Goal: Task Accomplishment & Management: Manage account settings

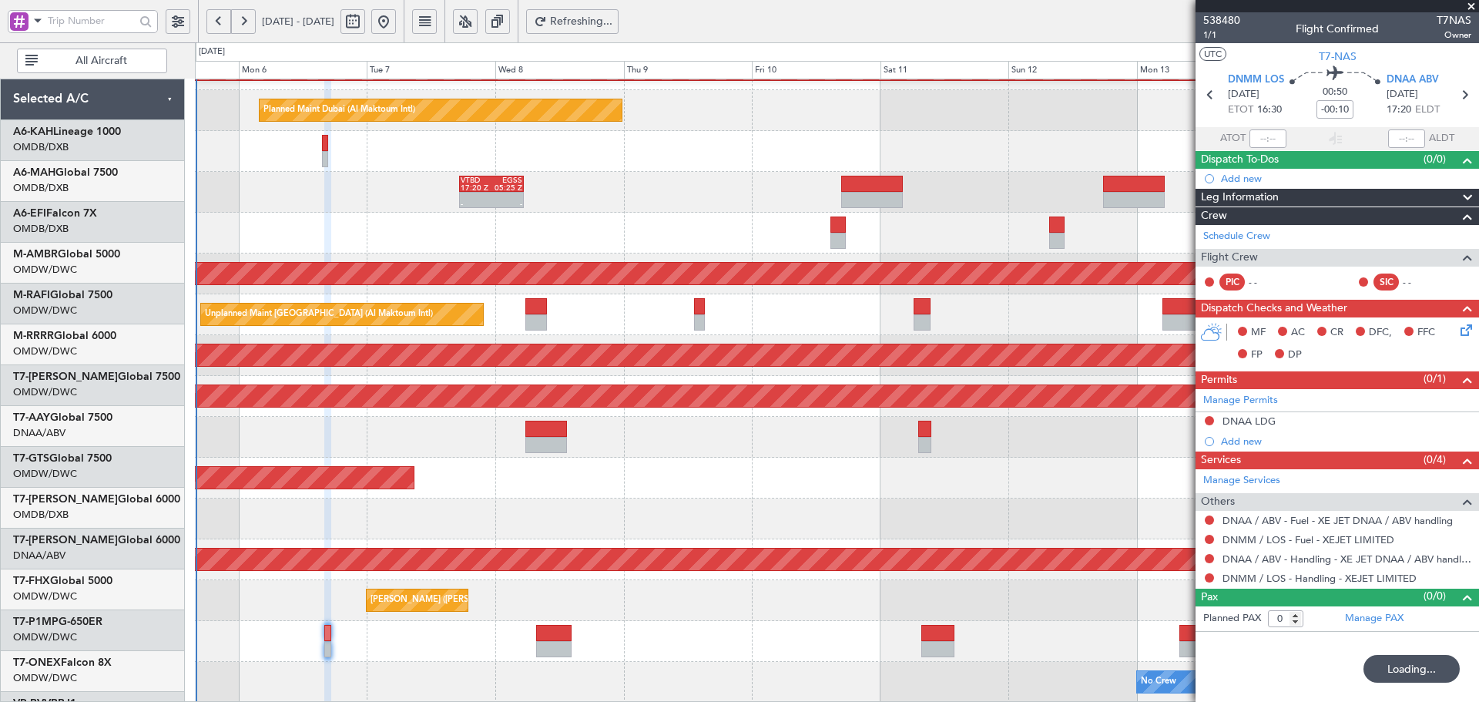
scroll to position [275, 0]
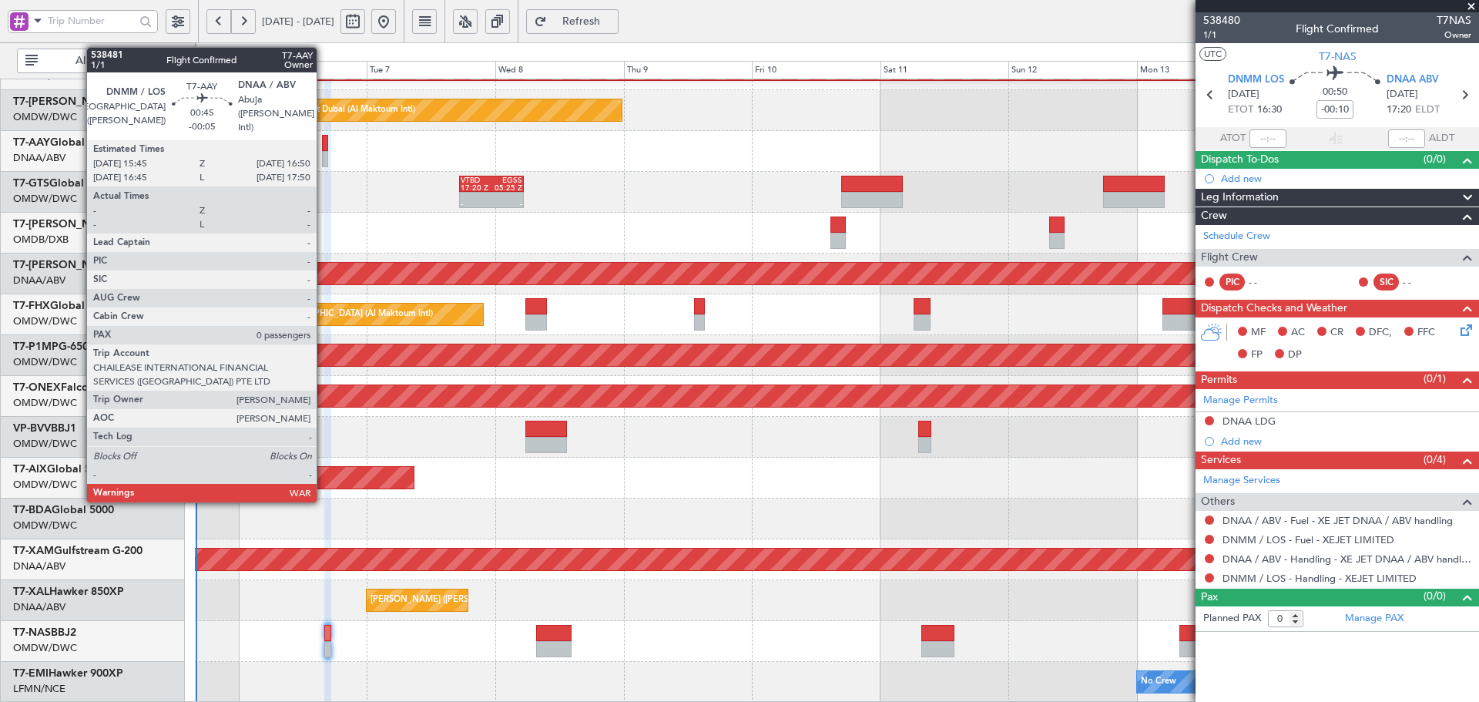
click at [323, 140] on div at bounding box center [325, 143] width 6 height 16
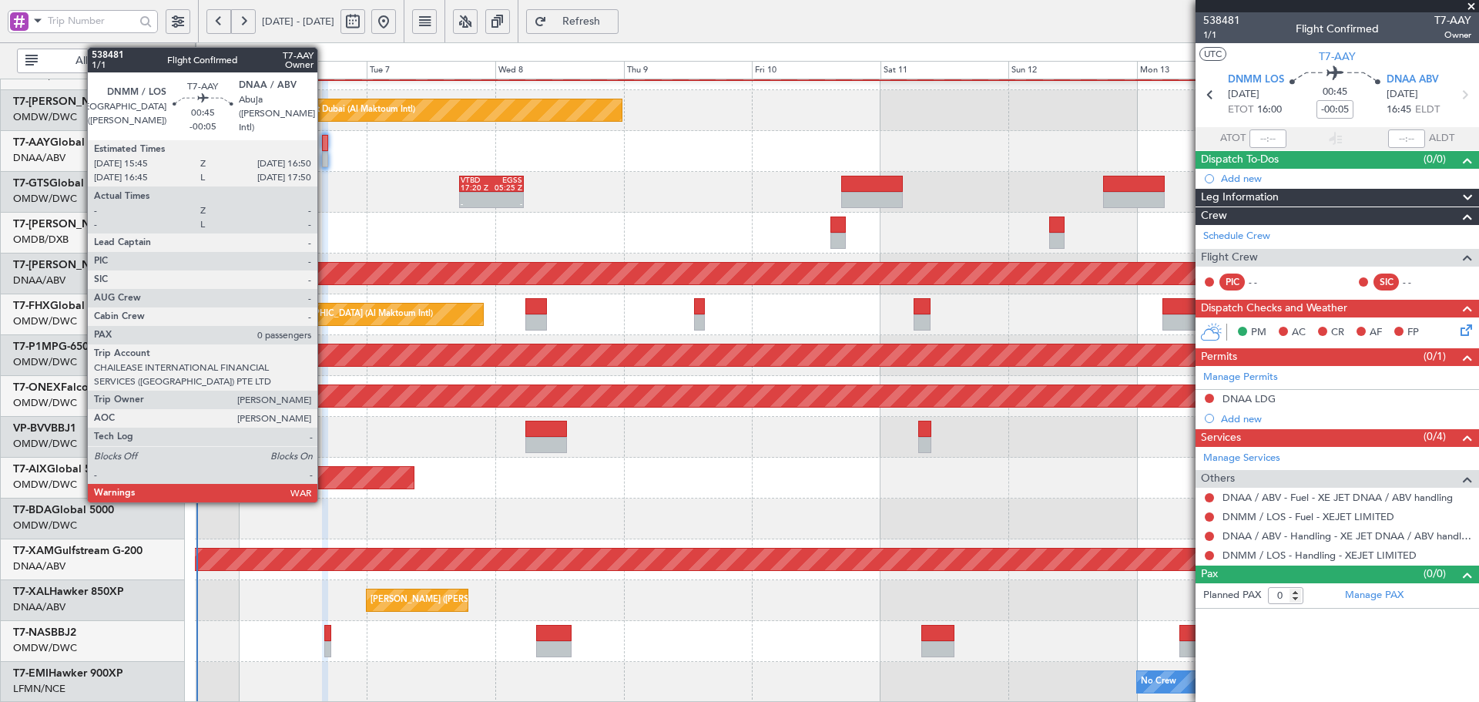
click at [324, 147] on div at bounding box center [325, 143] width 6 height 16
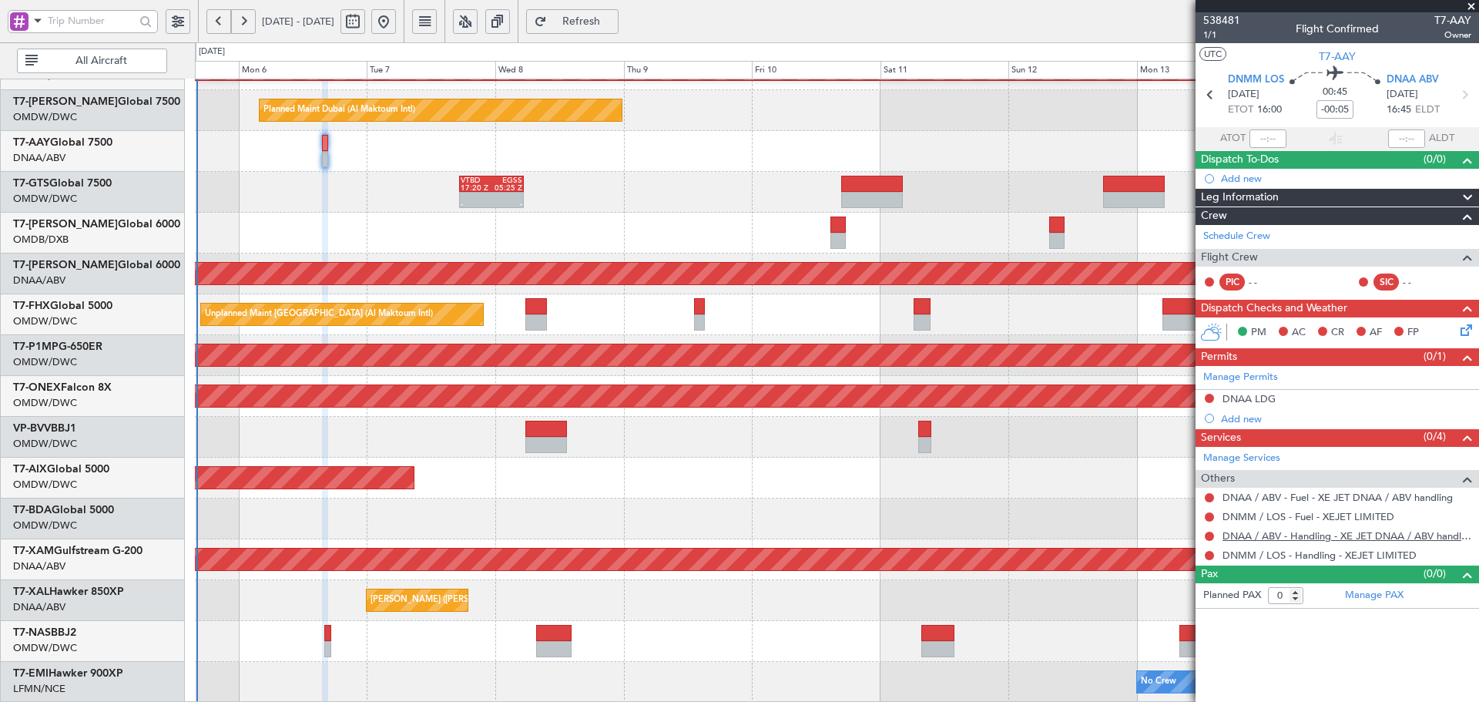
click at [1306, 535] on link "DNAA / ABV - Handling - XE JET DNAA / ABV handling" at bounding box center [1346, 535] width 249 height 13
click at [1206, 398] on button at bounding box center [1208, 398] width 9 height 9
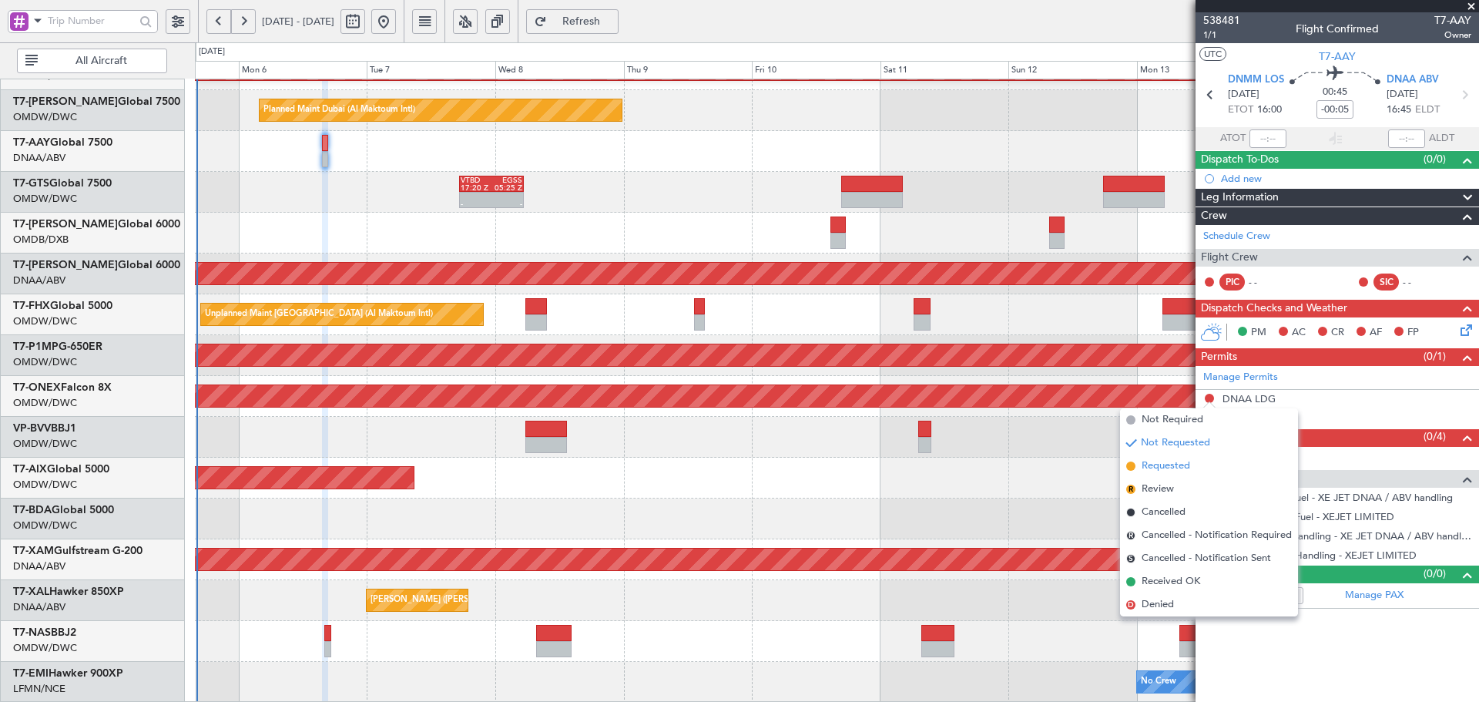
click at [1181, 474] on li "Requested" at bounding box center [1209, 465] width 178 height 23
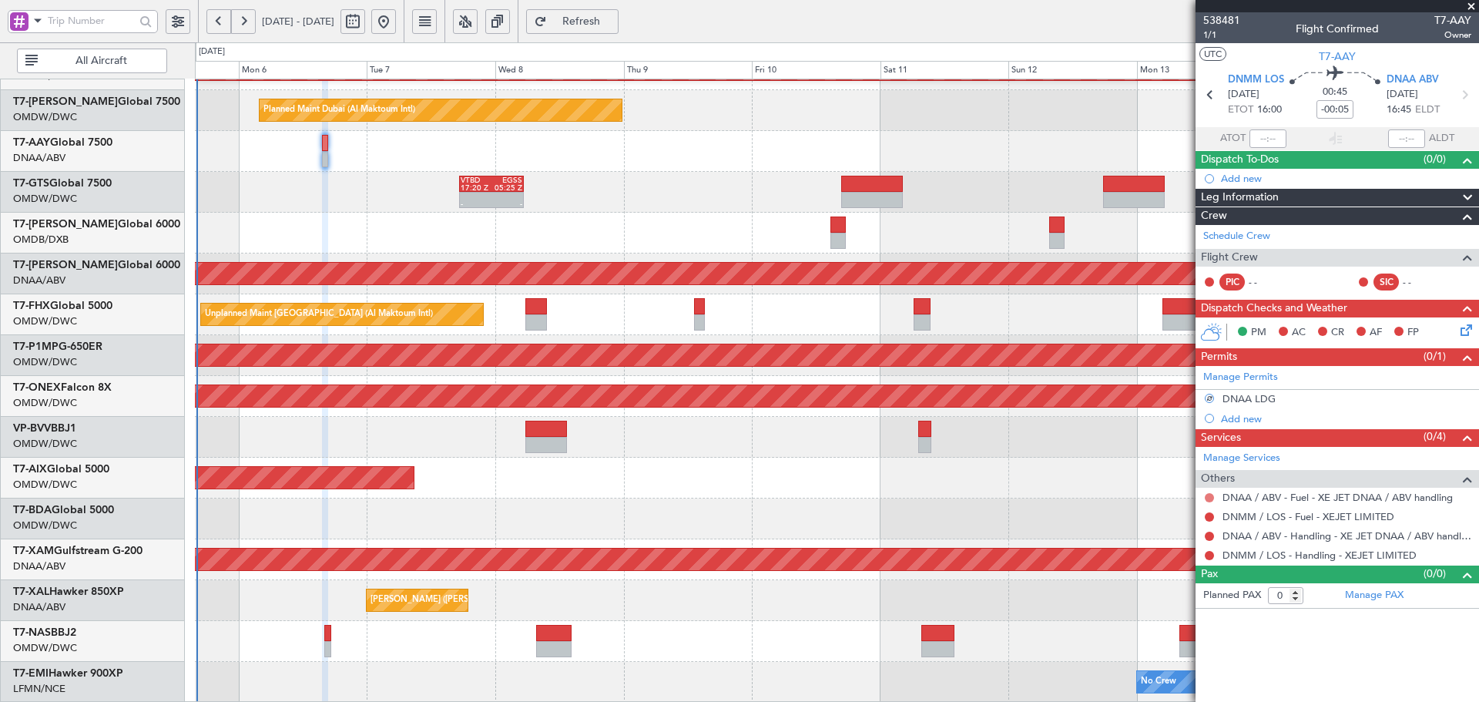
click at [1208, 497] on button at bounding box center [1208, 497] width 9 height 9
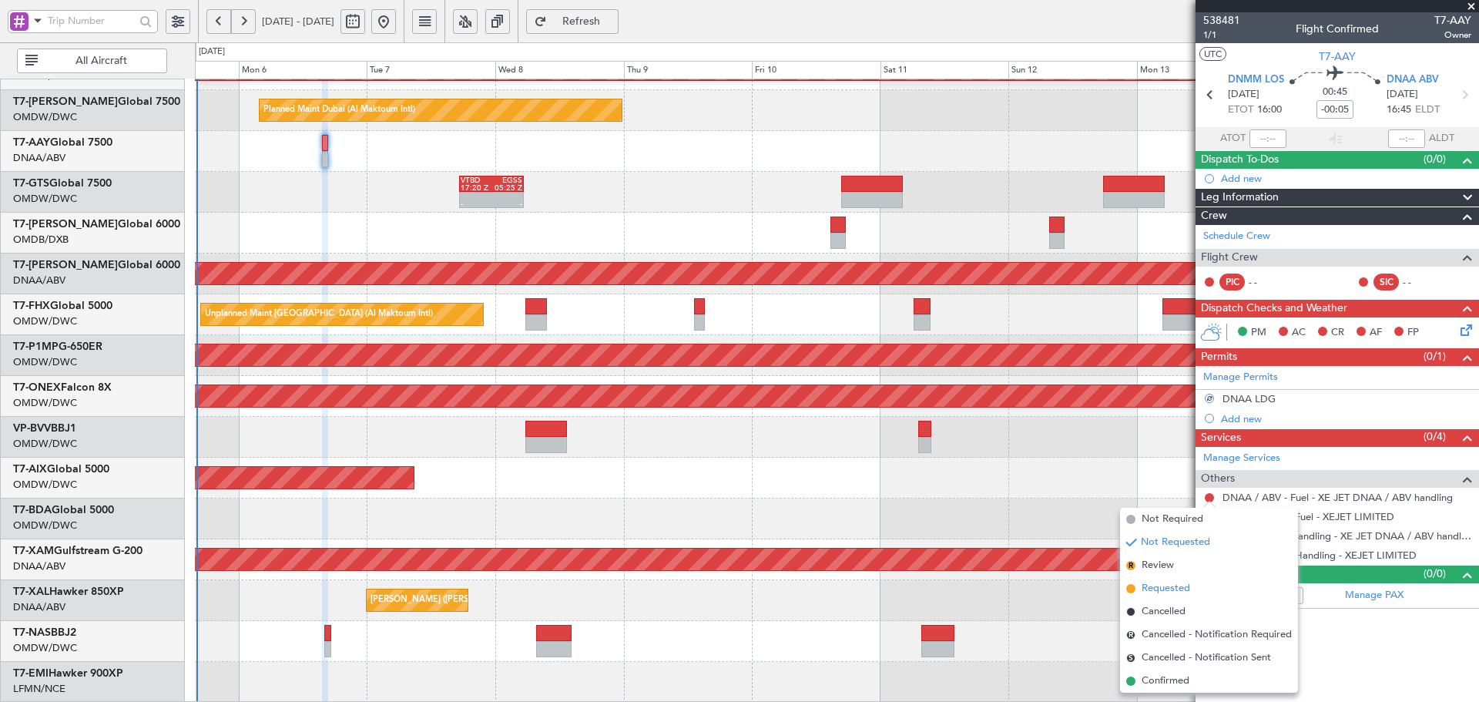
click at [1151, 589] on span "Requested" at bounding box center [1165, 588] width 49 height 15
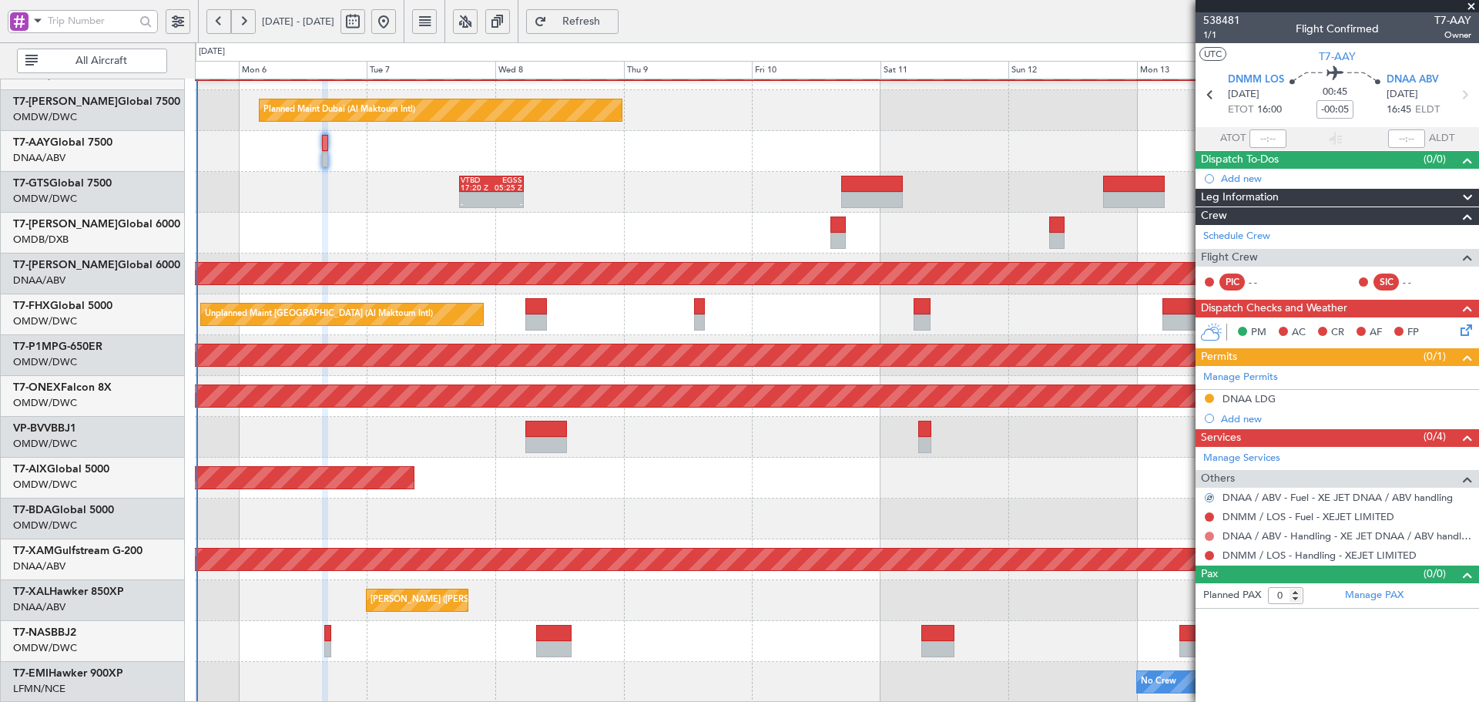
click at [1210, 536] on button at bounding box center [1208, 535] width 9 height 9
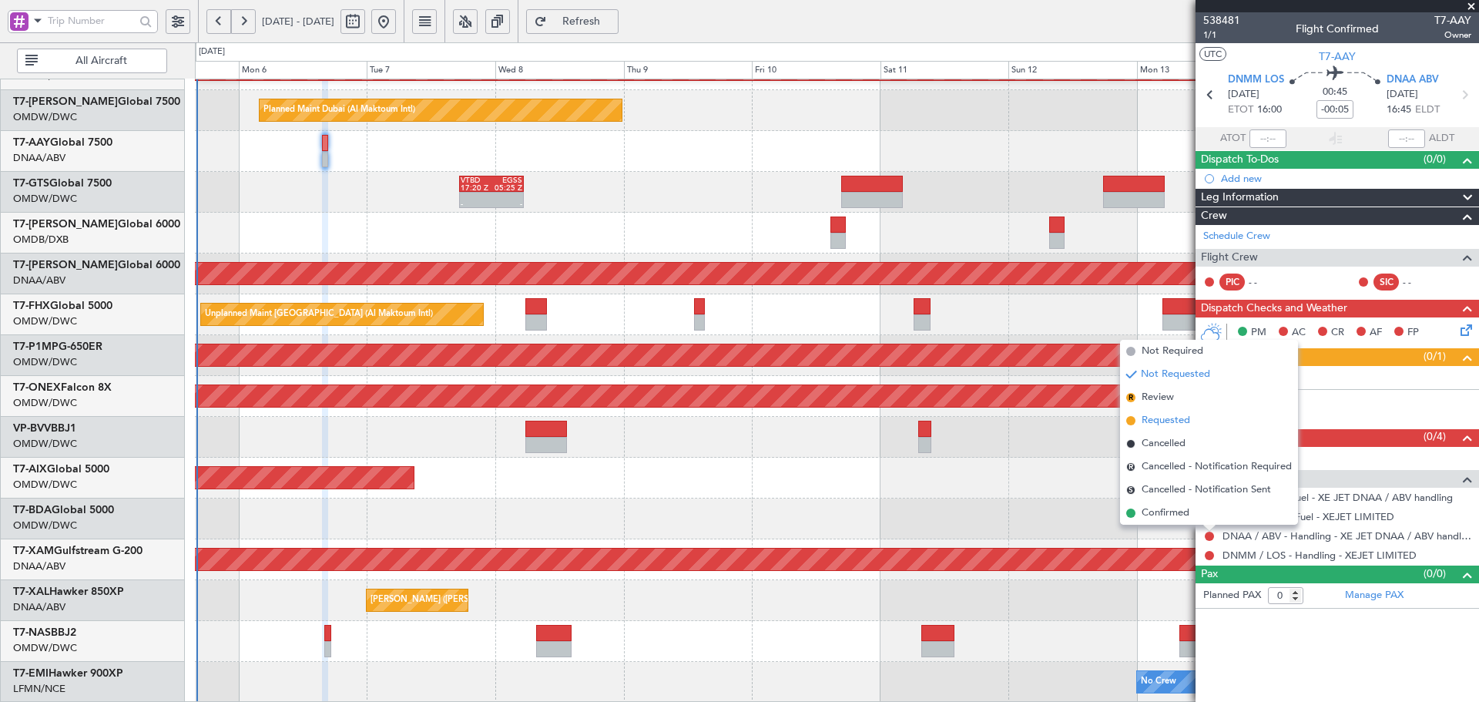
click at [1165, 420] on span "Requested" at bounding box center [1165, 420] width 49 height 15
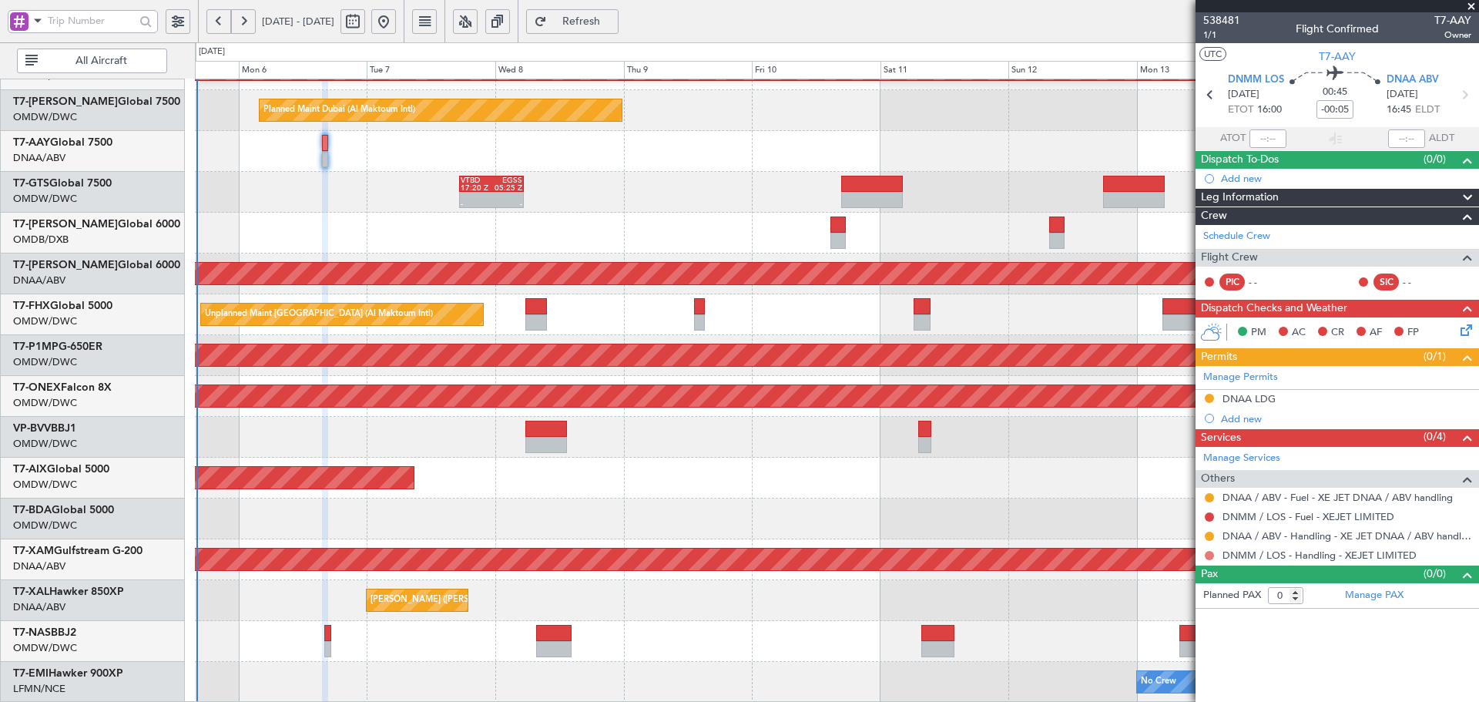
click at [1207, 555] on button at bounding box center [1208, 555] width 9 height 9
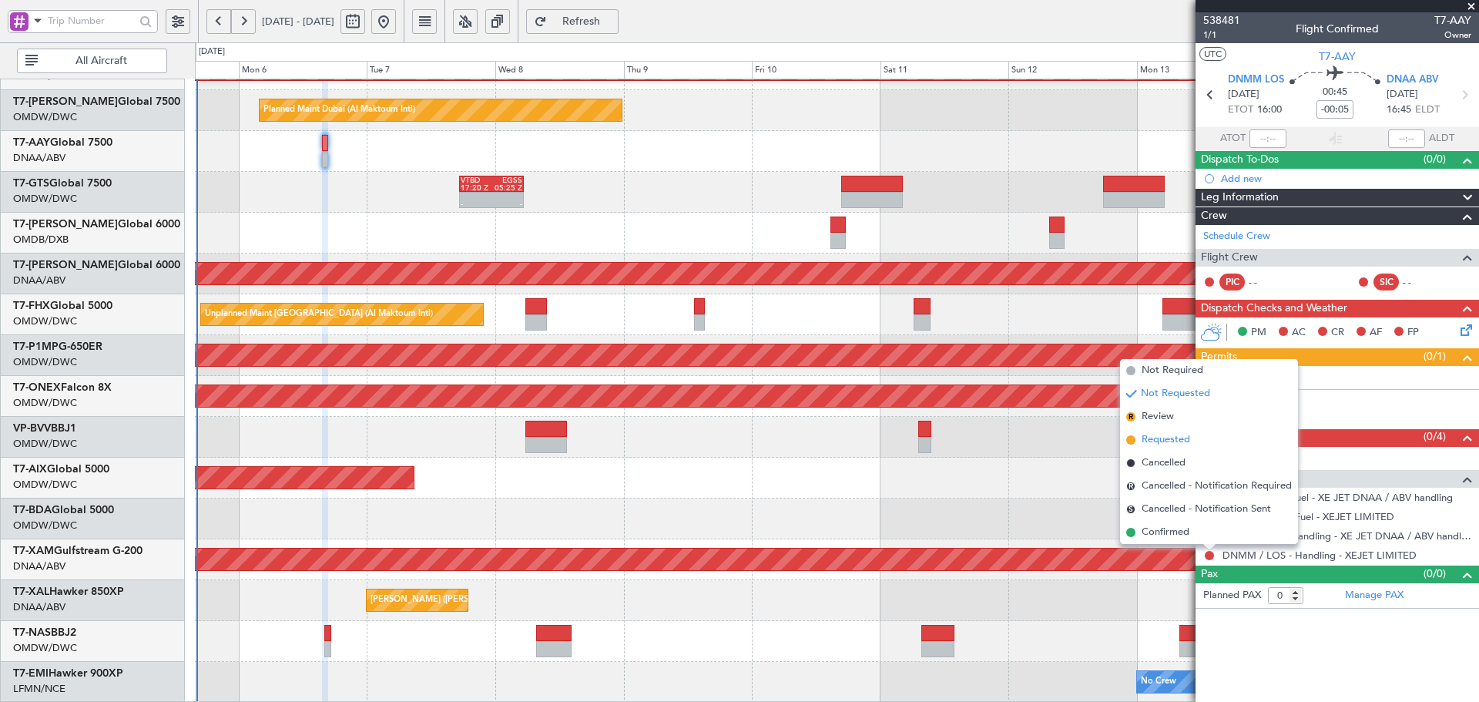
click at [1160, 441] on span "Requested" at bounding box center [1165, 439] width 49 height 15
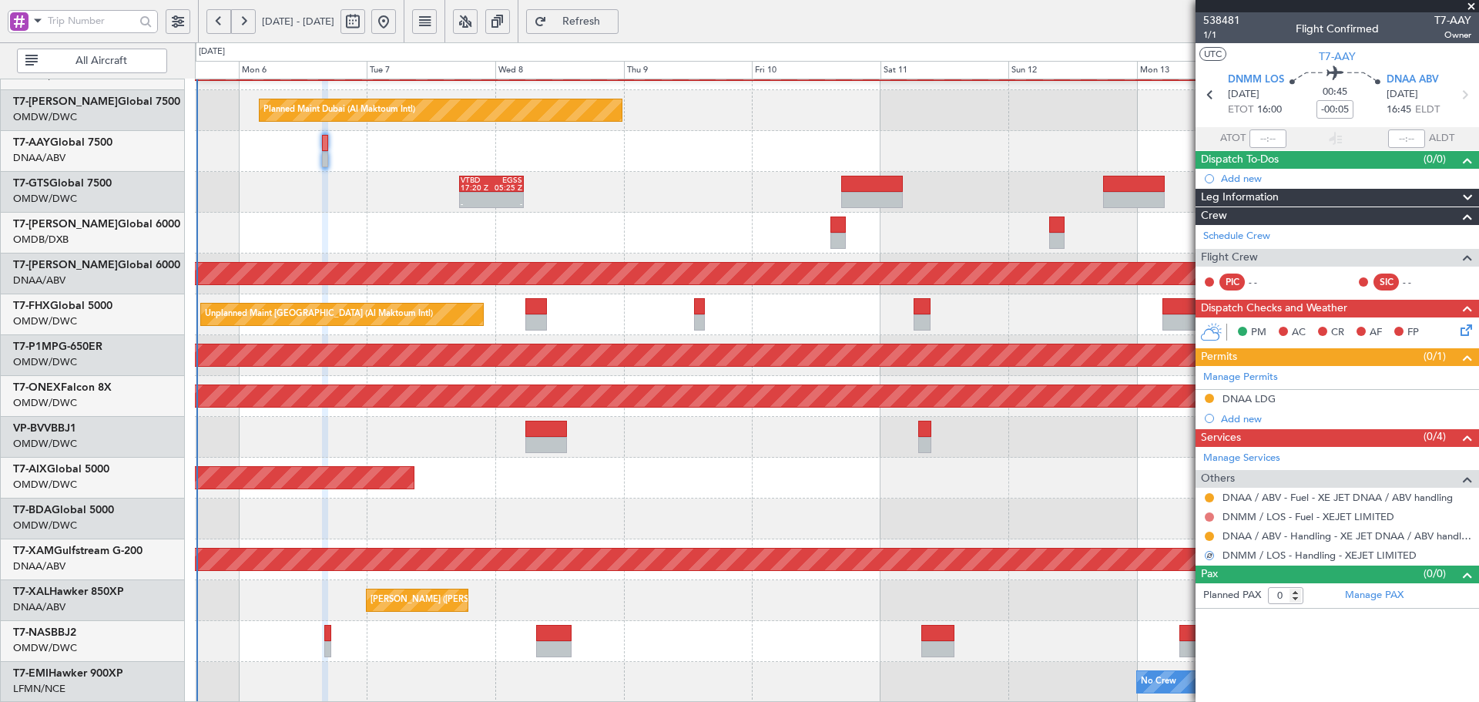
click at [1212, 515] on button at bounding box center [1208, 516] width 9 height 9
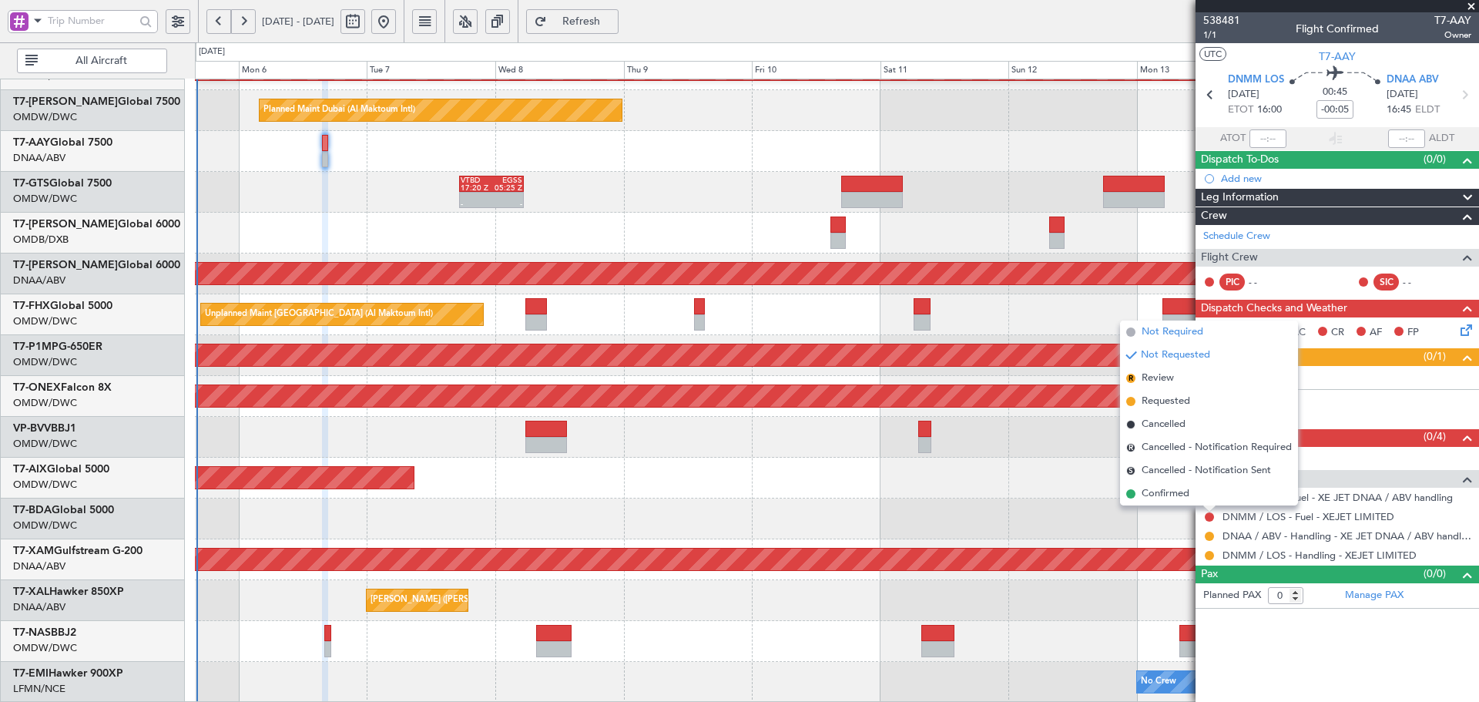
click at [1177, 334] on span "Not Required" at bounding box center [1172, 331] width 62 height 15
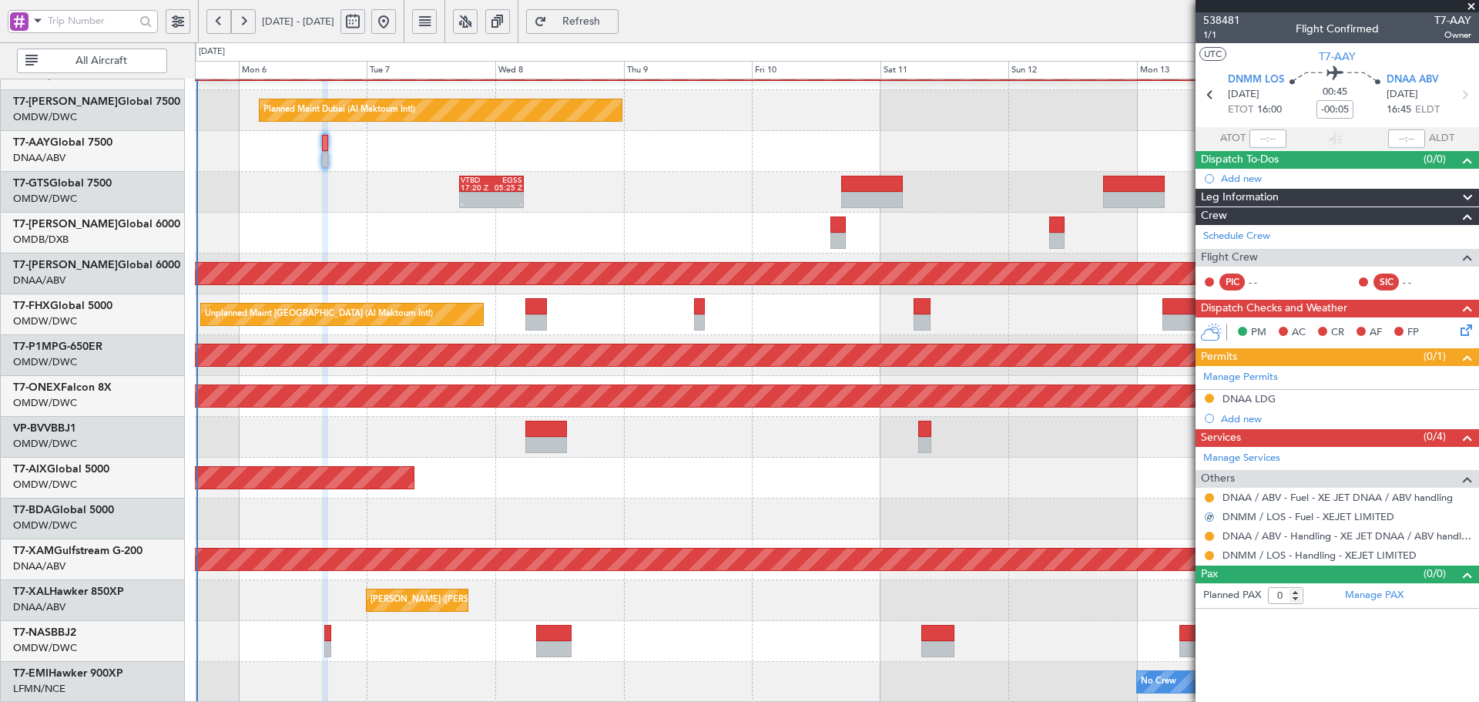
click at [1211, 514] on div at bounding box center [1209, 516] width 12 height 12
click at [1208, 514] on div at bounding box center [1208, 516] width 9 height 9
click at [1209, 513] on button at bounding box center [1208, 516] width 9 height 9
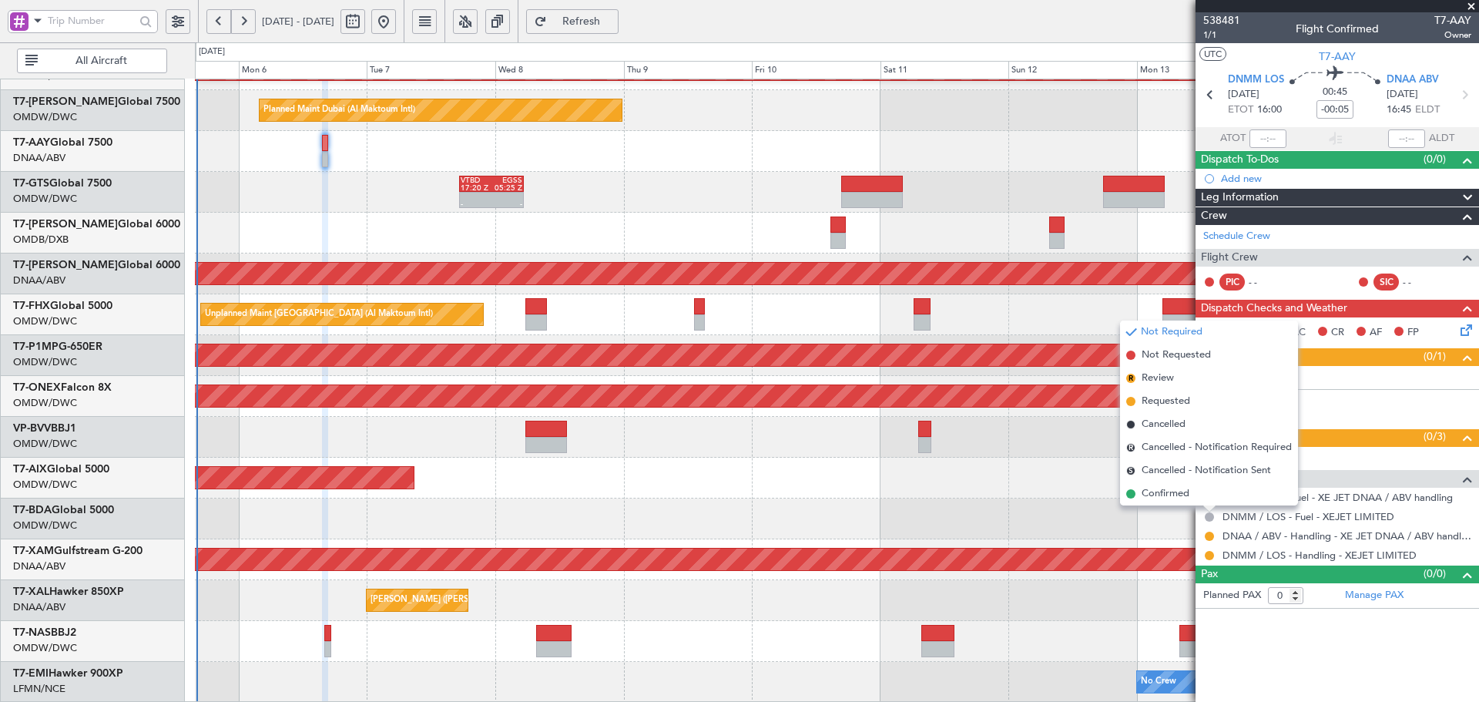
click at [1171, 404] on span "Requested" at bounding box center [1165, 401] width 49 height 15
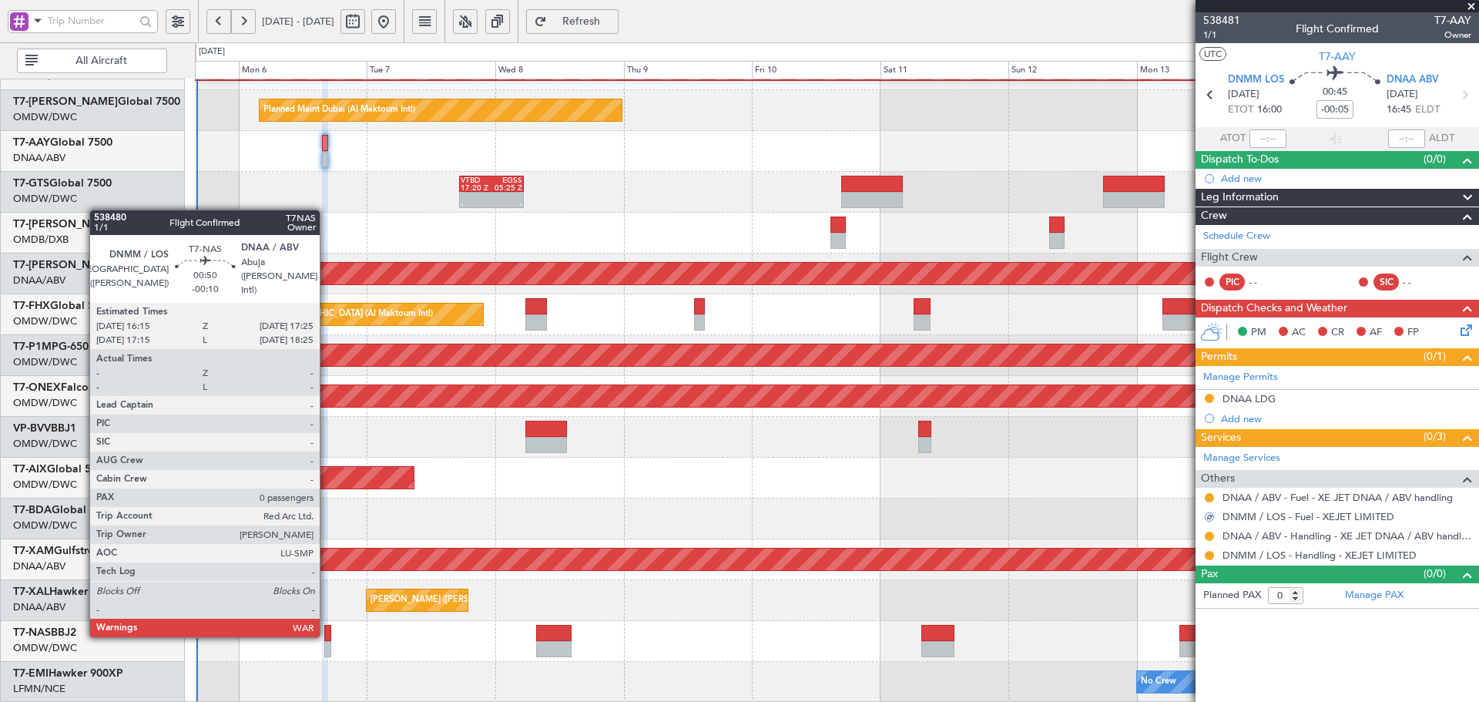
click at [327, 634] on div at bounding box center [327, 633] width 7 height 16
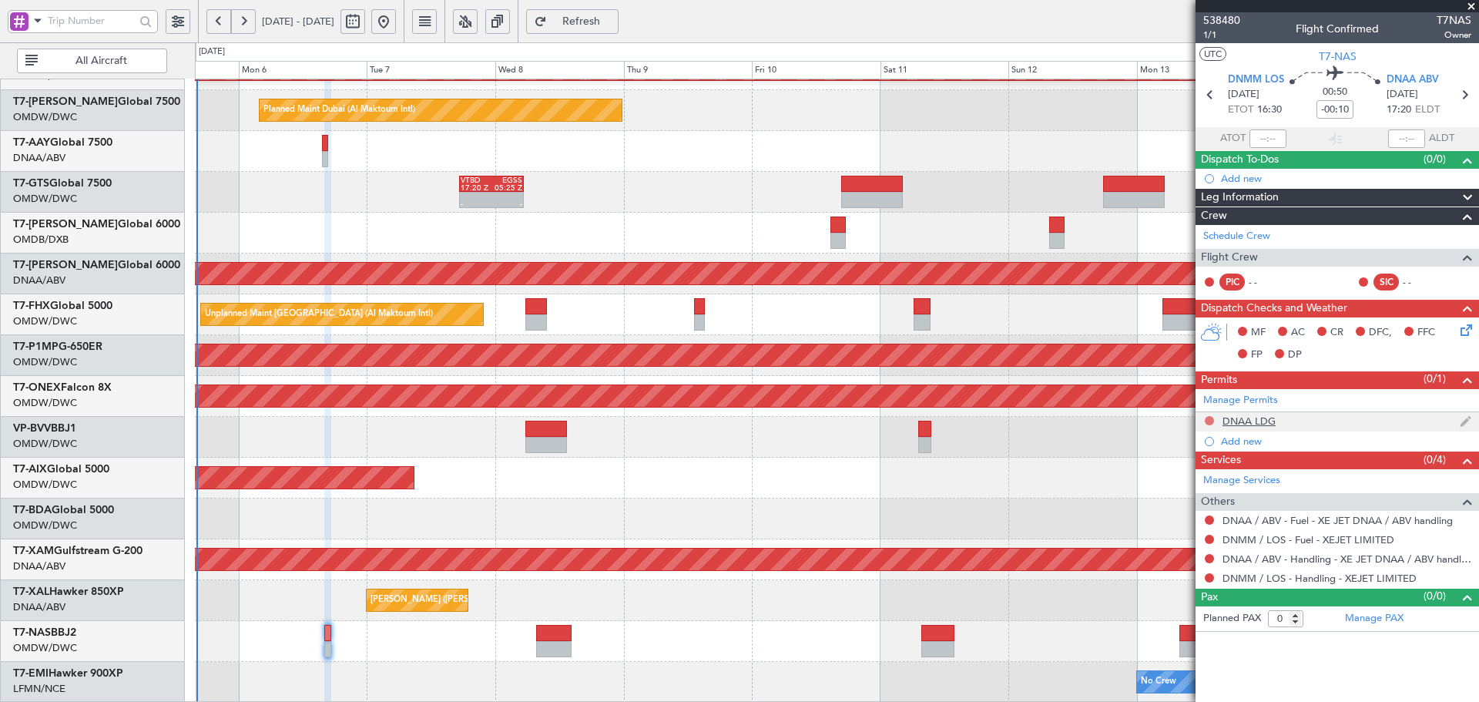
click at [1210, 417] on button at bounding box center [1208, 420] width 9 height 9
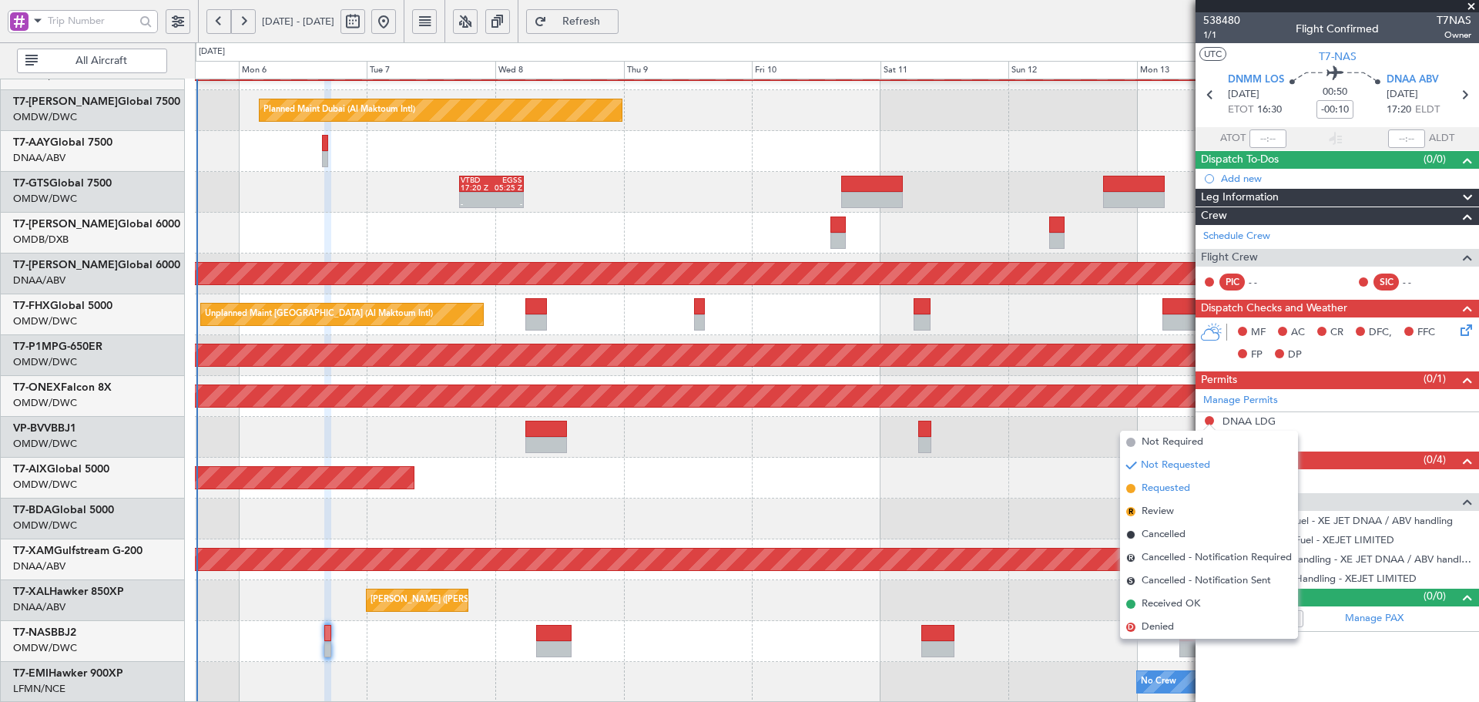
click at [1151, 488] on span "Requested" at bounding box center [1165, 488] width 49 height 15
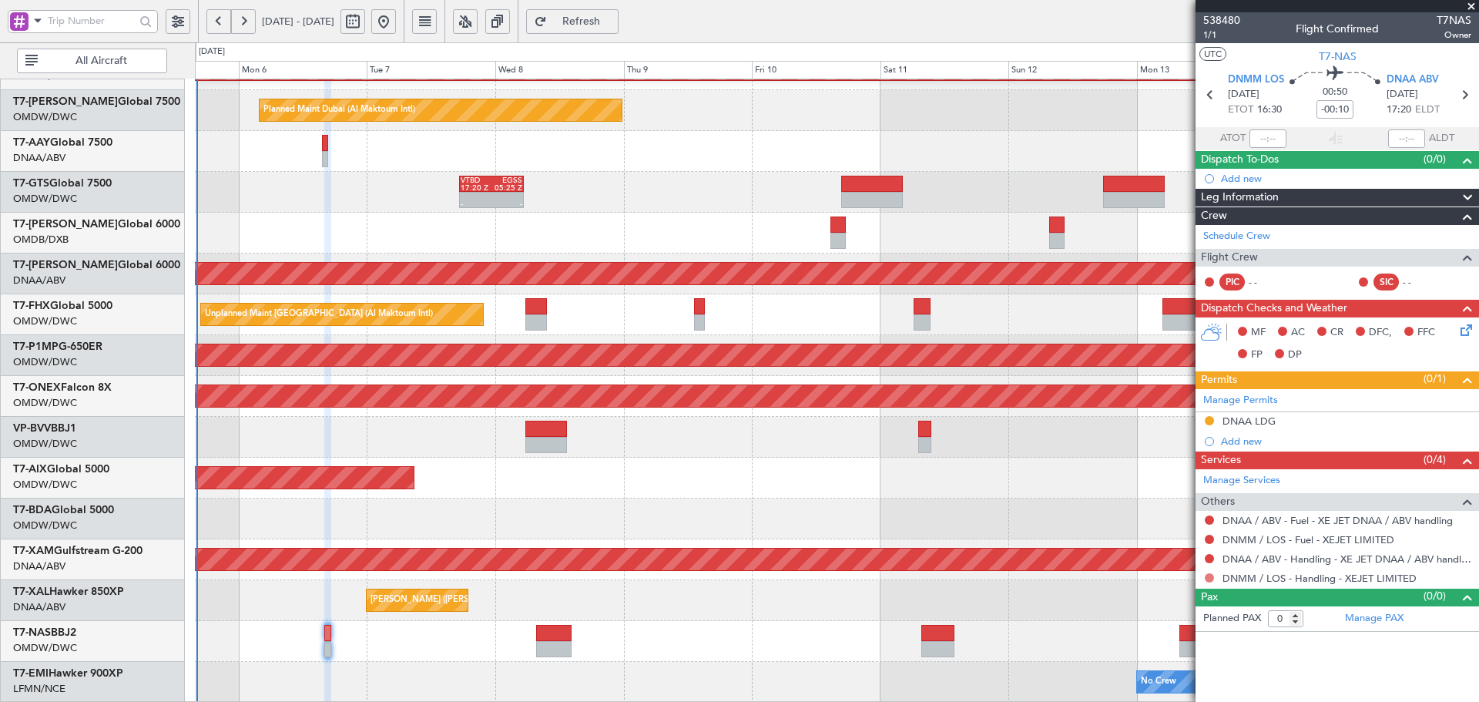
click at [1209, 576] on button at bounding box center [1208, 577] width 9 height 9
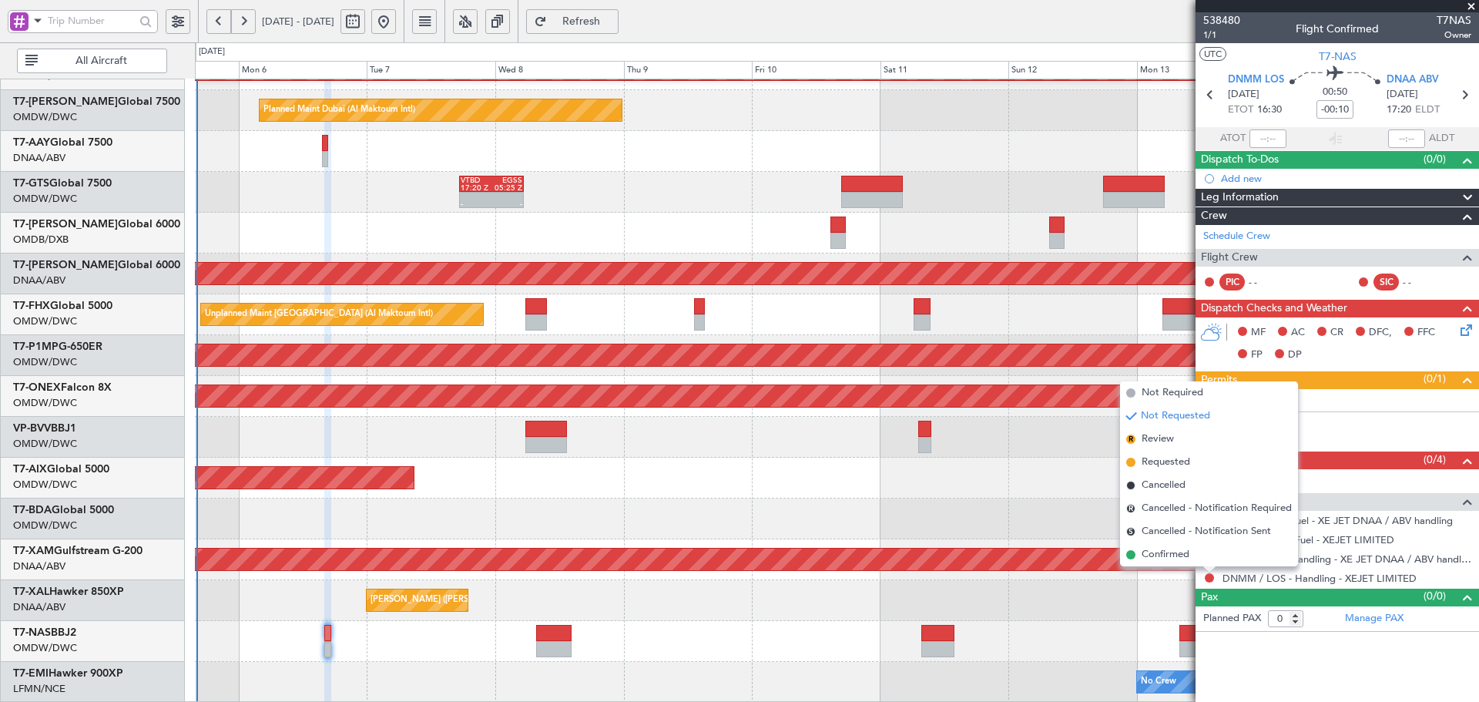
click at [1156, 462] on span "Requested" at bounding box center [1165, 461] width 49 height 15
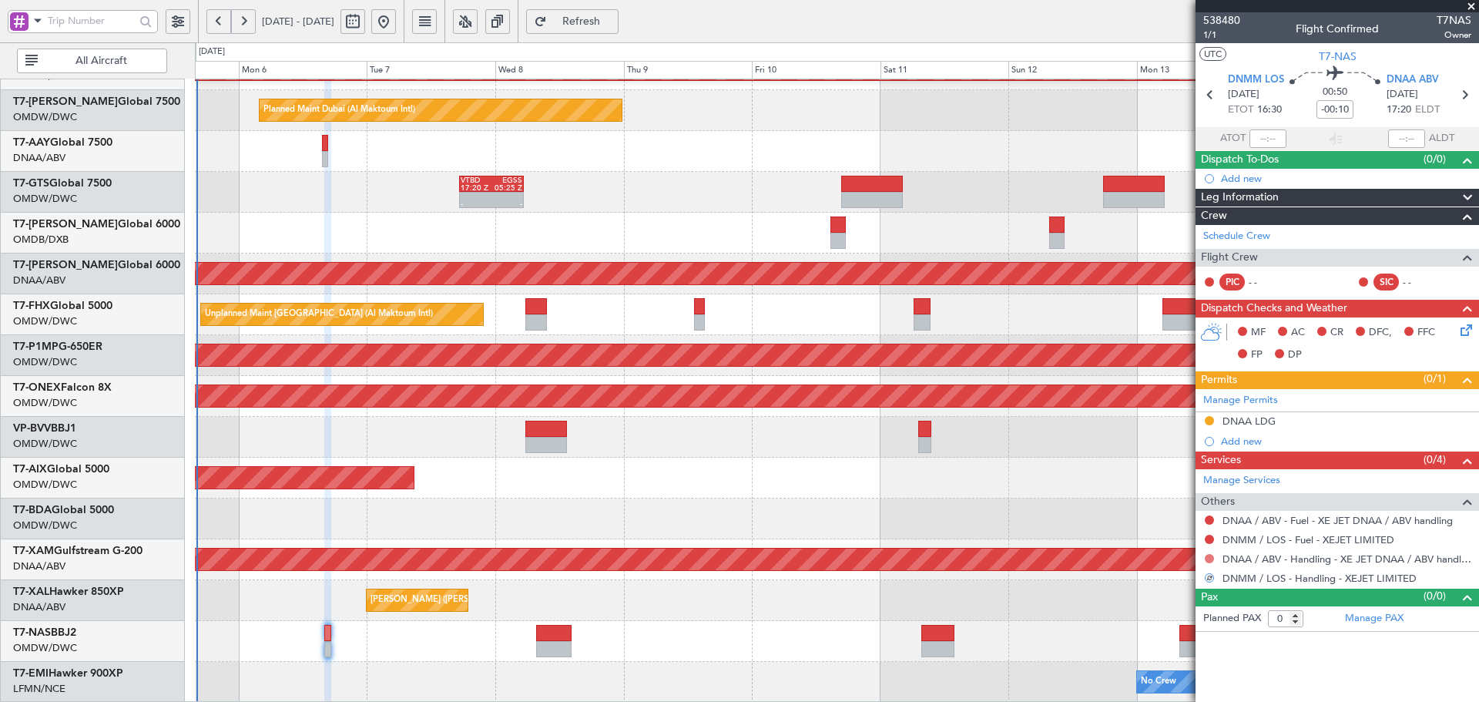
click at [1208, 554] on button at bounding box center [1208, 558] width 9 height 9
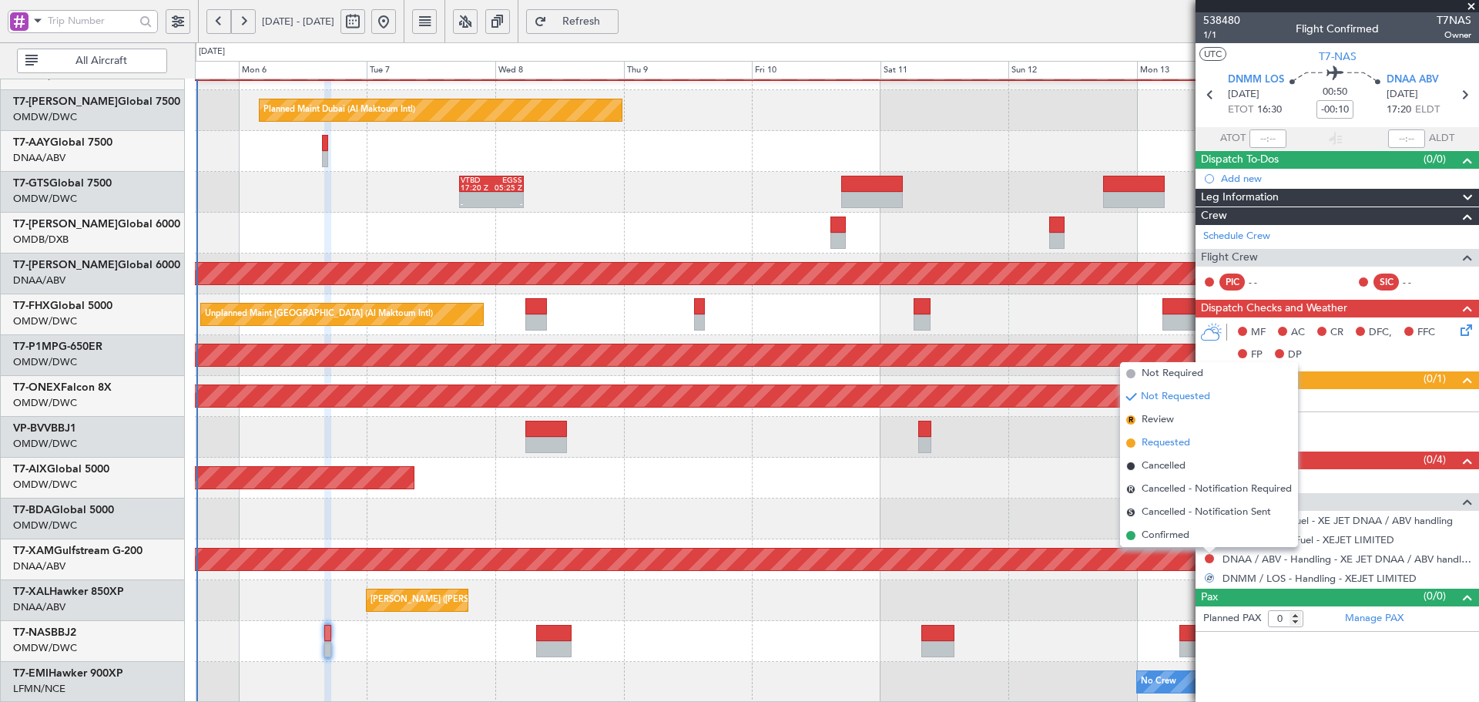
click at [1148, 441] on span "Requested" at bounding box center [1165, 442] width 49 height 15
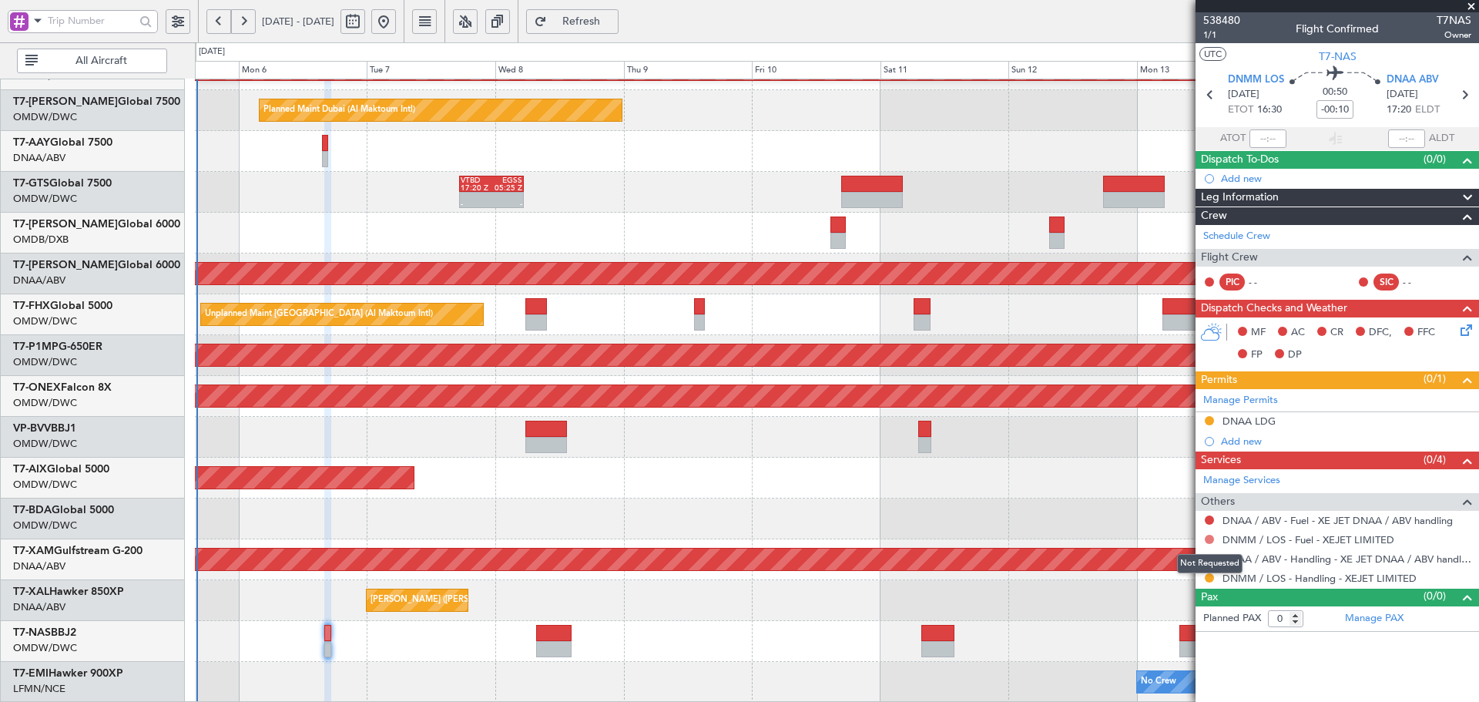
click at [1209, 536] on button at bounding box center [1208, 538] width 9 height 9
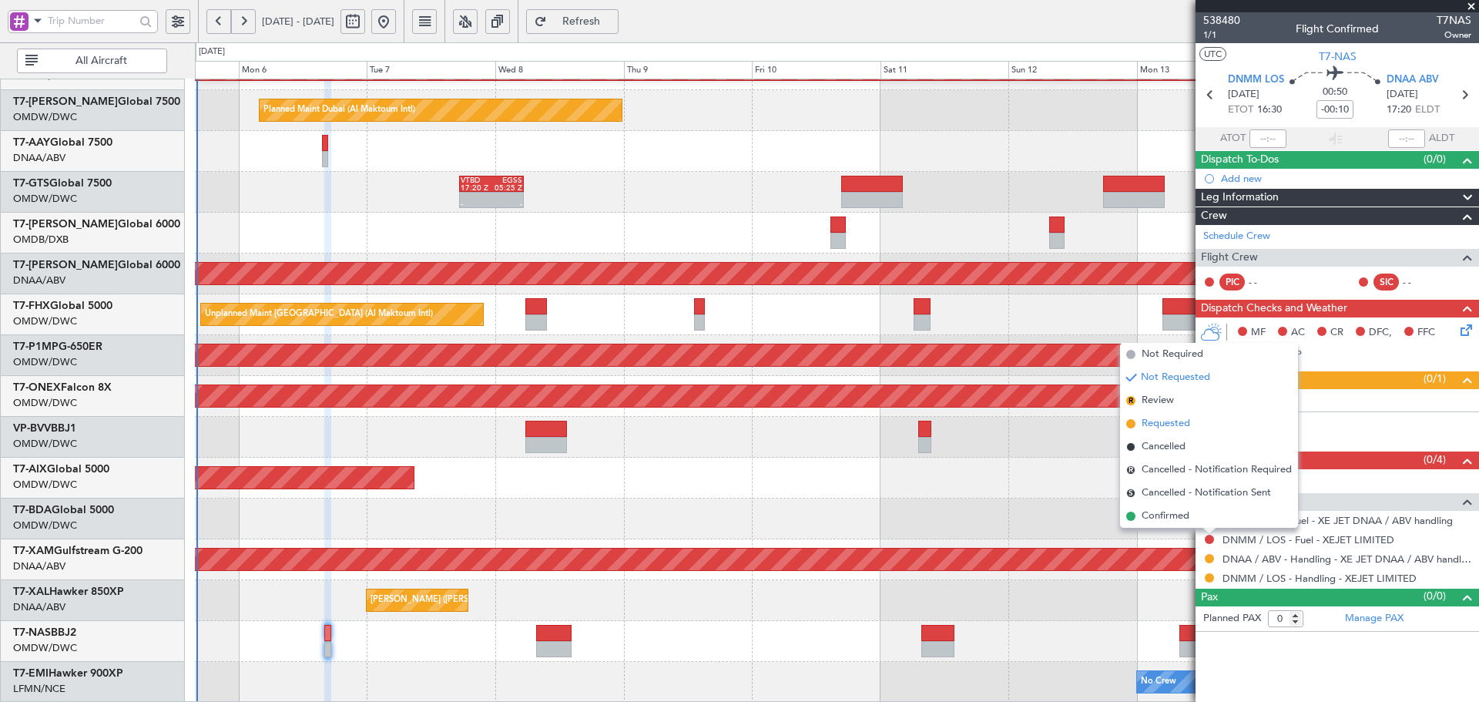
click at [1158, 429] on span "Requested" at bounding box center [1165, 423] width 49 height 15
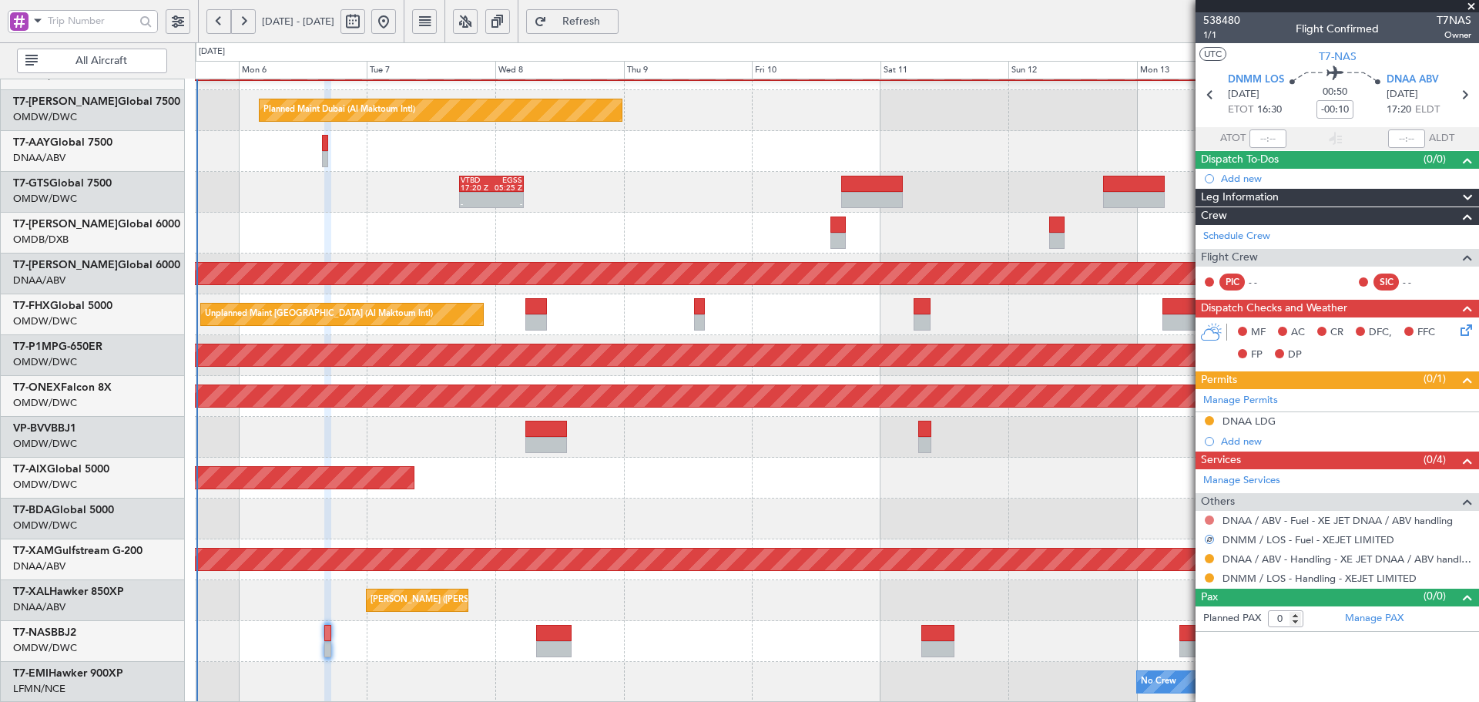
click at [1206, 519] on button at bounding box center [1208, 519] width 9 height 9
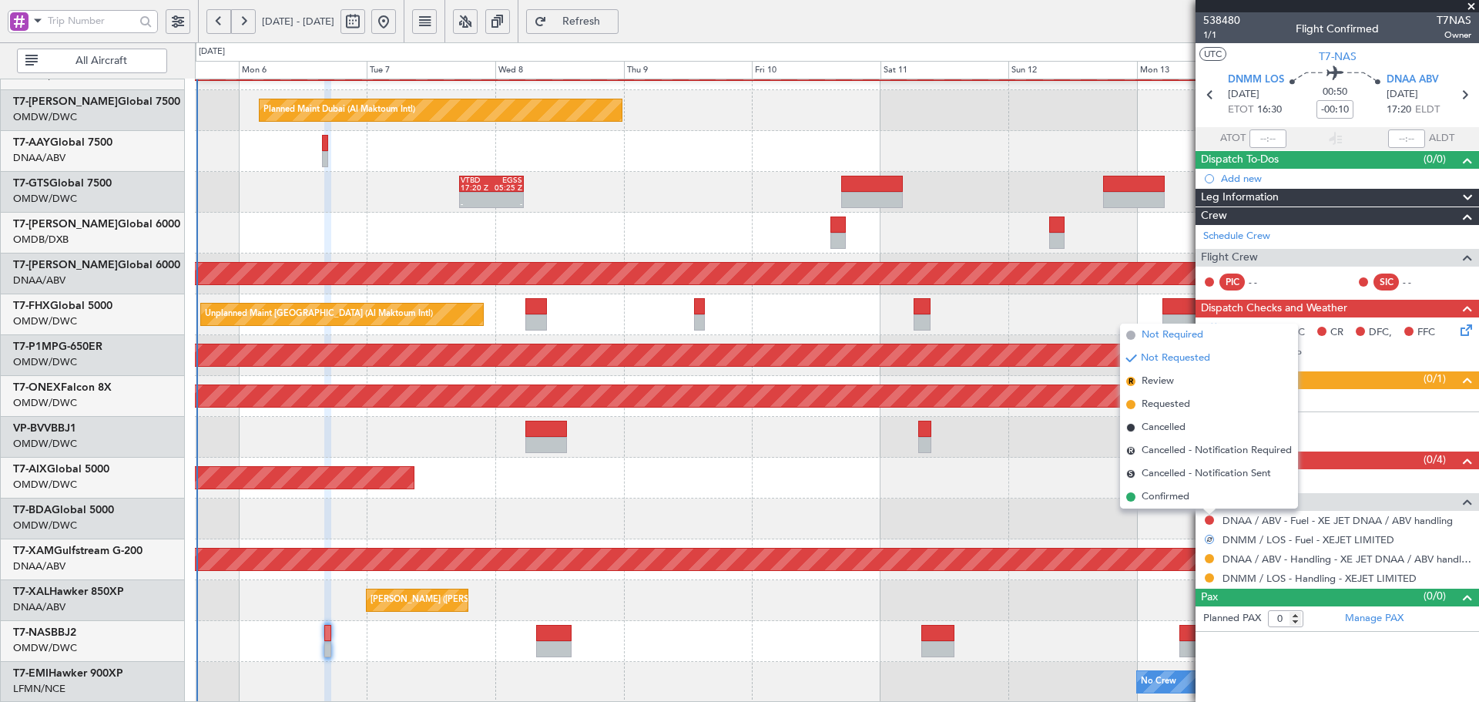
click at [1144, 339] on span "Not Required" at bounding box center [1172, 334] width 62 height 15
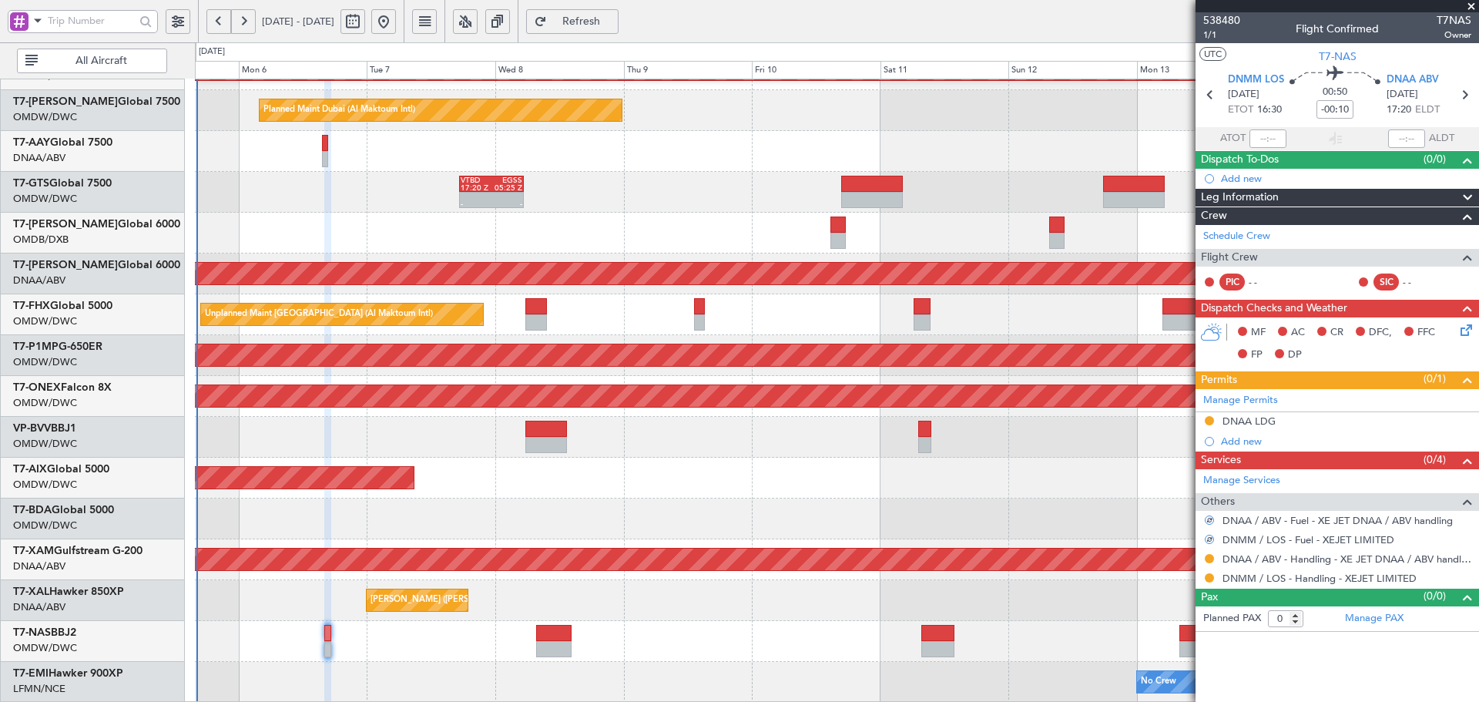
click at [895, 519] on div "AOG Maint Dubai (Al Maktoum Intl)" at bounding box center [836, 518] width 1283 height 41
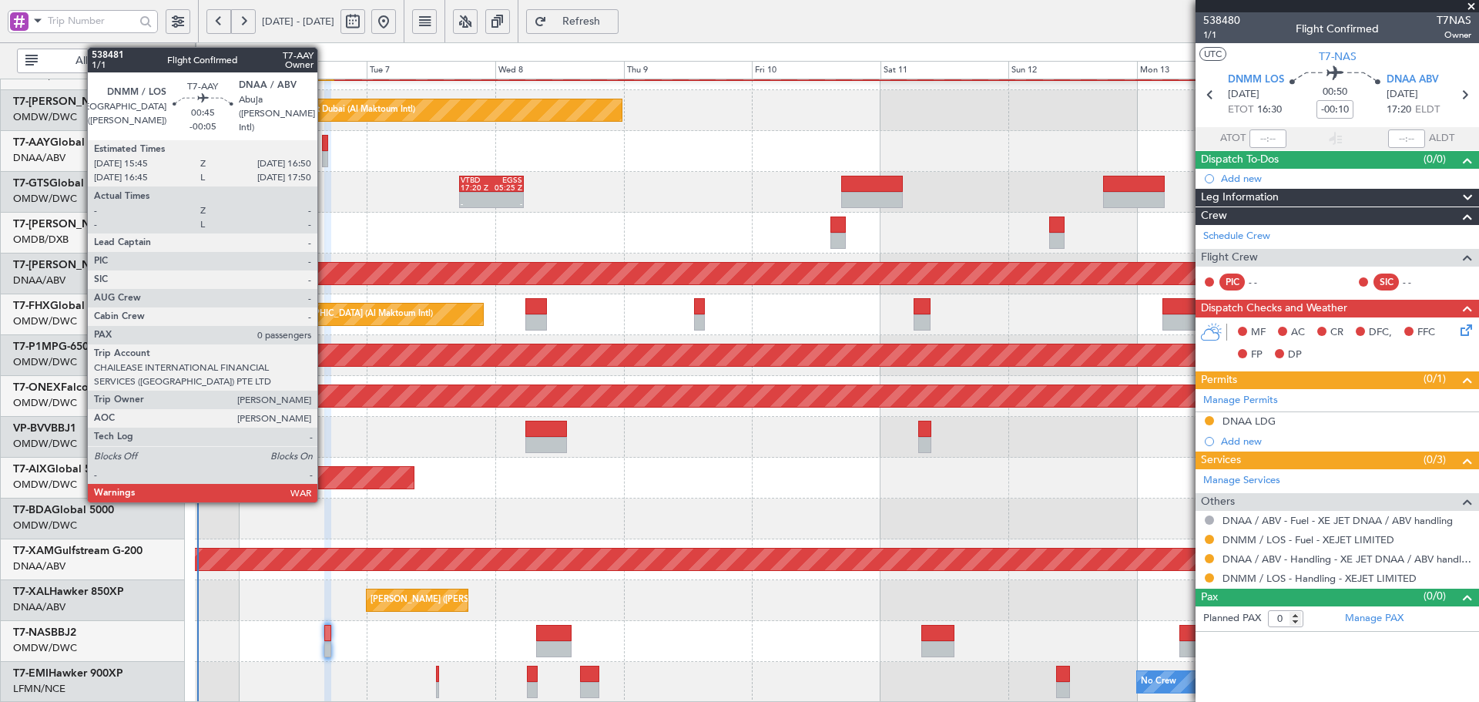
click at [324, 143] on div at bounding box center [325, 143] width 6 height 16
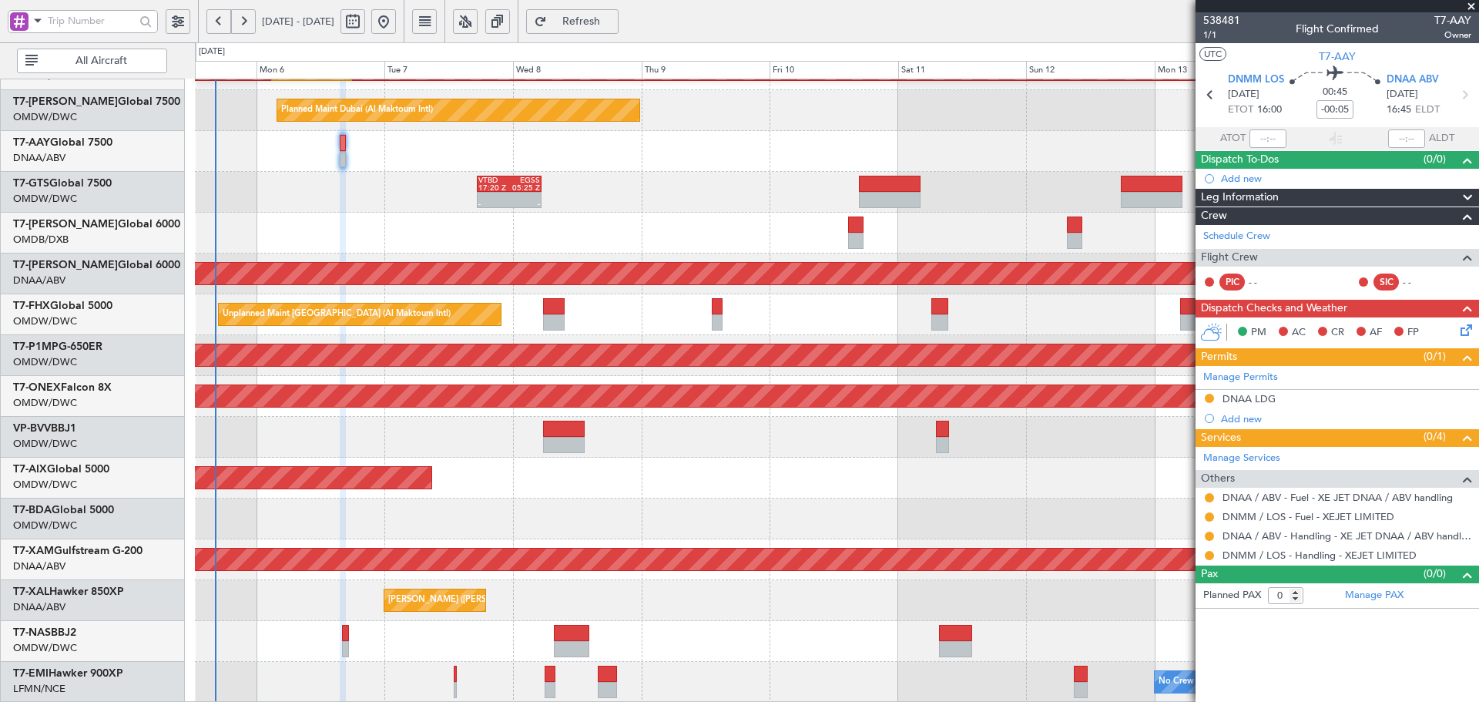
click at [386, 411] on div "Planned Maint Dubai (Al Maktoum Intl) Planned Maint [GEOGRAPHIC_DATA] (Al Makto…" at bounding box center [836, 253] width 1283 height 898
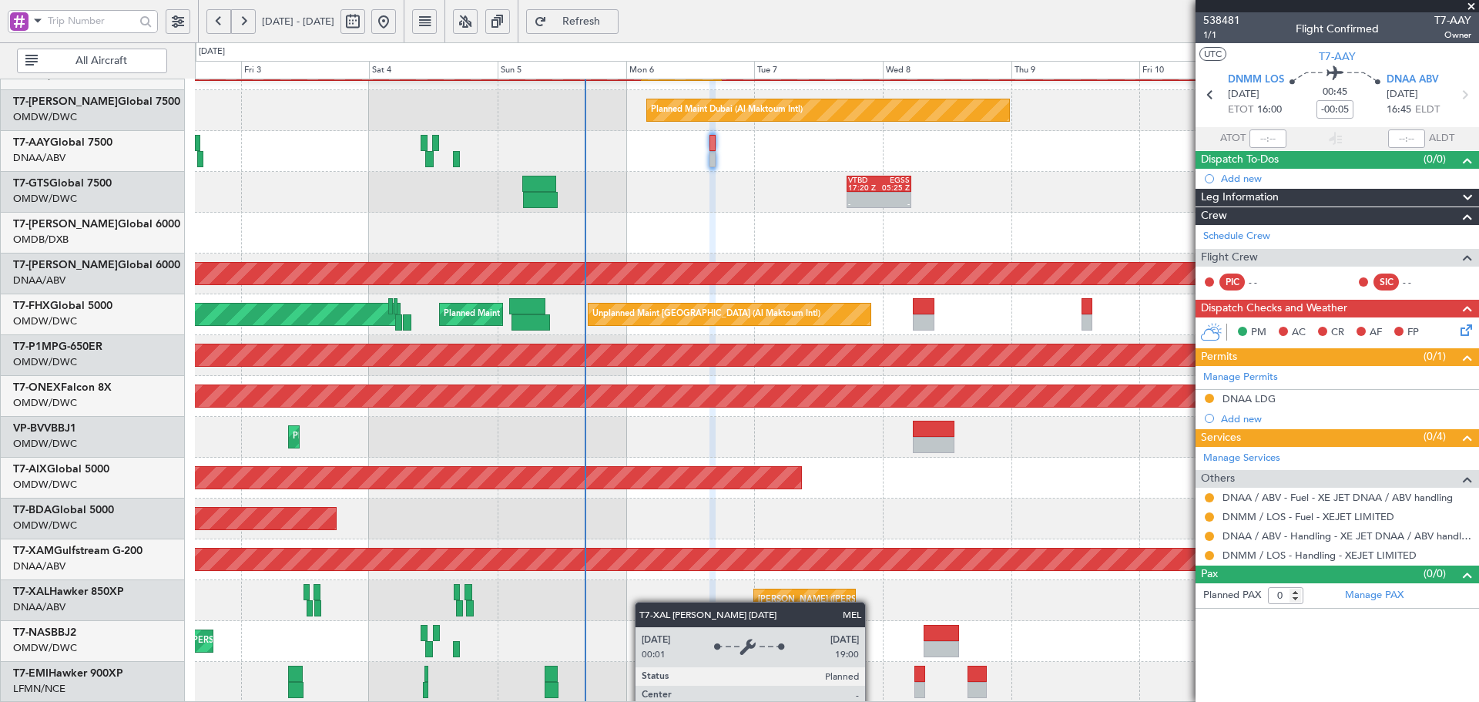
click at [913, 561] on div "Planned Maint Dubai (Al Maktoum Intl) Planned Maint [GEOGRAPHIC_DATA] (Al Makto…" at bounding box center [836, 253] width 1283 height 898
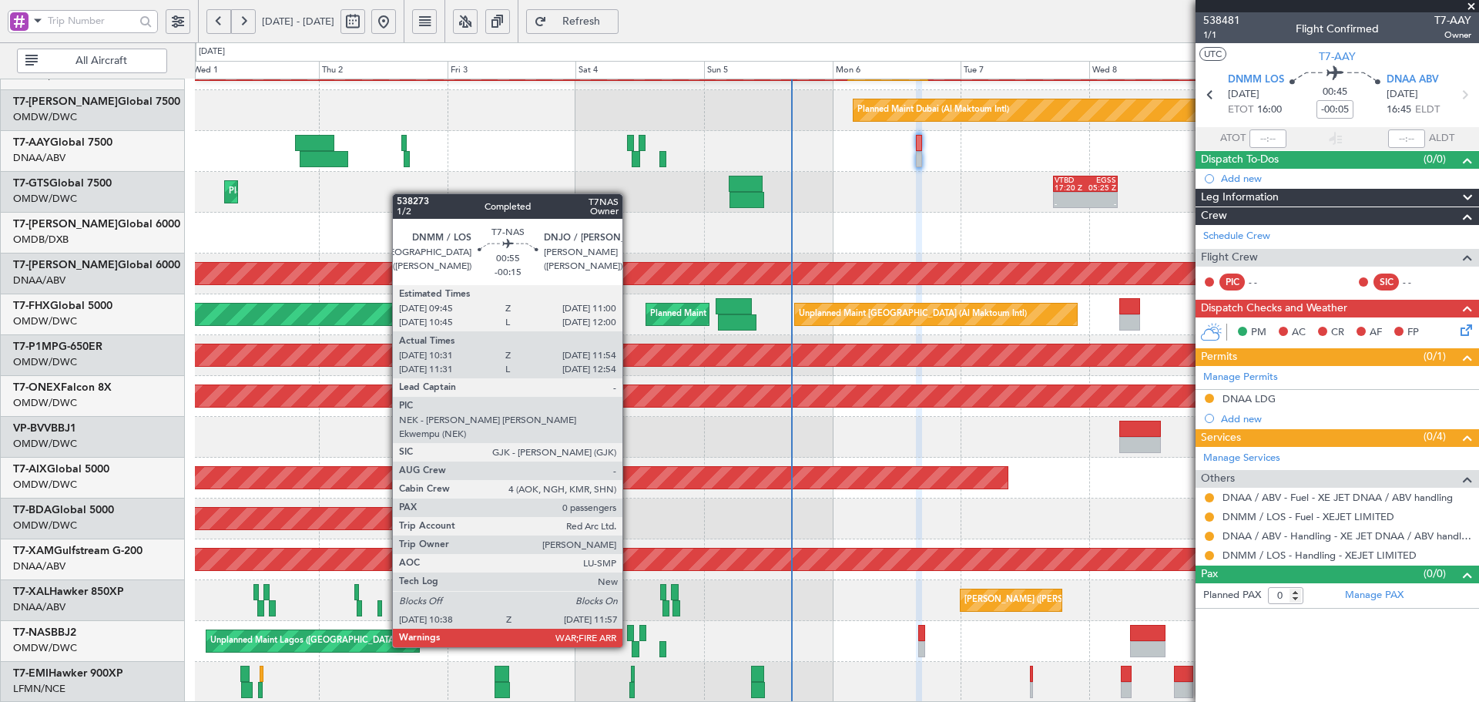
click at [629, 632] on div at bounding box center [630, 633] width 7 height 16
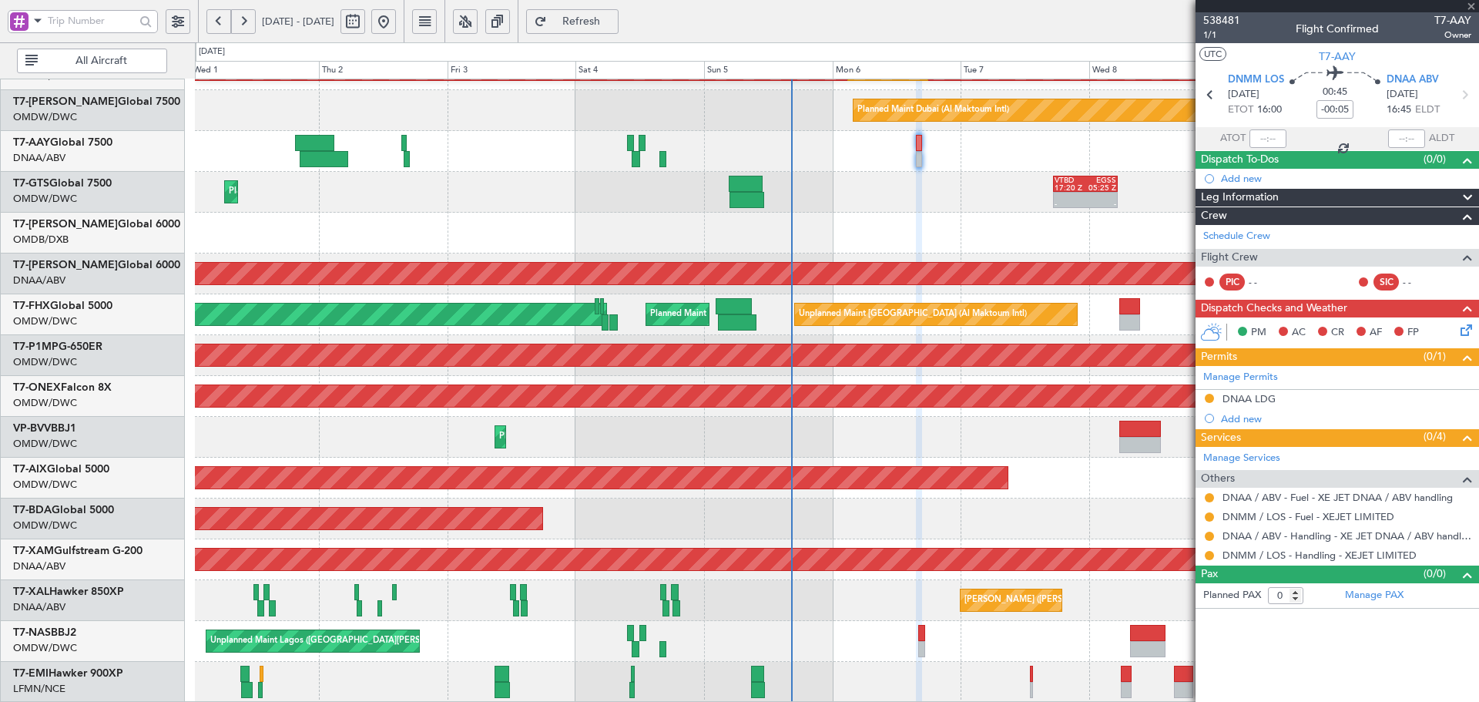
type input "-00:15"
type input "10:46"
type input "11:49"
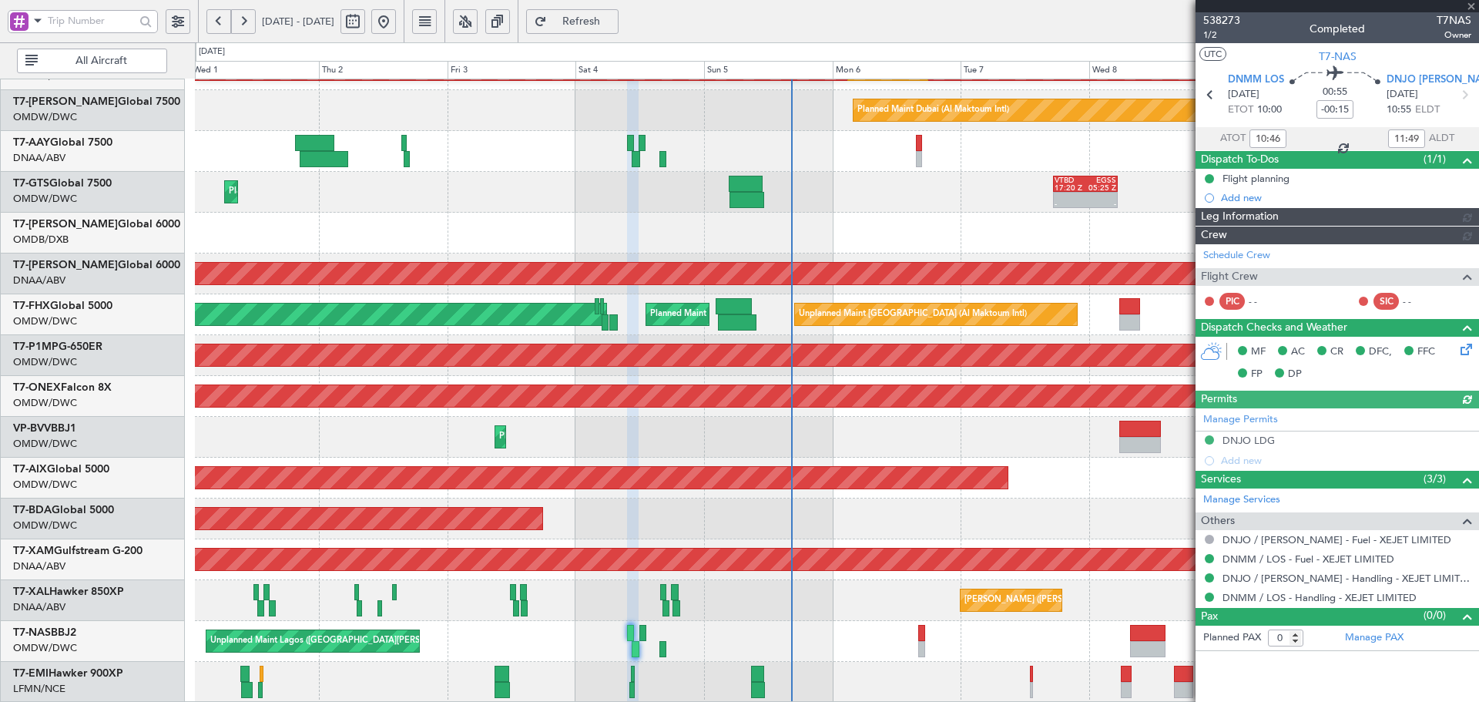
type input "Anita Mani (ANI)"
type input "7435"
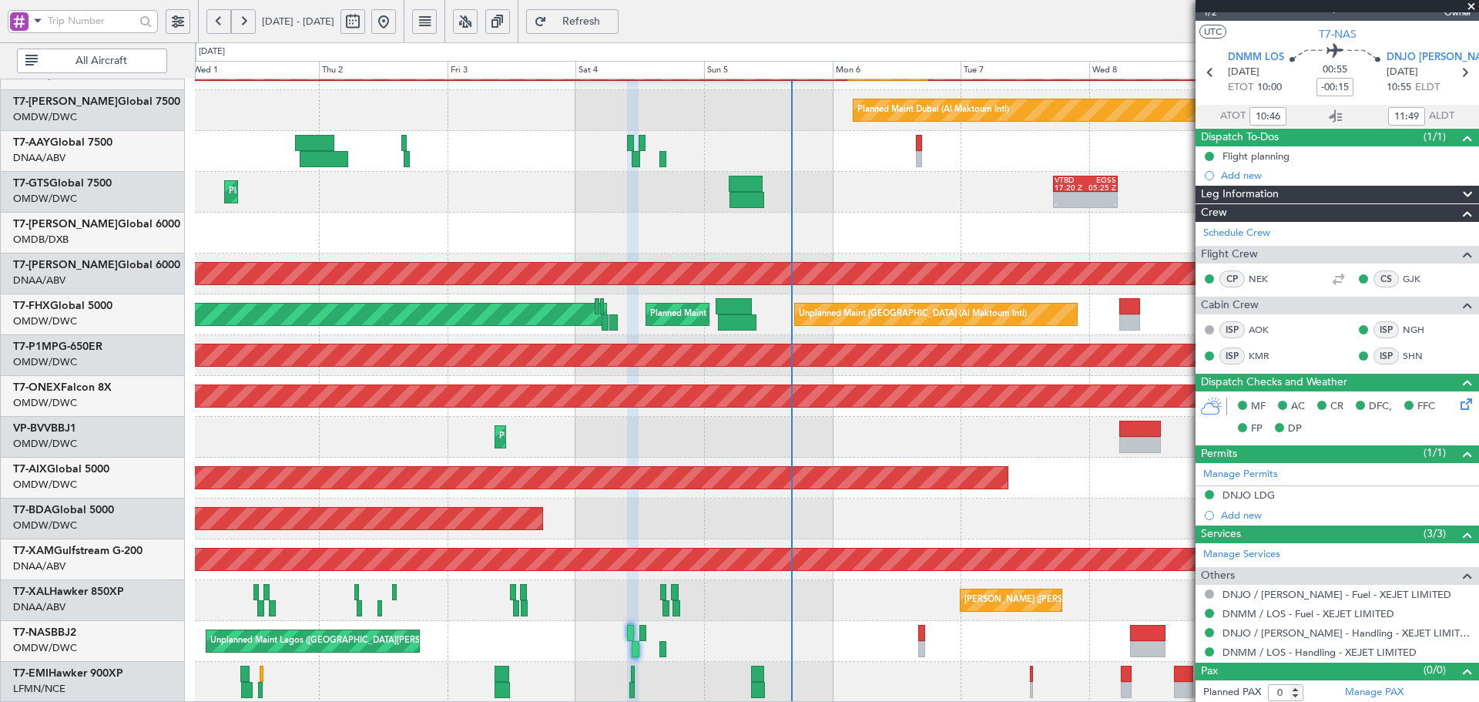
scroll to position [25, 0]
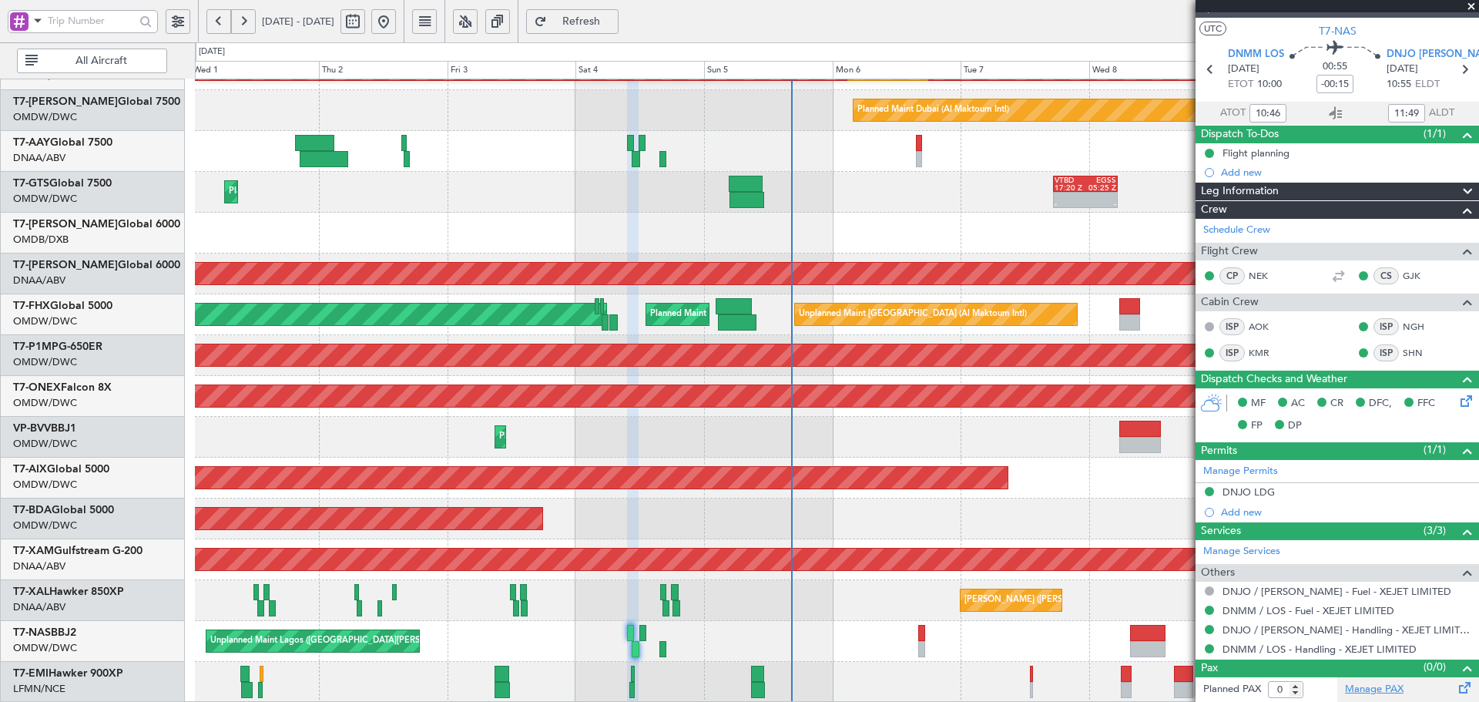
click at [1376, 690] on link "Manage PAX" at bounding box center [1374, 689] width 59 height 15
type input "Anita Mani (ANI)"
type input "7435"
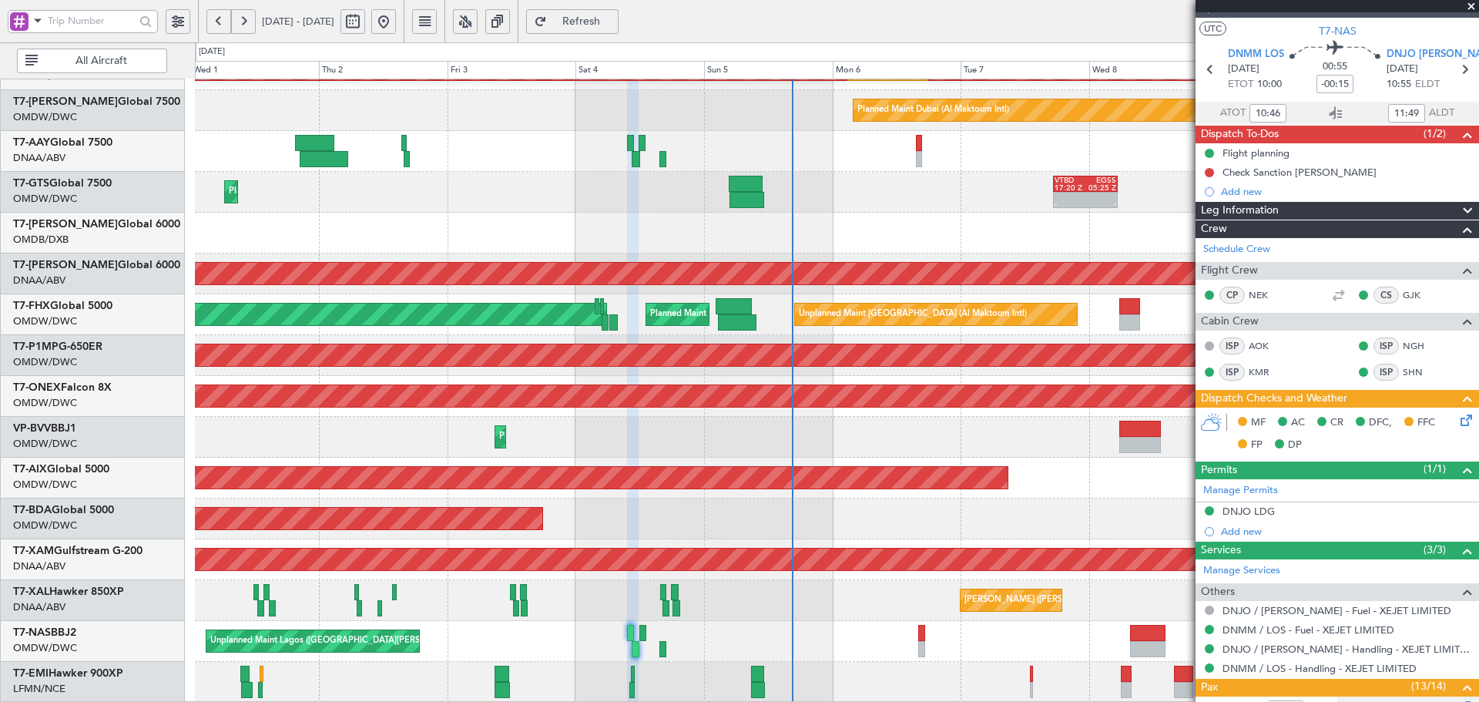
type input "Anita Mani (ANI)"
type input "7435"
type input "14"
type input "Anita Mani (ANI)"
type input "7435"
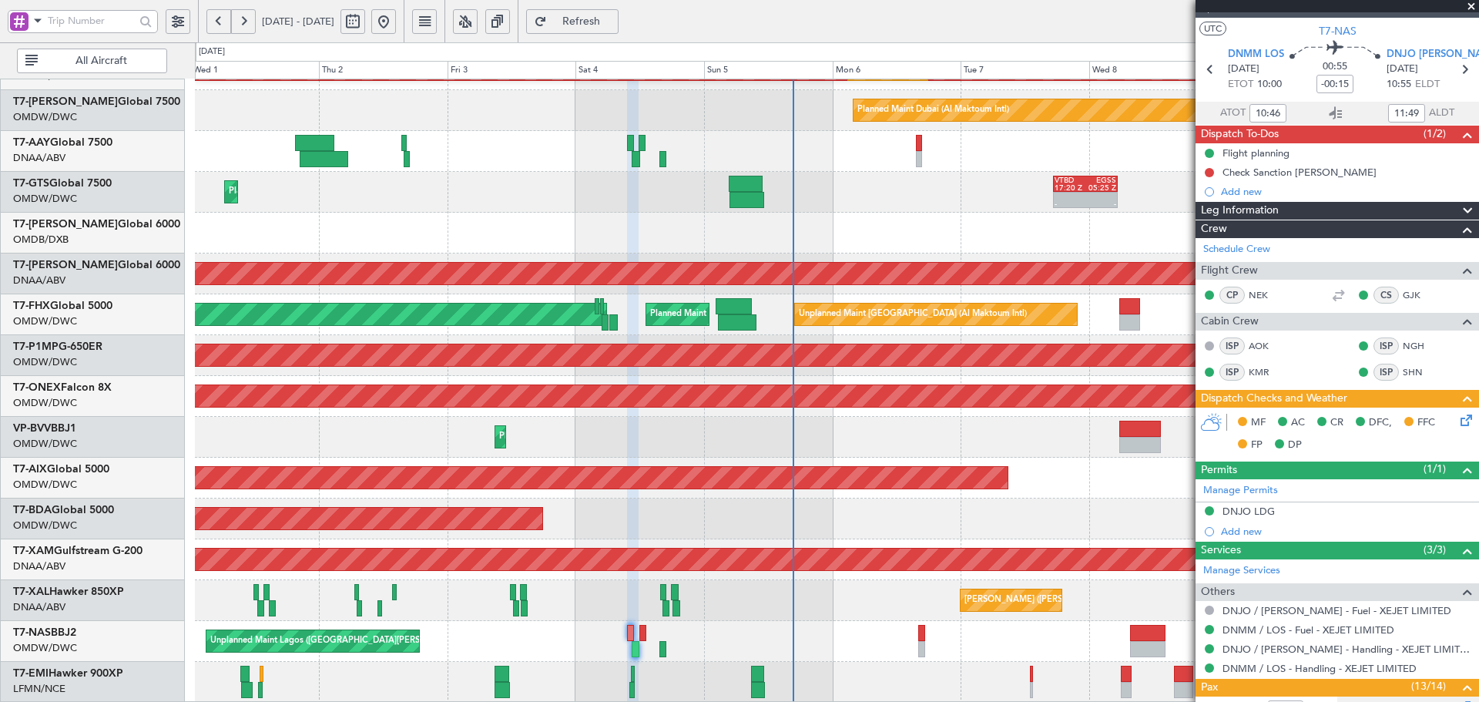
type input "Anita Mani (ANI)"
type input "7435"
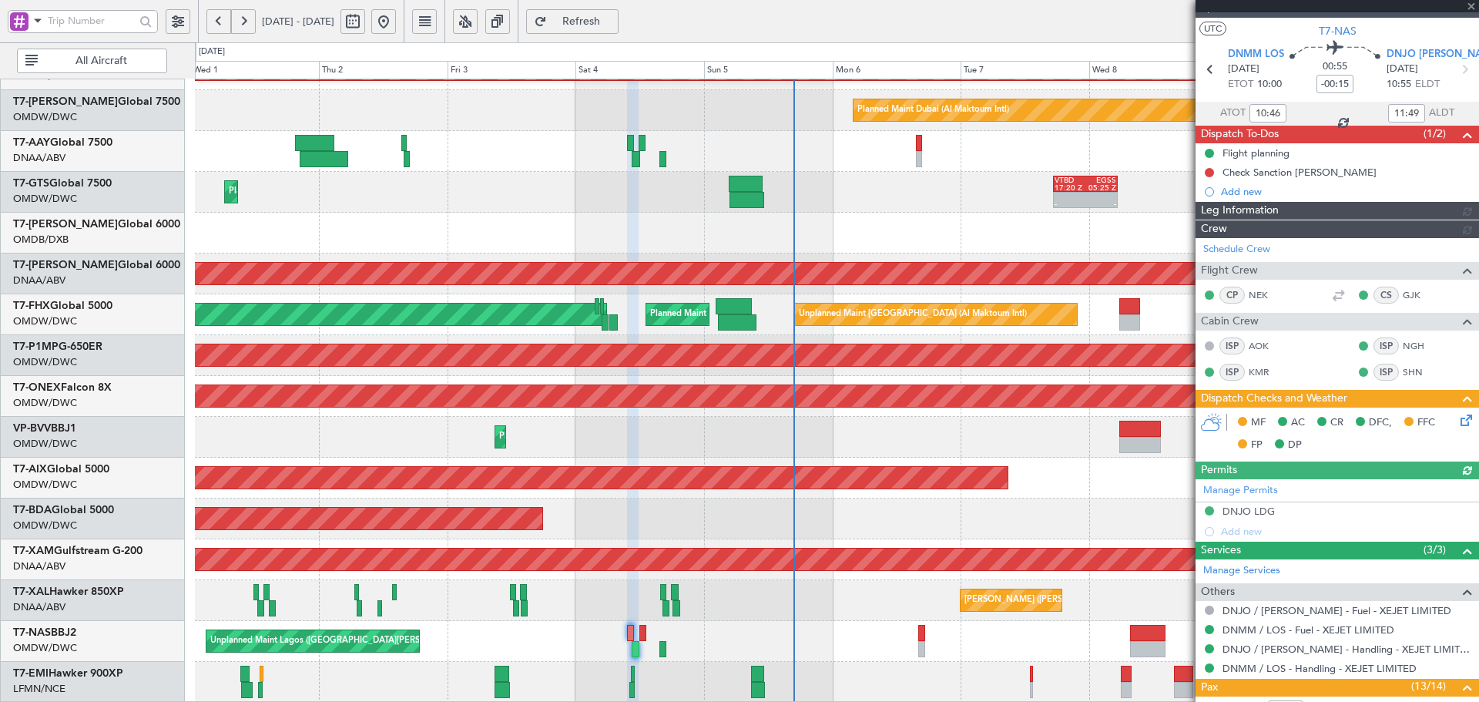
type input "Anita Mani (ANI)"
type input "7435"
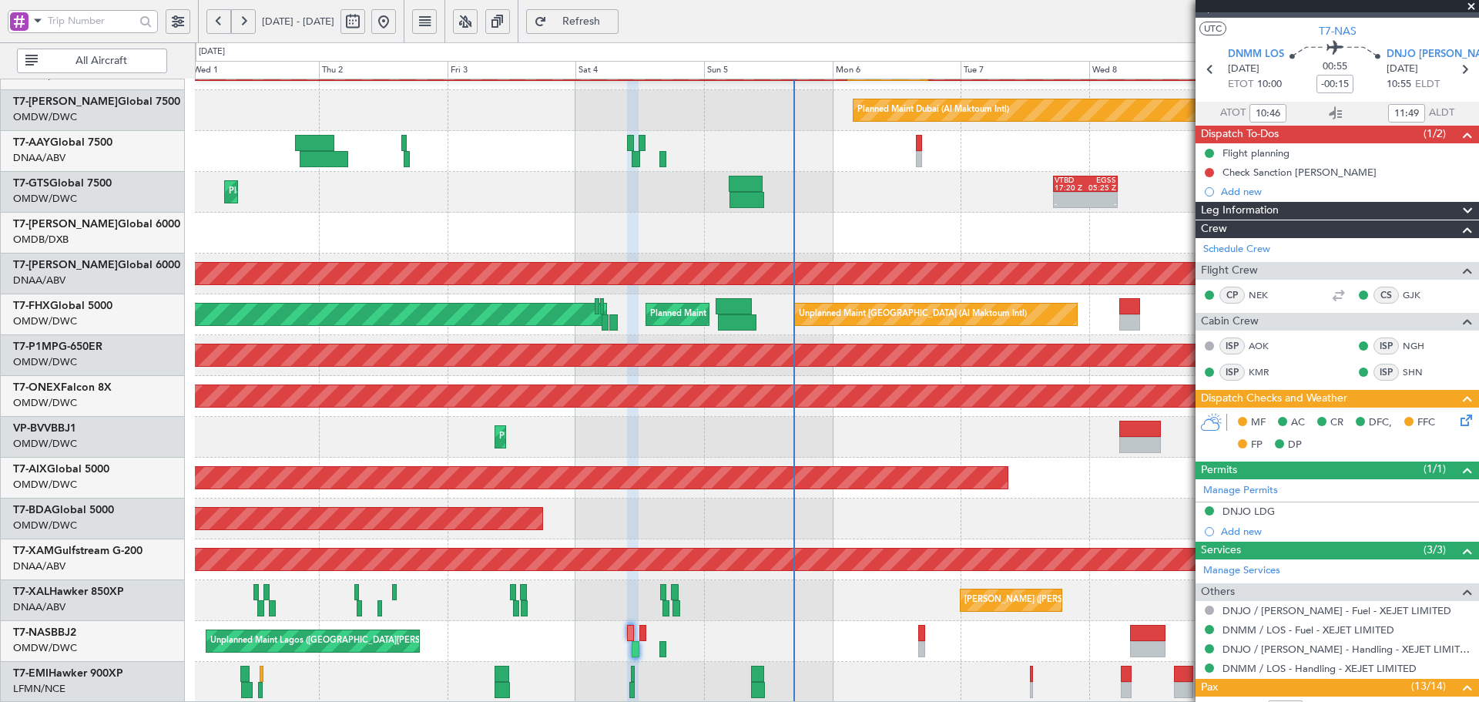
click at [667, 159] on div "Unplanned Maint [GEOGRAPHIC_DATA] (Al Maktoum Intl)" at bounding box center [836, 151] width 1283 height 41
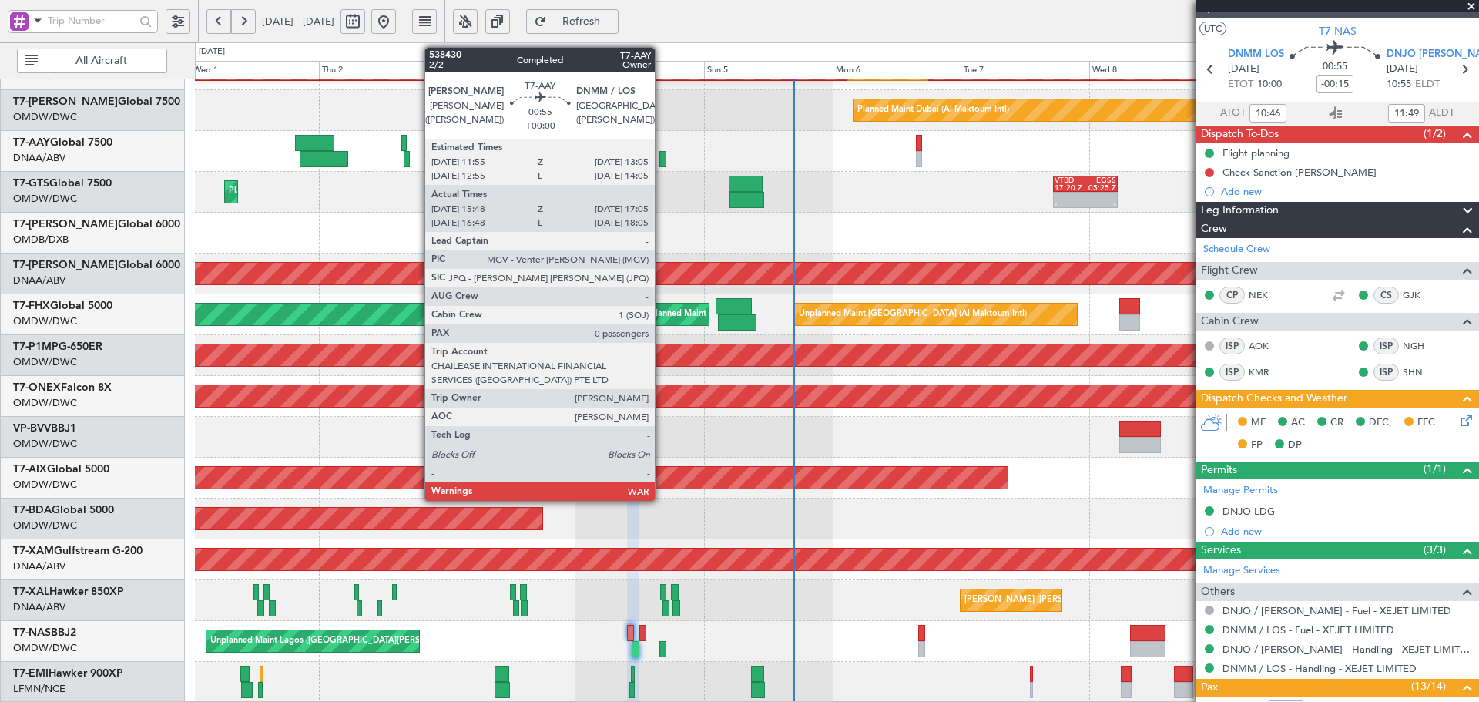
click at [662, 163] on div at bounding box center [662, 159] width 7 height 16
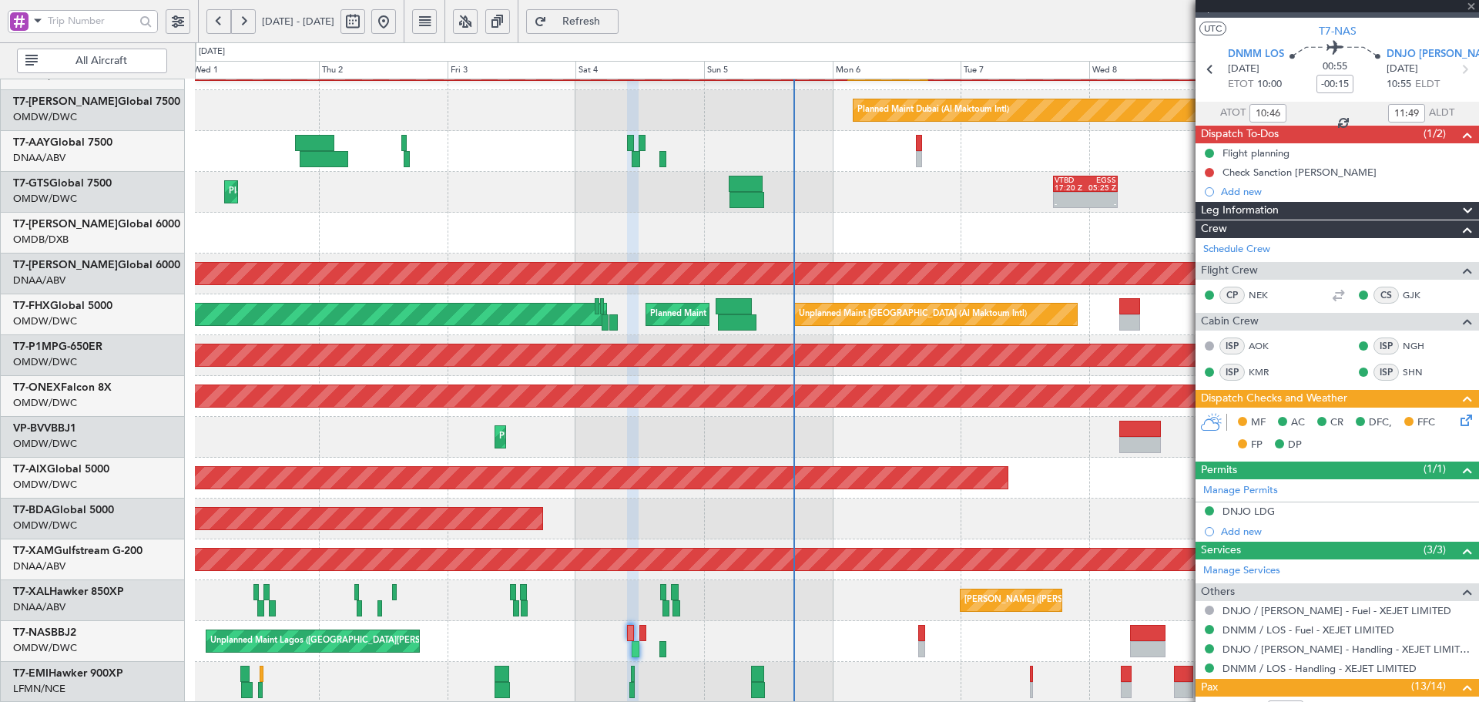
type input "15:58"
type input "17:00"
type input "0"
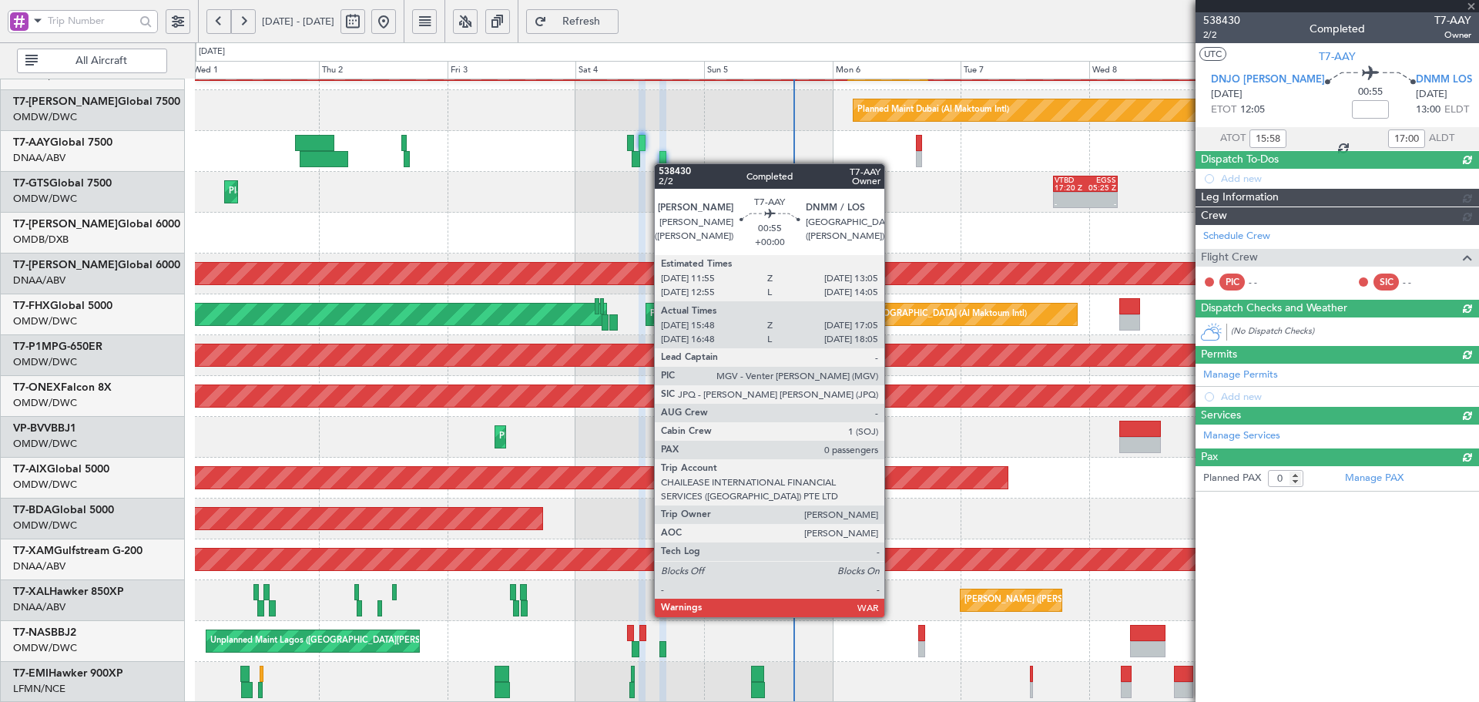
scroll to position [0, 0]
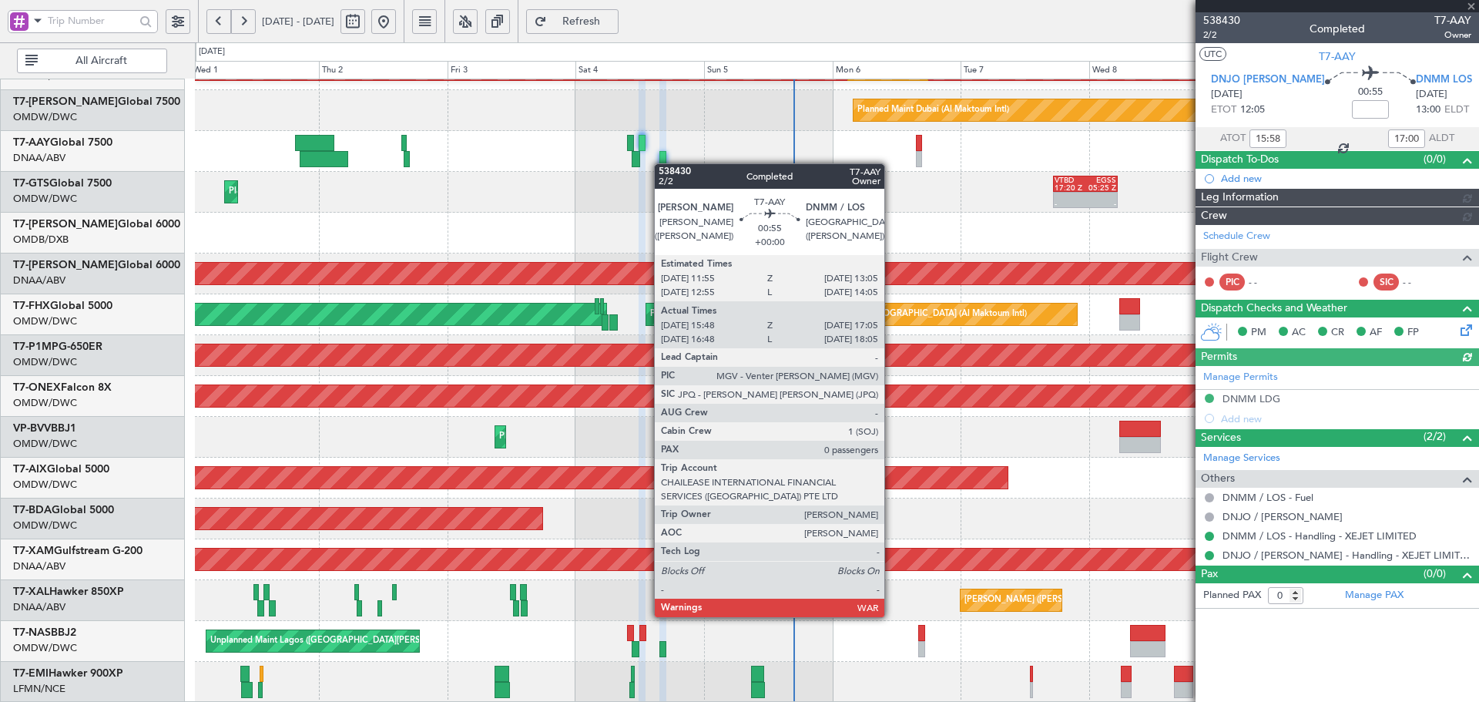
type input "Anita Mani (ANI)"
type input "7453"
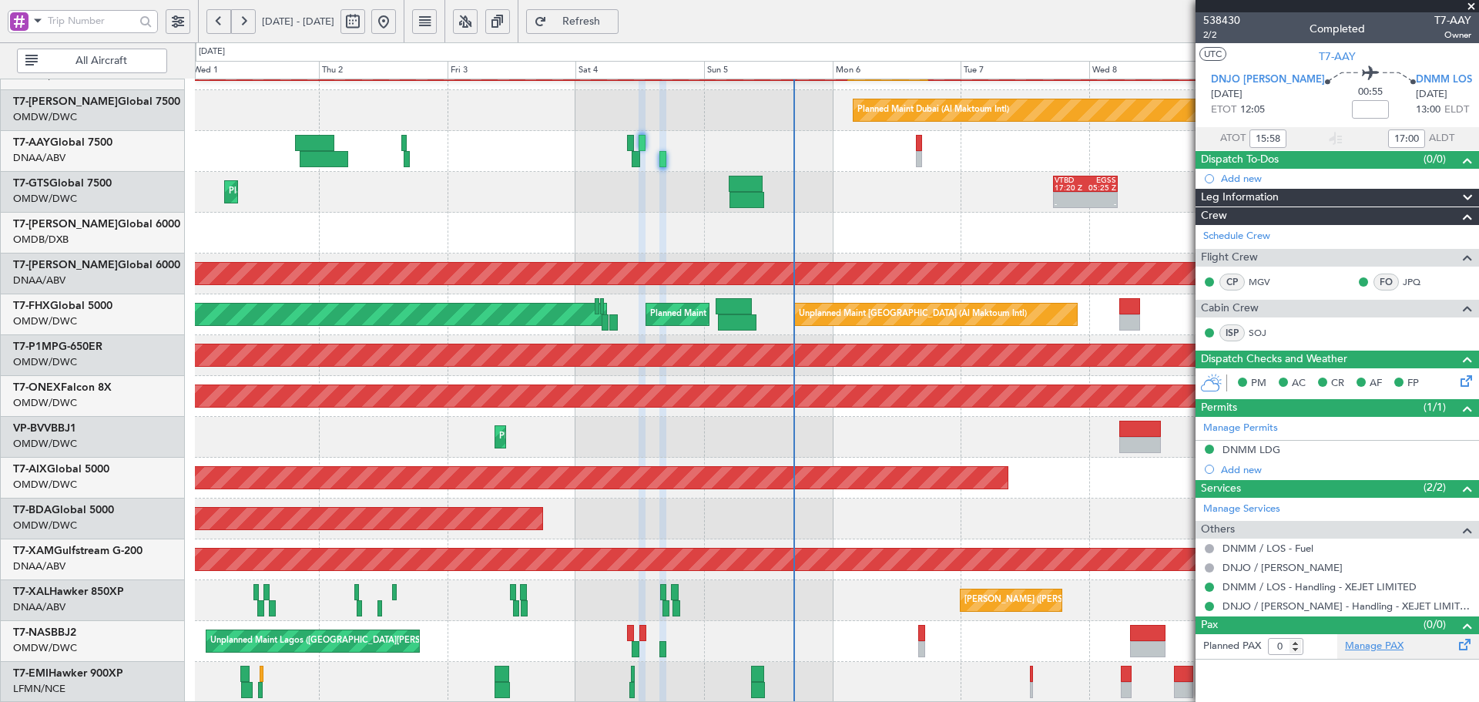
click at [1382, 639] on link "Manage PAX" at bounding box center [1374, 645] width 59 height 15
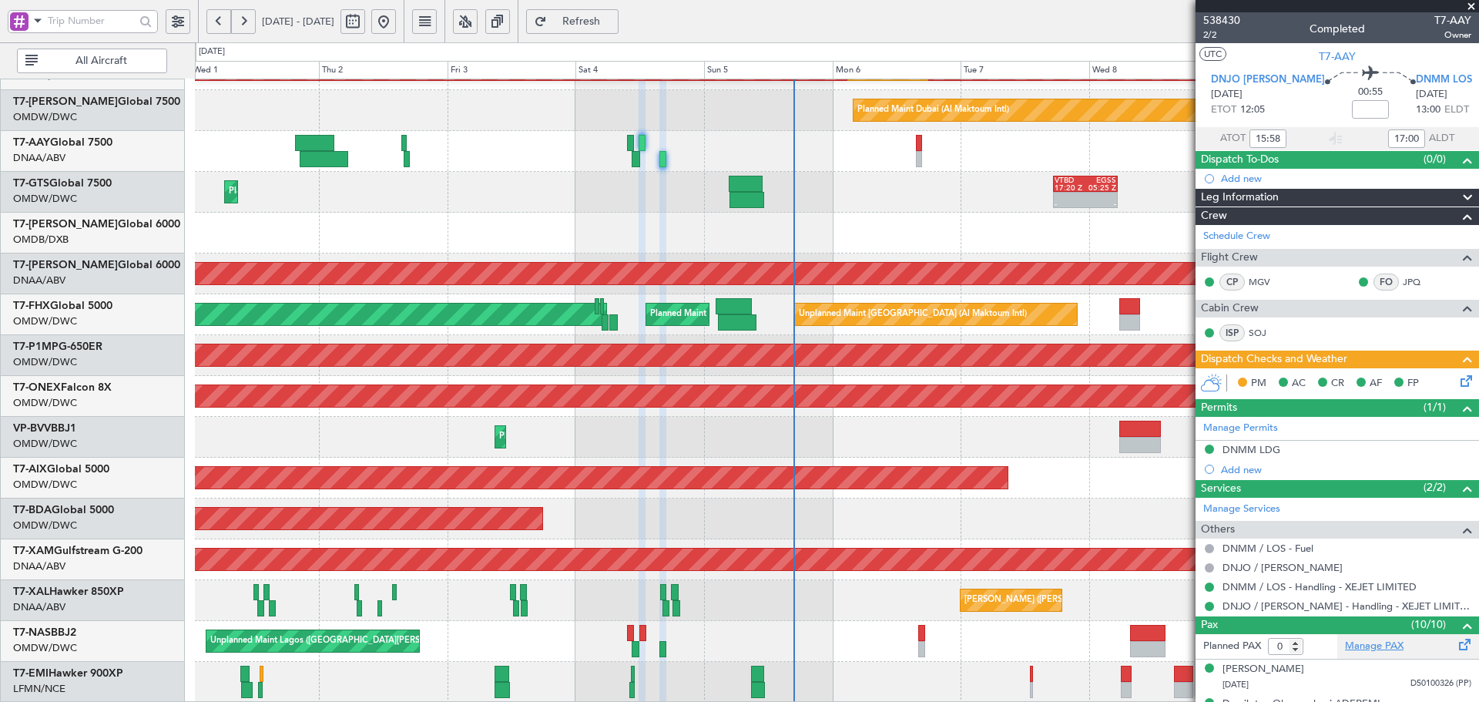
type input "Anita Mani (ANI)"
type input "7453"
type input "10"
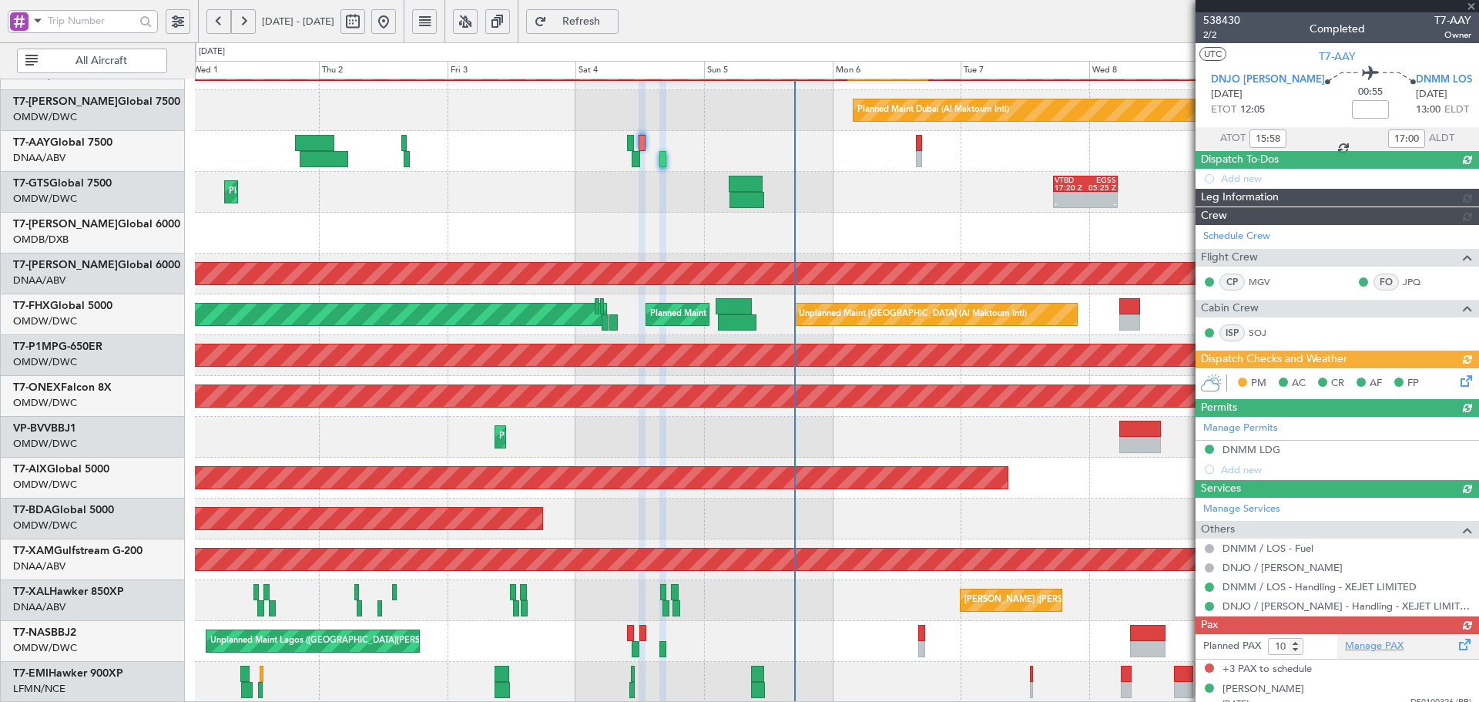
type input "13"
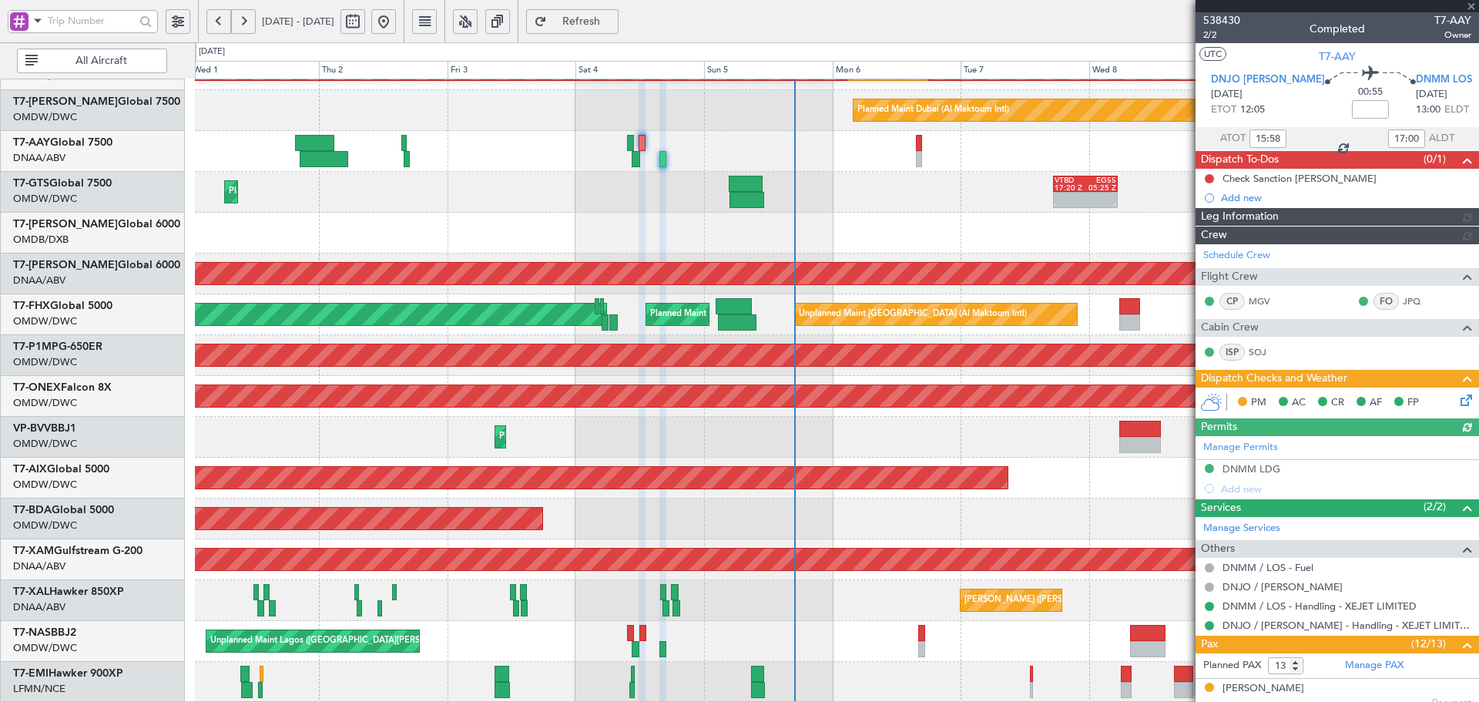
type input "Anita Mani (ANI)"
type input "7453"
click at [613, 28] on button "Refresh" at bounding box center [572, 21] width 92 height 25
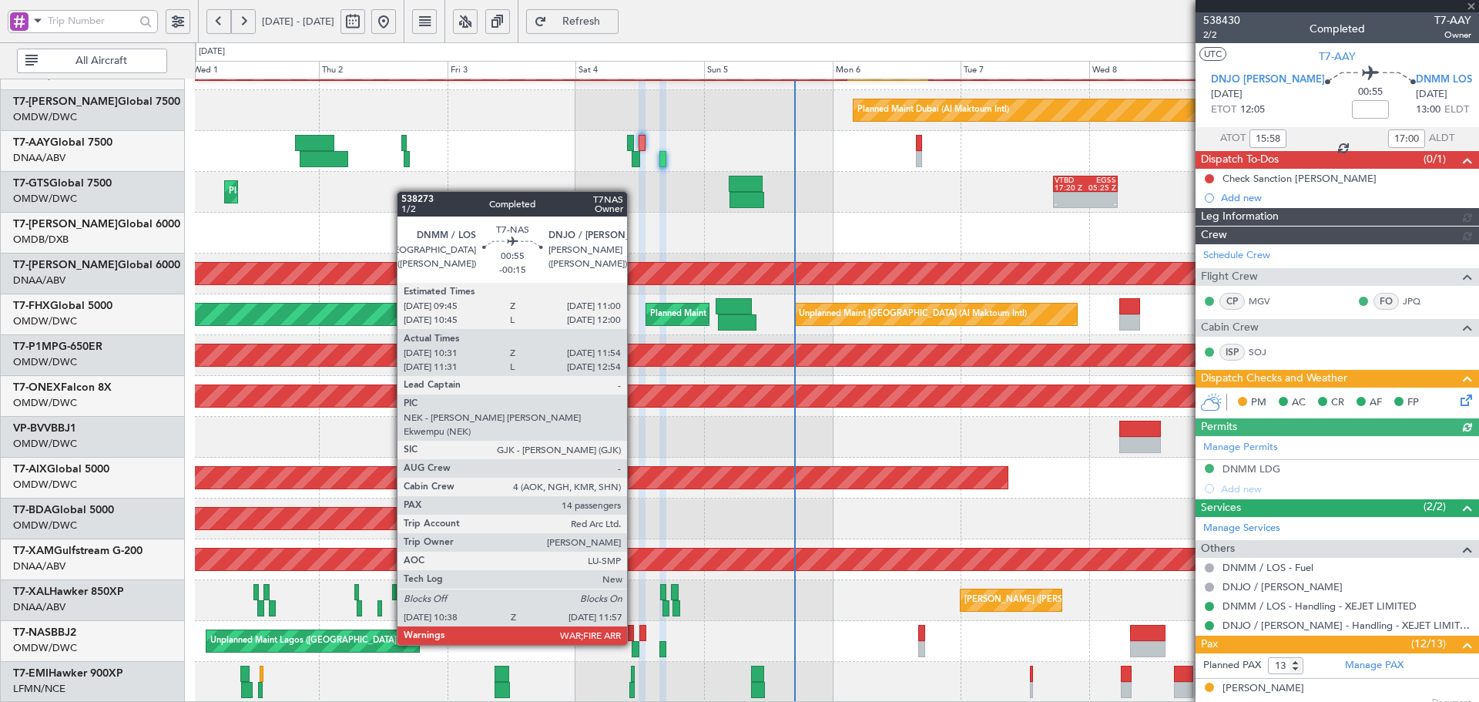
type input "Anita Mani (ANI)"
type input "7453"
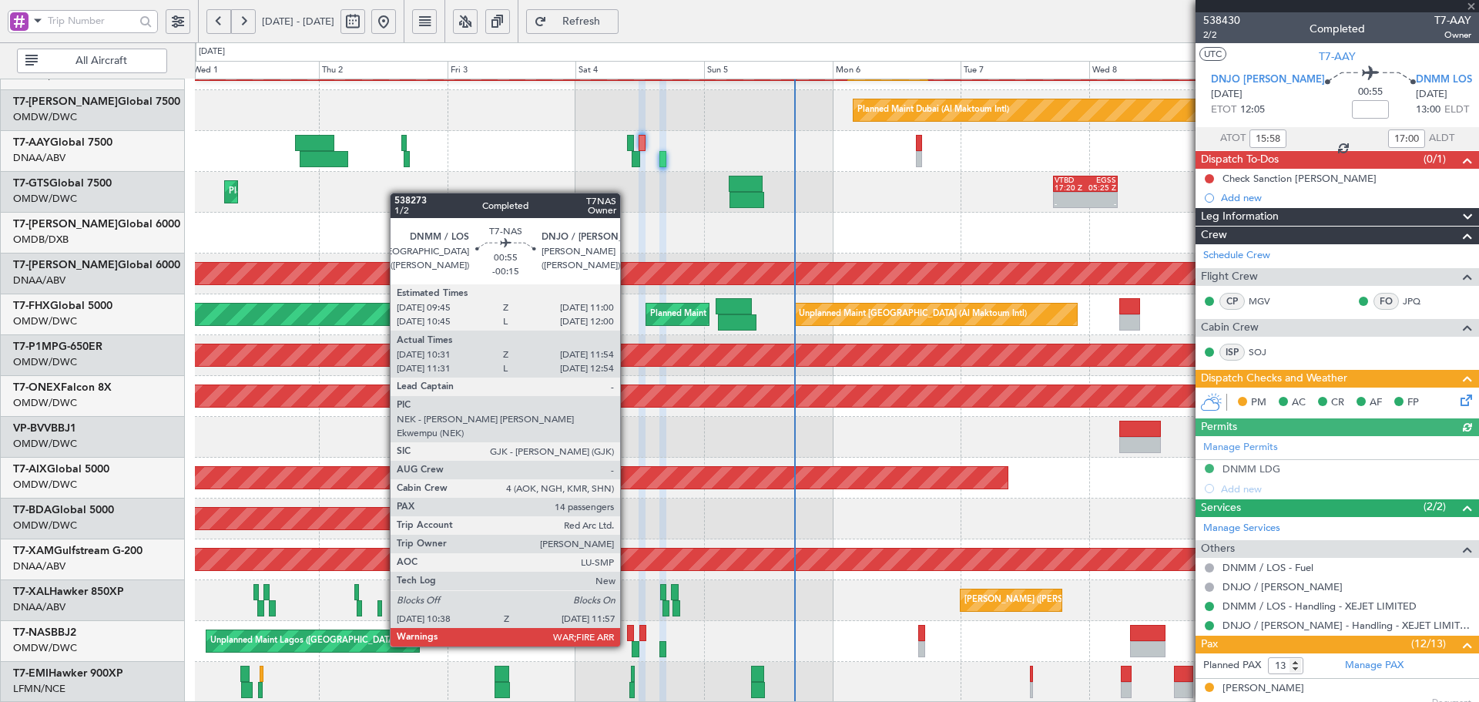
click at [627, 631] on div at bounding box center [630, 633] width 7 height 16
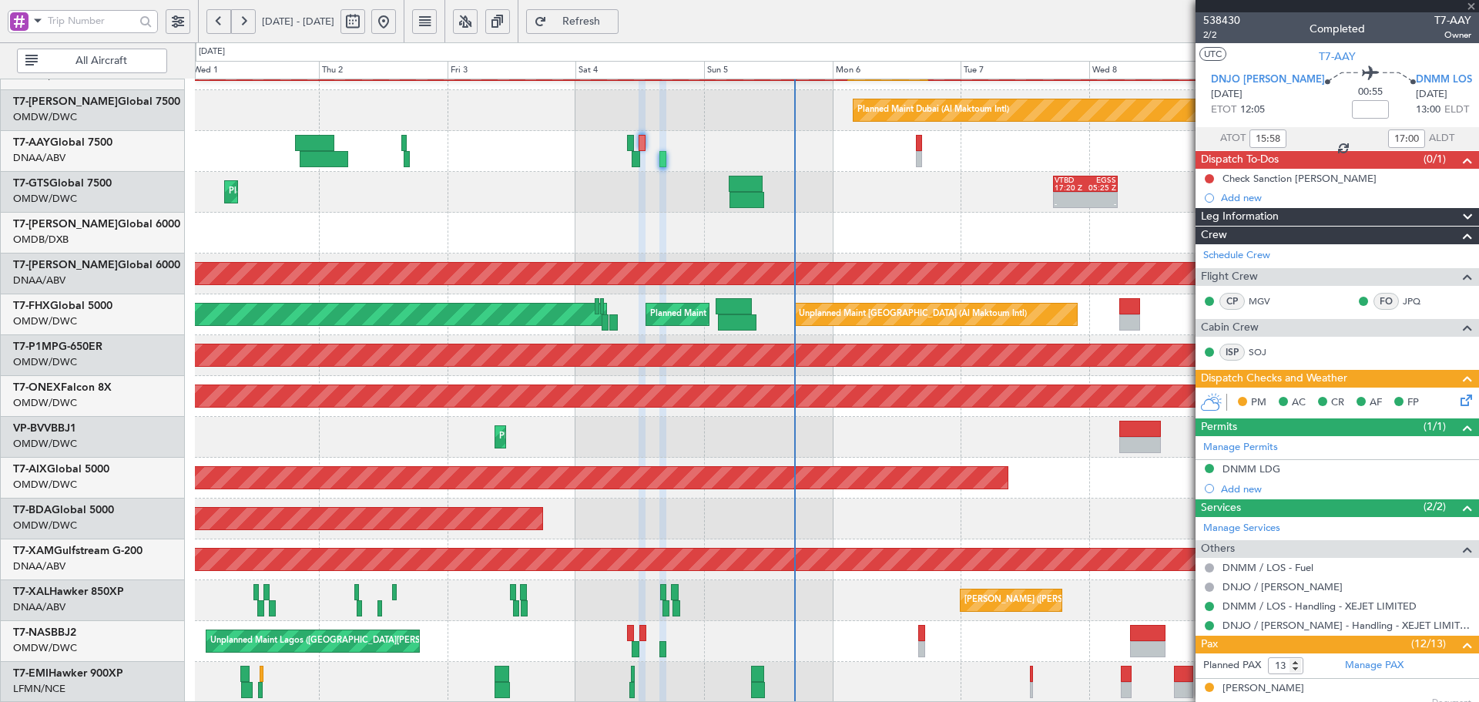
type input "-00:15"
type input "10:46"
type input "11:49"
type input "14"
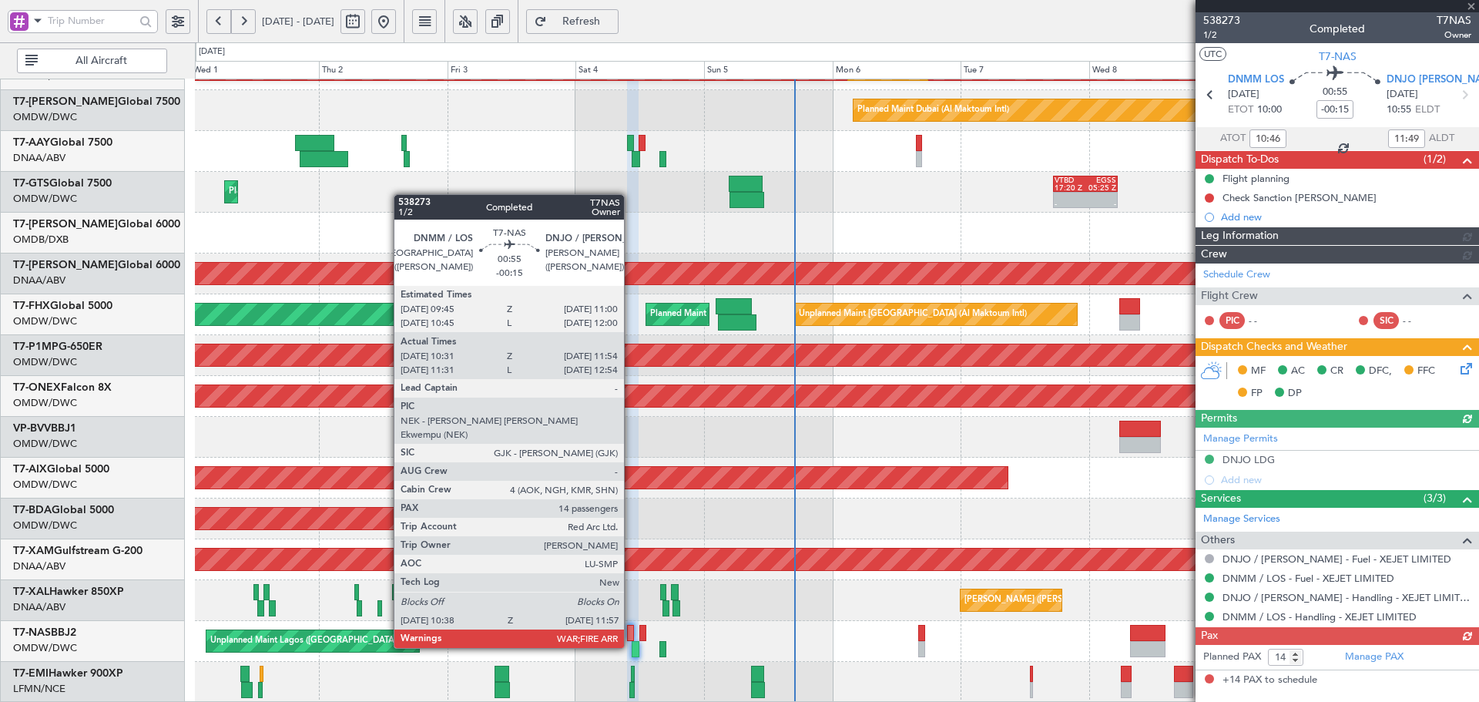
type input "Anita Mani (ANI)"
type input "7435"
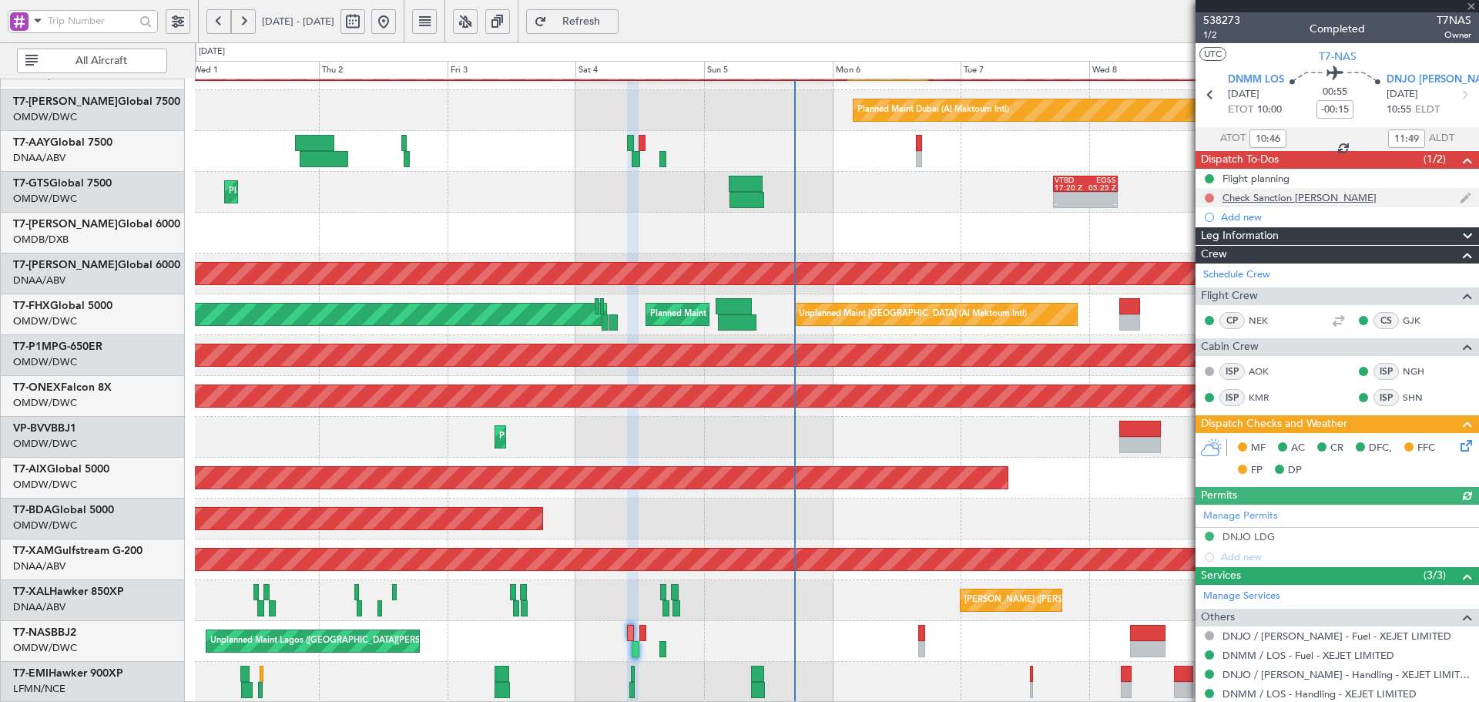
click at [1208, 193] on button at bounding box center [1208, 197] width 9 height 9
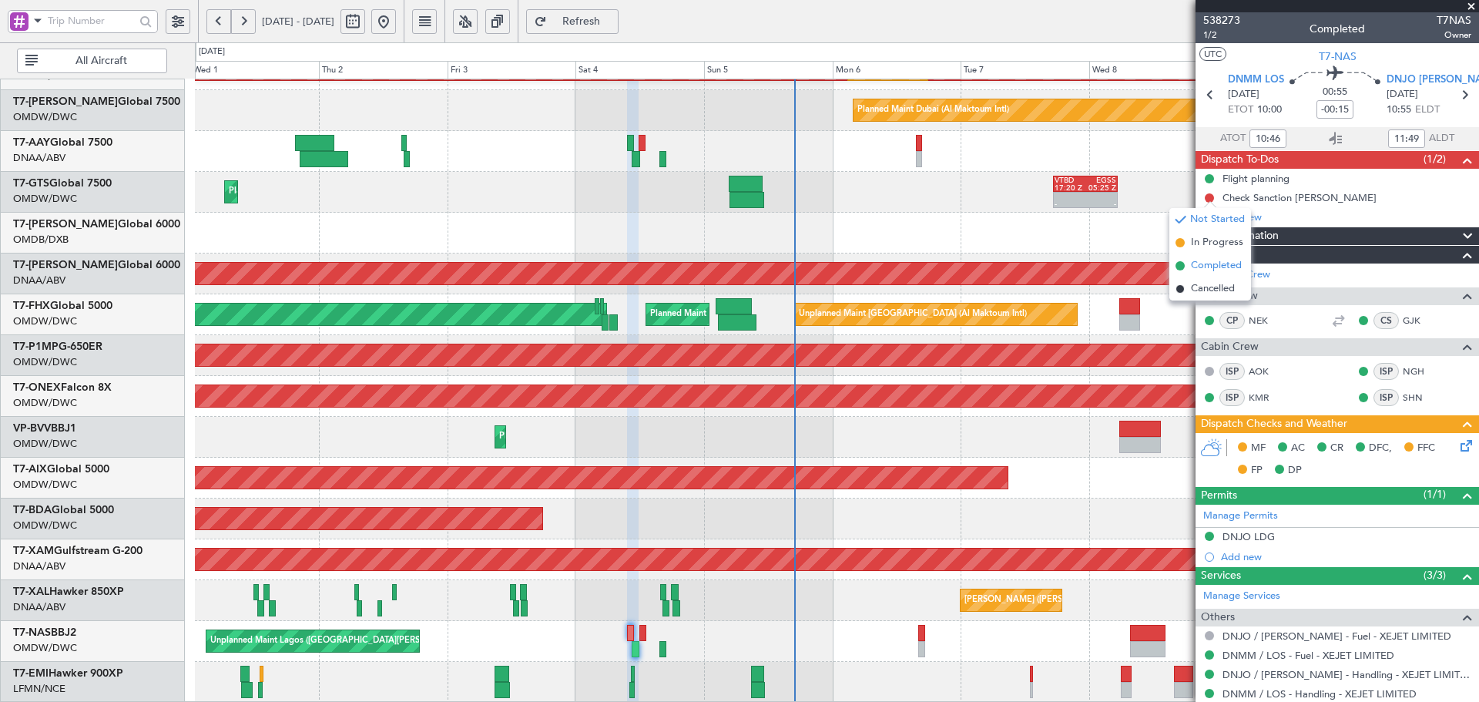
click at [1191, 268] on span "Completed" at bounding box center [1216, 265] width 51 height 15
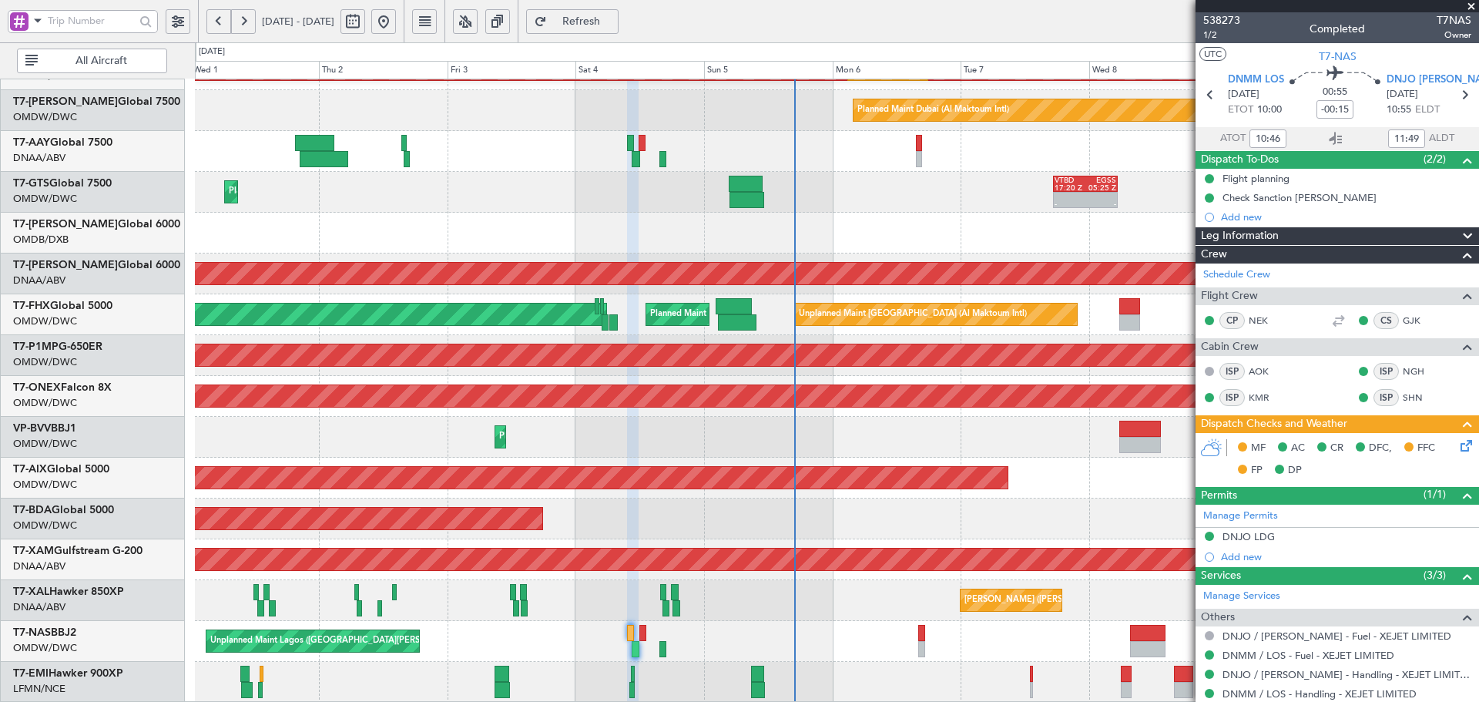
click at [1457, 441] on icon at bounding box center [1463, 443] width 12 height 12
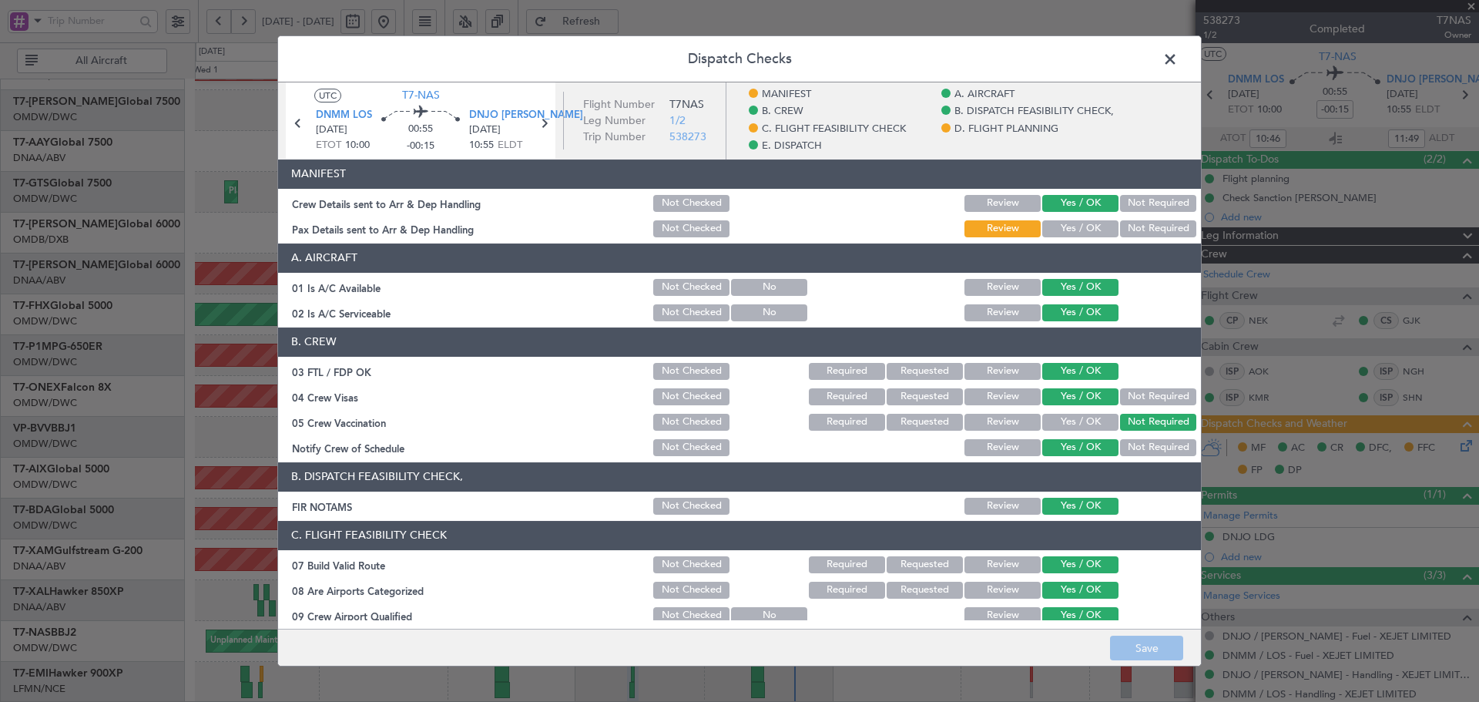
click at [1058, 228] on button "Yes / OK" at bounding box center [1080, 228] width 76 height 17
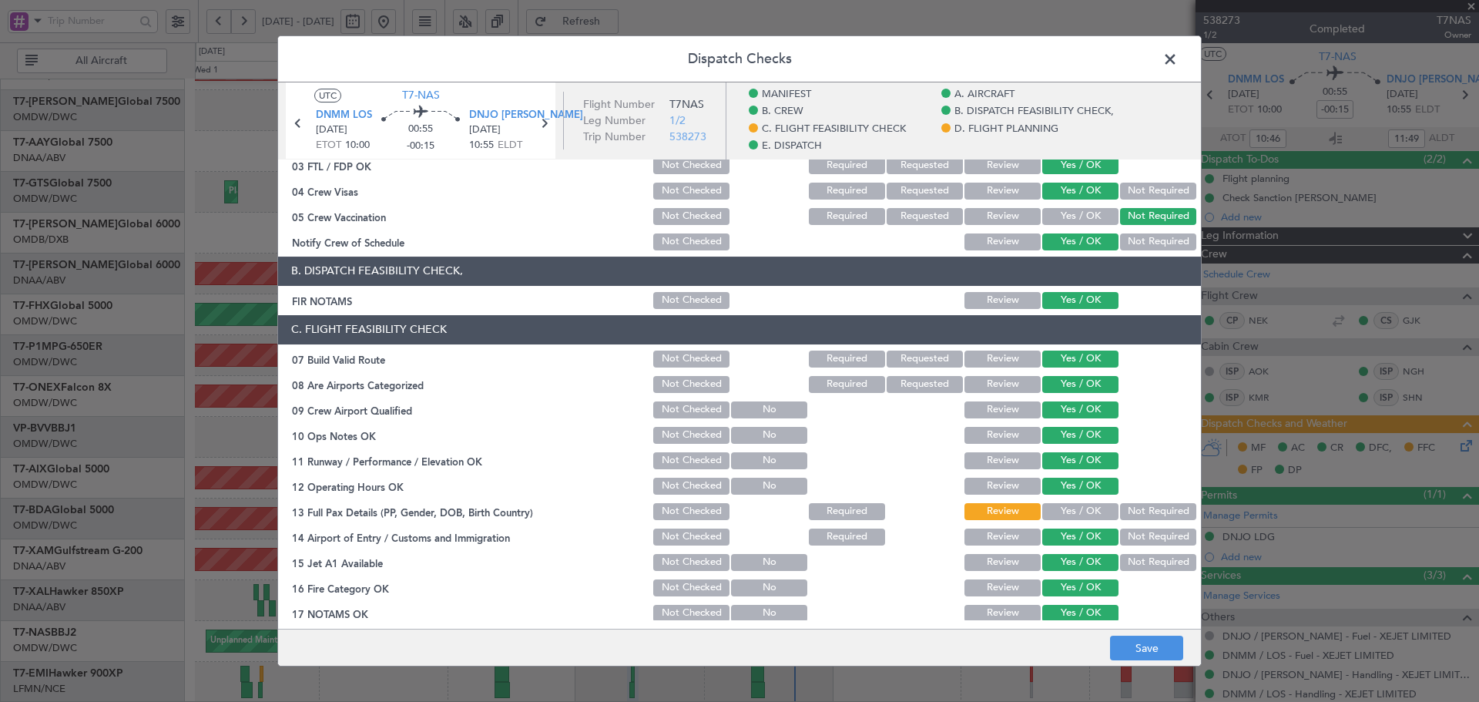
click at [1067, 508] on button "Yes / OK" at bounding box center [1080, 511] width 76 height 17
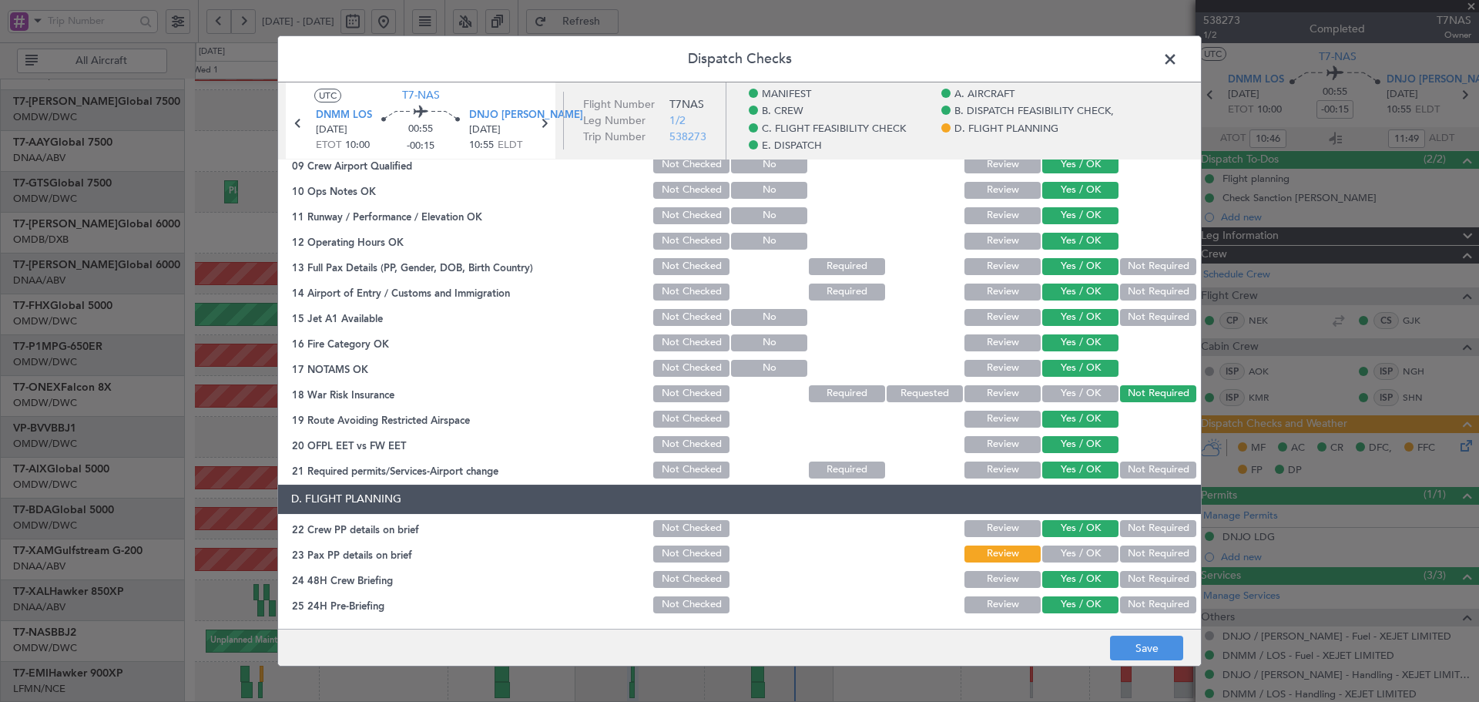
scroll to position [565, 0]
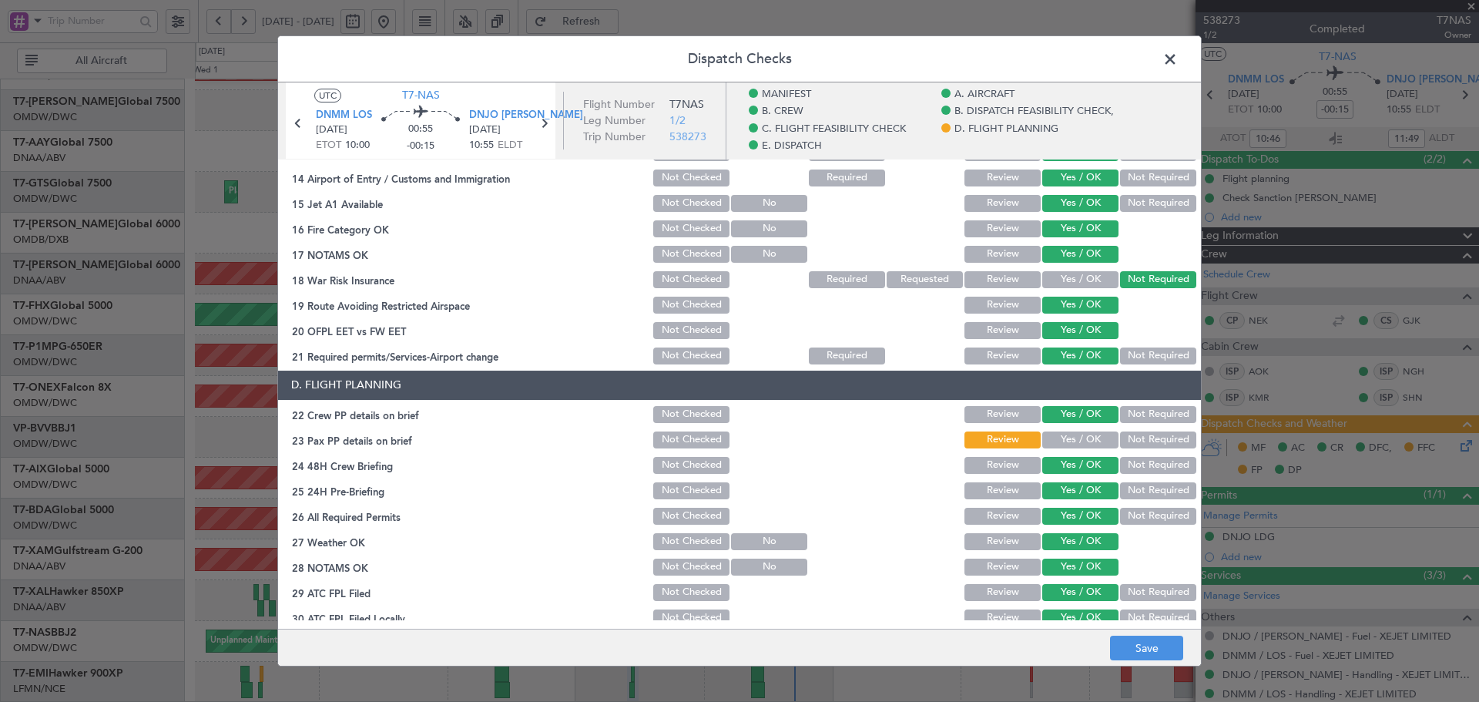
click at [1059, 440] on button "Yes / OK" at bounding box center [1080, 439] width 76 height 17
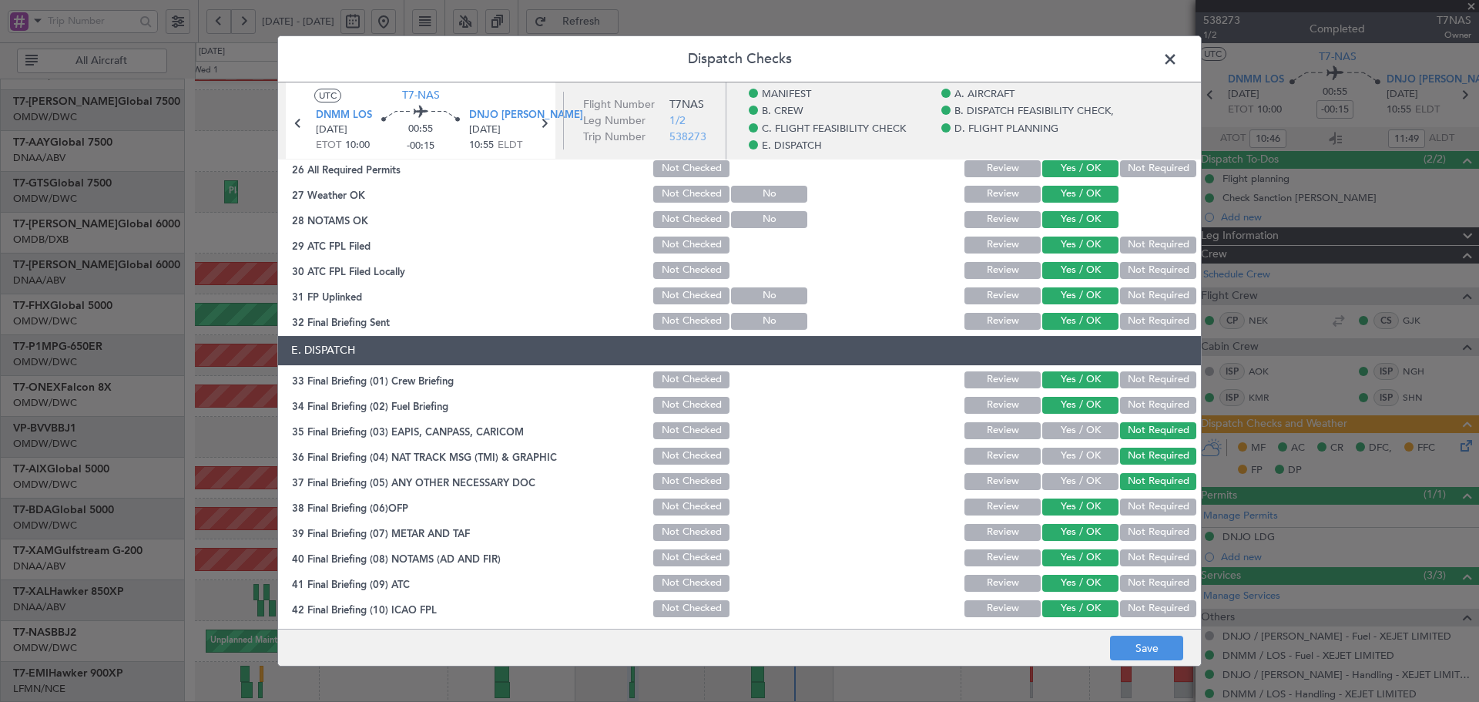
scroll to position [966, 0]
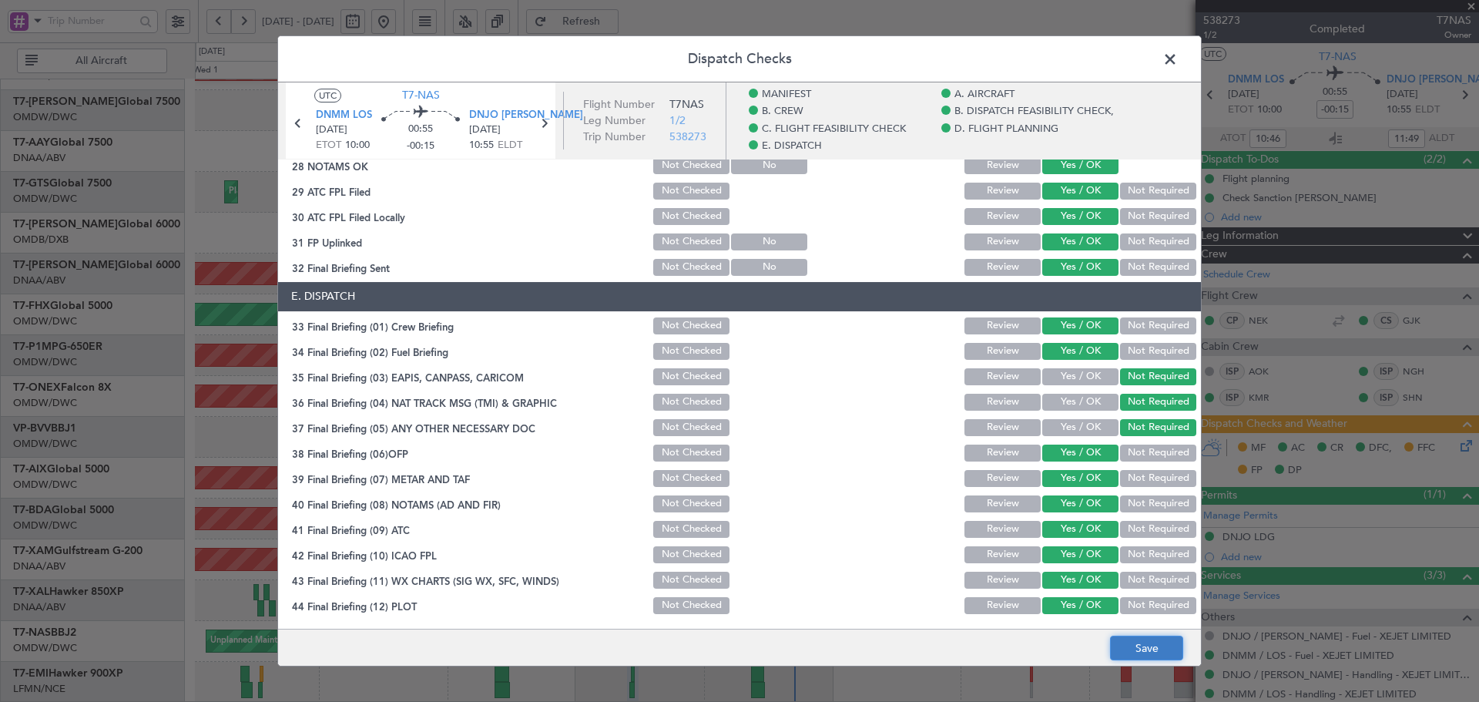
click at [1131, 647] on button "Save" at bounding box center [1146, 647] width 73 height 25
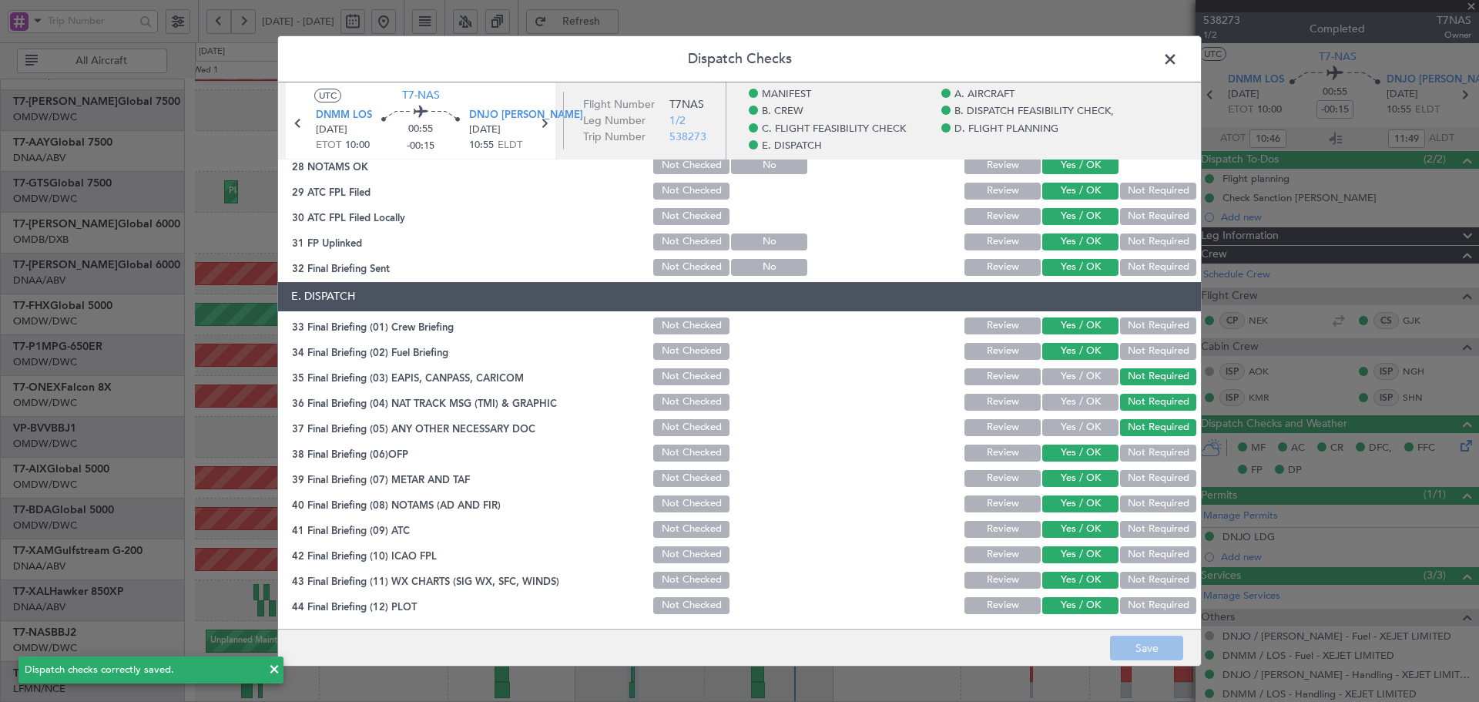
click at [1178, 55] on span at bounding box center [1178, 63] width 0 height 31
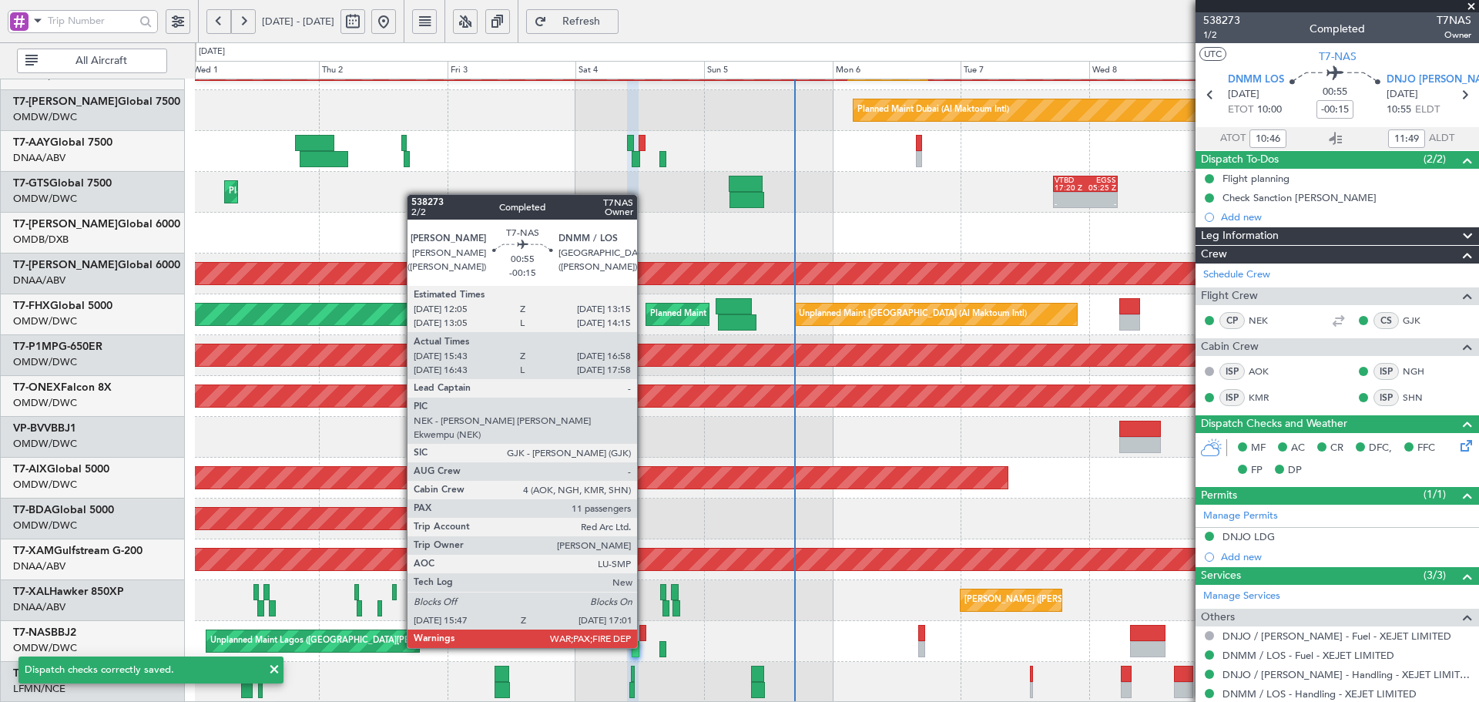
click at [644, 632] on div at bounding box center [642, 633] width 7 height 16
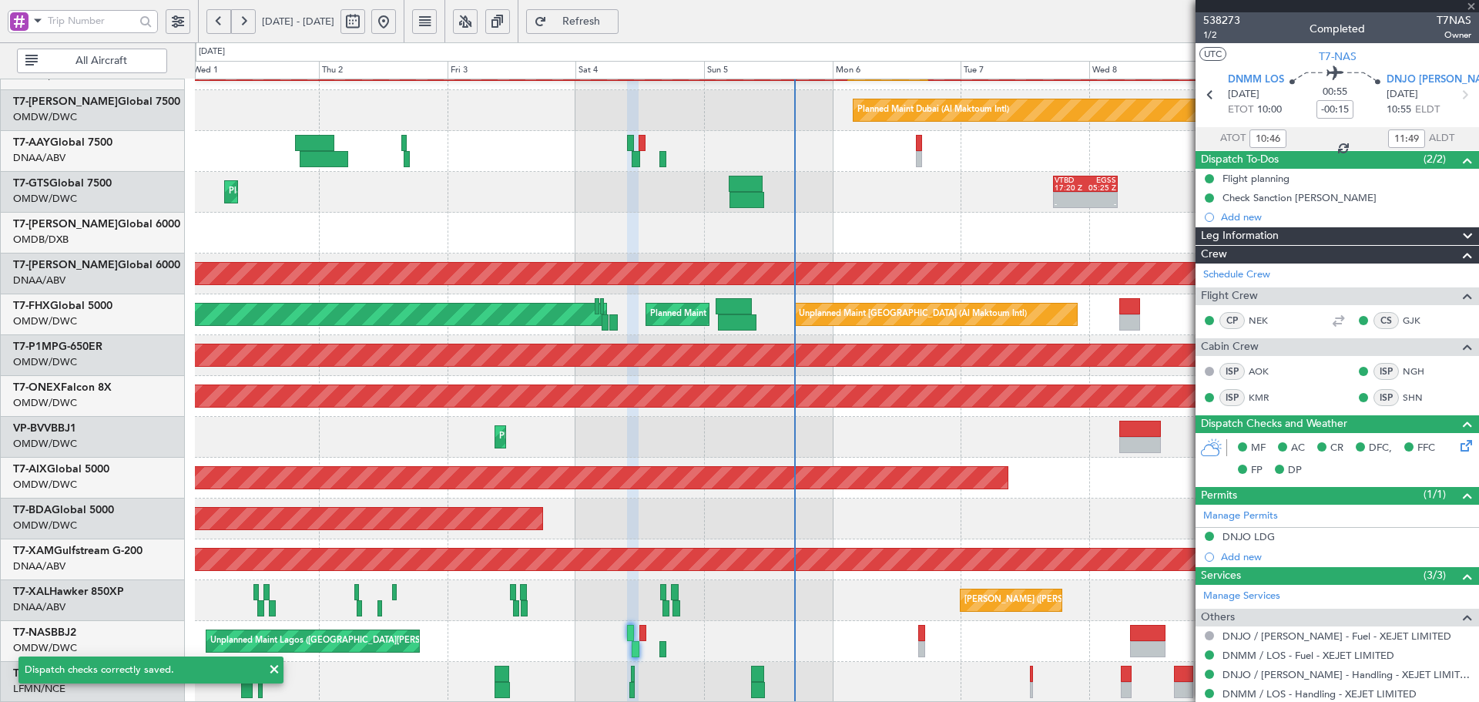
type input "15:53"
type input "16:53"
type input "11"
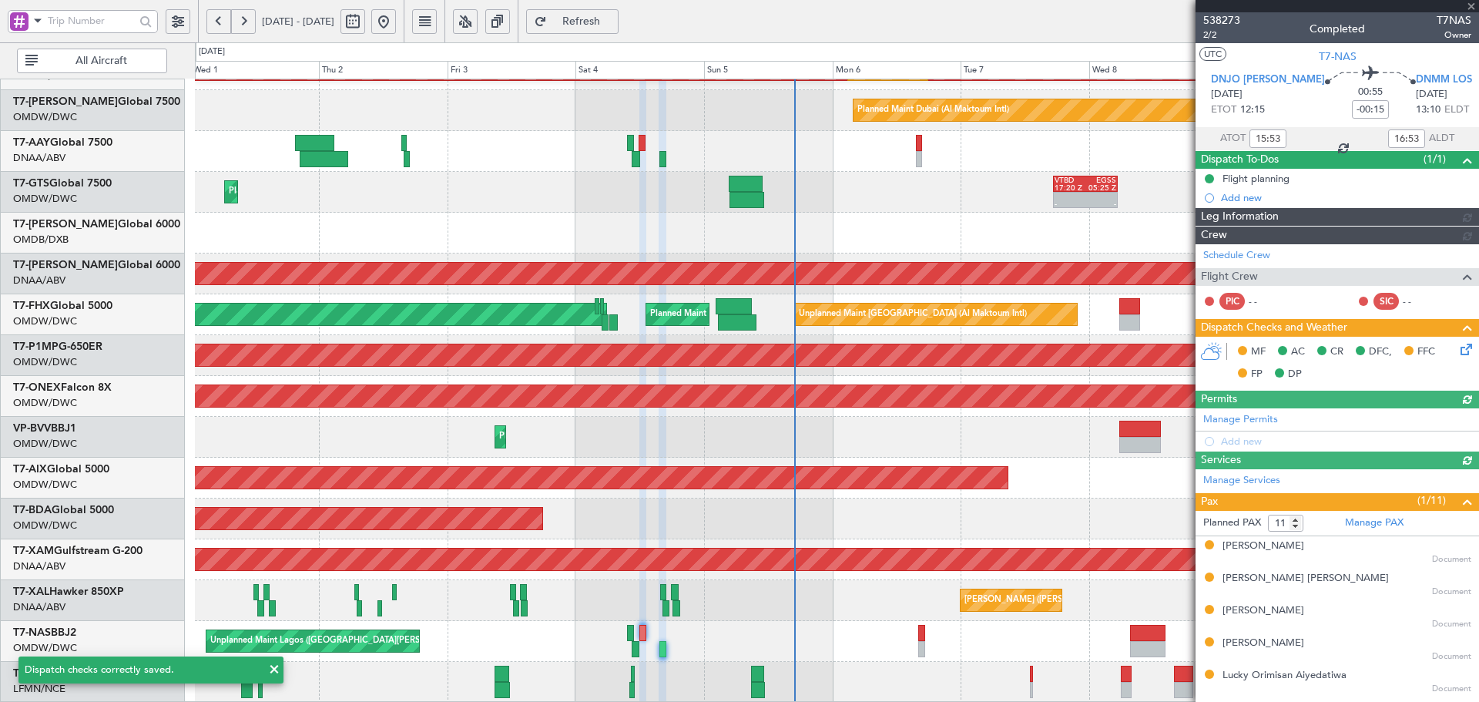
type input "Anita Mani (ANI)"
type input "7436"
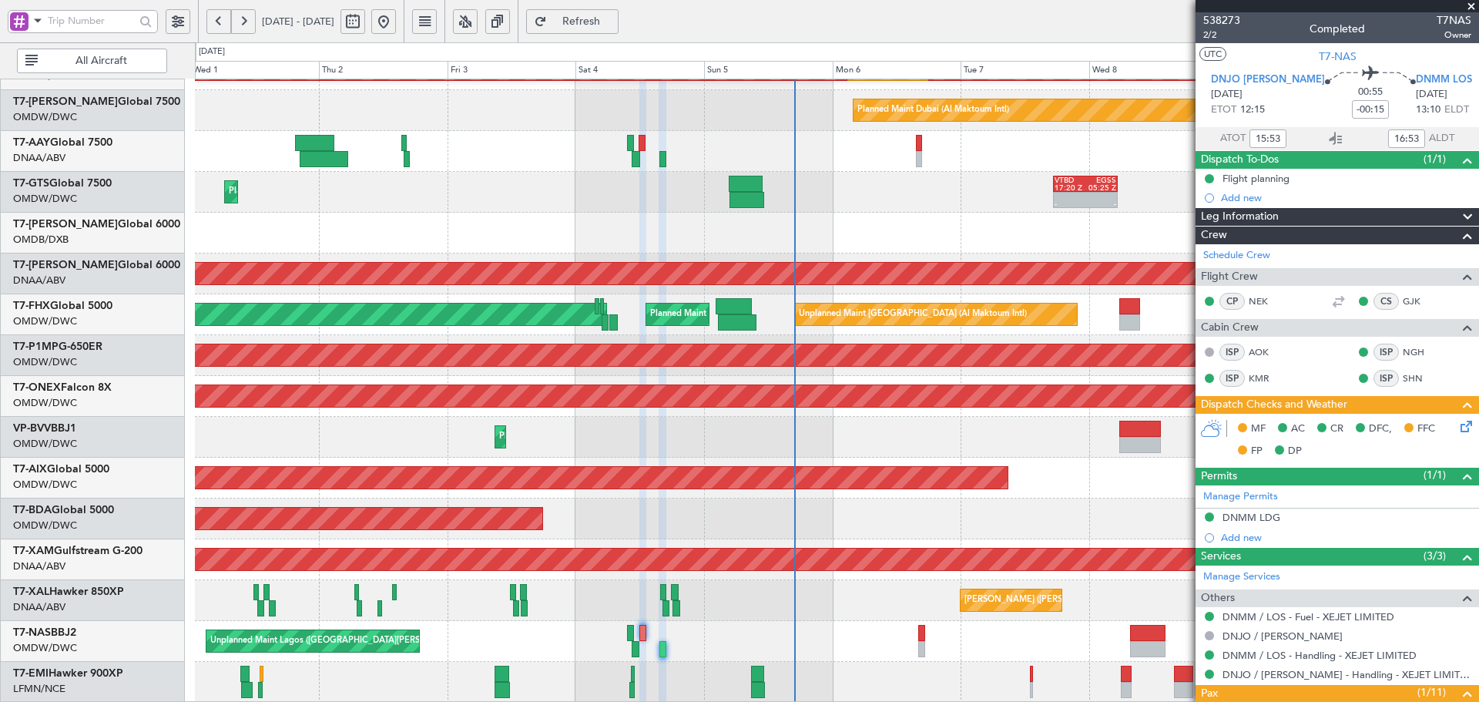
click at [1457, 426] on icon at bounding box center [1463, 423] width 12 height 12
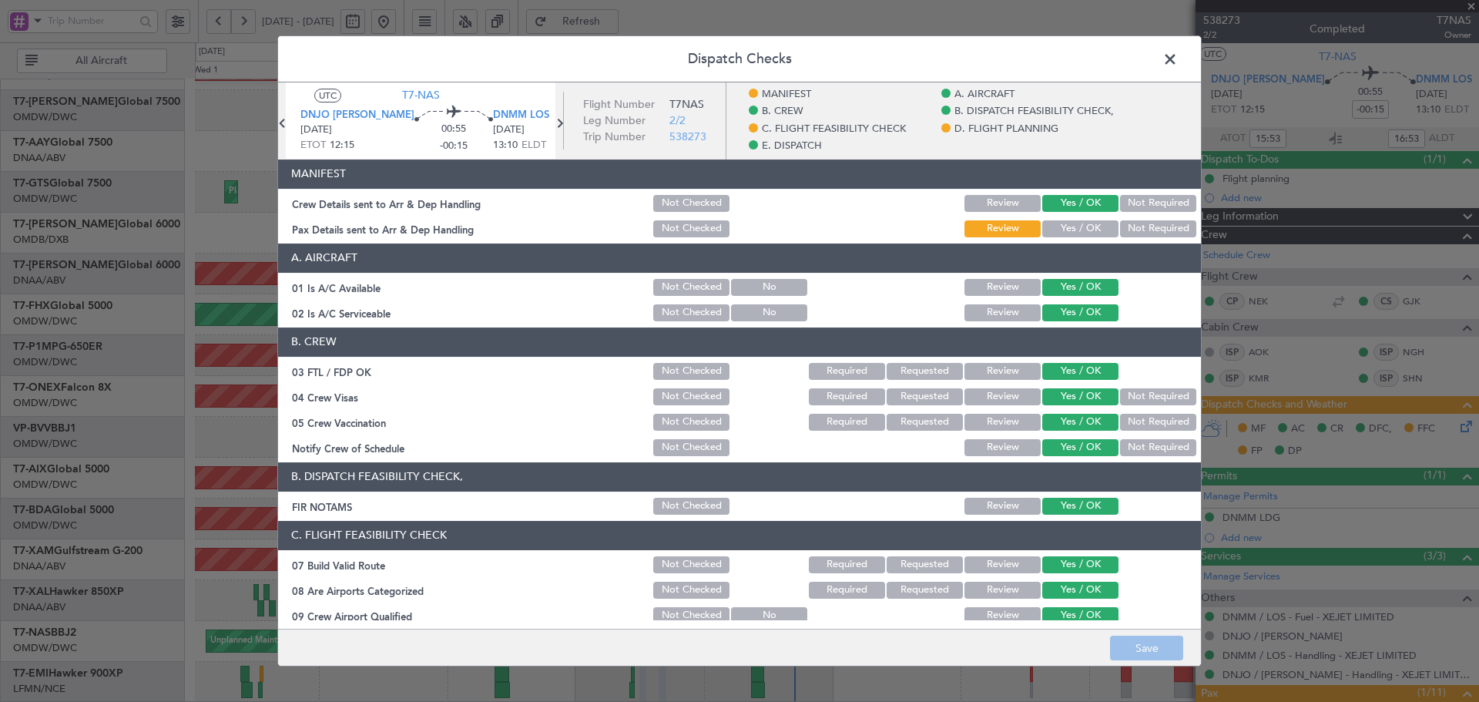
click at [1085, 218] on div "Yes / OK" at bounding box center [1079, 229] width 78 height 22
click at [1085, 226] on button "Yes / OK" at bounding box center [1080, 228] width 76 height 17
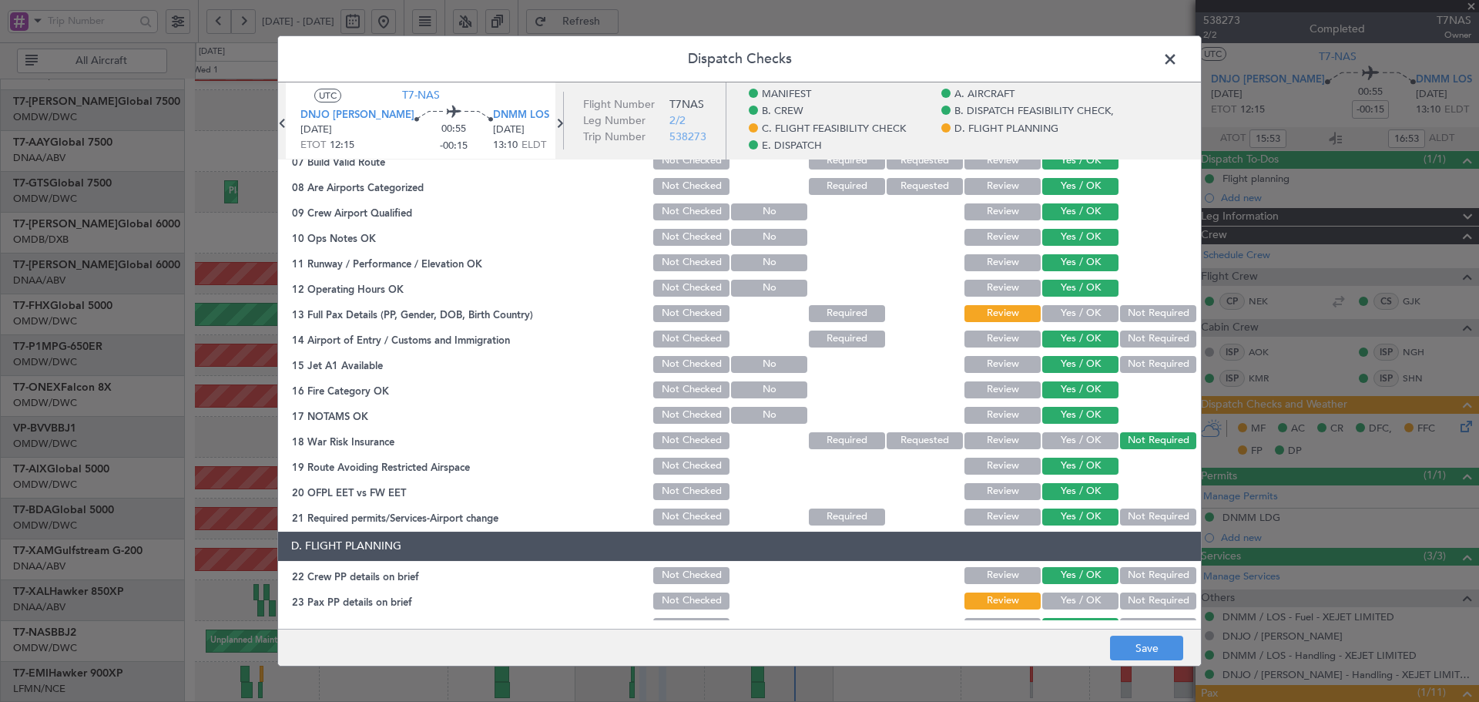
scroll to position [410, 0]
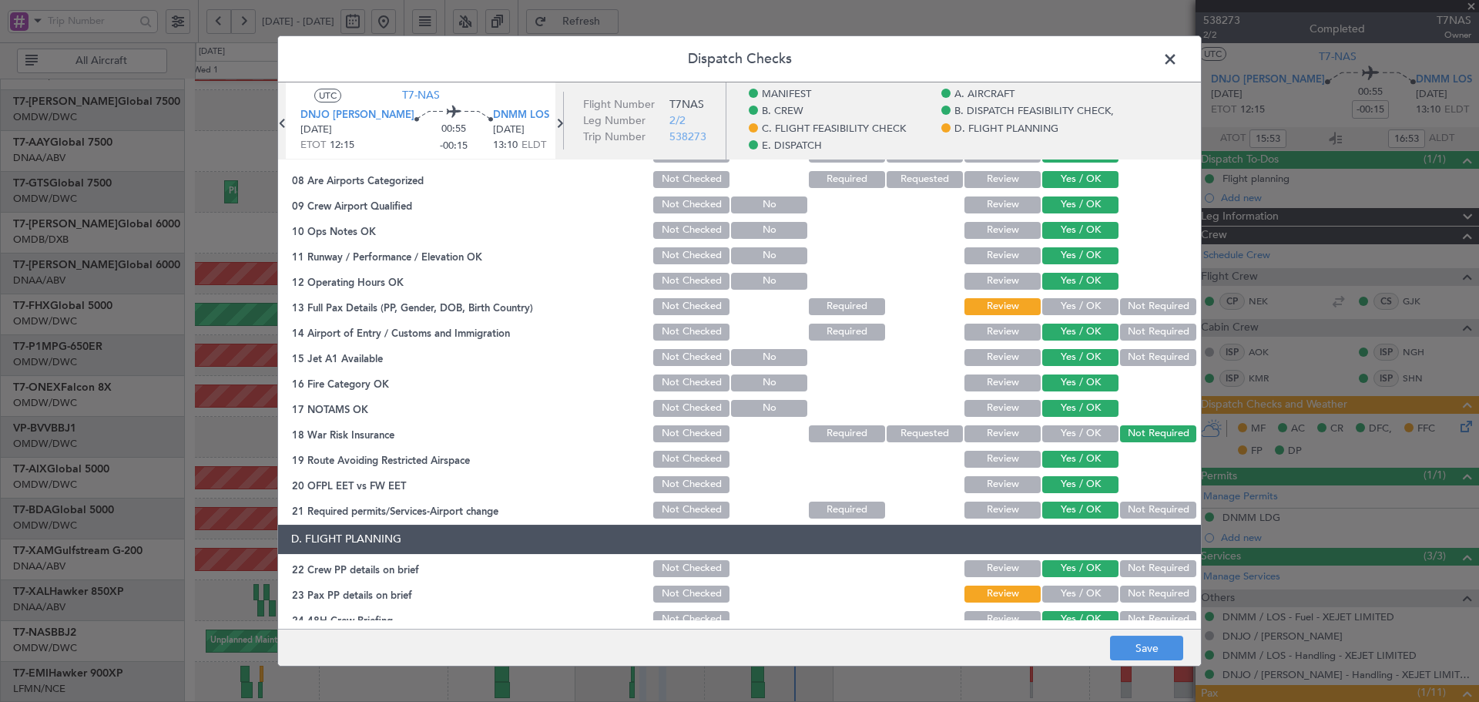
click at [1065, 313] on button "Yes / OK" at bounding box center [1080, 306] width 76 height 17
click at [1083, 588] on button "Yes / OK" at bounding box center [1080, 593] width 76 height 17
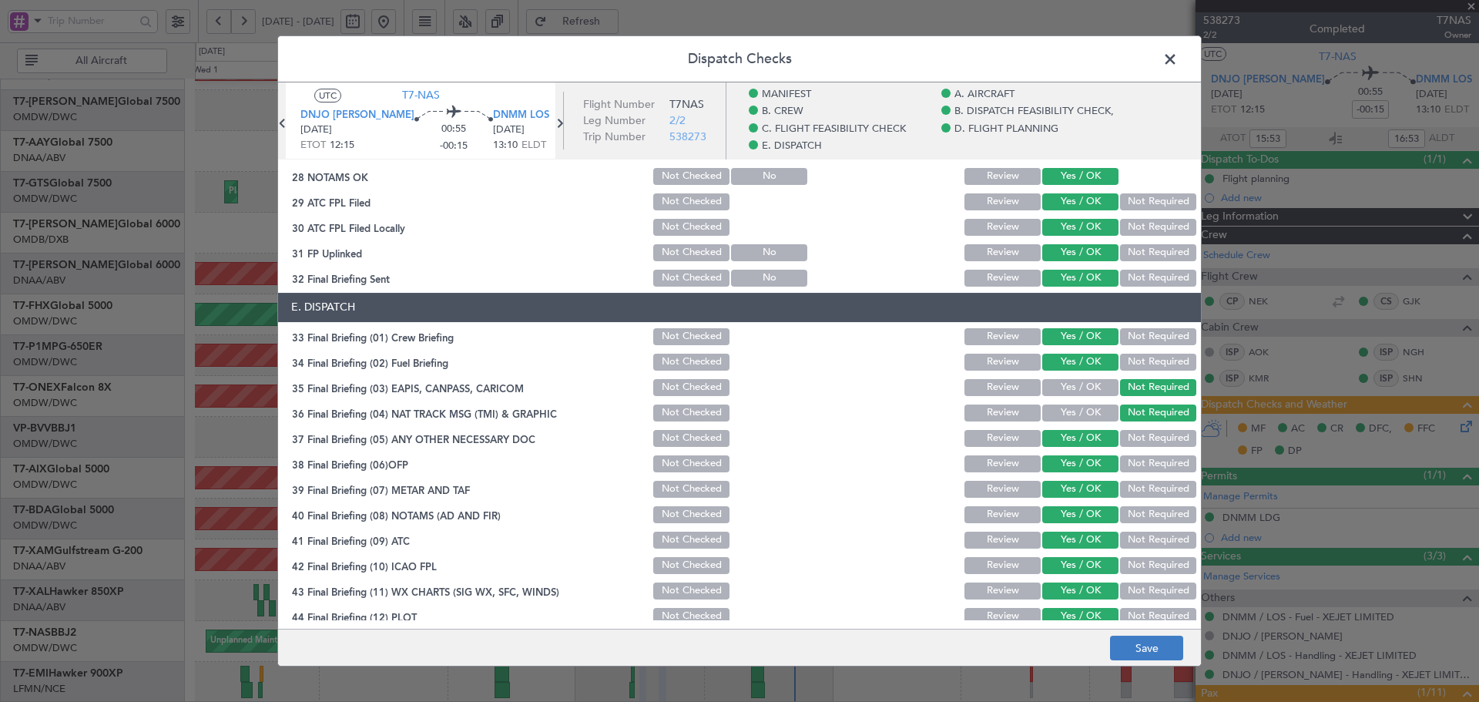
scroll to position [966, 0]
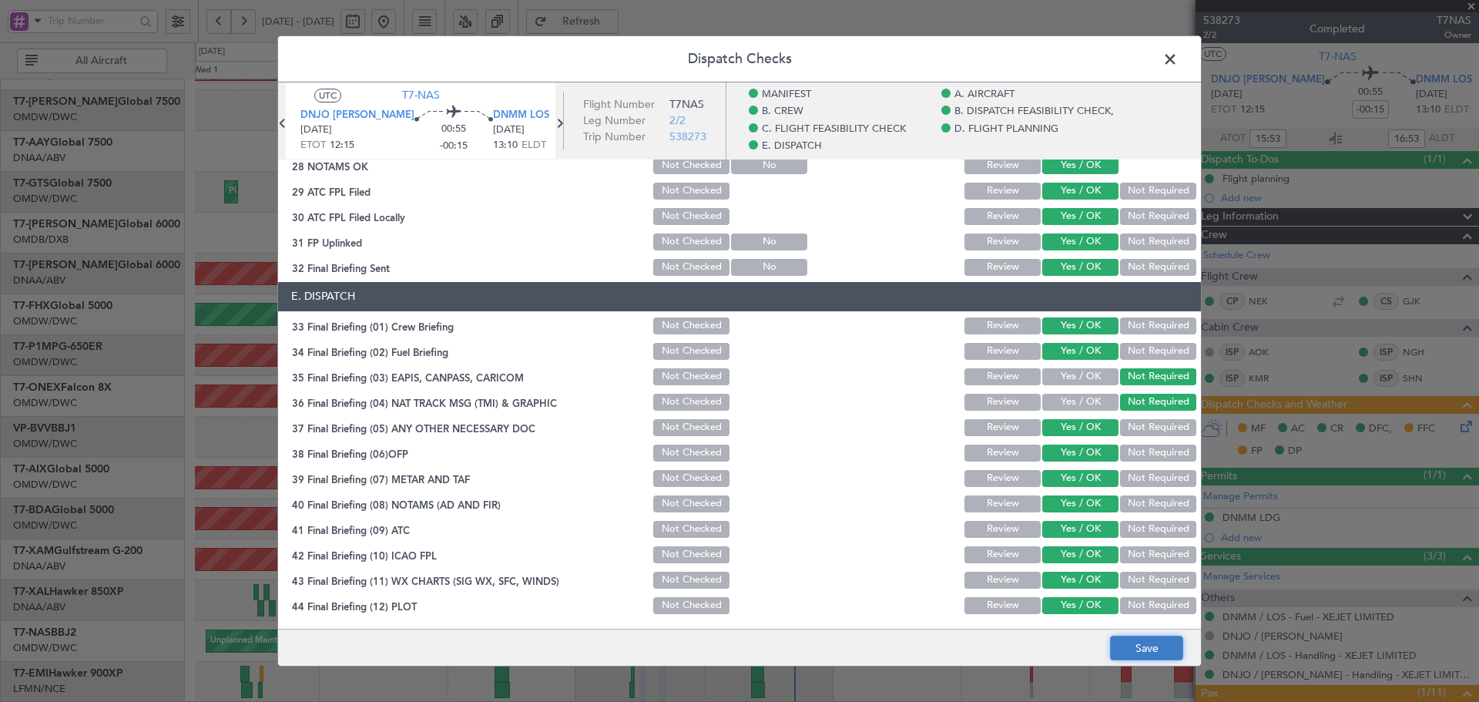
click at [1141, 652] on button "Save" at bounding box center [1146, 647] width 73 height 25
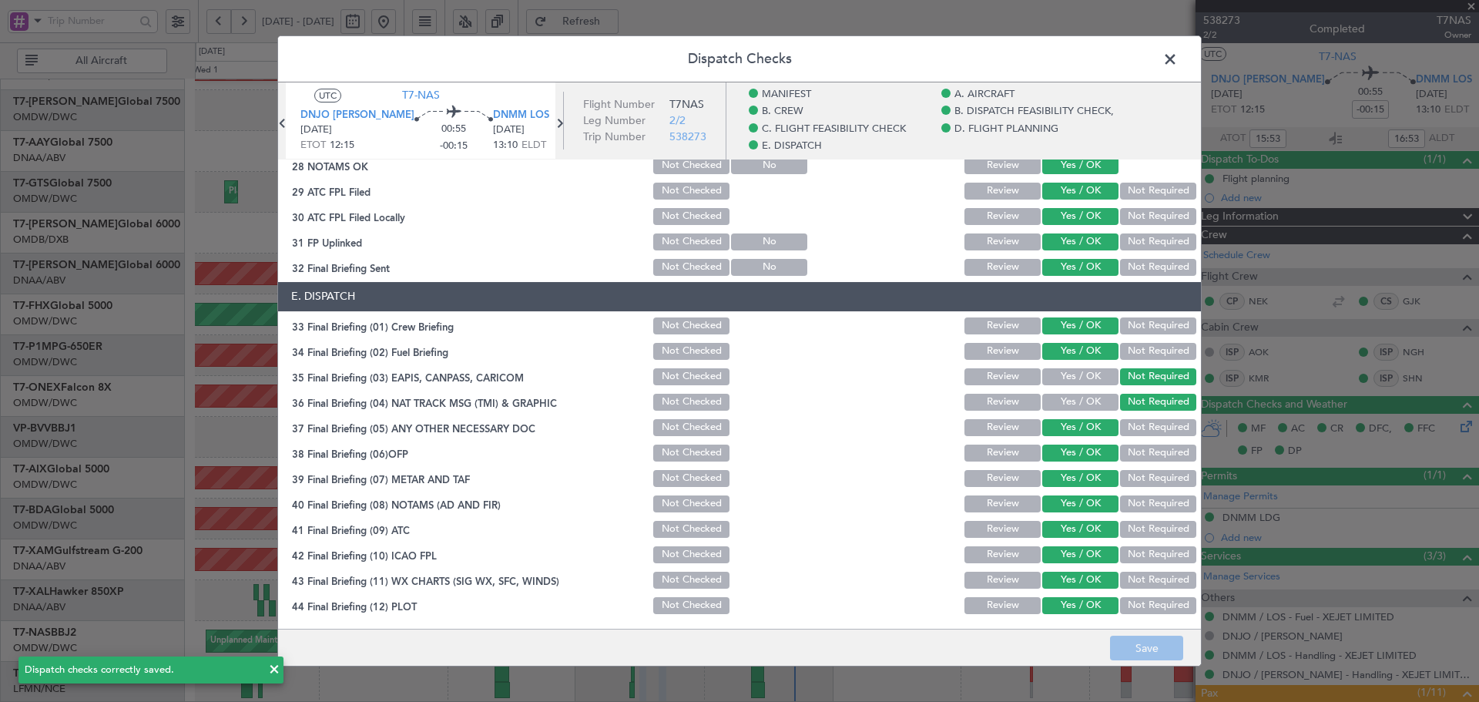
click at [1178, 57] on span at bounding box center [1178, 63] width 0 height 31
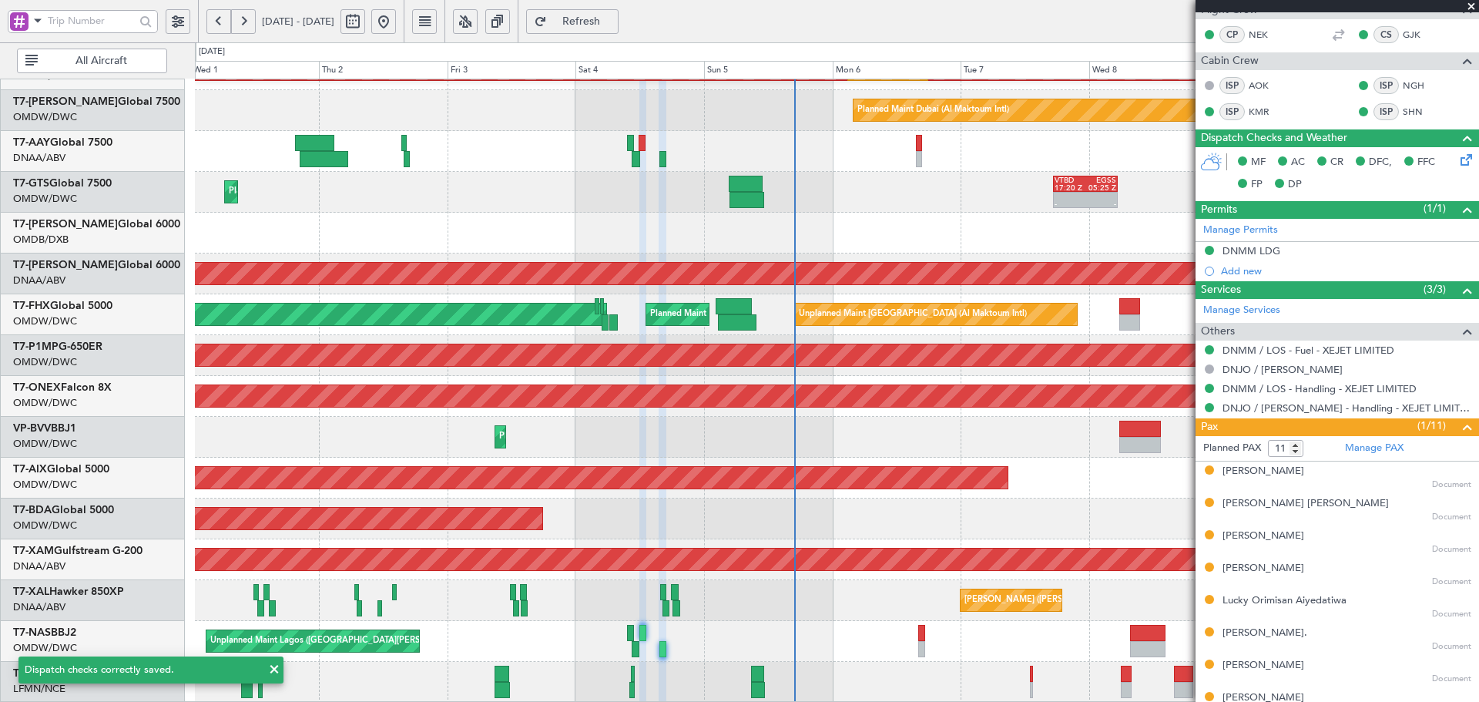
scroll to position [384, 0]
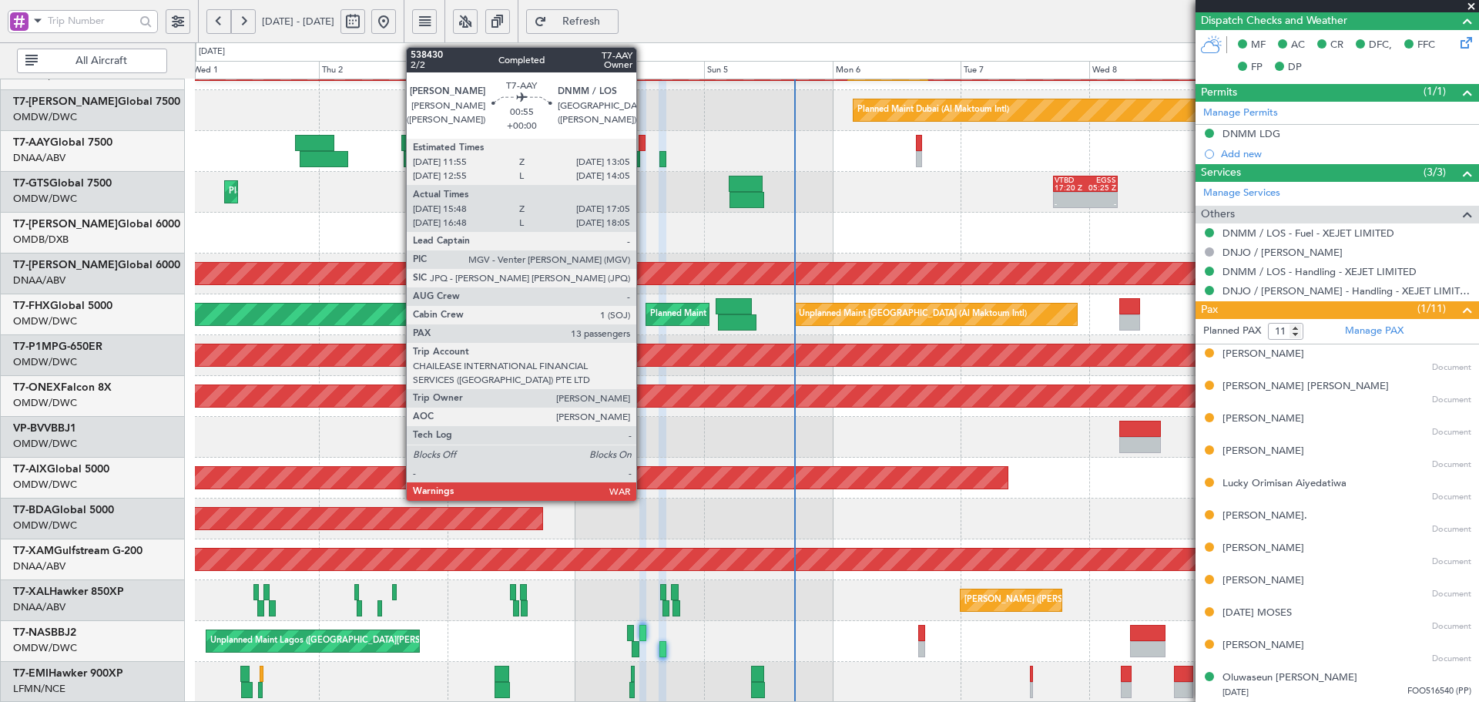
click at [643, 139] on div at bounding box center [641, 143] width 7 height 16
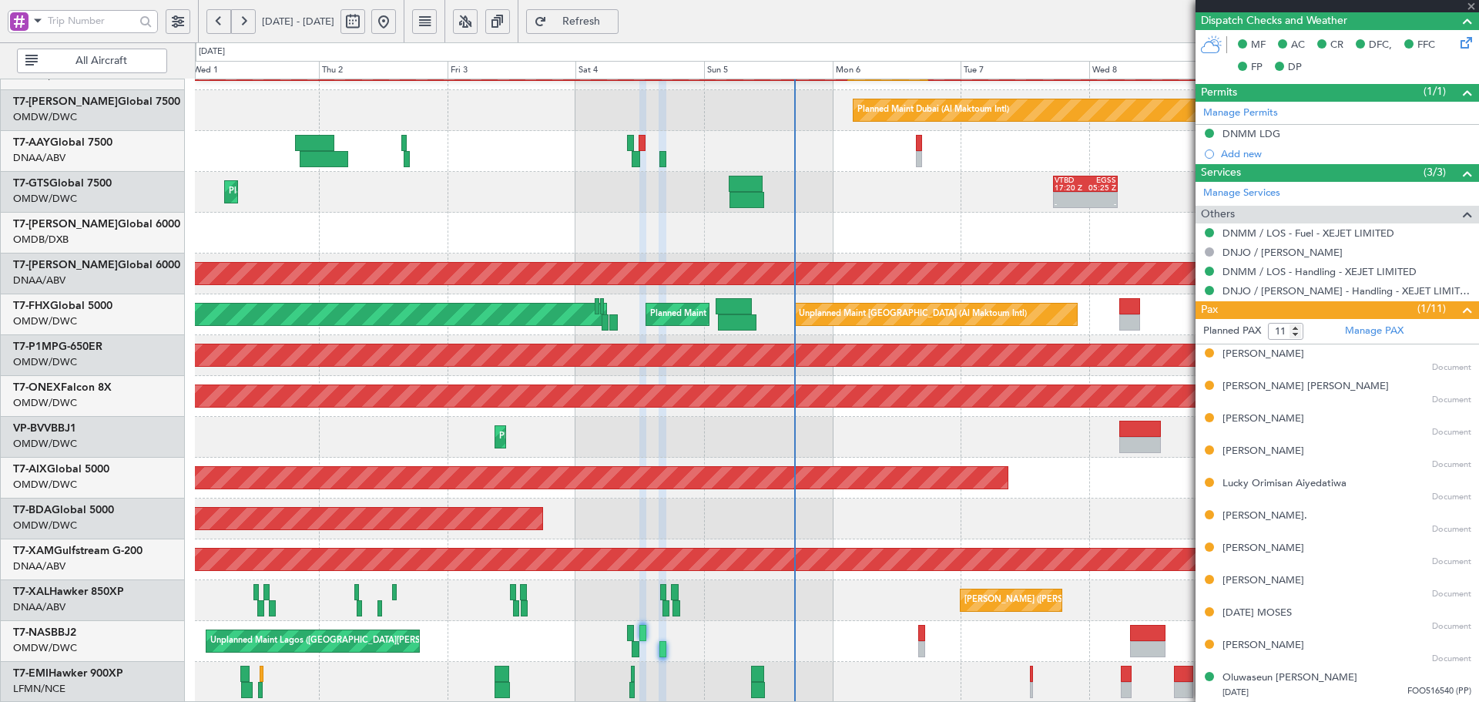
type input "15:58"
type input "17:00"
type input "13"
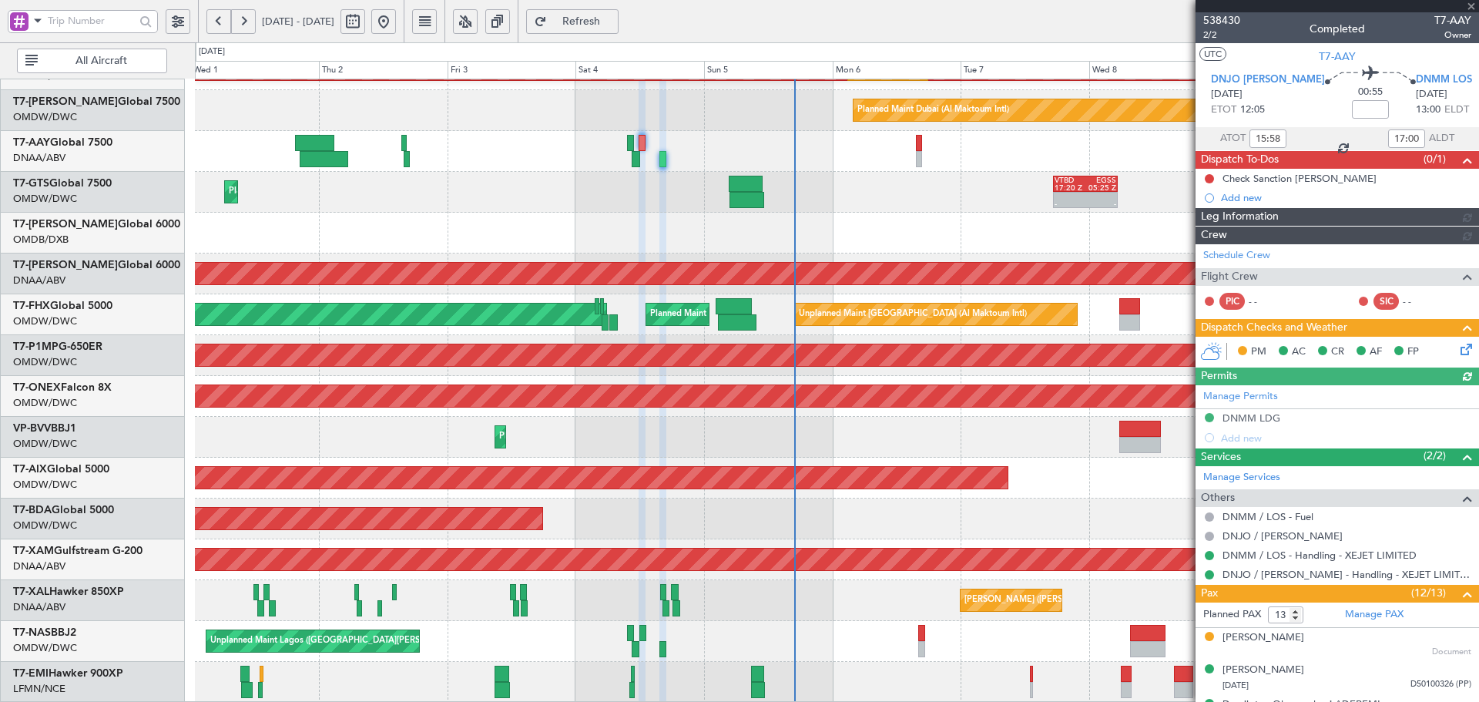
type input "Anita Mani (ANI)"
type input "7453"
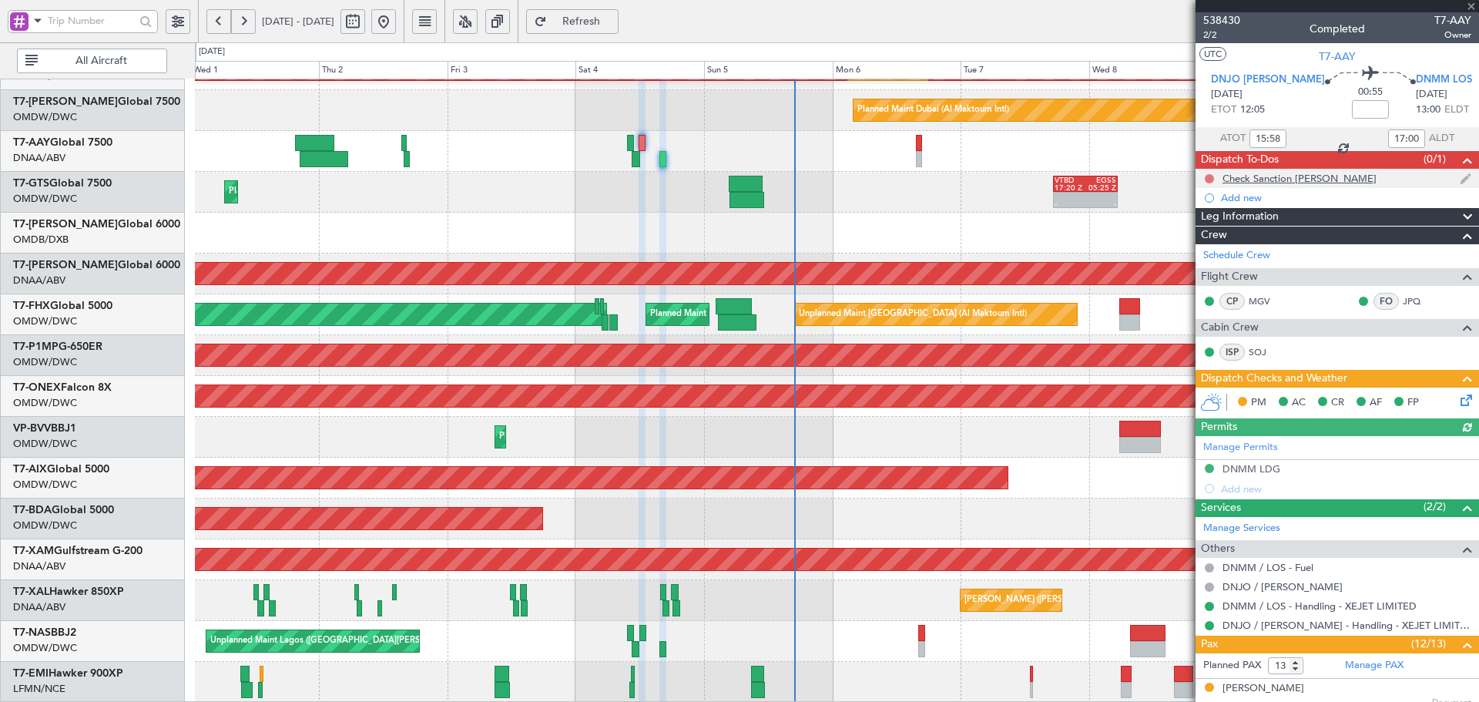
click at [1211, 177] on button at bounding box center [1208, 178] width 9 height 9
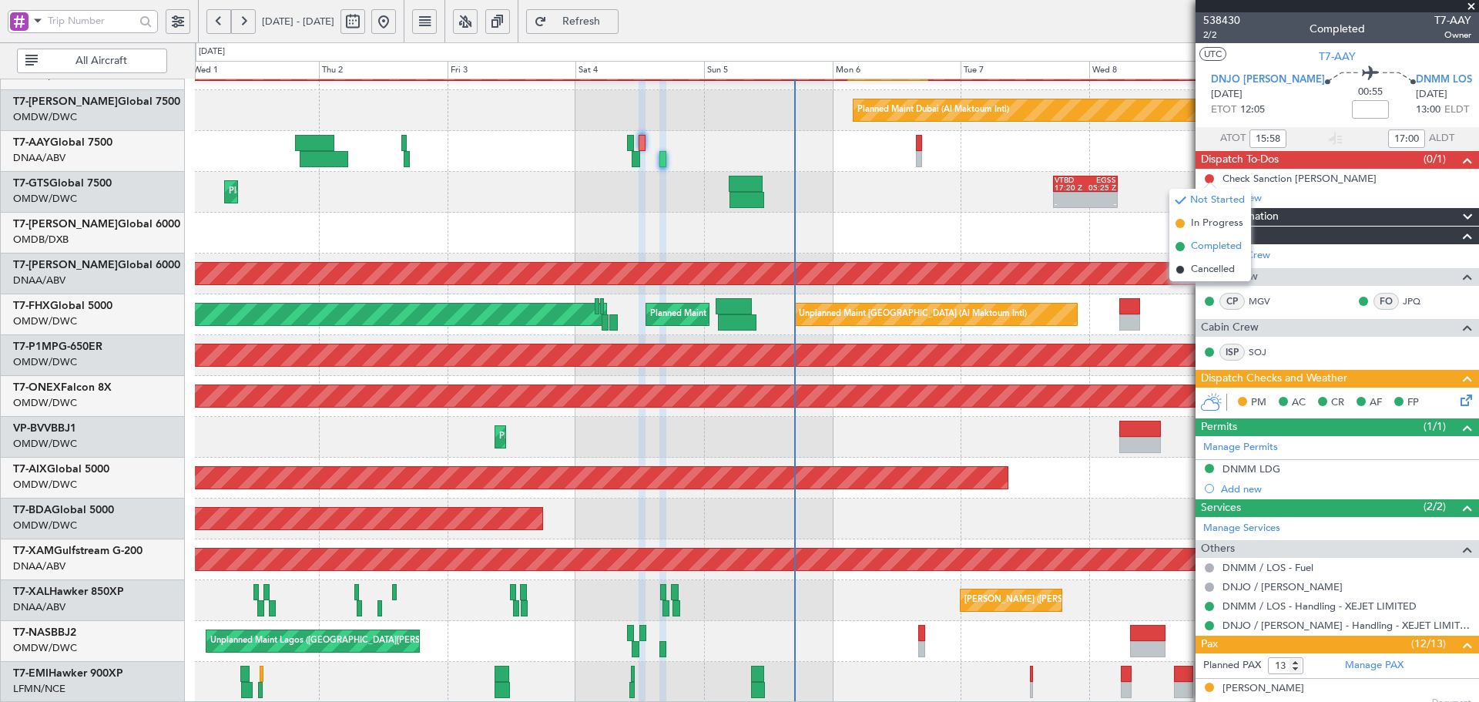
click at [1215, 246] on span "Completed" at bounding box center [1216, 246] width 51 height 15
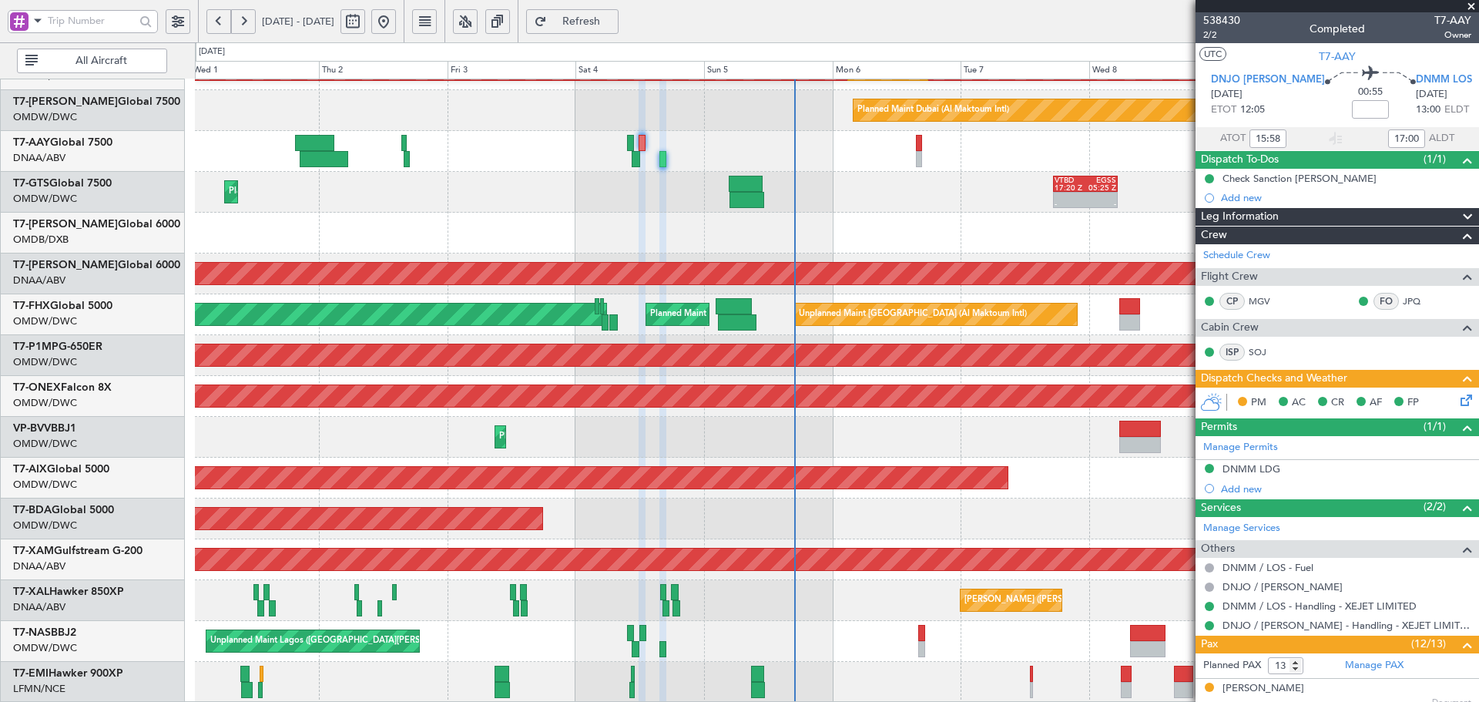
click at [1457, 398] on icon at bounding box center [1463, 397] width 12 height 12
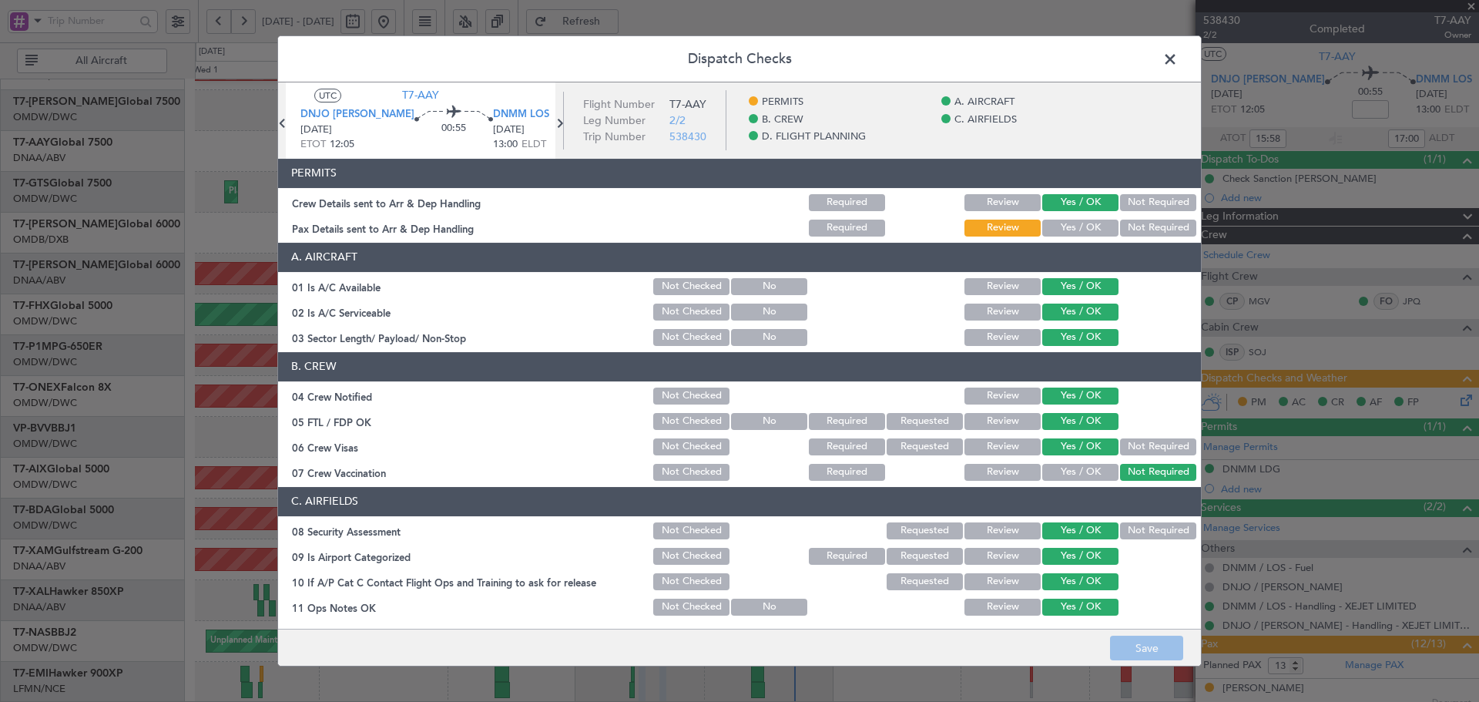
click at [1087, 224] on button "Yes / OK" at bounding box center [1080, 227] width 76 height 17
click at [1168, 641] on button "Save" at bounding box center [1146, 647] width 73 height 25
click at [1178, 63] on span at bounding box center [1178, 63] width 0 height 31
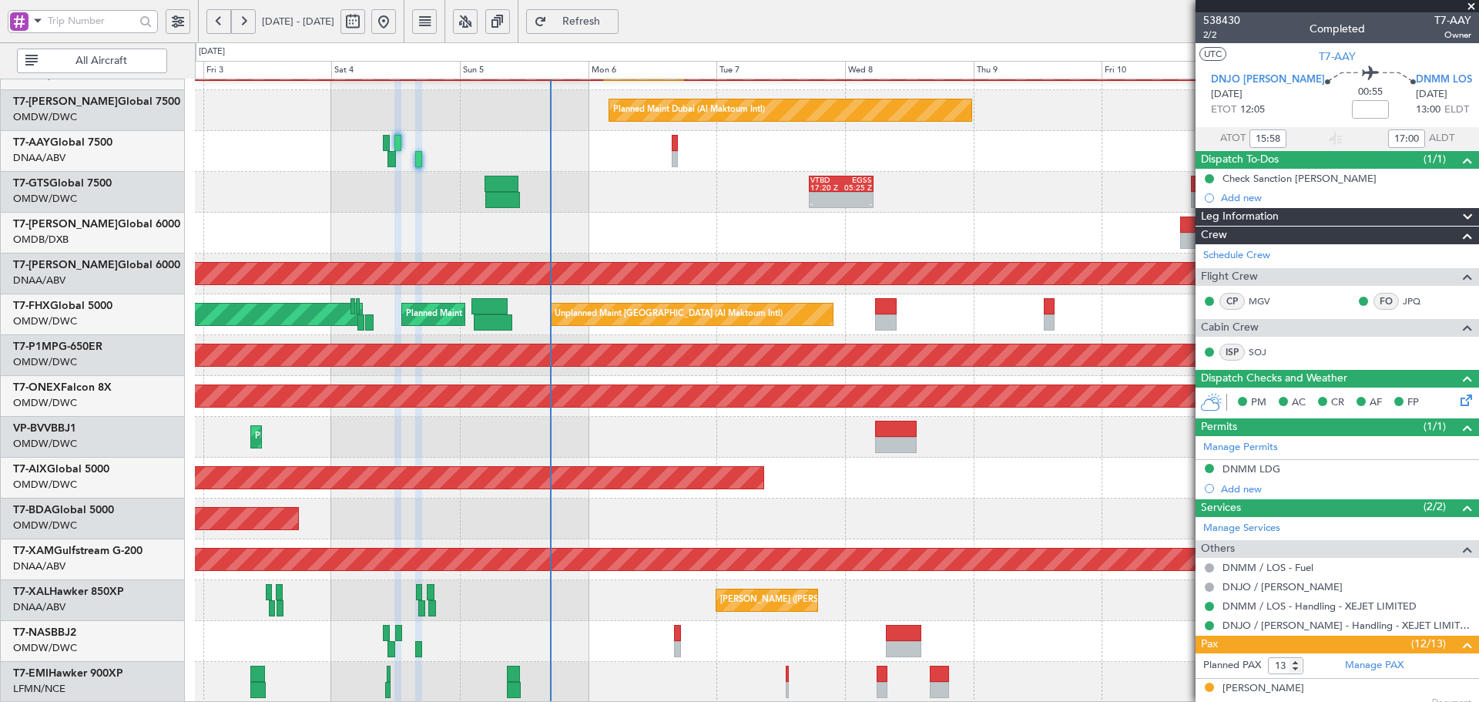
click at [598, 119] on div "Planned Maint Dubai (Al Maktoum Intl) Planned Maint Dubai (Al Maktoum Intl) Pla…" at bounding box center [836, 253] width 1283 height 898
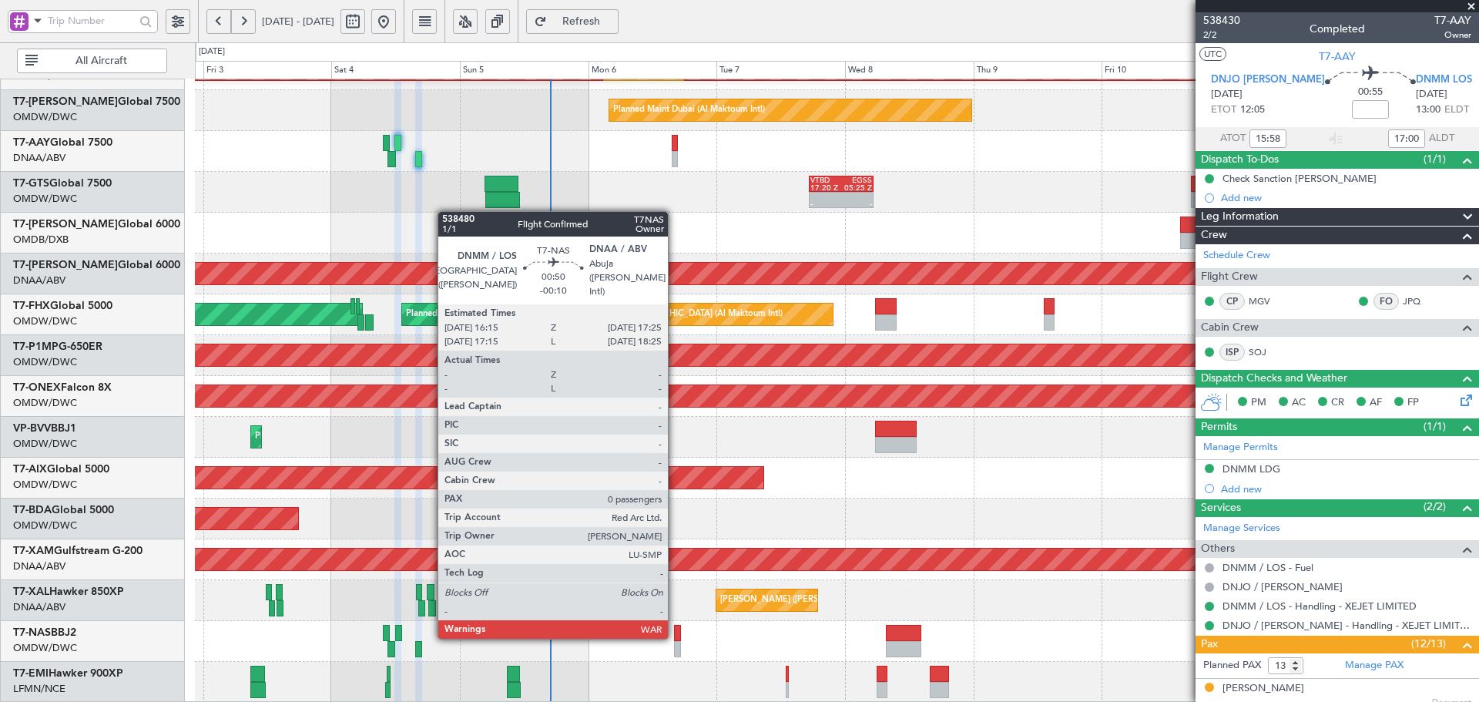
click at [675, 635] on div at bounding box center [677, 633] width 7 height 16
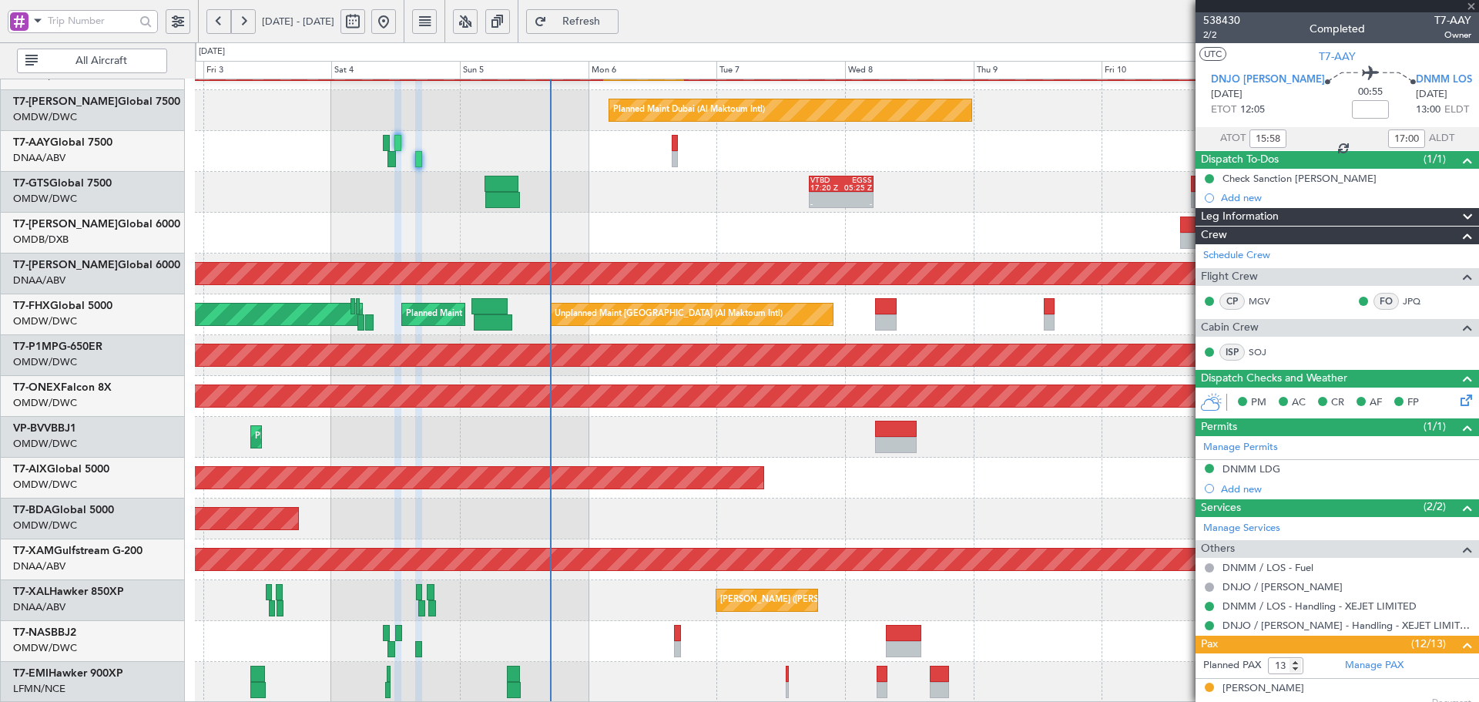
type input "-00:10"
type input "0"
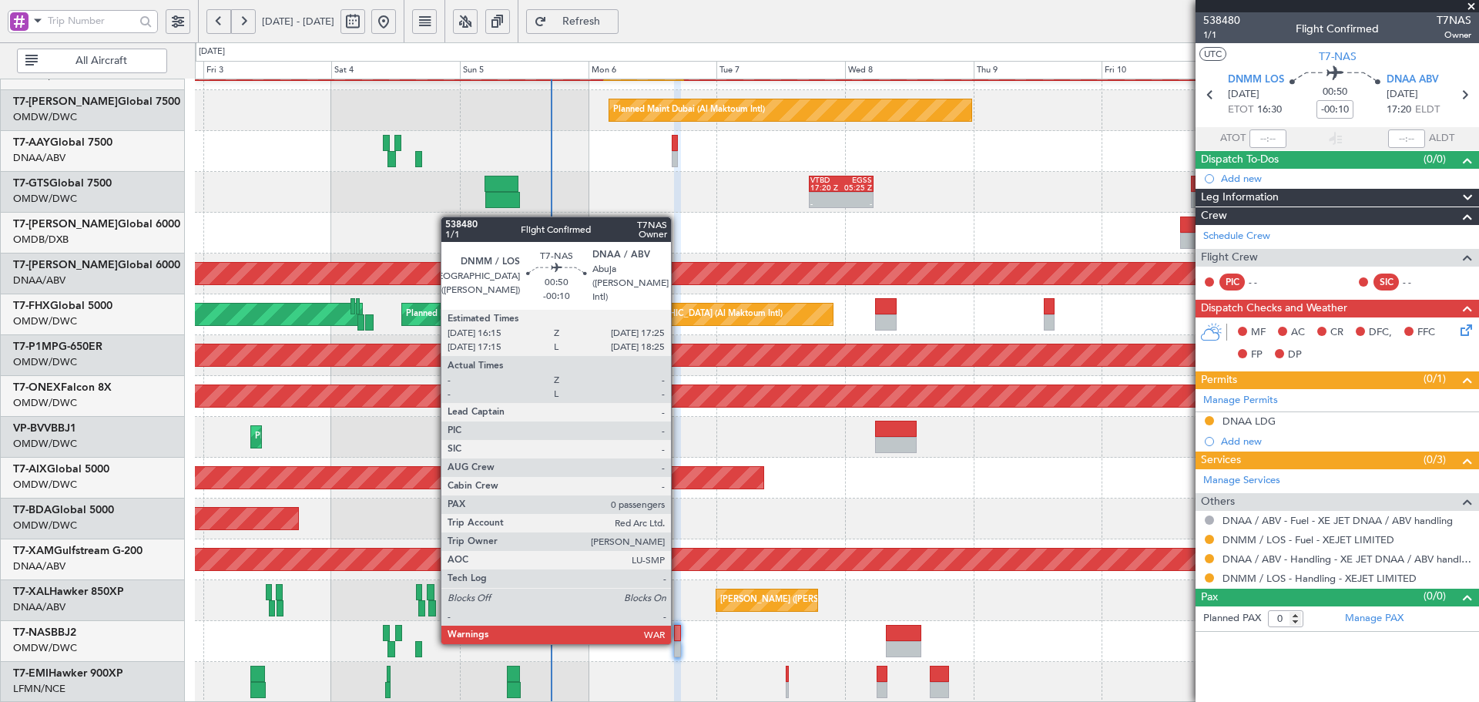
click at [678, 640] on div at bounding box center [677, 633] width 7 height 16
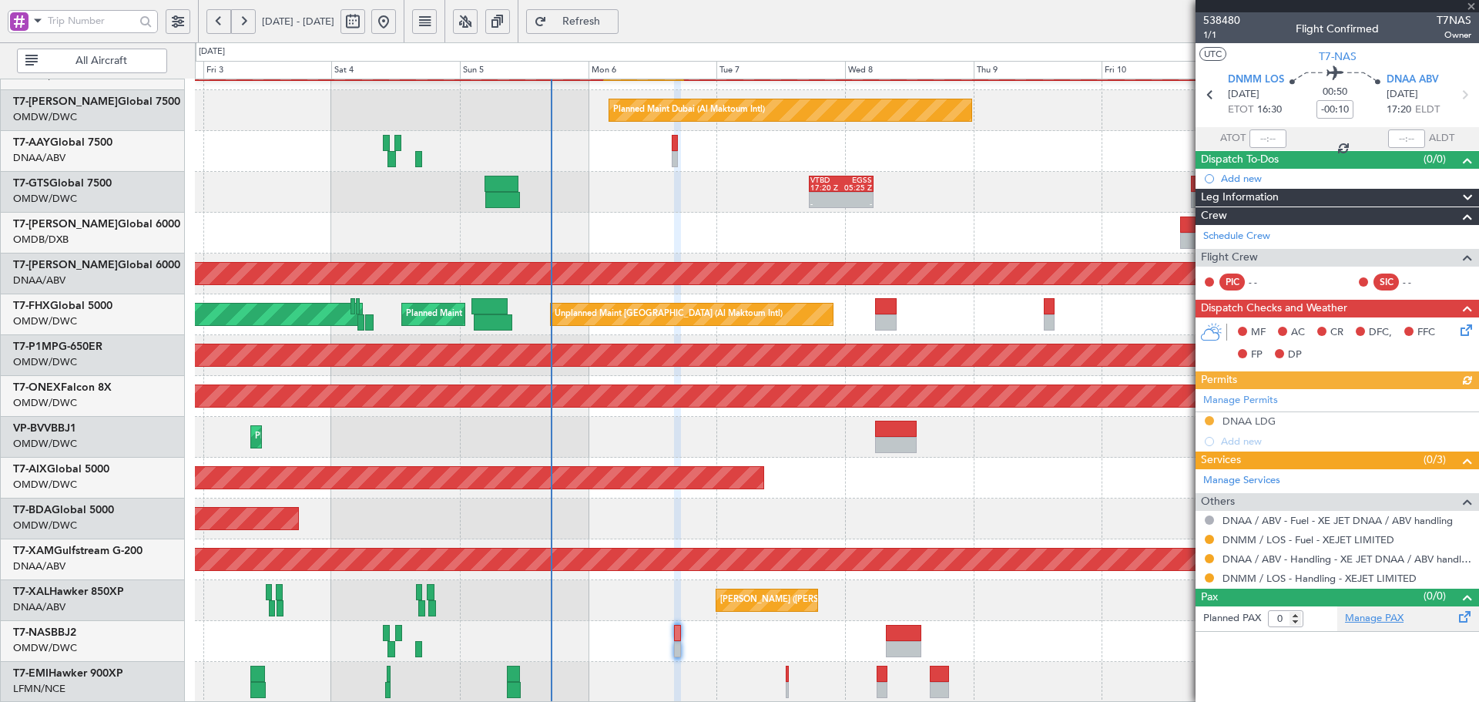
click at [1358, 620] on link "Manage PAX" at bounding box center [1374, 618] width 59 height 15
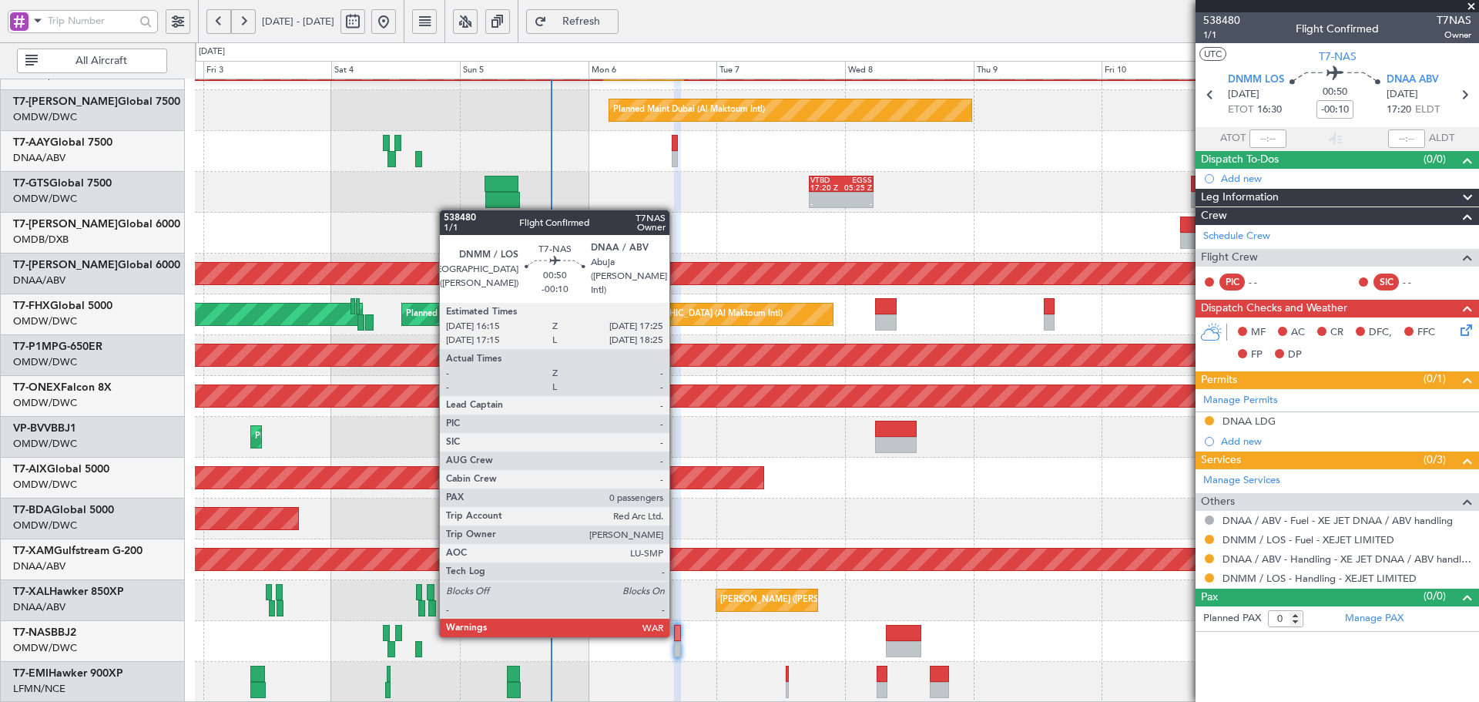
click at [676, 633] on div at bounding box center [677, 633] width 7 height 16
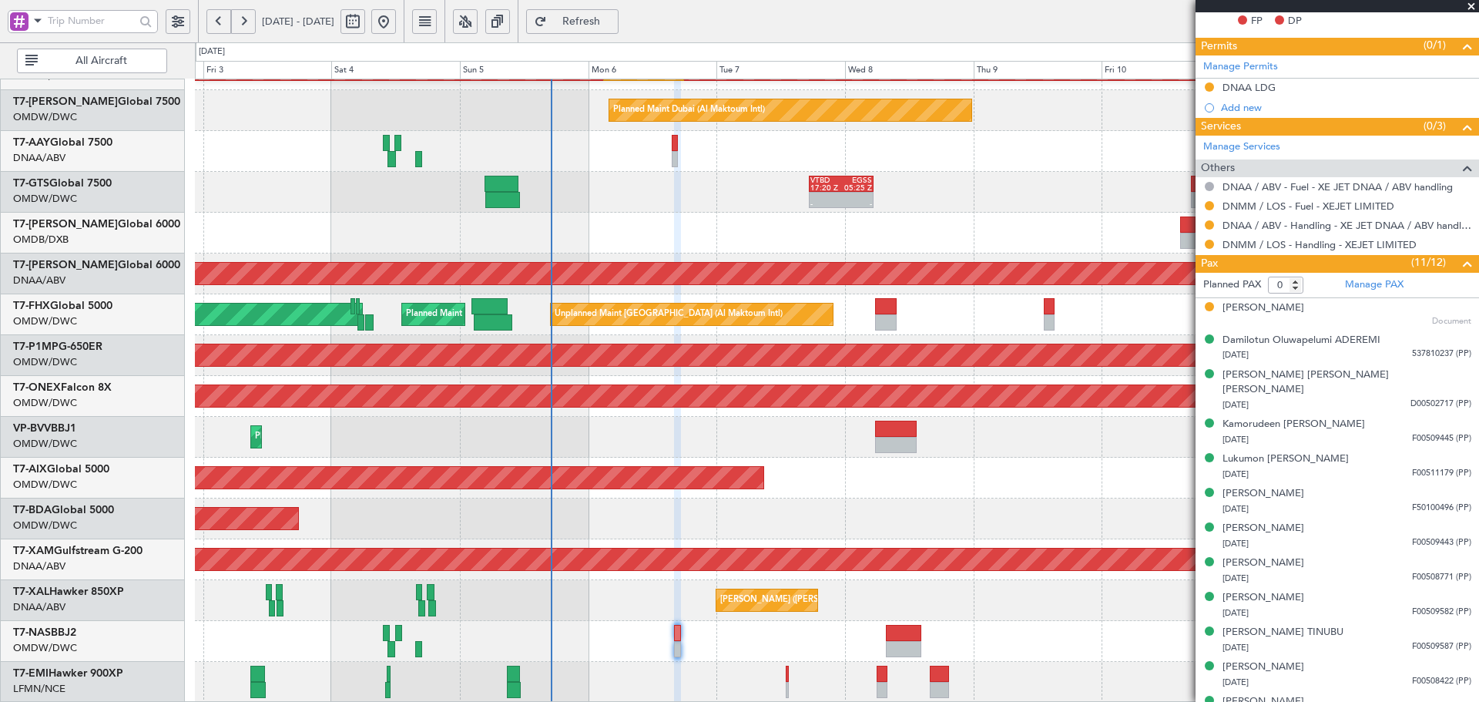
scroll to position [362, 0]
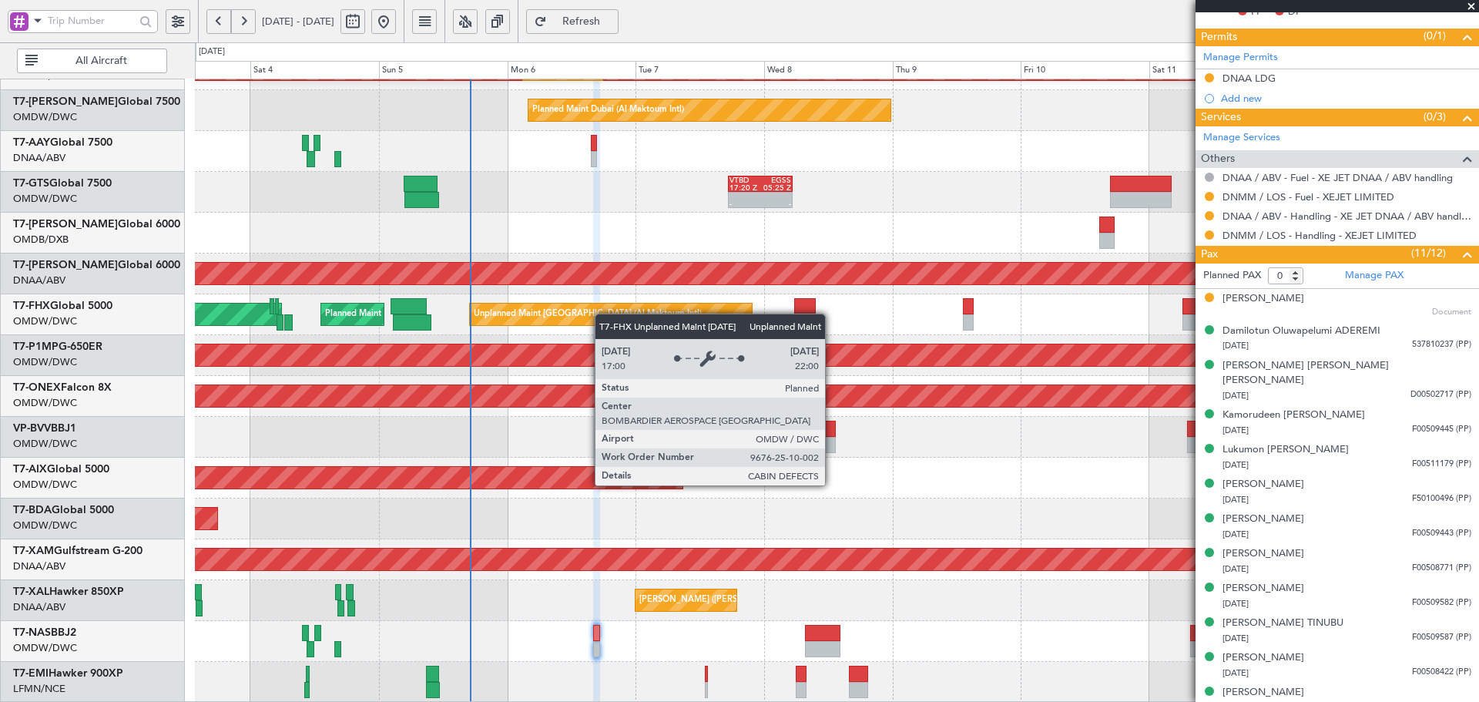
click at [601, 305] on div "Planned Maint Dubai (Al Maktoum Intl) Planned Maint Dubai (Al Maktoum Intl) Pla…" at bounding box center [836, 253] width 1283 height 898
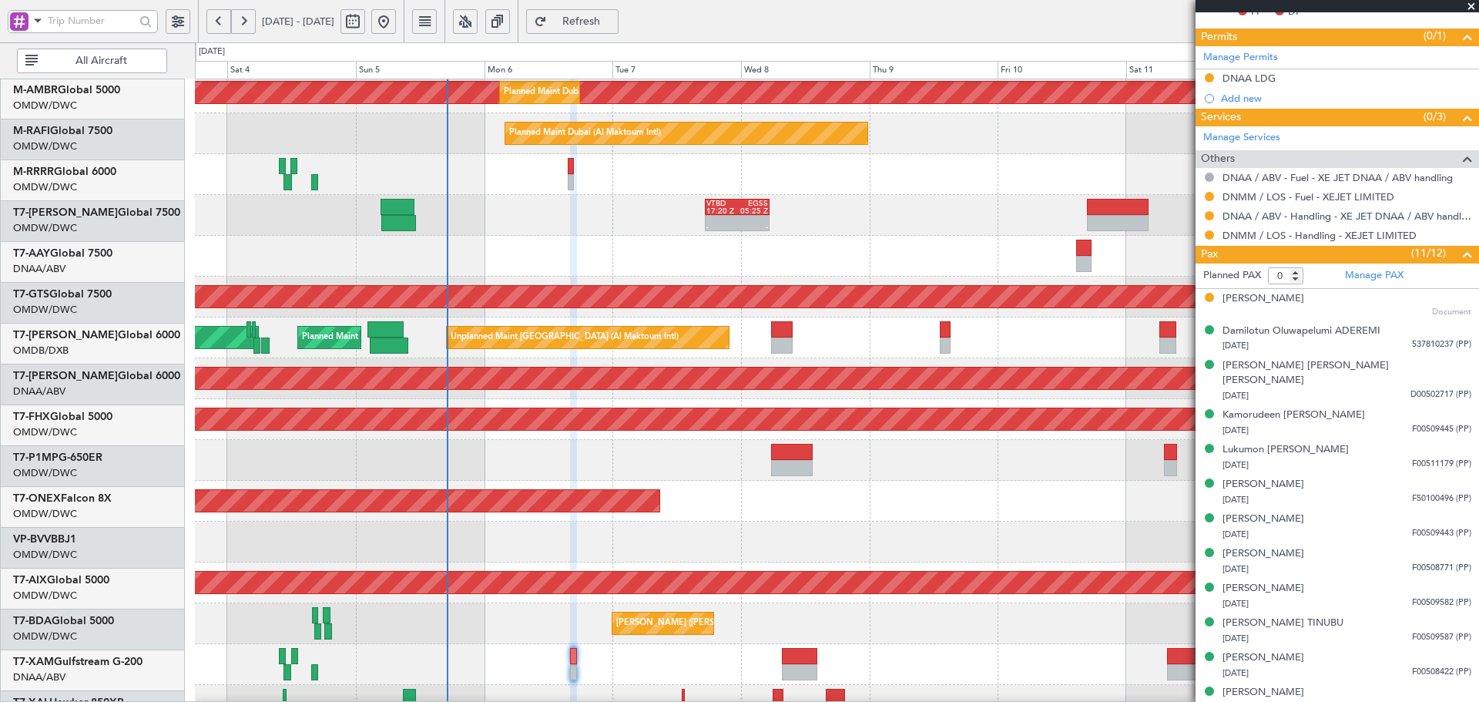
scroll to position [275, 0]
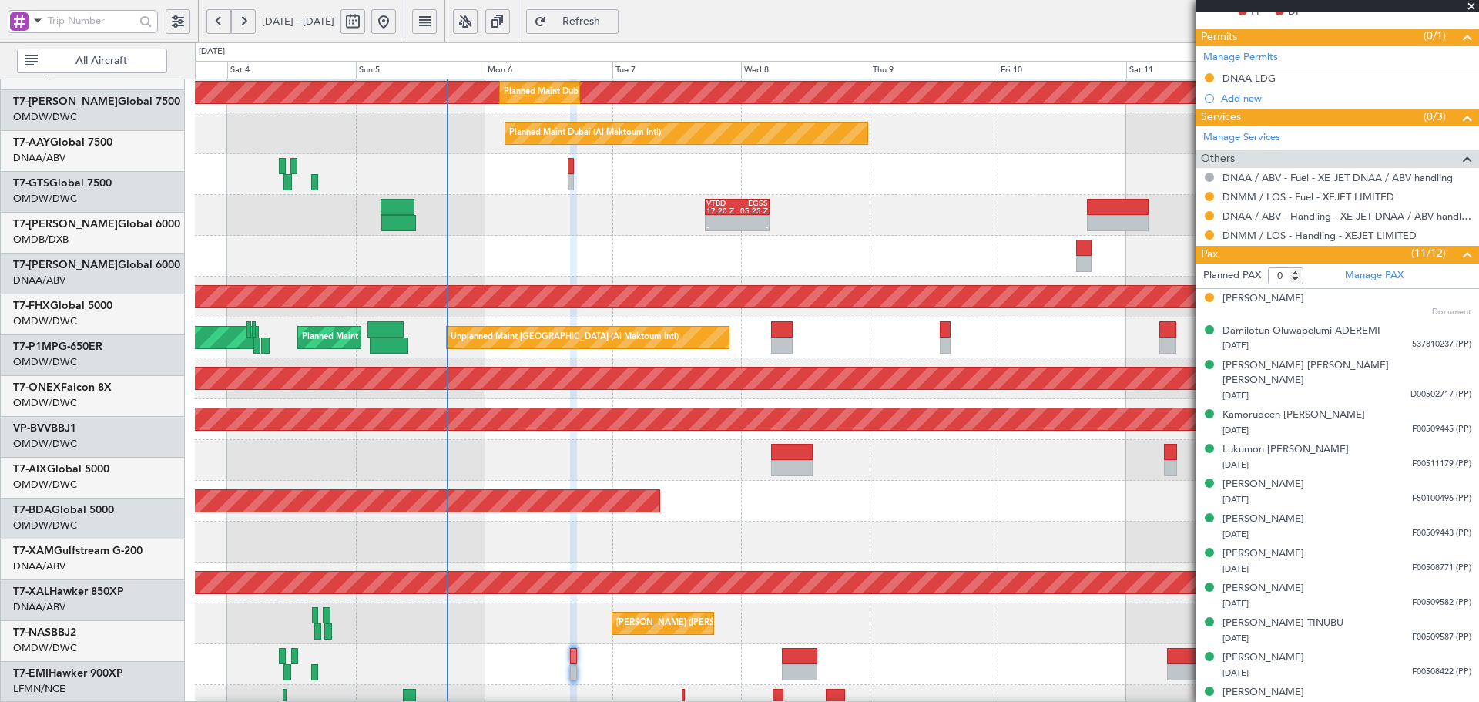
click at [568, 158] on div "Planned Maint Dubai (Al Maktoum Intl) Planned Maint Dubai (Al Maktoum Intl) Pla…" at bounding box center [836, 276] width 1283 height 898
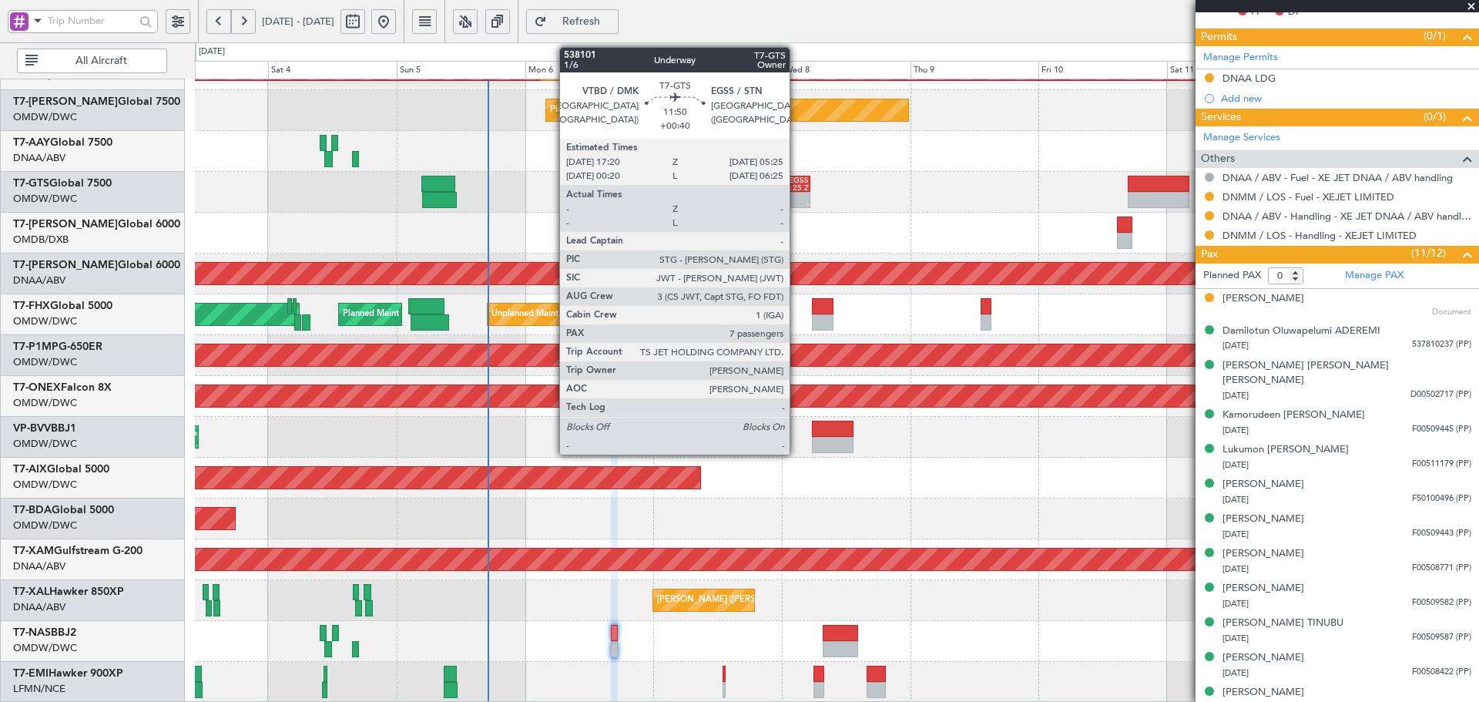
click at [796, 189] on div "05:25 Z" at bounding box center [793, 188] width 31 height 8
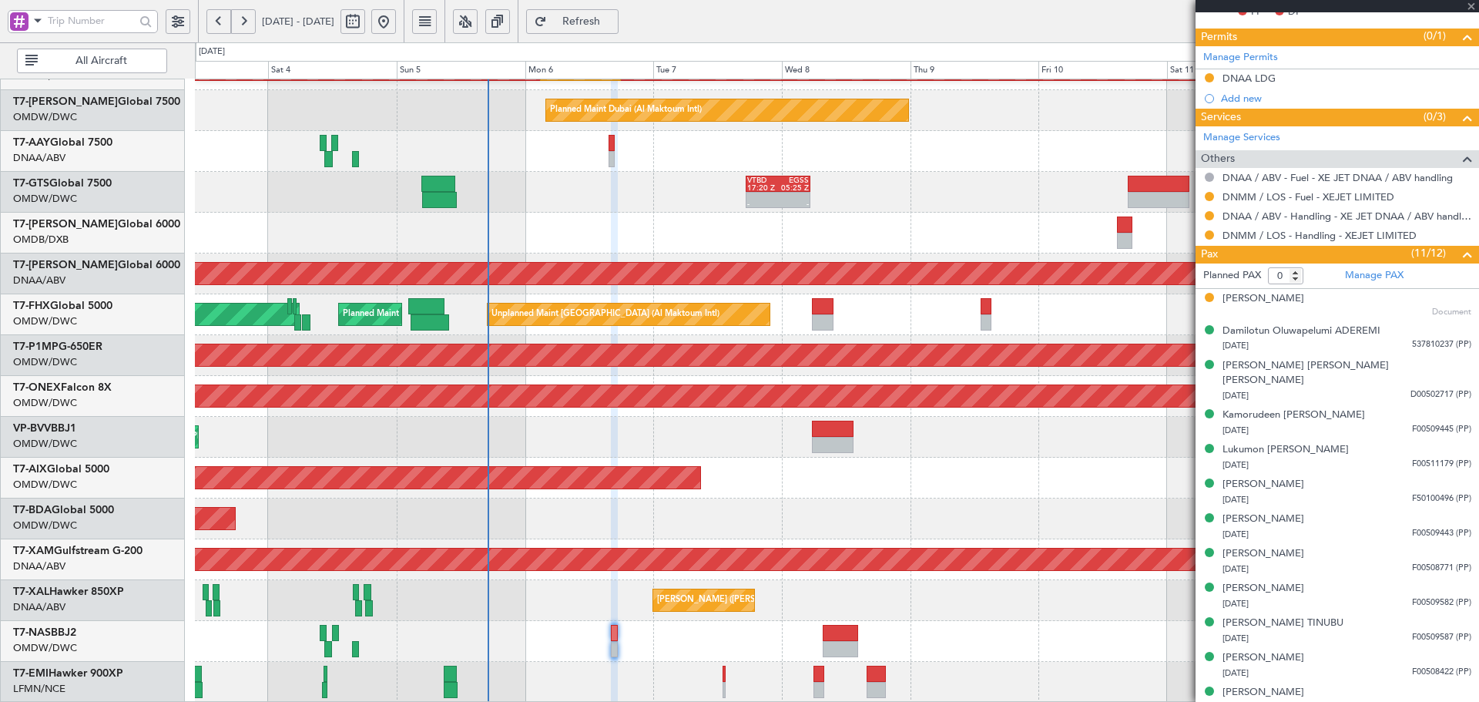
type input "+00:40"
type input "7"
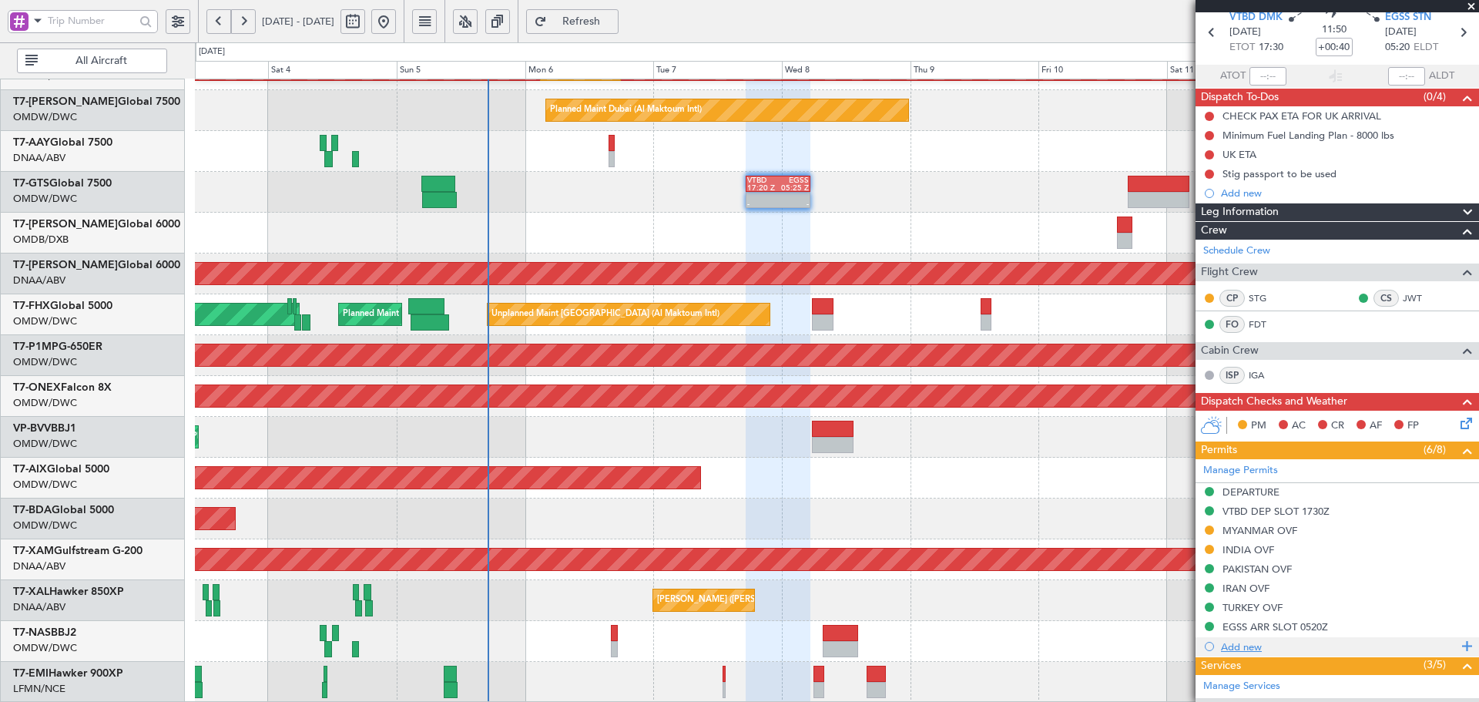
scroll to position [0, 0]
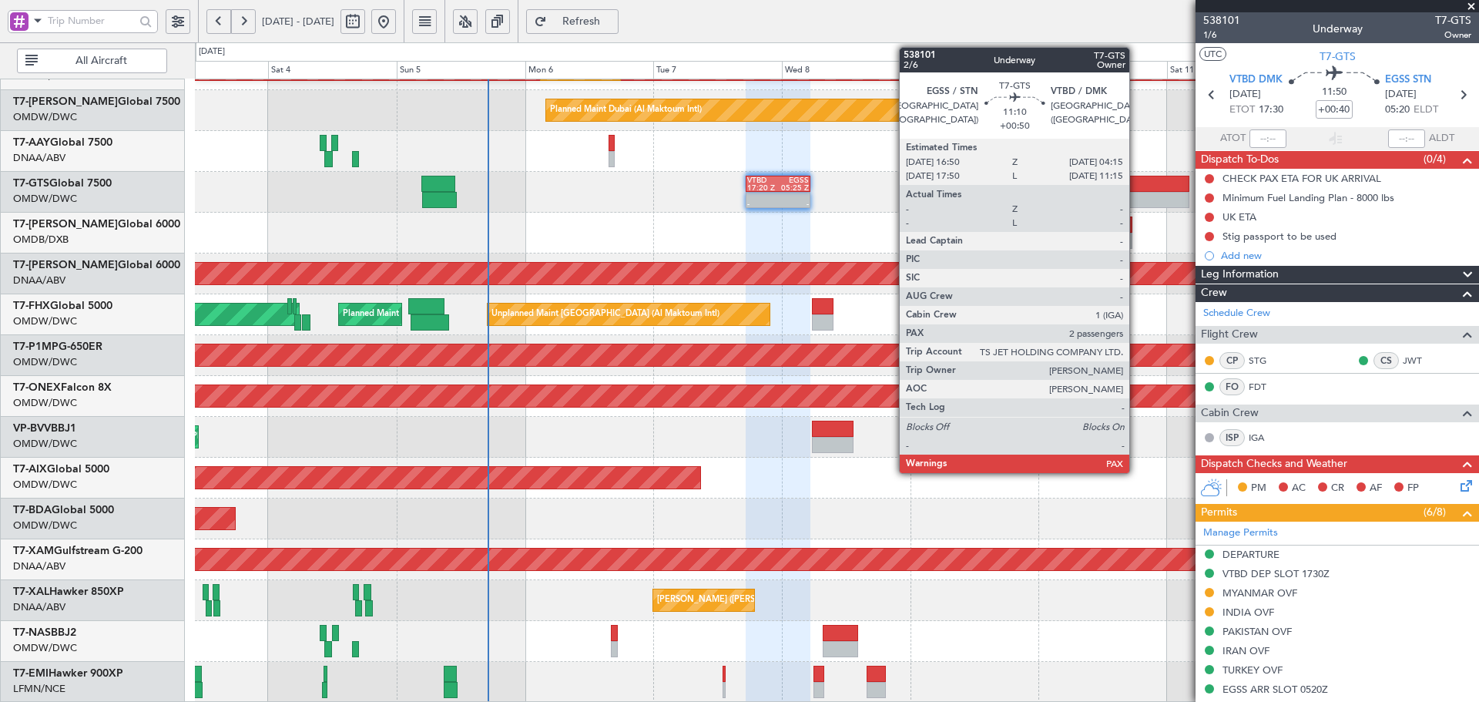
click at [1136, 189] on div at bounding box center [1158, 184] width 62 height 16
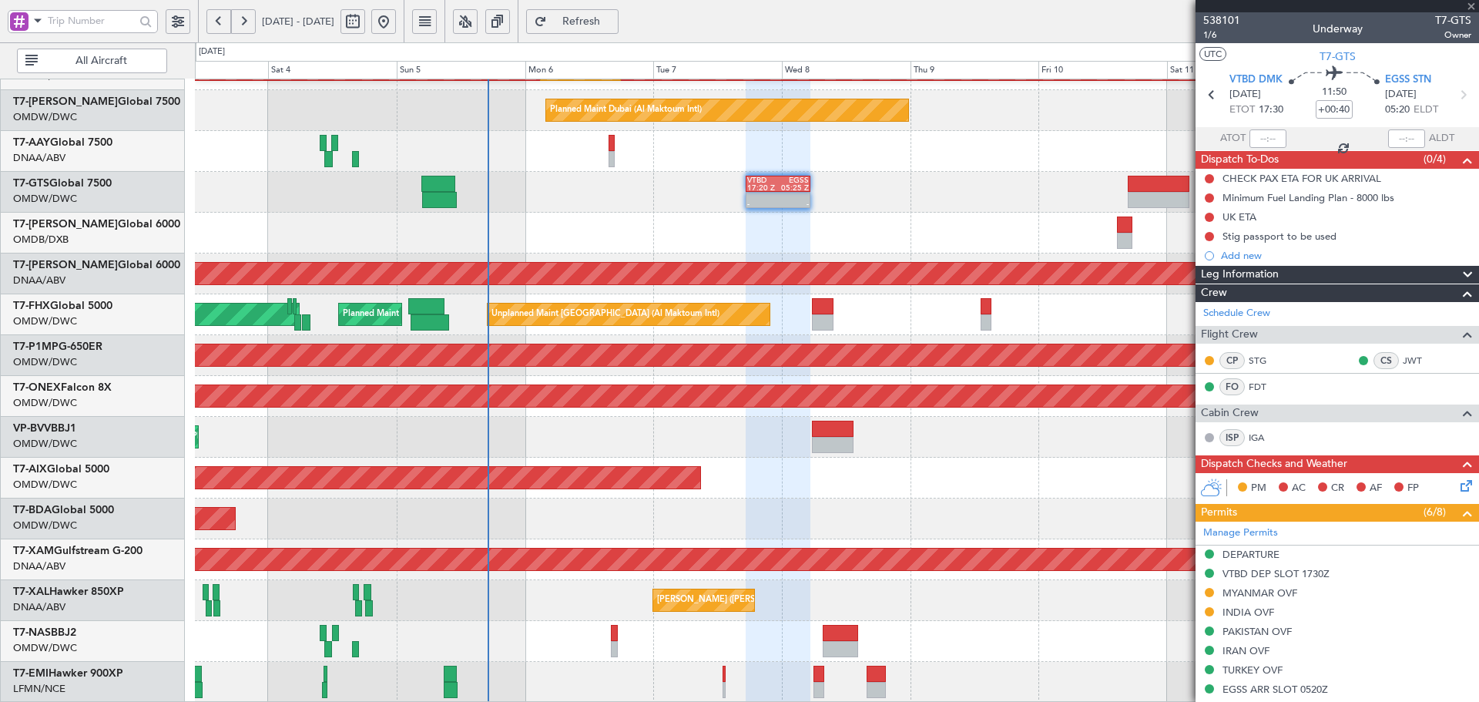
type input "+00:50"
type input "2"
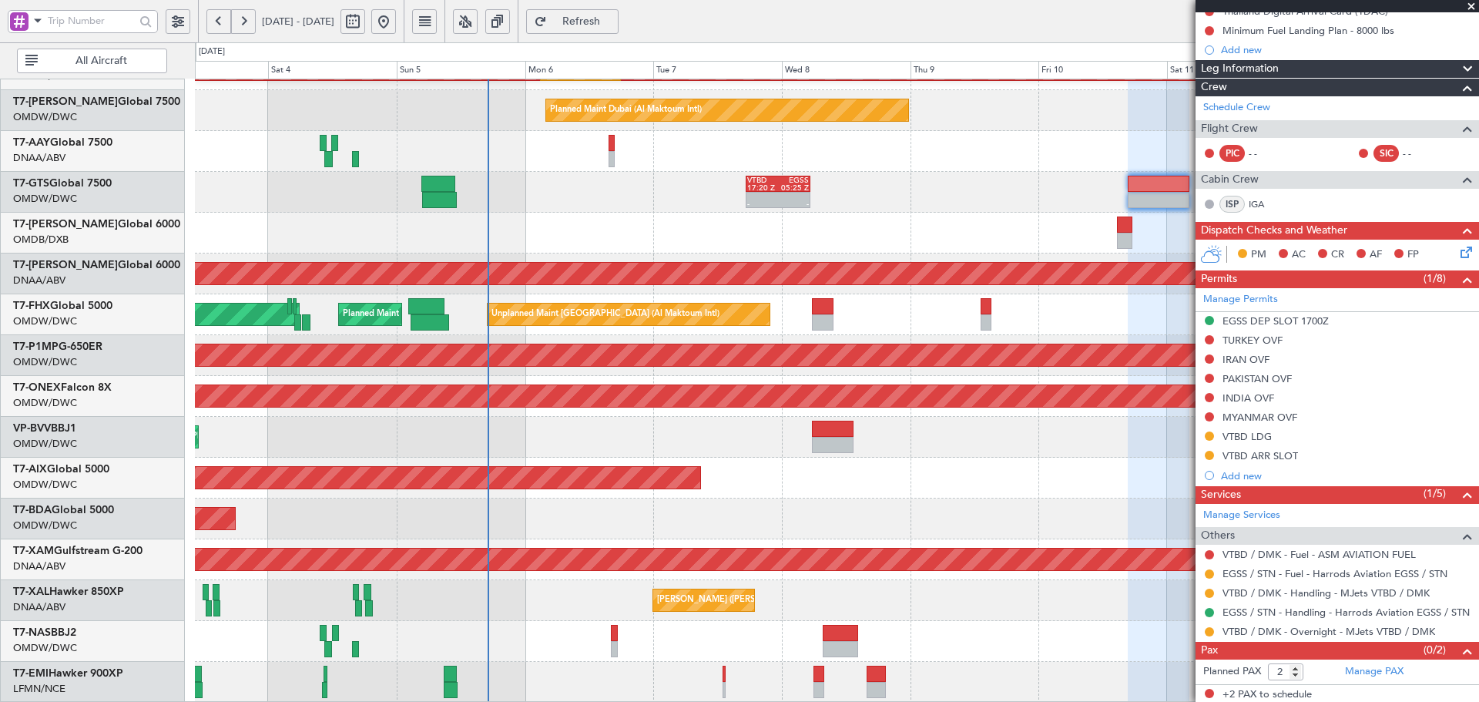
scroll to position [169, 0]
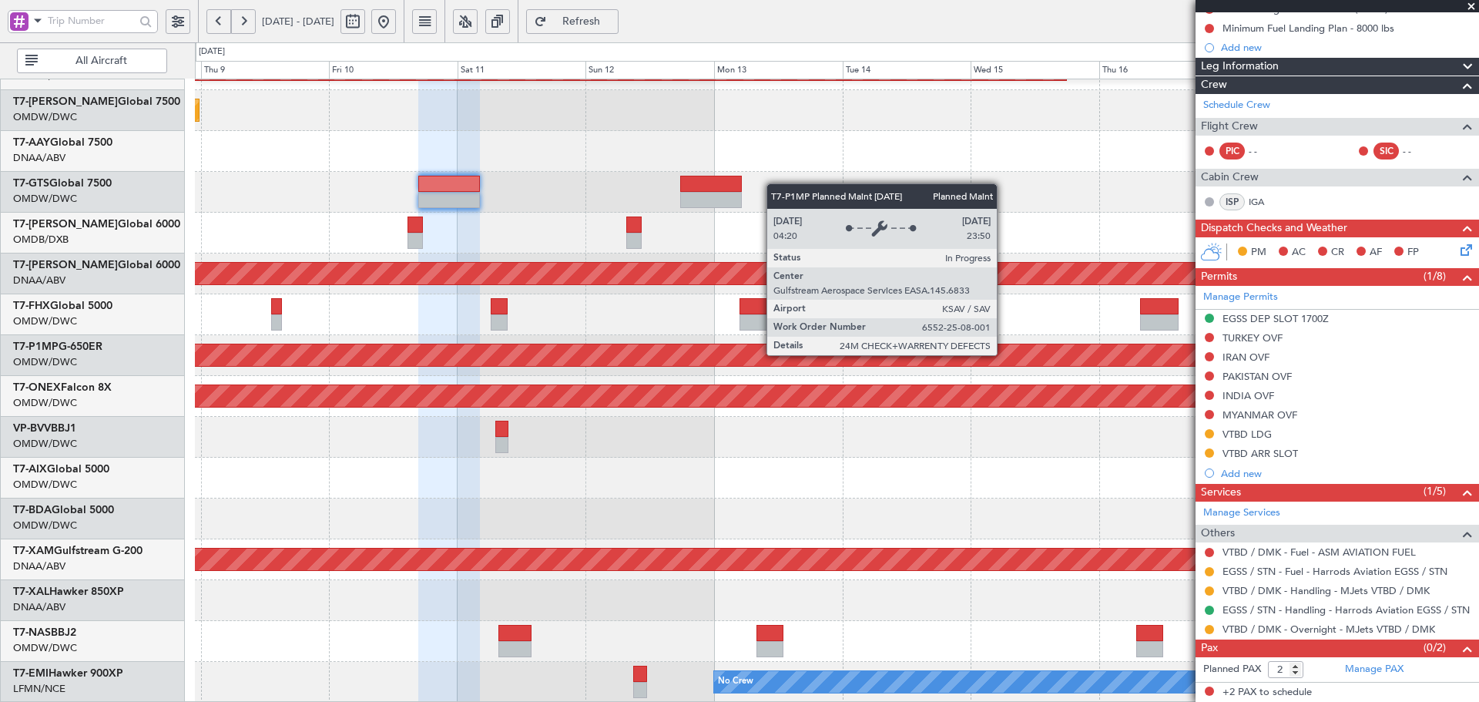
click at [294, 347] on div "Planned Maint Savannah (Savannah/hilton Head Intl)" at bounding box center [518, 355] width 3211 height 22
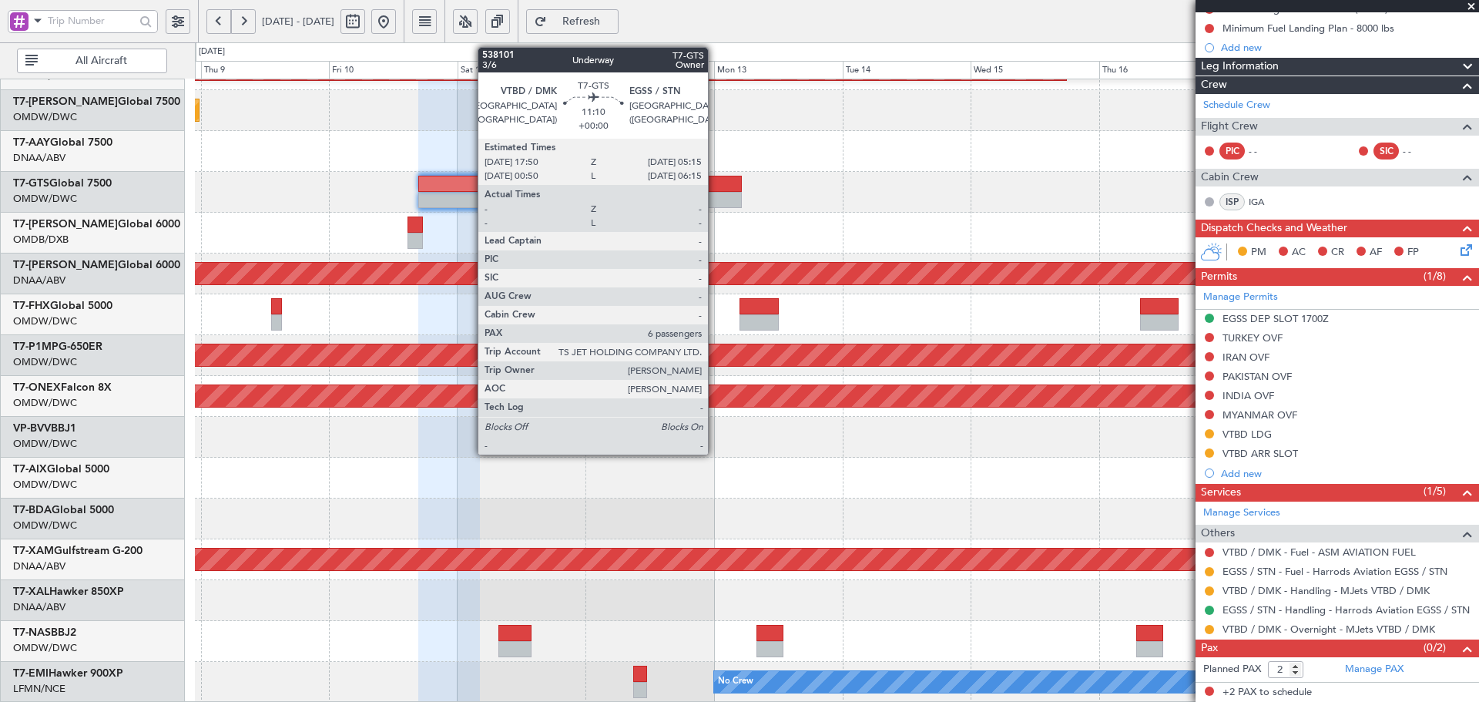
click at [715, 184] on div at bounding box center [711, 184] width 62 height 16
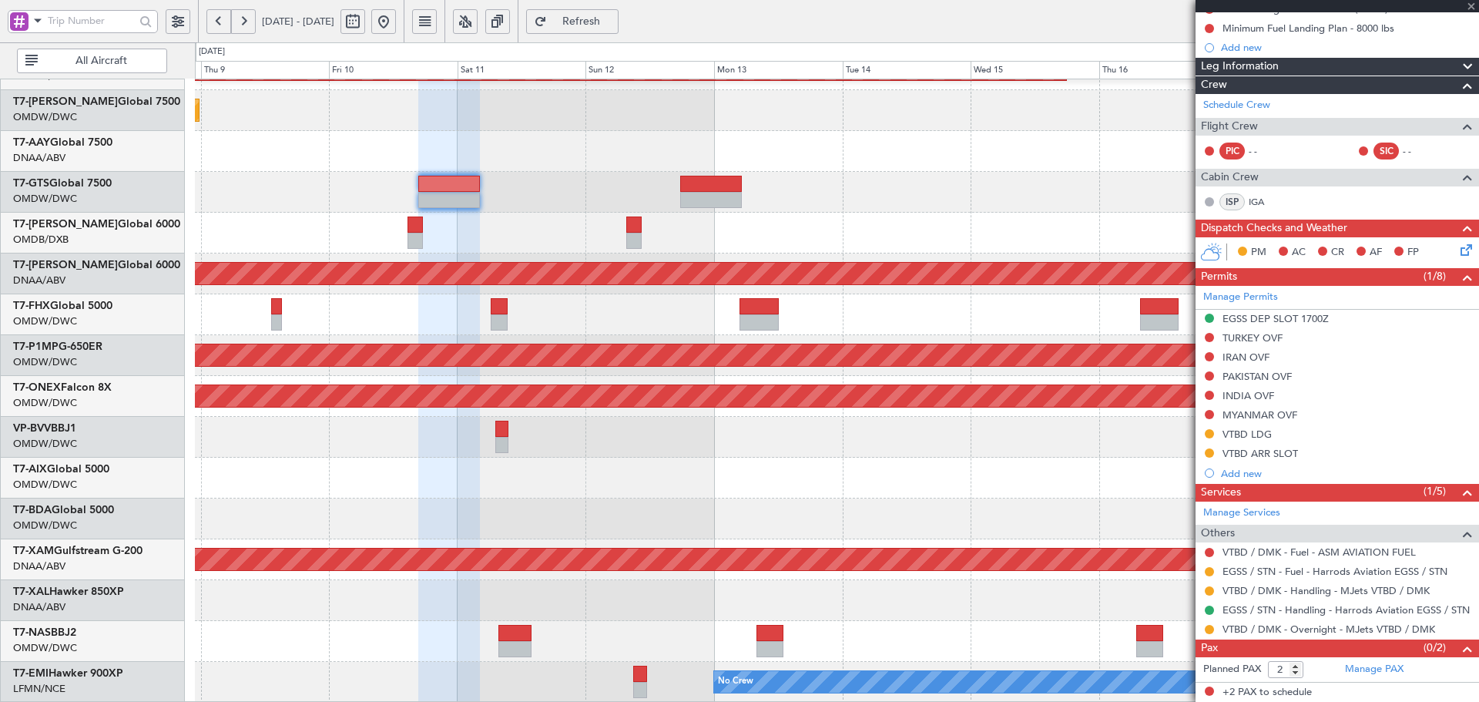
type input "6"
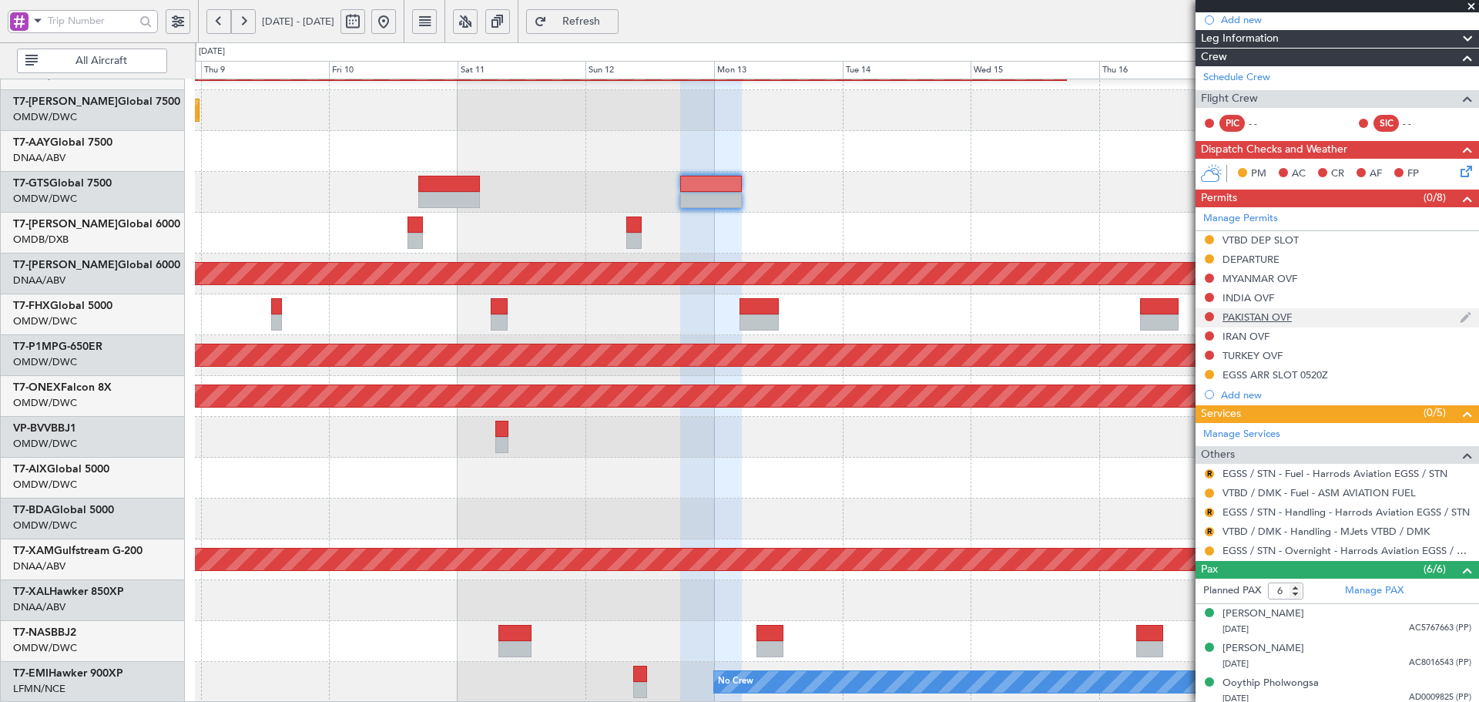
scroll to position [256, 0]
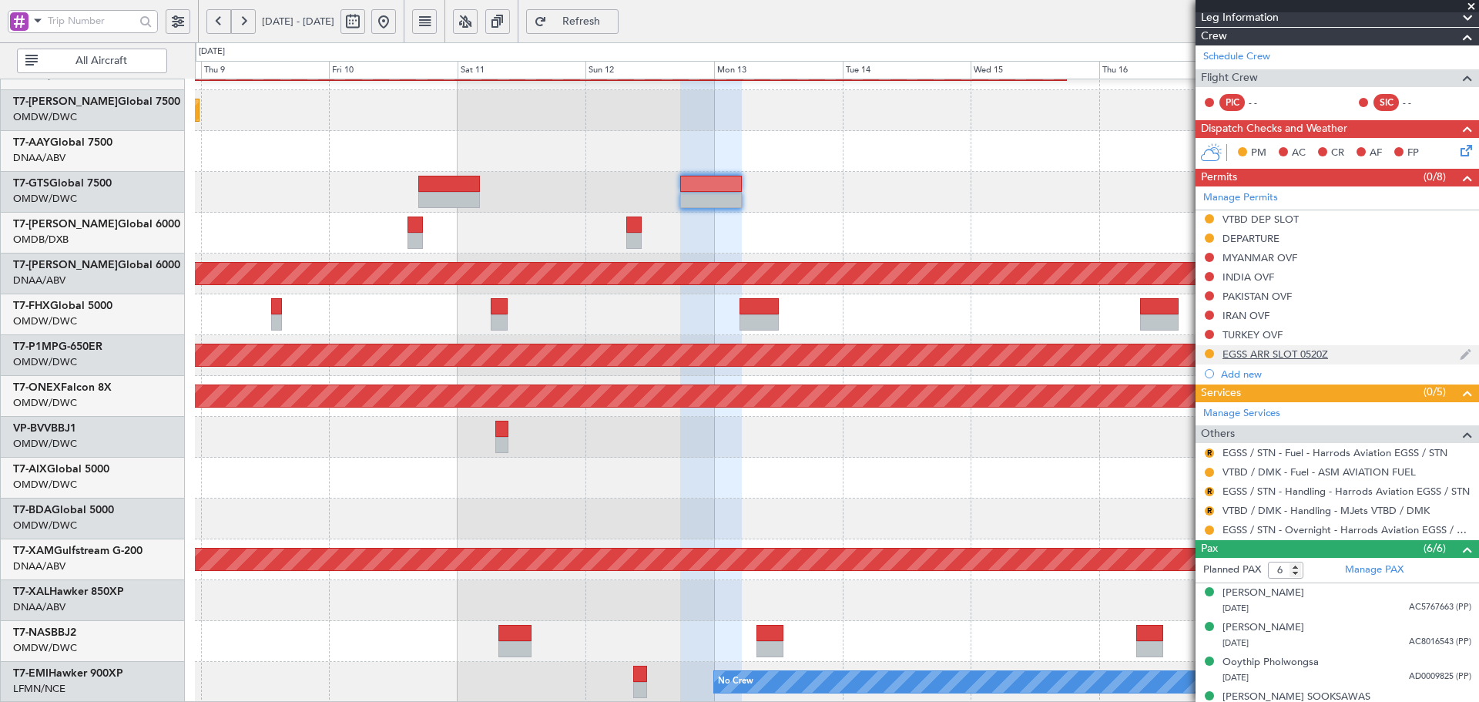
click at [1258, 358] on div "EGSS ARR SLOT 0520Z" at bounding box center [1275, 353] width 106 height 13
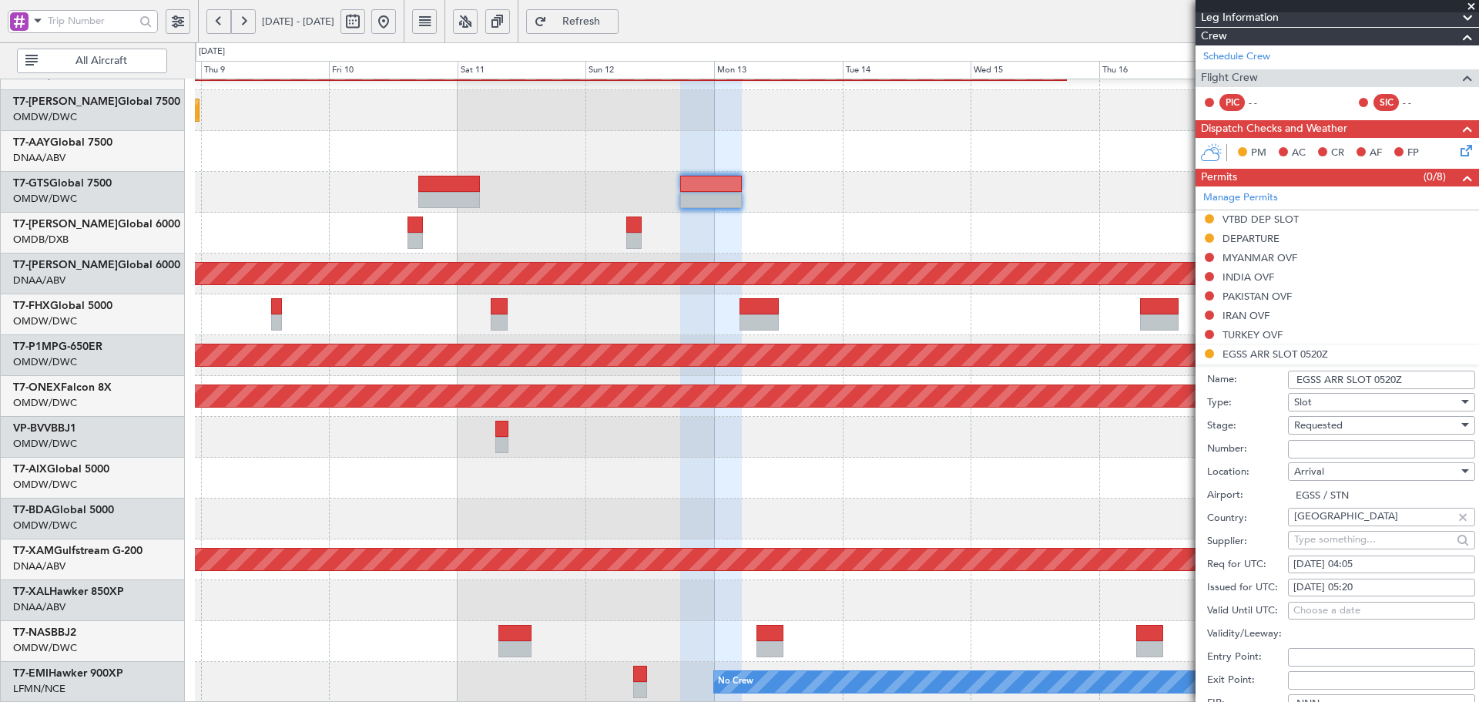
click at [1310, 440] on input "Number:" at bounding box center [1381, 449] width 187 height 18
paste input "MVI110"
type input "MVI110"
click at [1328, 421] on span "Requested" at bounding box center [1318, 425] width 49 height 14
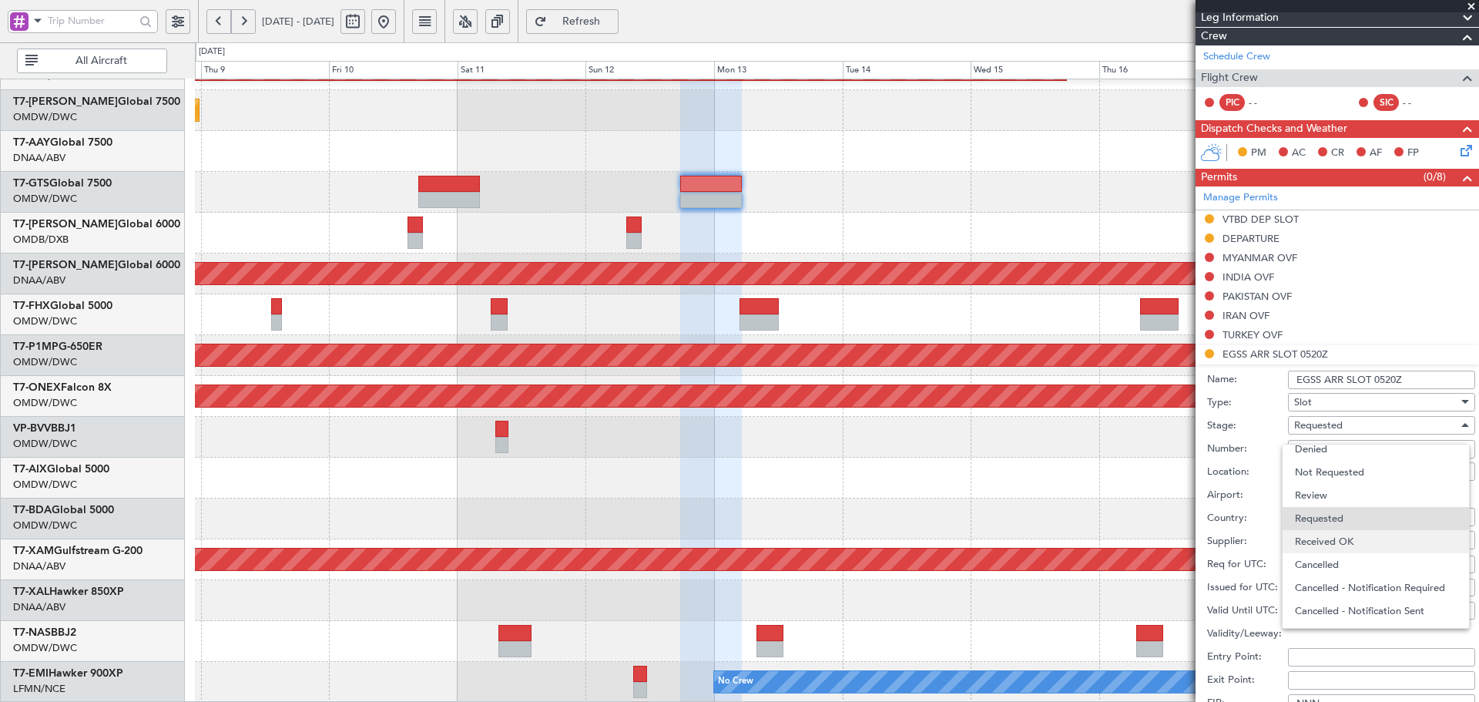
click at [1348, 539] on span "Received OK" at bounding box center [1376, 541] width 162 height 23
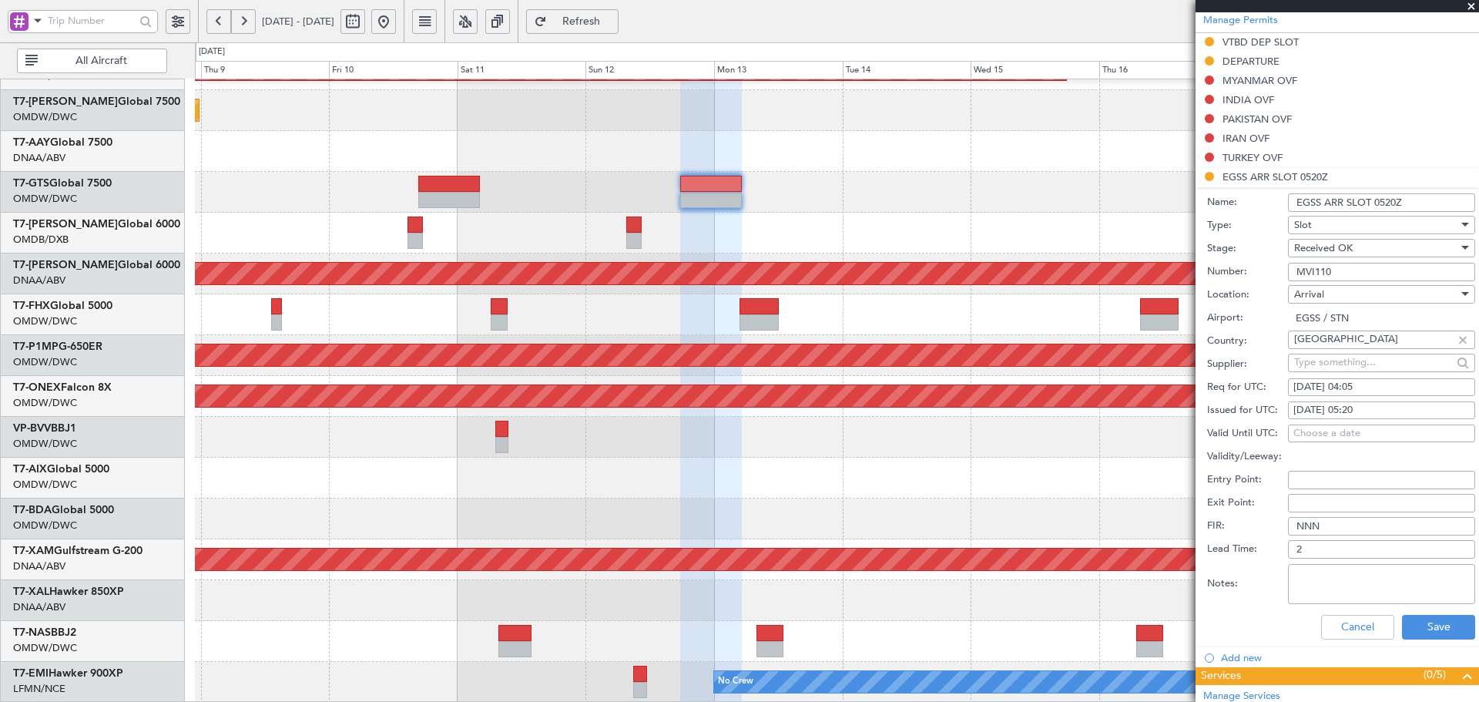
scroll to position [462, 0]
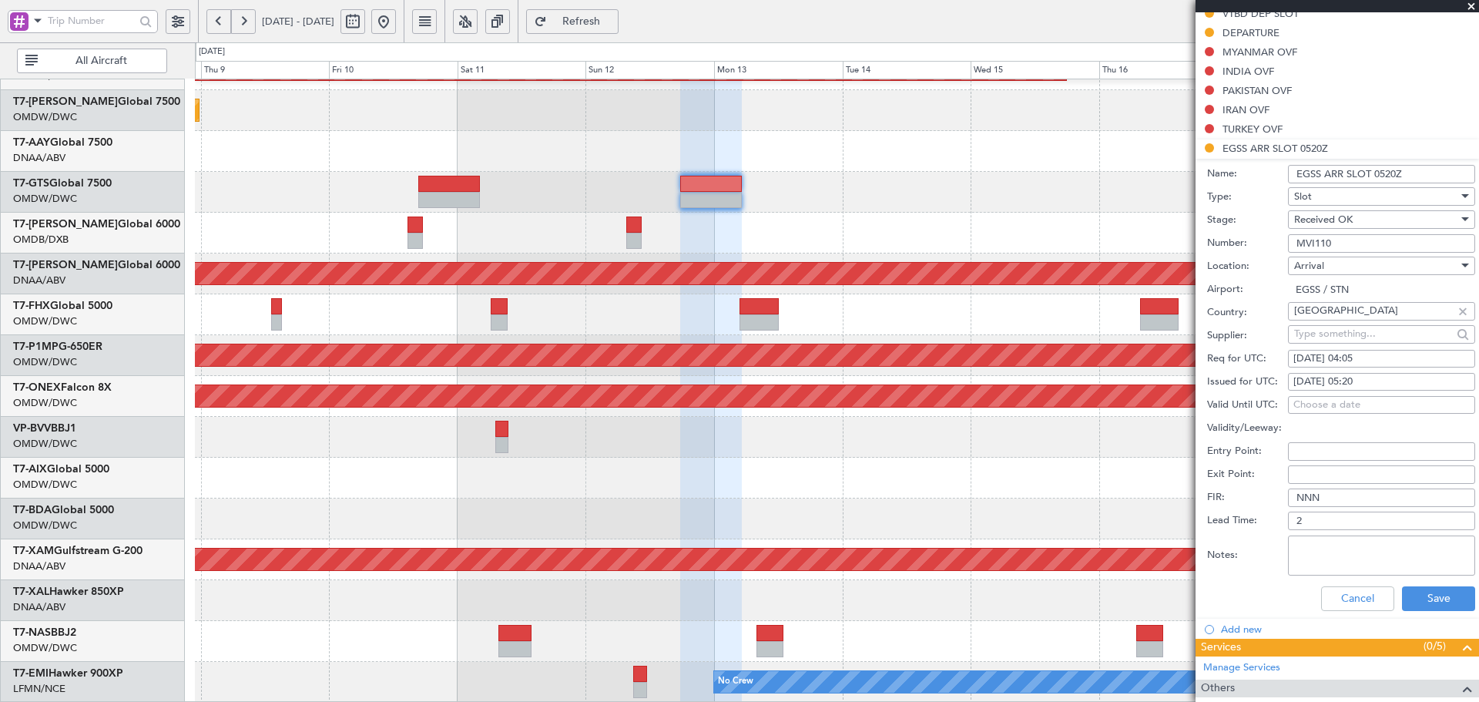
click at [1325, 357] on div "13/10/2025 04:05" at bounding box center [1381, 358] width 176 height 15
select select "10"
select select "2025"
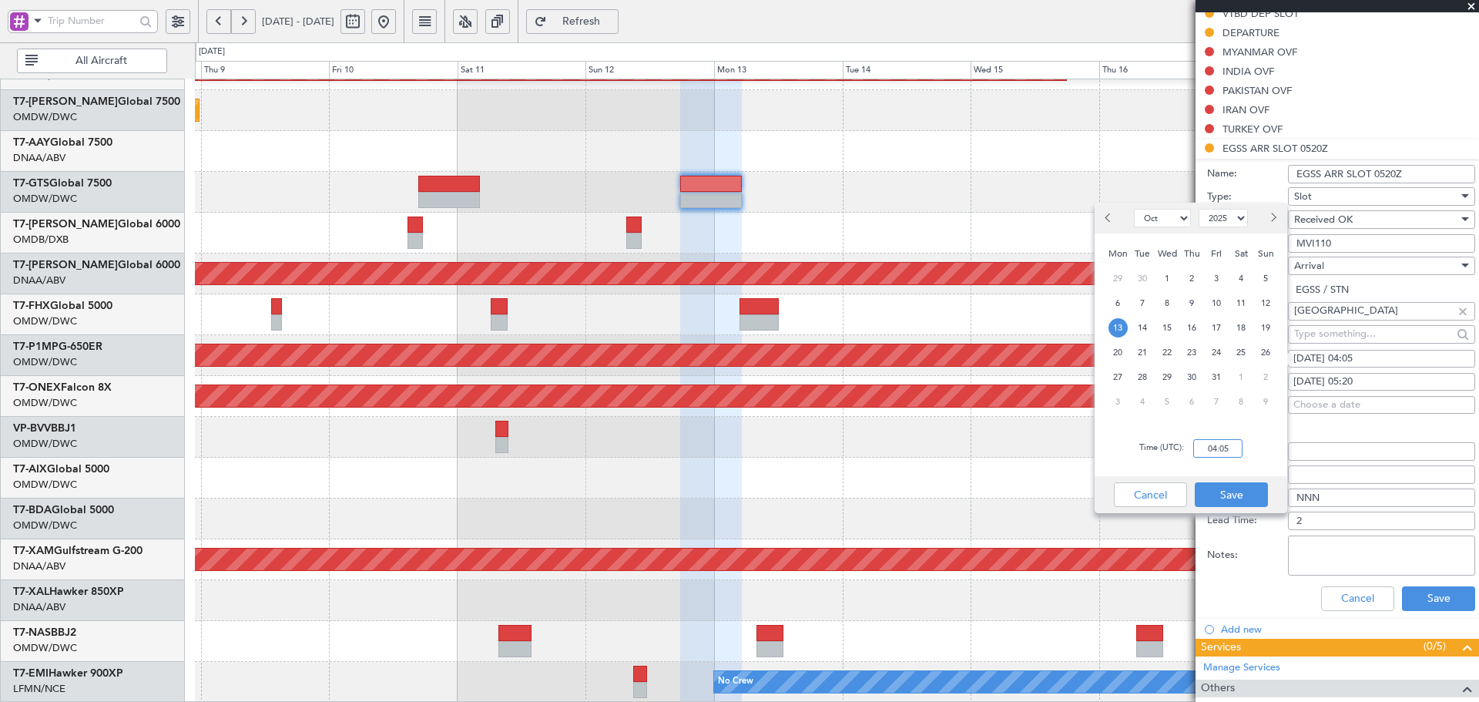
click at [1211, 452] on input "04:05" at bounding box center [1217, 448] width 49 height 18
type input "05:20"
click at [1232, 499] on button "Save" at bounding box center [1230, 494] width 73 height 25
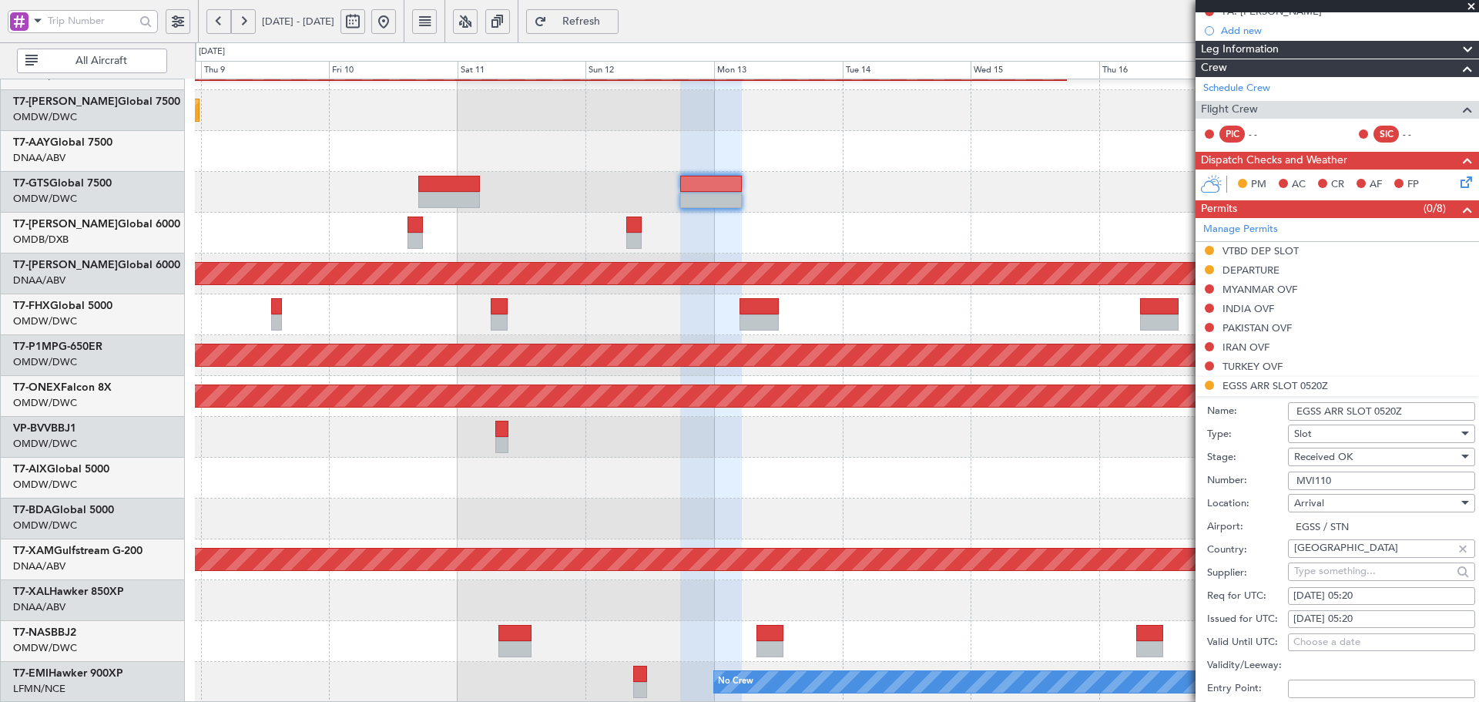
scroll to position [514, 0]
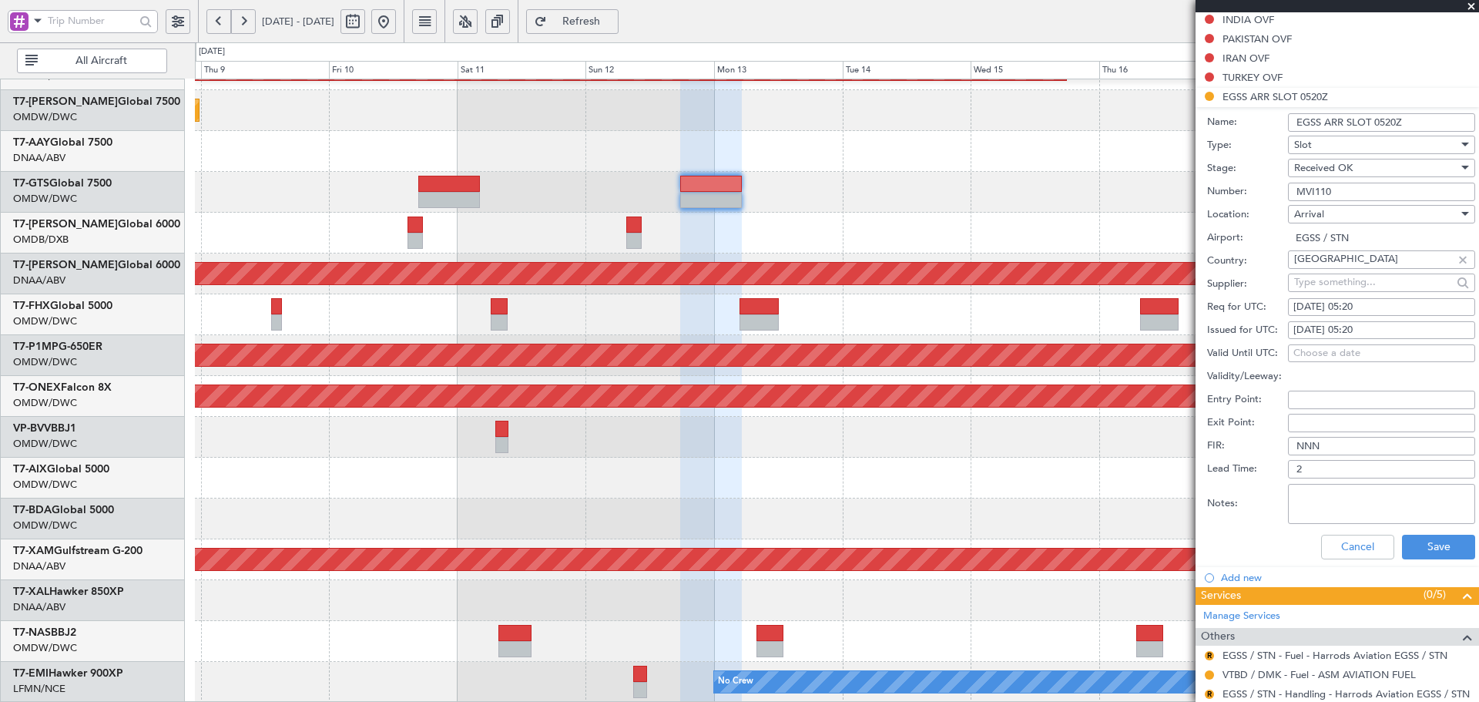
click at [1377, 308] on div "13/10/2025 05:20" at bounding box center [1381, 307] width 176 height 15
select select "10"
select select "2025"
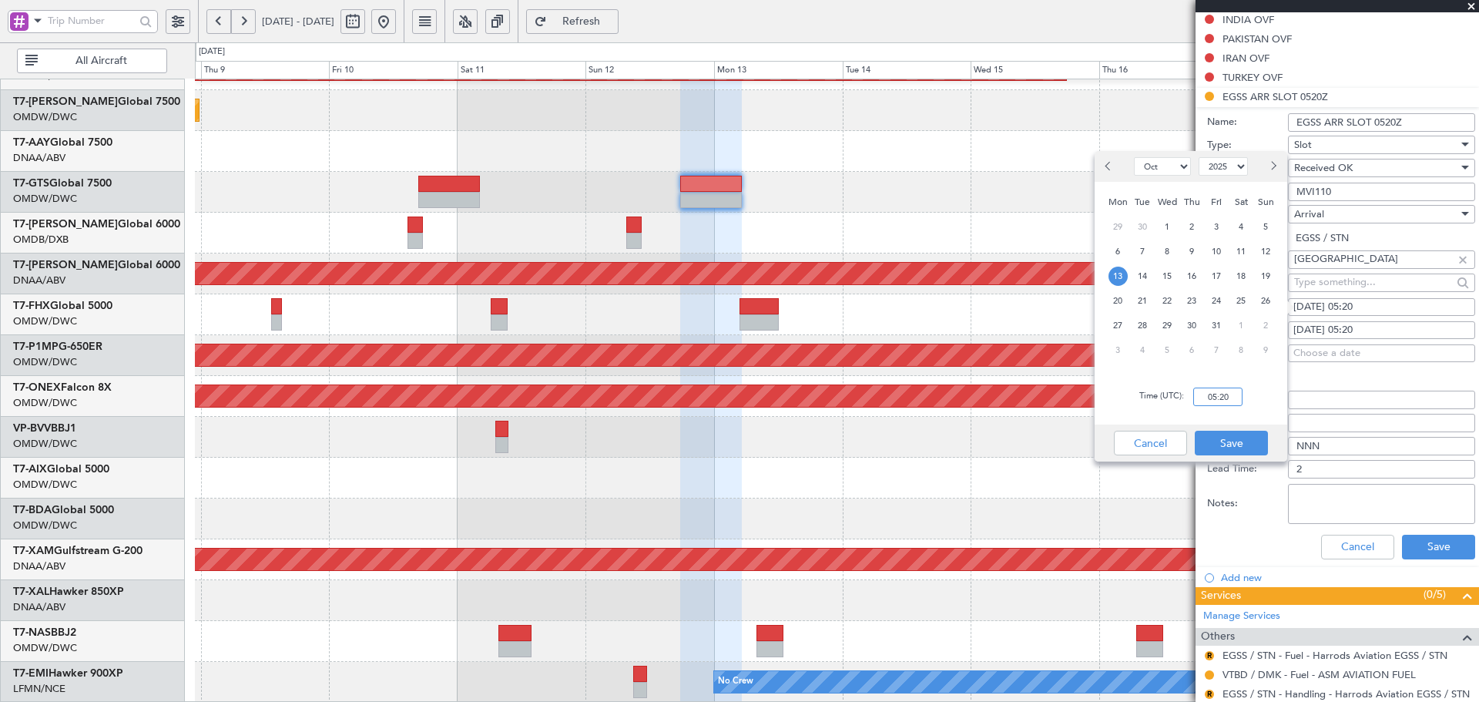
click at [1218, 393] on input "05:20" at bounding box center [1217, 396] width 49 height 18
type input "05:10"
click at [1228, 444] on button "Save" at bounding box center [1230, 443] width 73 height 25
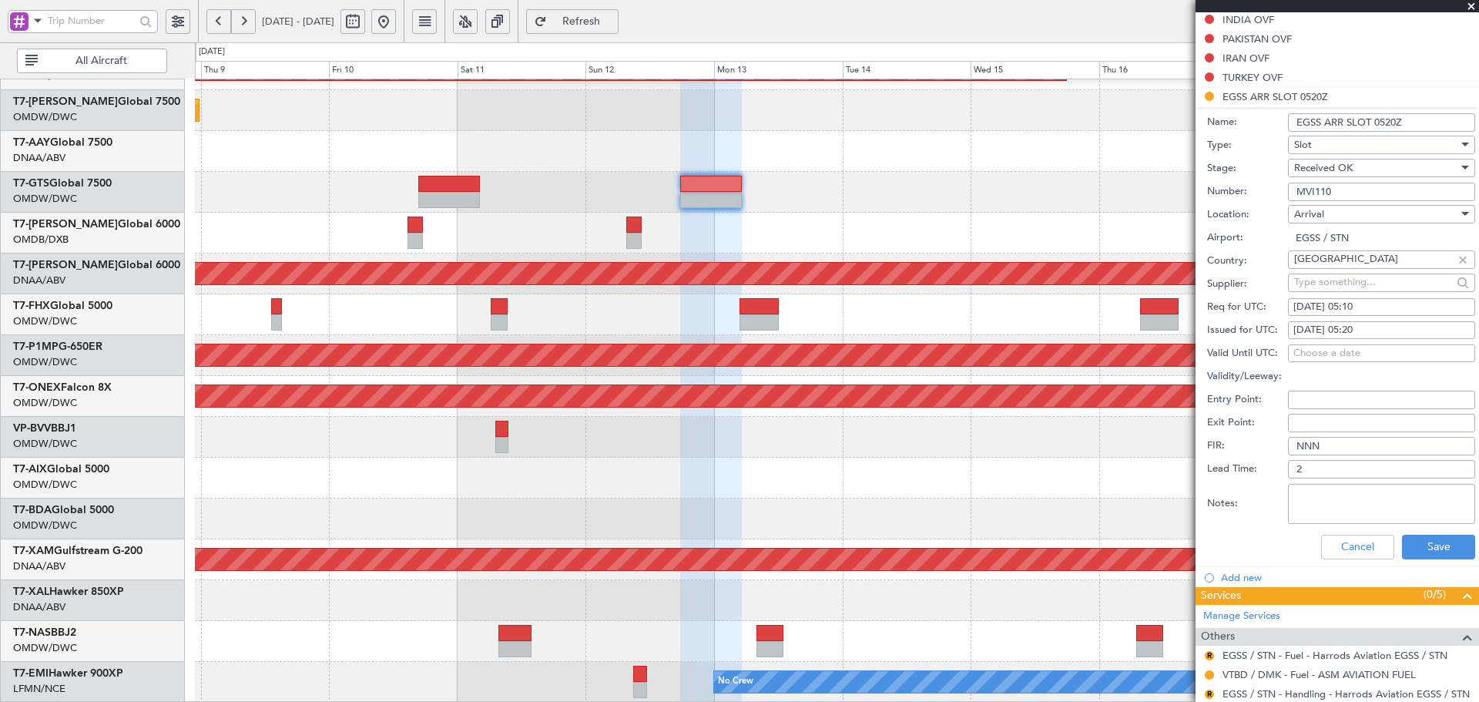
click at [1367, 332] on div "13/10/2025 05:20" at bounding box center [1381, 330] width 176 height 15
select select "10"
select select "2025"
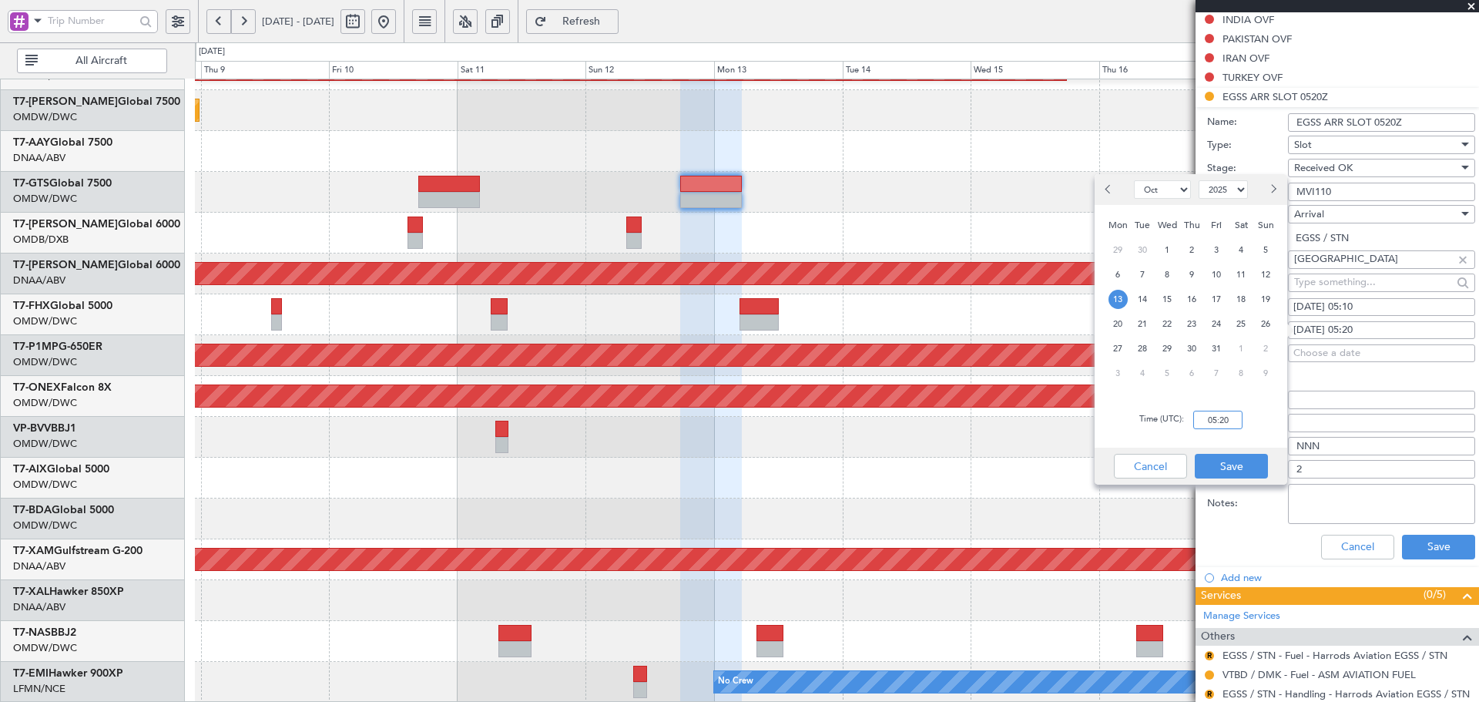
click at [1231, 413] on input "05:20" at bounding box center [1217, 419] width 49 height 18
type input "05:10"
click at [1238, 467] on button "Save" at bounding box center [1230, 466] width 73 height 25
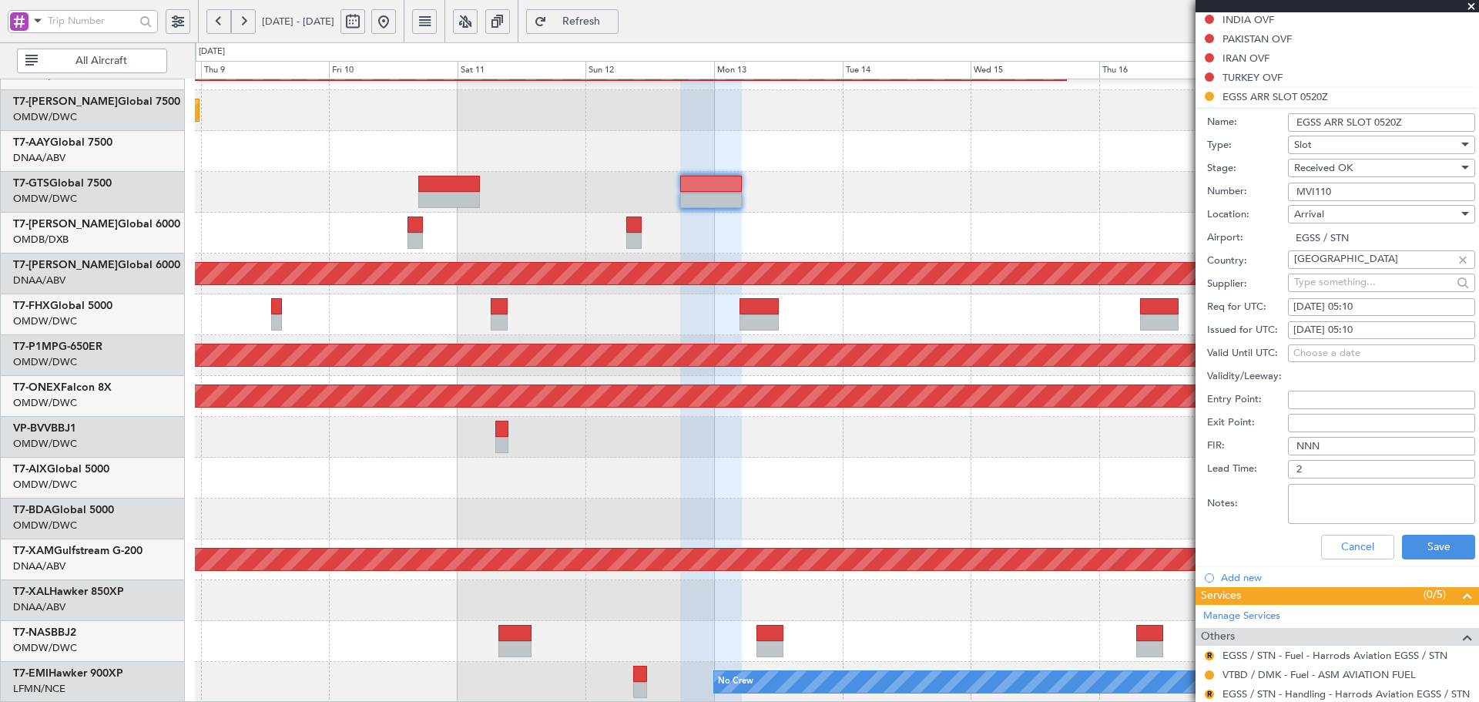
click at [1355, 330] on div "13/10/2025 05:10" at bounding box center [1381, 330] width 176 height 15
select select "10"
select select "2025"
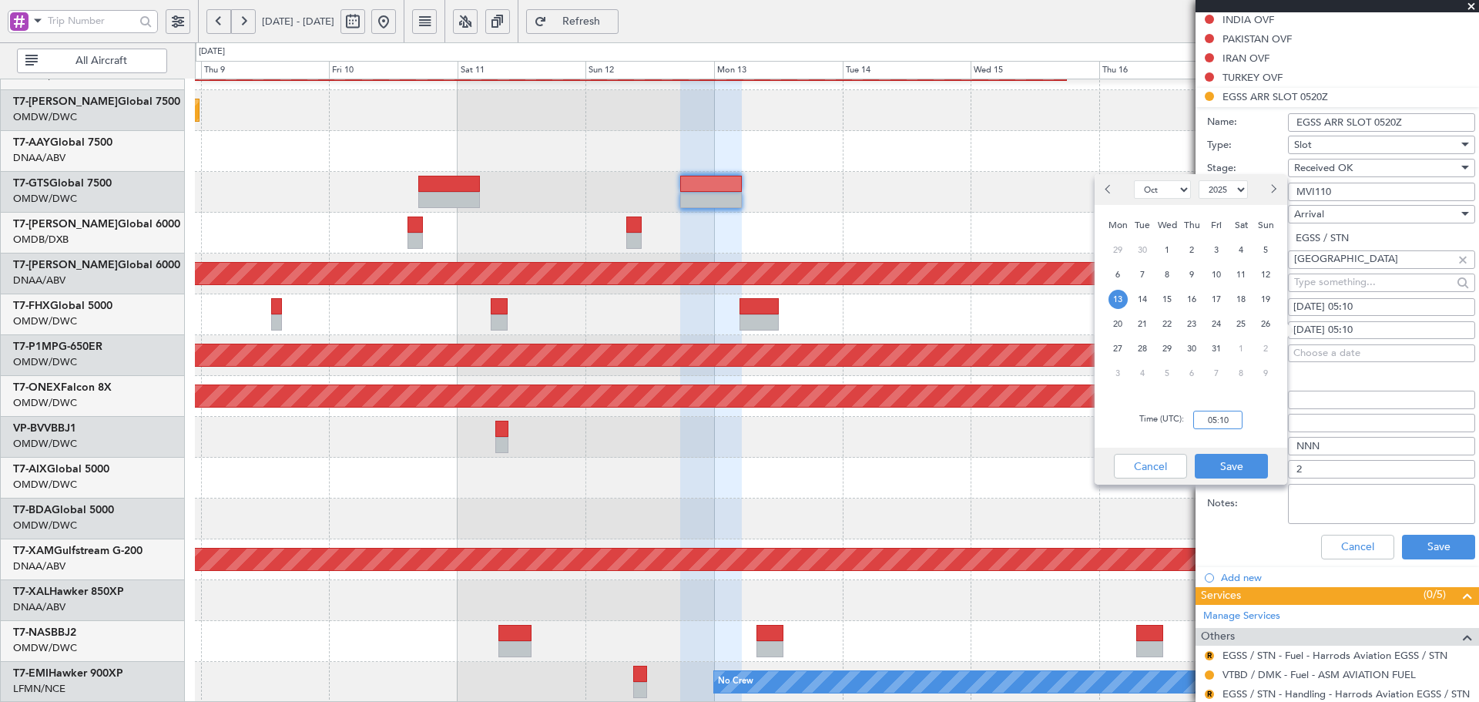
click at [1210, 415] on input "05:10" at bounding box center [1217, 419] width 49 height 18
type input "05:20"
click at [1250, 474] on button "Save" at bounding box center [1230, 466] width 73 height 25
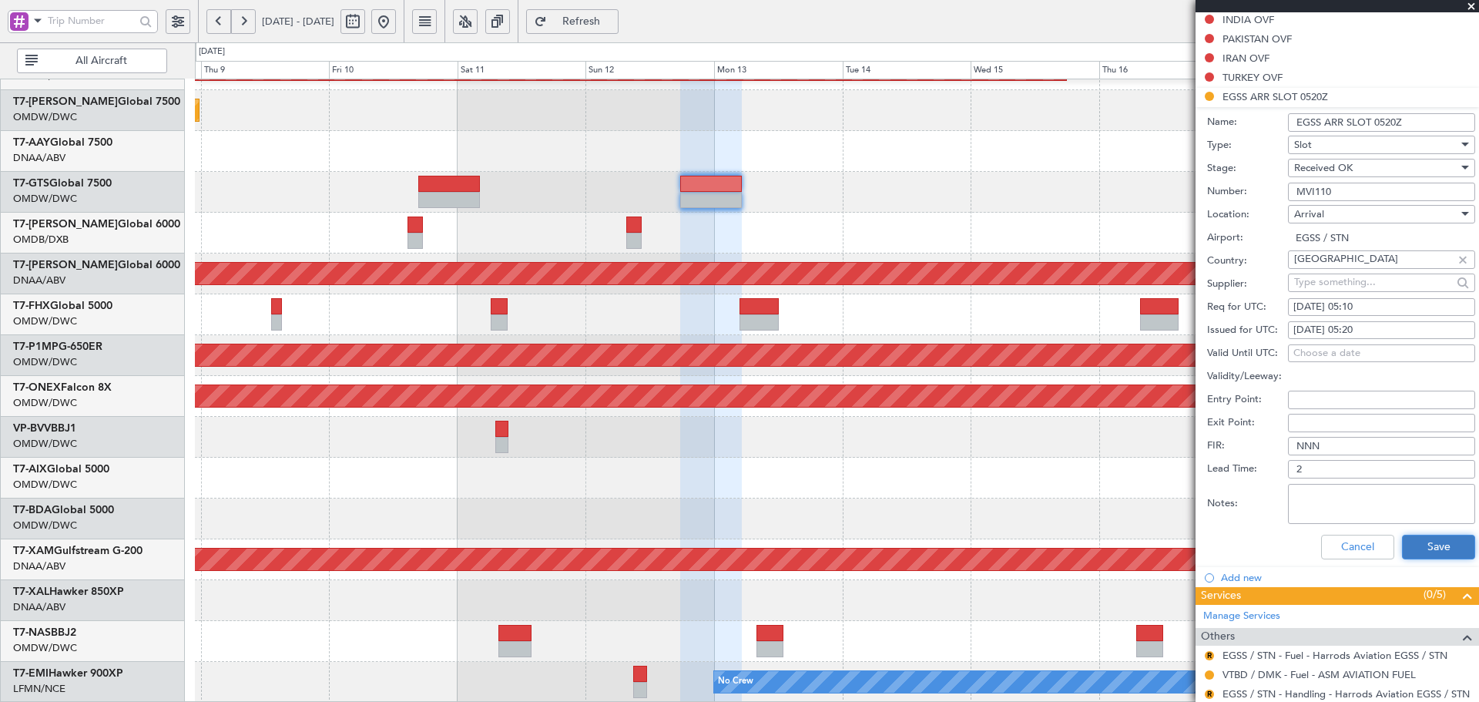
click at [1429, 544] on button "Save" at bounding box center [1438, 546] width 73 height 25
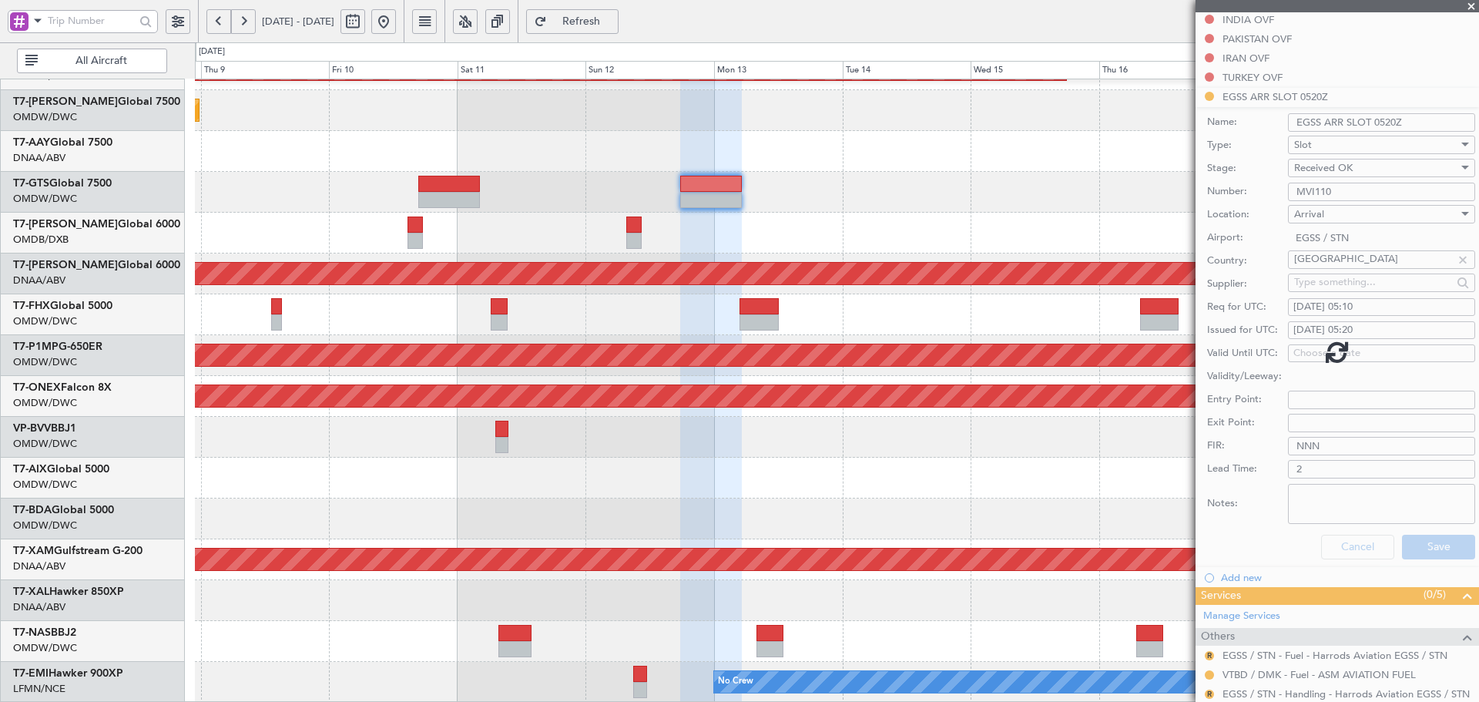
scroll to position [345, 0]
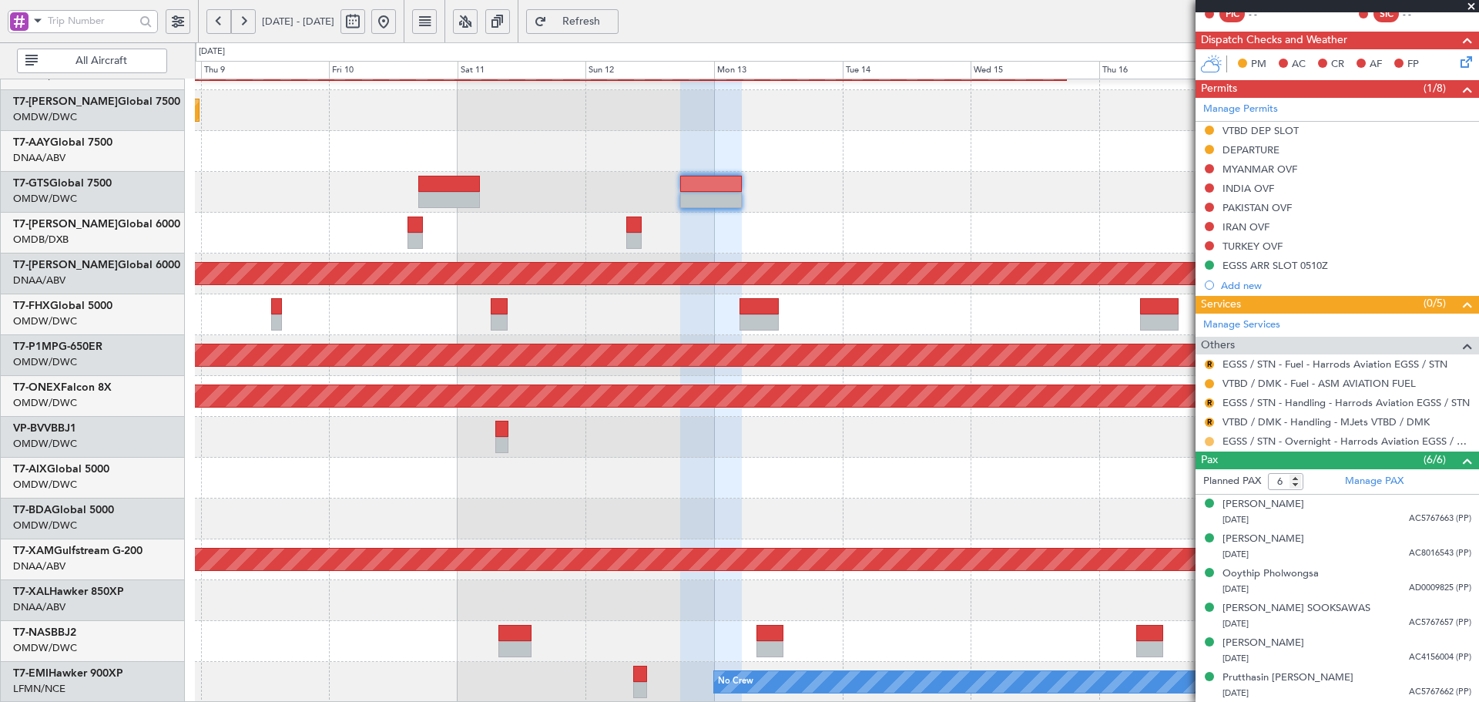
click at [1209, 437] on button at bounding box center [1208, 441] width 9 height 9
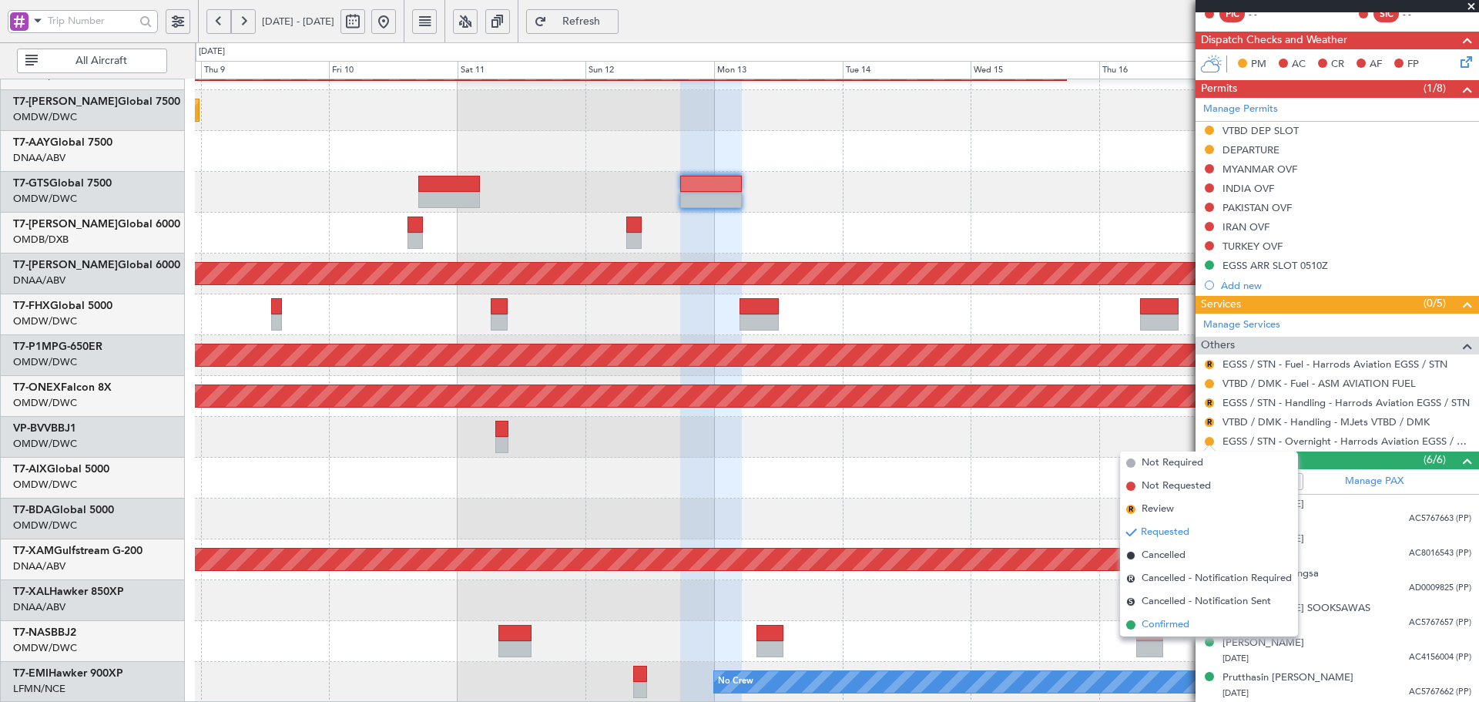
click at [1157, 621] on span "Confirmed" at bounding box center [1165, 624] width 48 height 15
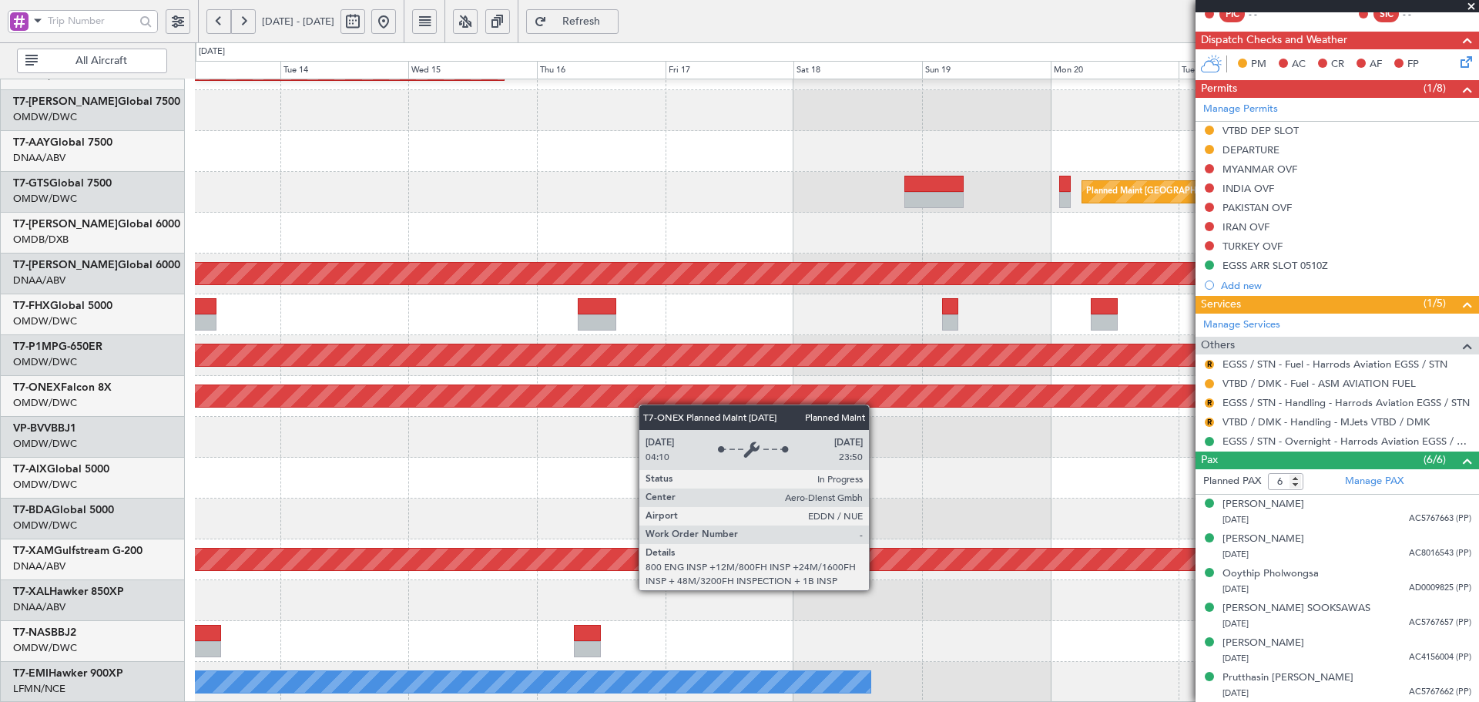
click at [440, 404] on div "Planned Maint Nurnberg" at bounding box center [836, 396] width 1283 height 41
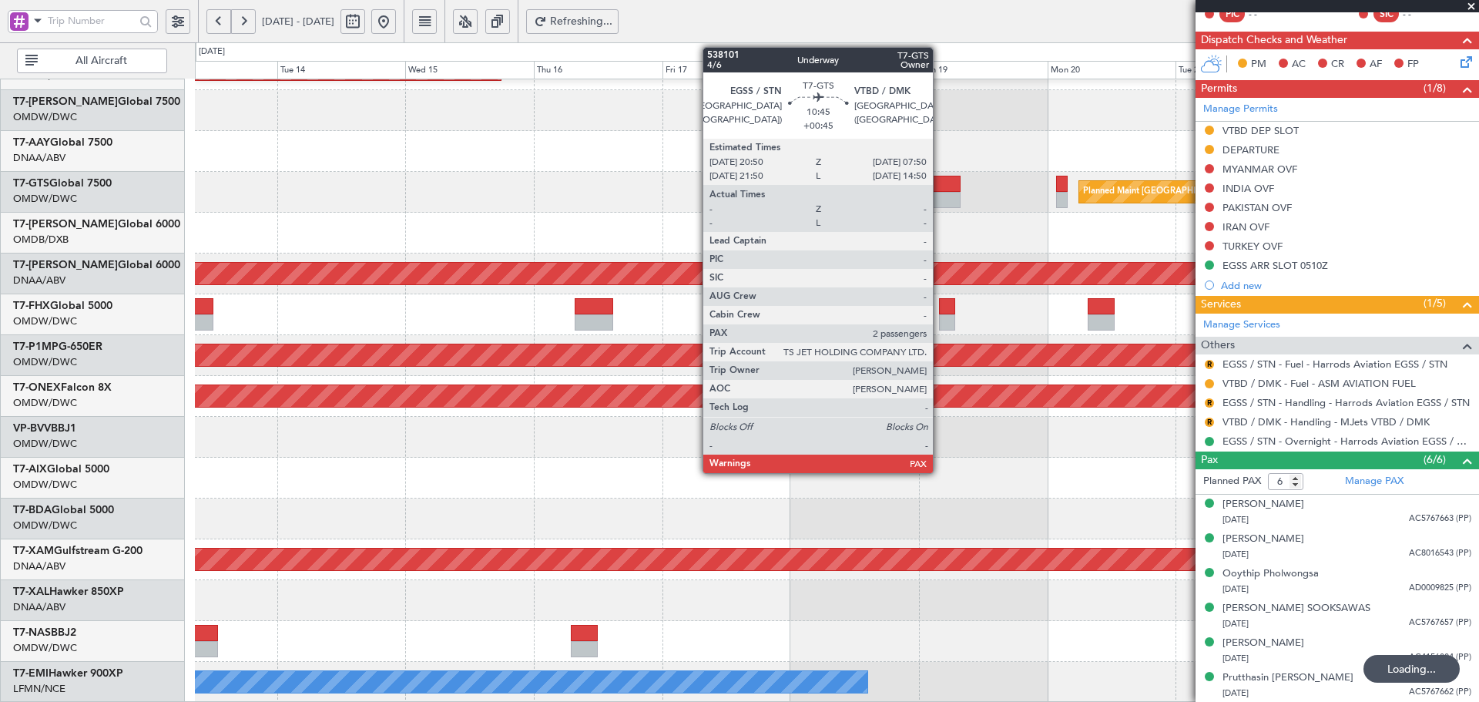
click at [940, 193] on div at bounding box center [930, 200] width 59 height 16
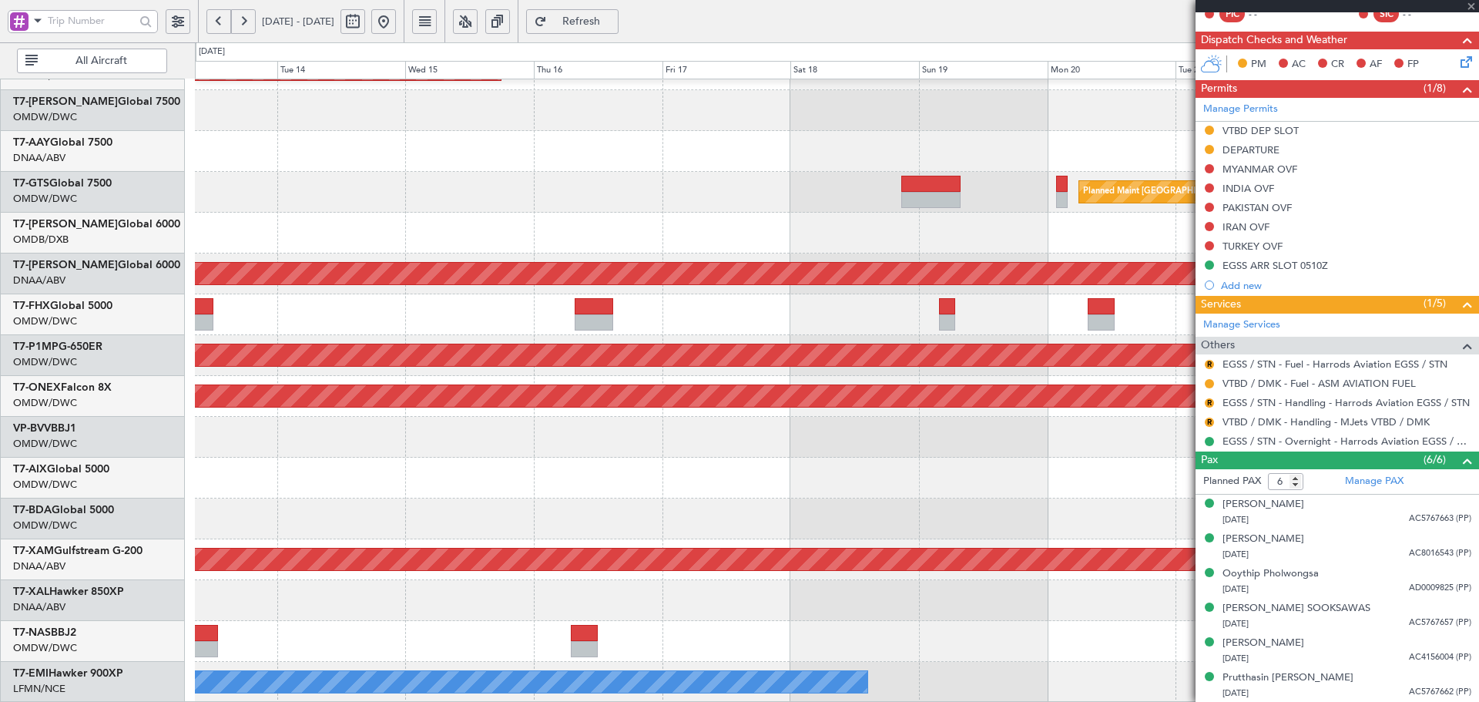
type input "+00:45"
type input "2"
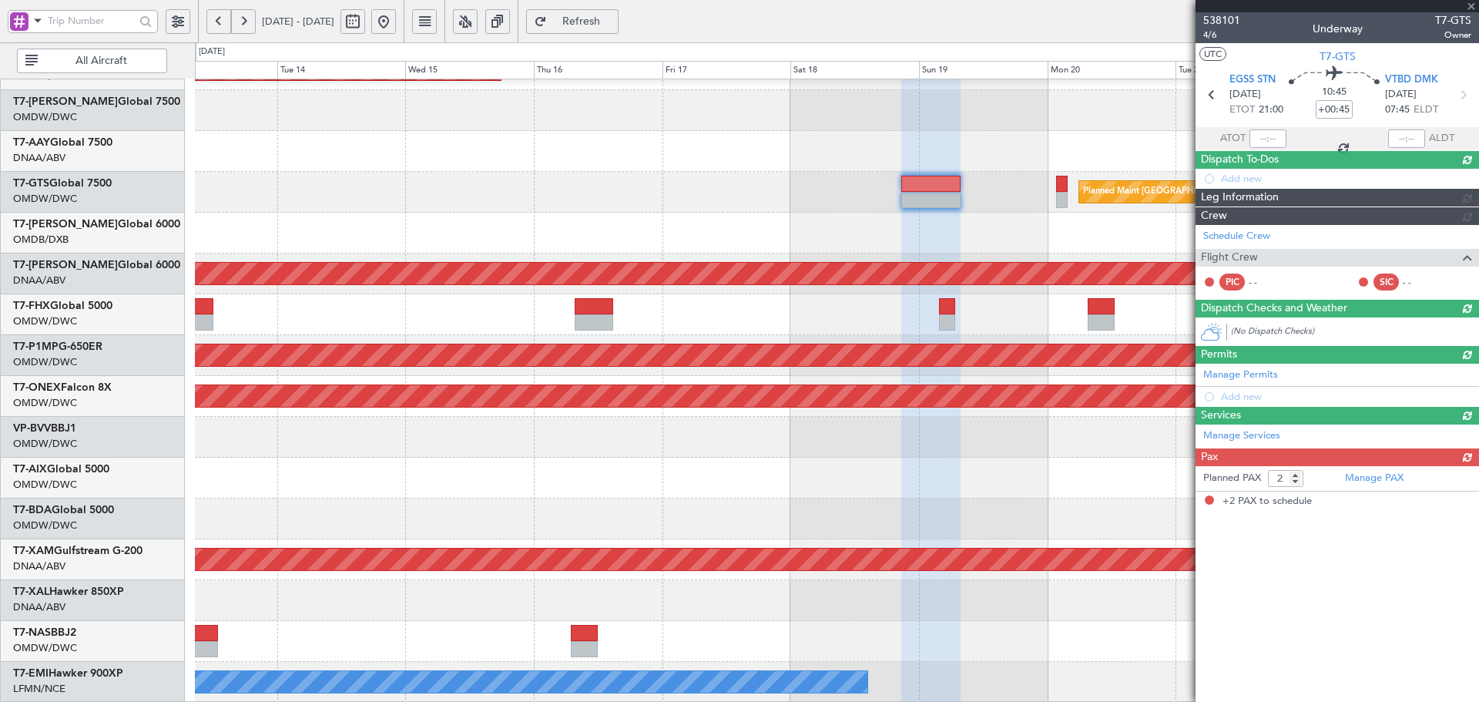
scroll to position [0, 0]
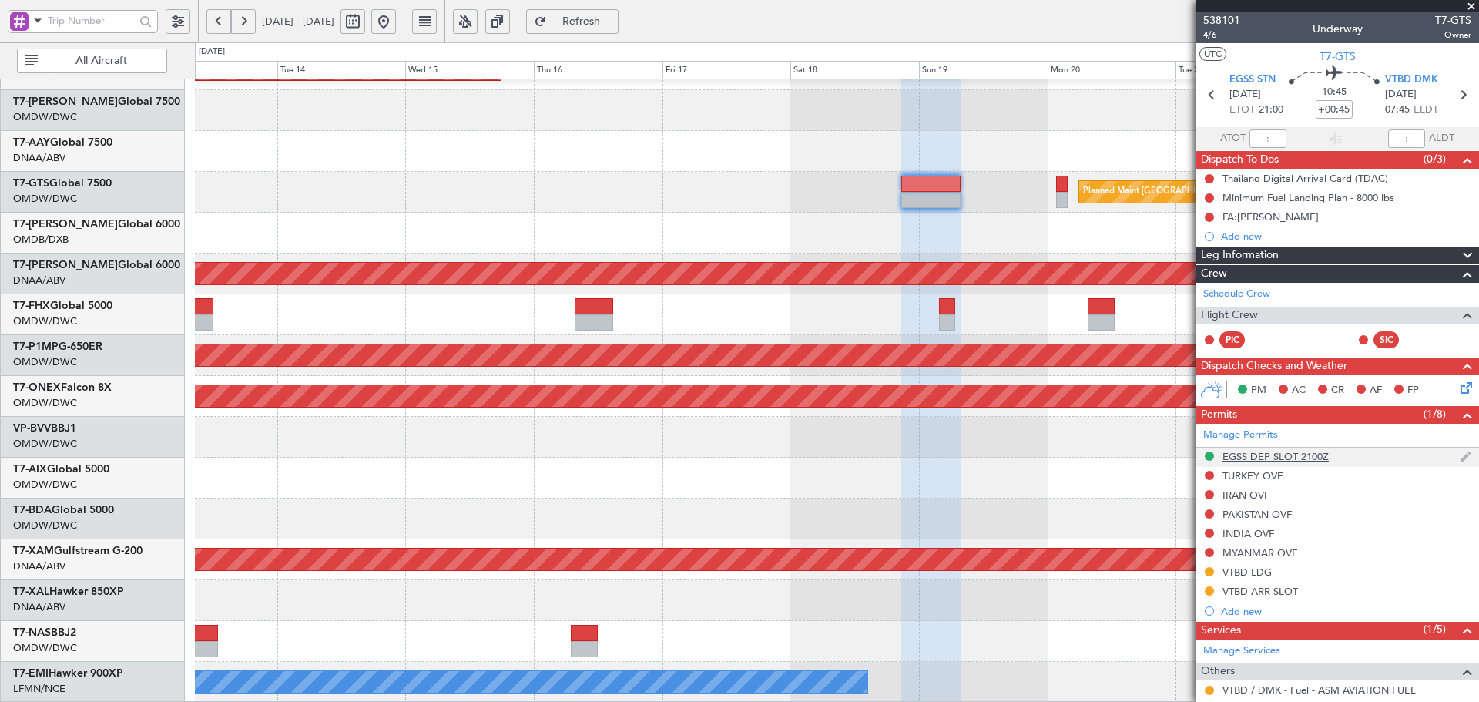
click at [1278, 457] on div "EGSS DEP SLOT 2100Z" at bounding box center [1275, 456] width 106 height 13
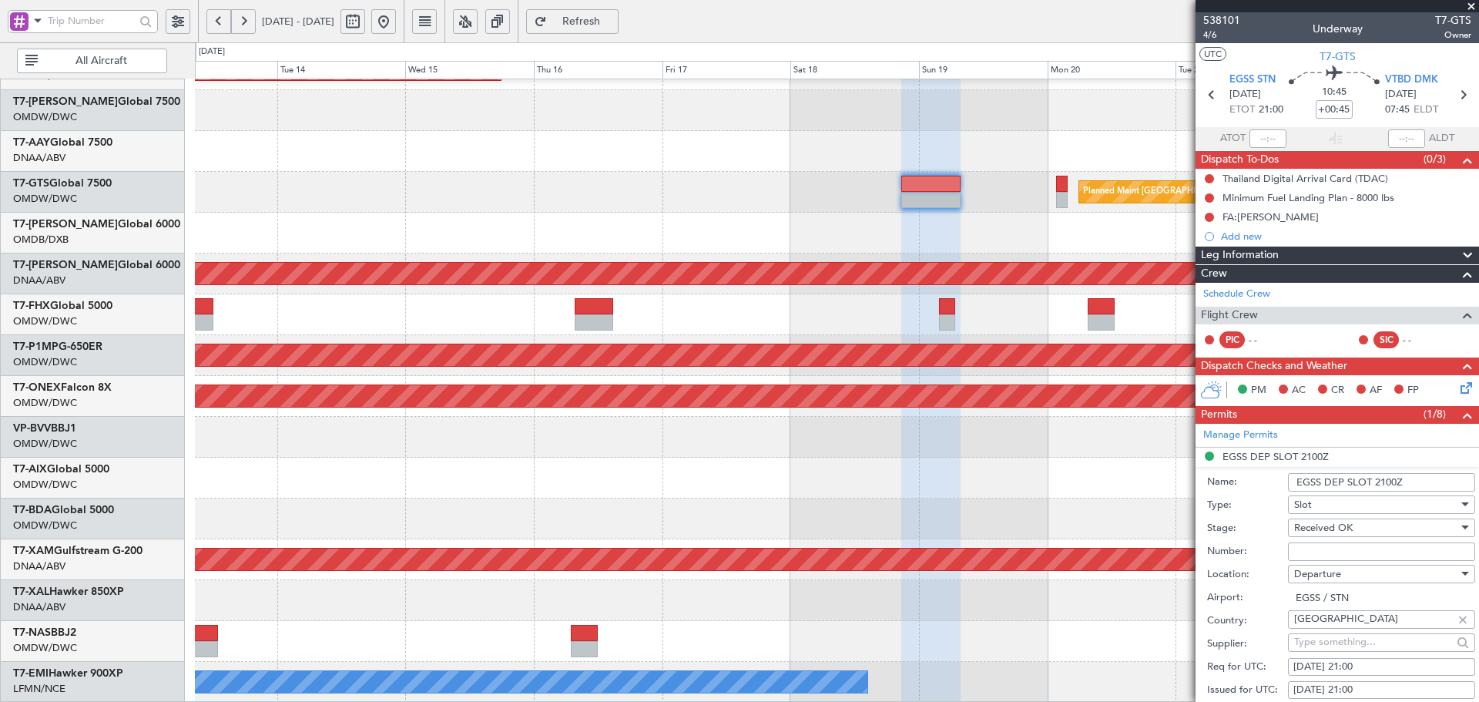
click at [1309, 548] on input "Number:" at bounding box center [1381, 551] width 187 height 18
paste input "MVI711"
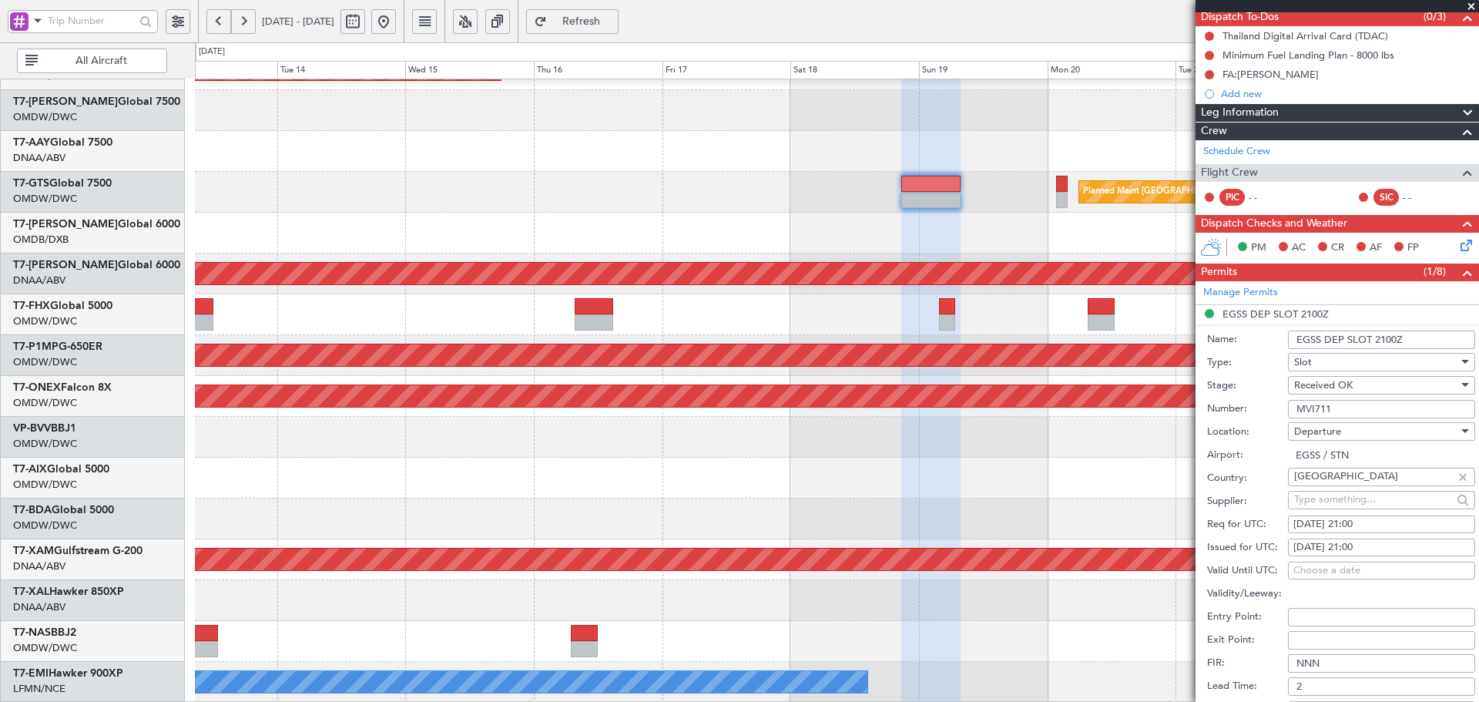
scroll to position [308, 0]
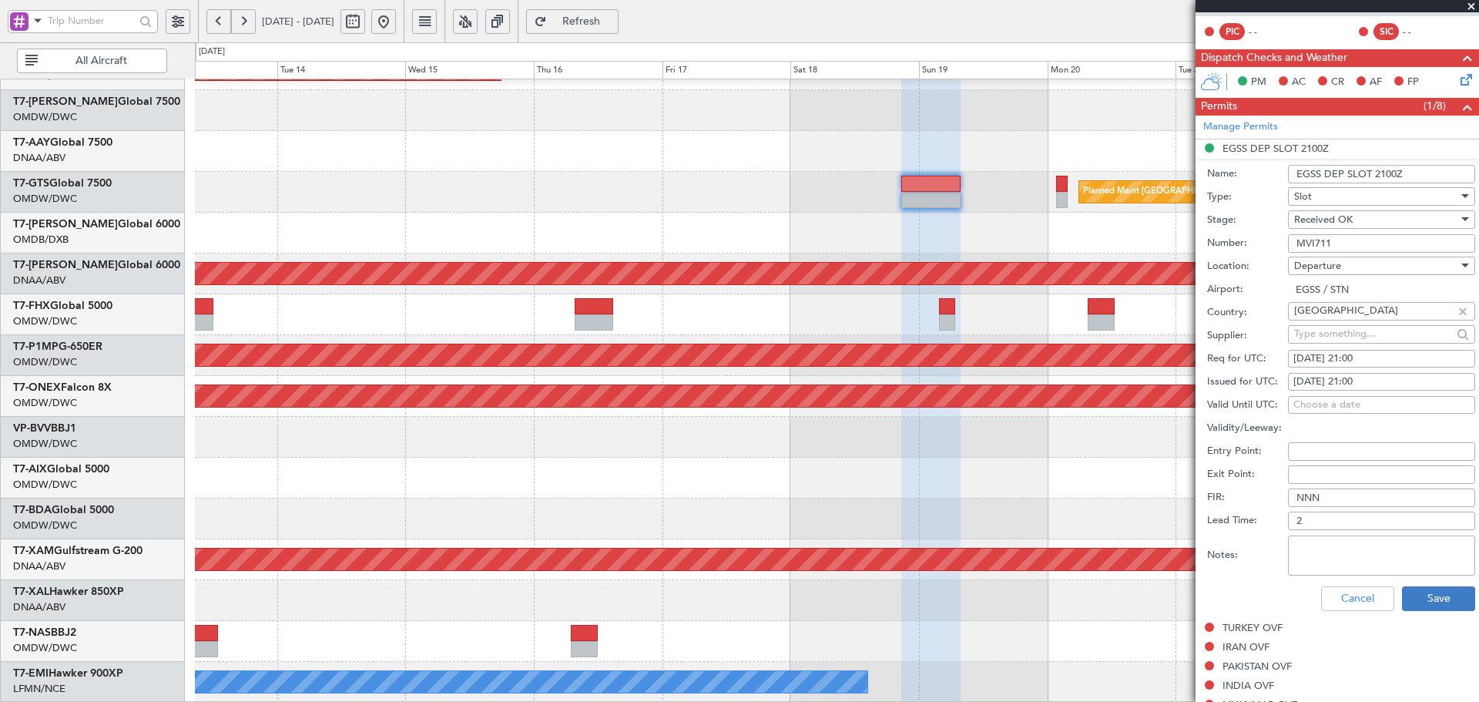
type input "MVI711"
click at [1426, 601] on button "Save" at bounding box center [1438, 598] width 73 height 25
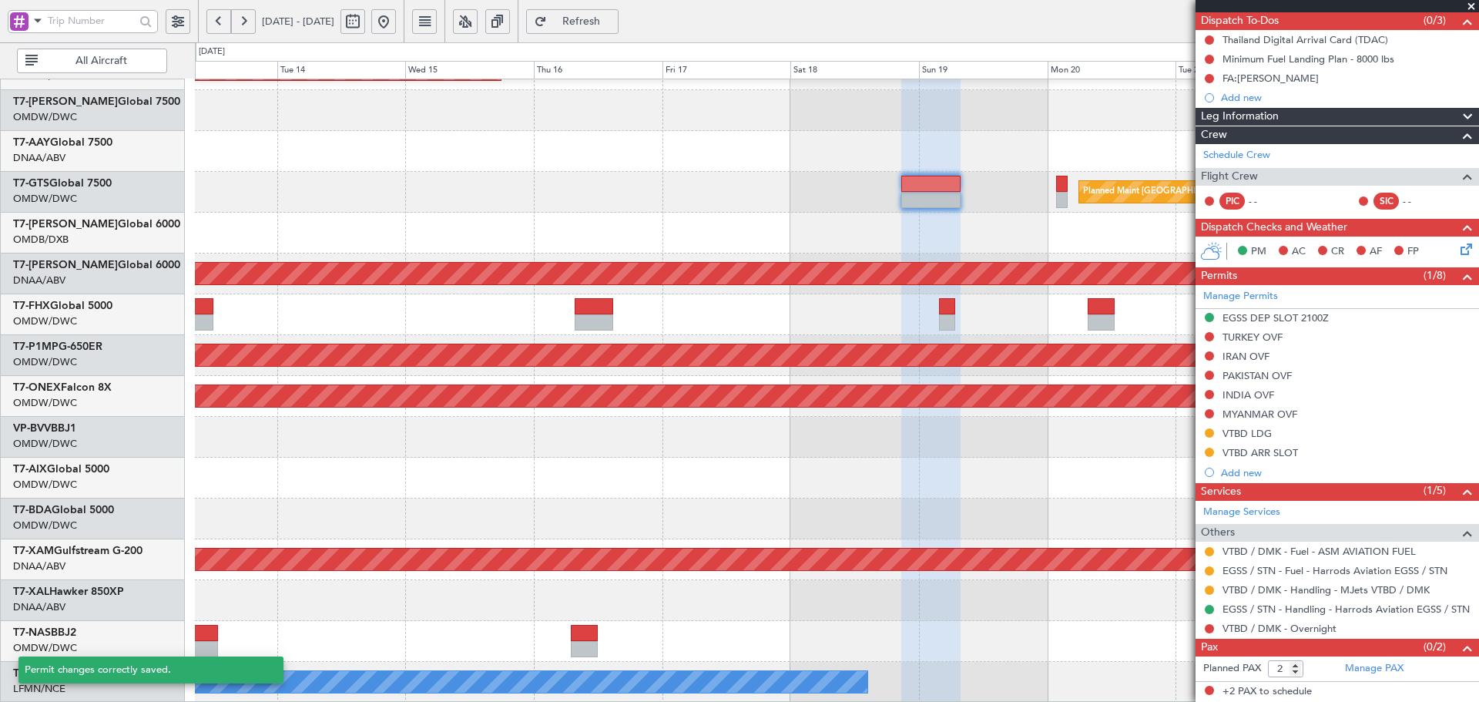
scroll to position [138, 0]
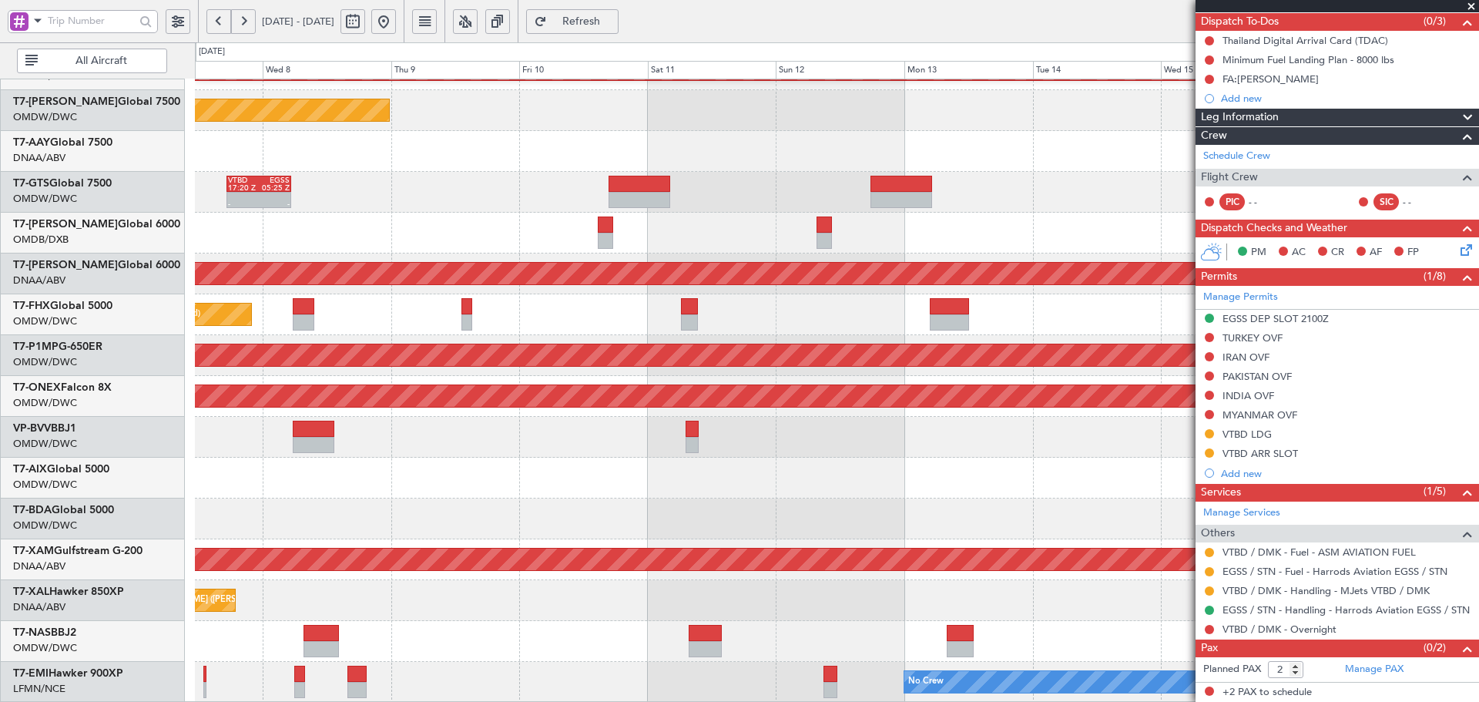
click at [1373, 406] on fb-app "13 Oct 2025 - 23 Oct 2025 Refresh Quick Links All Aircraft Planned Maint Dubai …" at bounding box center [739, 360] width 1479 height 683
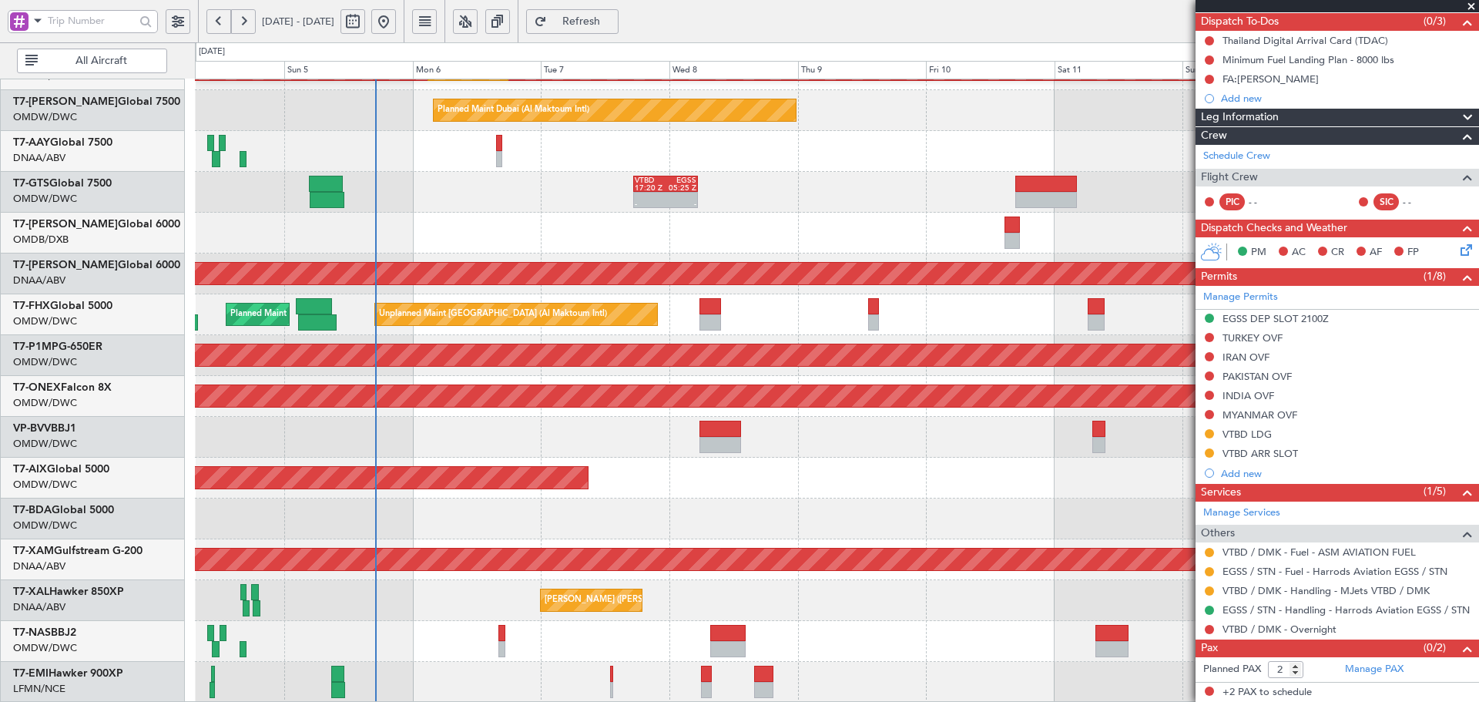
click at [972, 313] on div "Unplanned Maint Dubai (Al Maktoum Intl) Planned Maint Singapore (Seletar) Plann…" at bounding box center [836, 314] width 1283 height 41
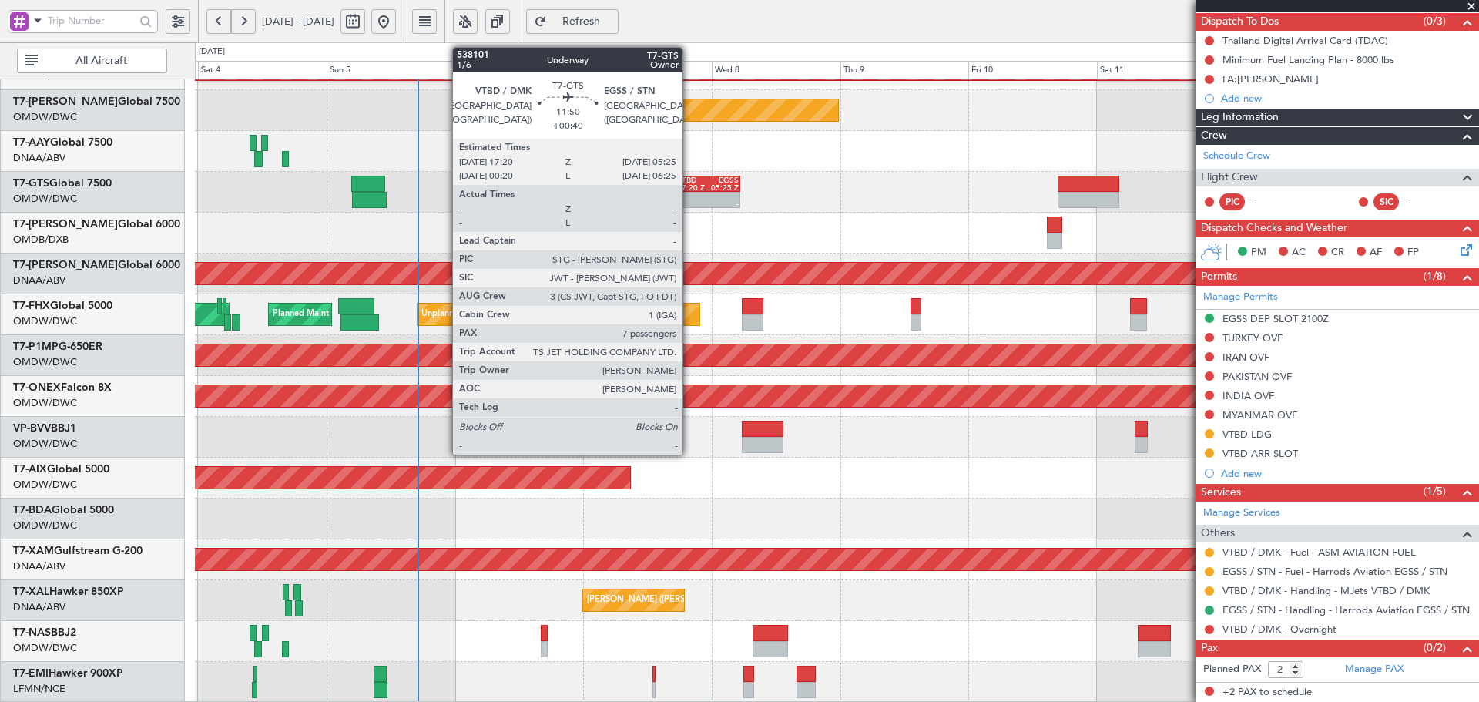
click at [689, 193] on div at bounding box center [692, 197] width 31 height 8
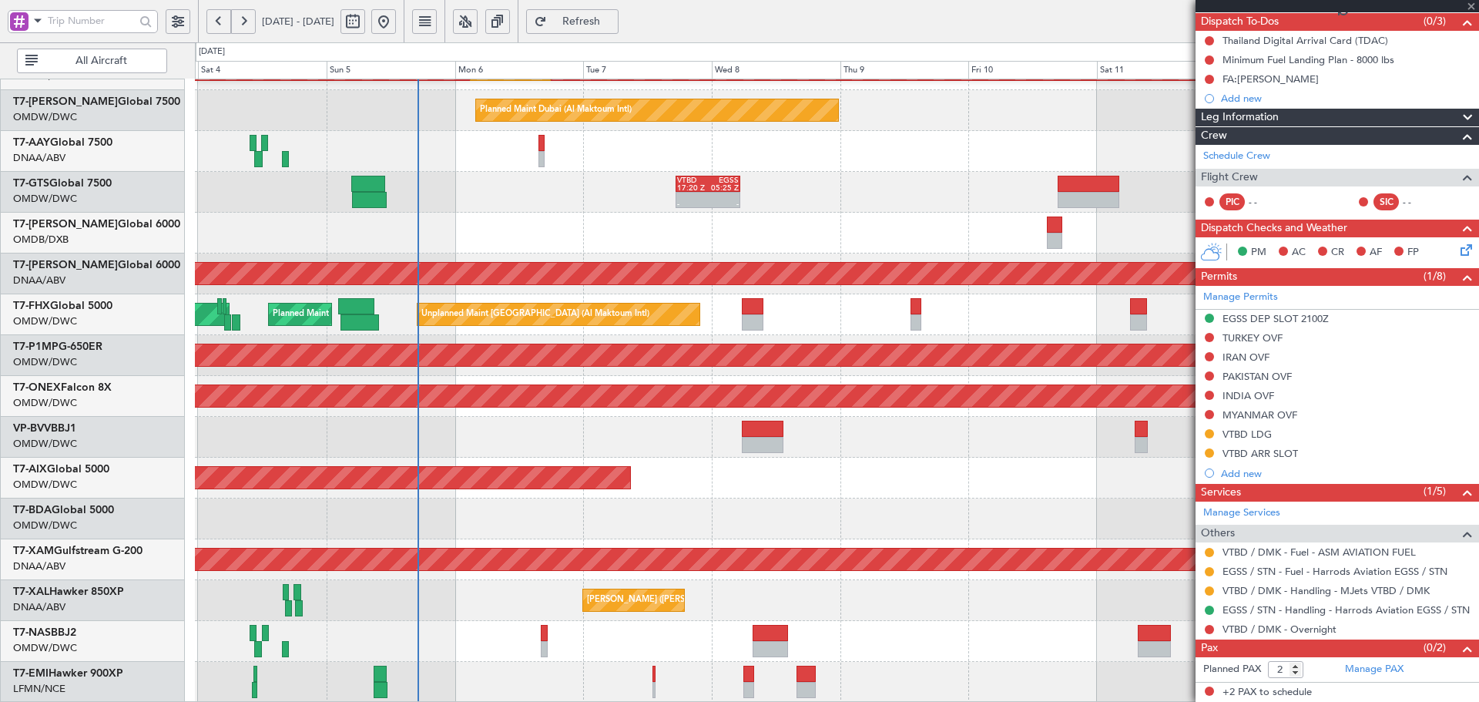
type input "+00:40"
type input "7"
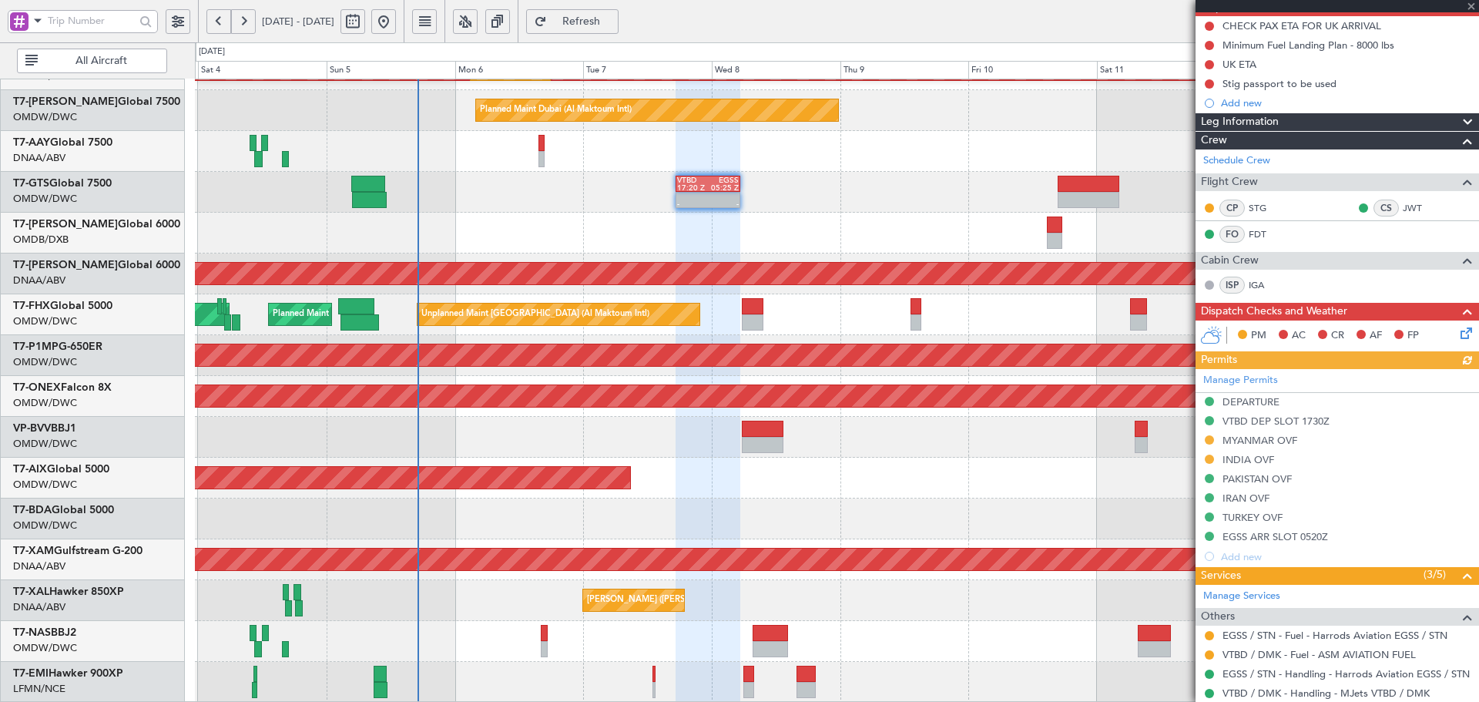
scroll to position [154, 0]
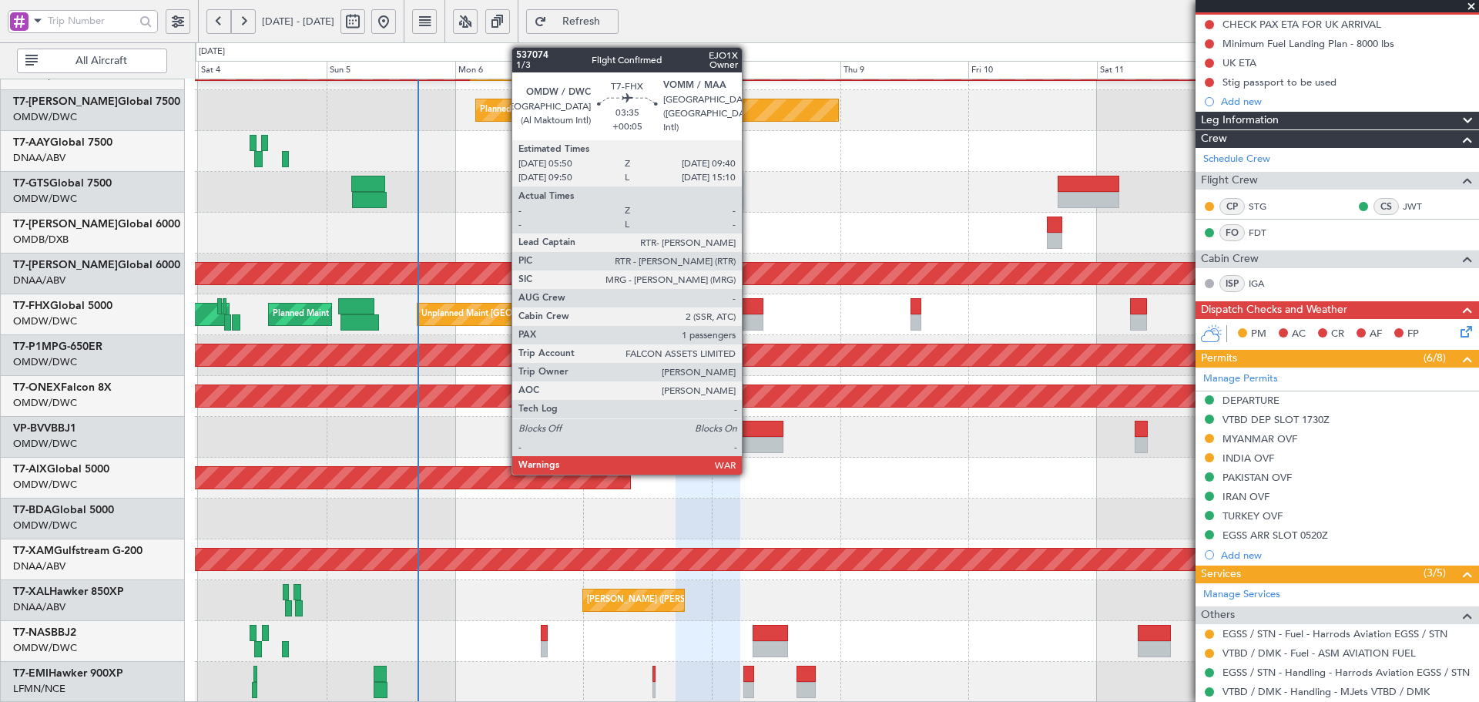
click at [749, 308] on div at bounding box center [752, 306] width 21 height 16
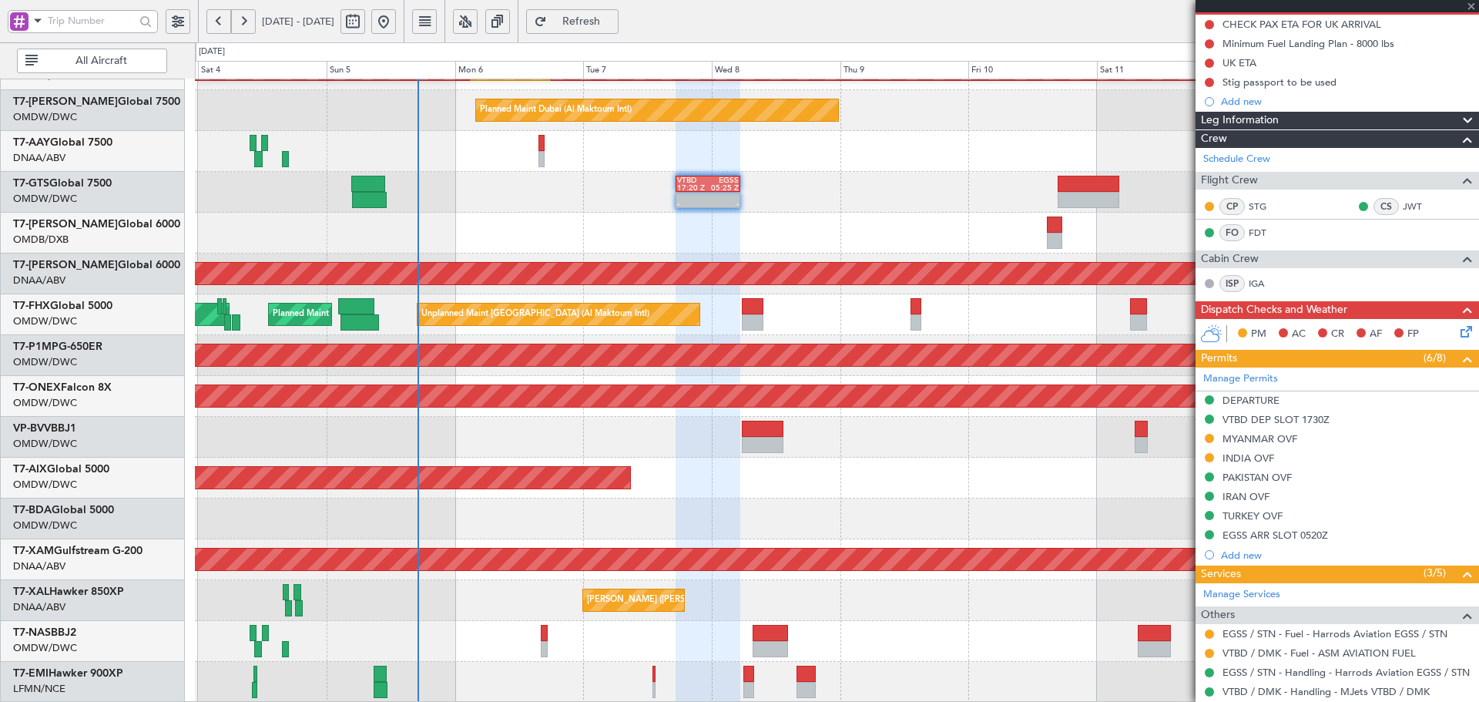
type input "+00:05"
type input "1"
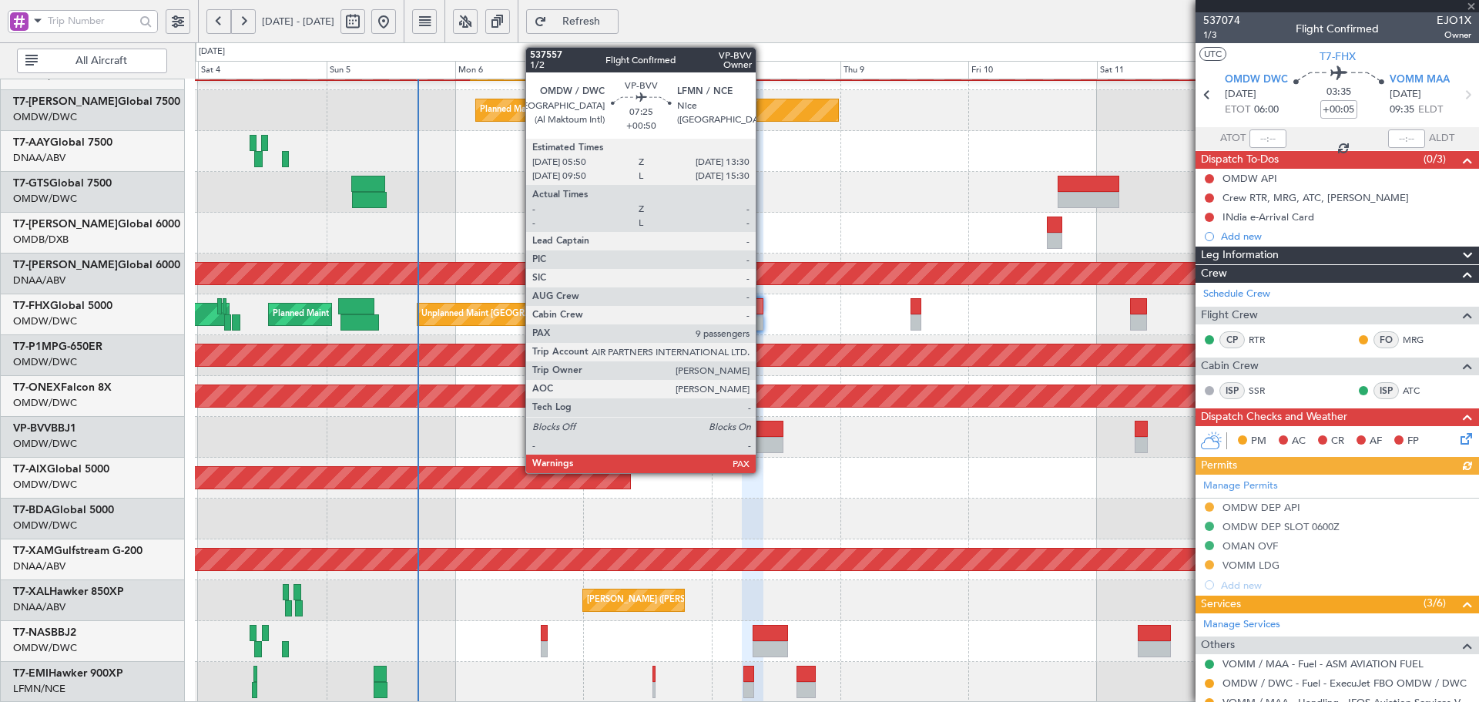
click at [762, 433] on div at bounding box center [763, 428] width 42 height 16
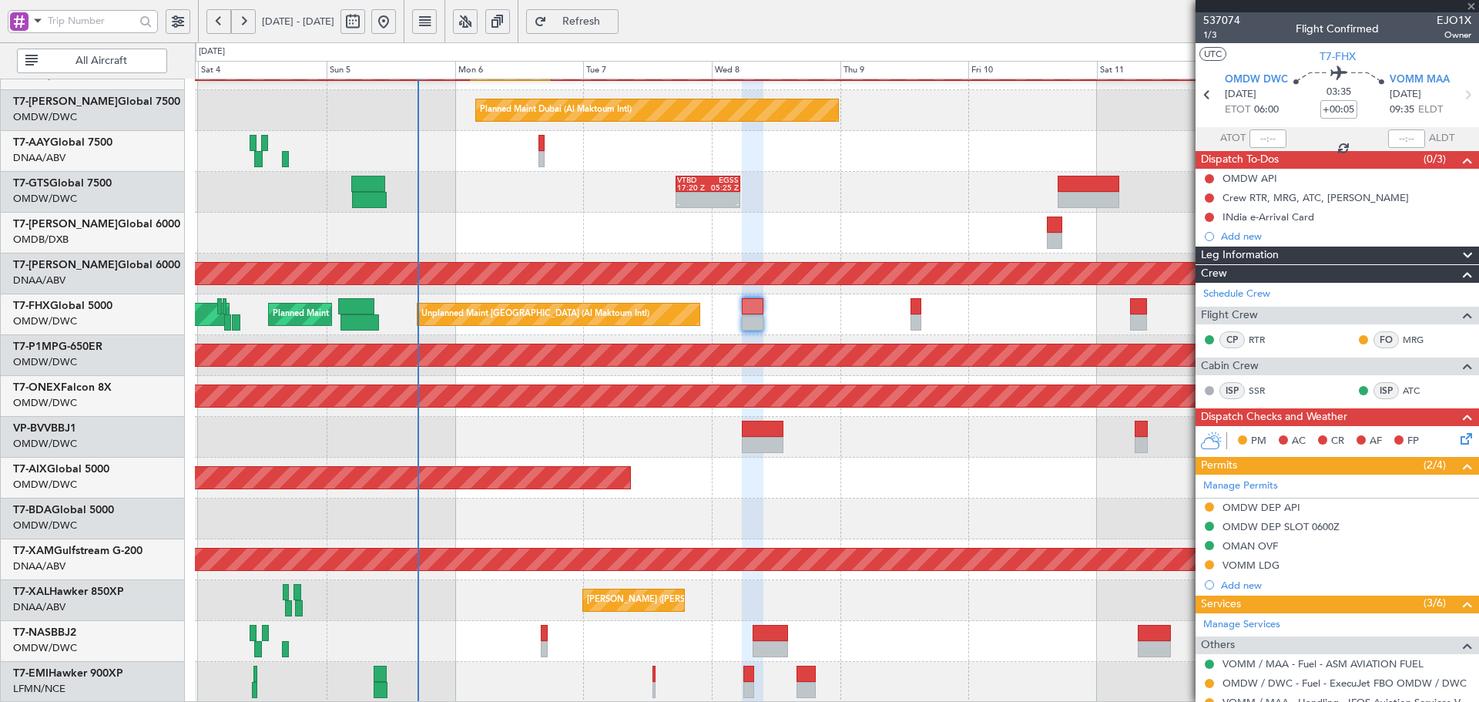
type input "+00:50"
type input "9"
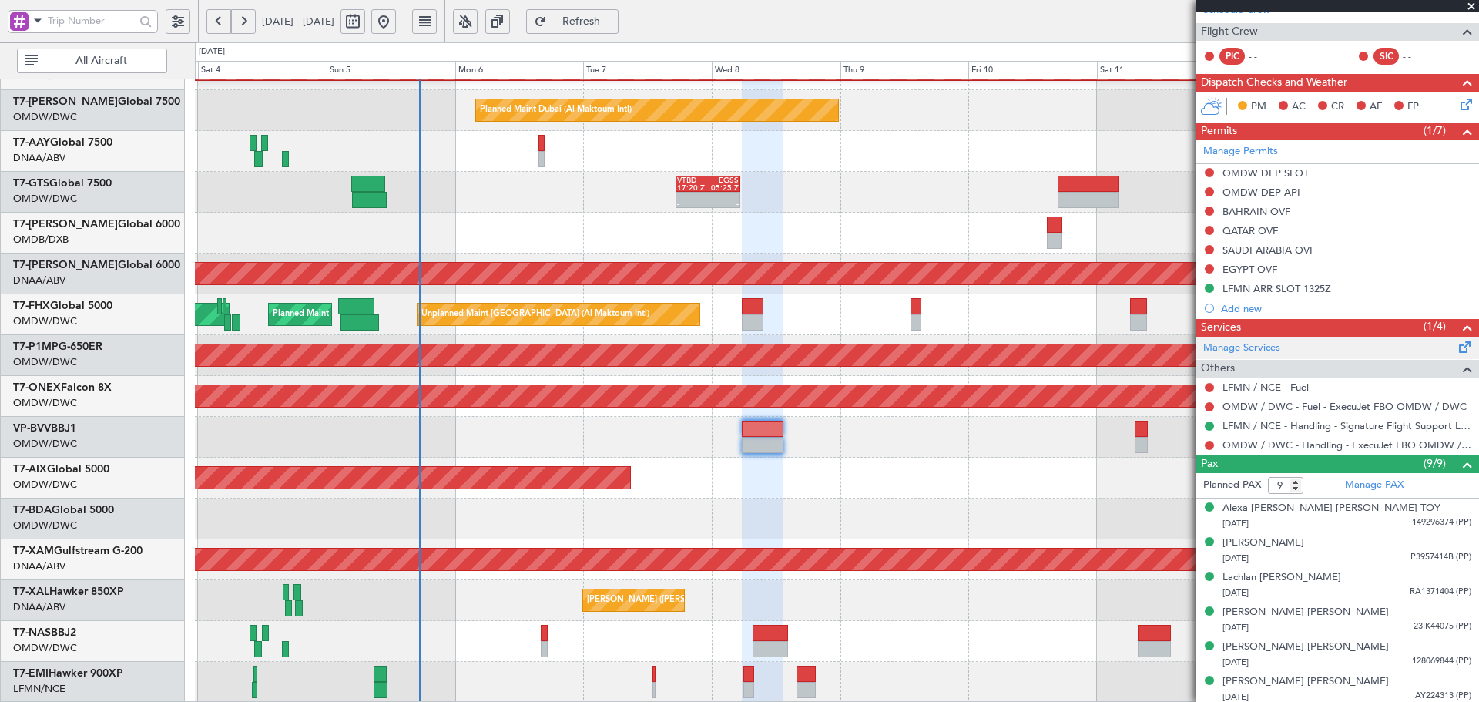
scroll to position [256, 0]
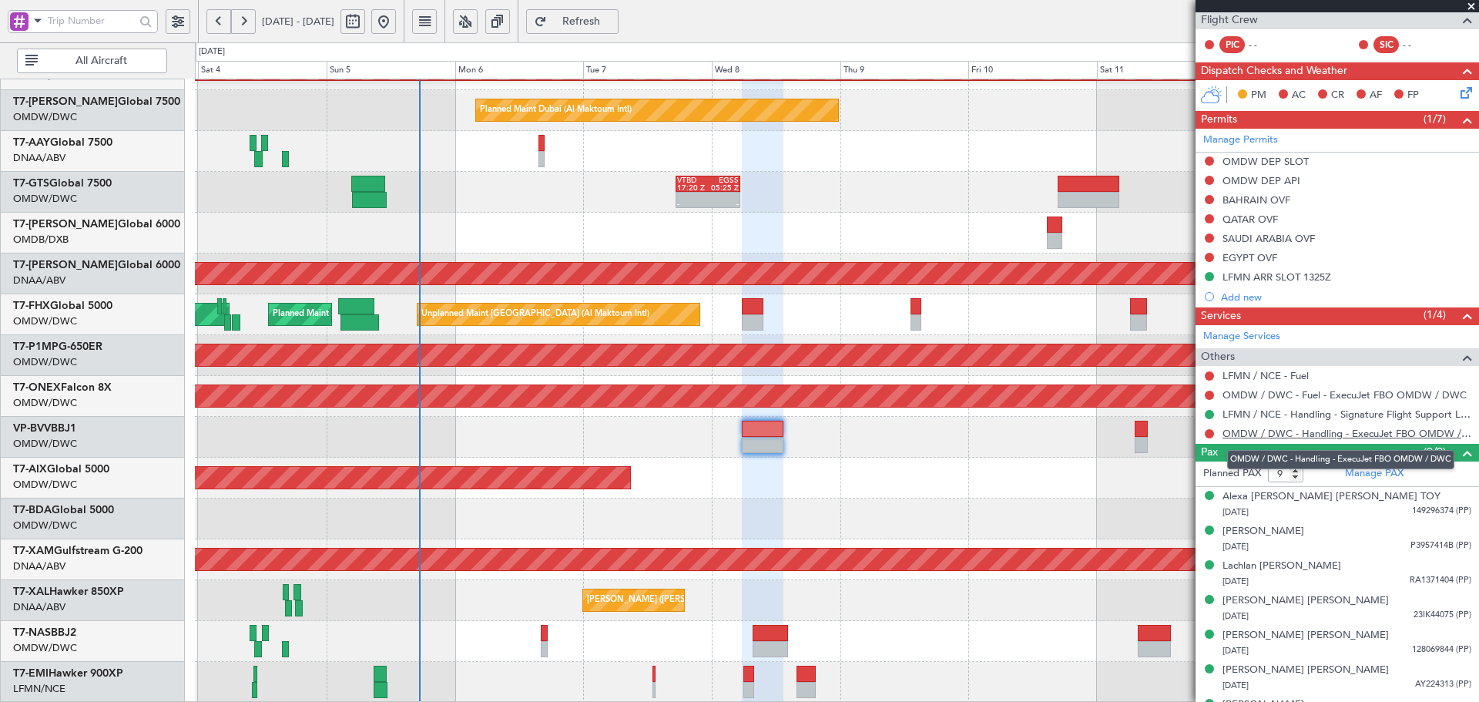
click at [1345, 434] on link "OMDW / DWC - Handling - ExecuJet FBO OMDW / DWC" at bounding box center [1346, 433] width 249 height 13
drag, startPoint x: 1208, startPoint y: 234, endPoint x: 1202, endPoint y: 280, distance: 46.6
click at [1208, 234] on button at bounding box center [1208, 237] width 9 height 9
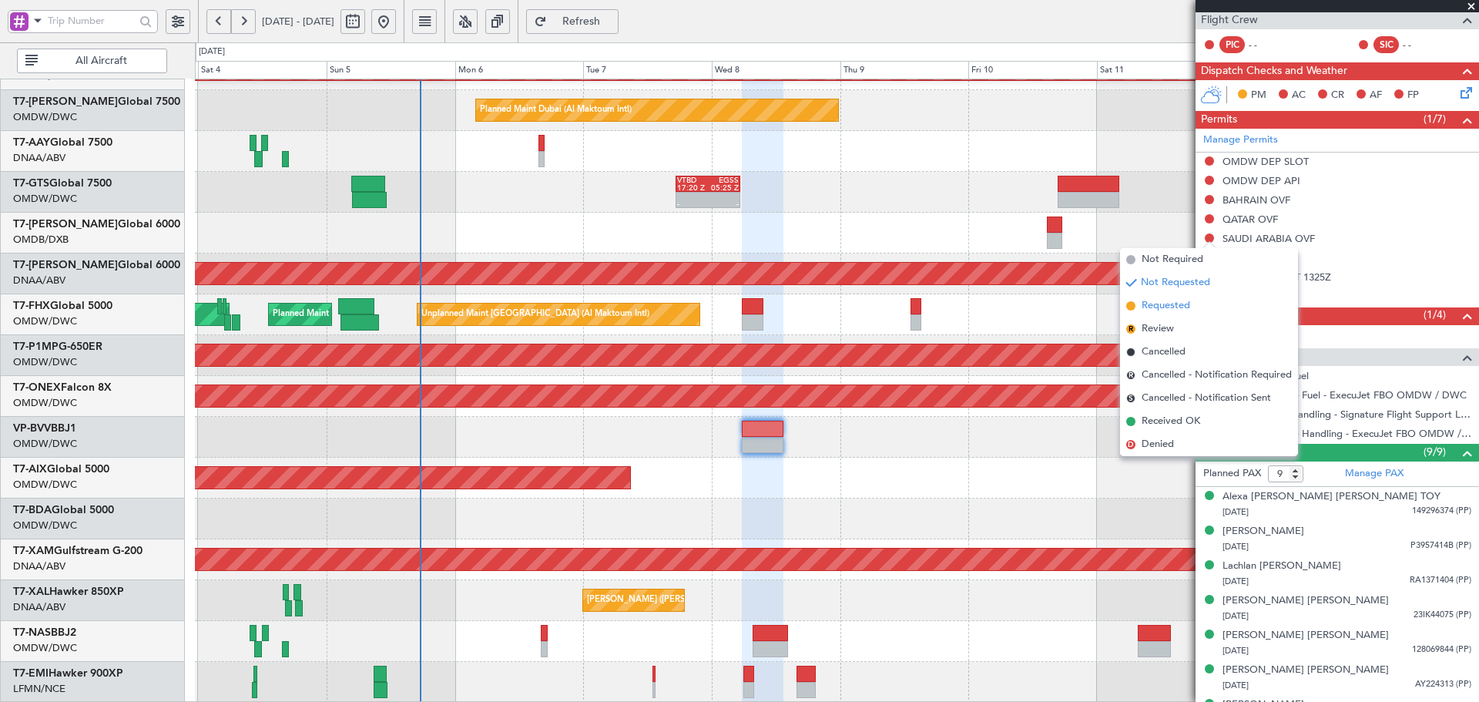
click at [1164, 303] on span "Requested" at bounding box center [1165, 305] width 49 height 15
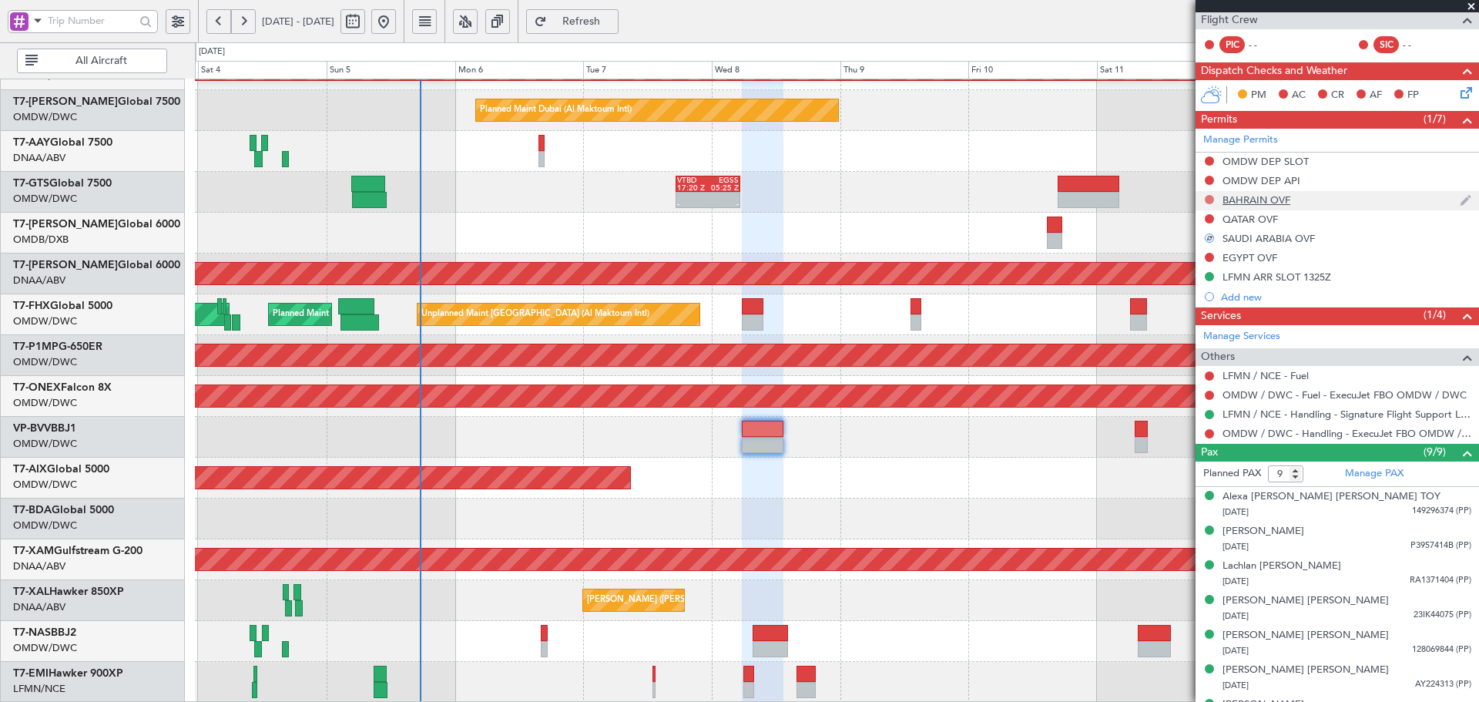
click at [1208, 196] on button at bounding box center [1208, 199] width 9 height 9
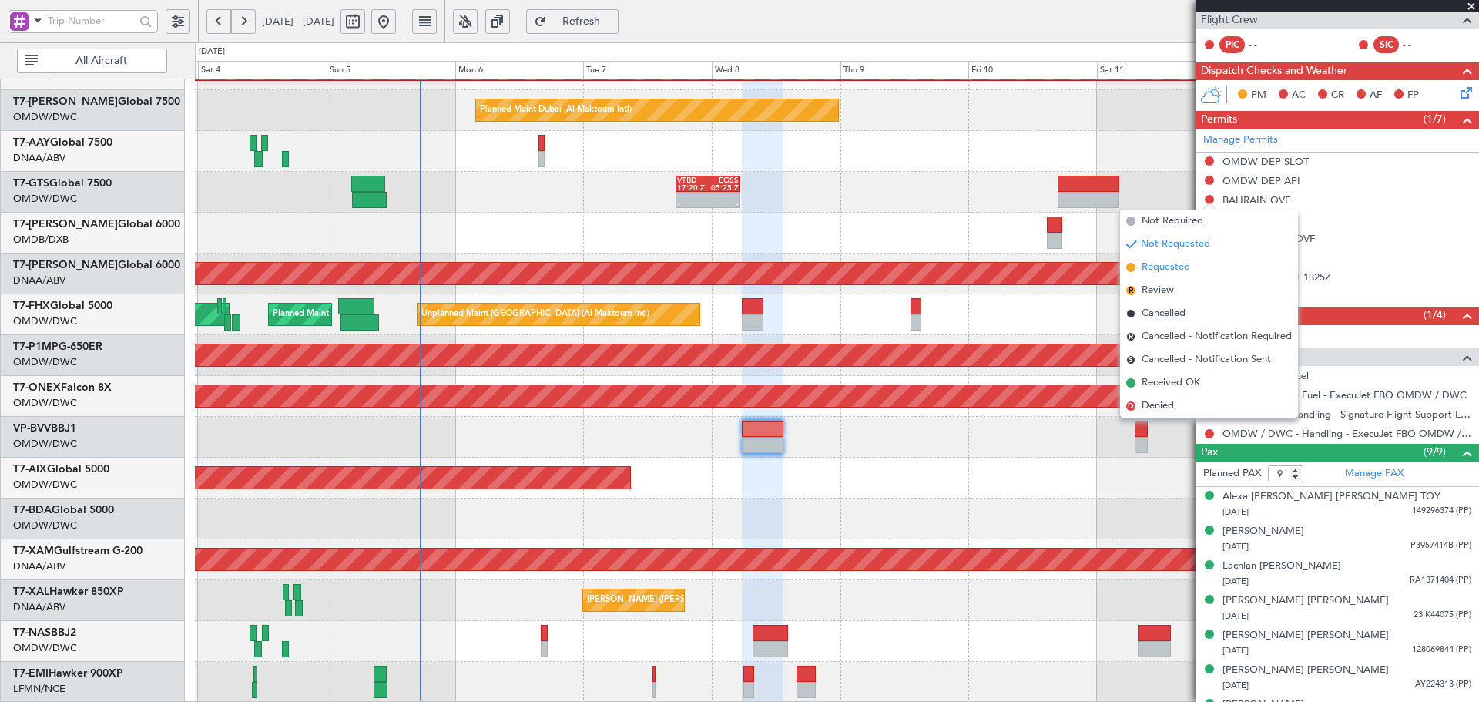
click at [1166, 263] on span "Requested" at bounding box center [1165, 267] width 49 height 15
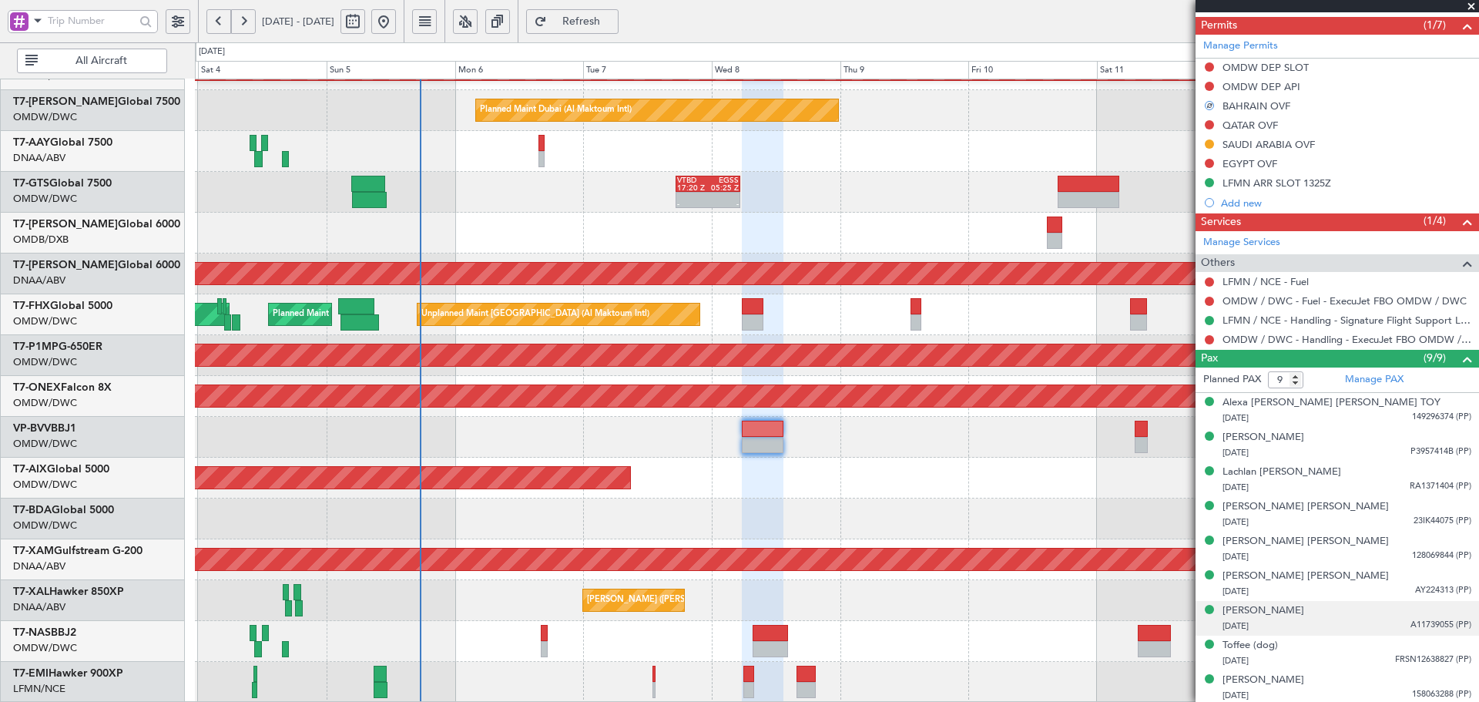
scroll to position [353, 0]
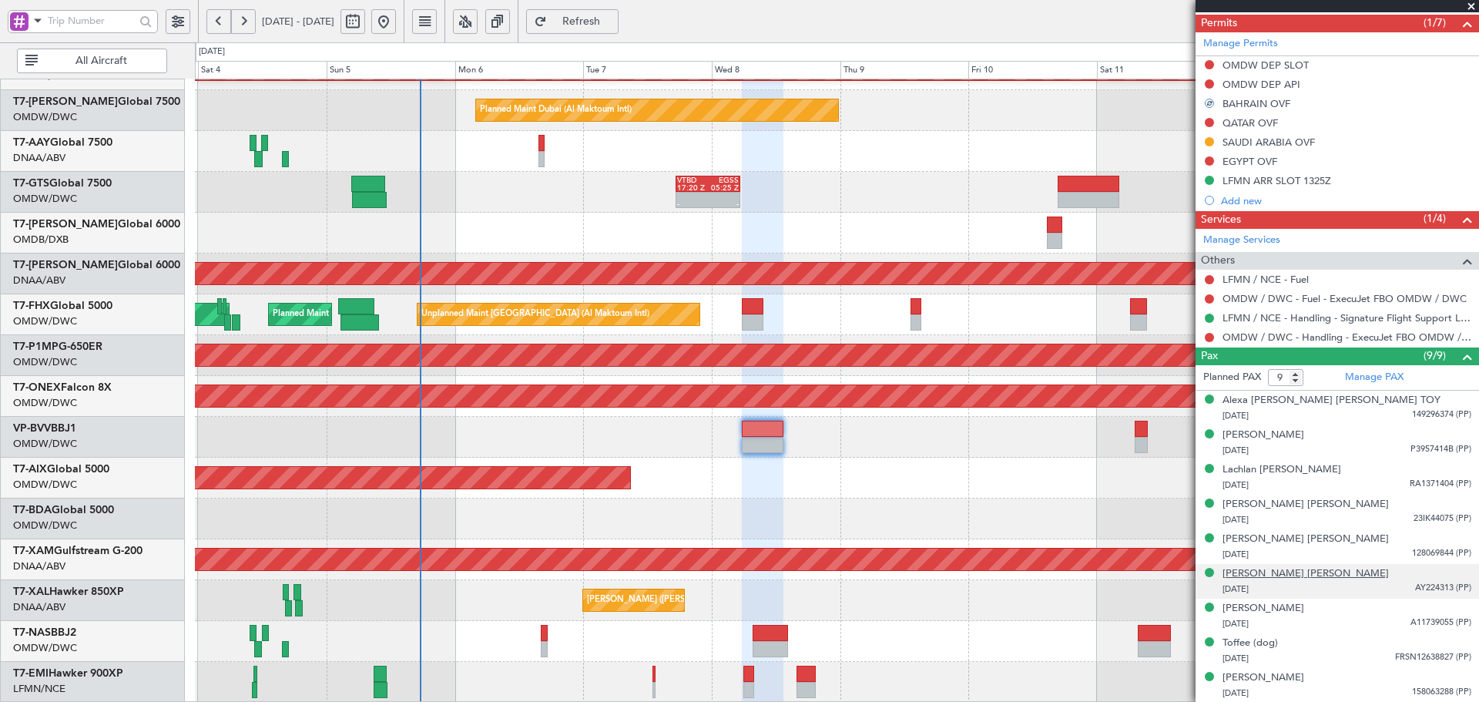
click at [1280, 572] on div "[PERSON_NAME] [PERSON_NAME]" at bounding box center [1305, 573] width 166 height 15
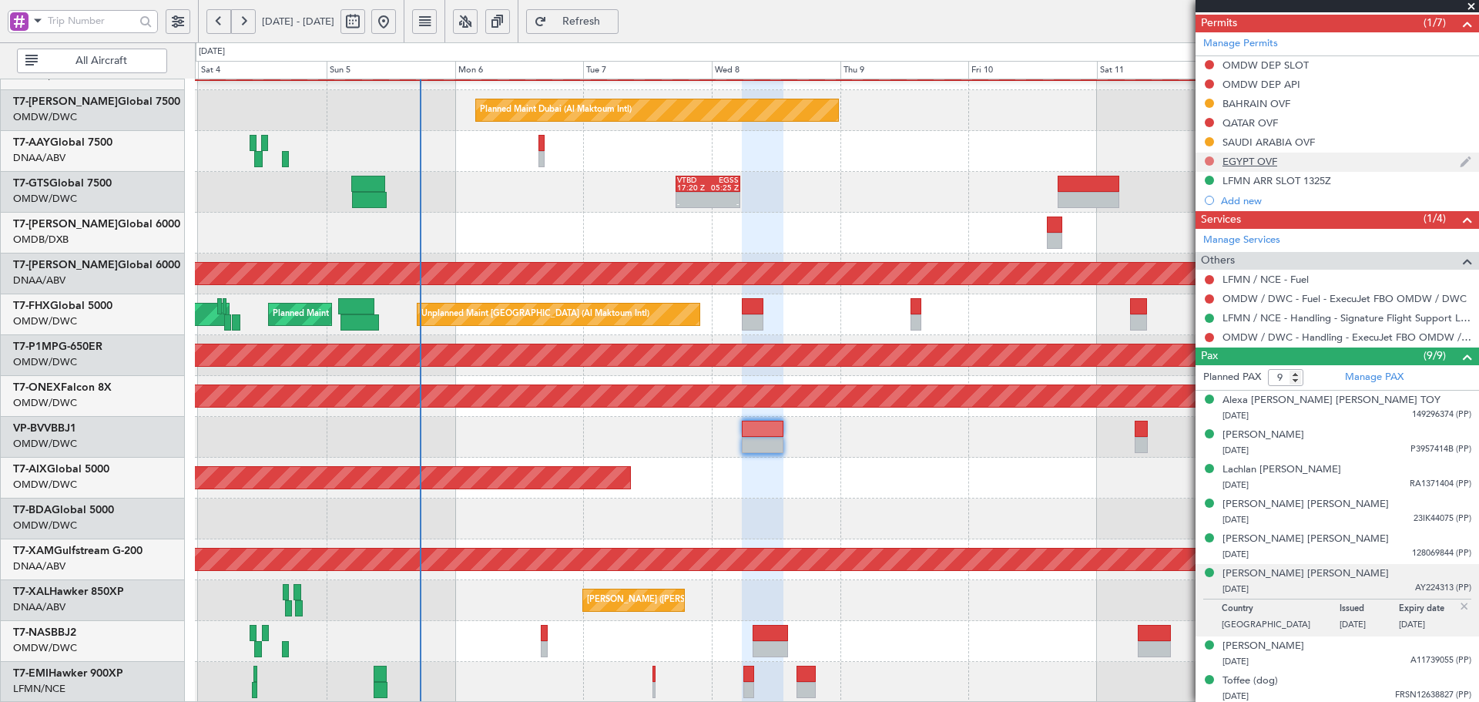
click at [1209, 159] on button at bounding box center [1208, 160] width 9 height 9
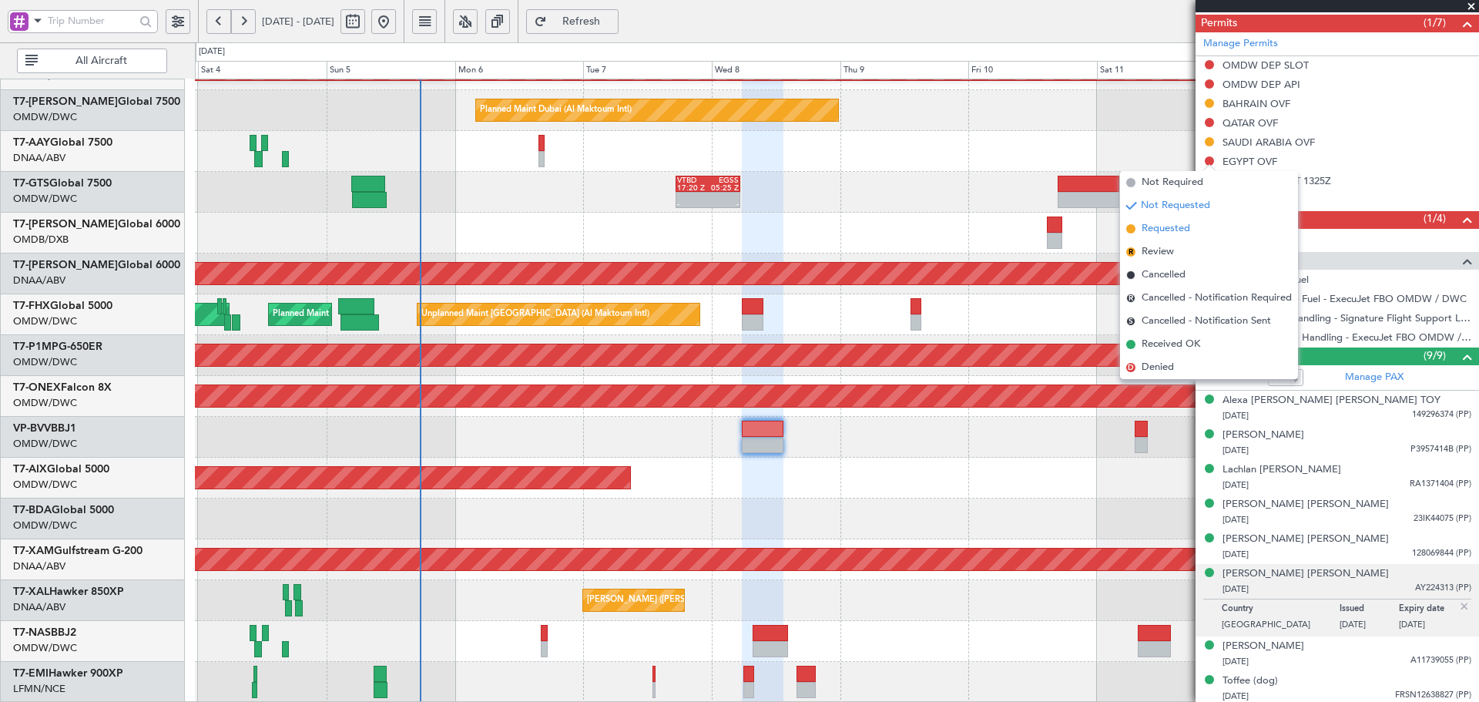
click at [1156, 230] on span "Requested" at bounding box center [1165, 228] width 49 height 15
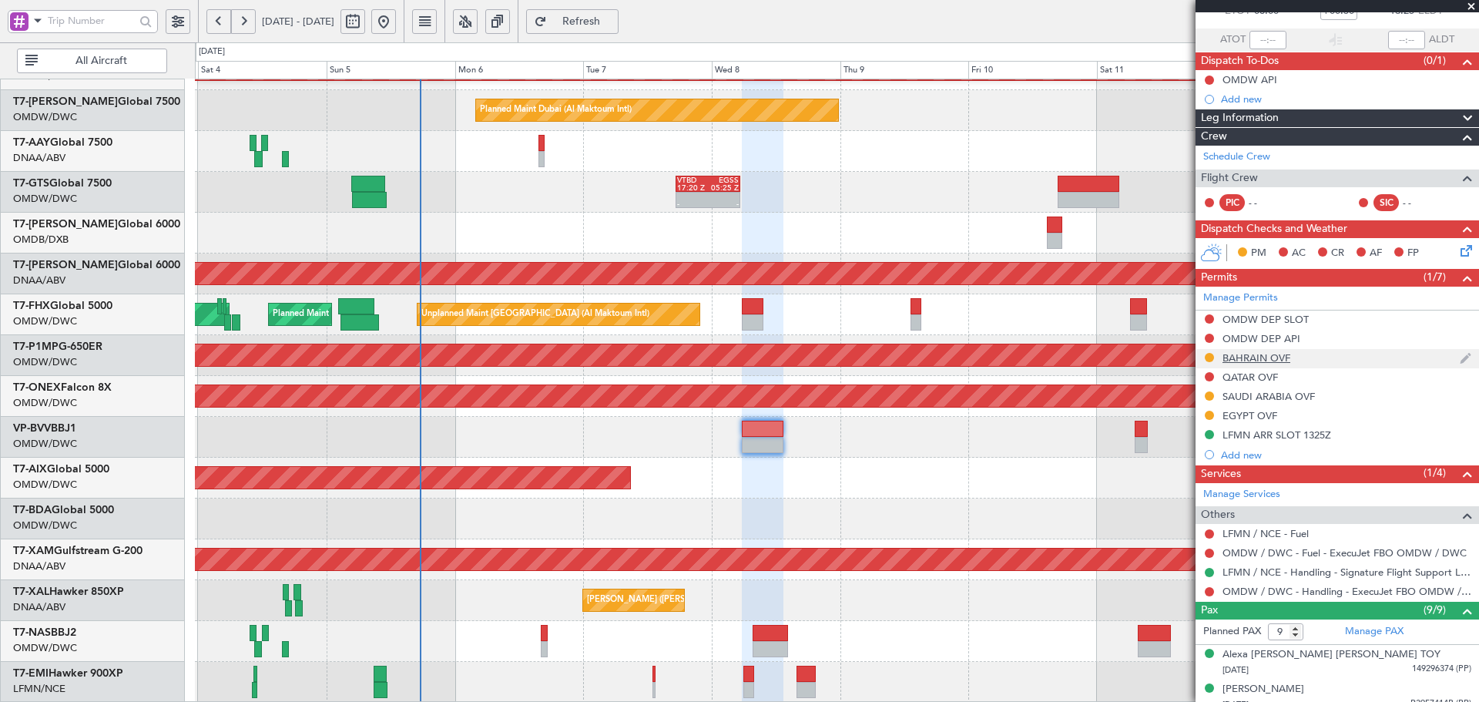
scroll to position [96, 0]
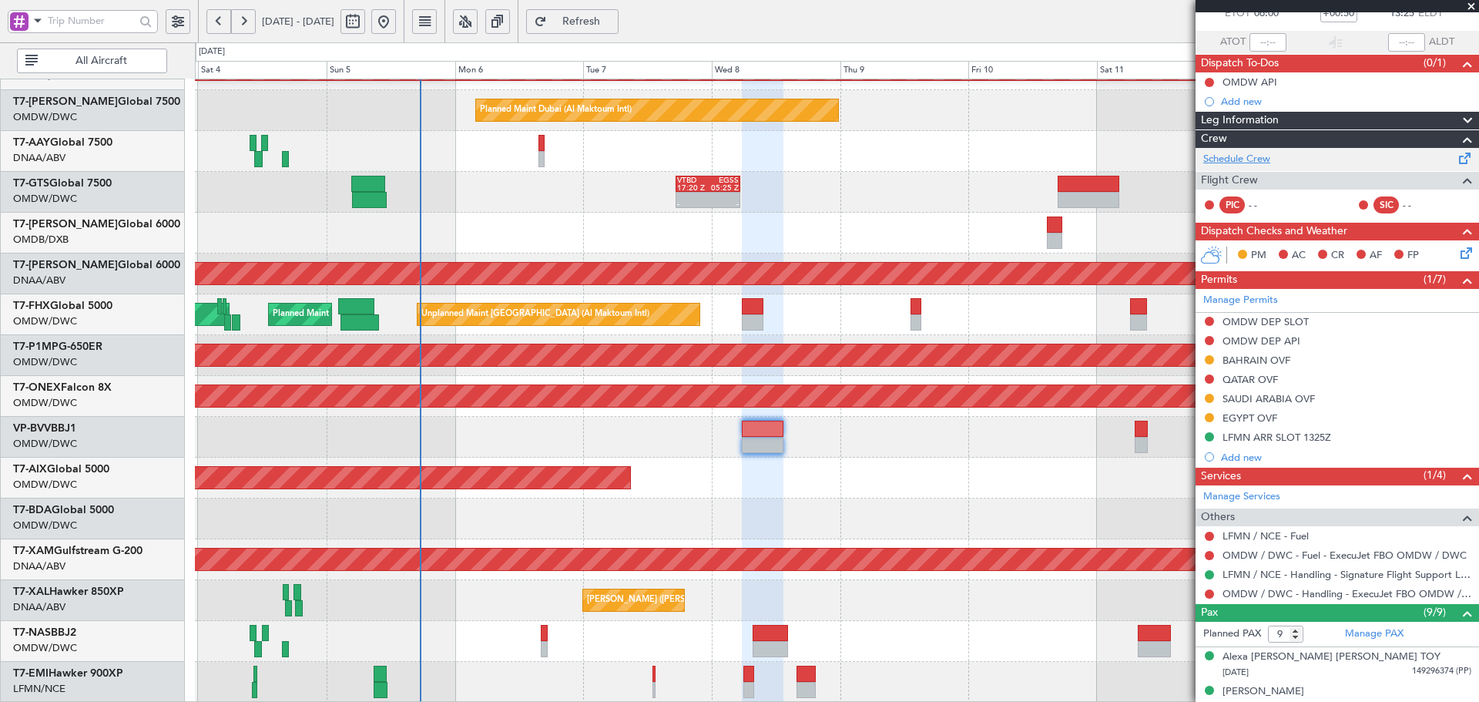
click at [1237, 161] on link "Schedule Crew" at bounding box center [1236, 159] width 67 height 15
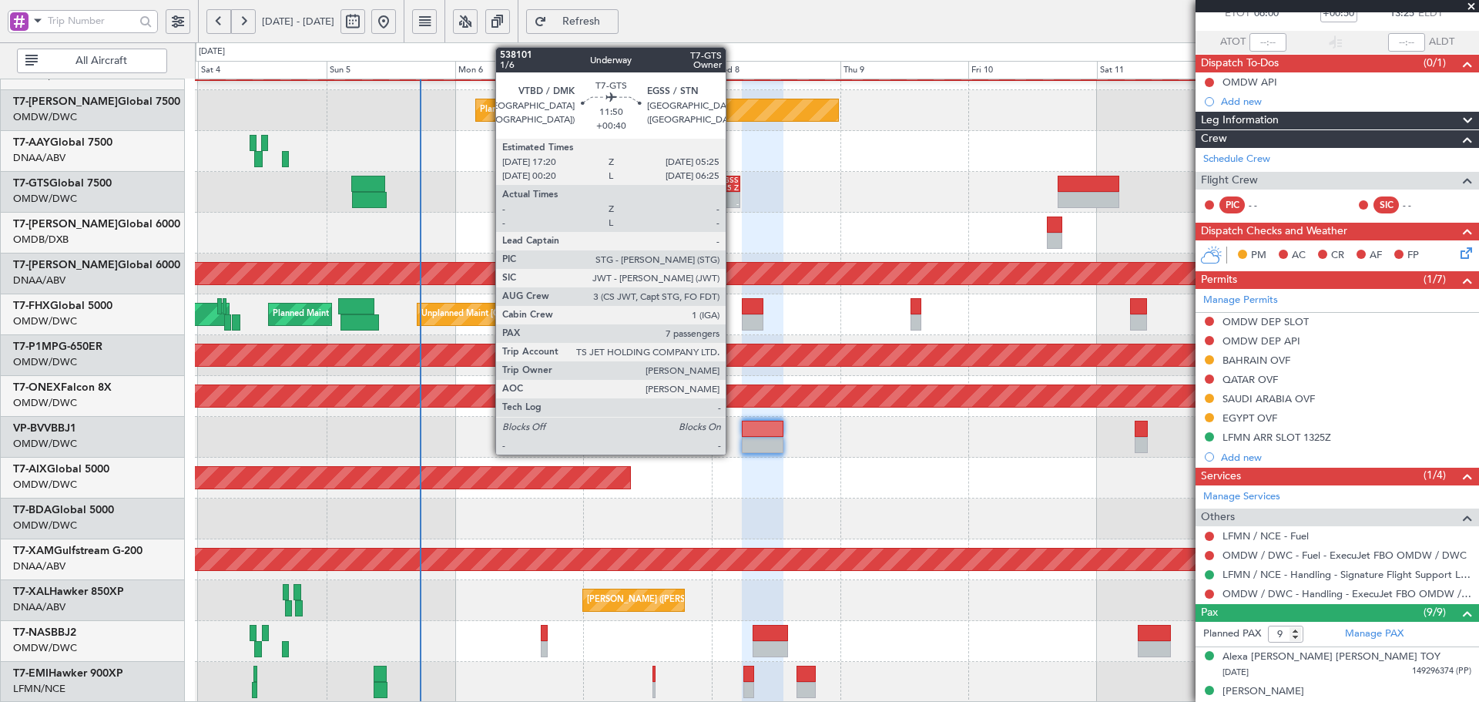
click at [732, 184] on div "05:25 Z" at bounding box center [723, 188] width 31 height 8
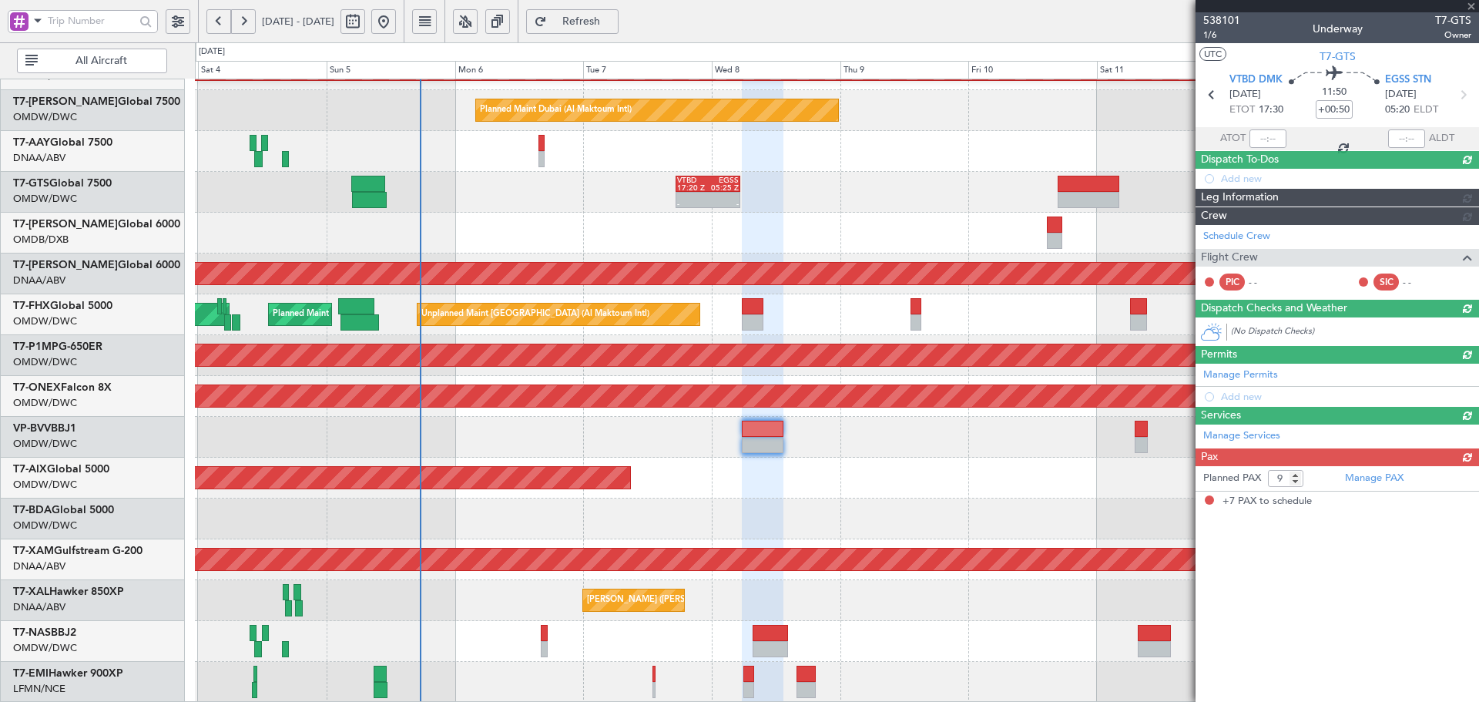
type input "+00:40"
type input "7"
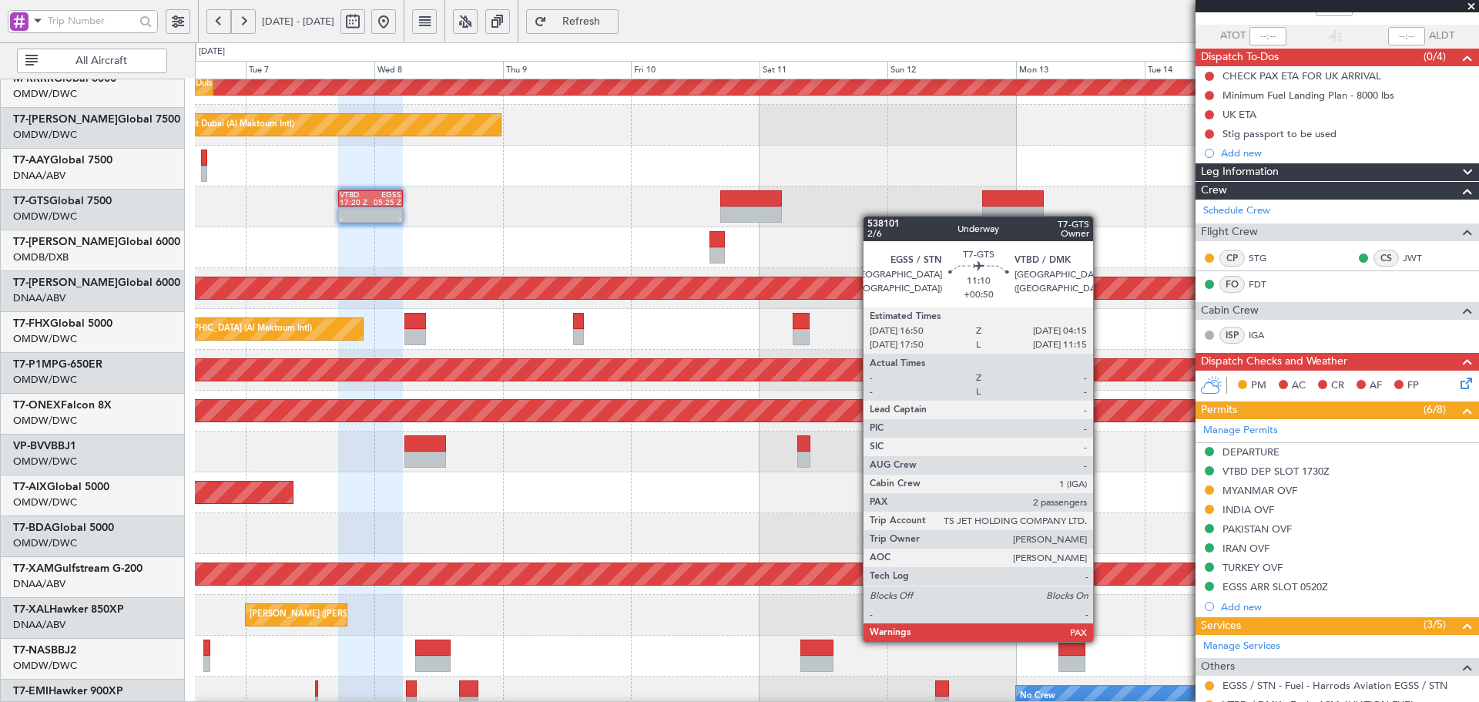
scroll to position [263, 0]
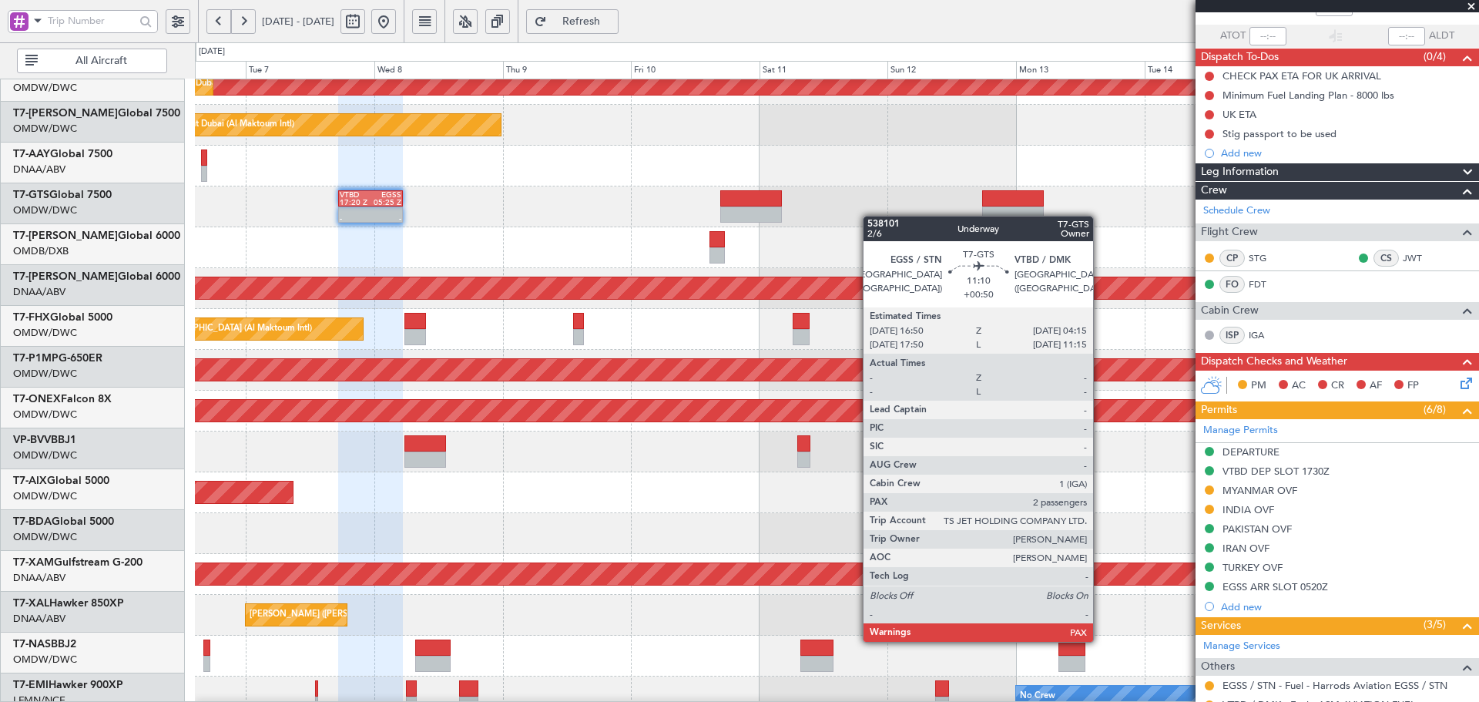
click at [720, 209] on div at bounding box center [751, 214] width 62 height 16
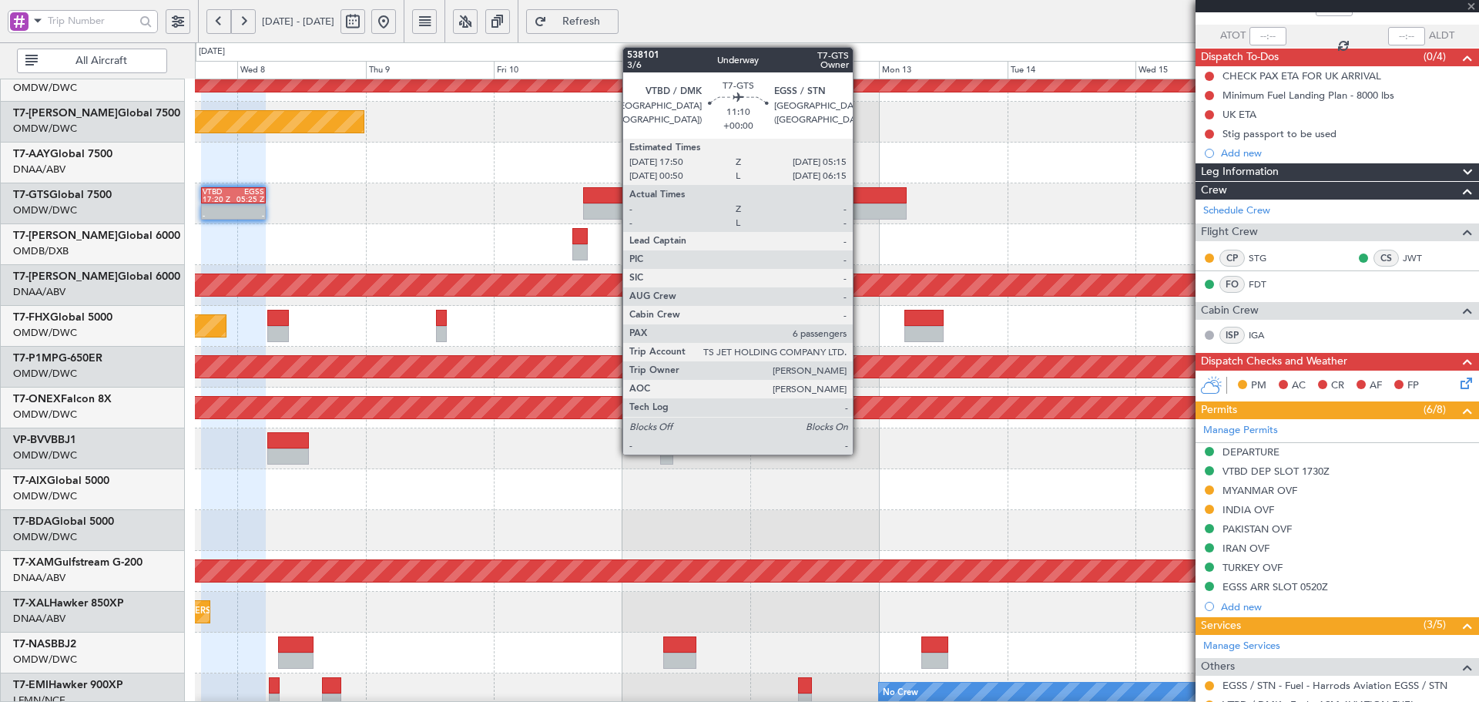
click at [853, 204] on div at bounding box center [876, 211] width 62 height 16
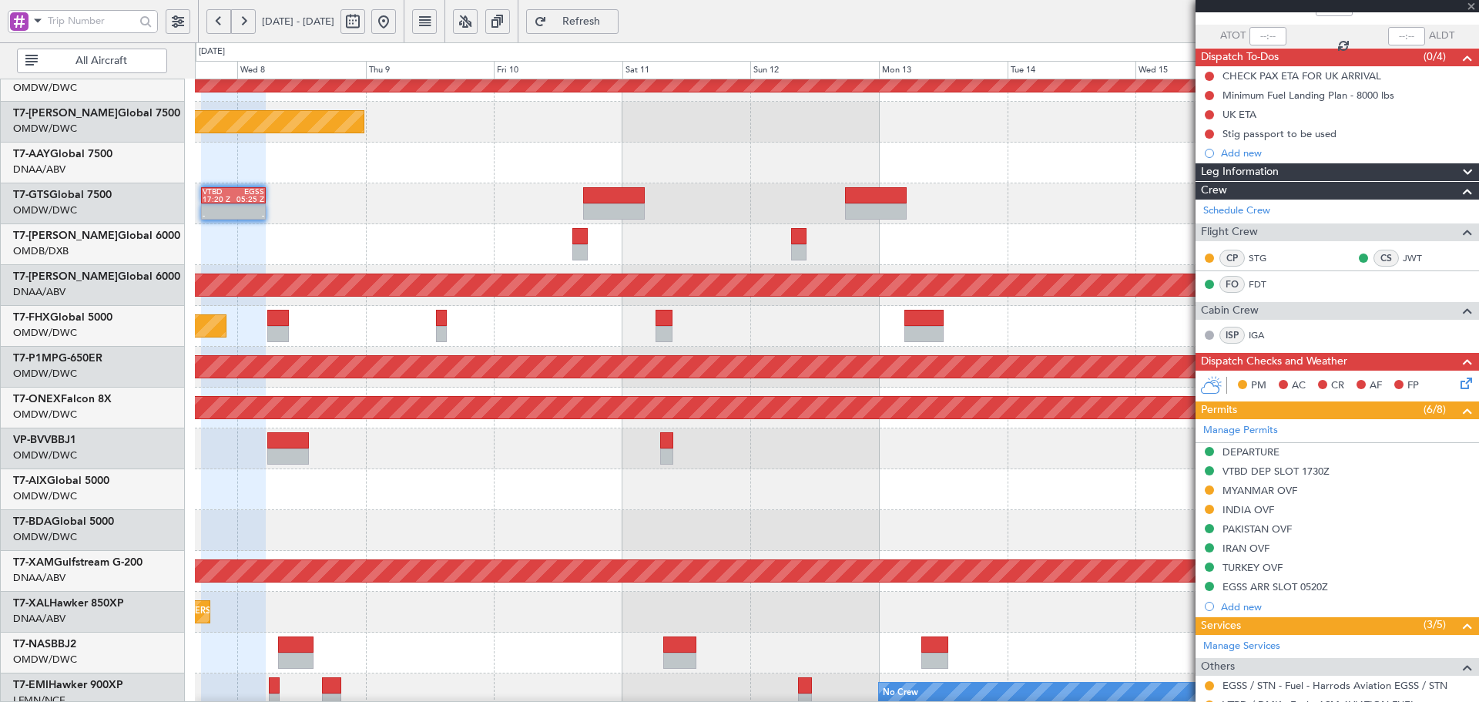
type input "6"
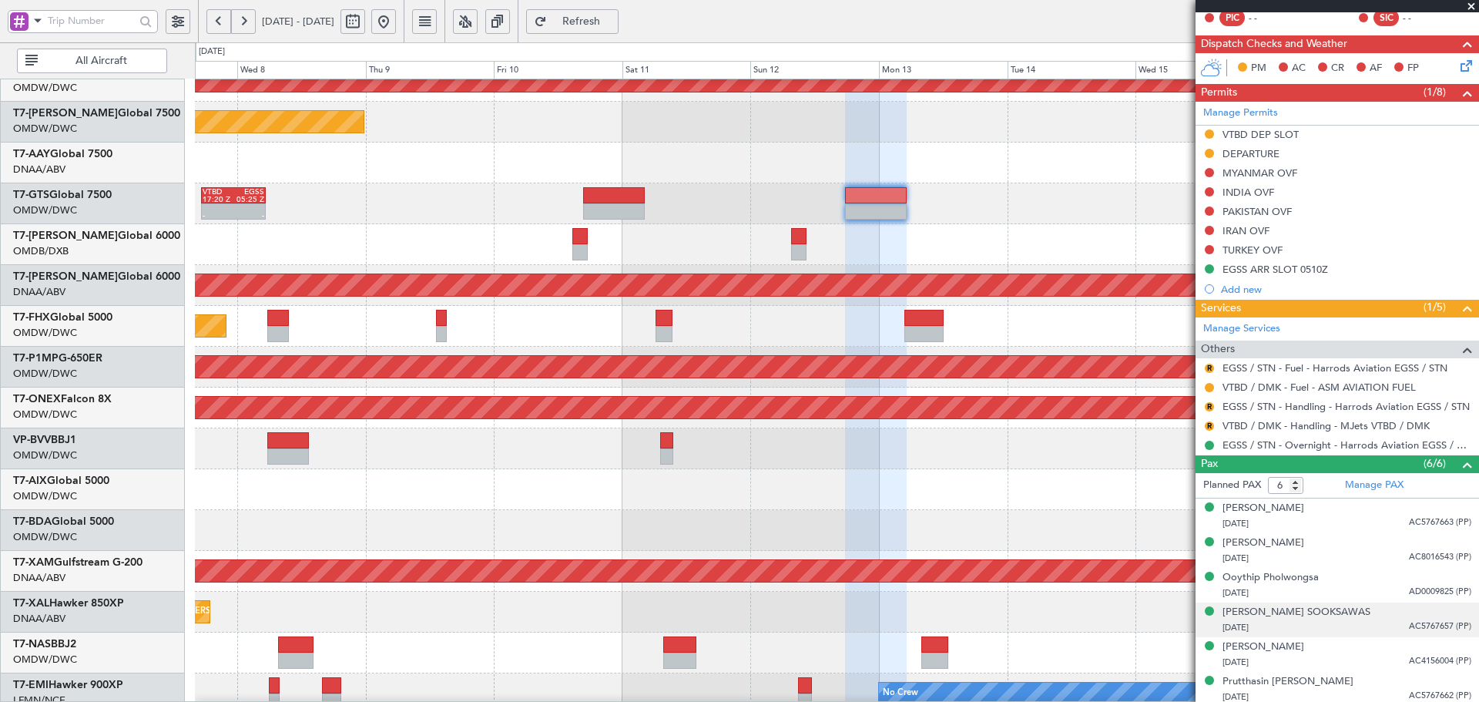
scroll to position [345, 0]
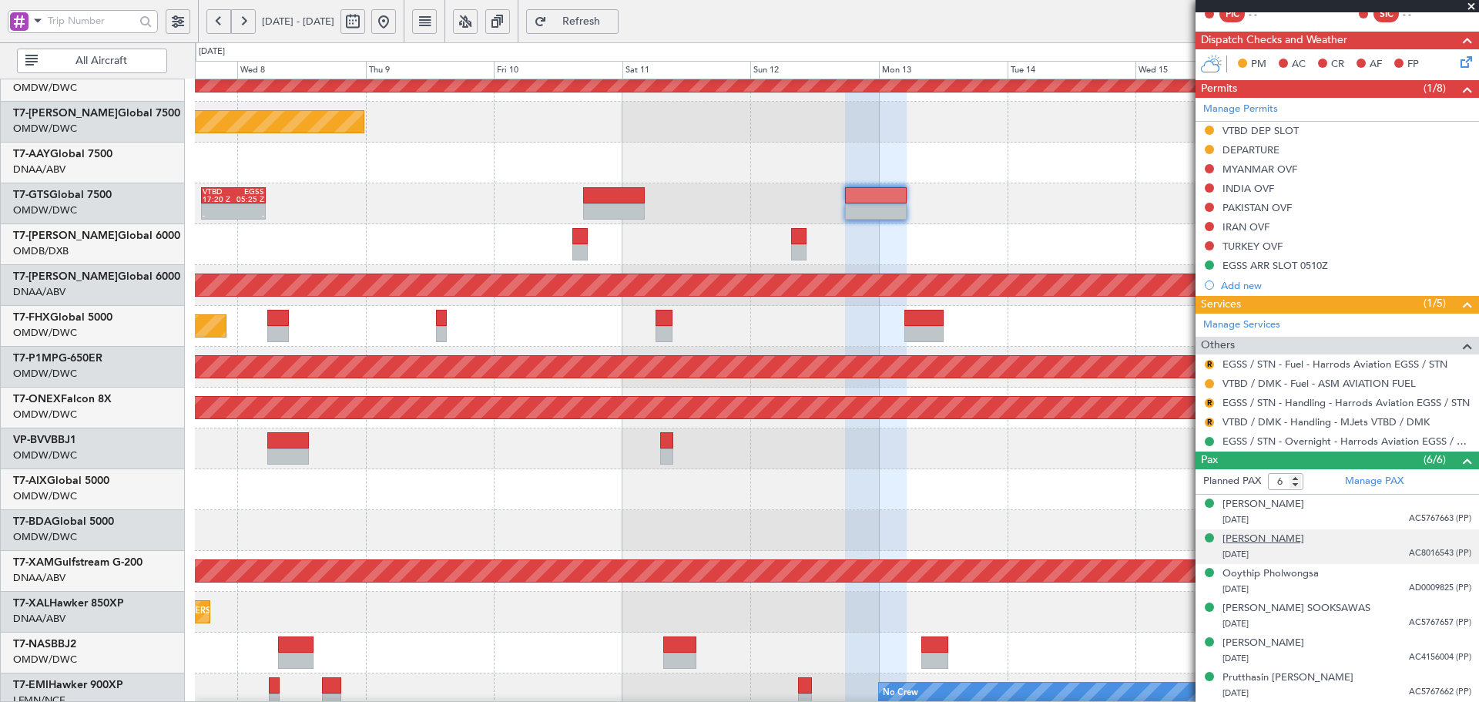
click at [1275, 540] on div "[PERSON_NAME]" at bounding box center [1263, 538] width 82 height 15
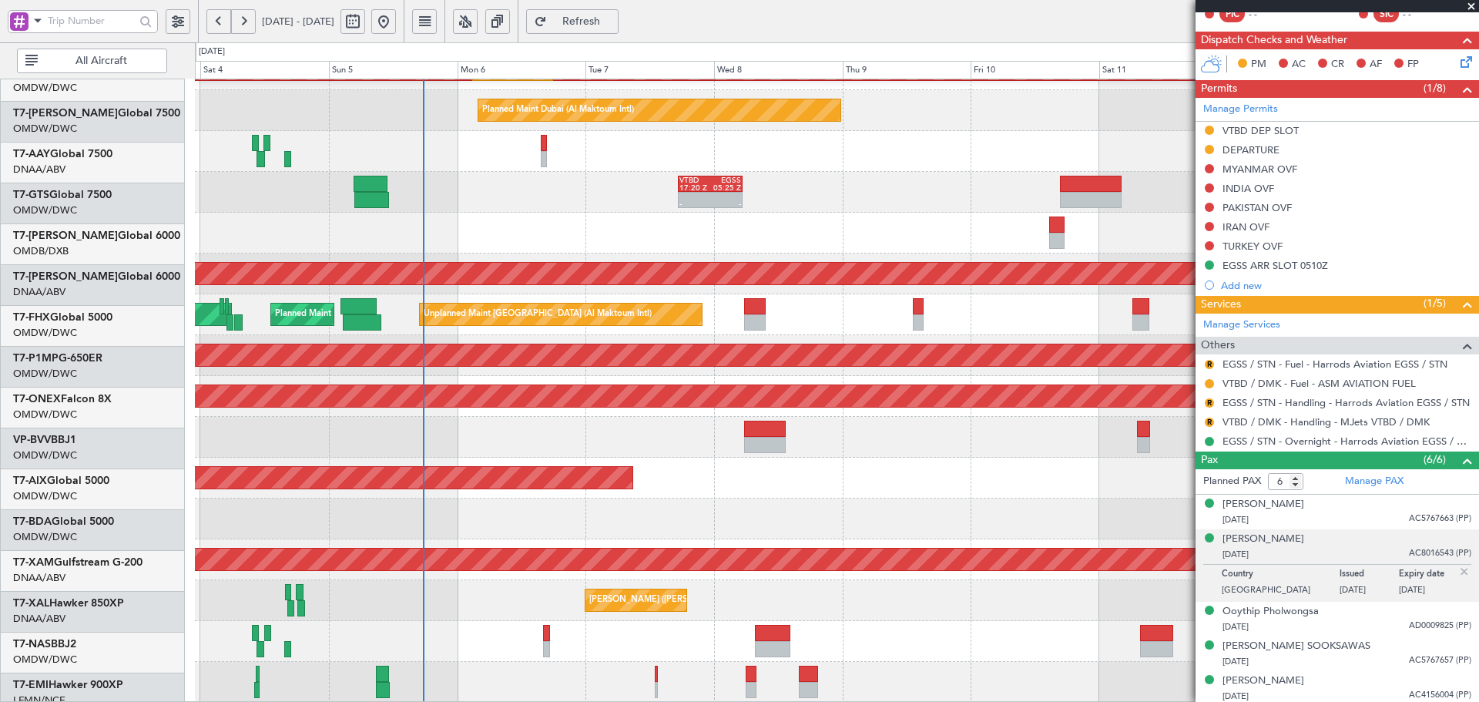
scroll to position [275, 0]
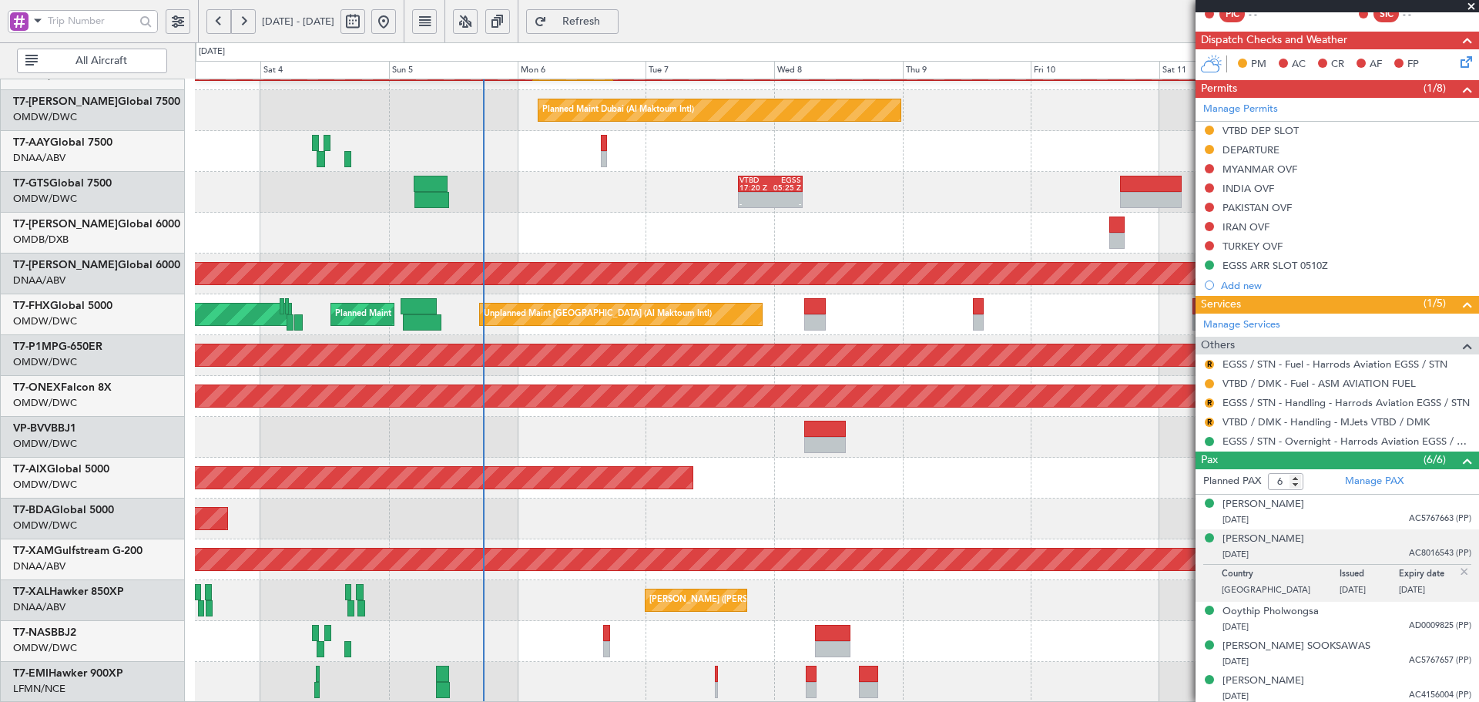
click at [850, 193] on div "- - VTBD 17:20 Z EGSS 05:25 Z Planned Maint Dubai (Al Maktoum Intl)" at bounding box center [836, 192] width 1283 height 41
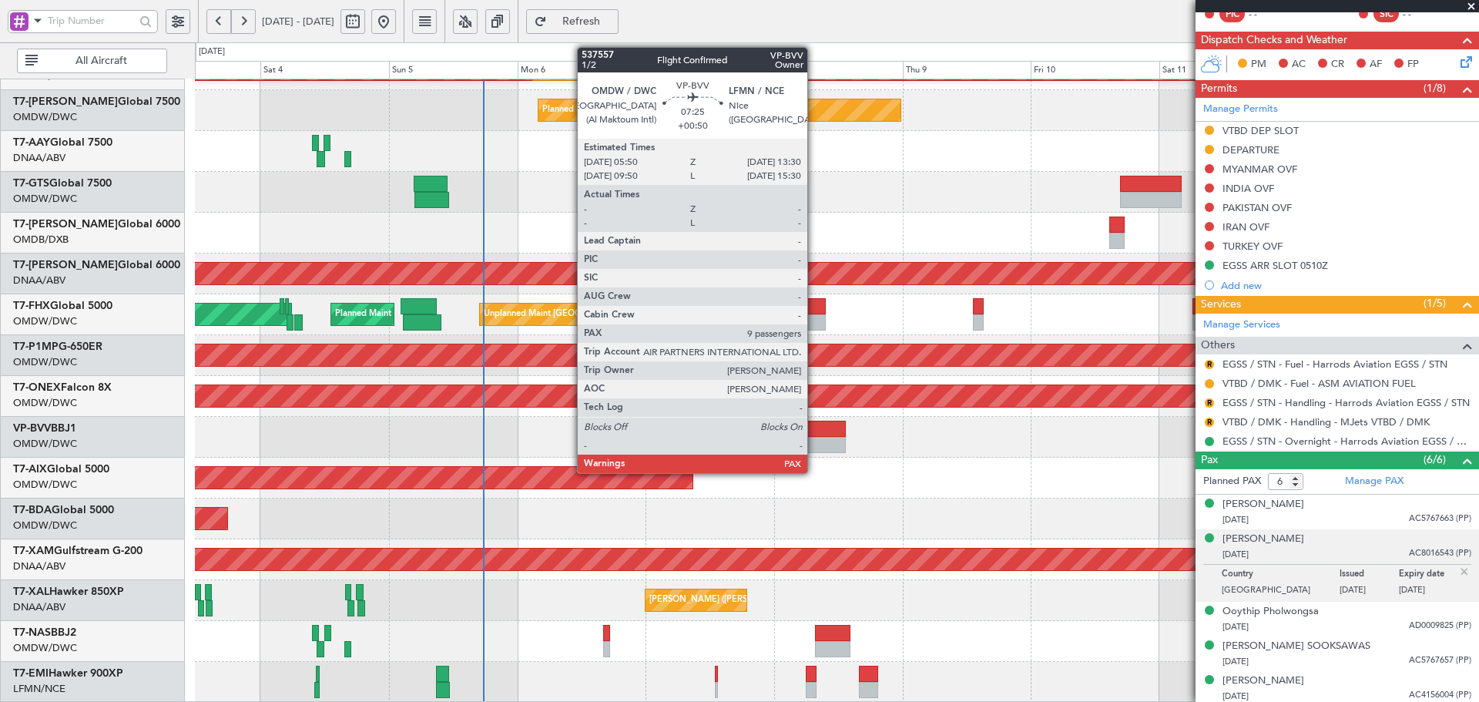
click at [814, 435] on div at bounding box center [825, 428] width 42 height 16
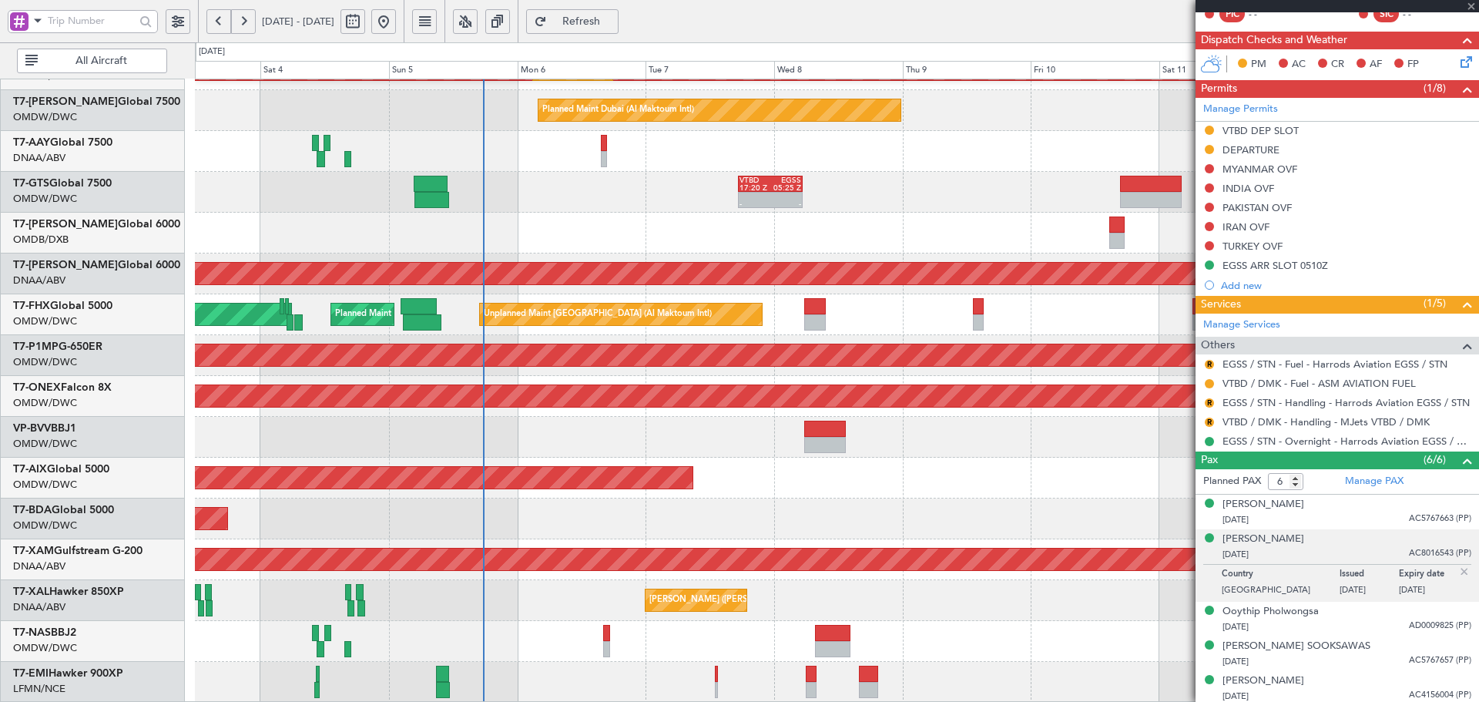
type input "+00:50"
type input "9"
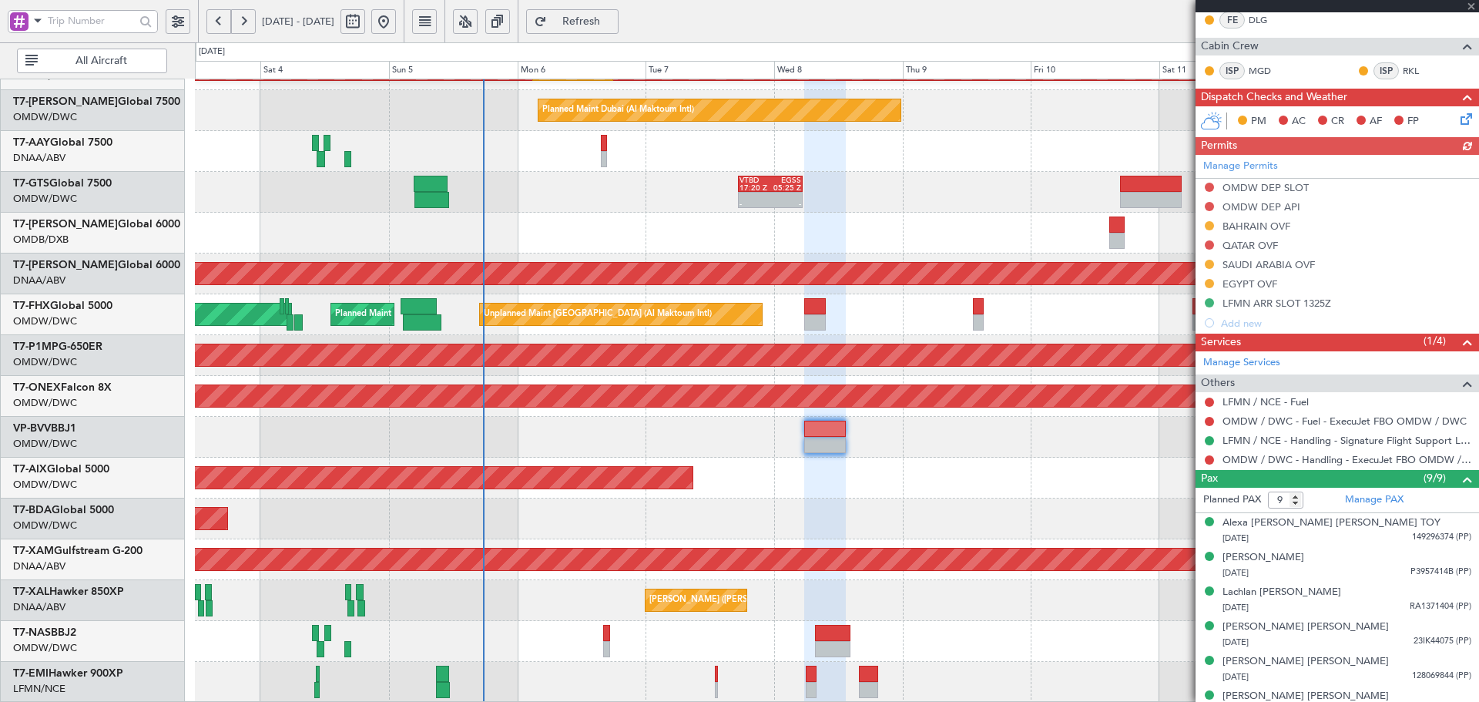
scroll to position [308, 0]
click at [1271, 697] on div "[PERSON_NAME] [PERSON_NAME]" at bounding box center [1305, 696] width 166 height 15
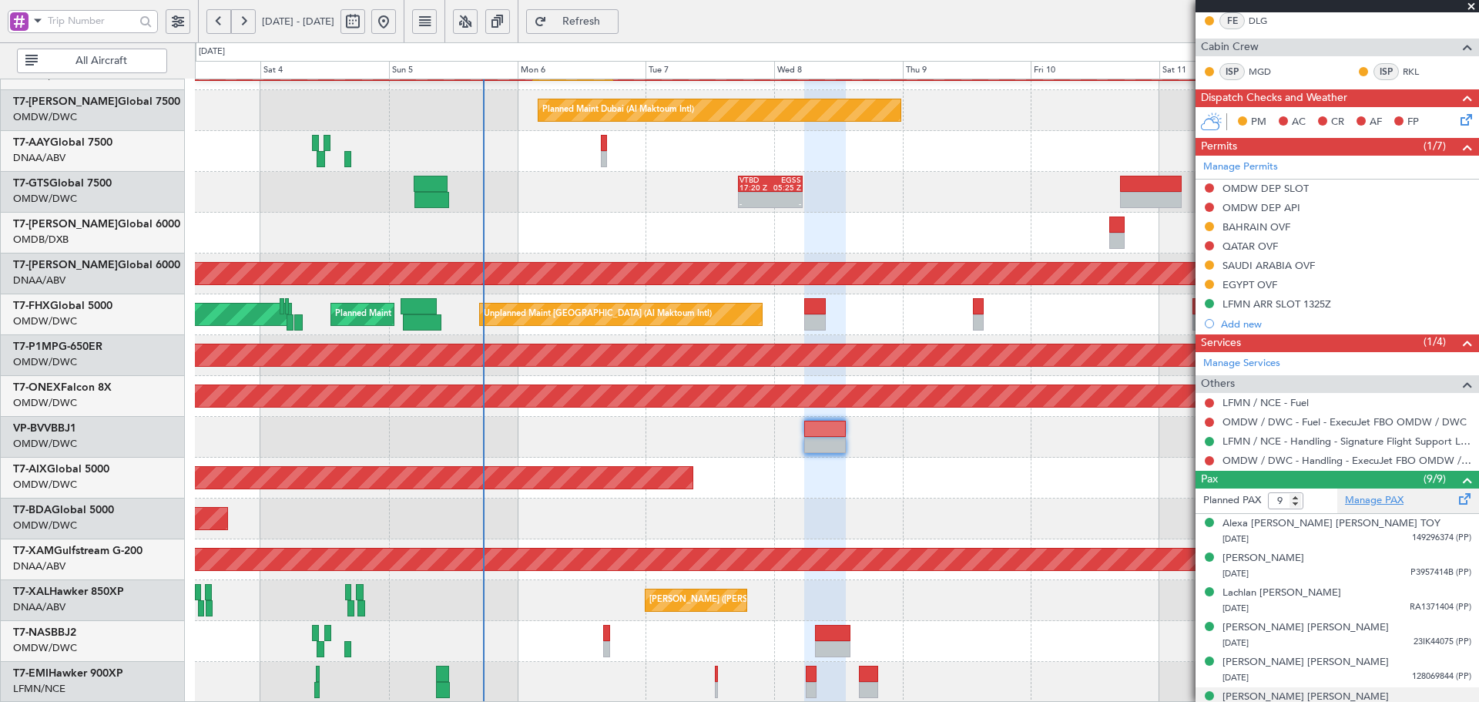
click at [1355, 501] on link "Manage PAX" at bounding box center [1374, 500] width 59 height 15
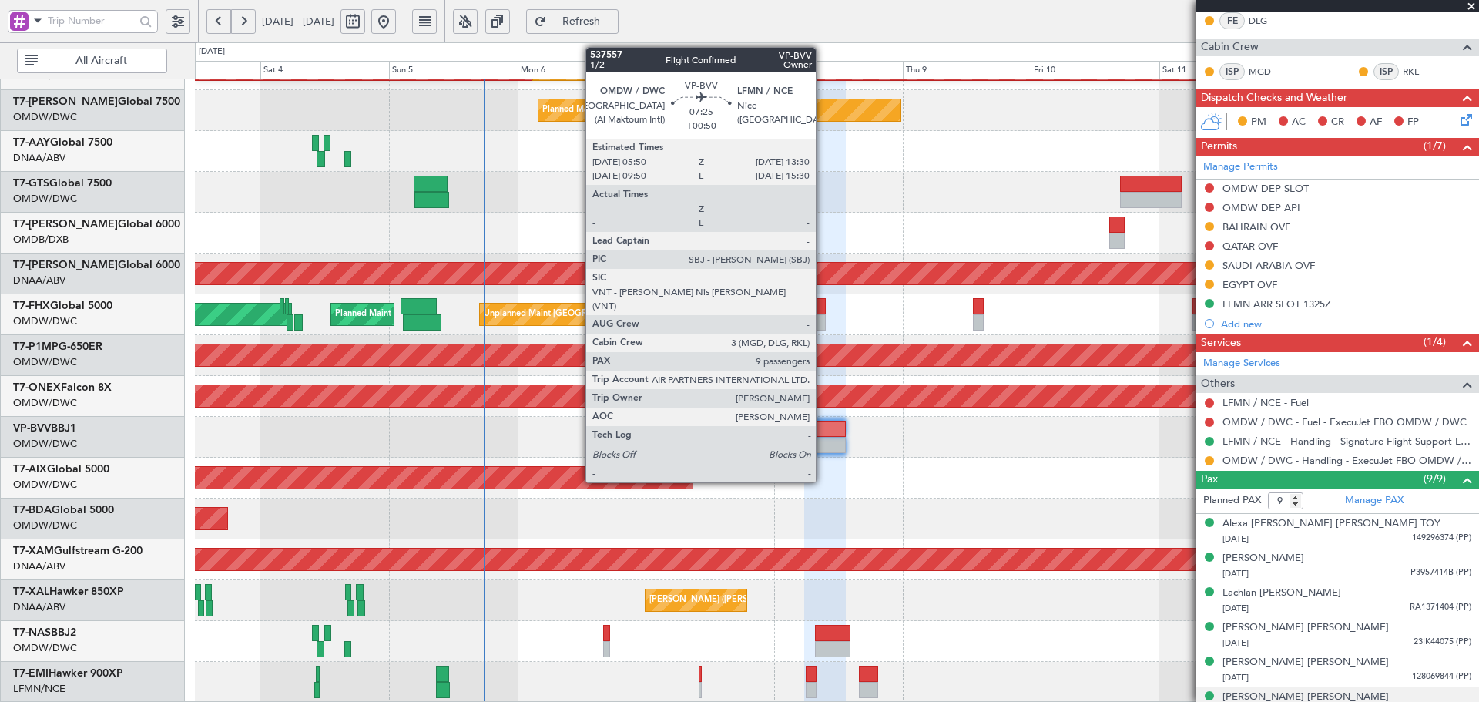
click at [823, 435] on div at bounding box center [825, 428] width 42 height 16
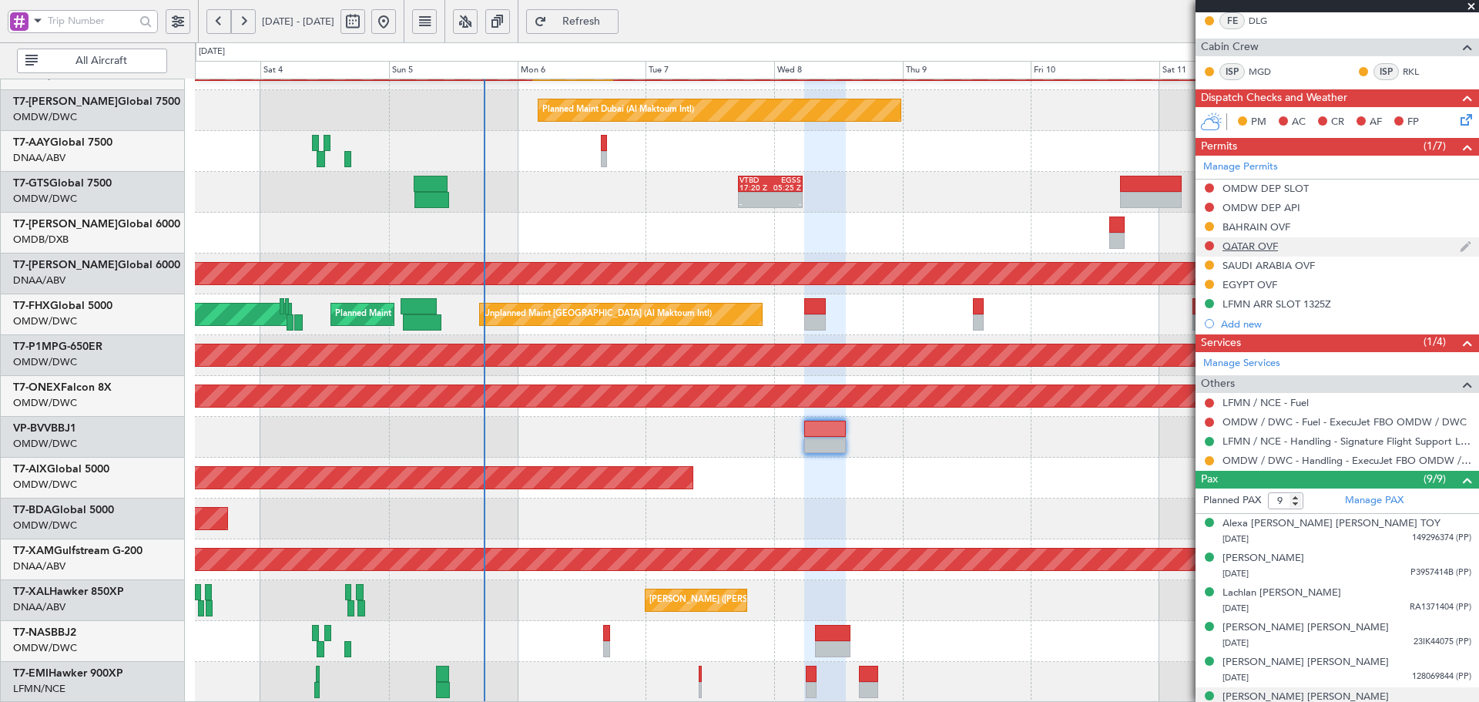
click at [1248, 247] on div "QATAR OVF" at bounding box center [1249, 246] width 55 height 13
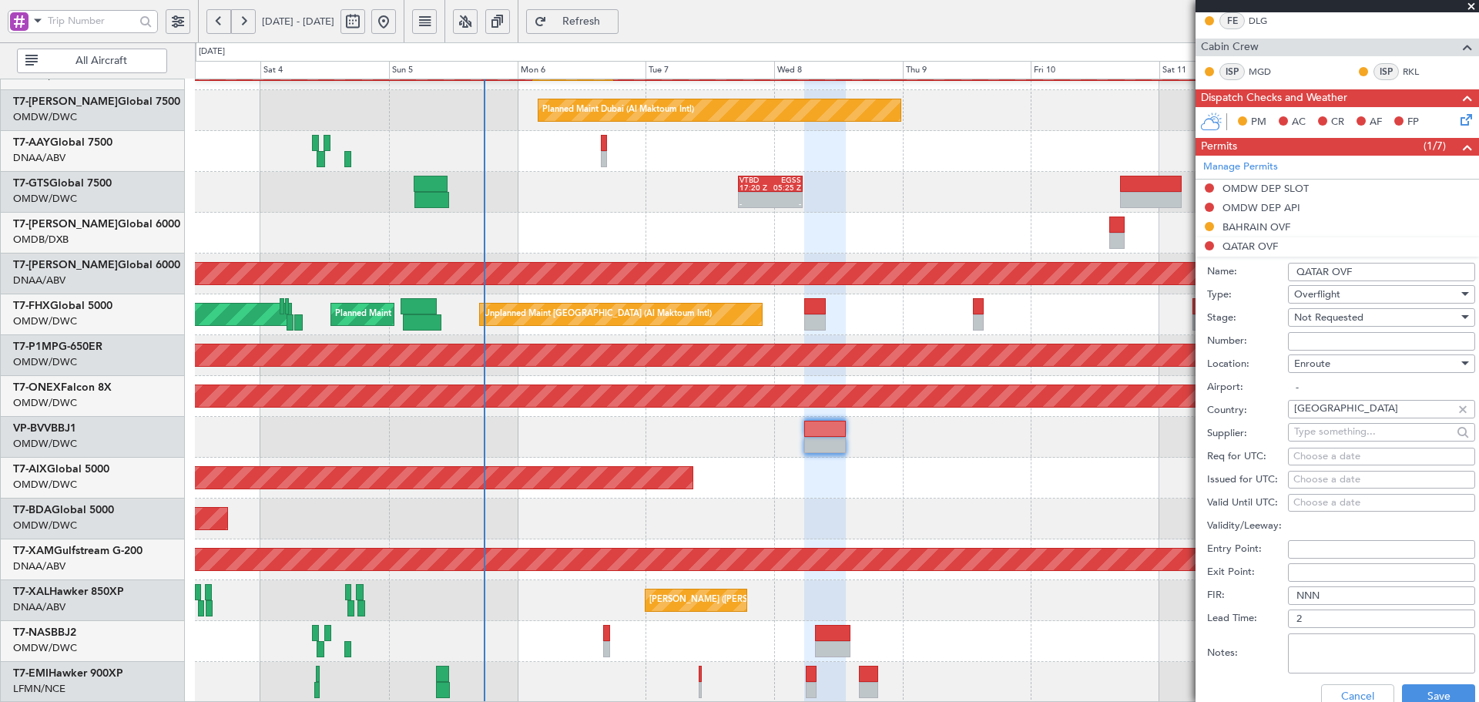
click at [1345, 343] on input "Number:" at bounding box center [1381, 341] width 187 height 18
paste input "FN2346"
type input "FN2346"
click at [1355, 317] on span "Not Requested" at bounding box center [1328, 317] width 69 height 14
click at [1335, 414] on span "Requested" at bounding box center [1376, 417] width 162 height 23
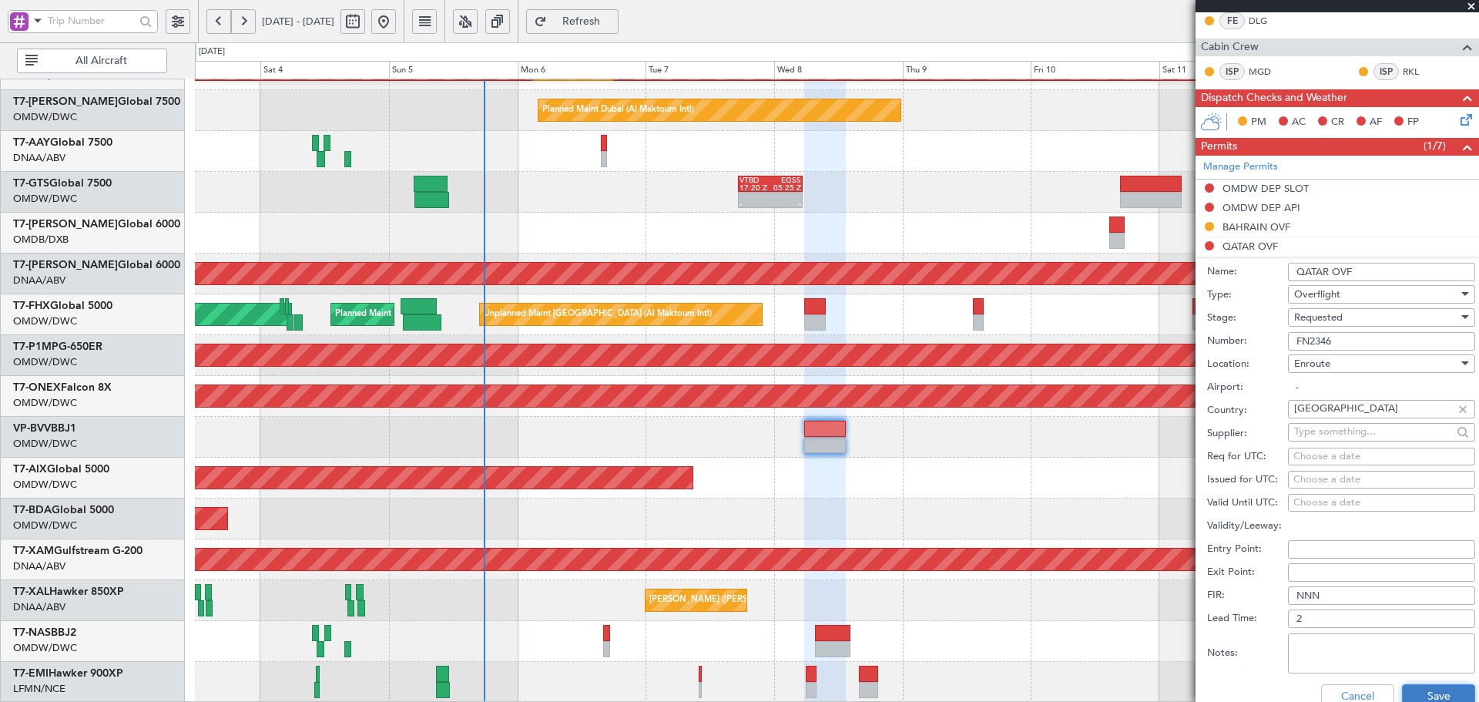
click at [1430, 695] on button "Save" at bounding box center [1438, 696] width 73 height 25
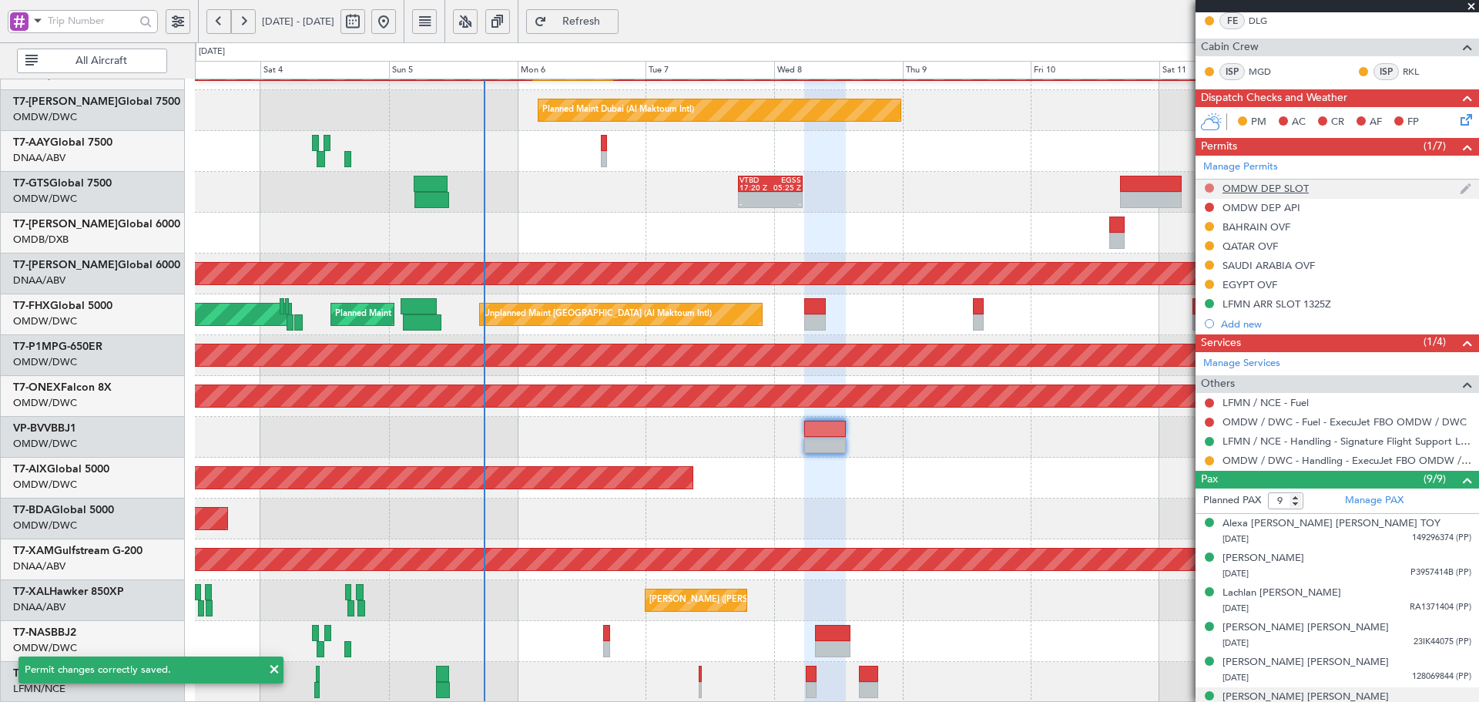
click at [1211, 186] on button at bounding box center [1208, 187] width 9 height 9
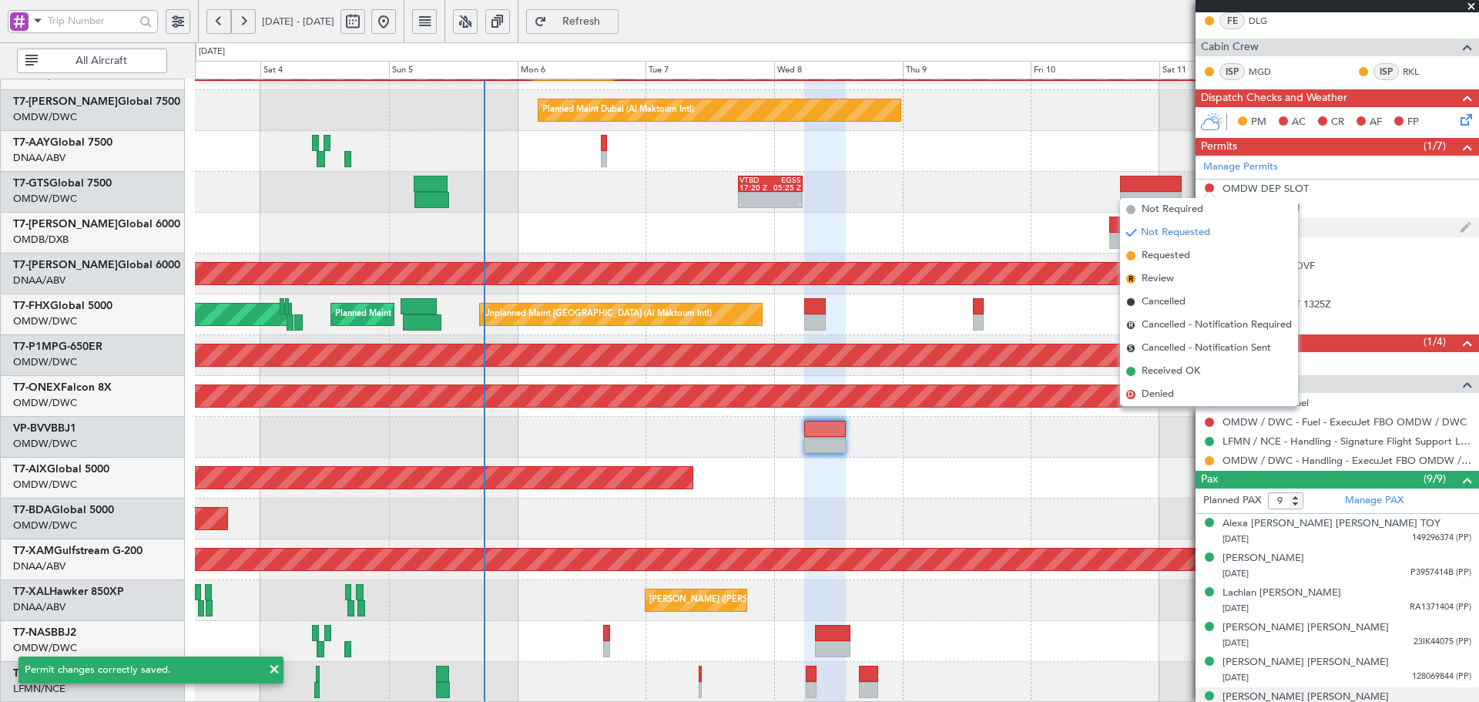
drag, startPoint x: 1172, startPoint y: 256, endPoint x: 1218, endPoint y: 223, distance: 56.4
click at [1173, 256] on span "Requested" at bounding box center [1165, 255] width 49 height 15
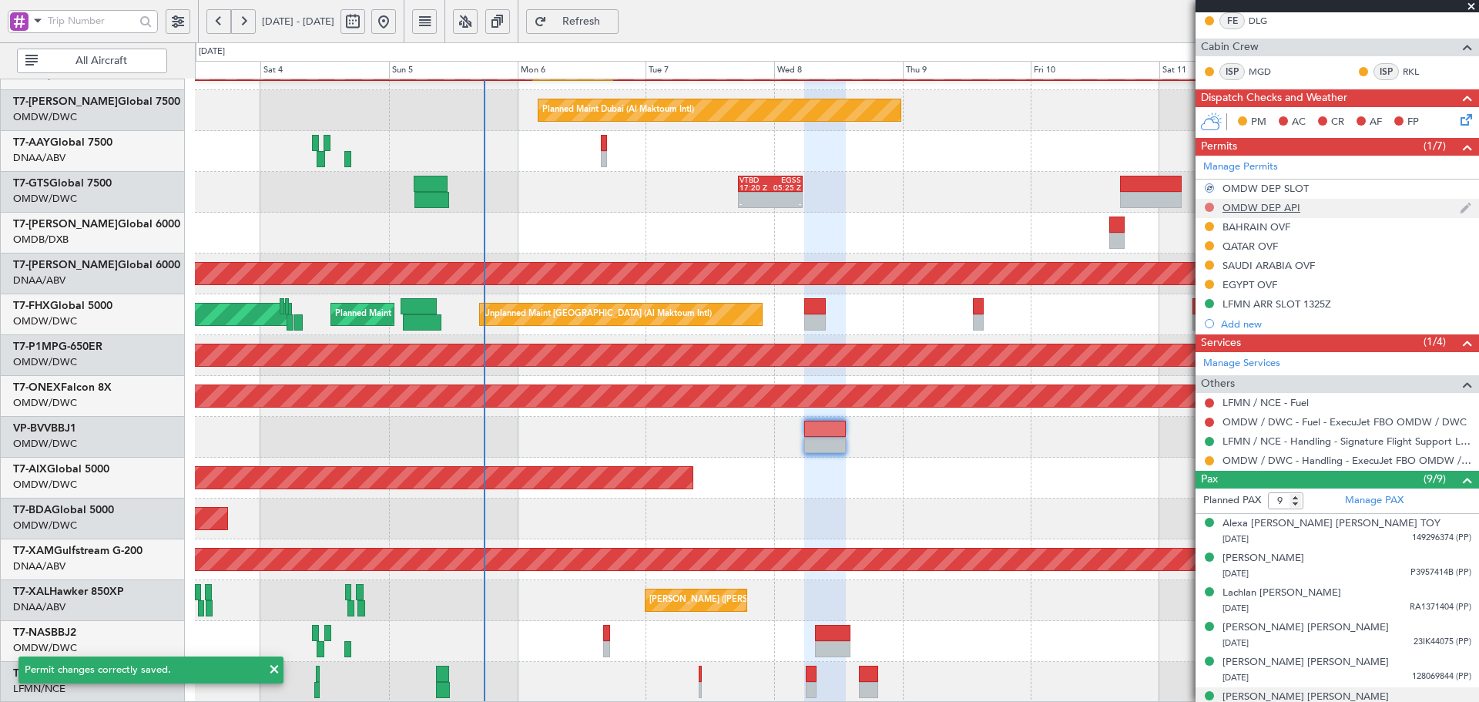
click at [1206, 206] on button at bounding box center [1208, 207] width 9 height 9
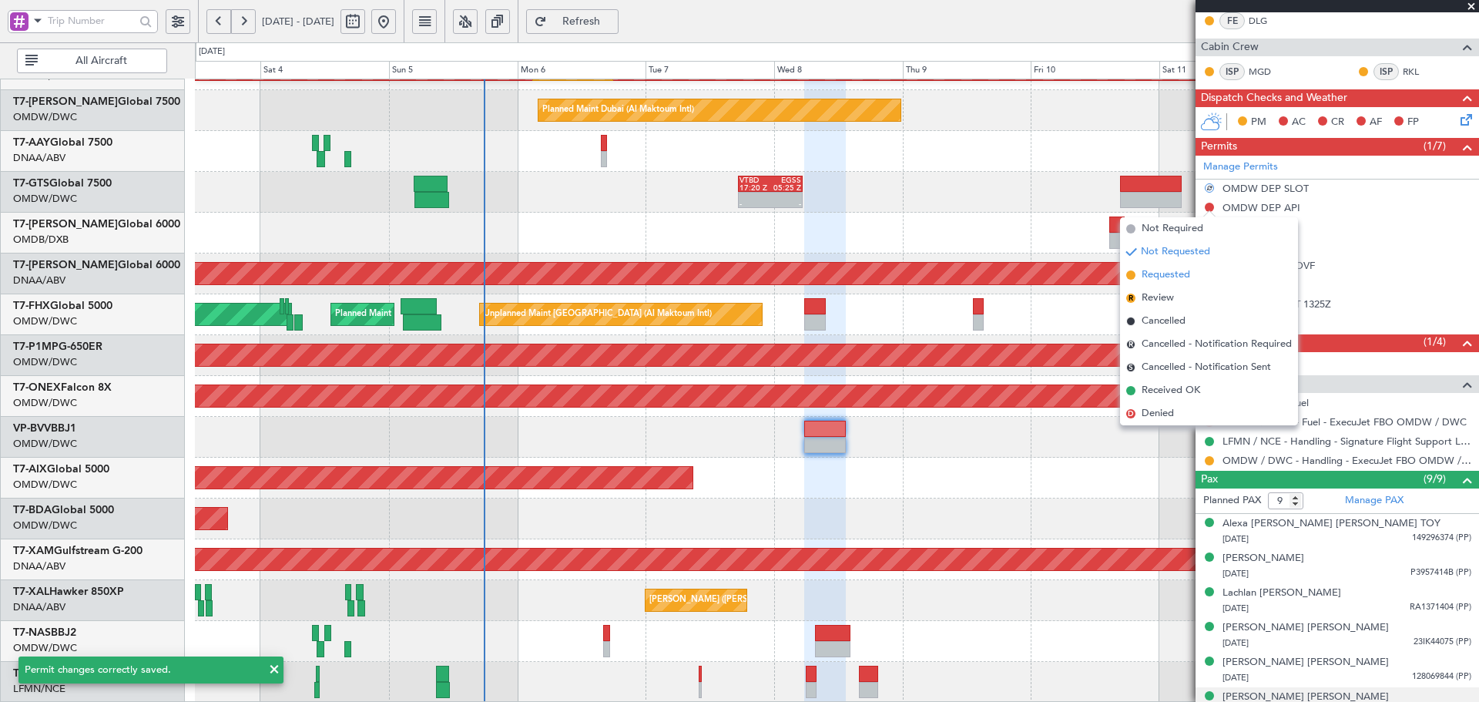
click at [1171, 270] on span "Requested" at bounding box center [1165, 274] width 49 height 15
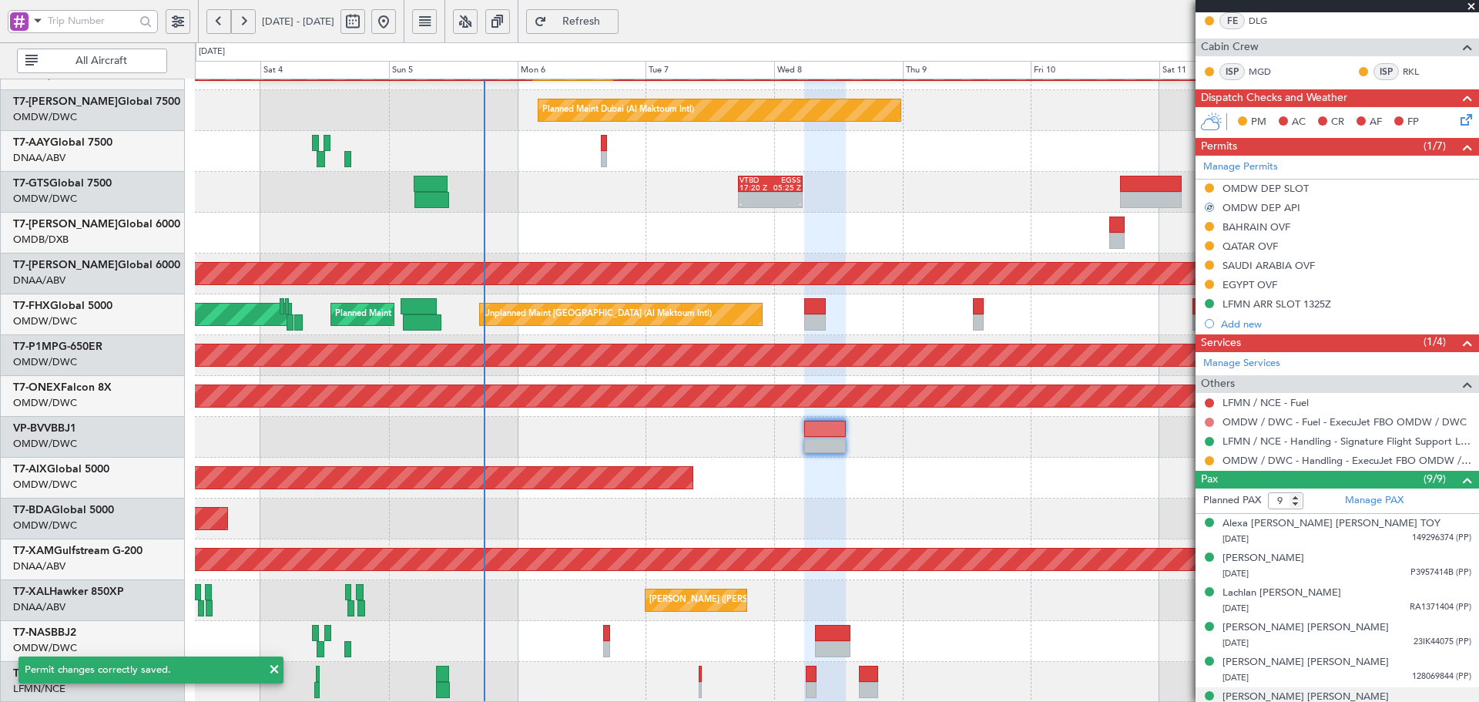
click at [1208, 421] on button at bounding box center [1208, 421] width 9 height 9
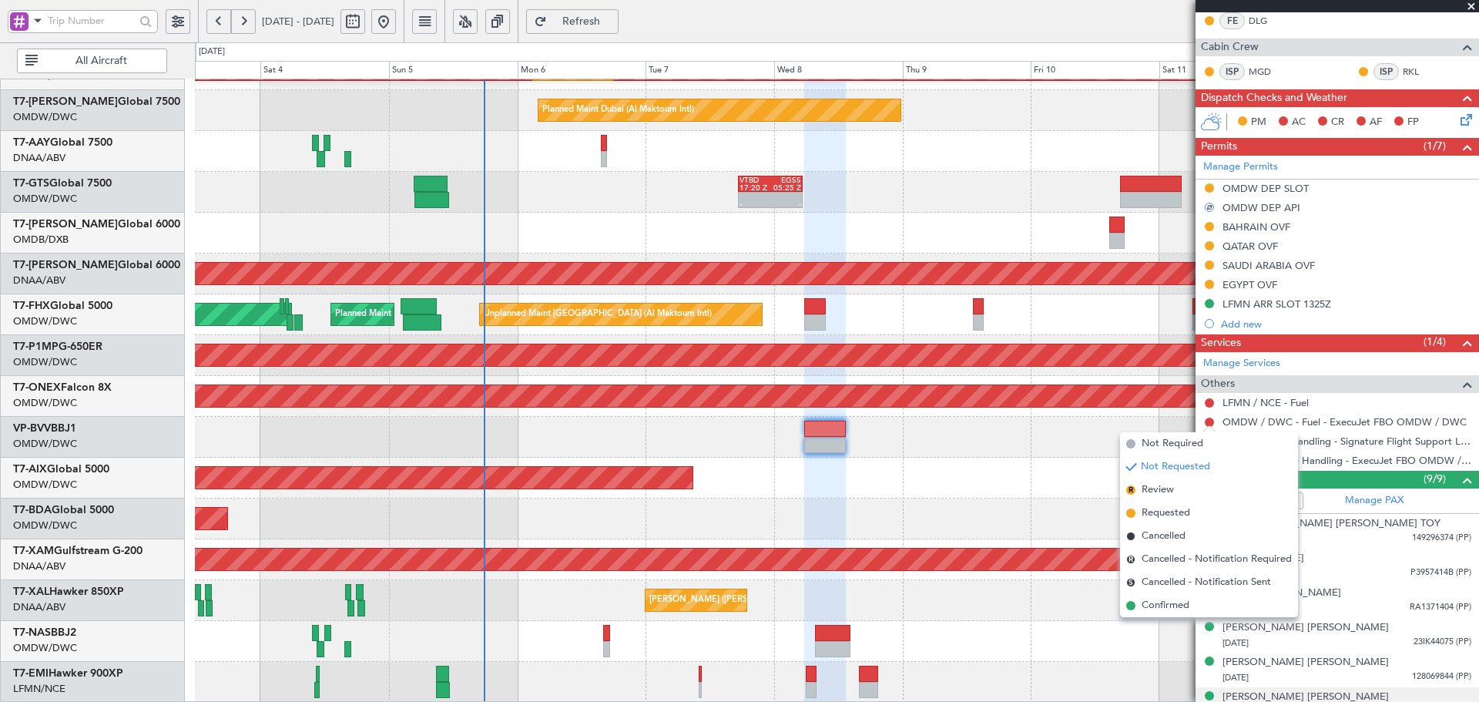
drag, startPoint x: 1153, startPoint y: 513, endPoint x: 1203, endPoint y: 444, distance: 85.5
click at [1152, 513] on span "Requested" at bounding box center [1165, 512] width 49 height 15
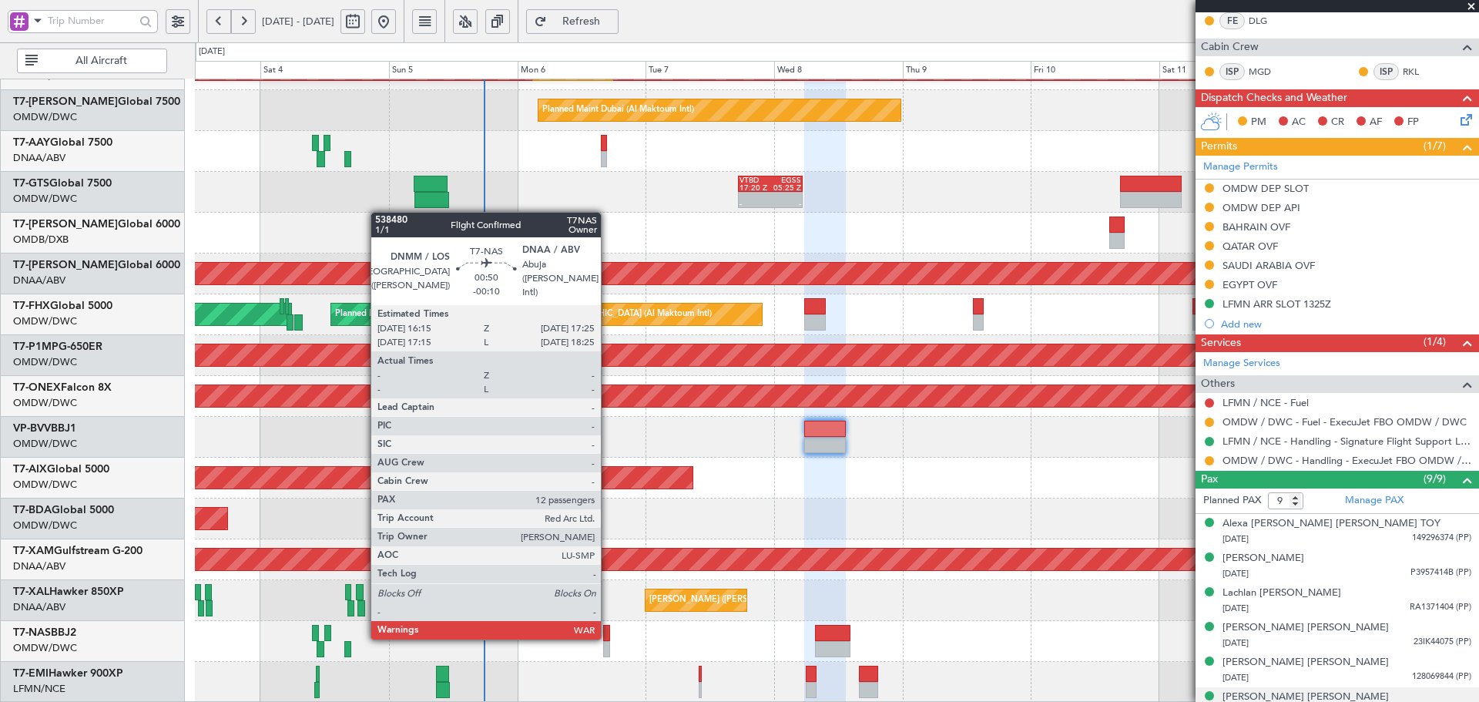
click at [608, 636] on div at bounding box center [606, 633] width 7 height 16
click at [609, 636] on div at bounding box center [606, 633] width 7 height 16
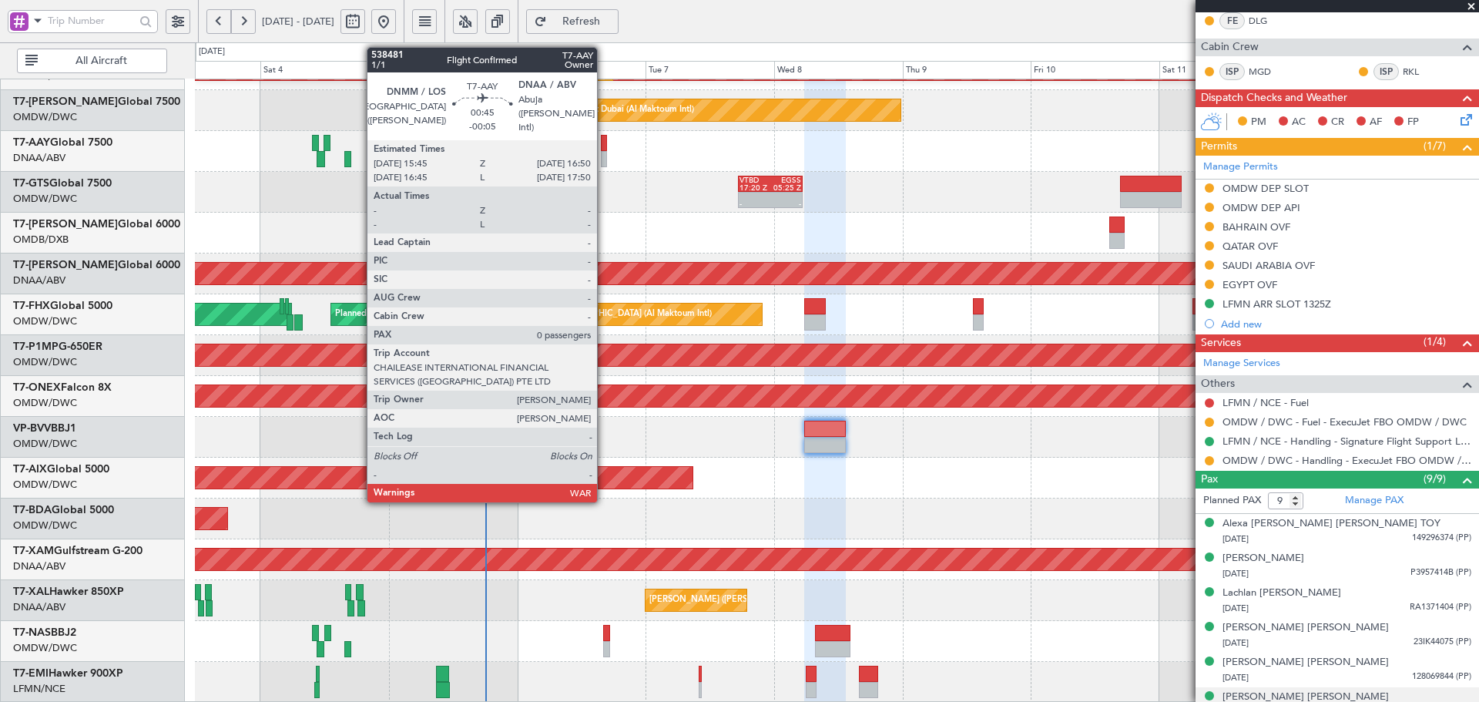
click at [604, 151] on div at bounding box center [604, 159] width 6 height 16
click at [605, 151] on div at bounding box center [604, 159] width 6 height 16
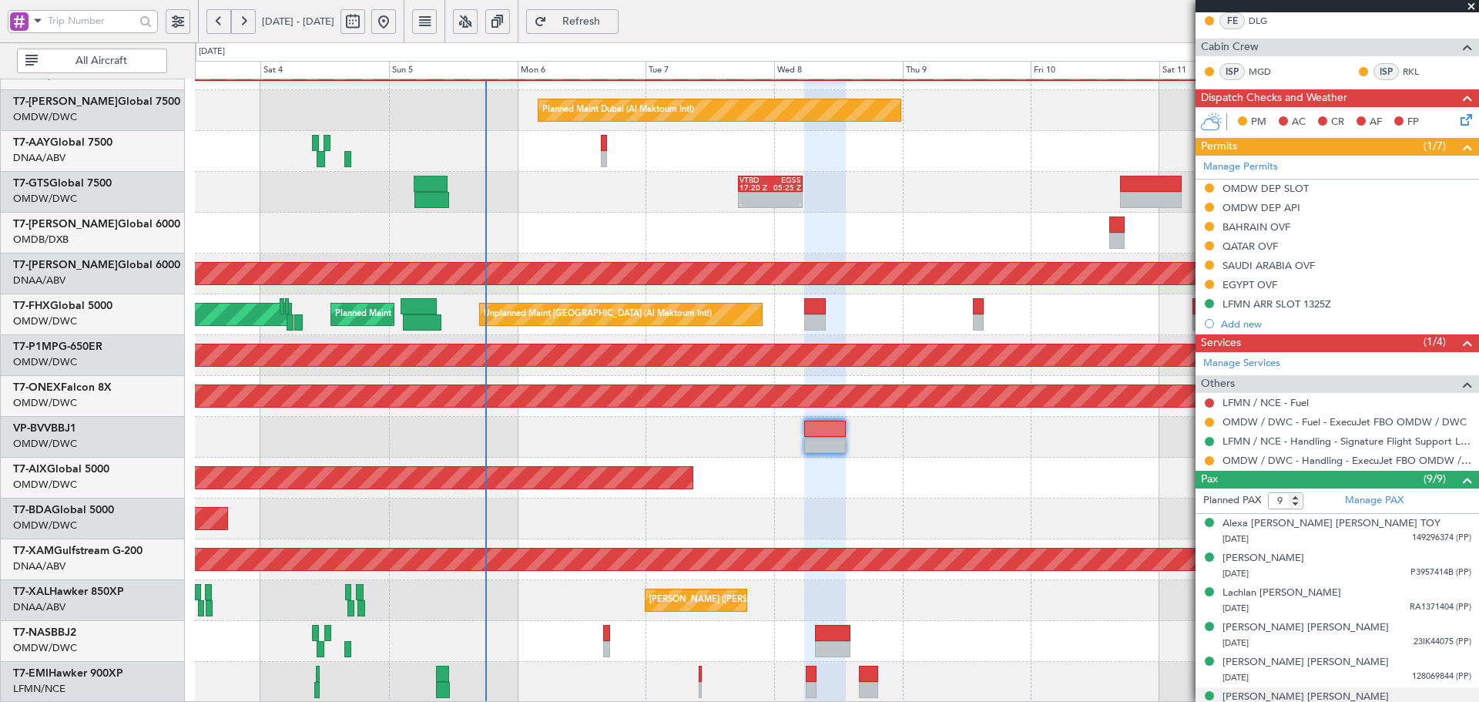
click at [599, 145] on div at bounding box center [836, 151] width 1283 height 41
click at [1212, 246] on button at bounding box center [1208, 245] width 9 height 9
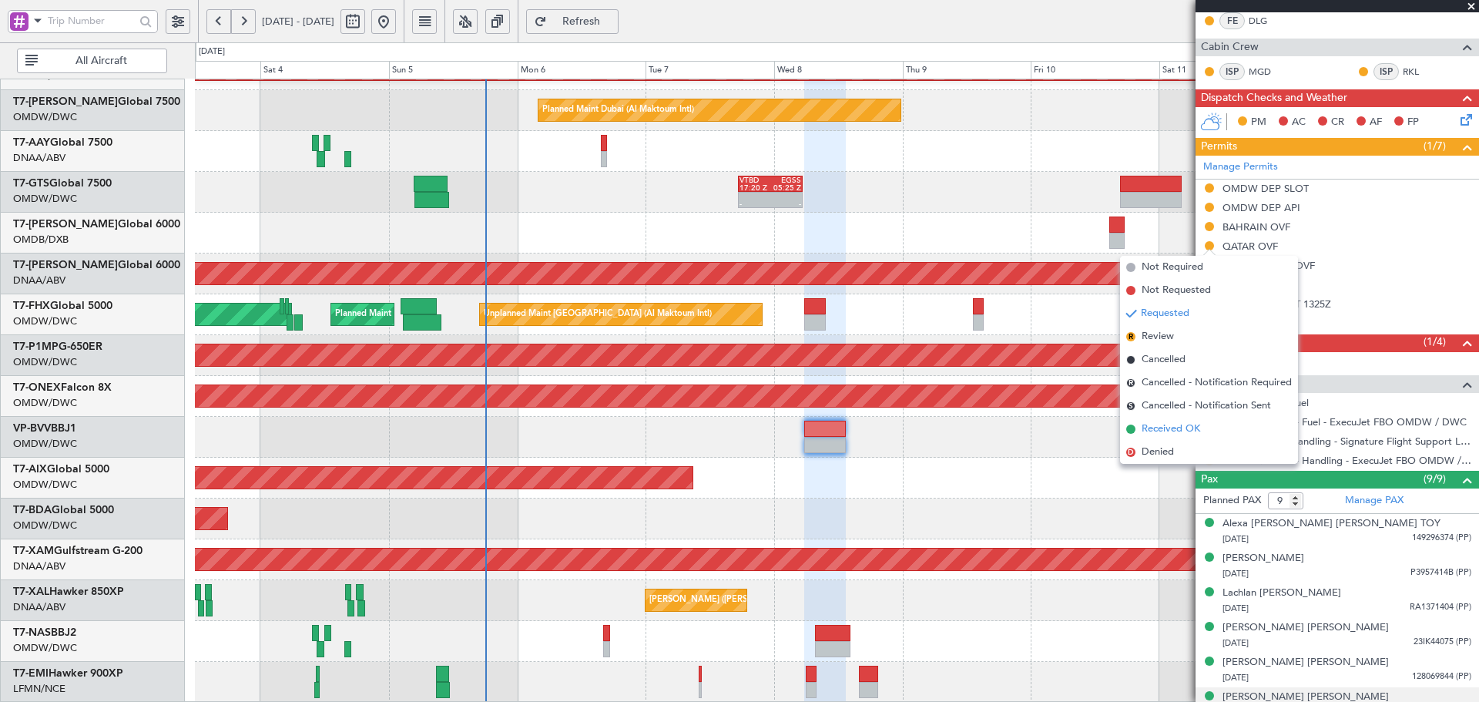
click at [1194, 426] on span "Received OK" at bounding box center [1170, 428] width 59 height 15
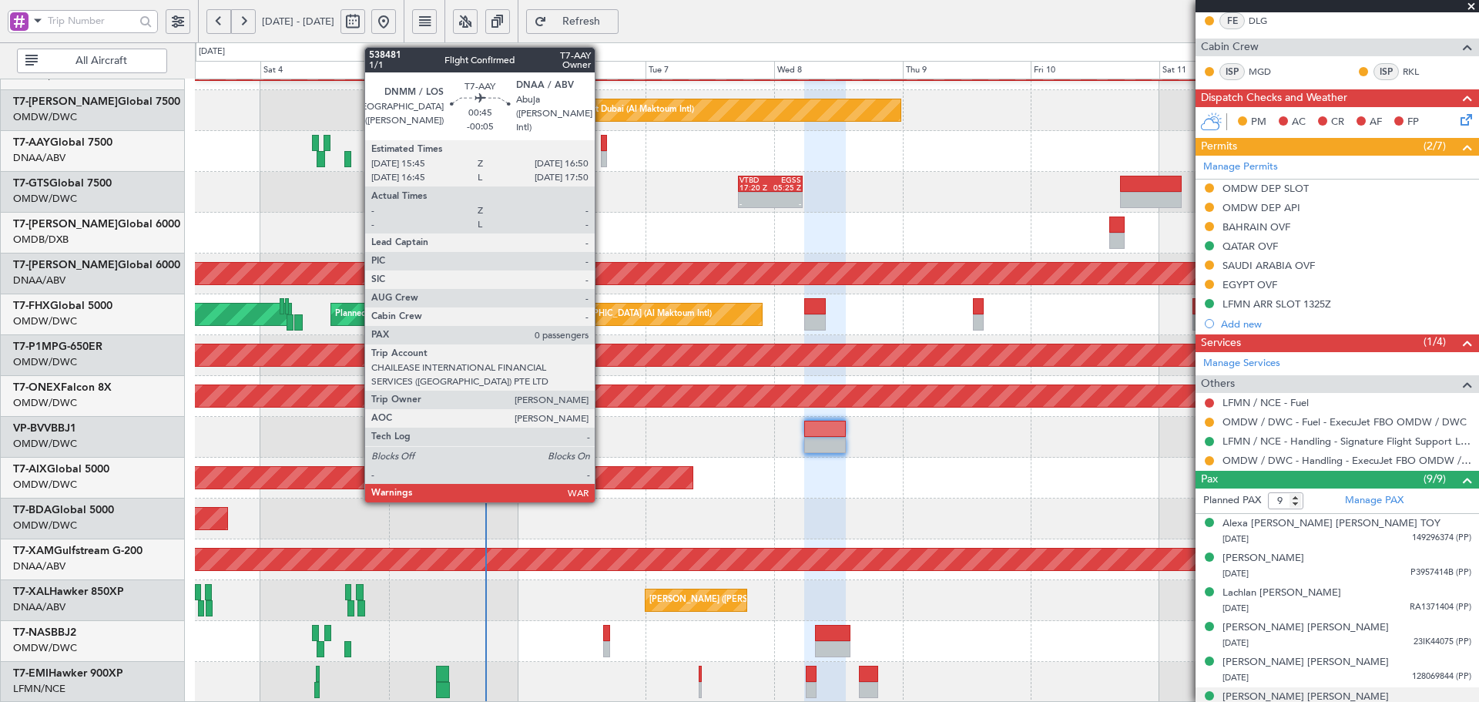
click at [601, 143] on div at bounding box center [604, 143] width 6 height 16
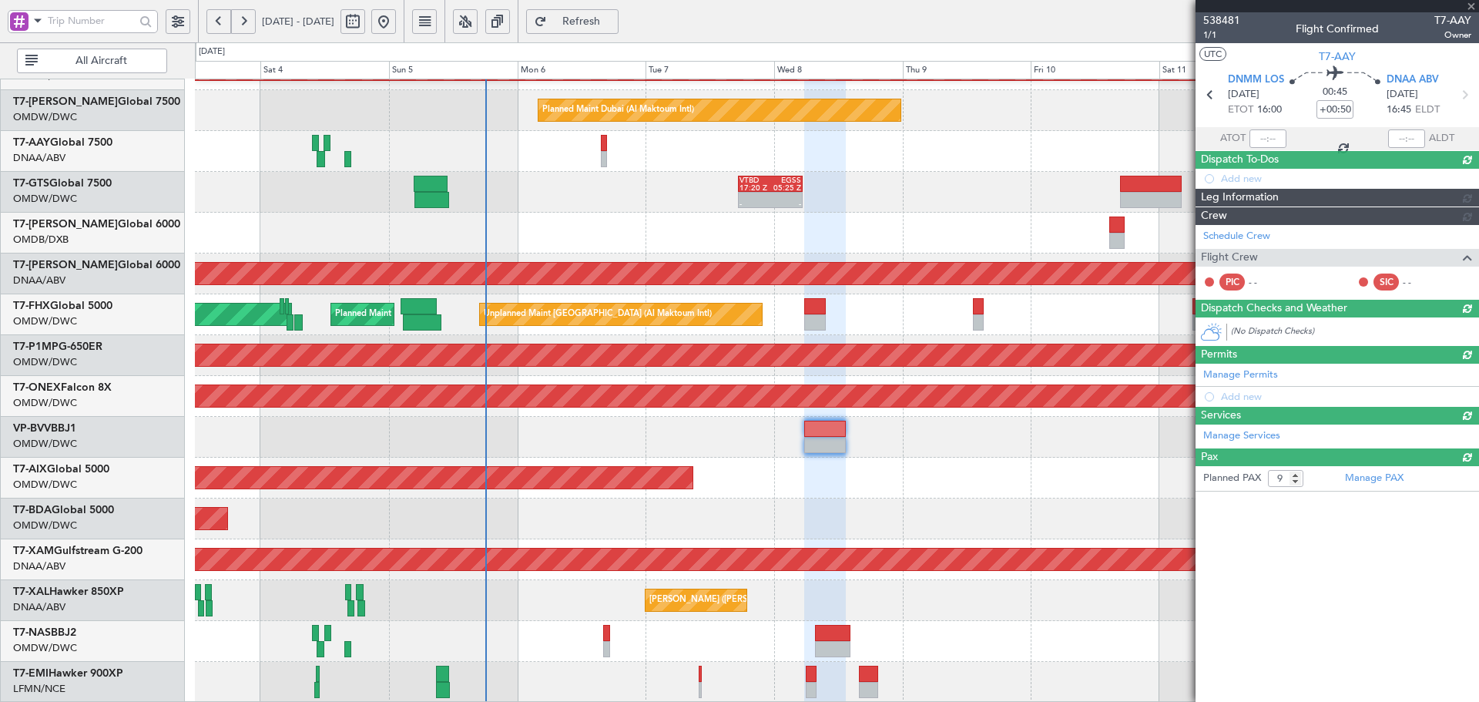
type input "-00:05"
type input "0"
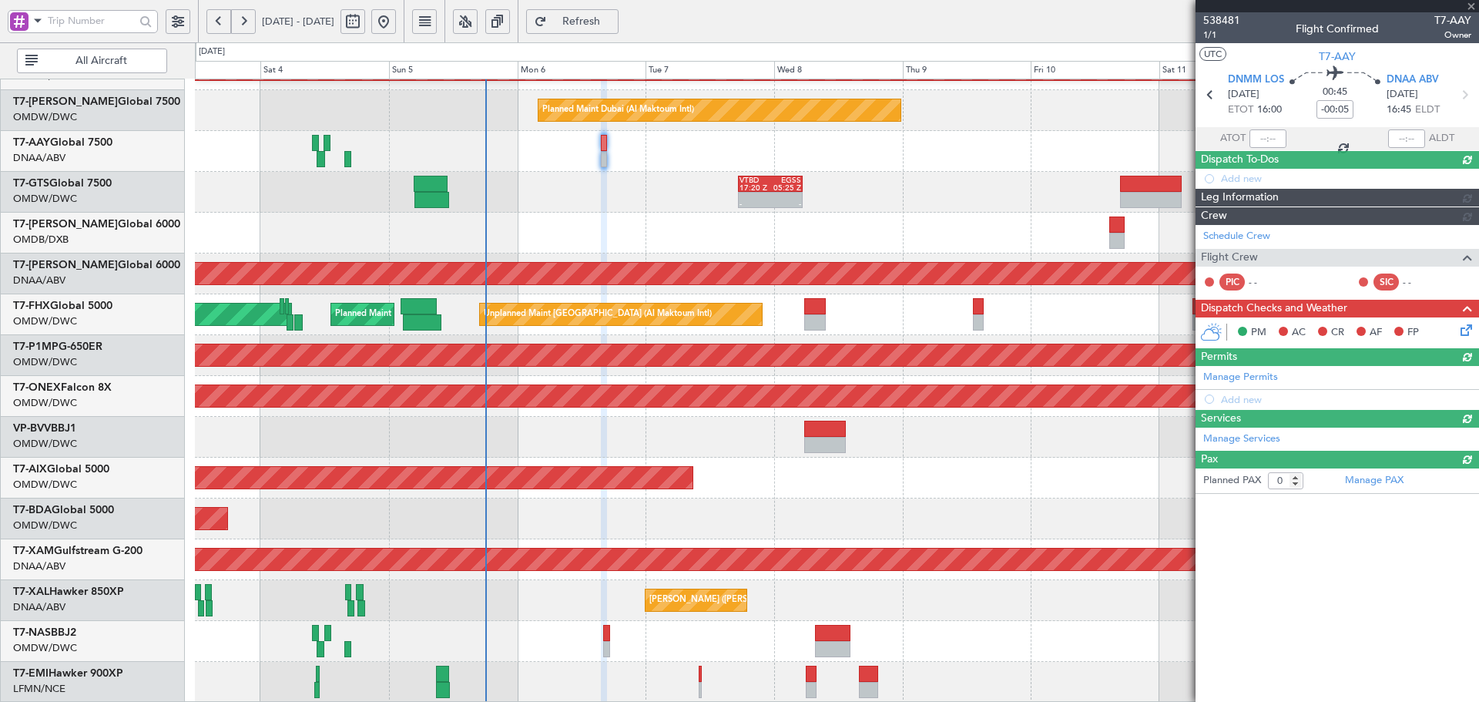
scroll to position [0, 0]
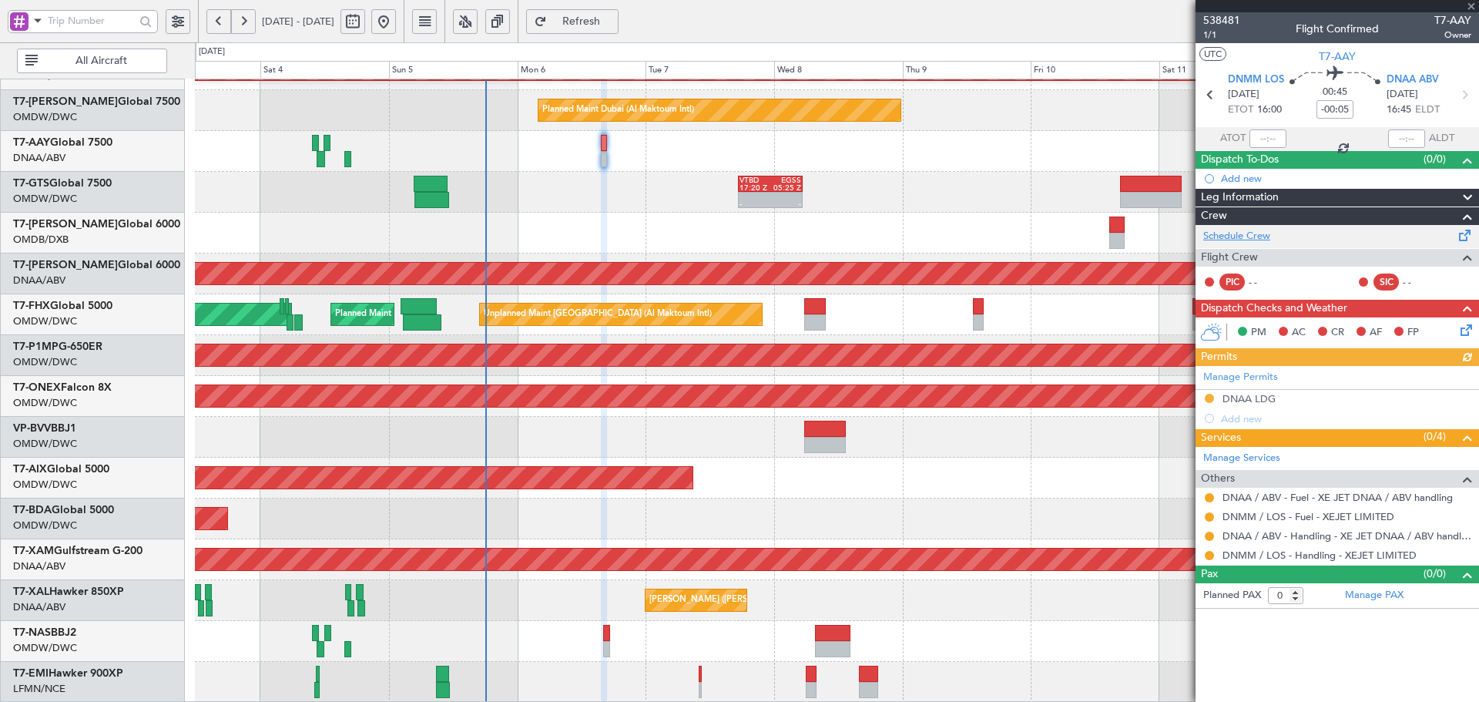
click at [1251, 233] on link "Schedule Crew" at bounding box center [1236, 236] width 67 height 15
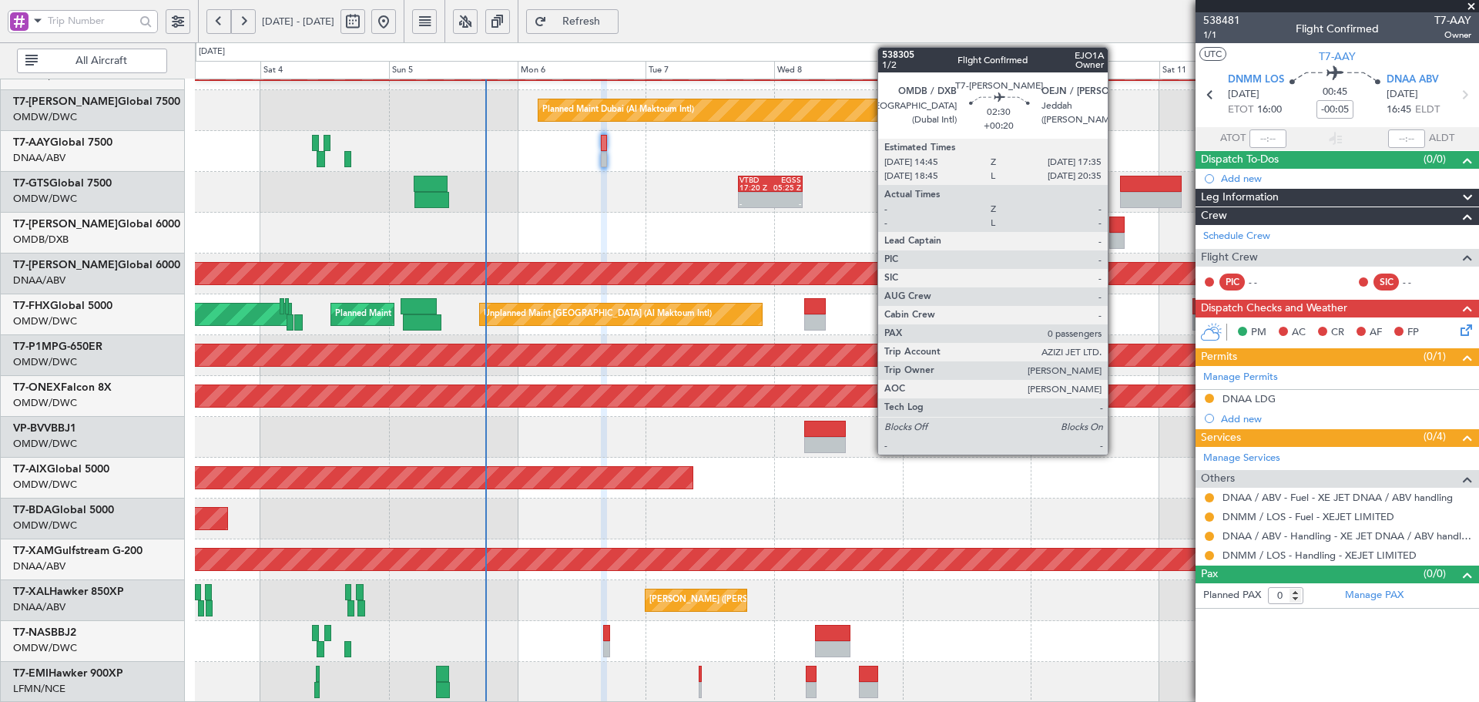
click at [1114, 225] on div at bounding box center [1116, 224] width 15 height 16
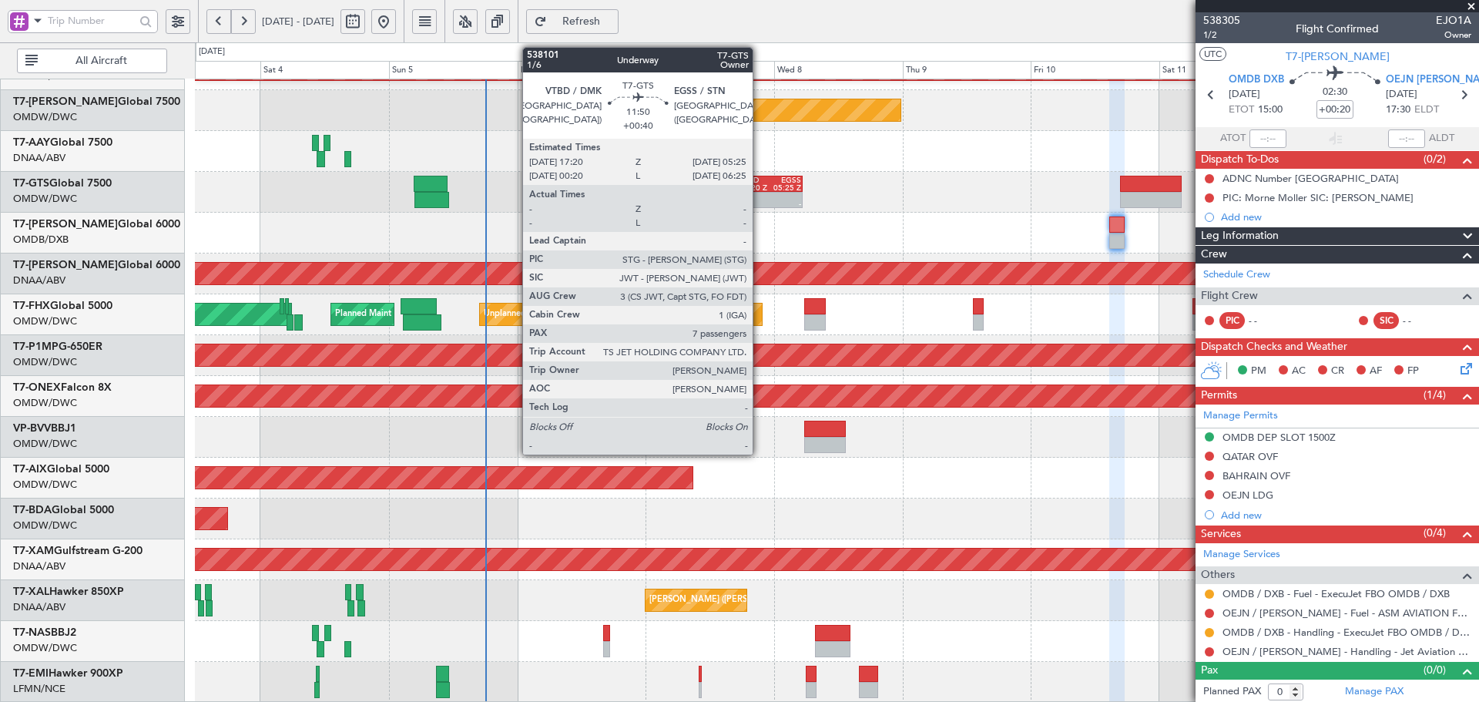
click at [759, 190] on div "17:20 Z" at bounding box center [754, 188] width 31 height 8
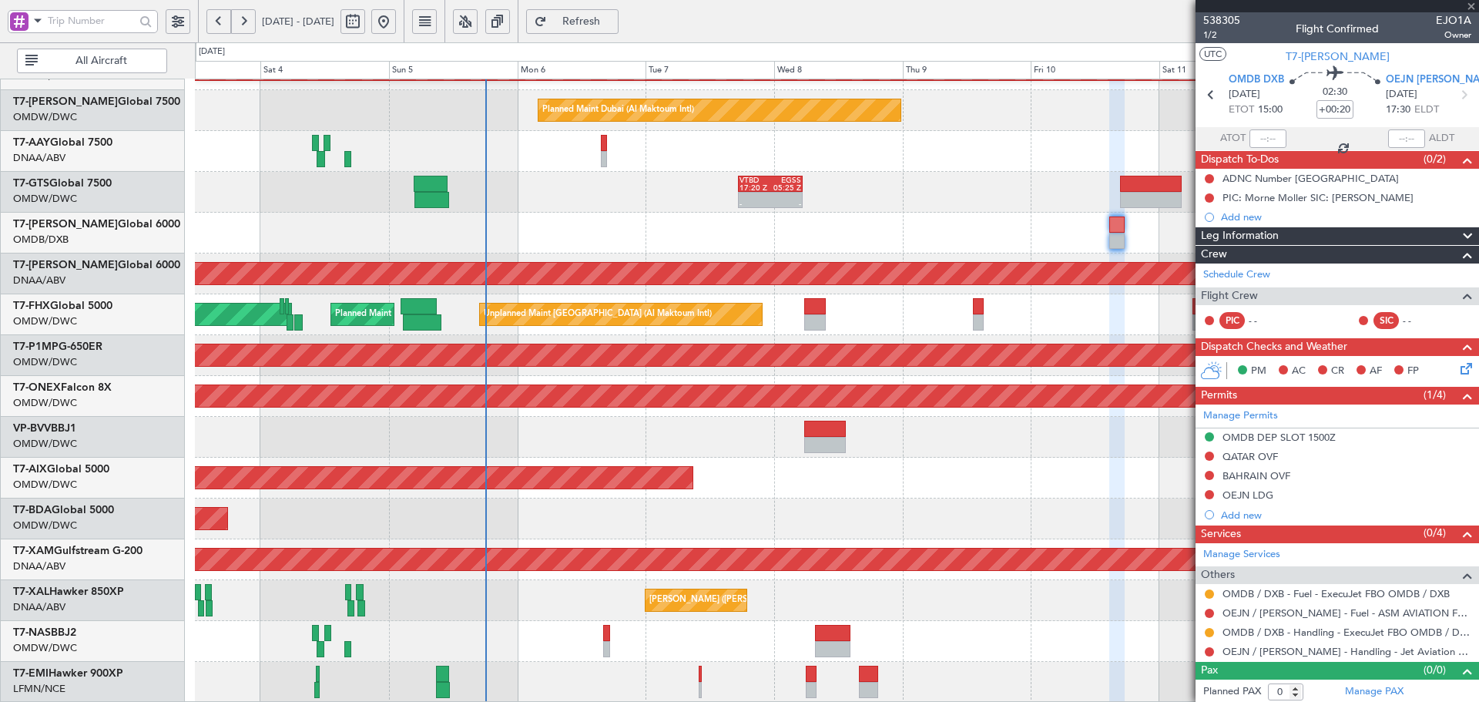
type input "+00:40"
type input "7"
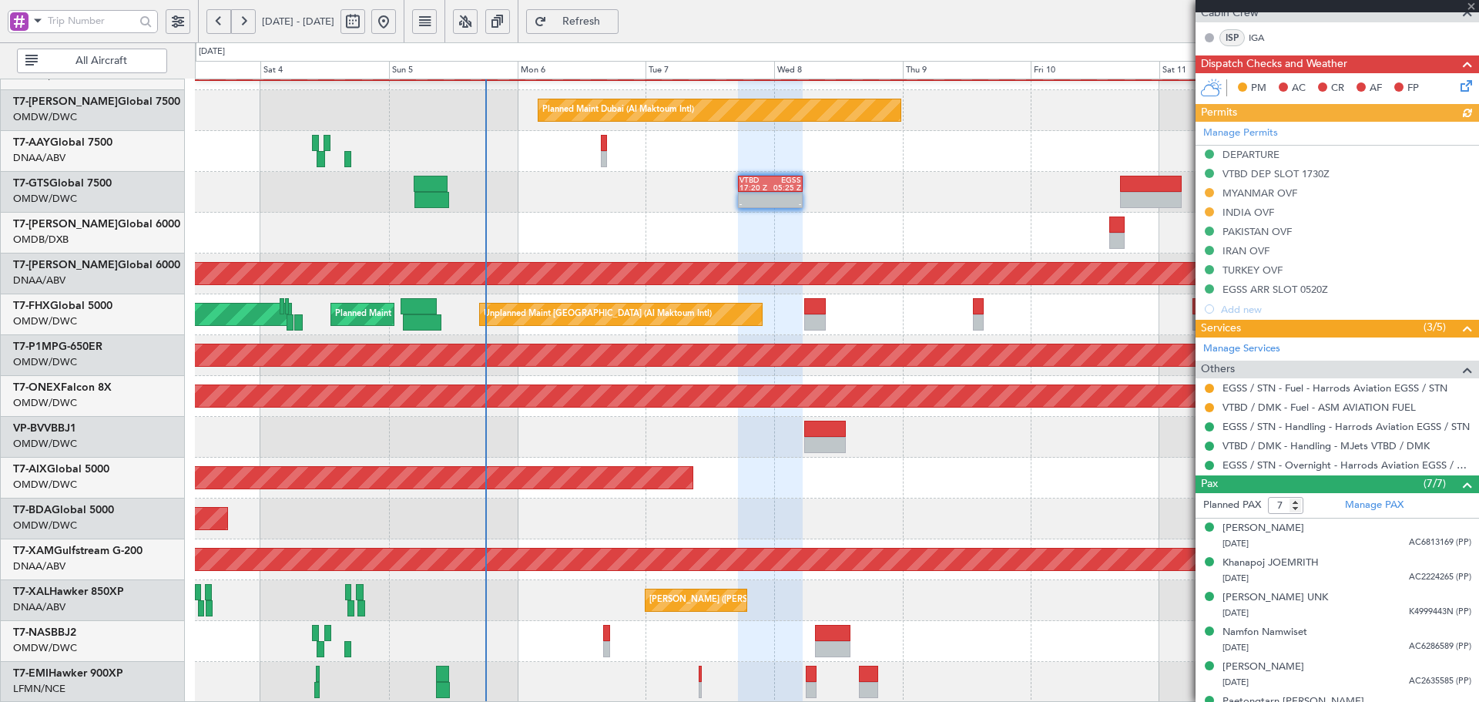
scroll to position [410, 0]
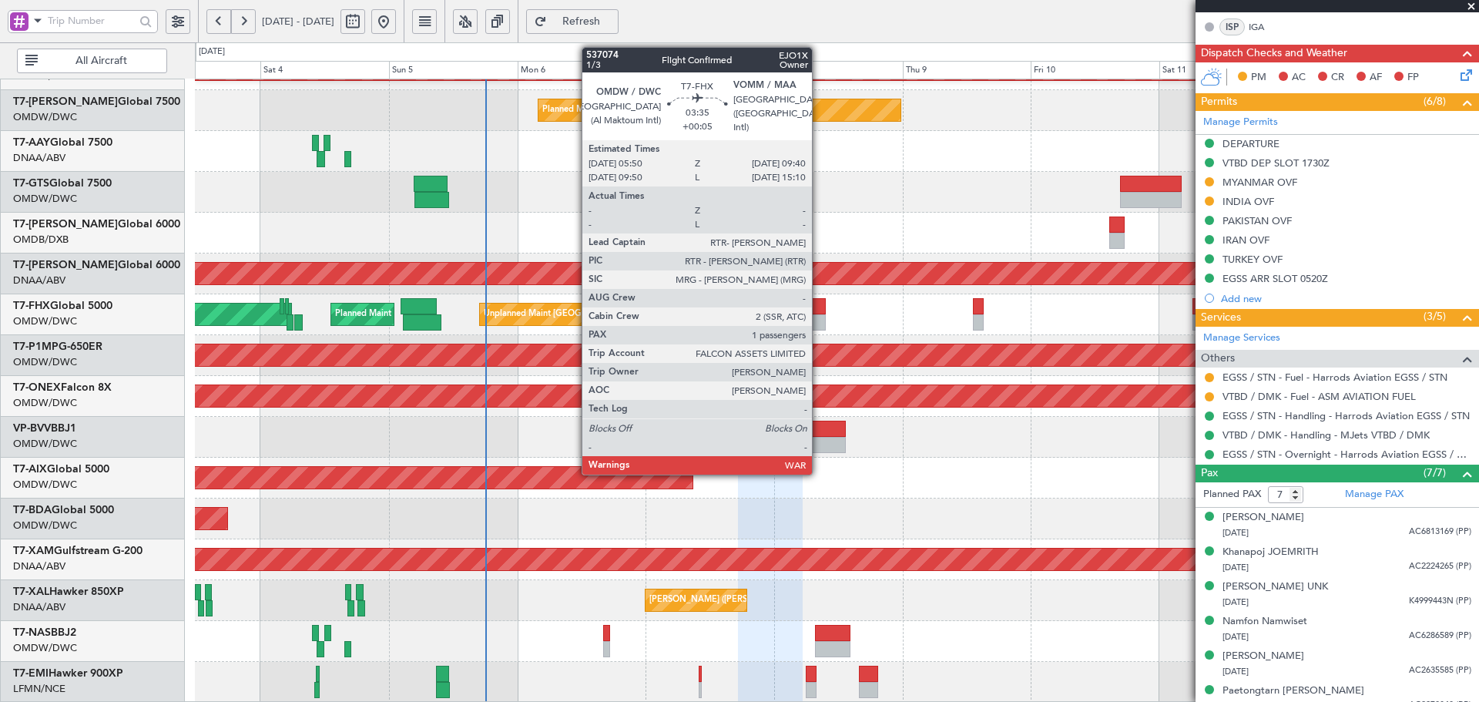
click at [818, 303] on div at bounding box center [814, 306] width 21 height 16
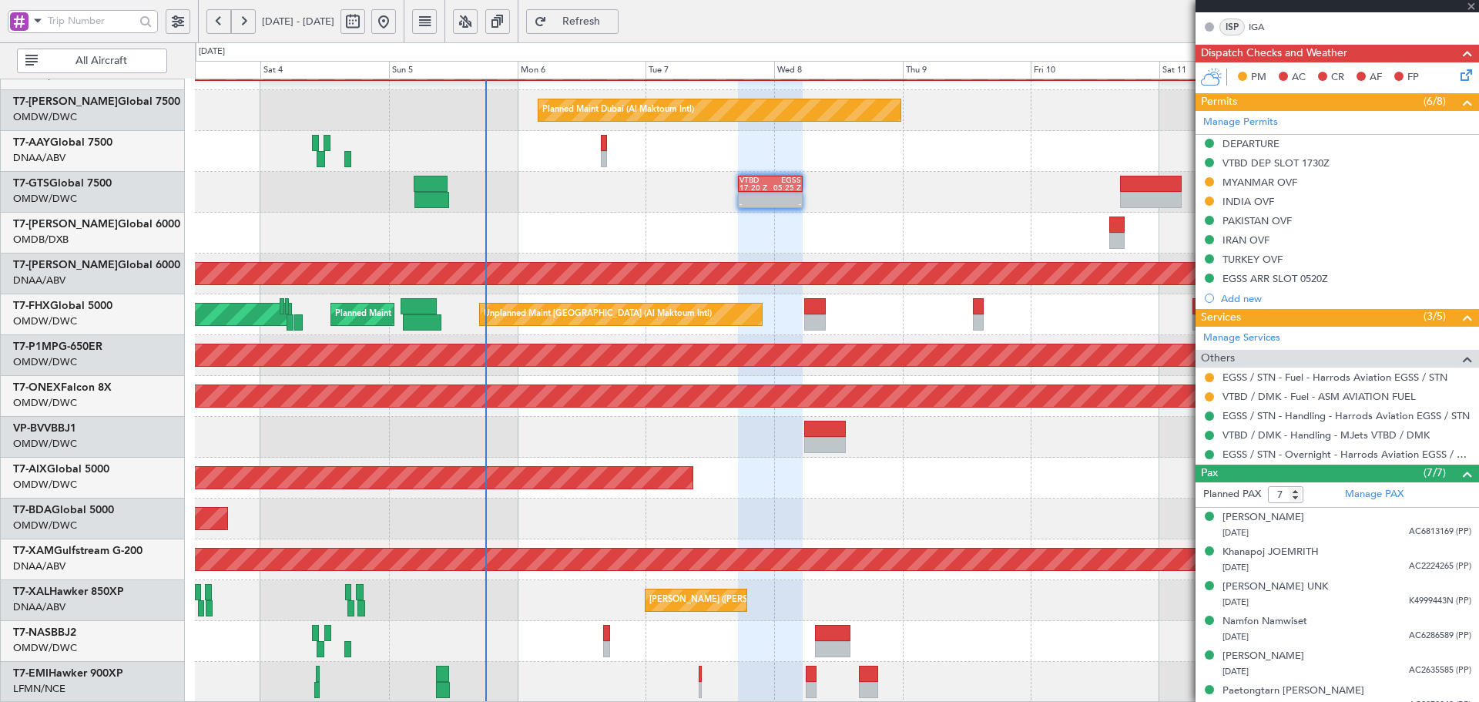
type input "+00:05"
type input "1"
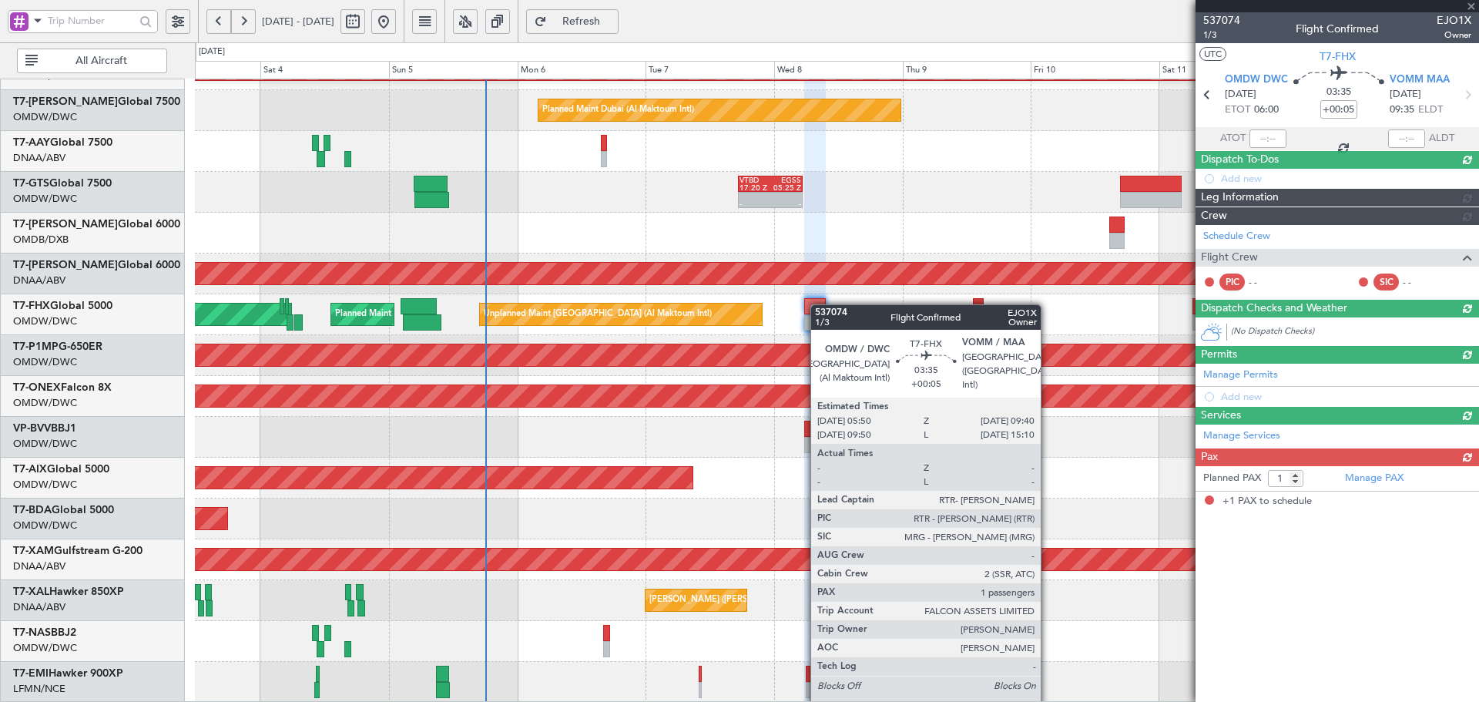
scroll to position [0, 0]
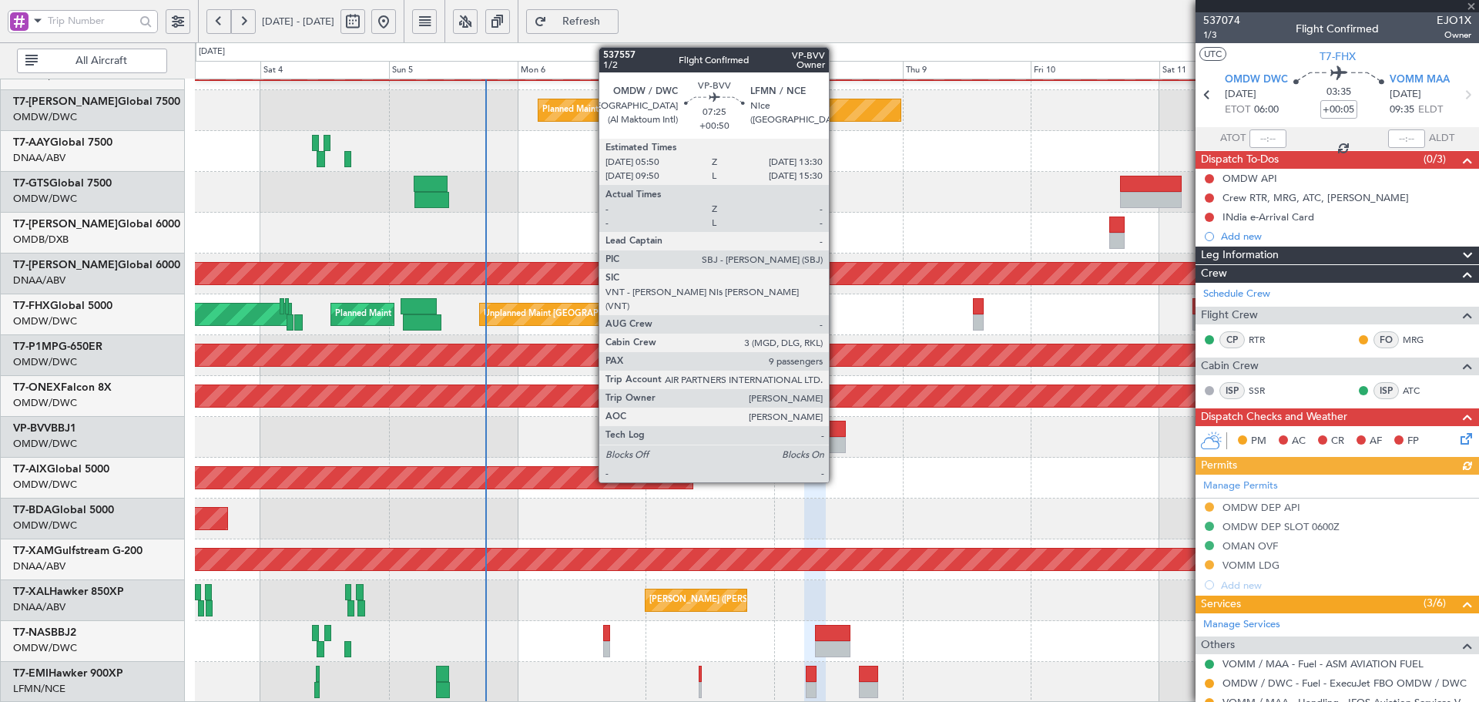
click at [836, 429] on div at bounding box center [825, 428] width 42 height 16
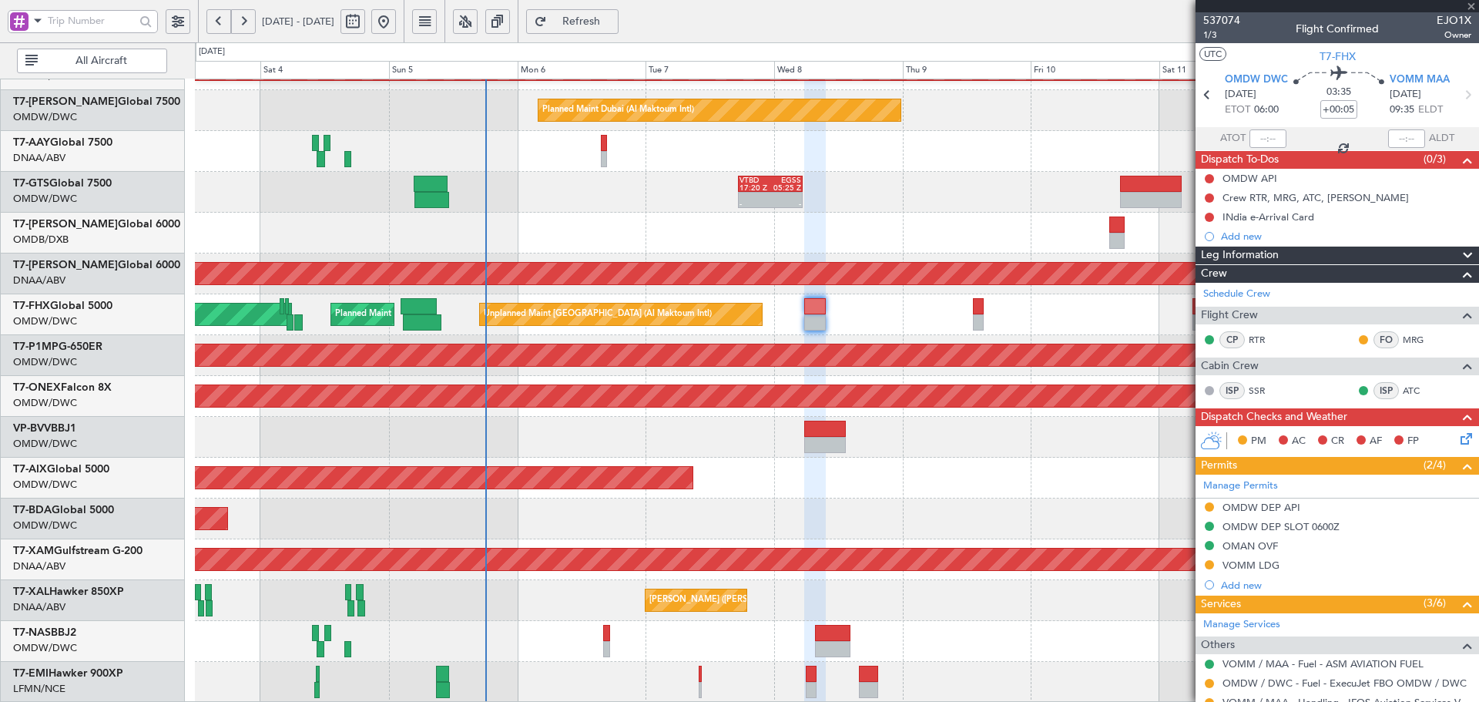
type input "+00:50"
type input "9"
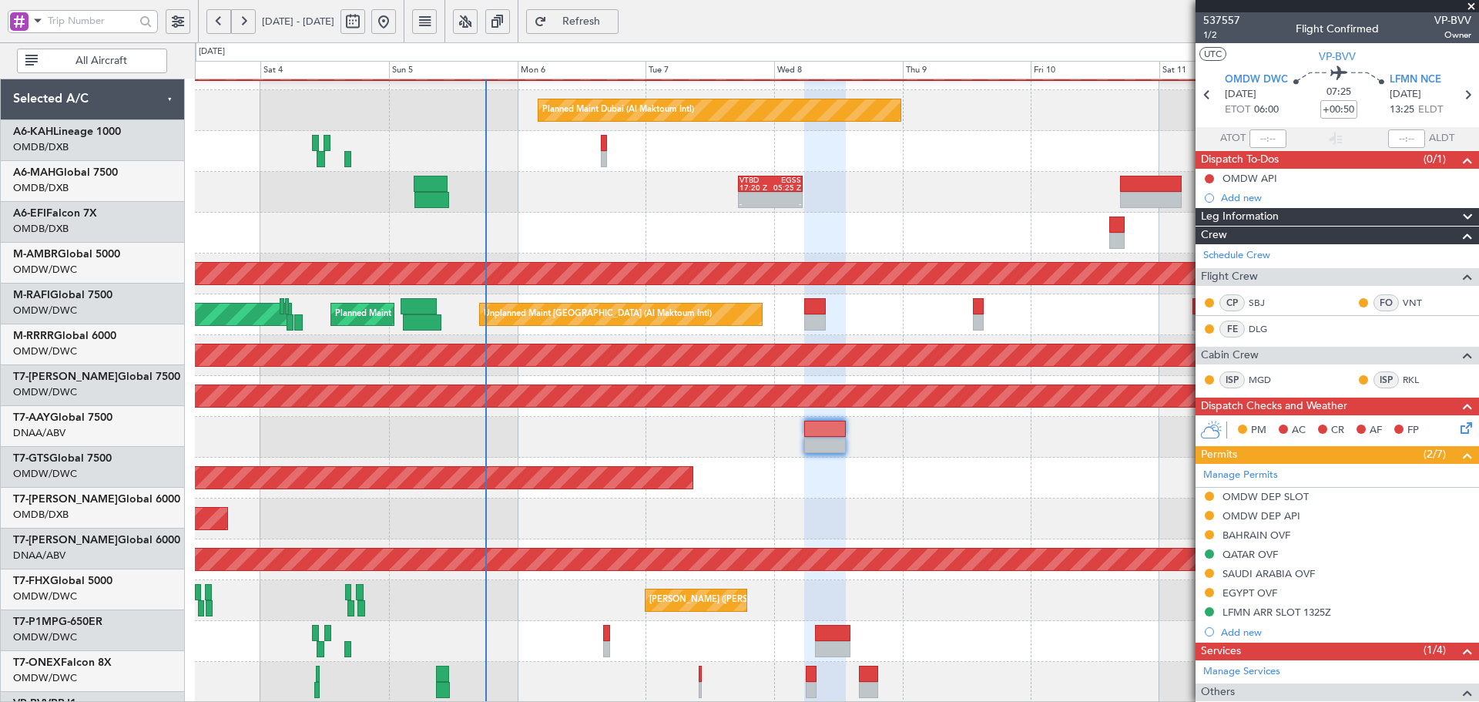
scroll to position [275, 0]
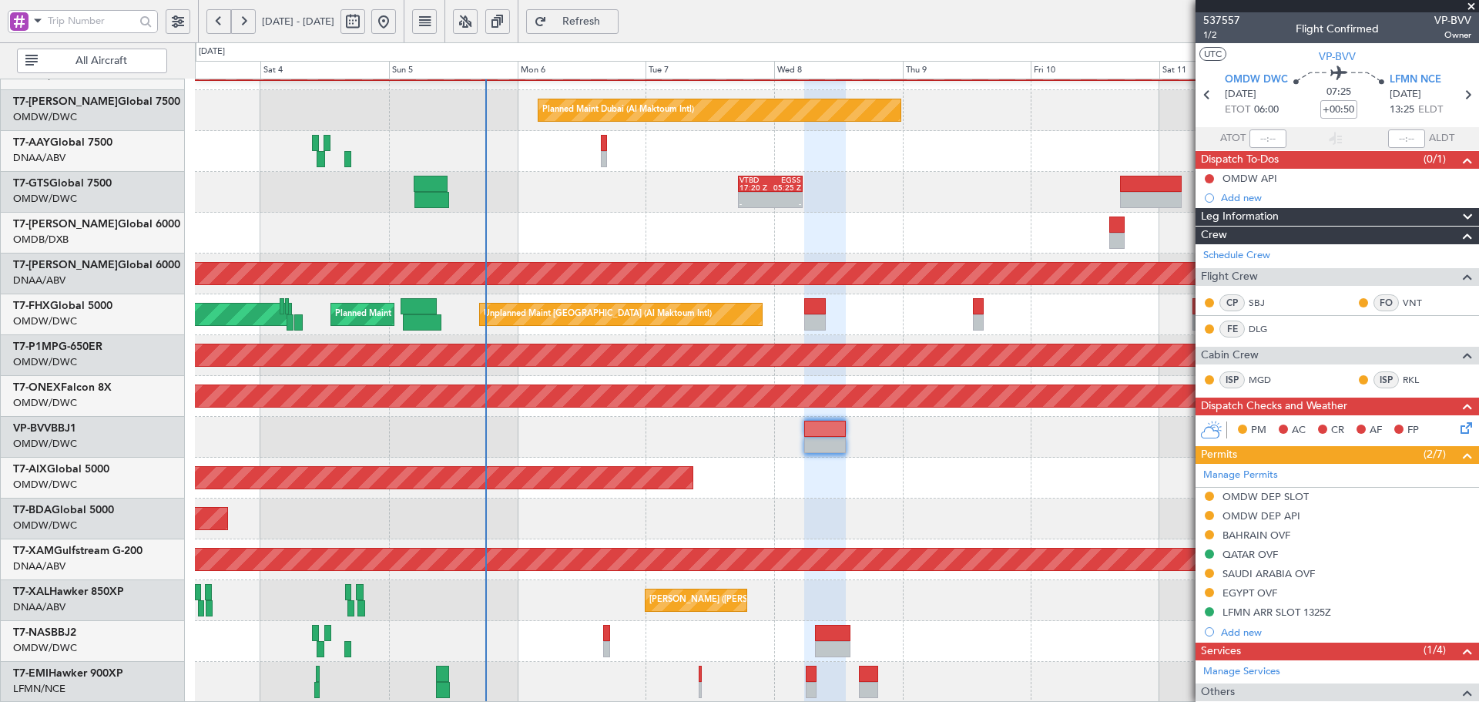
click at [613, 18] on span "Refresh" at bounding box center [581, 21] width 63 height 11
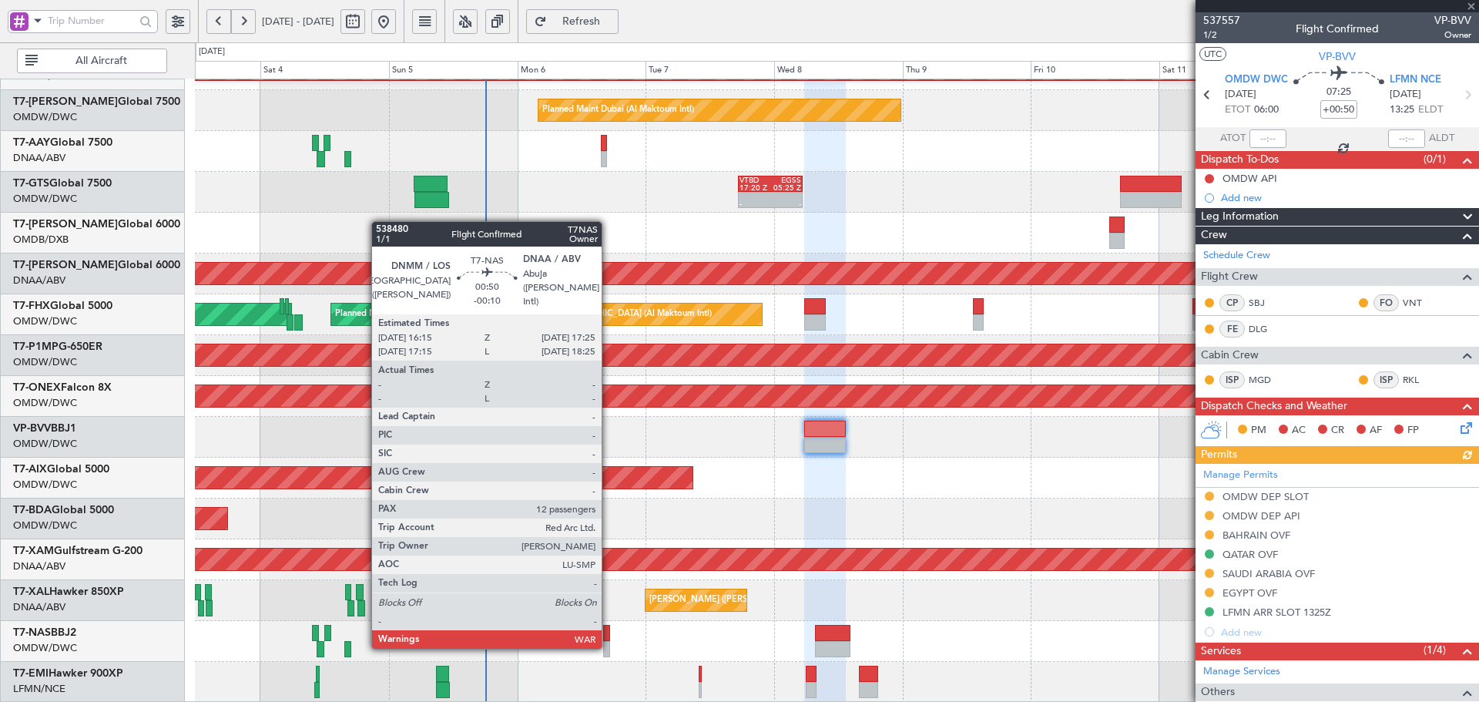
click at [608, 645] on div at bounding box center [606, 649] width 7 height 16
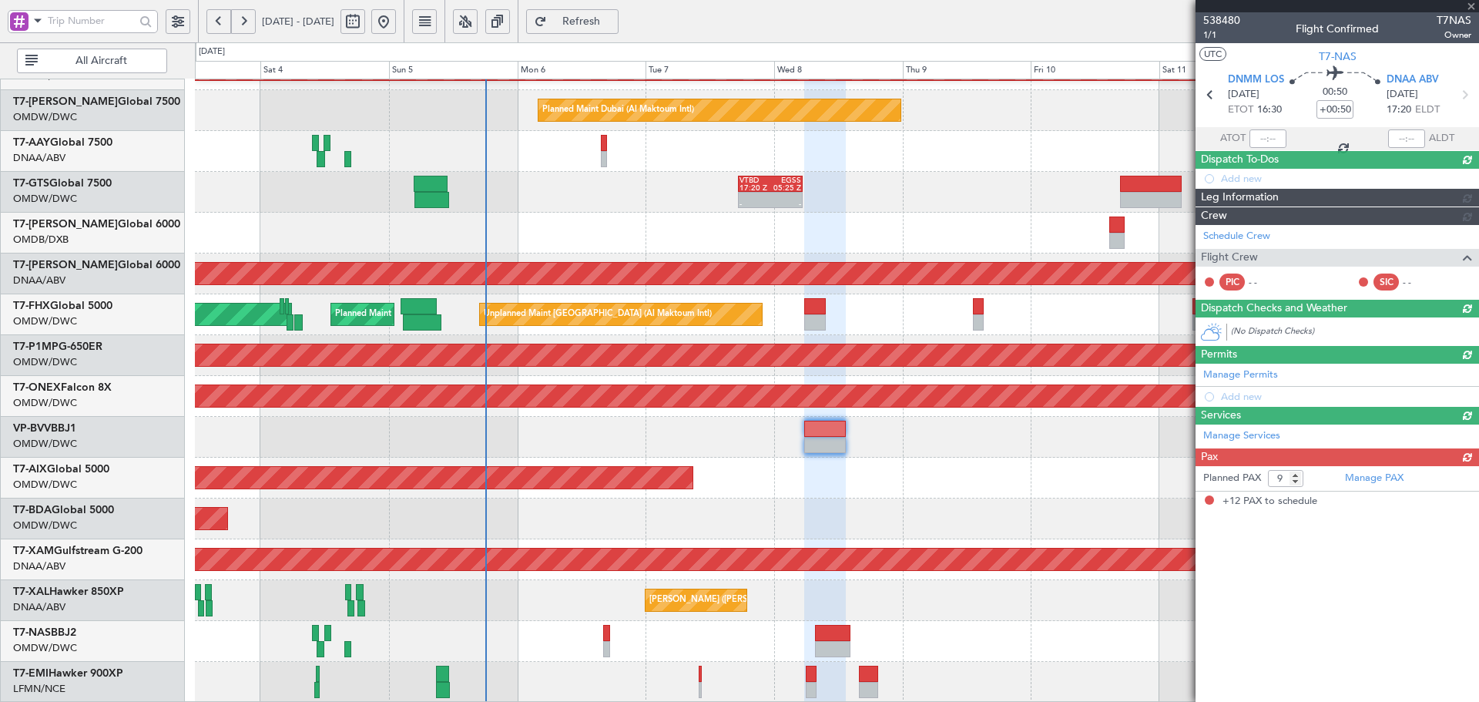
type input "-00:10"
type input "12"
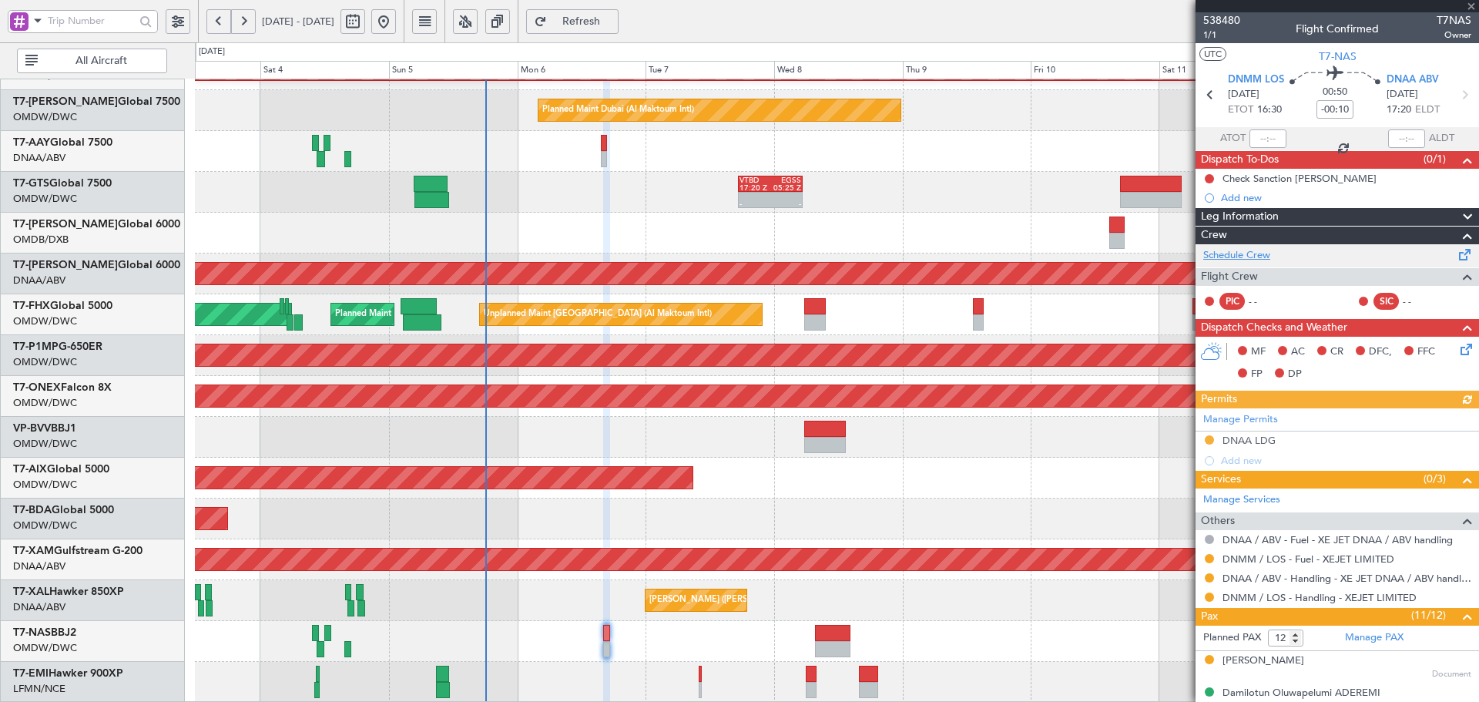
click at [1267, 255] on link "Schedule Crew" at bounding box center [1236, 255] width 67 height 15
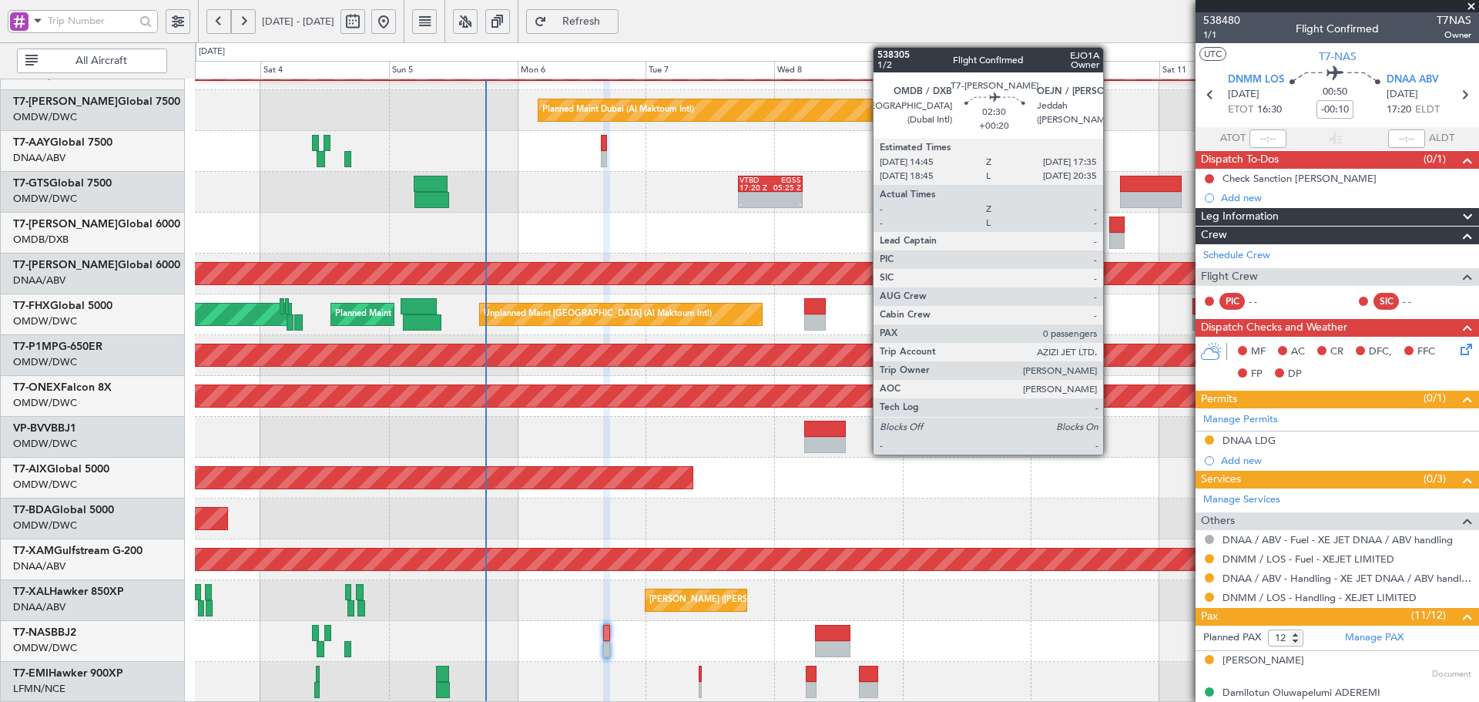
click at [1110, 229] on div at bounding box center [1116, 224] width 15 height 16
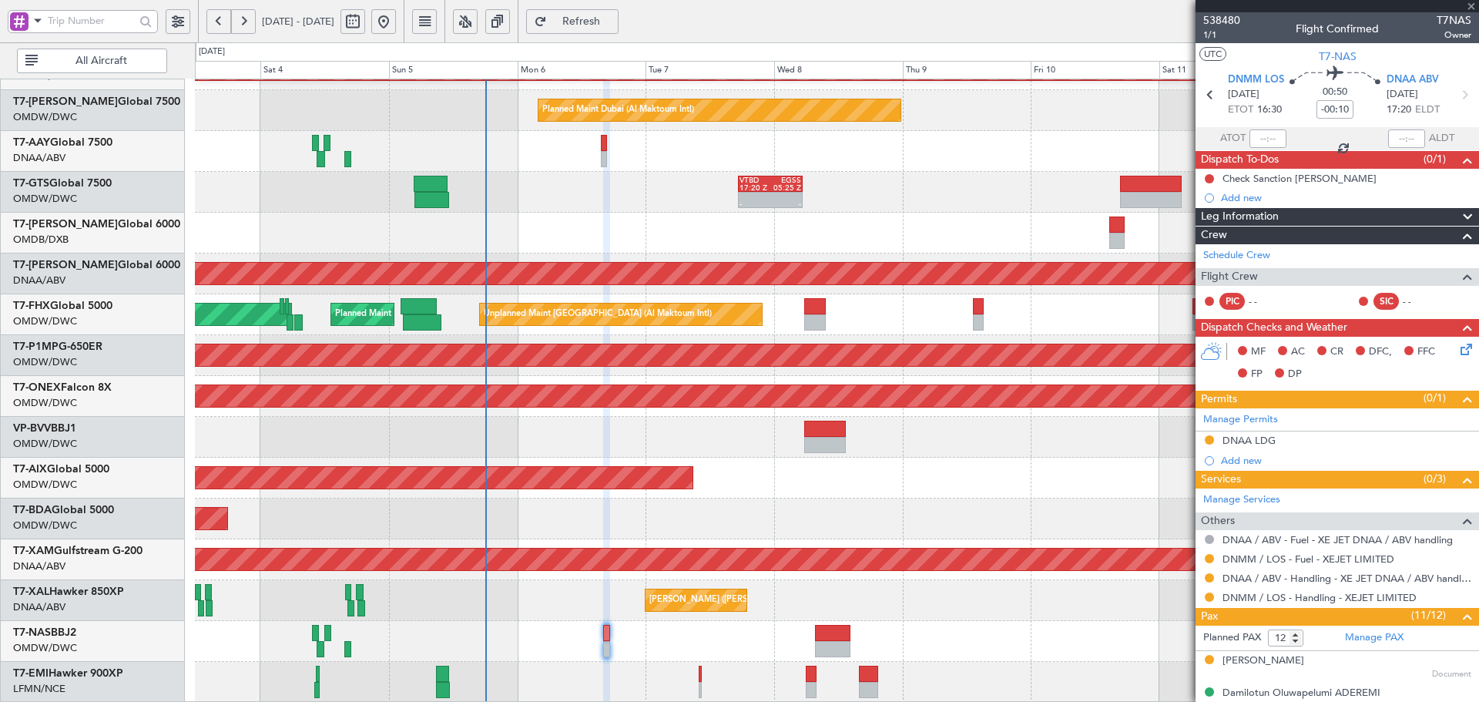
type input "+00:20"
type input "0"
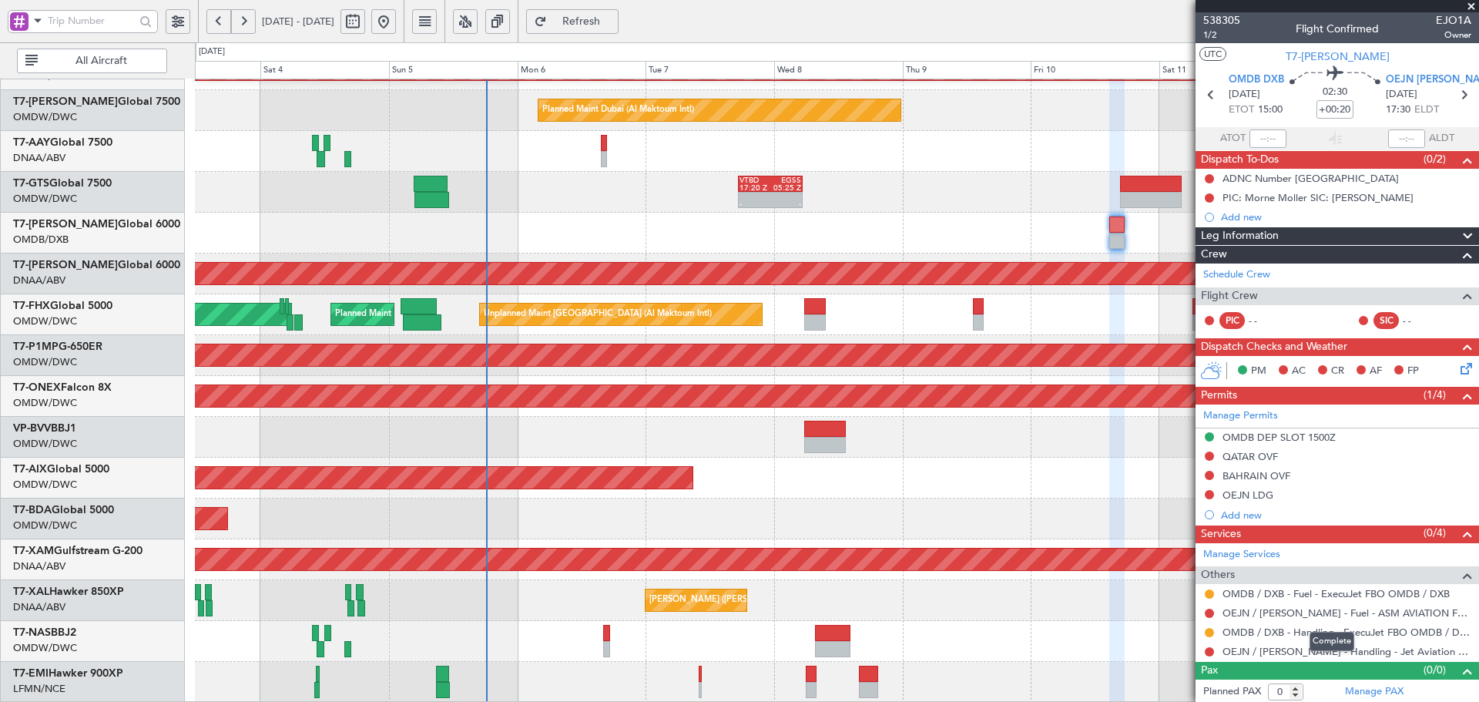
click at [1322, 650] on div "Complete" at bounding box center [1331, 641] width 45 height 19
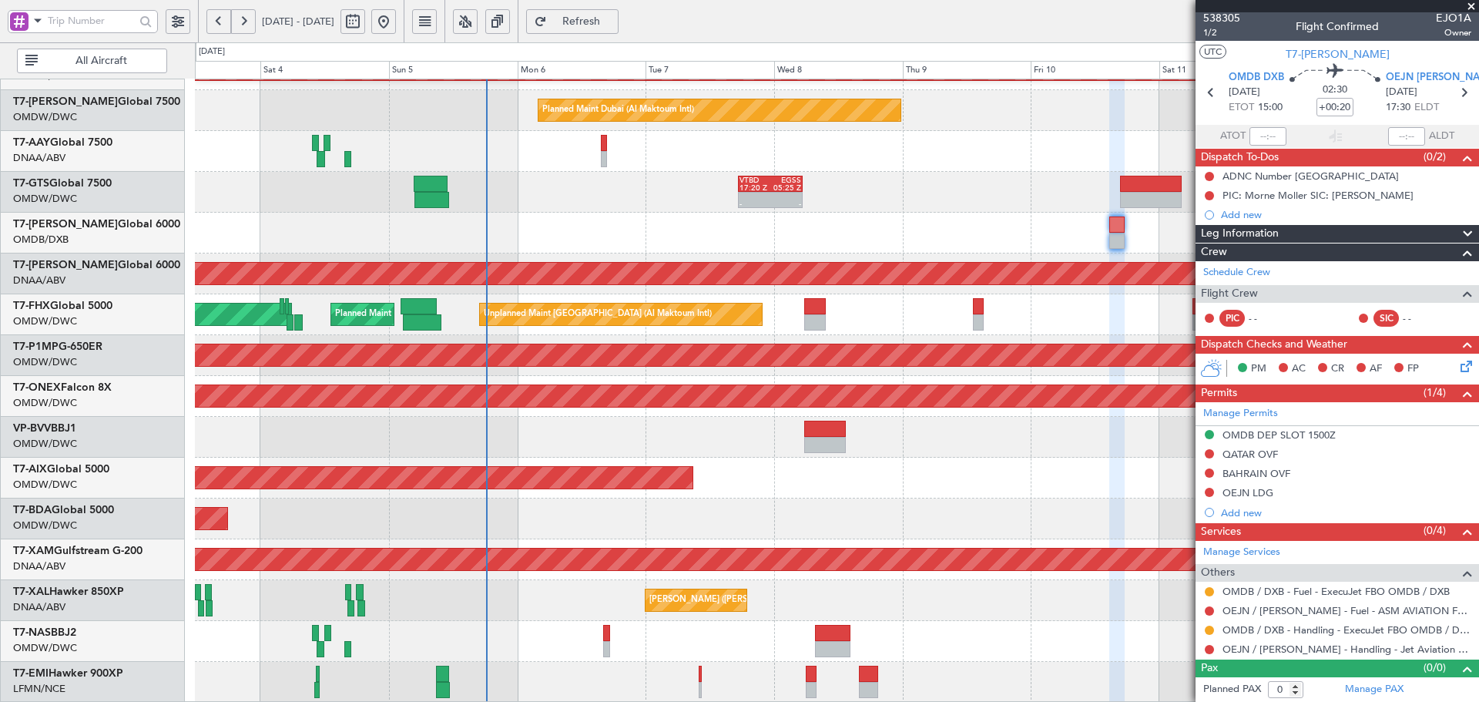
click at [618, 28] on button "Refresh" at bounding box center [572, 21] width 92 height 25
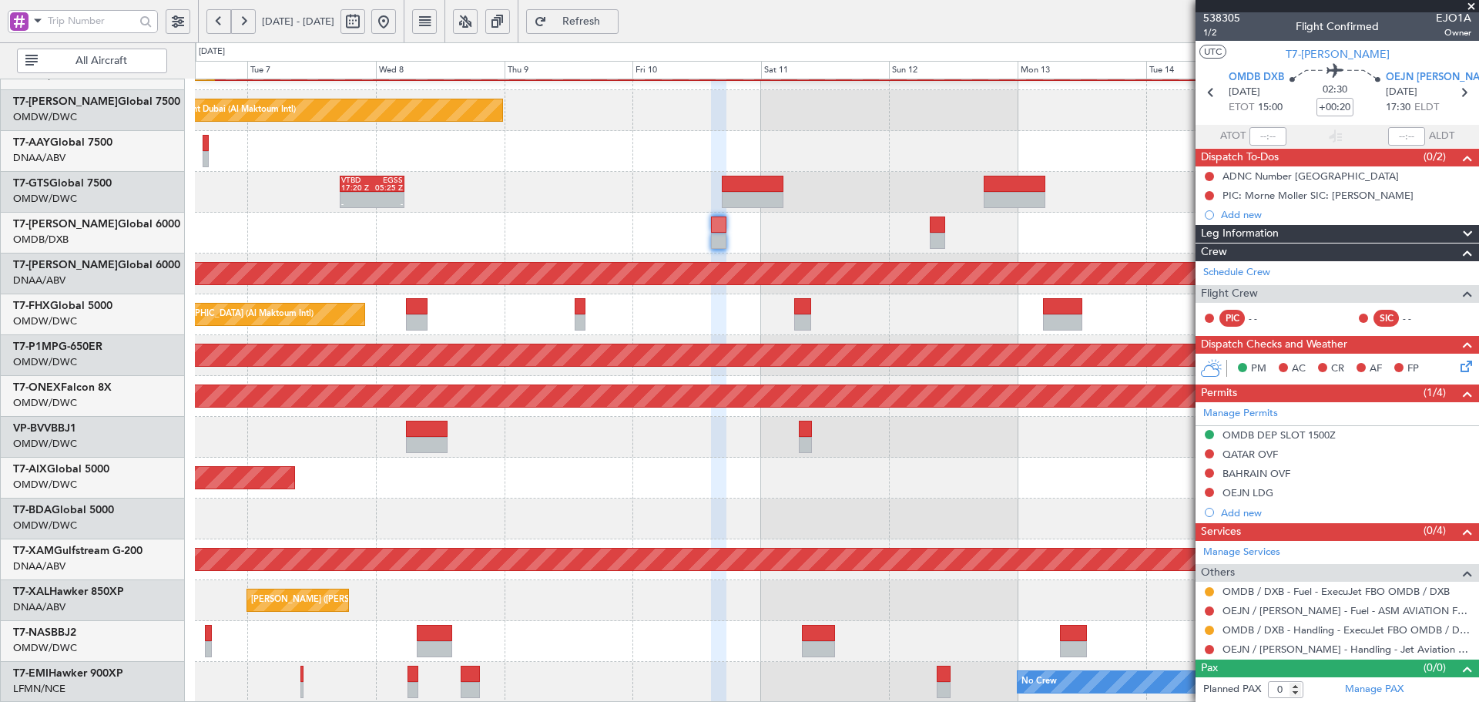
click at [343, 470] on div "Planned Maint Dubai (Al Maktoum Intl) Planned Maint [GEOGRAPHIC_DATA] (Al Makto…" at bounding box center [836, 253] width 1283 height 898
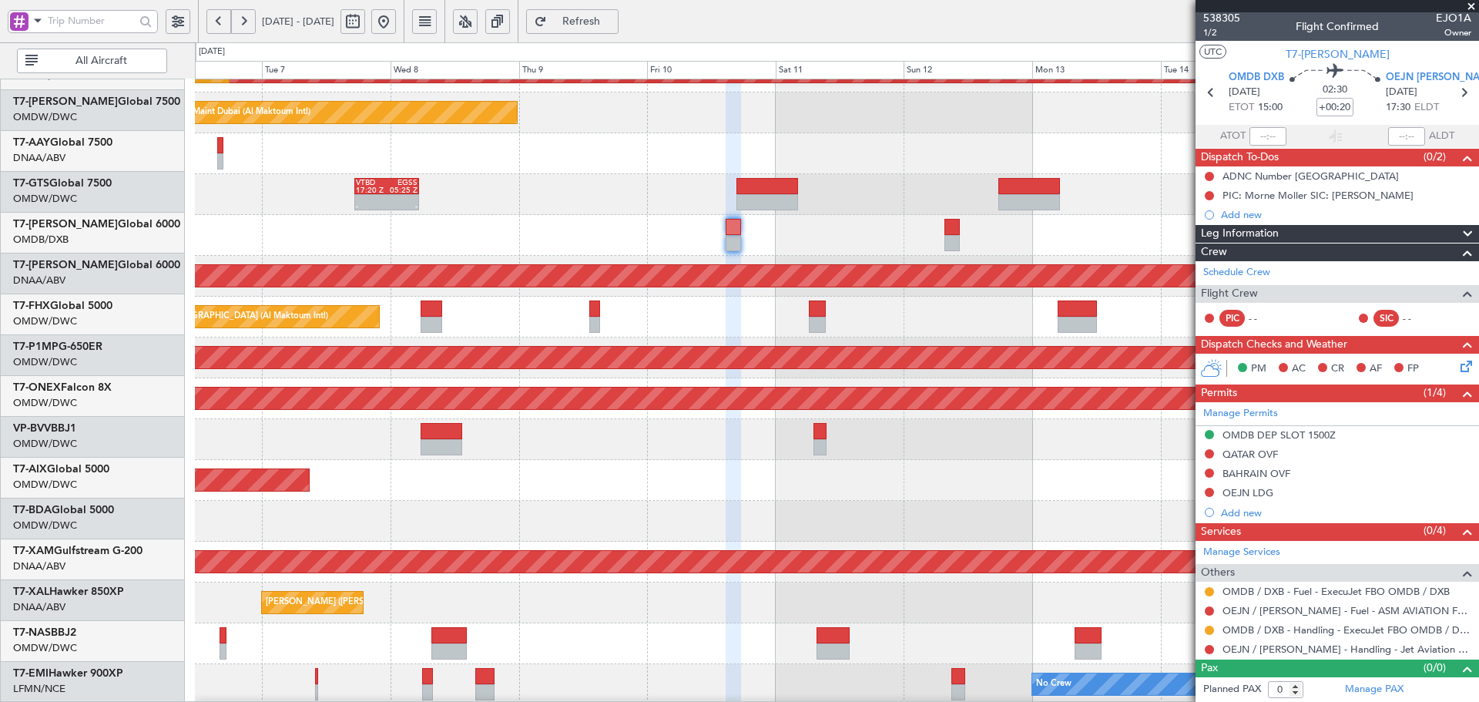
scroll to position [275, 0]
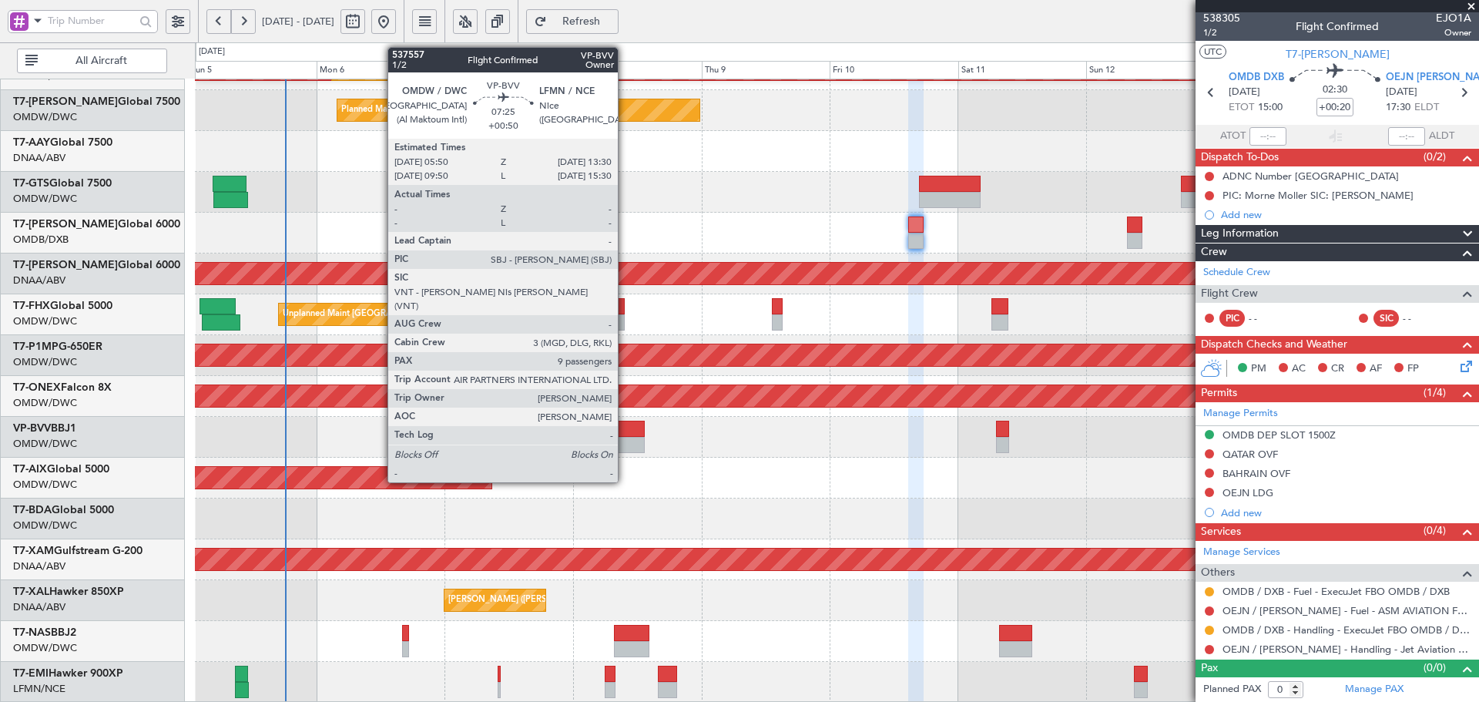
click at [625, 428] on div at bounding box center [624, 428] width 42 height 16
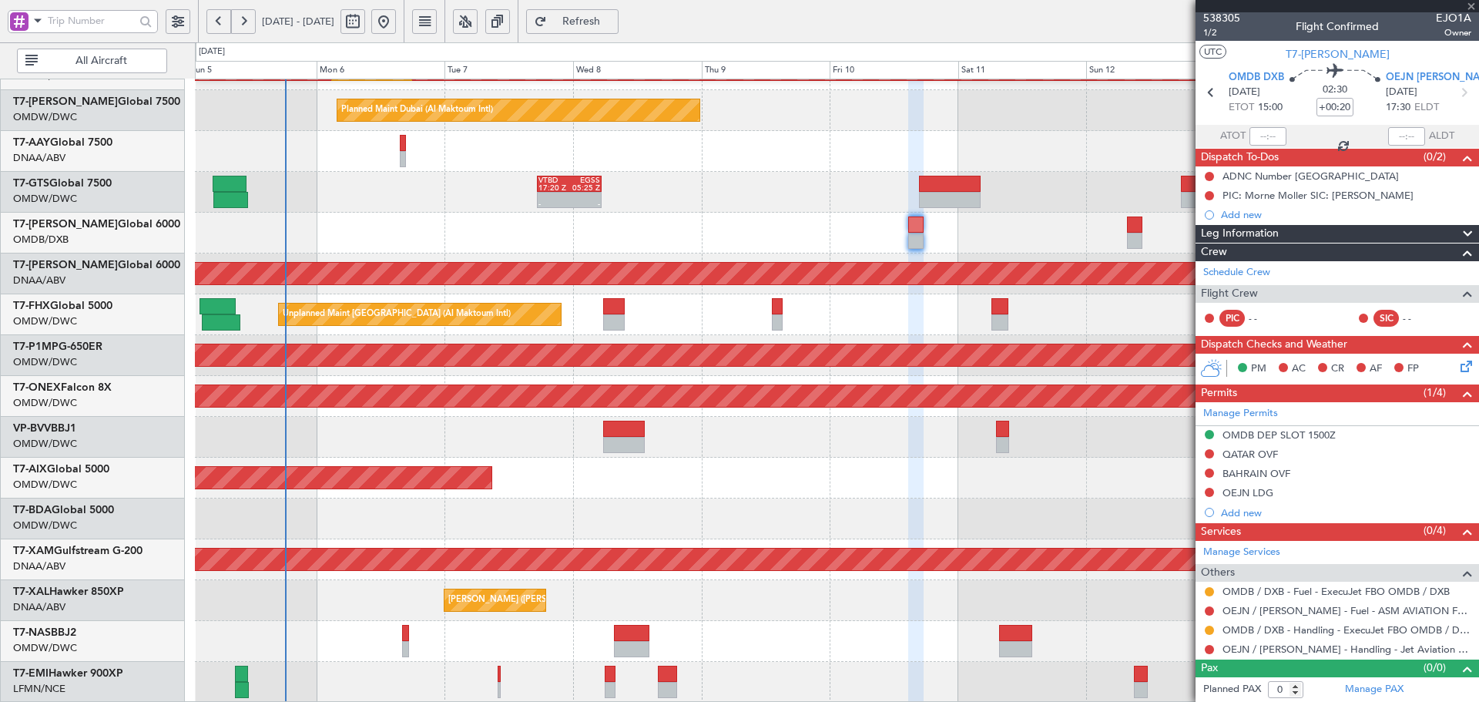
type input "+00:50"
type input "9"
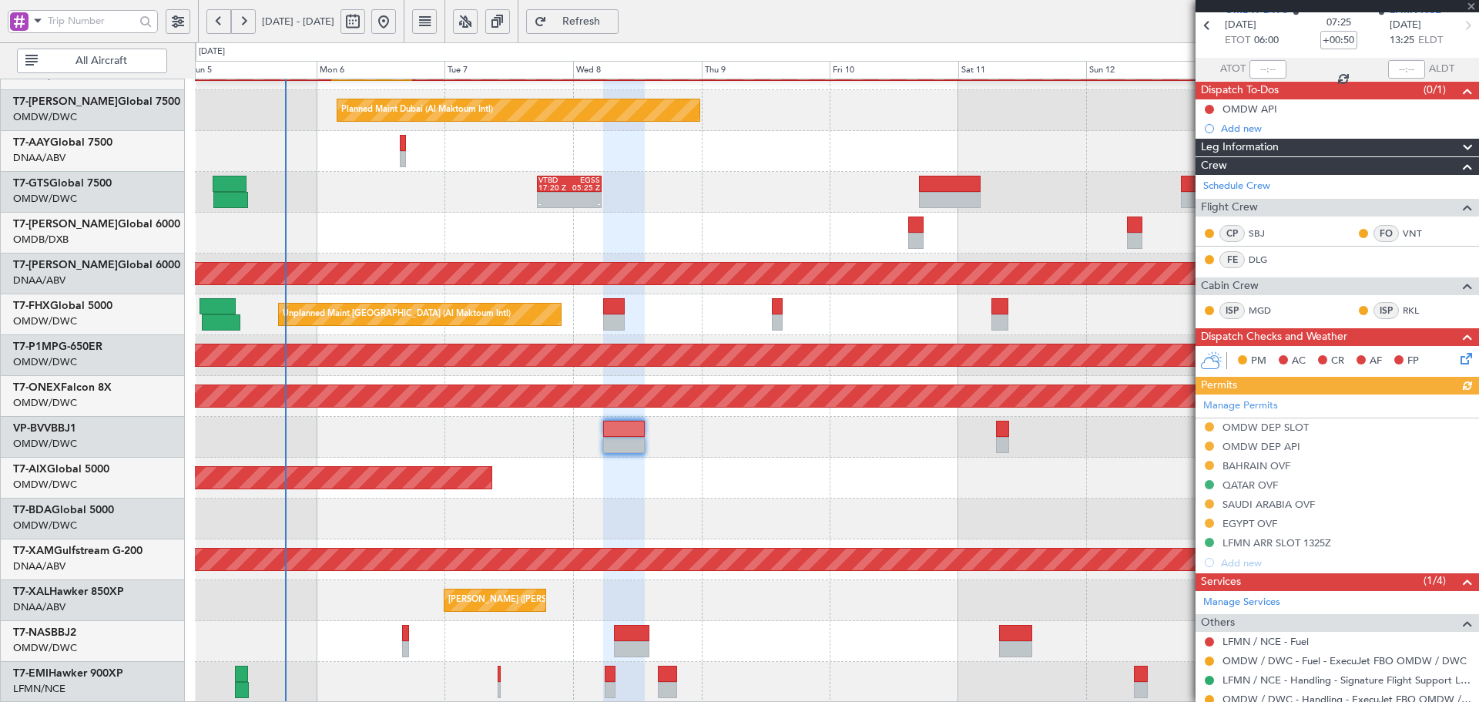
scroll to position [52, 0]
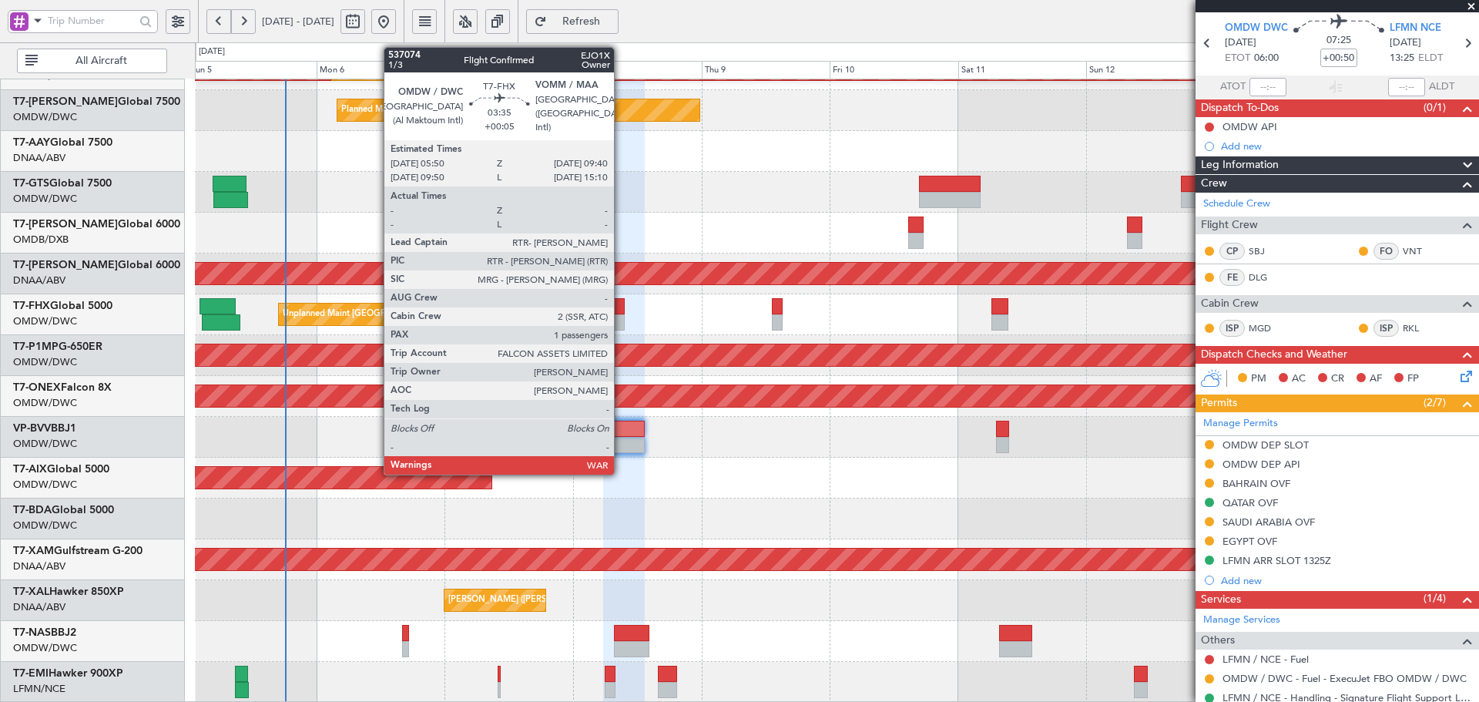
click at [621, 307] on div at bounding box center [613, 306] width 21 height 16
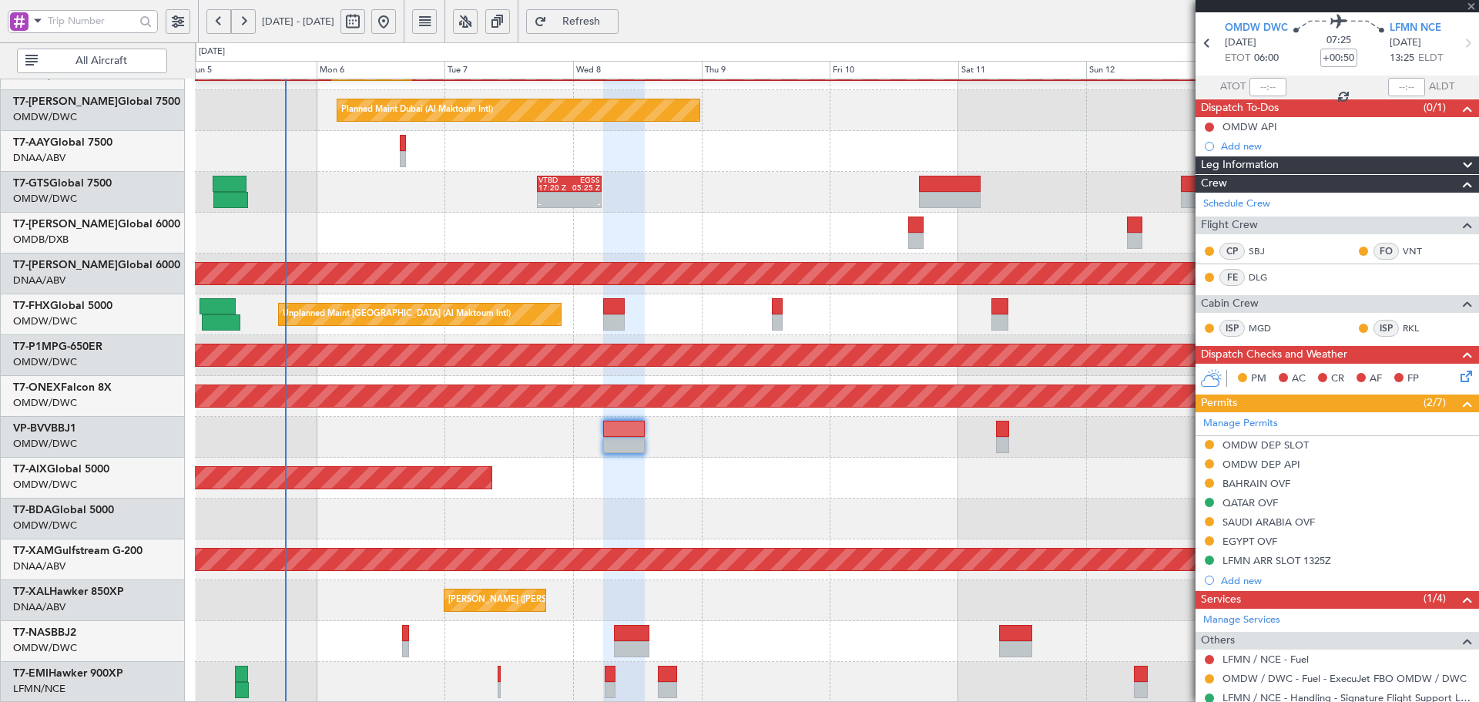
type input "+00:05"
type input "1"
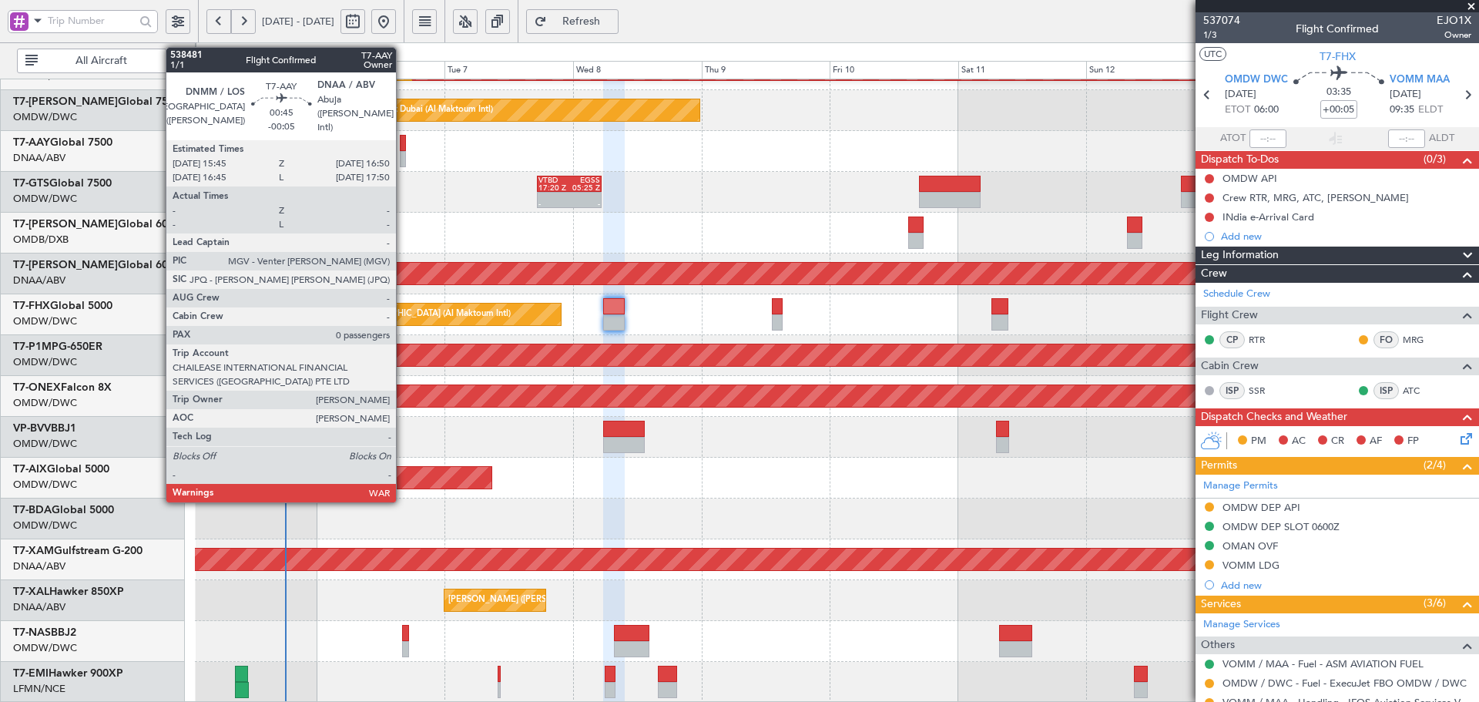
click at [403, 143] on div at bounding box center [403, 143] width 6 height 16
click at [403, 142] on div at bounding box center [403, 143] width 6 height 16
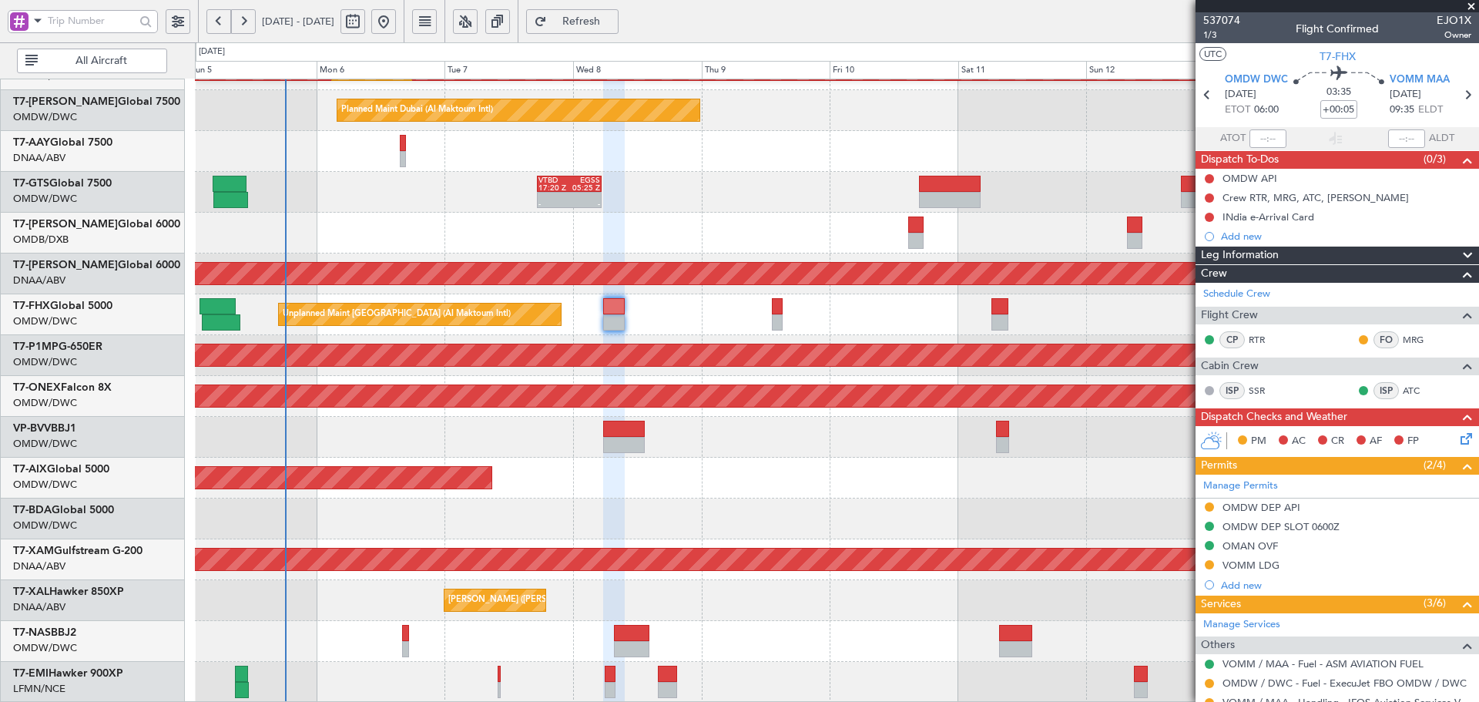
click at [613, 22] on span "Refresh" at bounding box center [581, 21] width 63 height 11
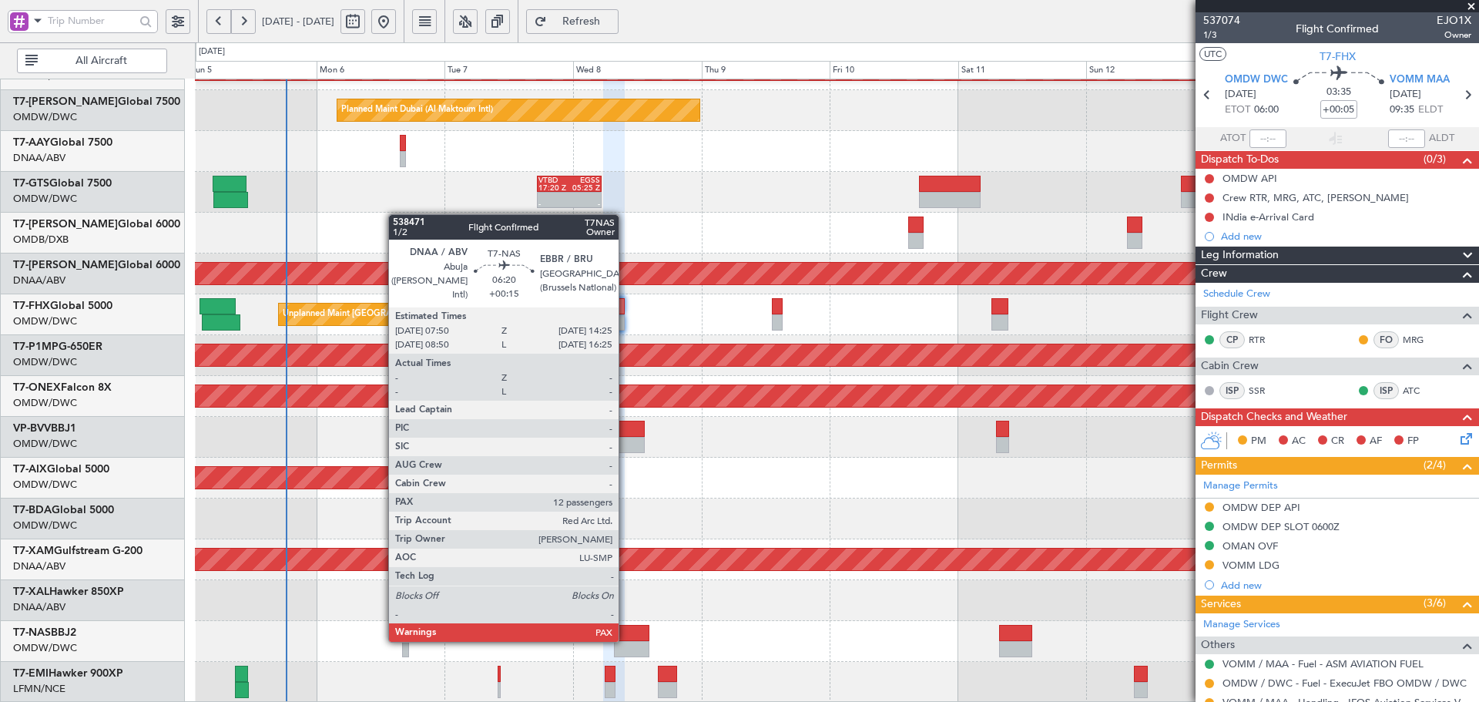
click at [625, 640] on div at bounding box center [631, 633] width 35 height 16
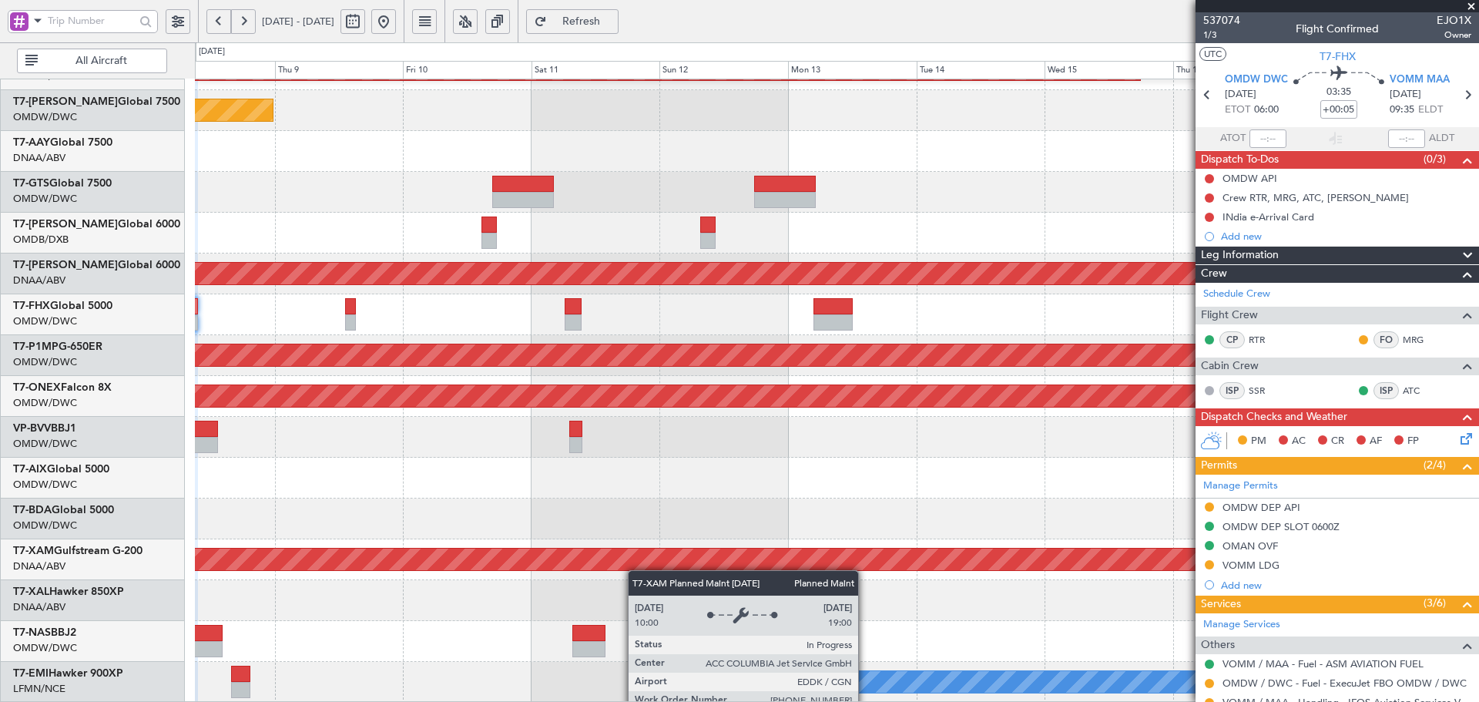
click at [460, 548] on div "Planned Maint Dubai (Al Maktoum Intl) Planned Maint Dubai (Al Maktoum Intl) Pla…" at bounding box center [836, 253] width 1283 height 898
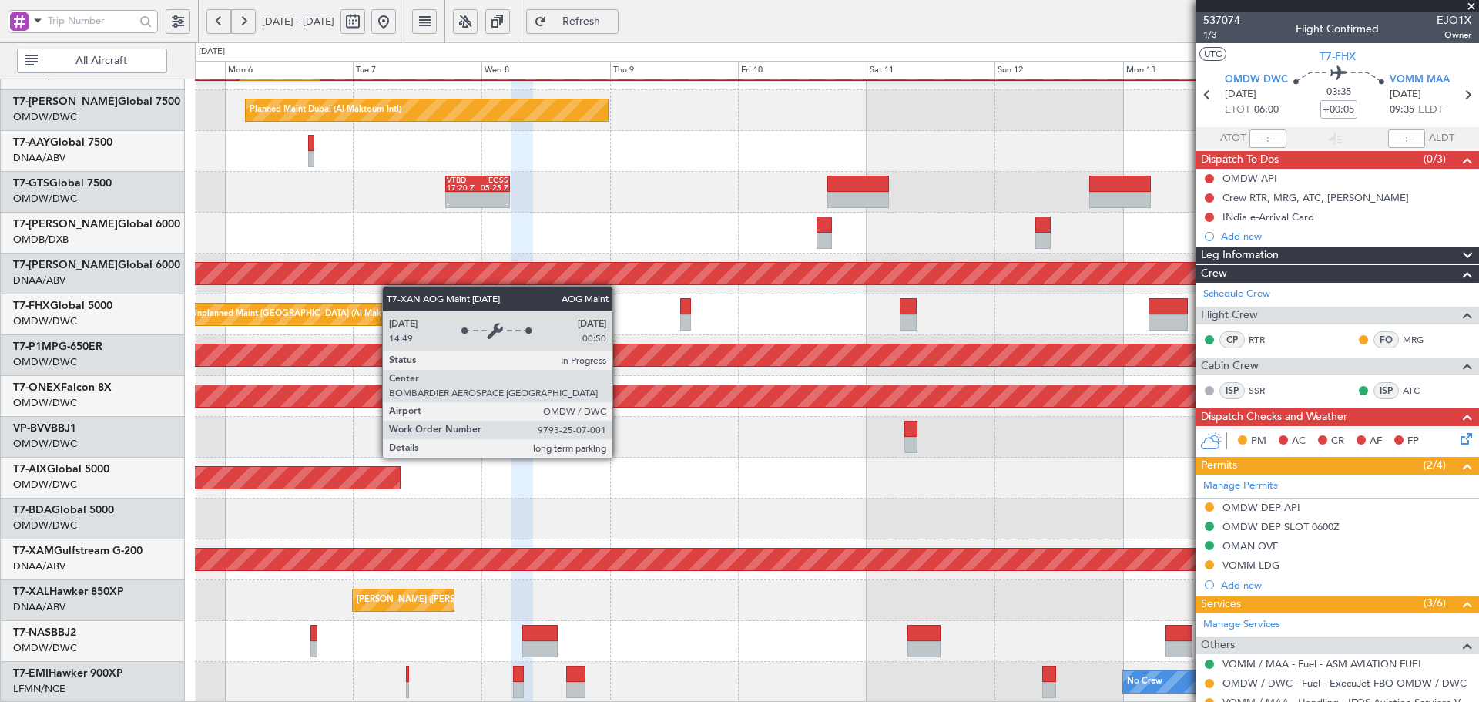
click at [714, 276] on div "AOG Maint Dubai (Al Maktoum Intl)" at bounding box center [836, 273] width 1283 height 41
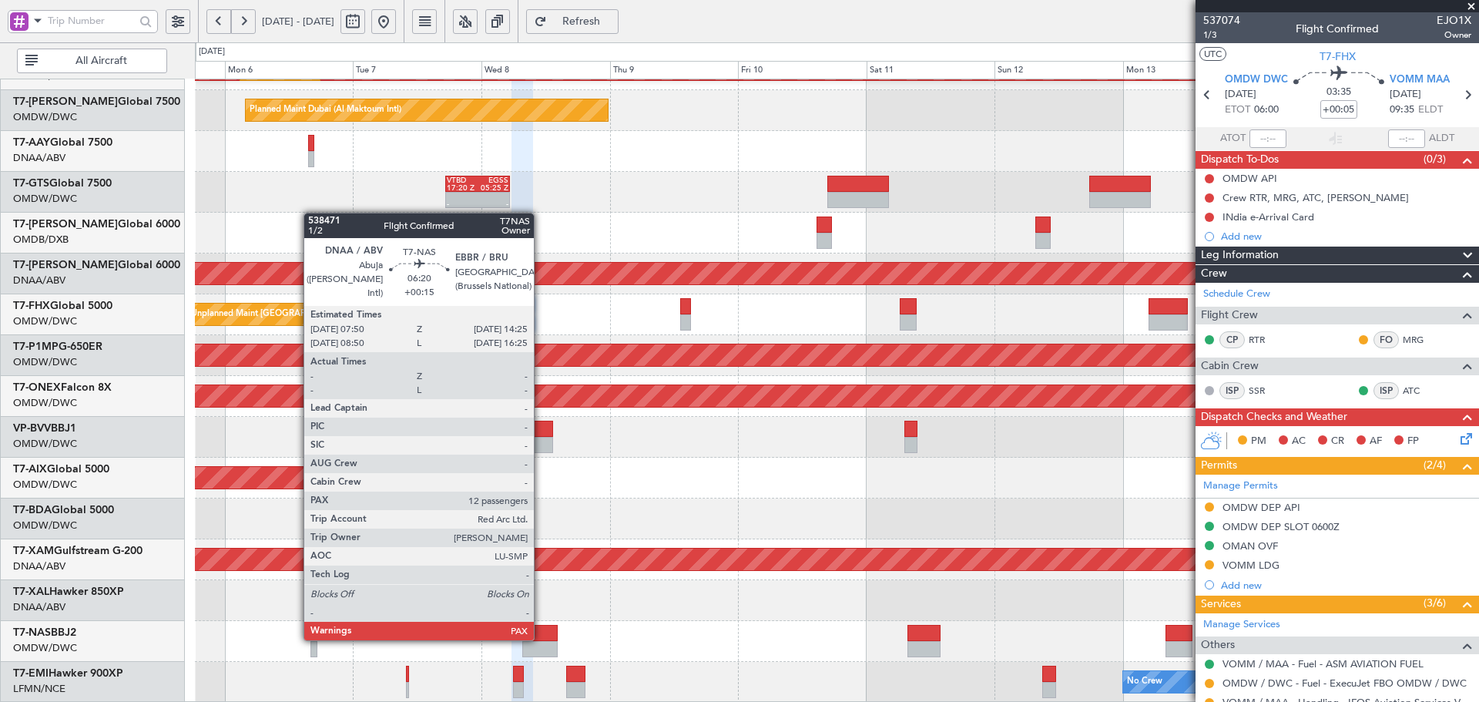
click at [541, 638] on div at bounding box center [539, 633] width 35 height 16
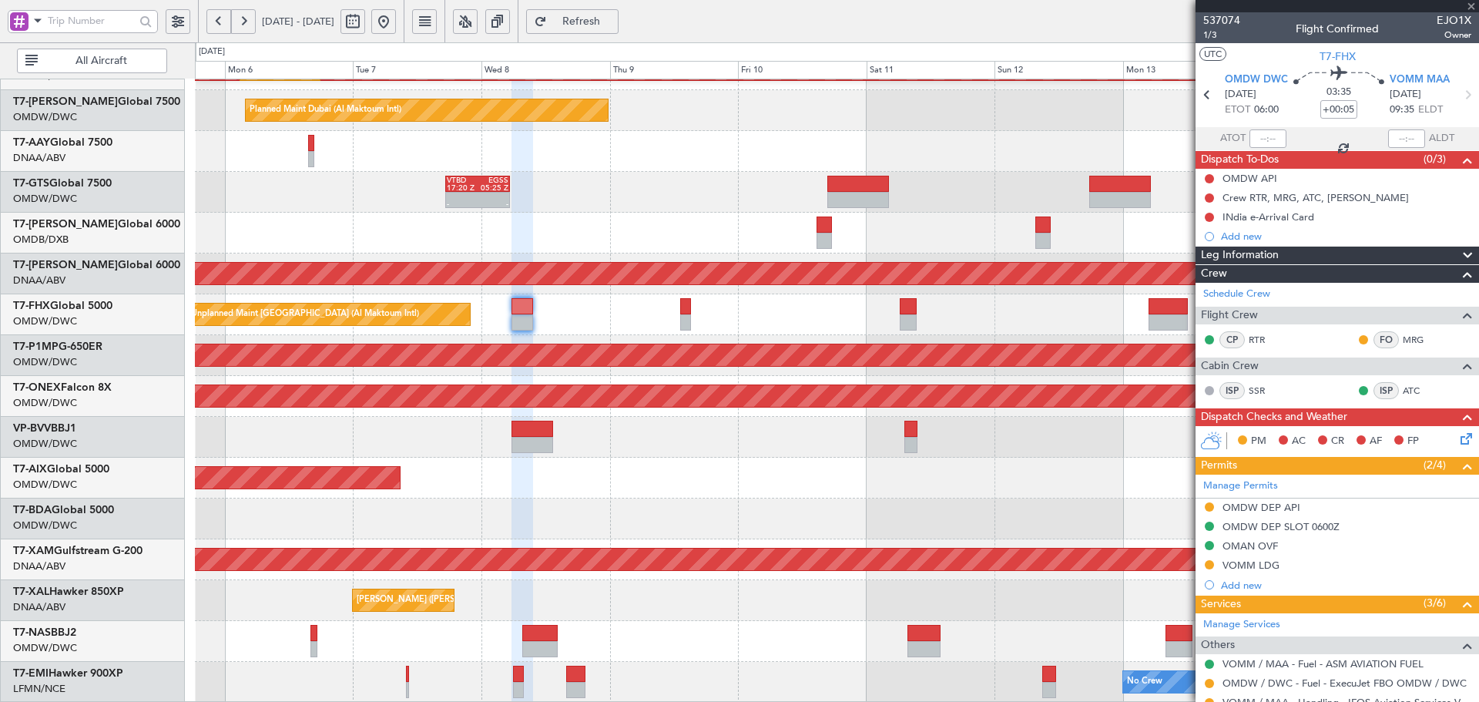
type input "+00:15"
type input "12"
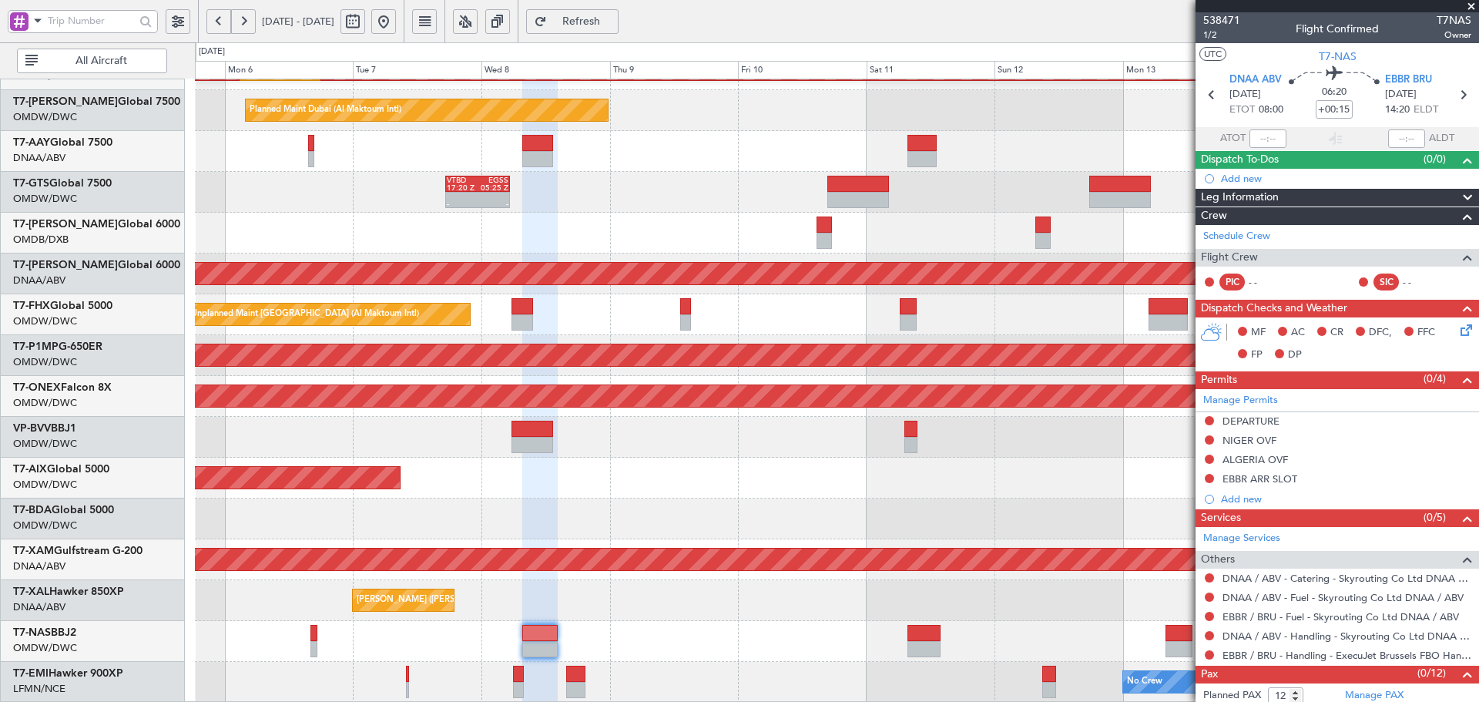
click at [613, 16] on span "Refresh" at bounding box center [581, 21] width 63 height 11
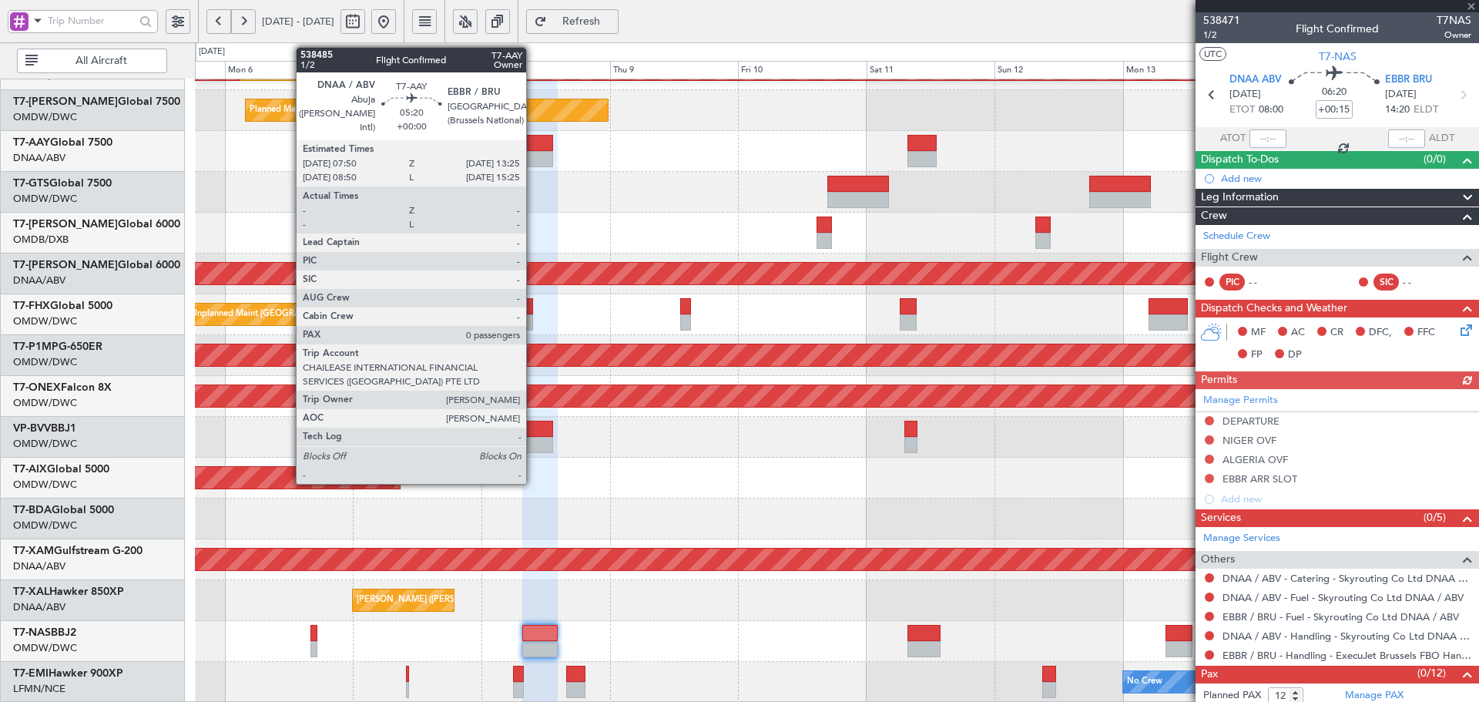
click at [533, 141] on div at bounding box center [537, 143] width 30 height 16
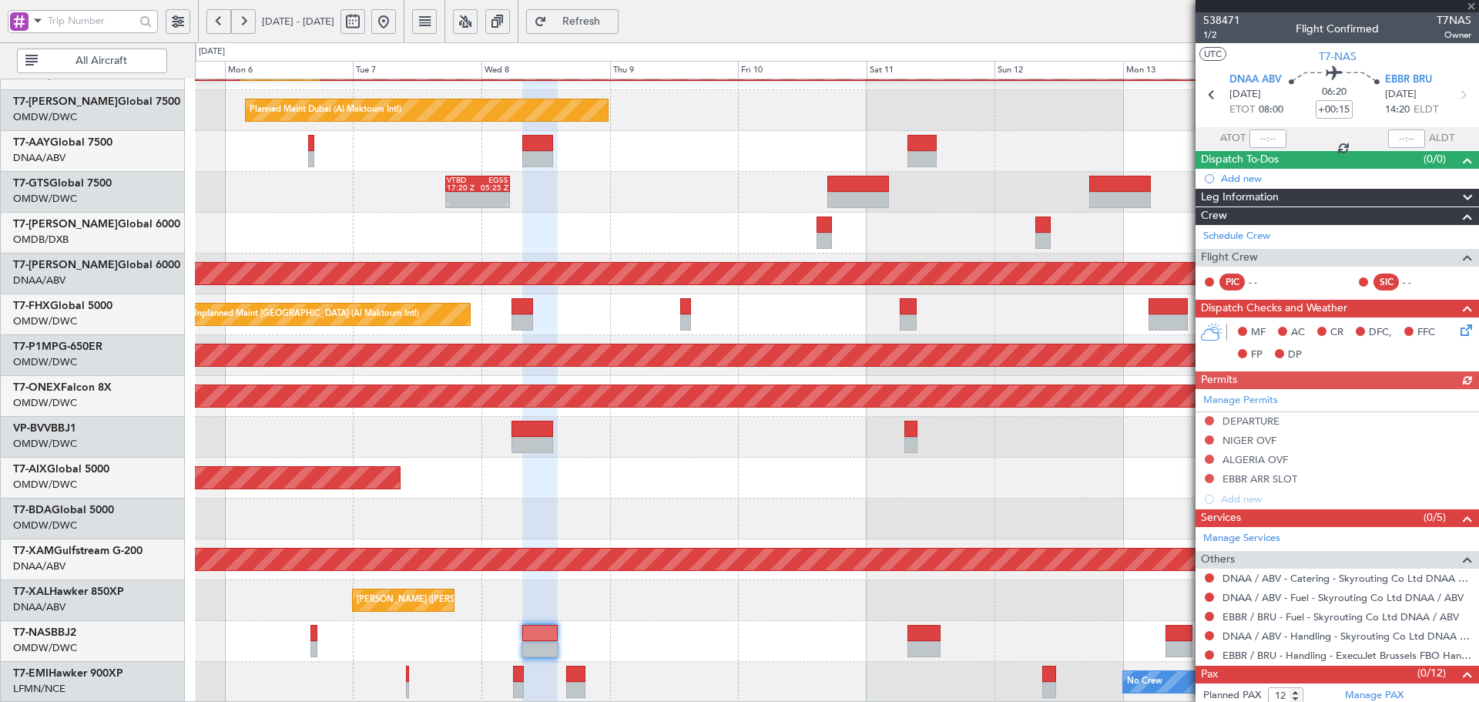
type input "0"
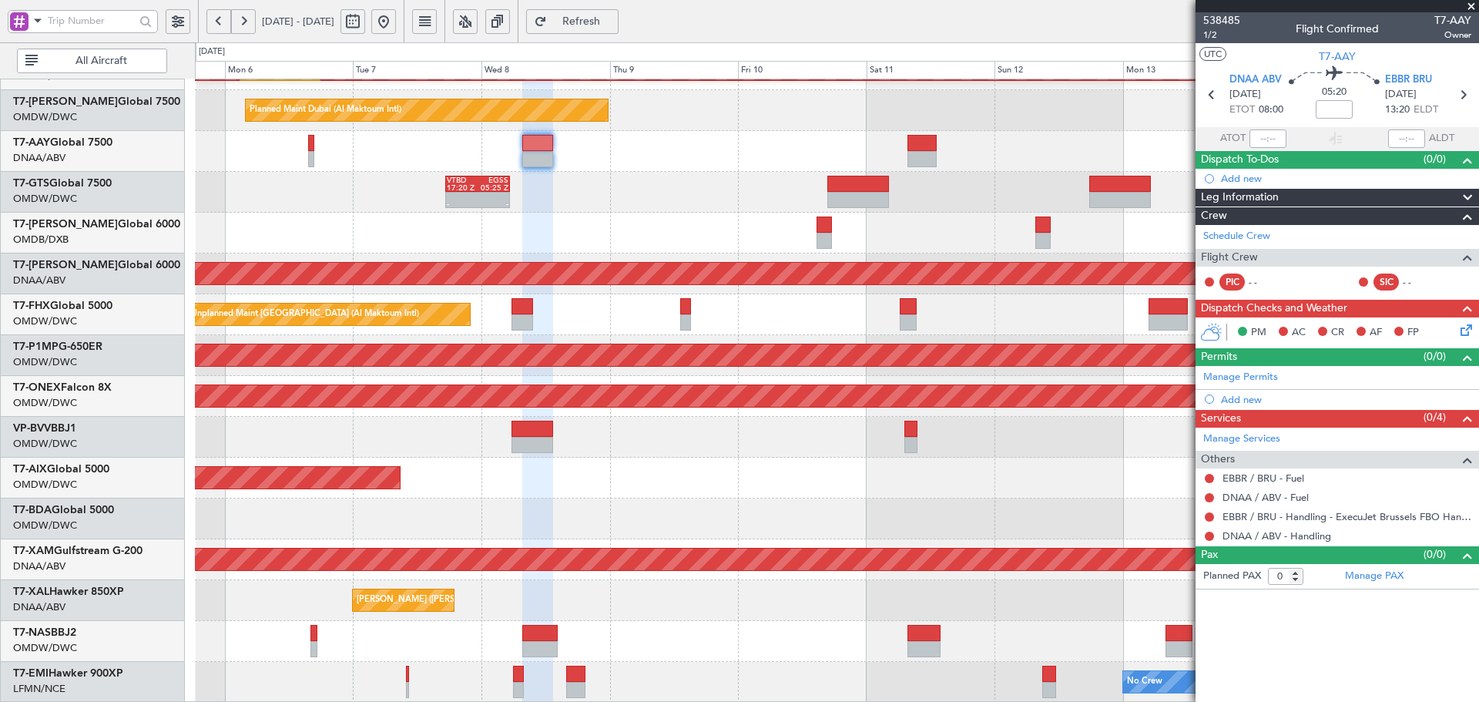
click at [1268, 379] on link "Manage Permits" at bounding box center [1240, 377] width 75 height 15
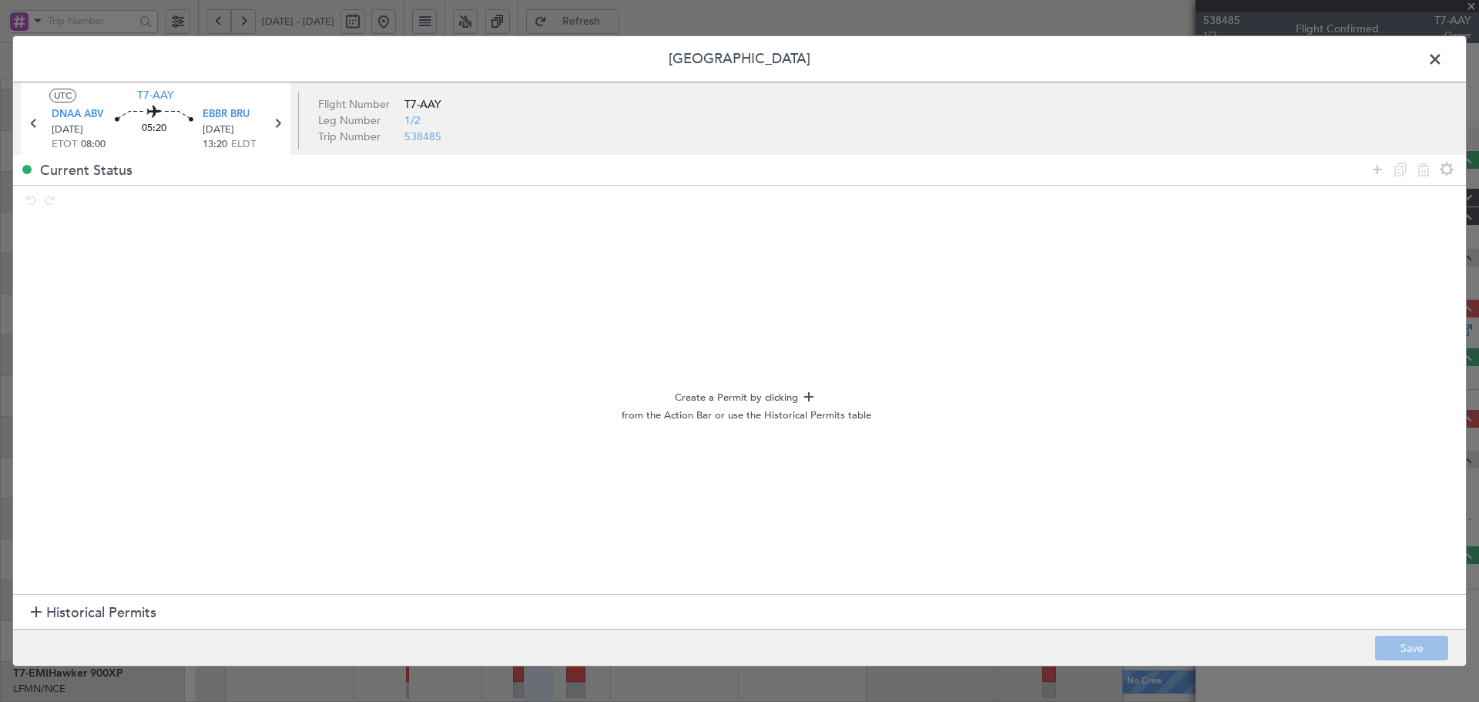
click at [119, 615] on span "Historical Permits" at bounding box center [101, 612] width 110 height 21
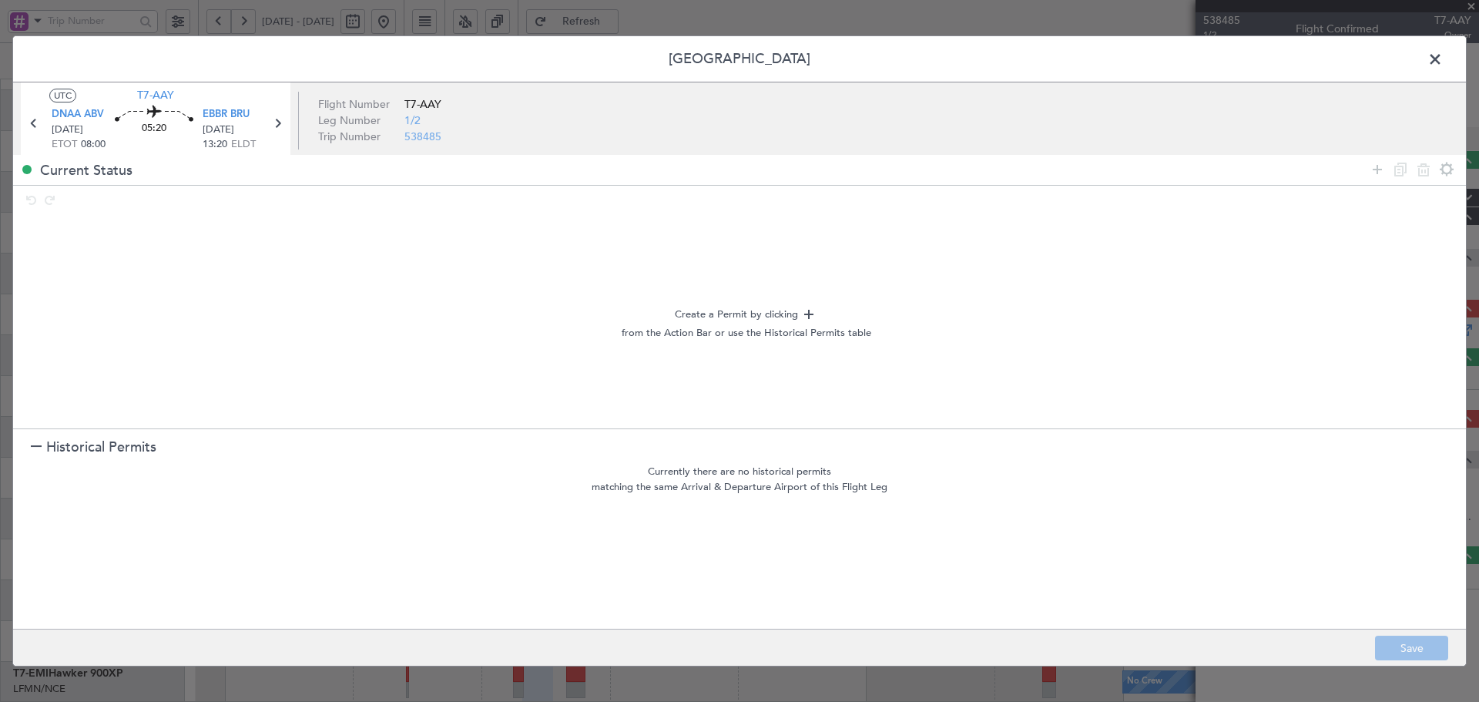
click at [95, 450] on span "Historical Permits" at bounding box center [101, 447] width 110 height 21
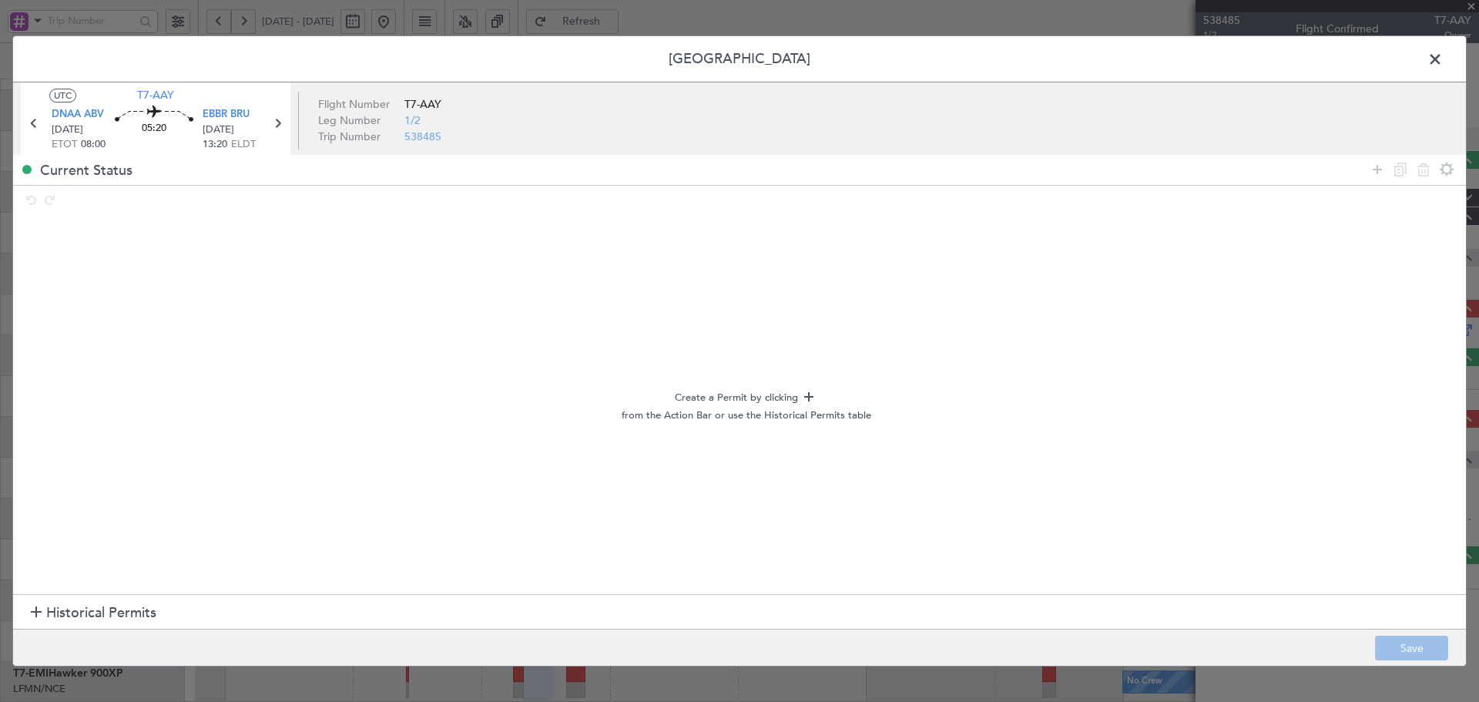
drag, startPoint x: 1382, startPoint y: 166, endPoint x: 1343, endPoint y: 171, distance: 39.6
click at [1365, 169] on div at bounding box center [1411, 170] width 92 height 22
click at [1373, 173] on icon at bounding box center [1377, 169] width 18 height 18
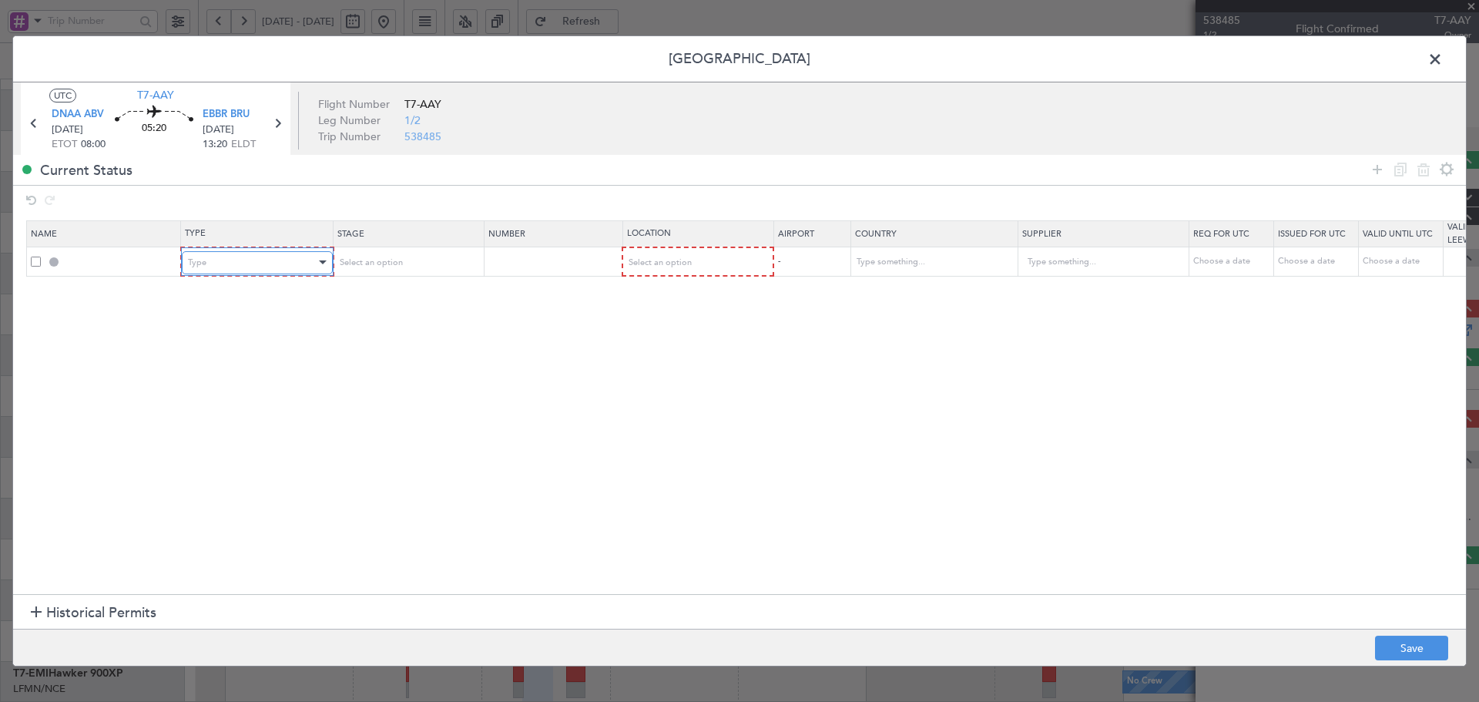
click at [186, 266] on div "Type" at bounding box center [257, 262] width 151 height 23
click at [230, 430] on span "Departure" at bounding box center [257, 428] width 137 height 23
click at [378, 248] on mat-form-field "Select an option" at bounding box center [405, 262] width 149 height 28
click at [377, 256] on span "Select an option" at bounding box center [368, 262] width 63 height 12
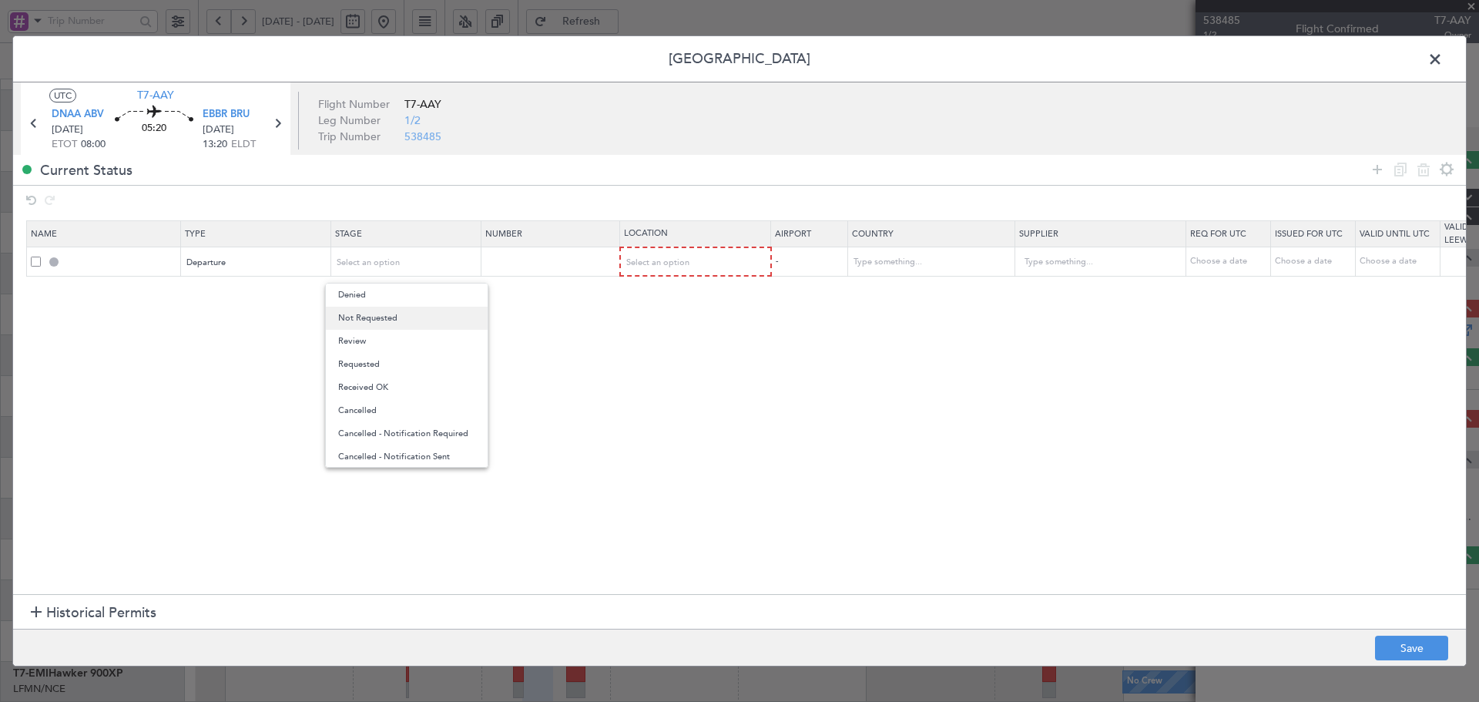
click at [361, 320] on span "Not Requested" at bounding box center [406, 318] width 137 height 23
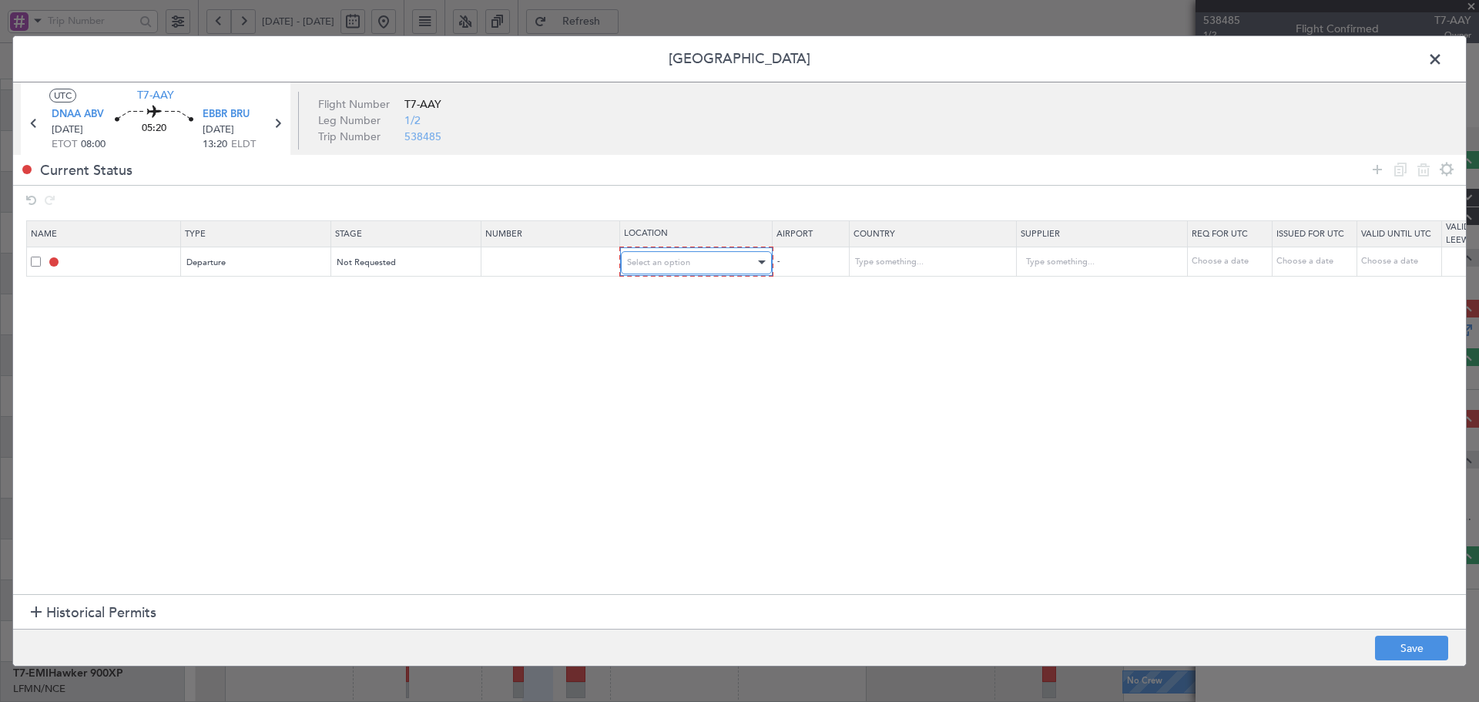
click at [675, 267] on span "Select an option" at bounding box center [658, 262] width 63 height 12
click at [651, 295] on span "Departure" at bounding box center [696, 294] width 137 height 23
click at [1379, 164] on icon at bounding box center [1377, 169] width 18 height 18
click at [288, 296] on div "Type" at bounding box center [252, 291] width 128 height 23
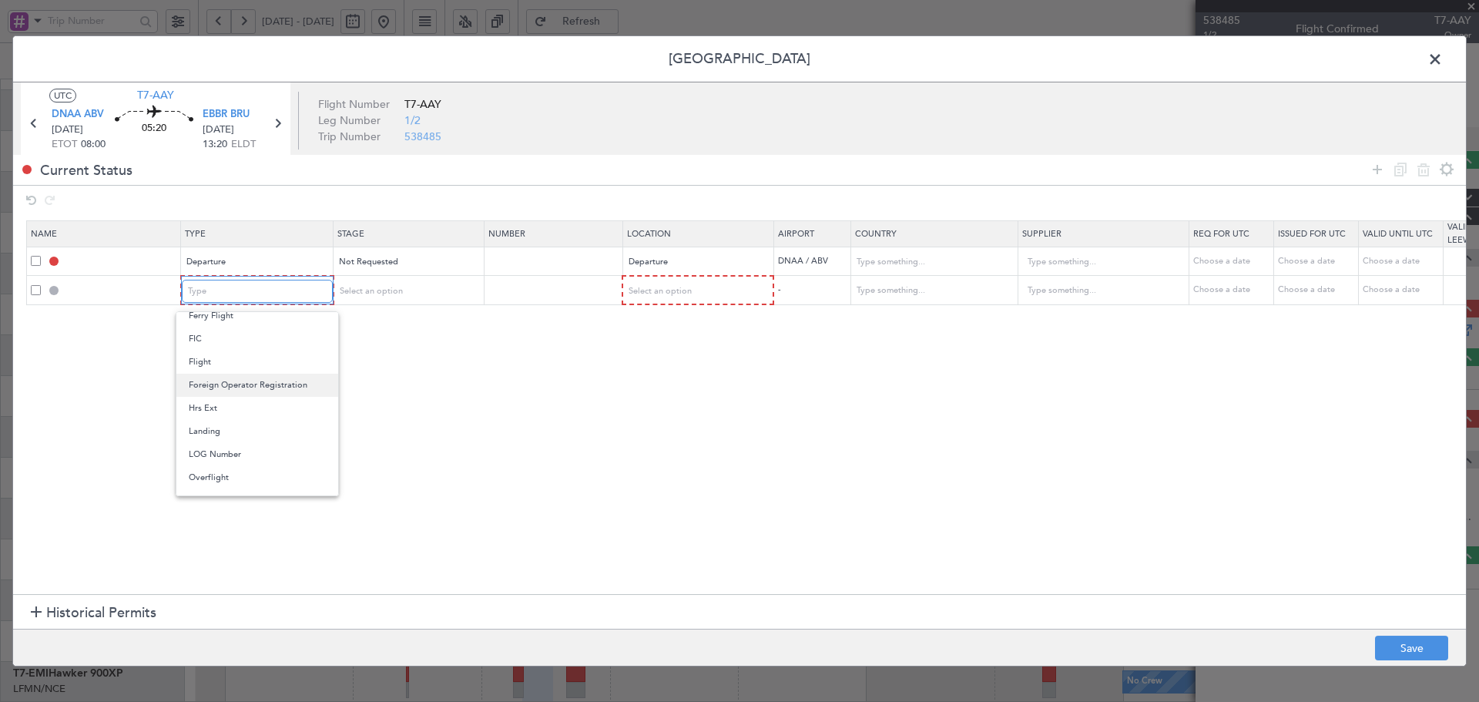
scroll to position [308, 0]
click at [220, 434] on span "Overflight" at bounding box center [257, 431] width 137 height 23
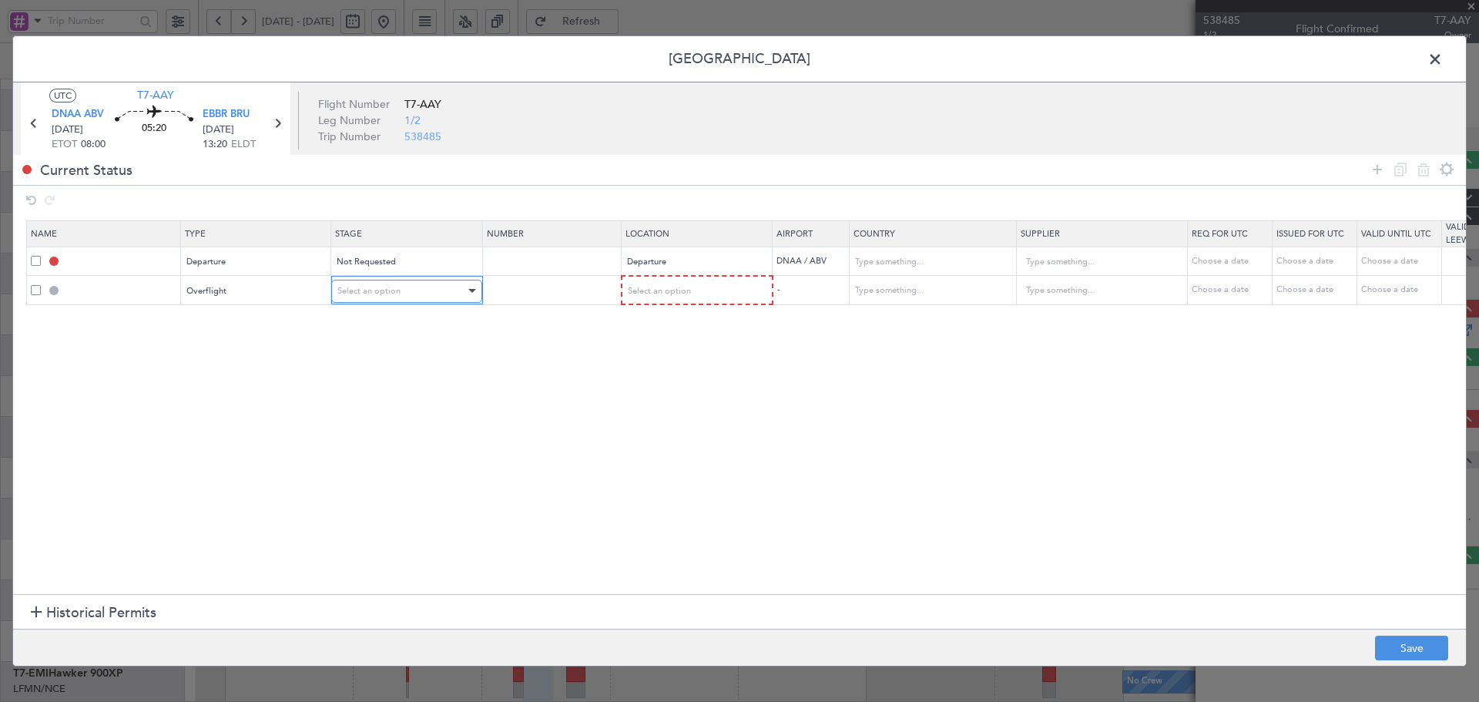
click at [417, 296] on div "Select an option" at bounding box center [401, 291] width 128 height 23
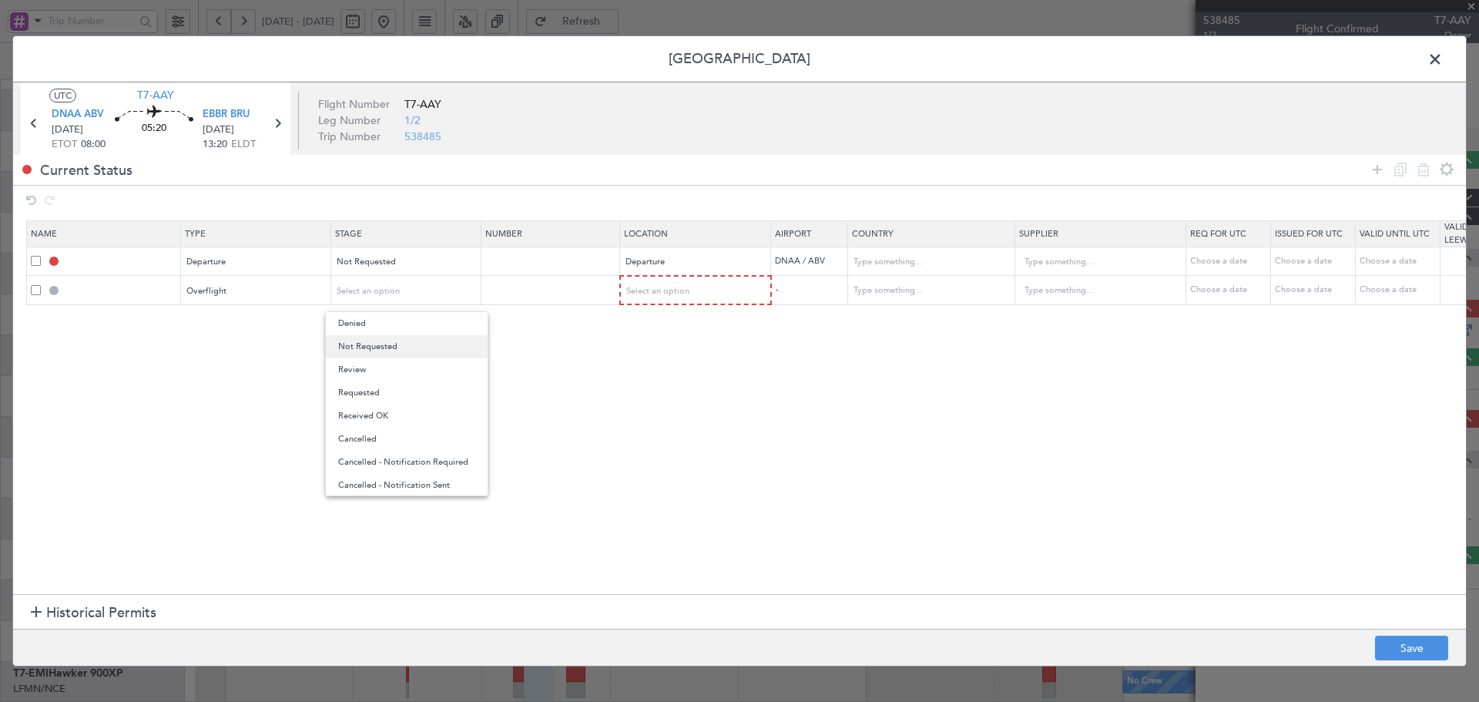
click at [391, 345] on span "Not Requested" at bounding box center [406, 346] width 137 height 23
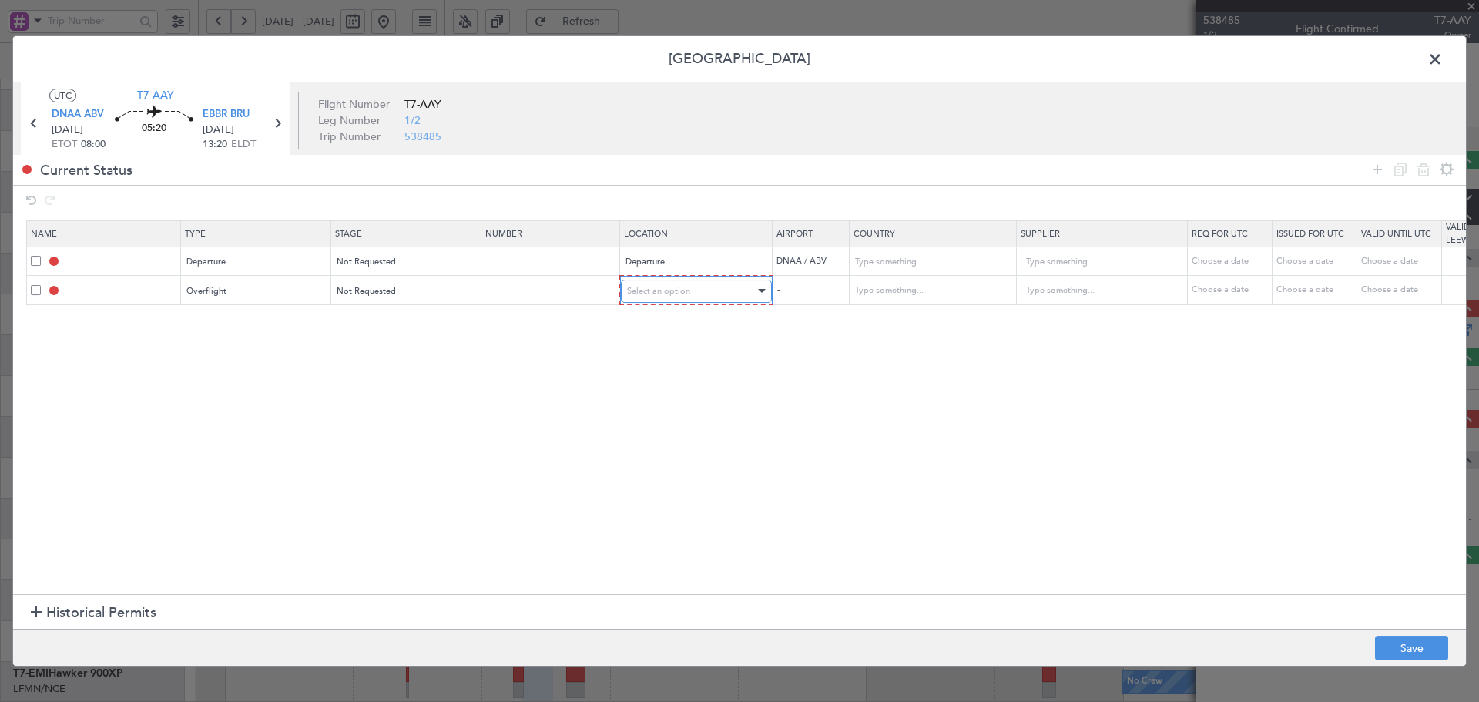
click at [648, 299] on div "Select an option" at bounding box center [691, 291] width 128 height 23
drag, startPoint x: 635, startPoint y: 415, endPoint x: 894, endPoint y: 299, distance: 283.7
click at [635, 415] on span "Enroute" at bounding box center [696, 415] width 137 height 23
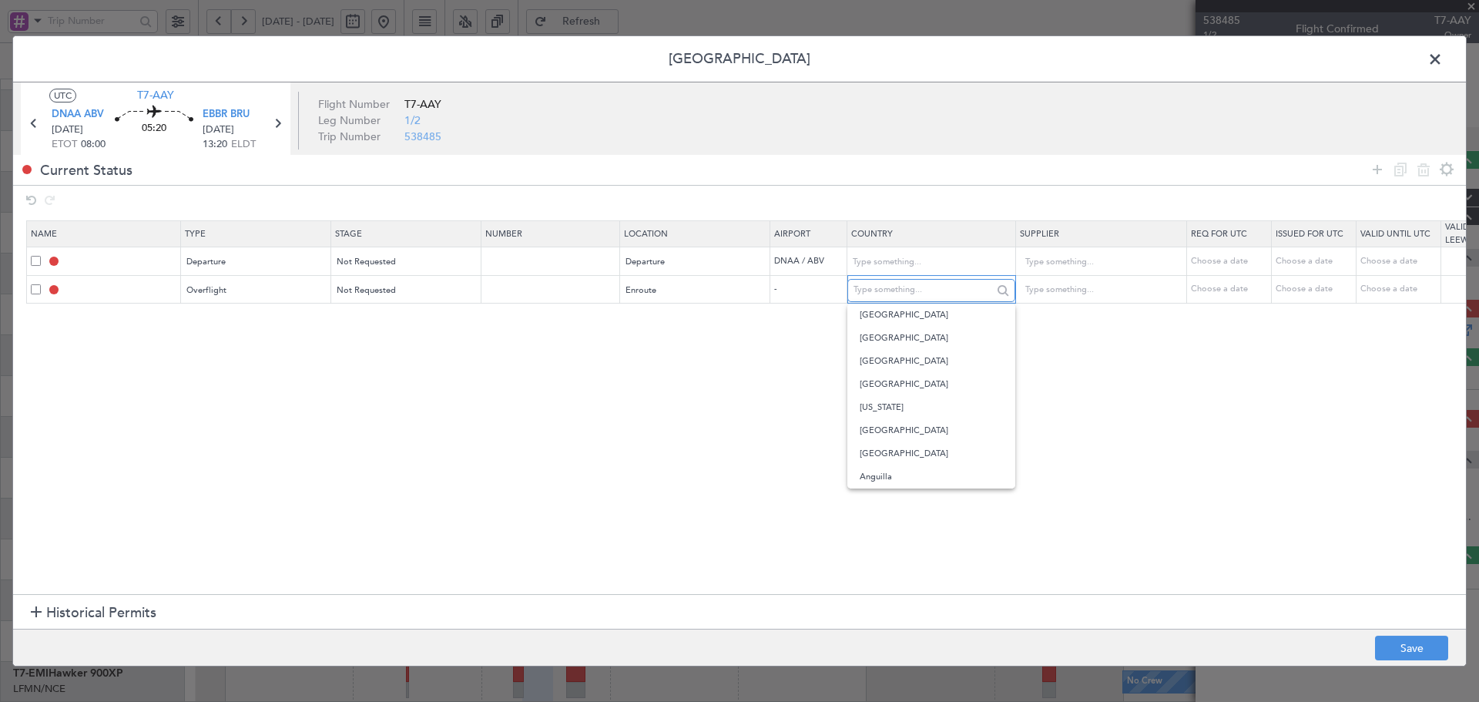
click at [898, 286] on input "text" at bounding box center [922, 290] width 139 height 23
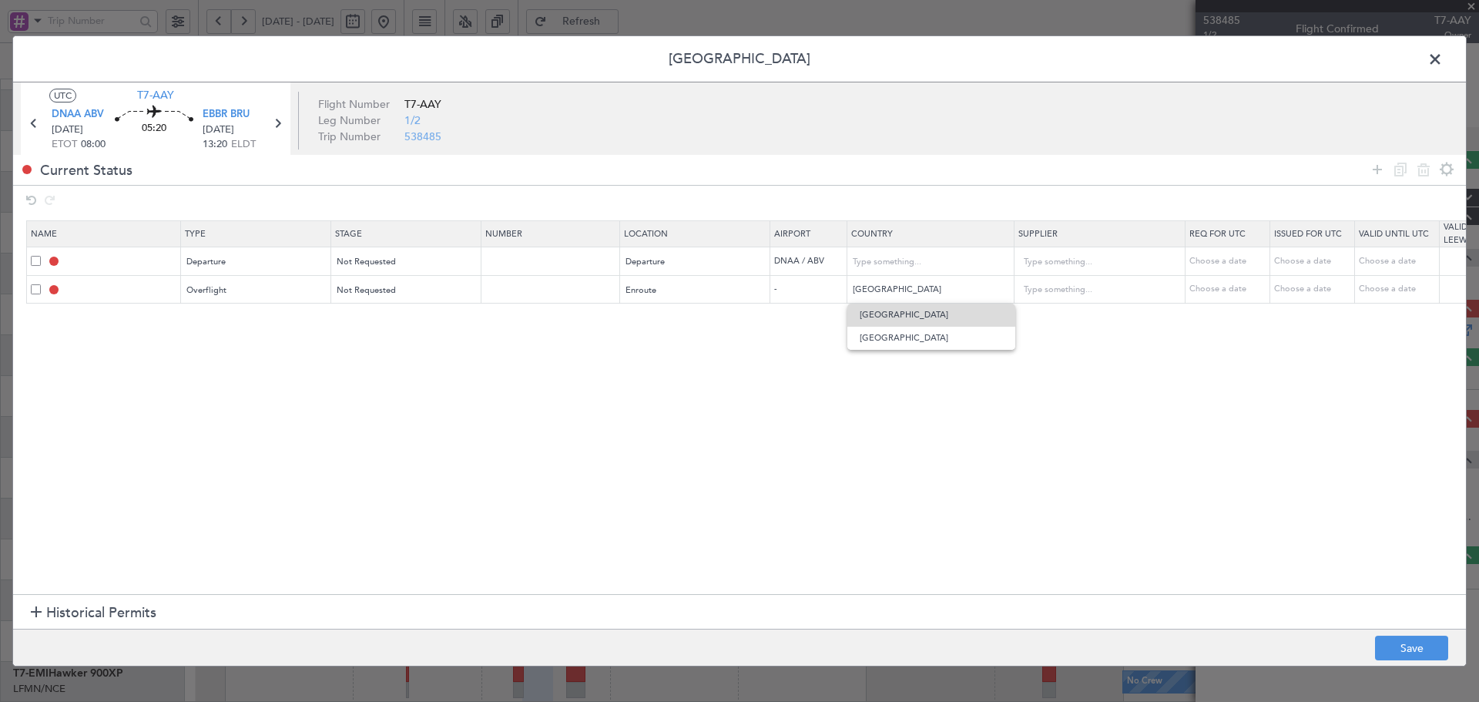
drag, startPoint x: 882, startPoint y: 321, endPoint x: 1371, endPoint y: 218, distance: 499.8
click at [888, 321] on span "Niger" at bounding box center [930, 314] width 143 height 23
type input "Niger"
drag, startPoint x: 1375, startPoint y: 172, endPoint x: 1033, endPoint y: 274, distance: 357.7
click at [1372, 172] on icon at bounding box center [1377, 169] width 18 height 18
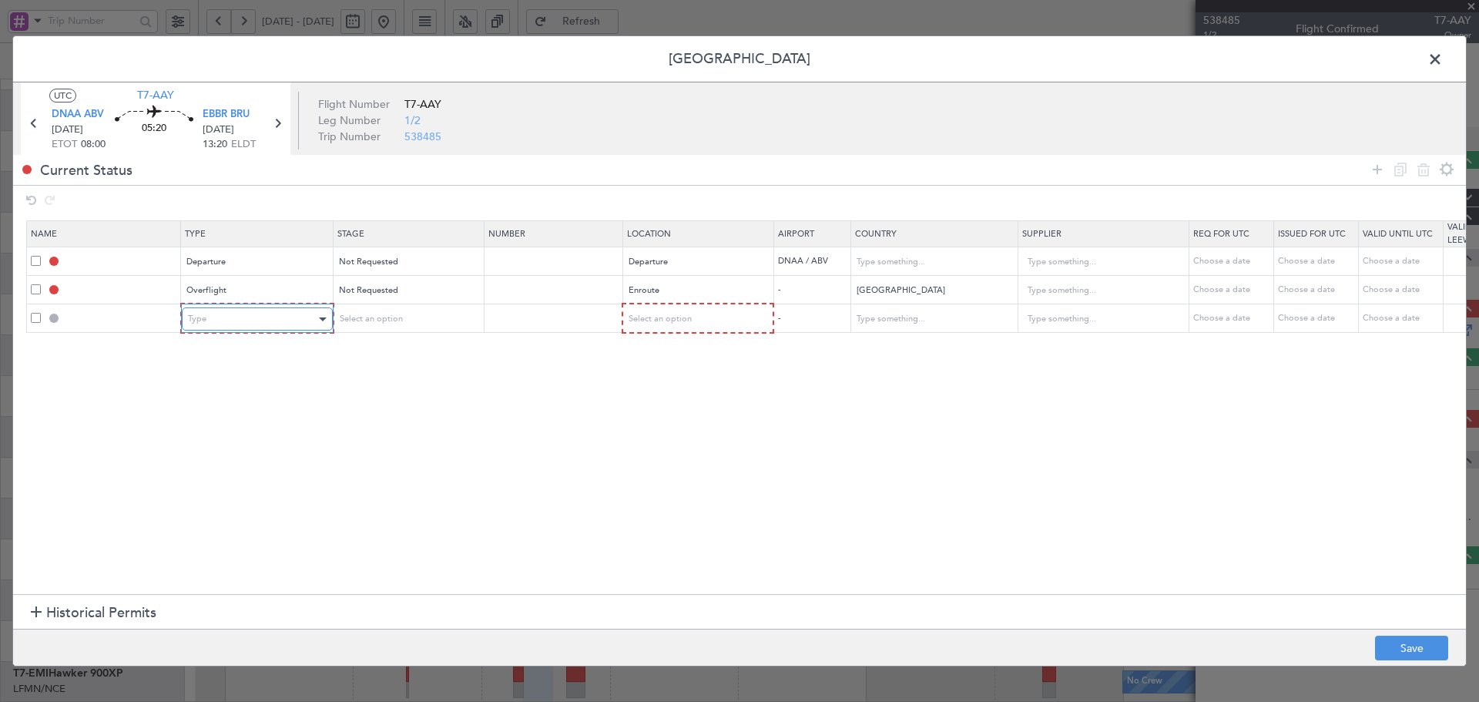
click at [275, 310] on div "Type" at bounding box center [252, 318] width 128 height 23
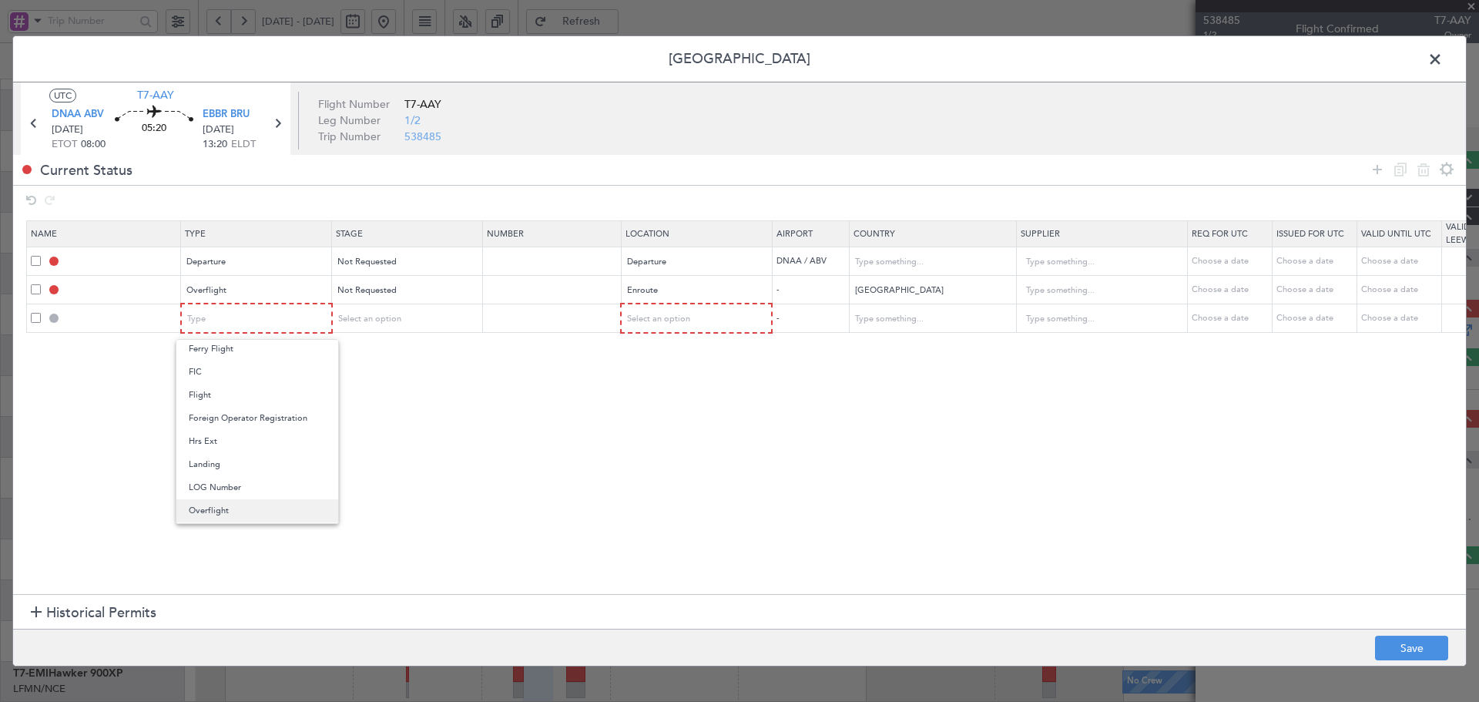
click at [228, 502] on span "Overflight" at bounding box center [257, 510] width 137 height 23
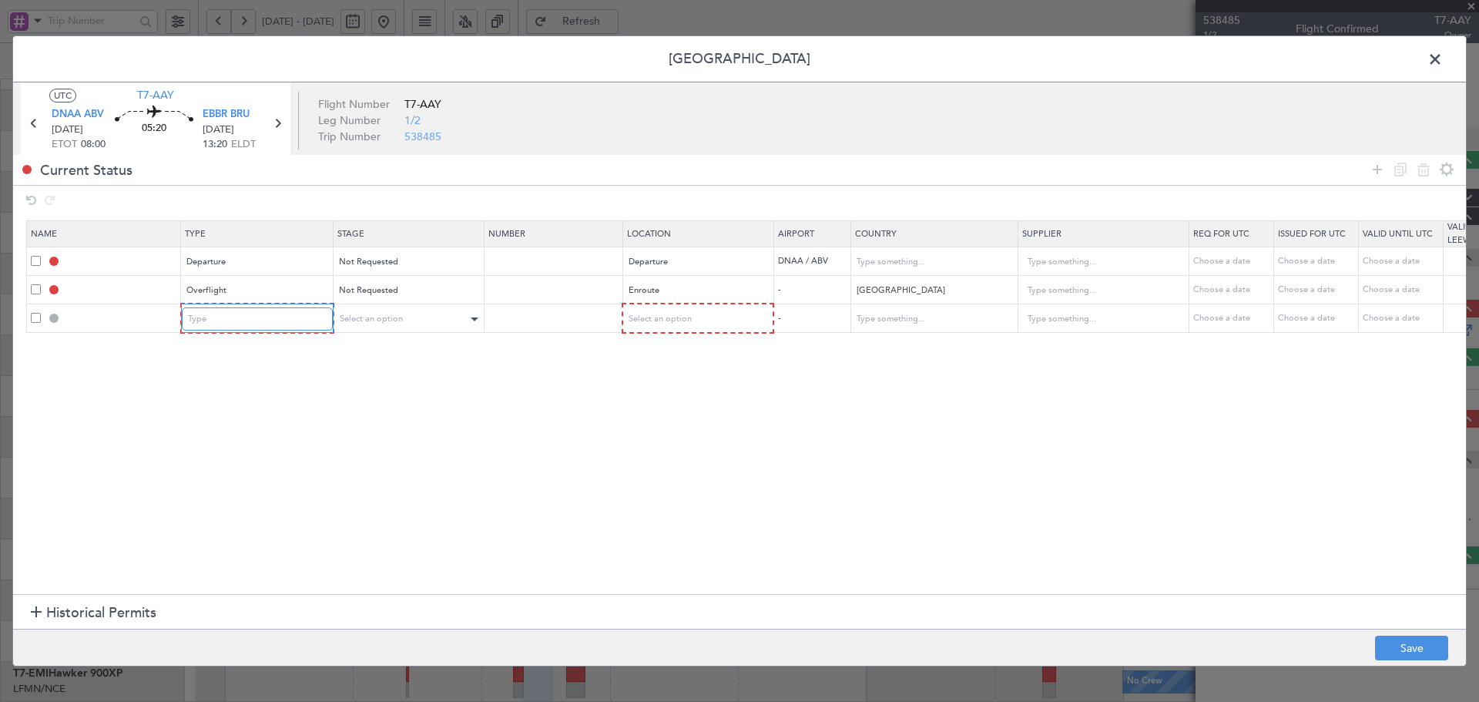
scroll to position [286, 0]
drag, startPoint x: 403, startPoint y: 314, endPoint x: 398, endPoint y: 327, distance: 13.2
click at [401, 318] on div "Select an option" at bounding box center [401, 318] width 128 height 23
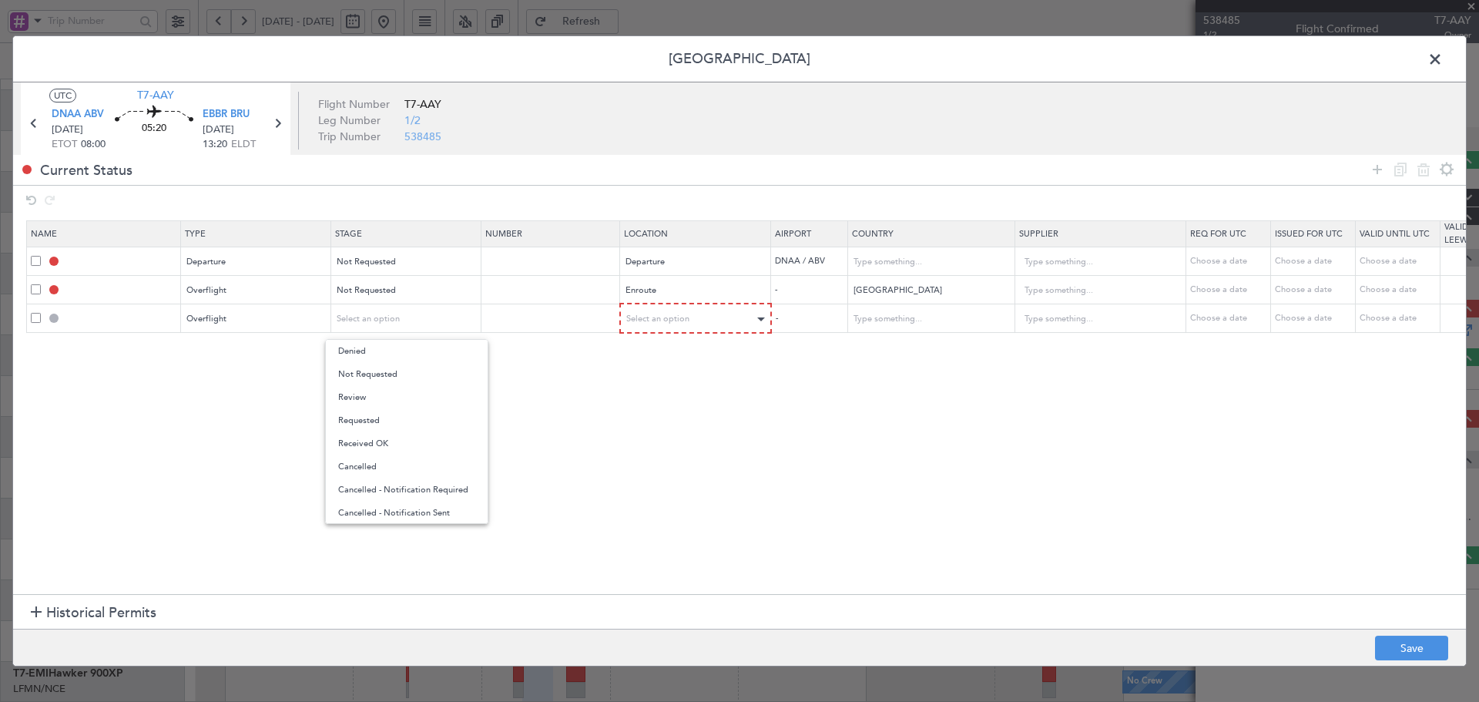
drag, startPoint x: 397, startPoint y: 371, endPoint x: 711, endPoint y: 324, distance: 317.7
click at [399, 371] on span "Not Requested" at bounding box center [406, 374] width 137 height 23
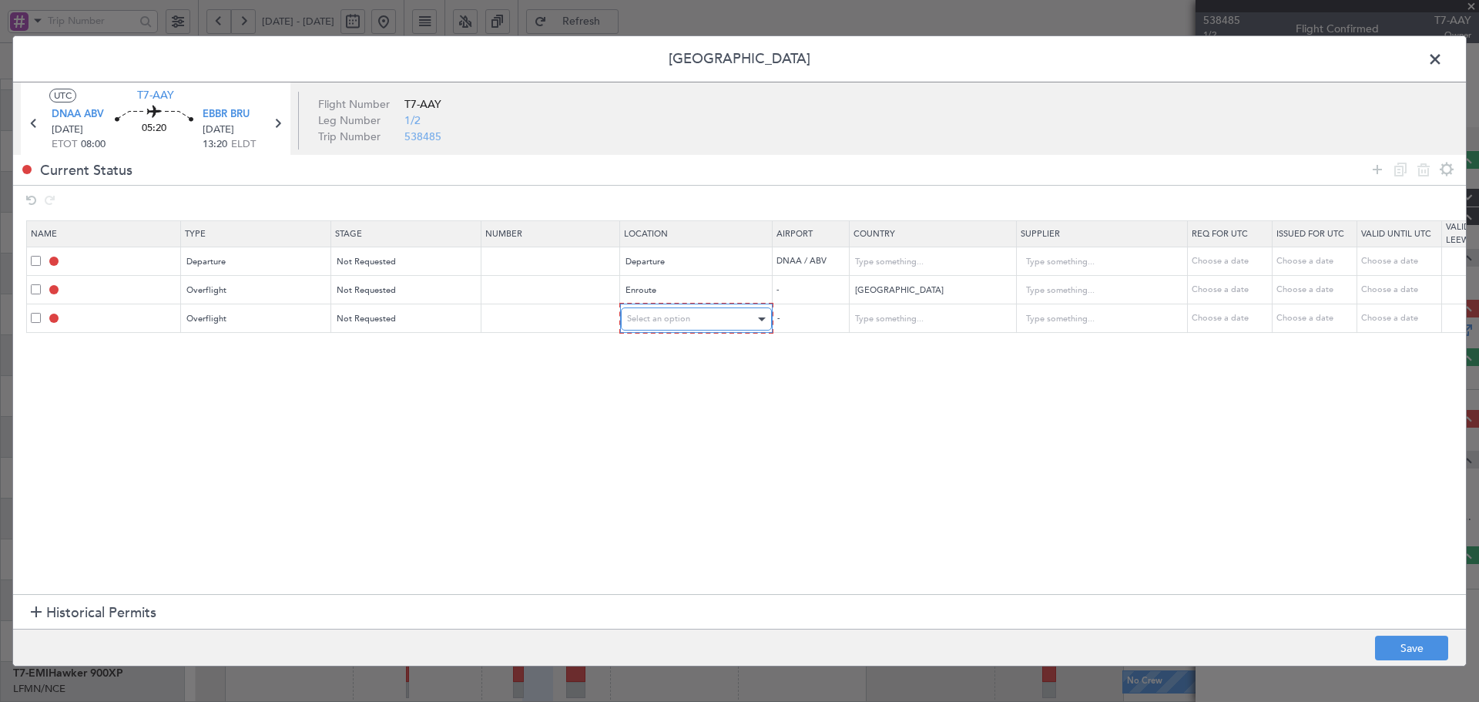
click at [710, 316] on div "Select an option" at bounding box center [691, 318] width 128 height 23
drag, startPoint x: 638, startPoint y: 441, endPoint x: 647, endPoint y: 436, distance: 10.7
click at [642, 438] on span "Enroute" at bounding box center [696, 443] width 137 height 23
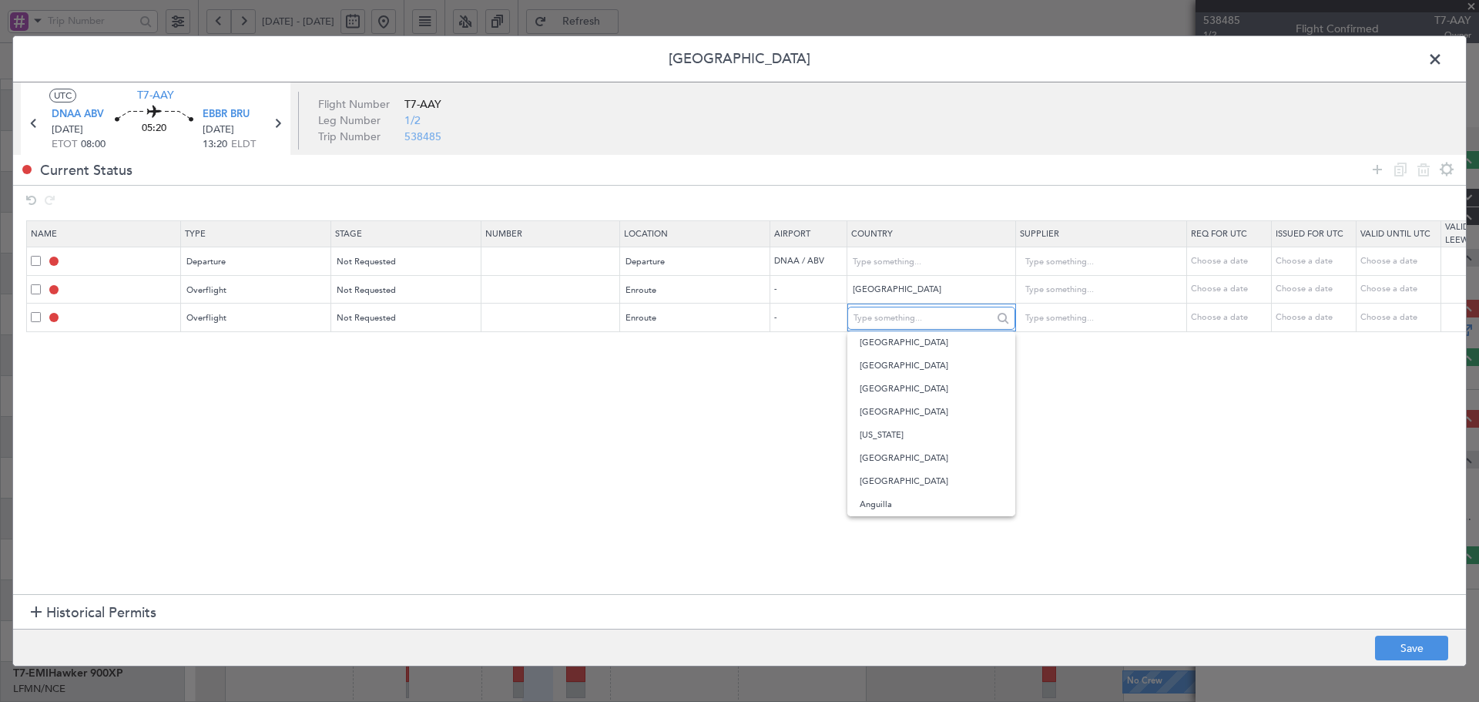
click at [881, 316] on input "text" at bounding box center [922, 318] width 139 height 23
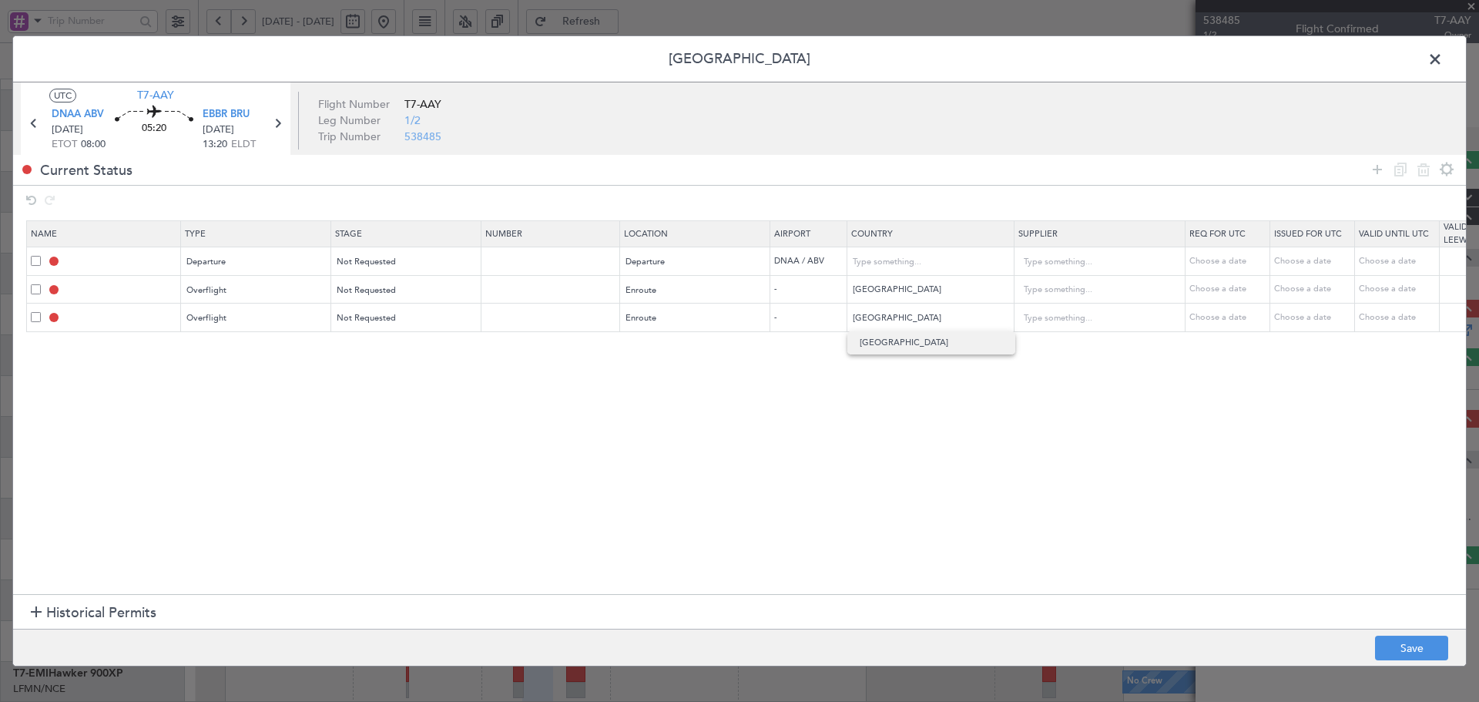
click at [895, 342] on span "Algeria" at bounding box center [930, 342] width 143 height 23
type input "Algeria"
click at [1379, 168] on icon at bounding box center [1377, 169] width 18 height 18
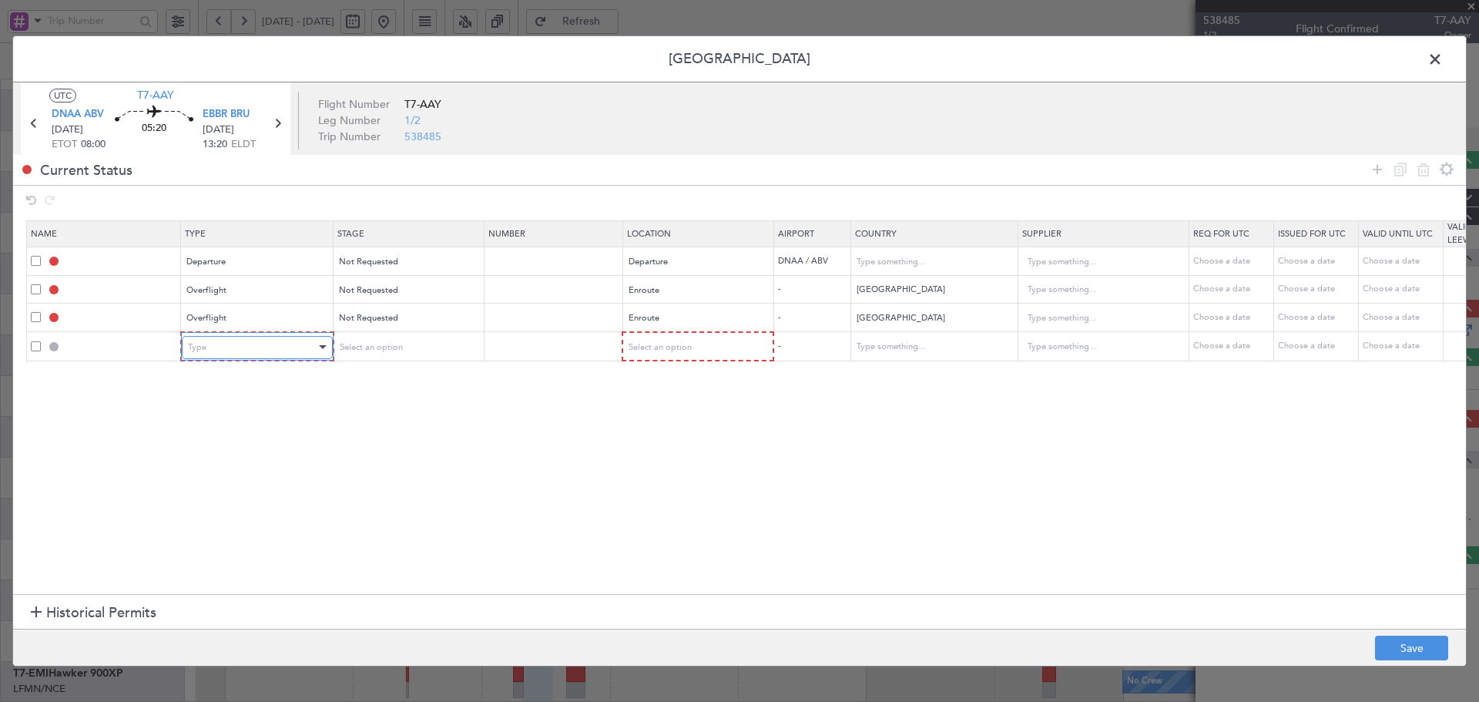
click at [228, 353] on div "Type" at bounding box center [252, 347] width 128 height 23
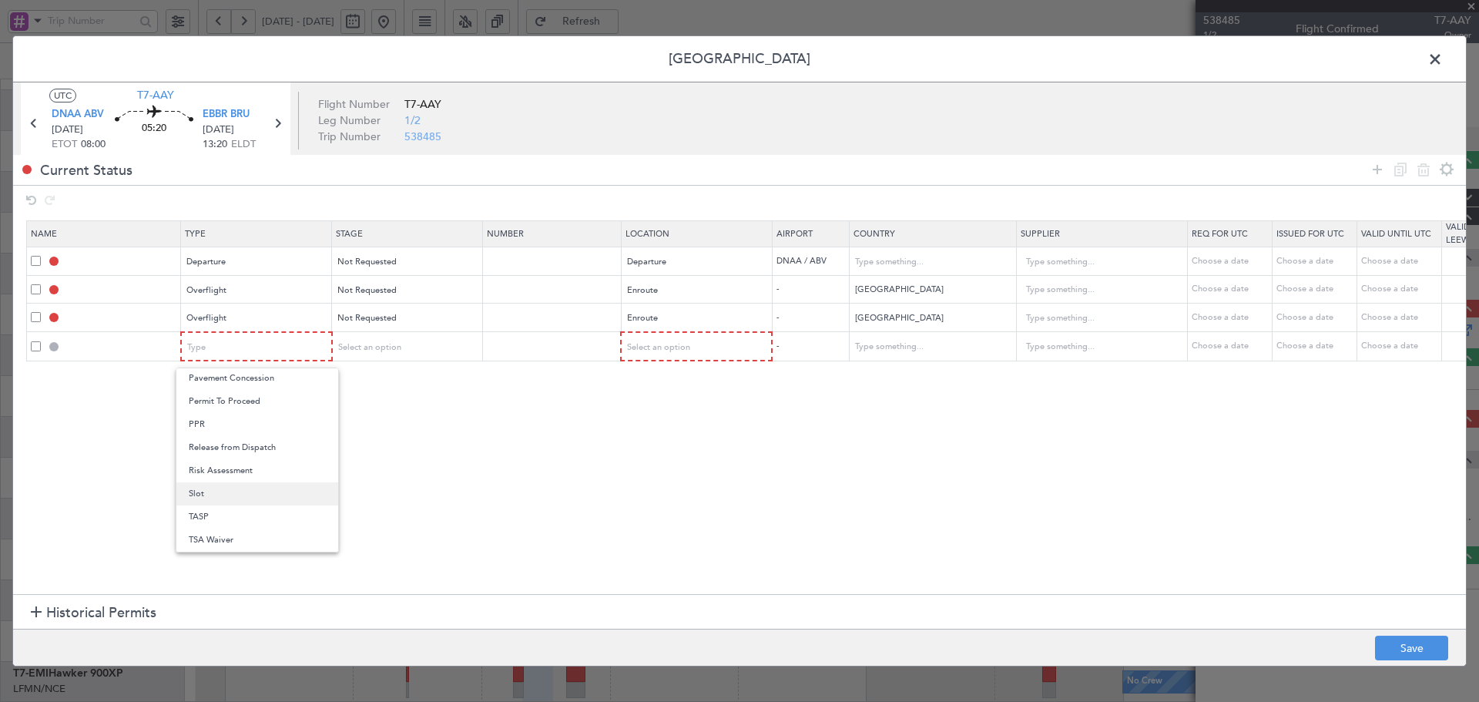
click at [212, 495] on span "Slot" at bounding box center [257, 493] width 137 height 23
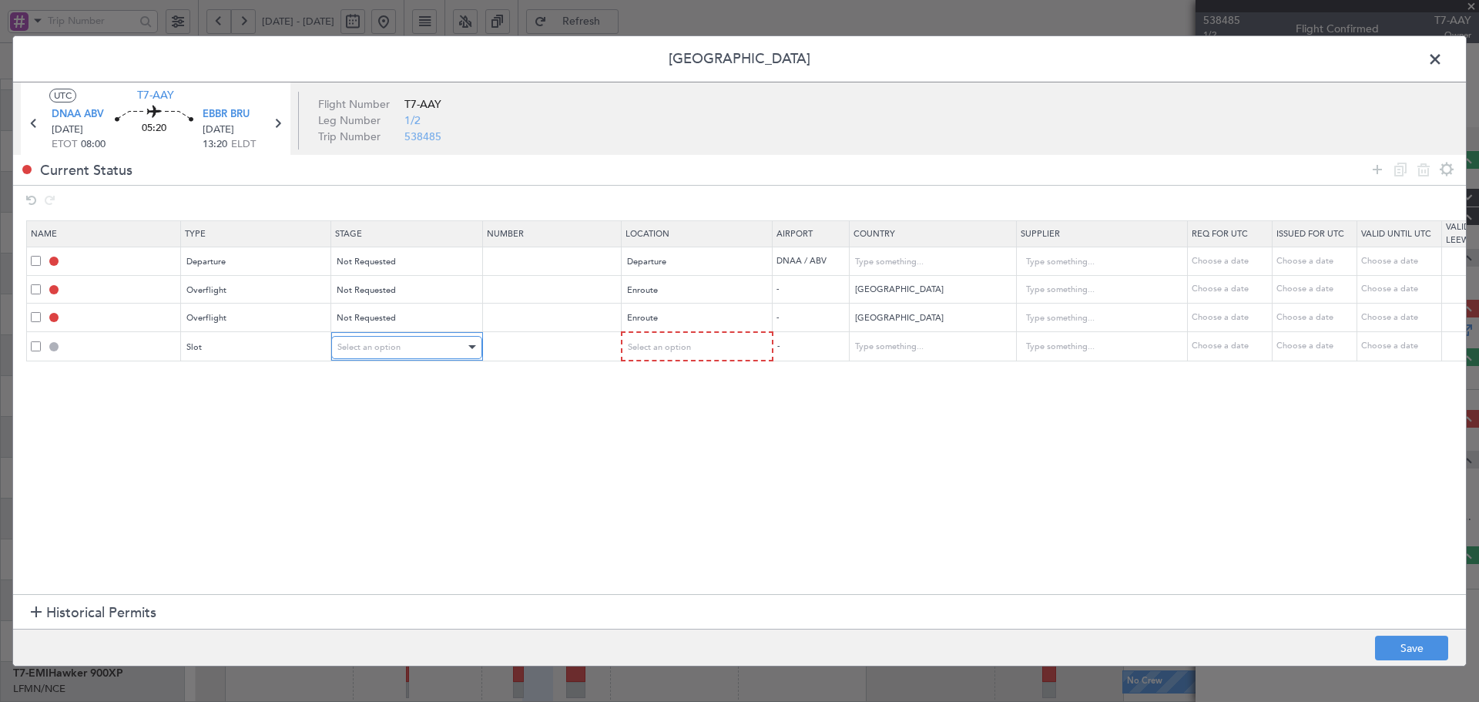
click at [380, 347] on span "Select an option" at bounding box center [368, 347] width 63 height 12
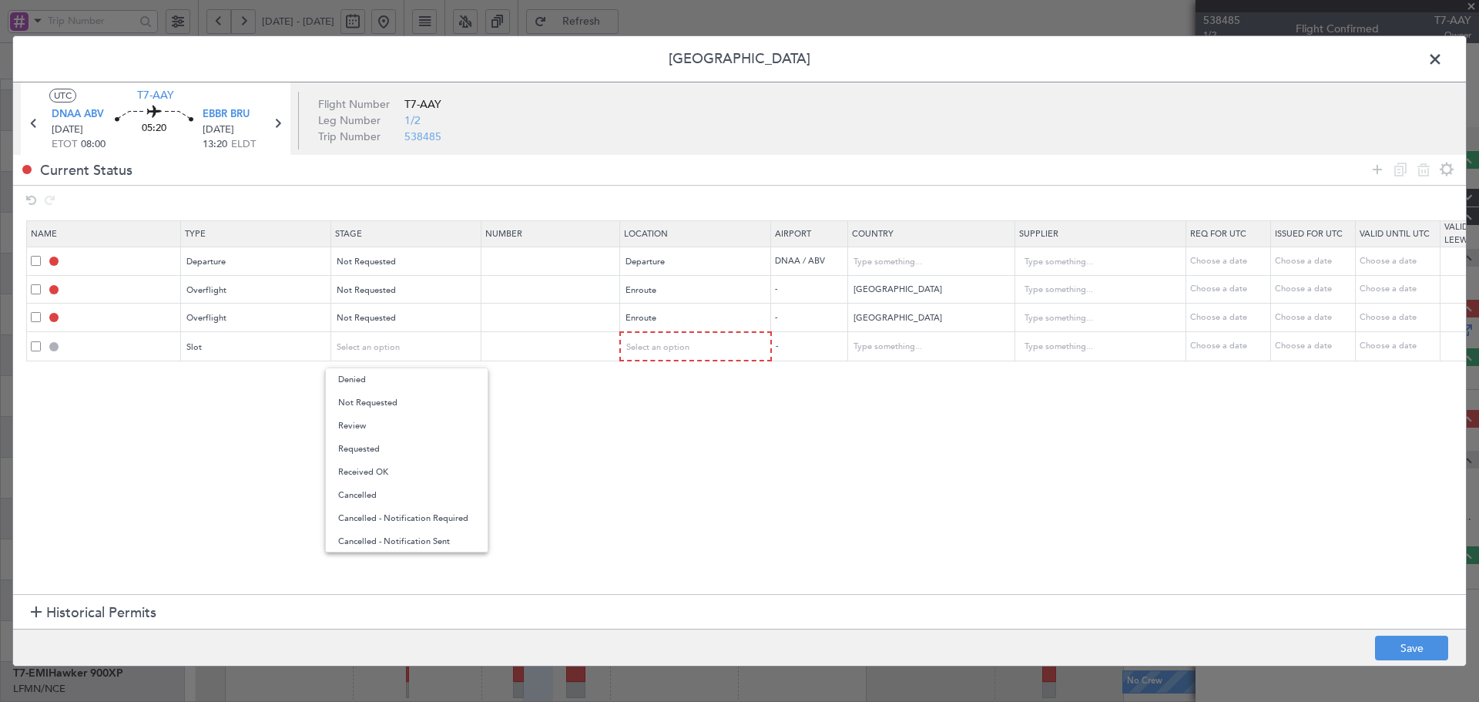
click at [377, 404] on span "Not Requested" at bounding box center [406, 402] width 137 height 23
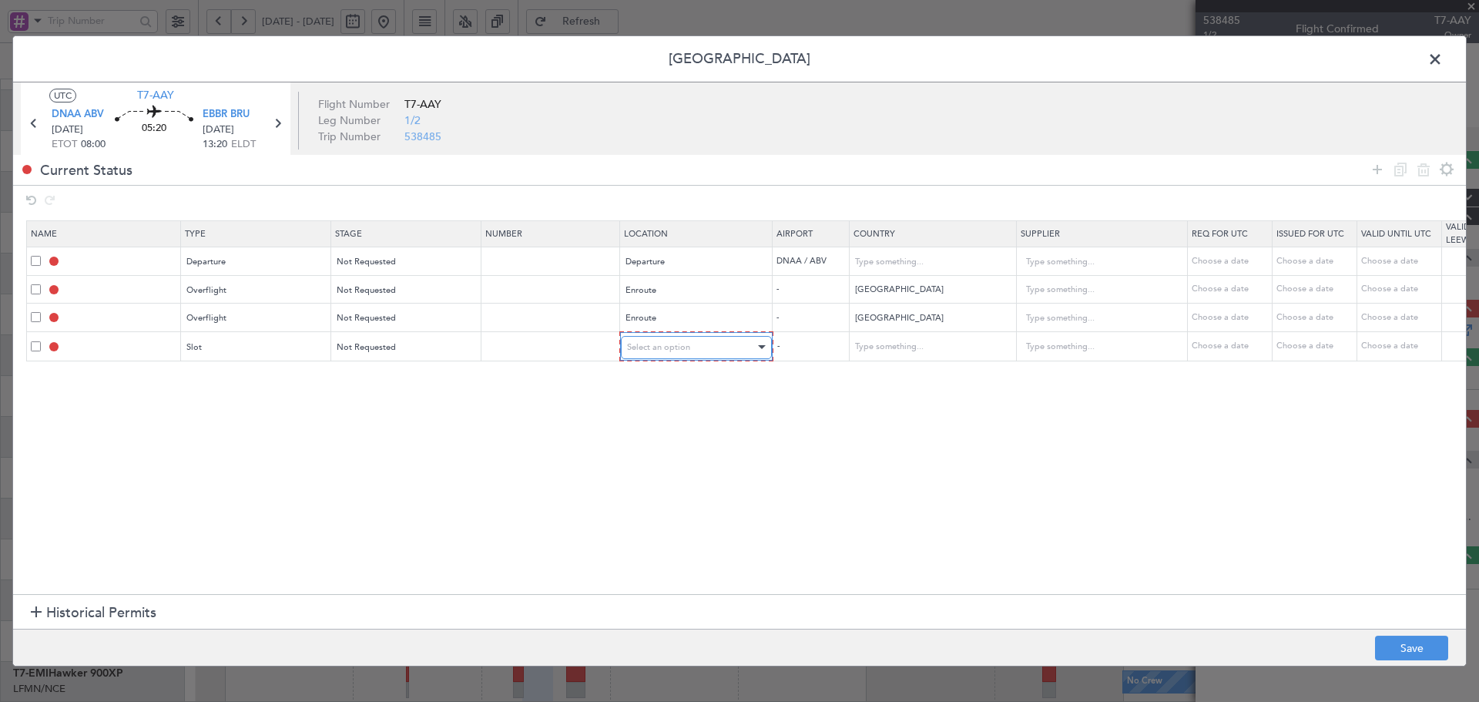
click at [678, 348] on span "Select an option" at bounding box center [658, 347] width 63 height 12
click at [655, 473] on span "Enroute" at bounding box center [696, 472] width 137 height 23
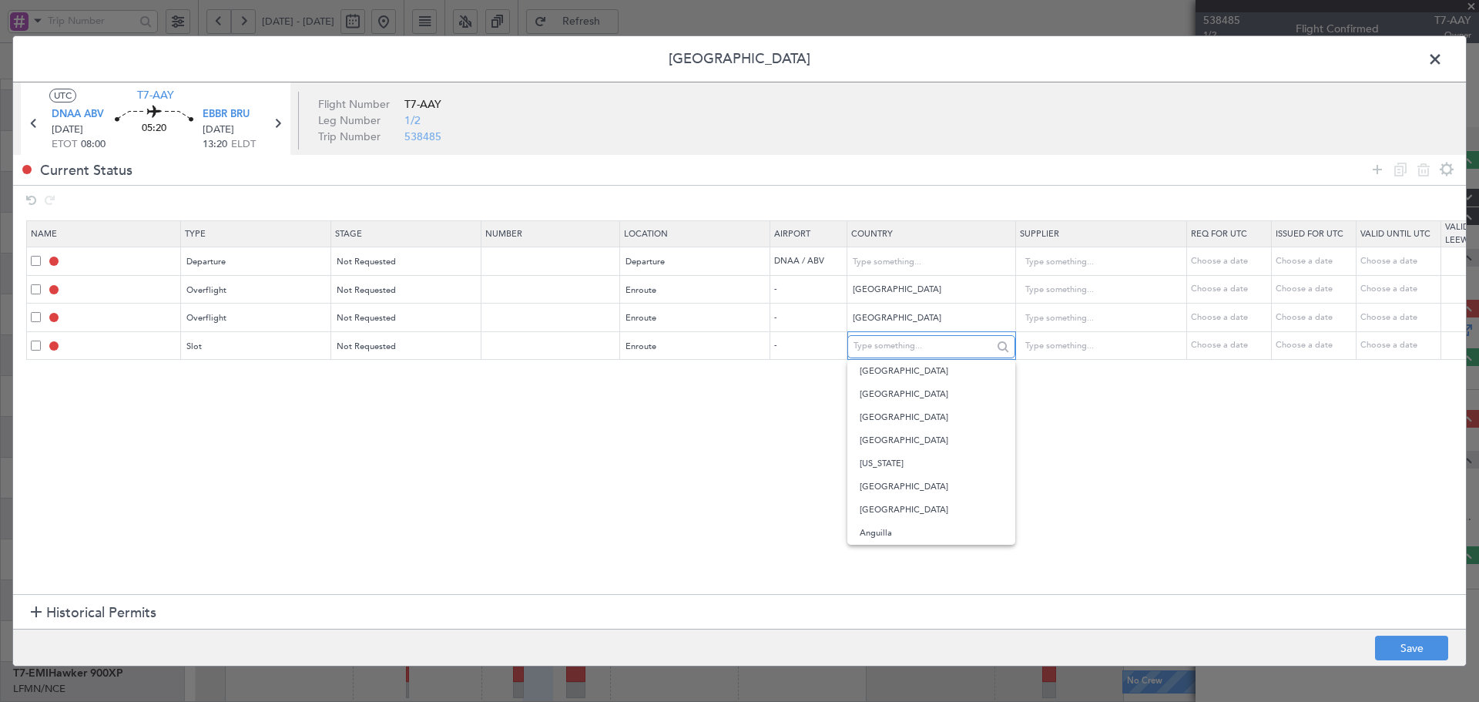
click at [910, 353] on input "text" at bounding box center [922, 346] width 139 height 23
click at [699, 471] on section "Name Type Stage Number Location Airport Country Supplier Req For Utc Issued For…" at bounding box center [739, 404] width 1452 height 377
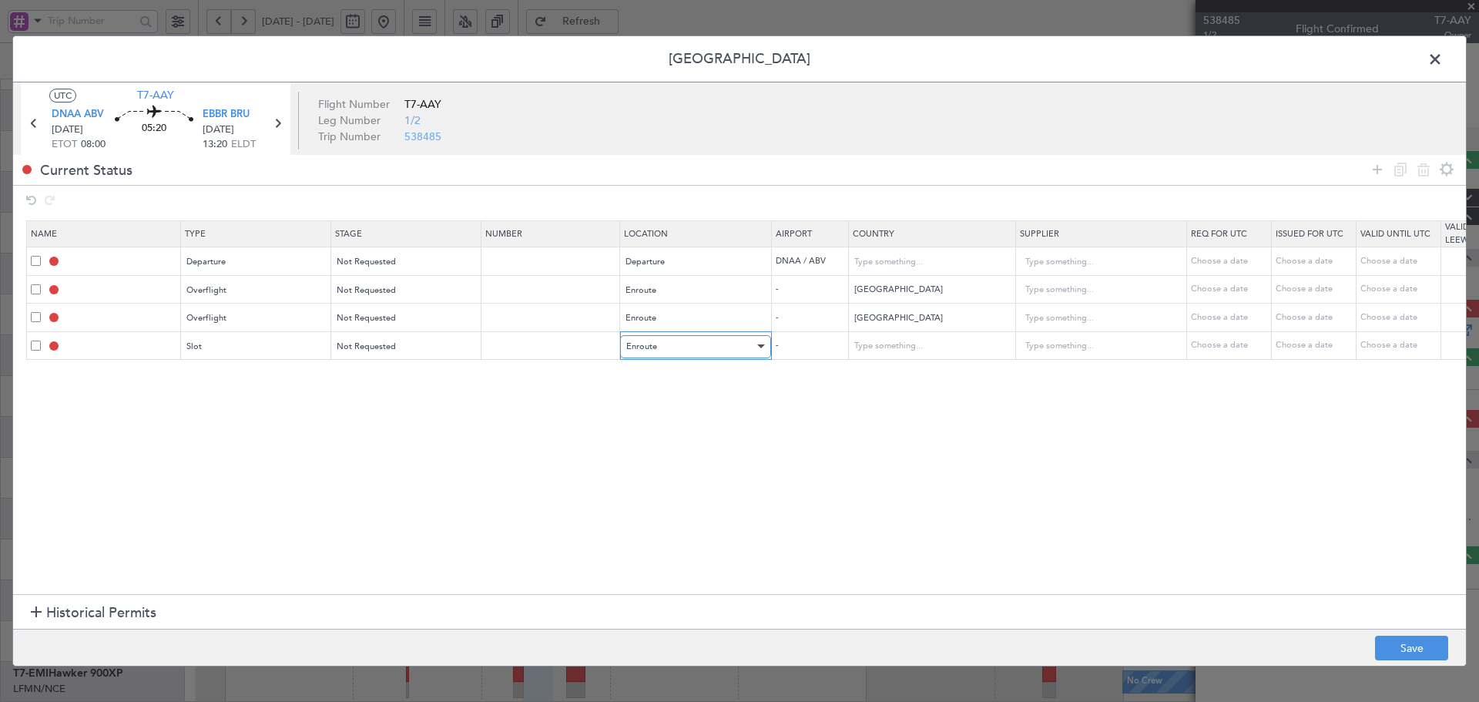
click at [669, 338] on div "Enroute" at bounding box center [690, 346] width 128 height 23
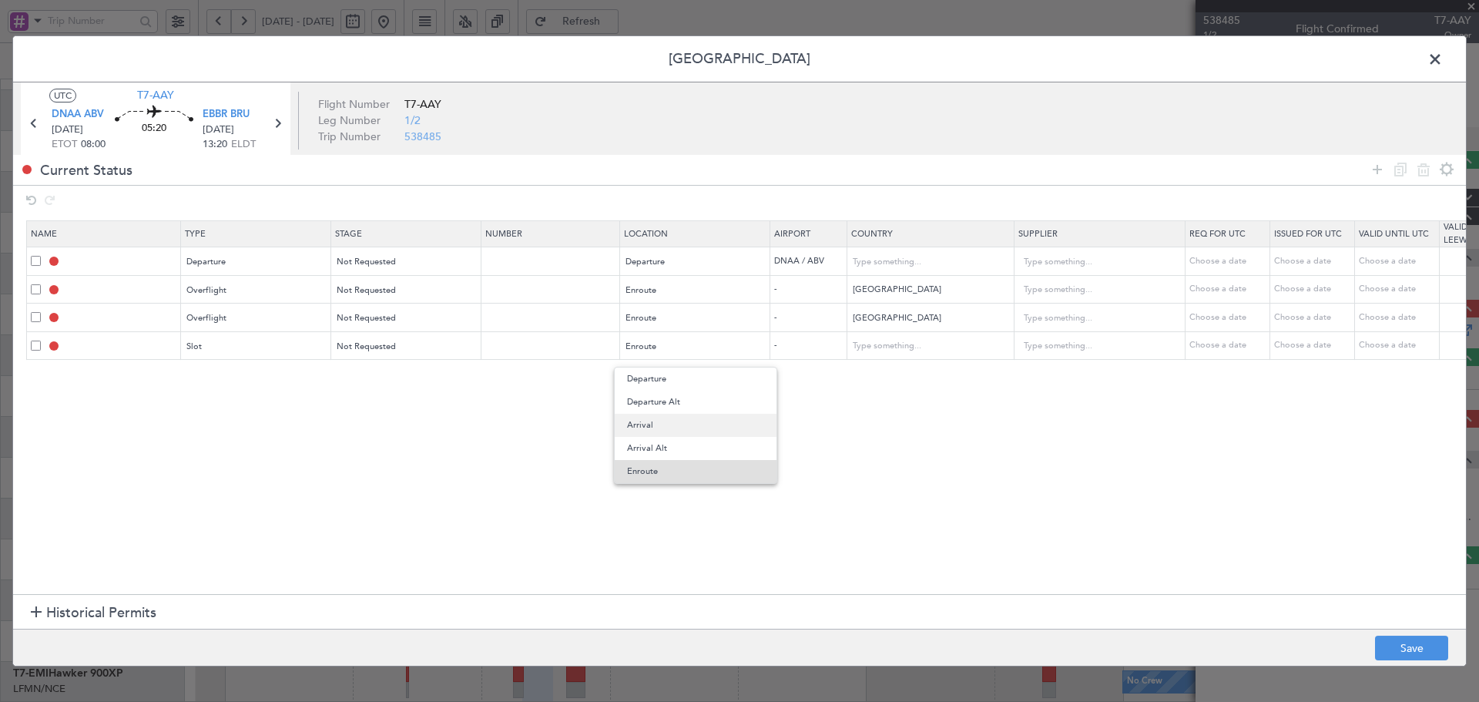
click at [645, 425] on span "Arrival" at bounding box center [695, 425] width 137 height 23
drag, startPoint x: 958, startPoint y: 455, endPoint x: 952, endPoint y: 466, distance: 12.4
click at [959, 454] on section "Name Type Stage Number Location Airport Country Supplier Req For Utc Issued For…" at bounding box center [739, 404] width 1452 height 377
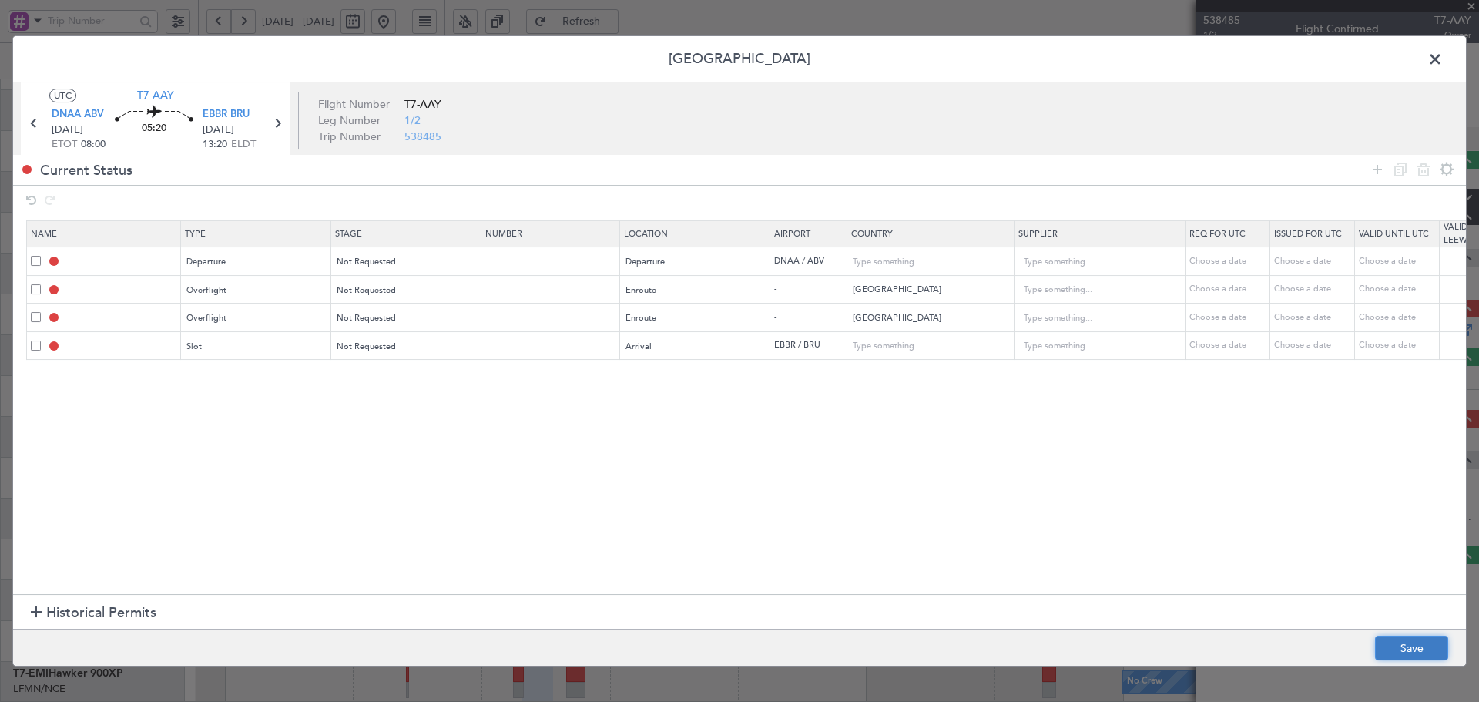
click at [1399, 646] on button "Save" at bounding box center [1411, 647] width 73 height 25
type input "DEPARTURE"
type input "Nigeria"
type input "NNN"
type input "NIGER OVF"
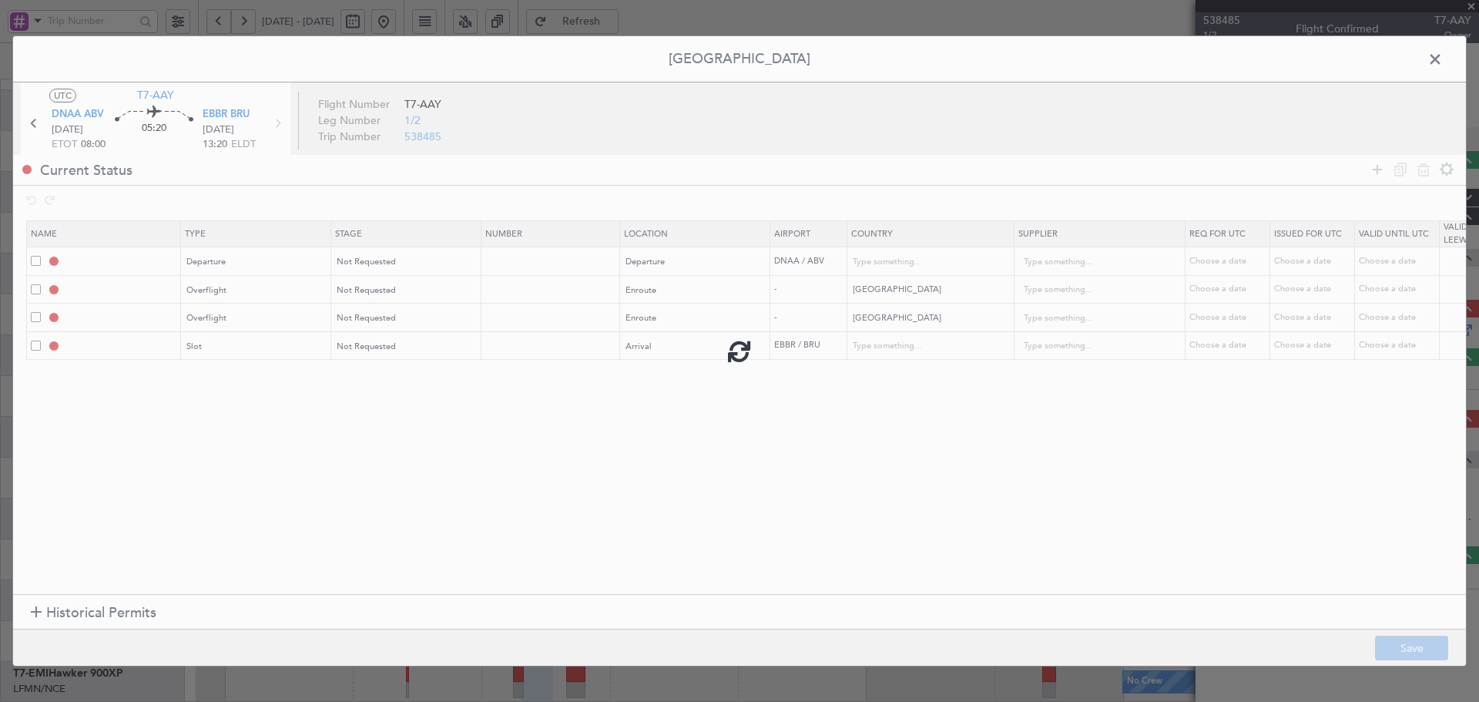
type input "NNN"
type input "ALGERIA OVF"
type input "NNN"
type input "EBBR ARR SLOT"
type input "Belgium"
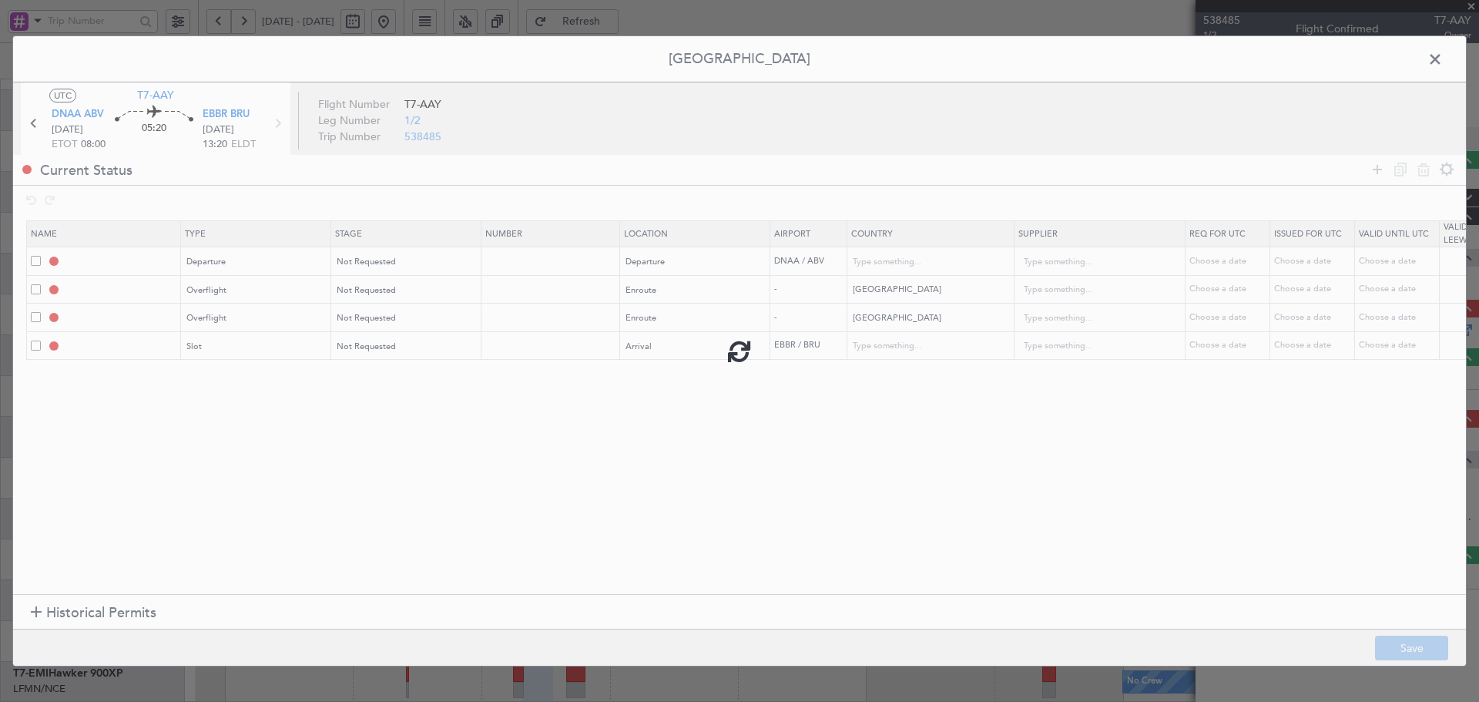
type input "NNN"
drag, startPoint x: 1434, startPoint y: 57, endPoint x: 1415, endPoint y: 54, distance: 19.5
click at [1442, 56] on span at bounding box center [1442, 63] width 0 height 31
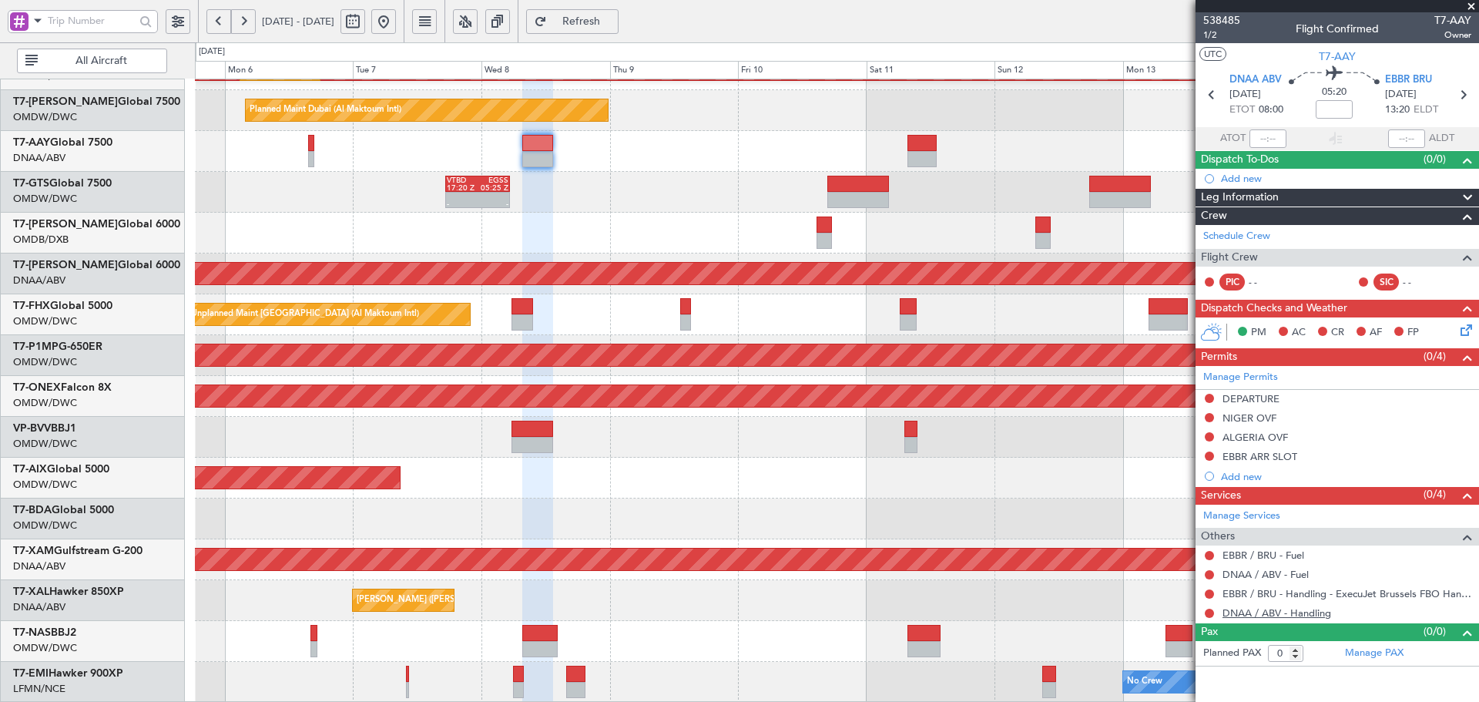
click at [1312, 616] on link "DNAA / ABV - Handling" at bounding box center [1276, 612] width 109 height 13
click at [1427, 593] on link "EBBR / BRU - Handling - ExecuJet Brussels FBO Handling Abelag" at bounding box center [1346, 593] width 249 height 13
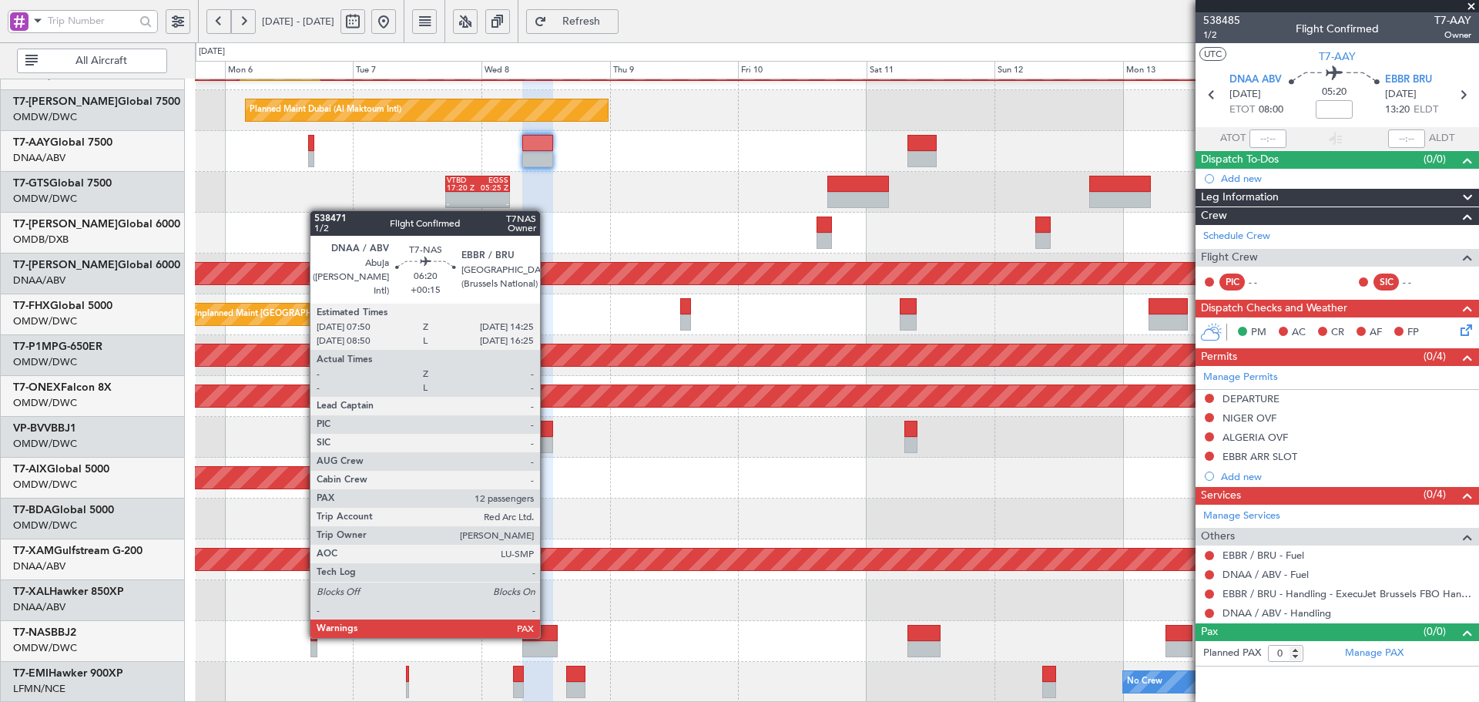
click at [547, 636] on div at bounding box center [539, 633] width 35 height 16
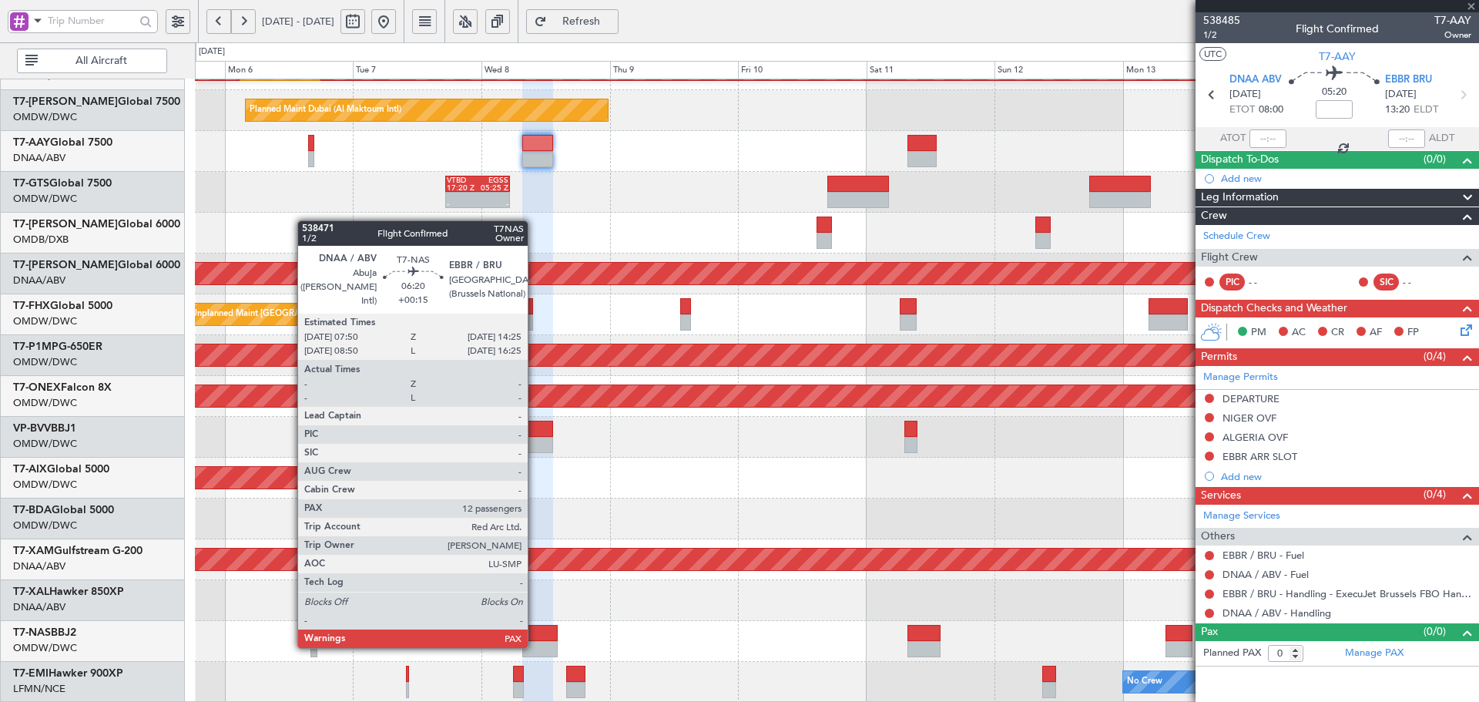
type input "+00:15"
type input "12"
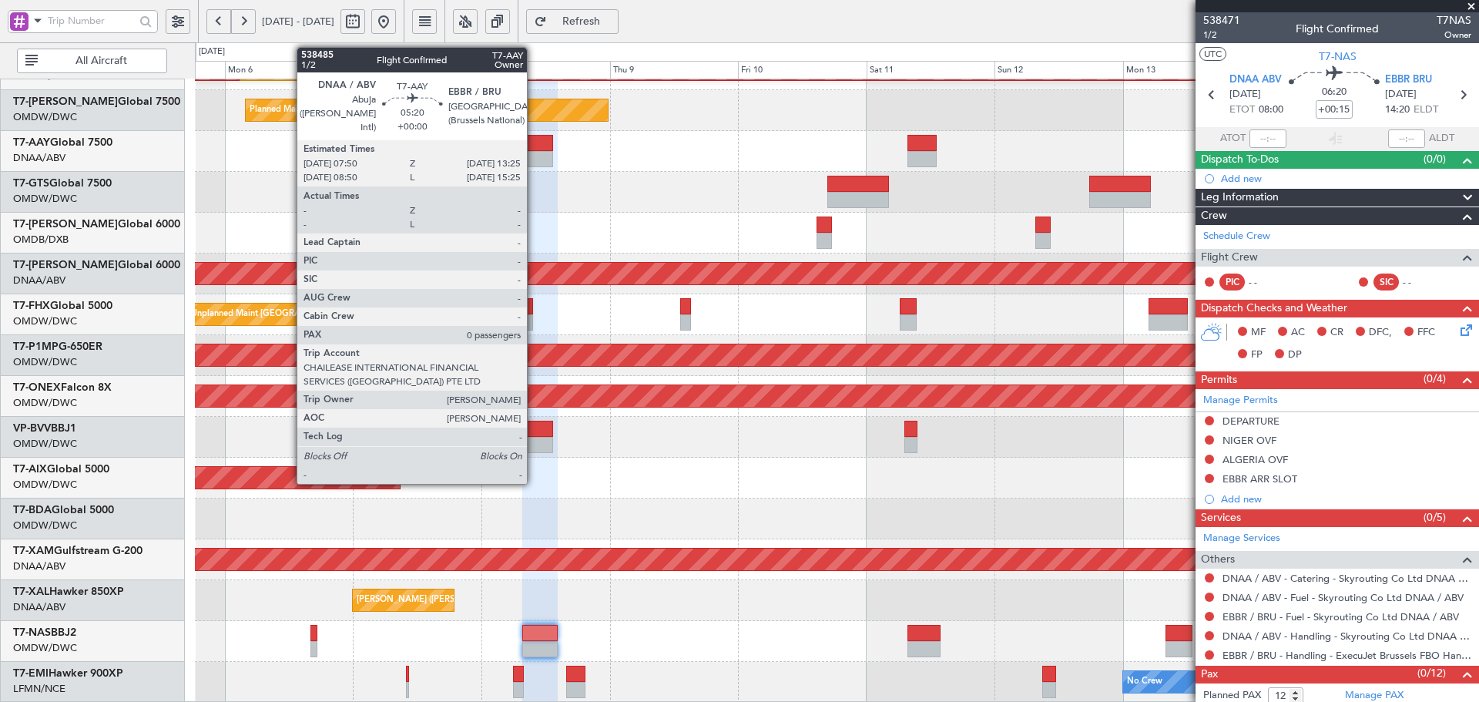
click at [534, 156] on div at bounding box center [537, 159] width 30 height 16
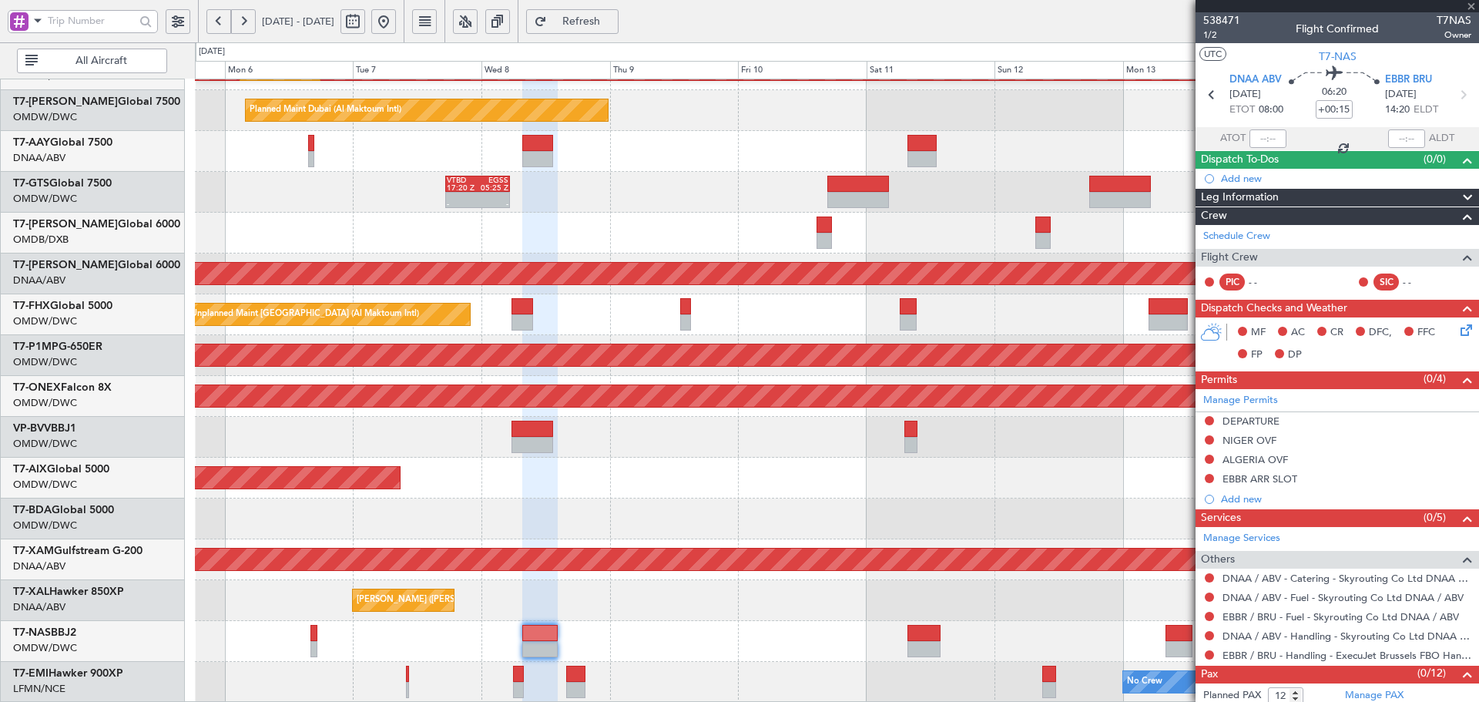
type input "0"
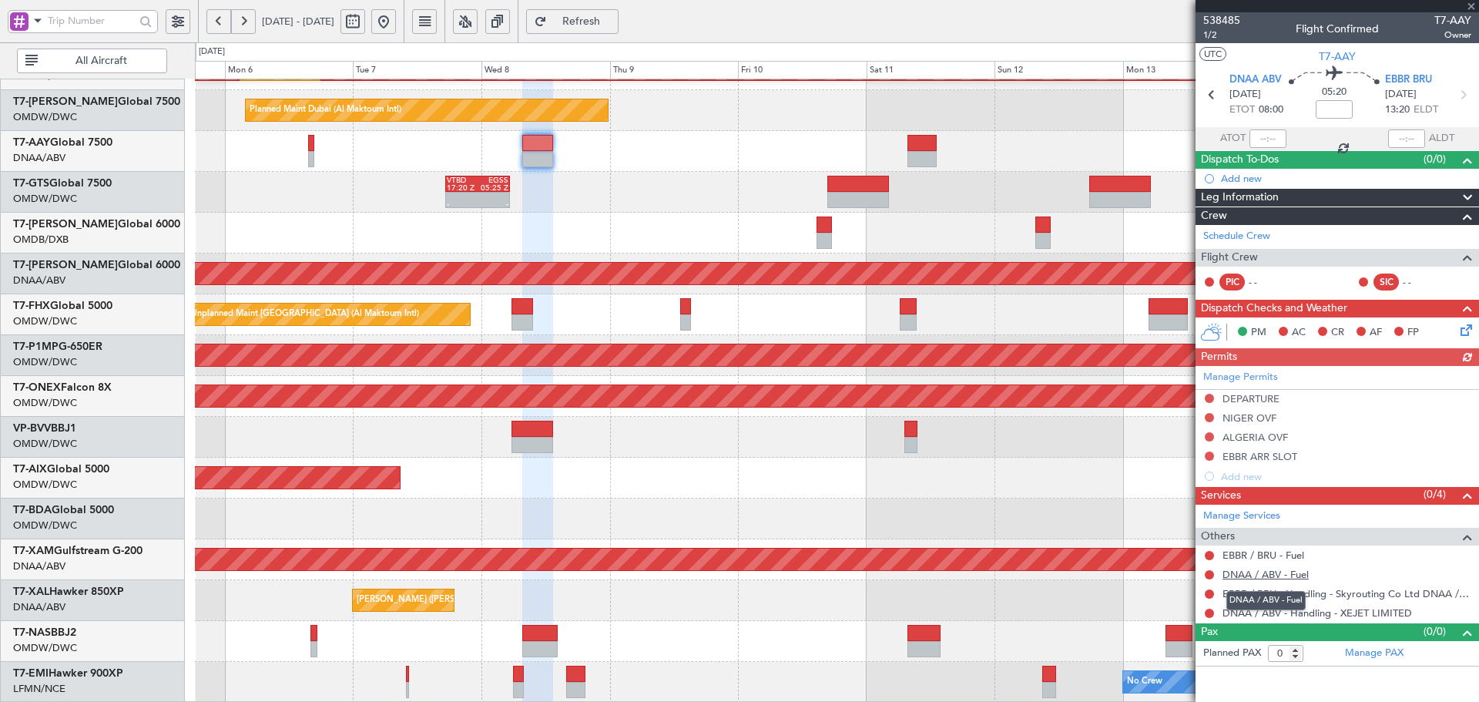
click at [1298, 573] on link "DNAA / ABV - Fuel" at bounding box center [1265, 574] width 86 height 13
click at [1259, 551] on link "EBBR / BRU - Fuel" at bounding box center [1263, 554] width 82 height 13
click at [613, 16] on span "Refresh" at bounding box center [581, 21] width 63 height 11
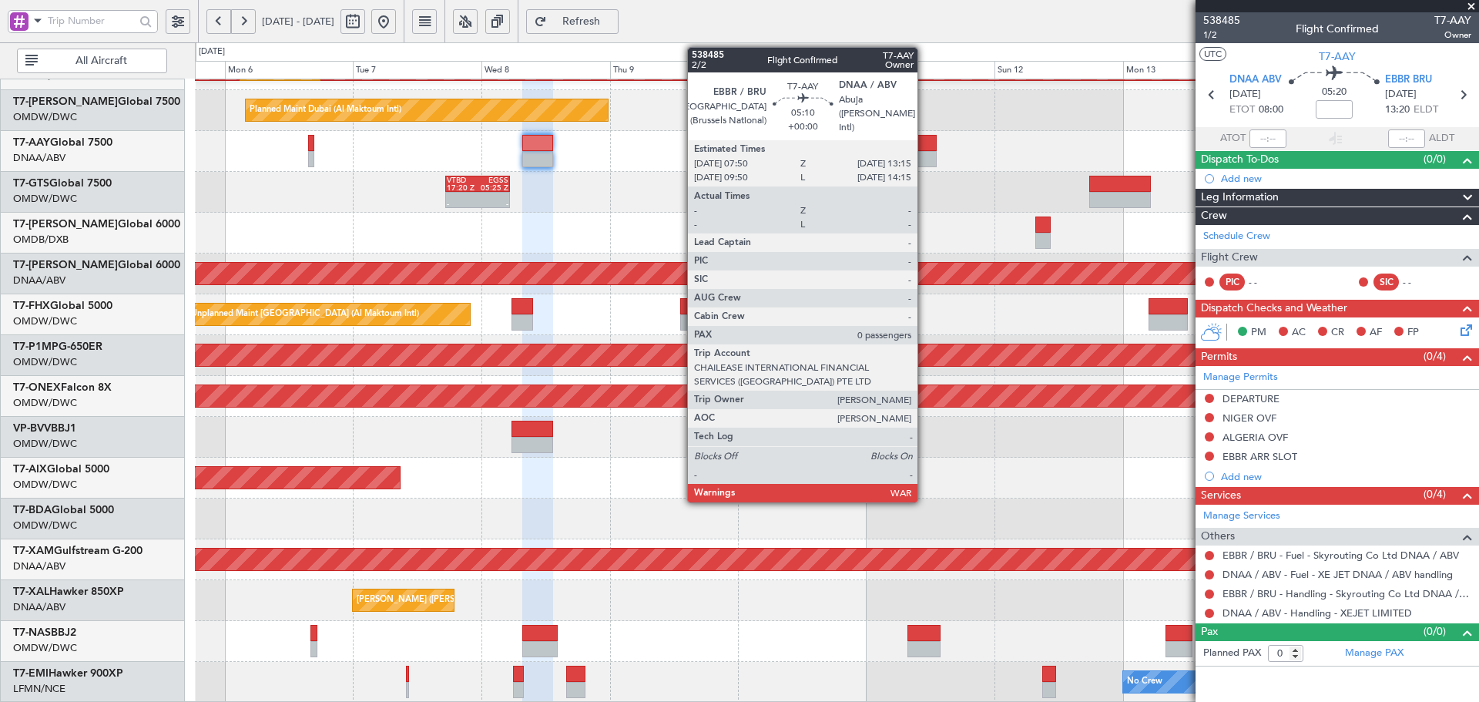
click at [924, 148] on div at bounding box center [921, 143] width 29 height 16
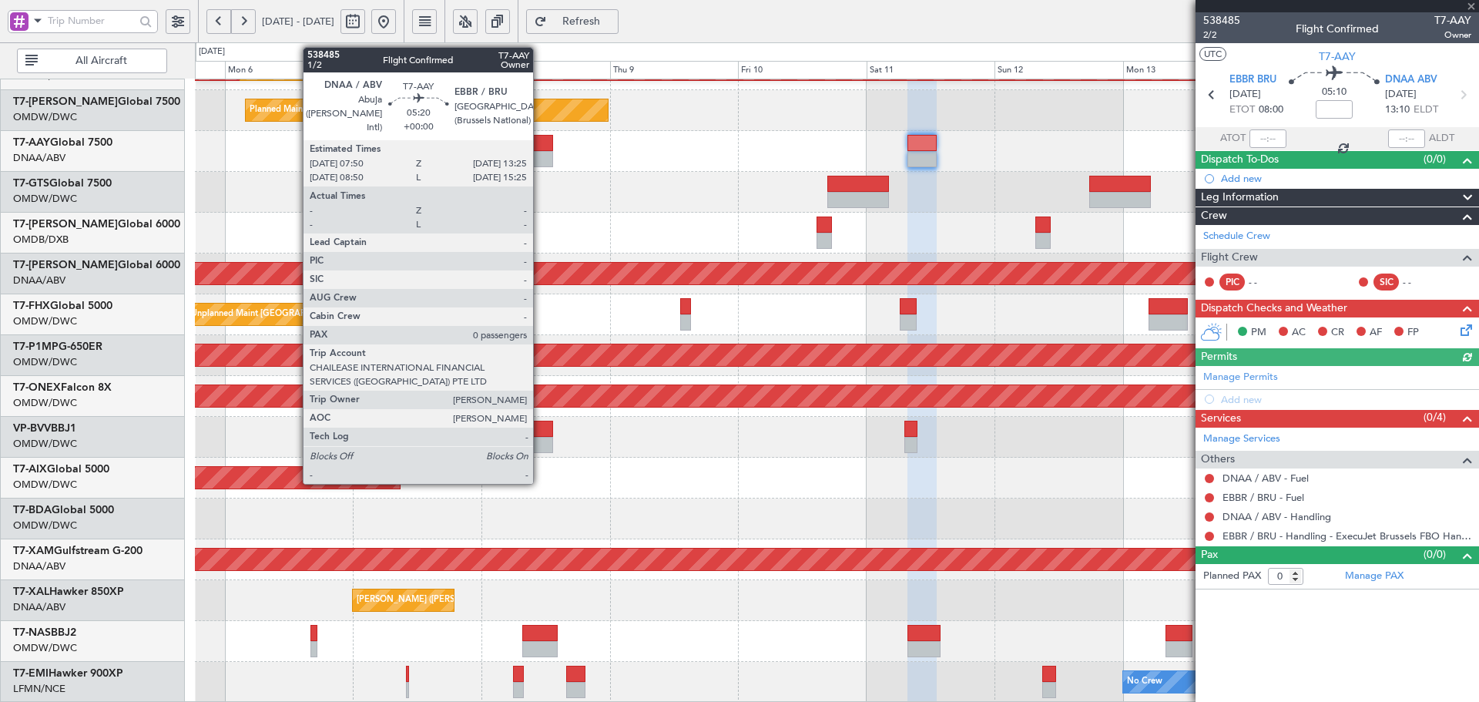
click at [540, 146] on div at bounding box center [537, 143] width 30 height 16
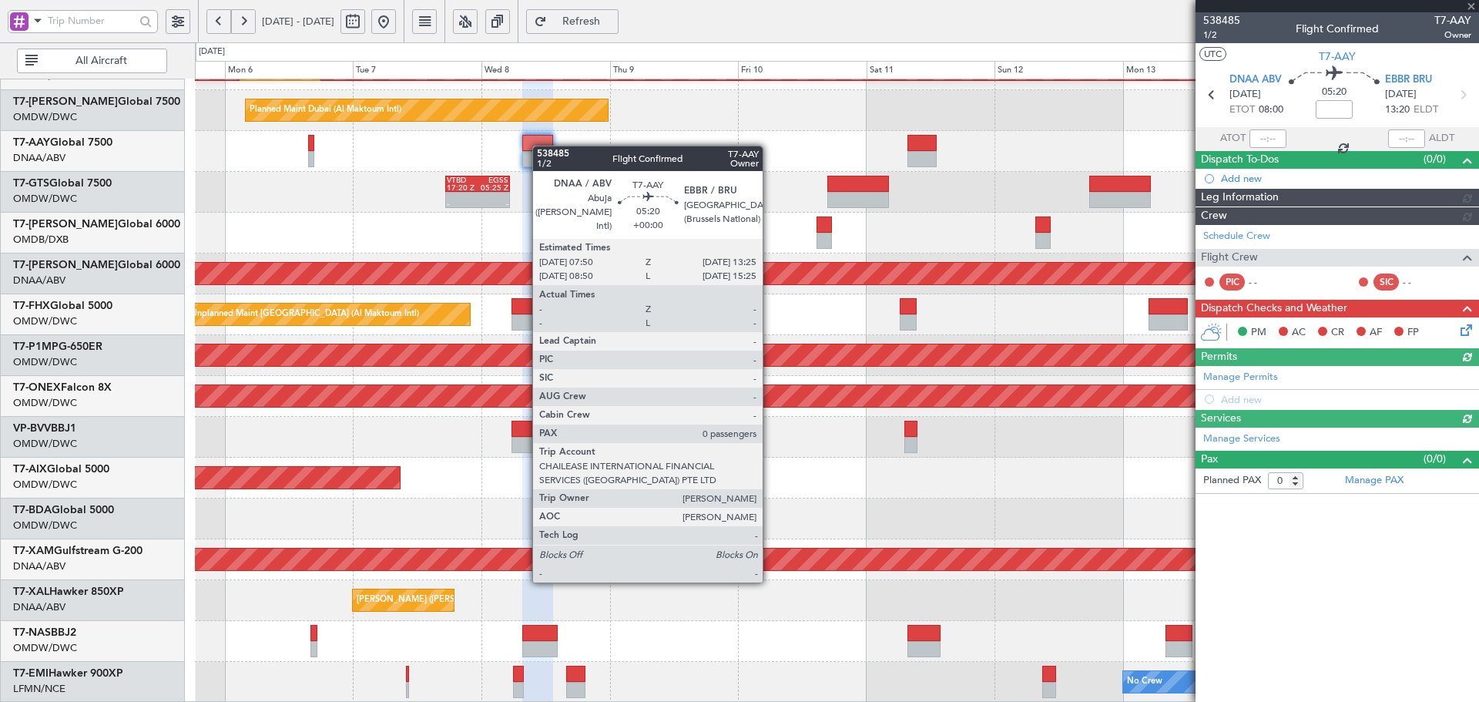
click at [540, 146] on div at bounding box center [537, 143] width 30 height 16
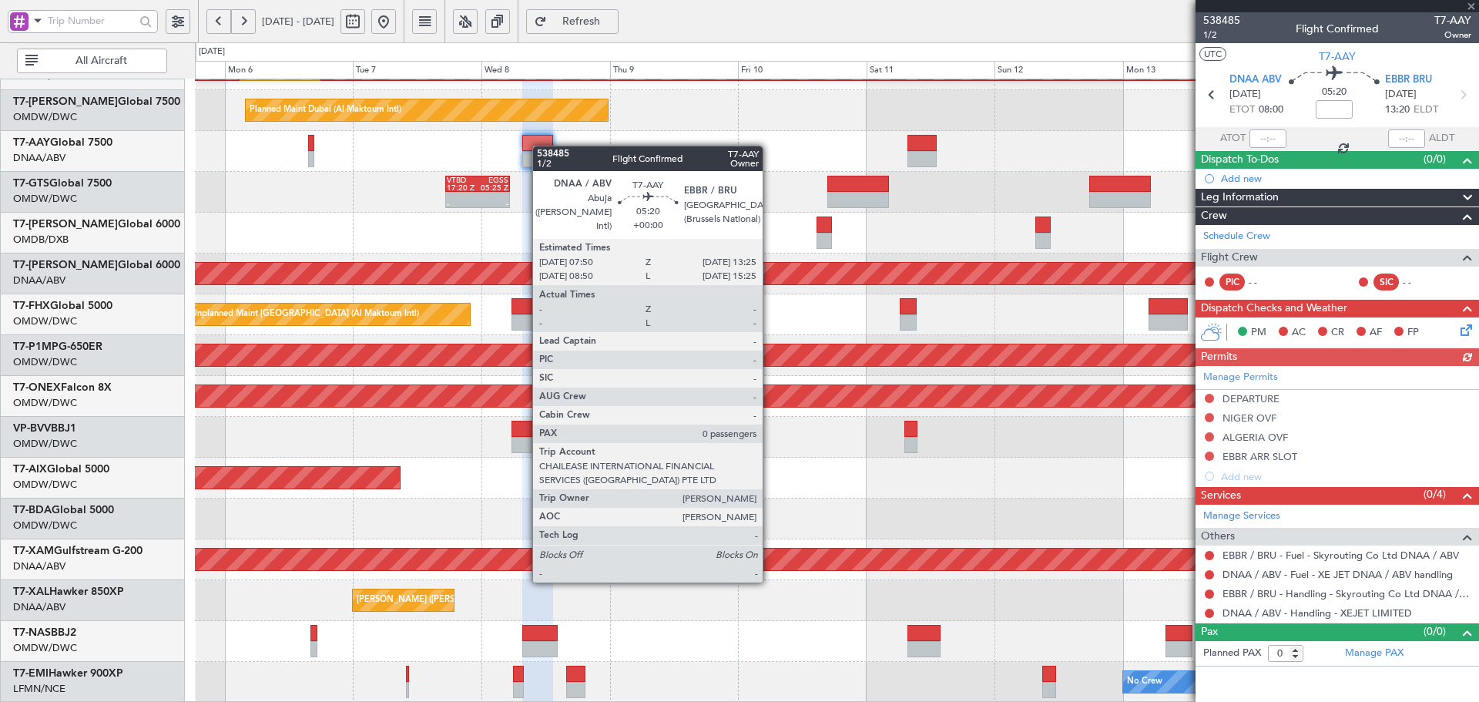
click at [540, 146] on div at bounding box center [537, 143] width 30 height 16
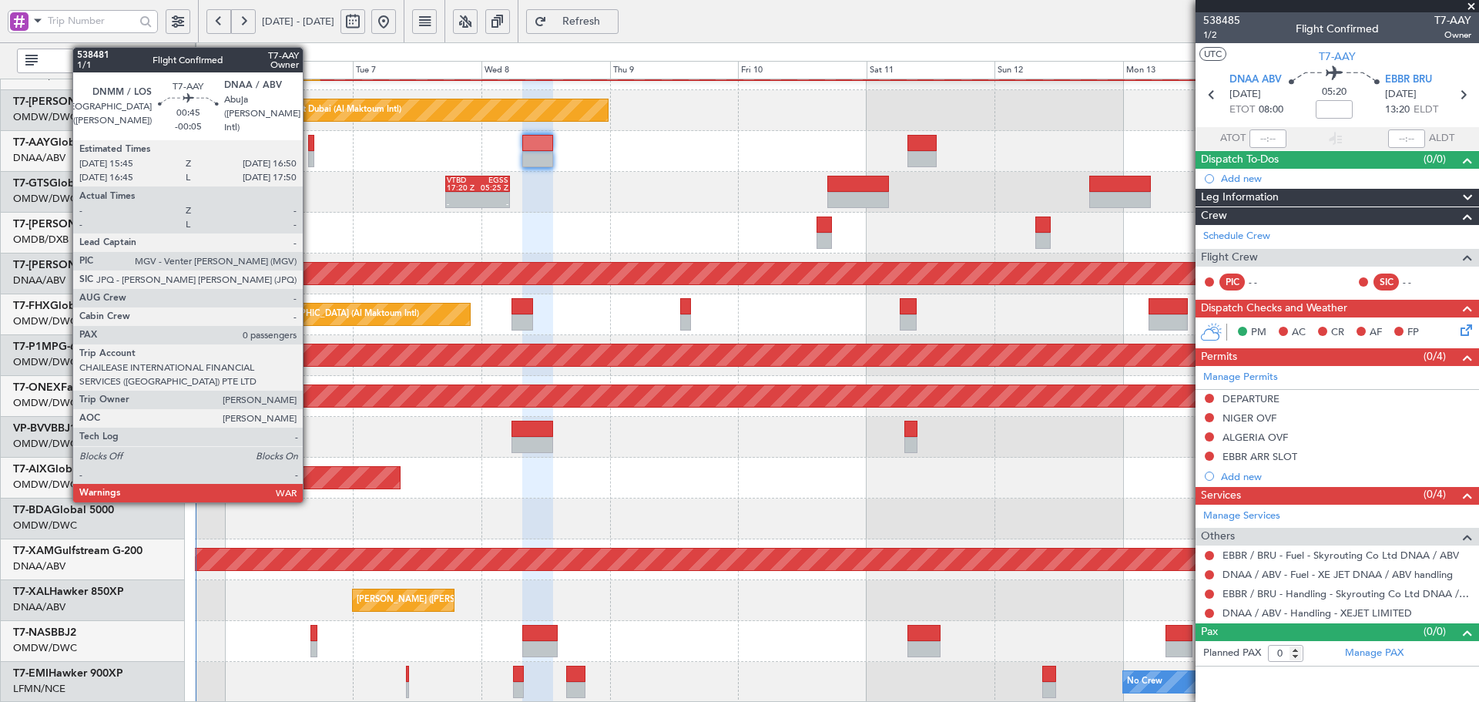
click at [310, 147] on div at bounding box center [311, 143] width 6 height 16
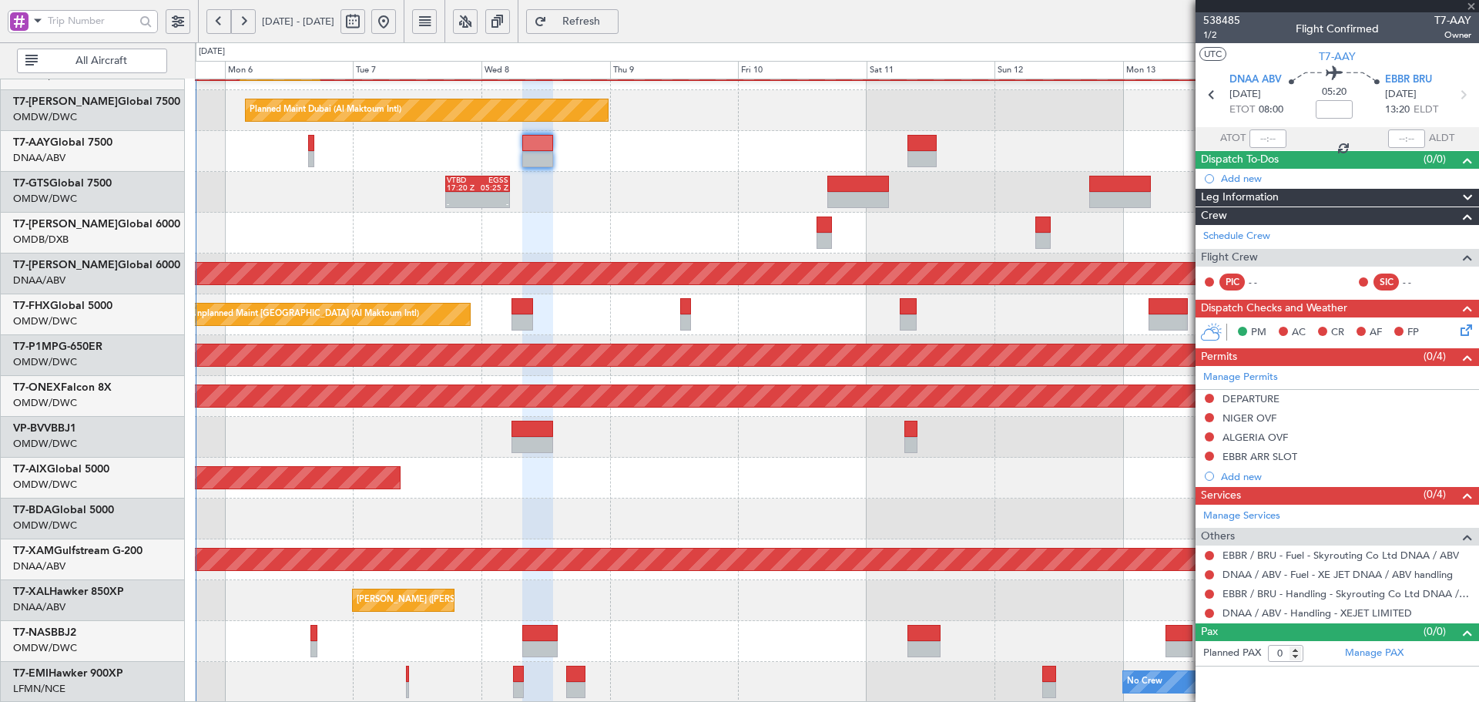
type input "-00:05"
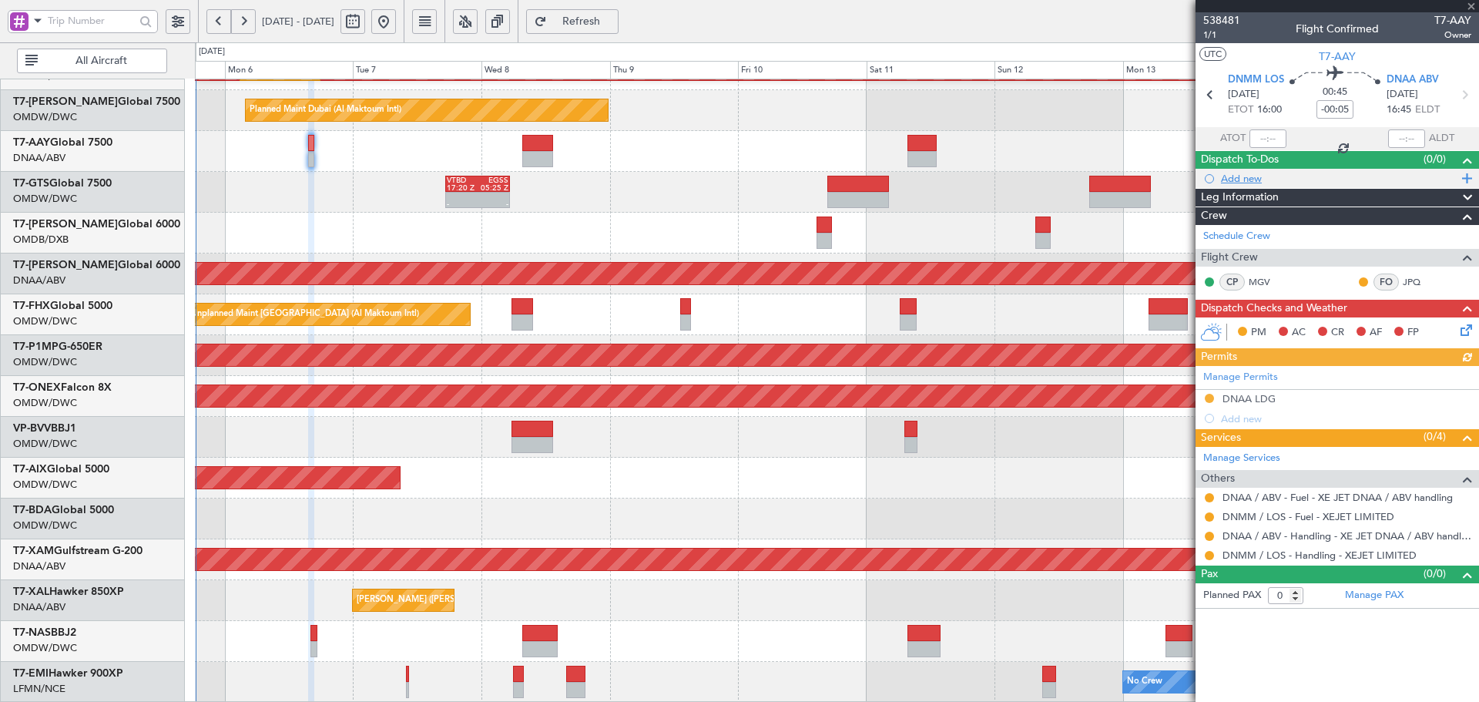
click at [1246, 183] on div "Add new" at bounding box center [1339, 178] width 236 height 13
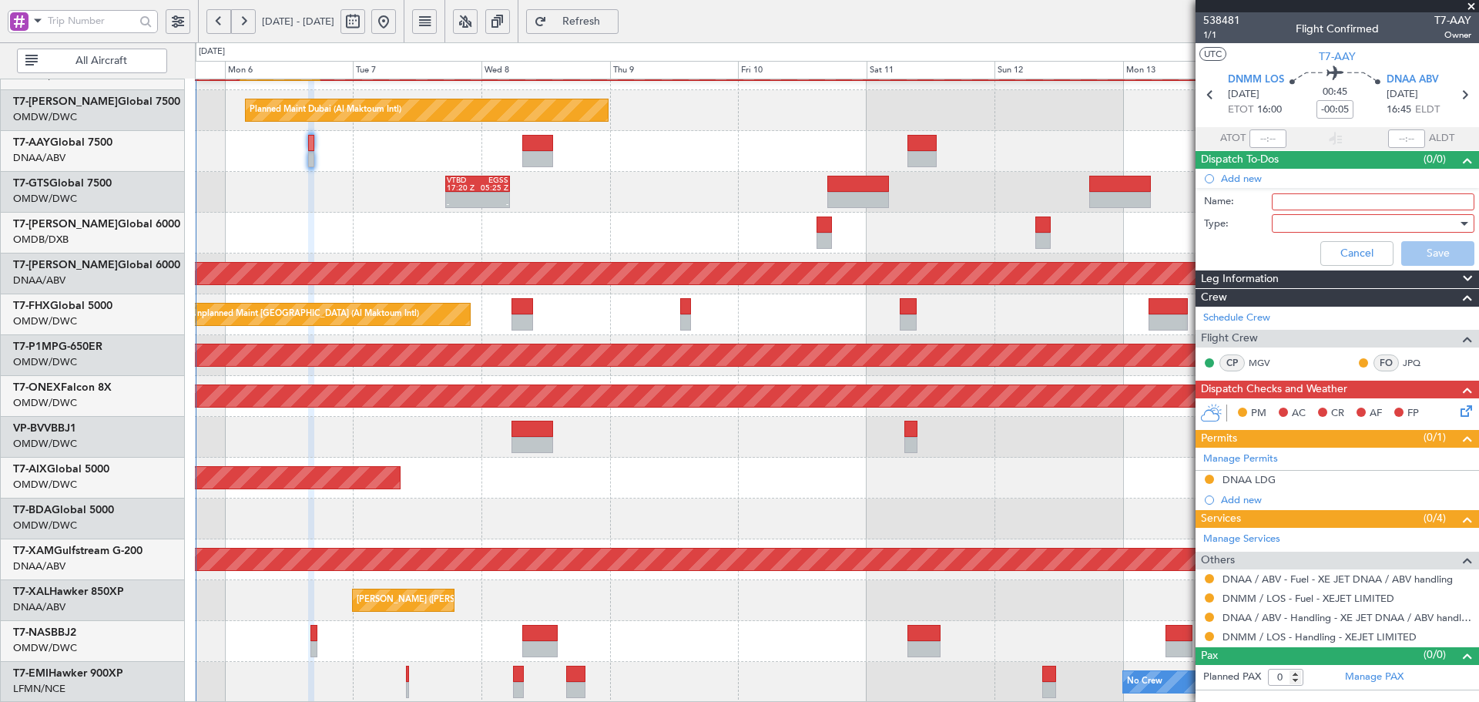
click at [1277, 200] on input "Name:" at bounding box center [1372, 201] width 203 height 17
paste input "Please plan to land in ABV with 10000 lbs fuel."
type input "Please plan to land in ABV with 10000 lbs fuel."
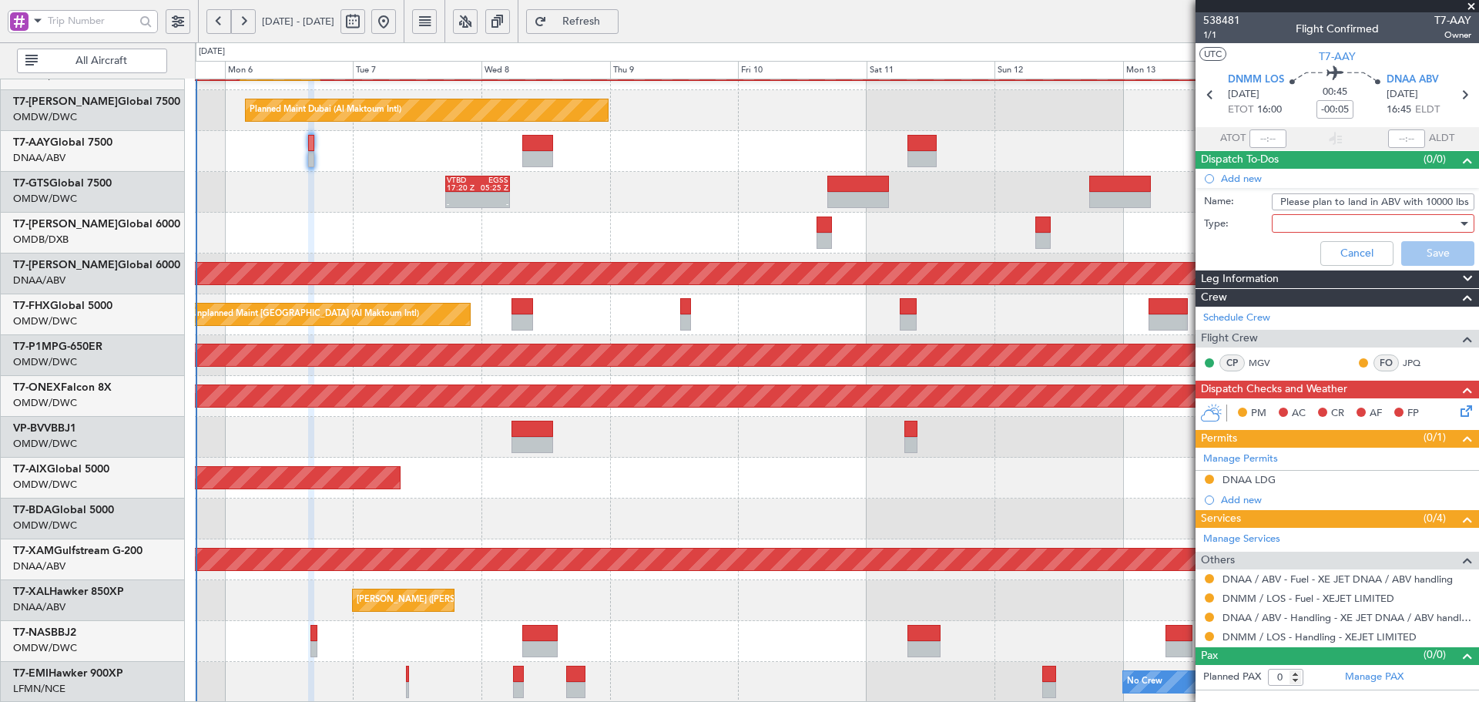
click at [1294, 216] on div at bounding box center [1367, 223] width 179 height 23
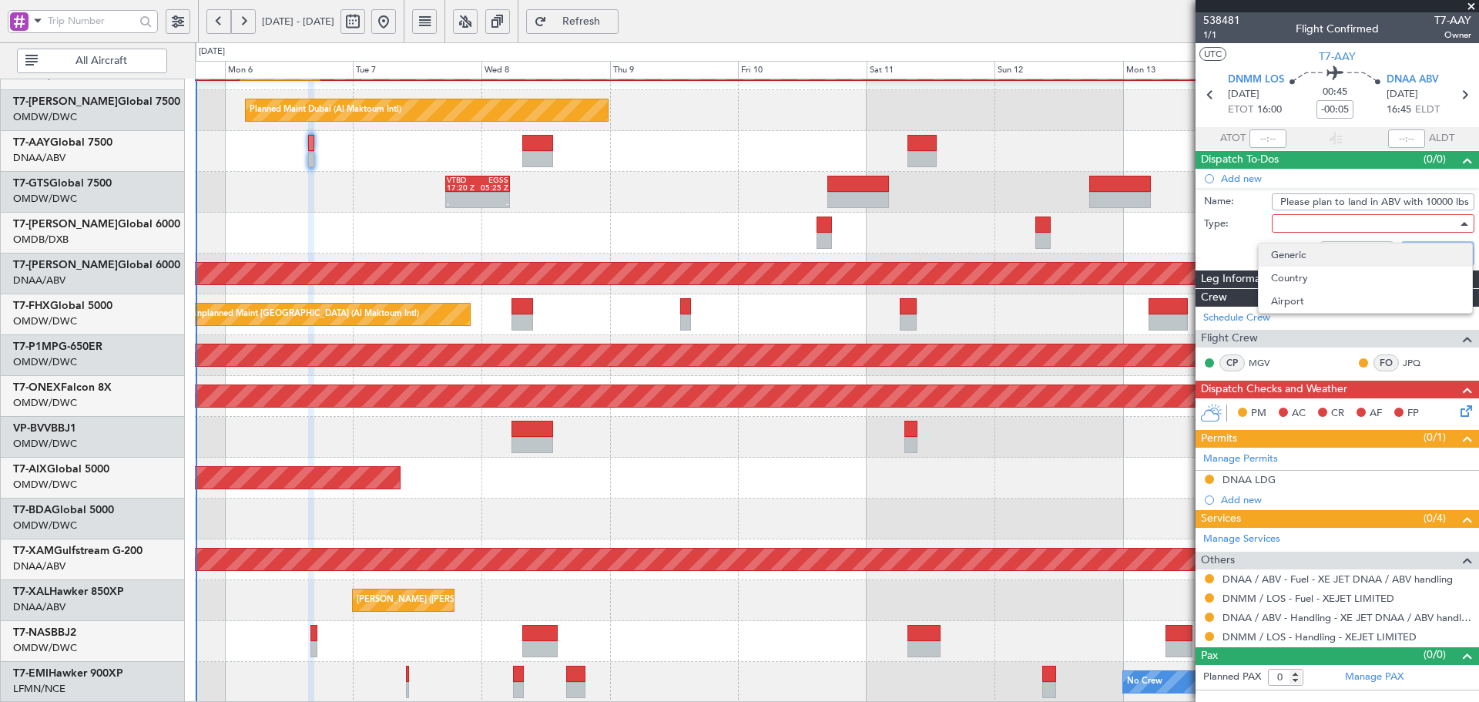
click at [1286, 259] on span "Generic" at bounding box center [1365, 254] width 189 height 23
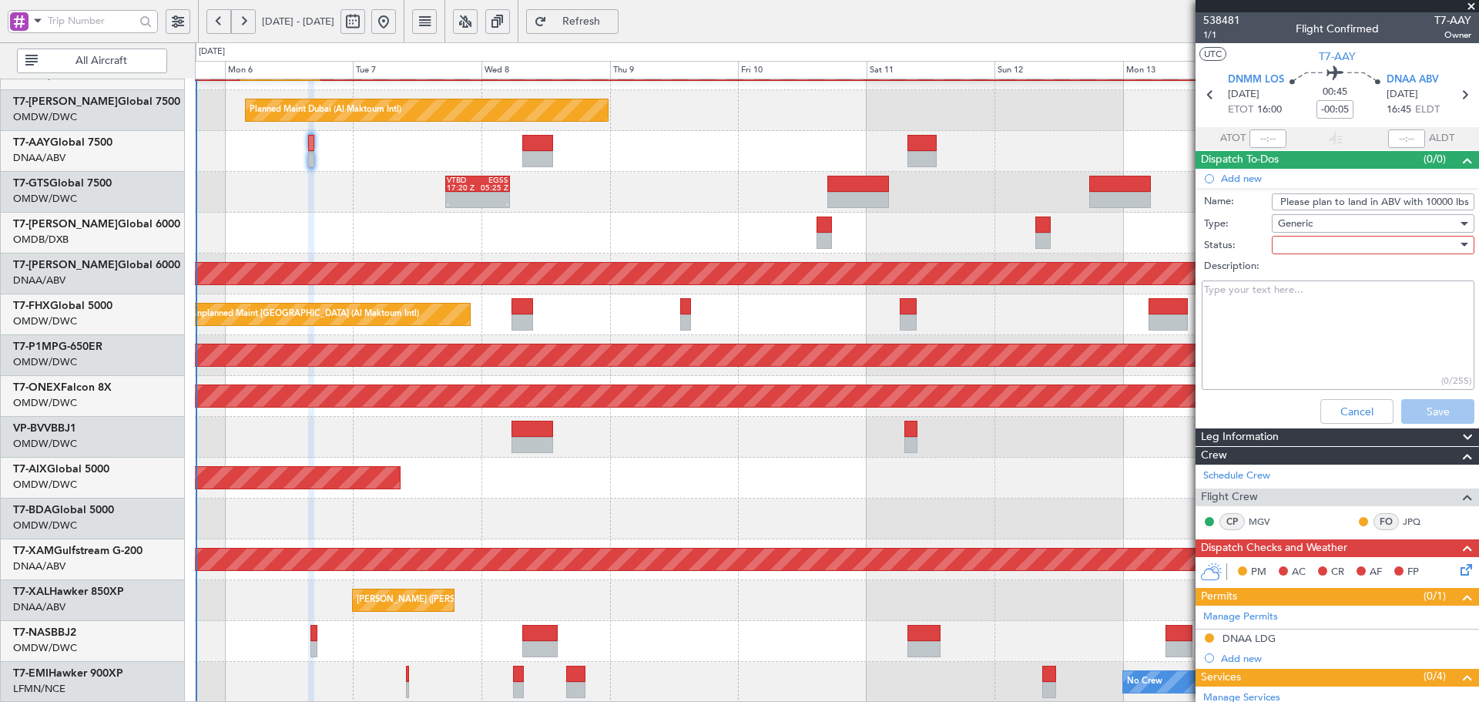
click at [1294, 230] on div "Generic" at bounding box center [1367, 223] width 179 height 23
click at [1238, 277] on div at bounding box center [739, 351] width 1479 height 702
click at [1271, 246] on div at bounding box center [1372, 245] width 203 height 18
click at [1278, 273] on span "Not Started" at bounding box center [1365, 275] width 180 height 23
click at [1426, 413] on button "Save" at bounding box center [1437, 411] width 73 height 25
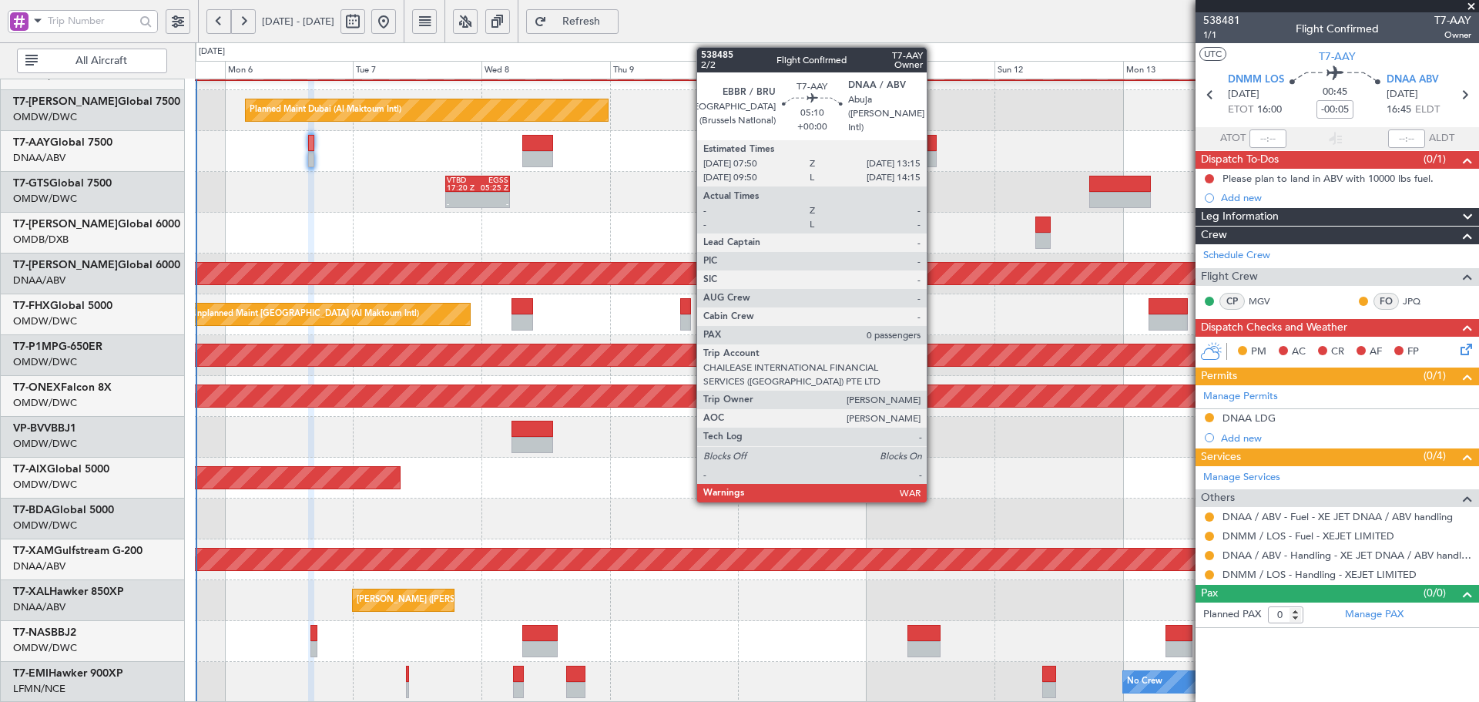
click at [933, 142] on div at bounding box center [921, 143] width 29 height 16
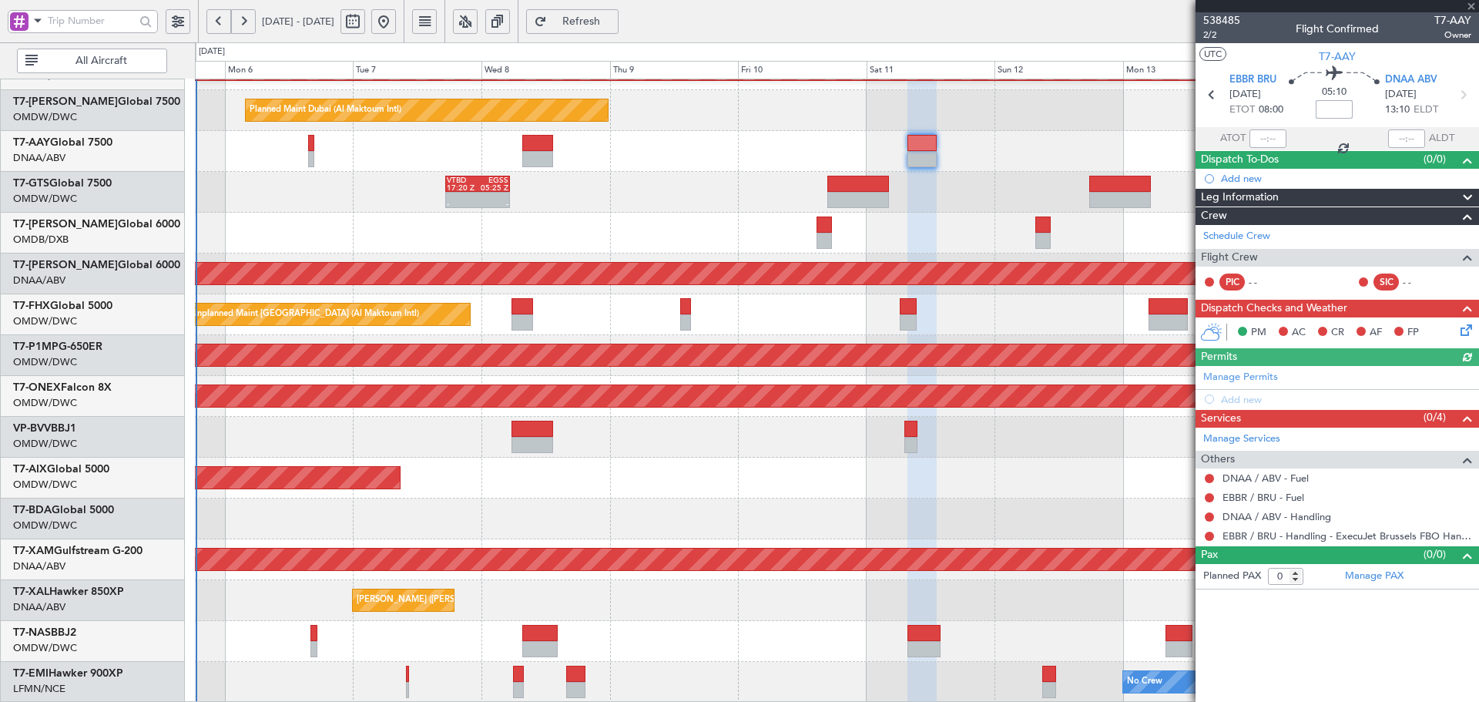
click at [1338, 108] on input at bounding box center [1333, 109] width 37 height 18
type input "+00:20"
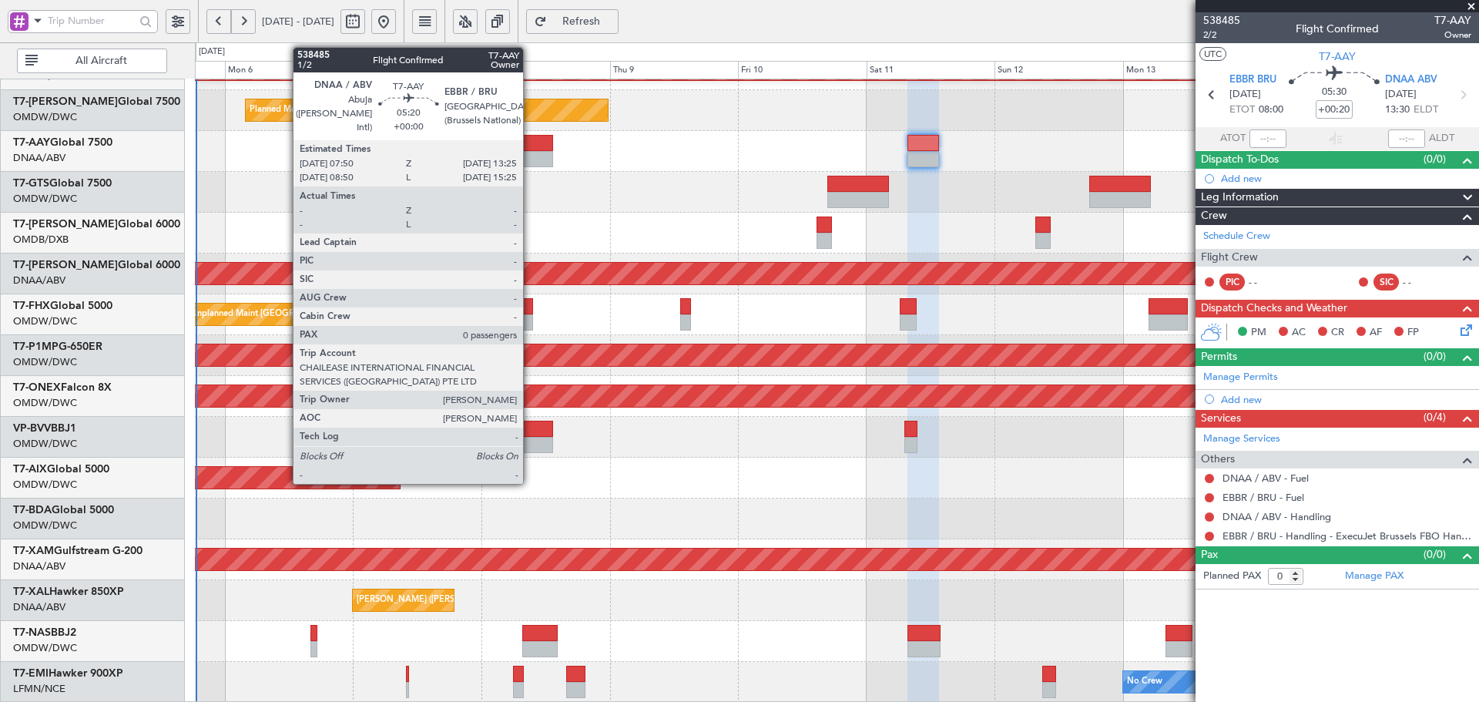
click at [530, 146] on div at bounding box center [537, 143] width 30 height 16
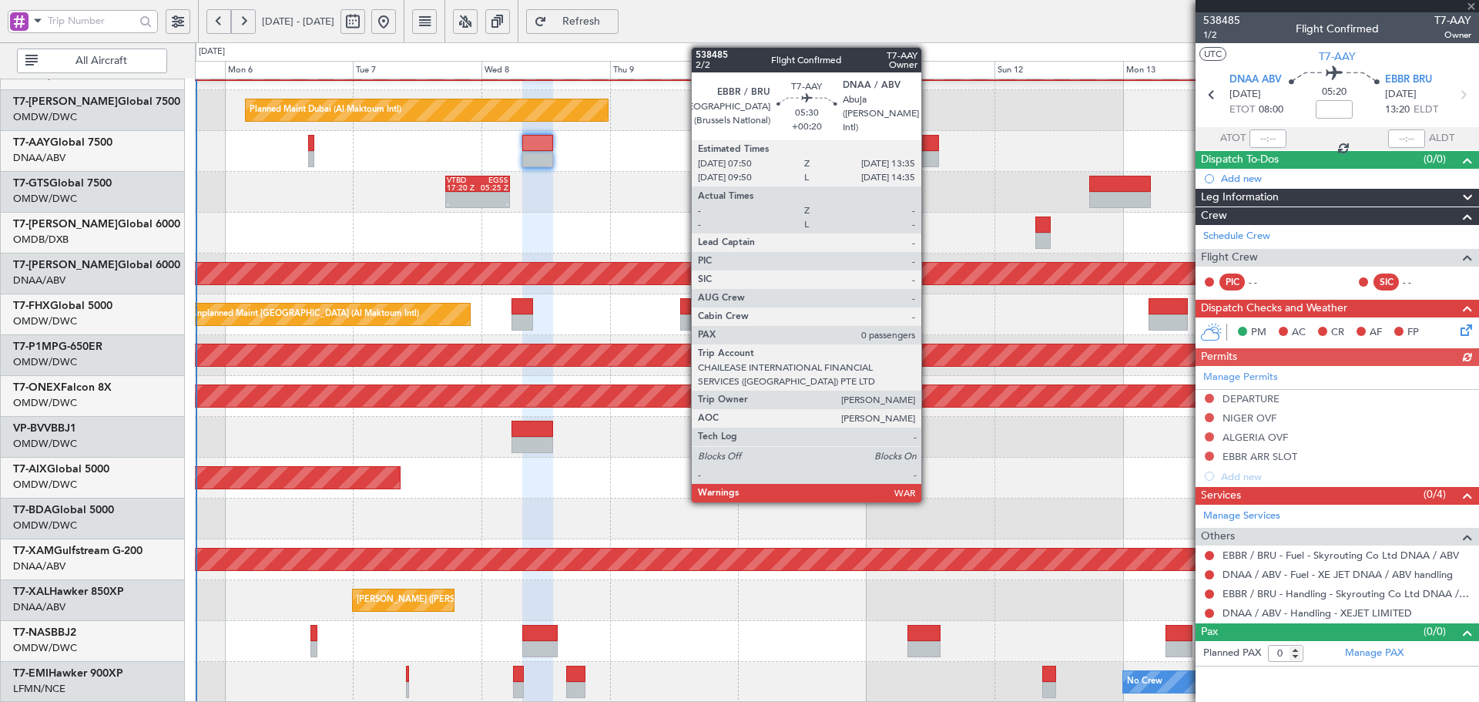
click at [928, 147] on div at bounding box center [922, 143] width 31 height 16
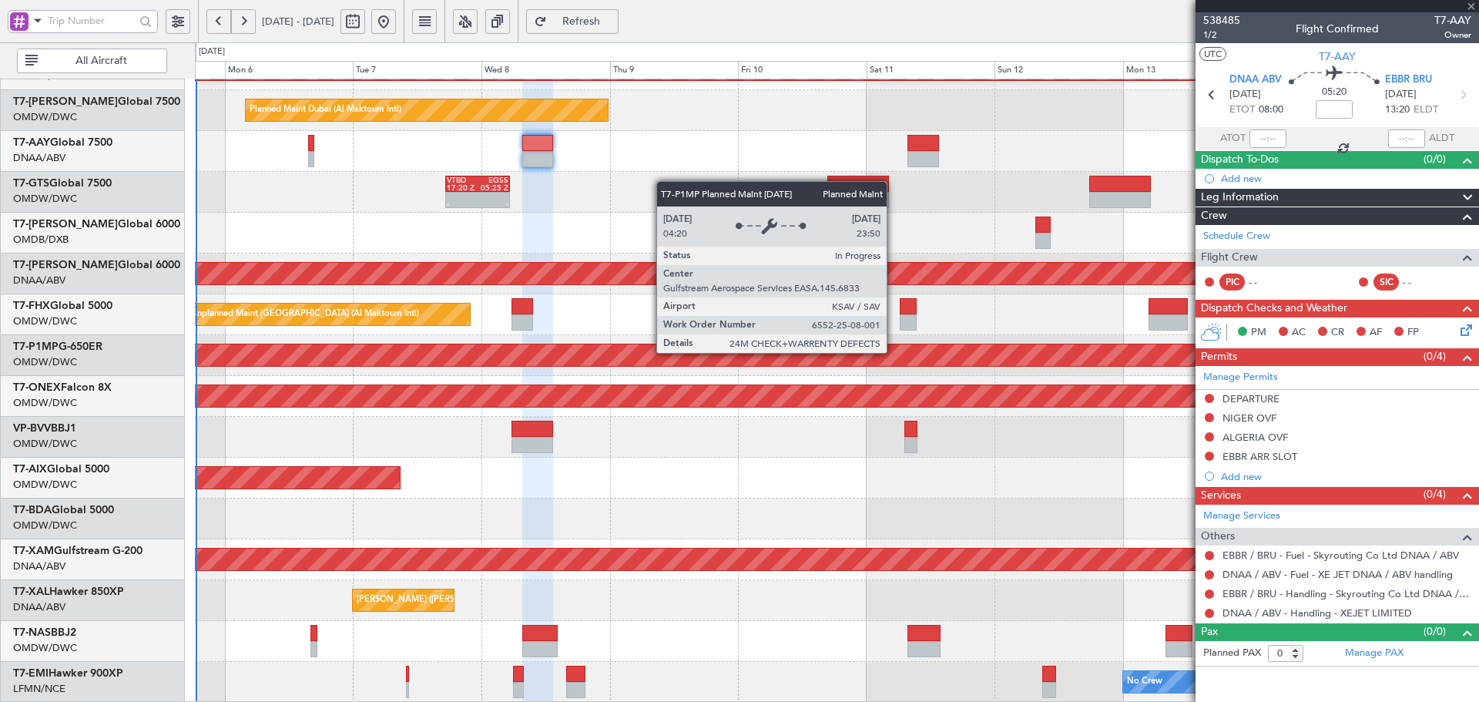
type input "+00:20"
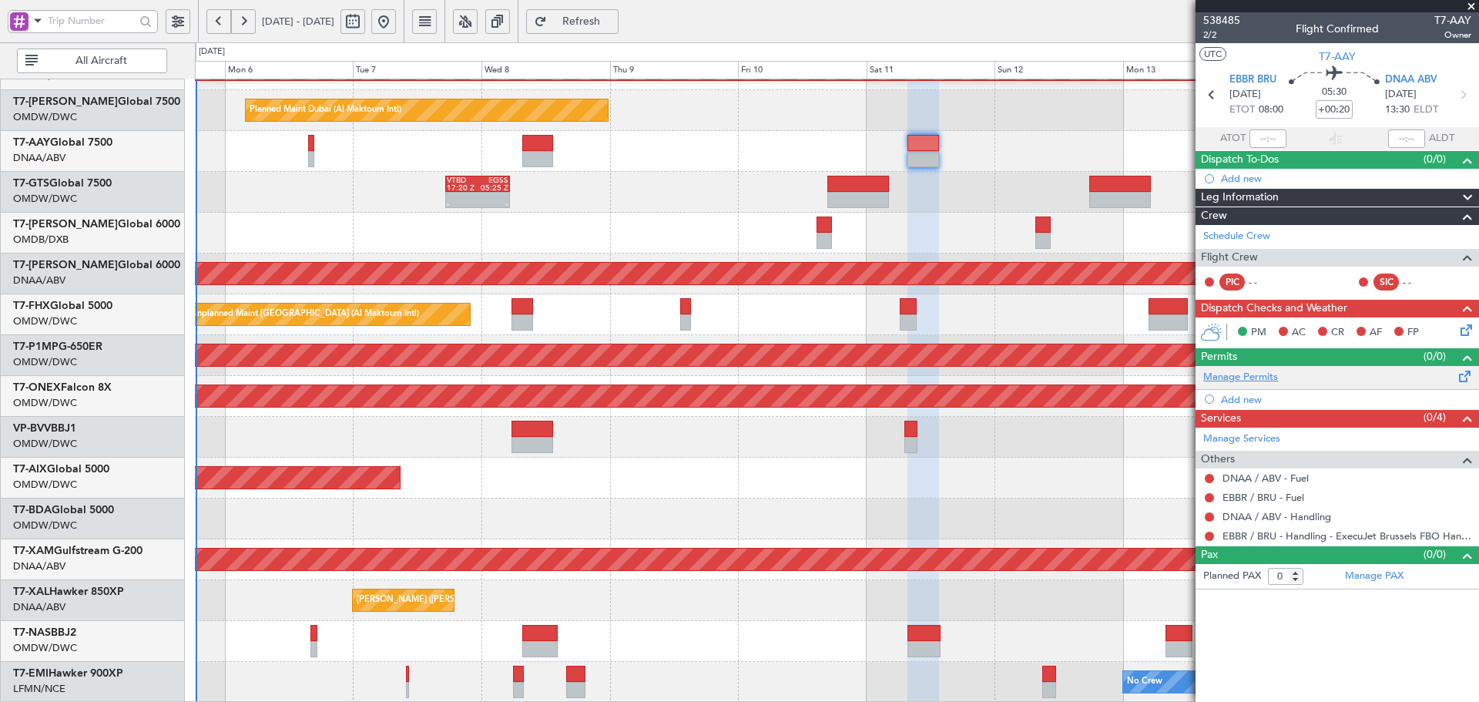
click at [1255, 378] on link "Manage Permits" at bounding box center [1240, 377] width 75 height 15
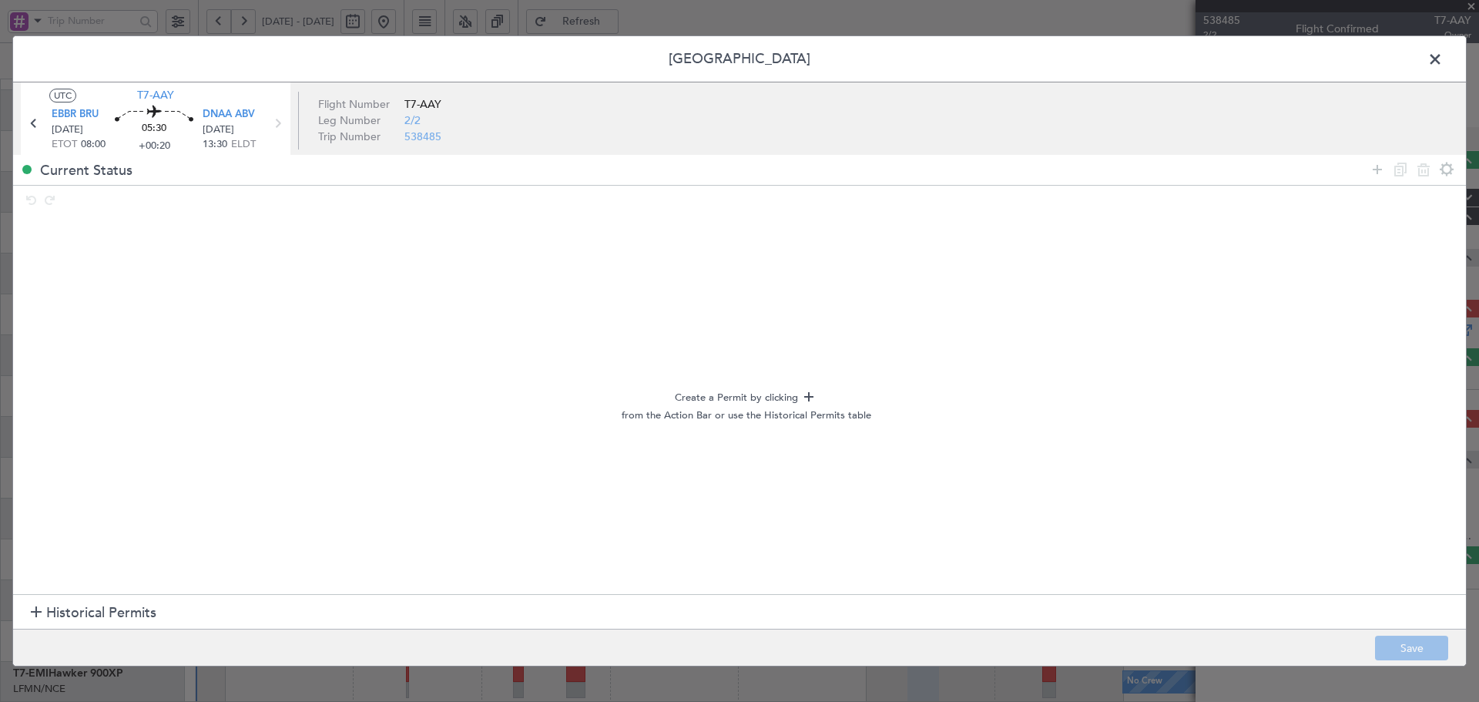
click at [120, 616] on span "Historical Permits" at bounding box center [101, 612] width 110 height 21
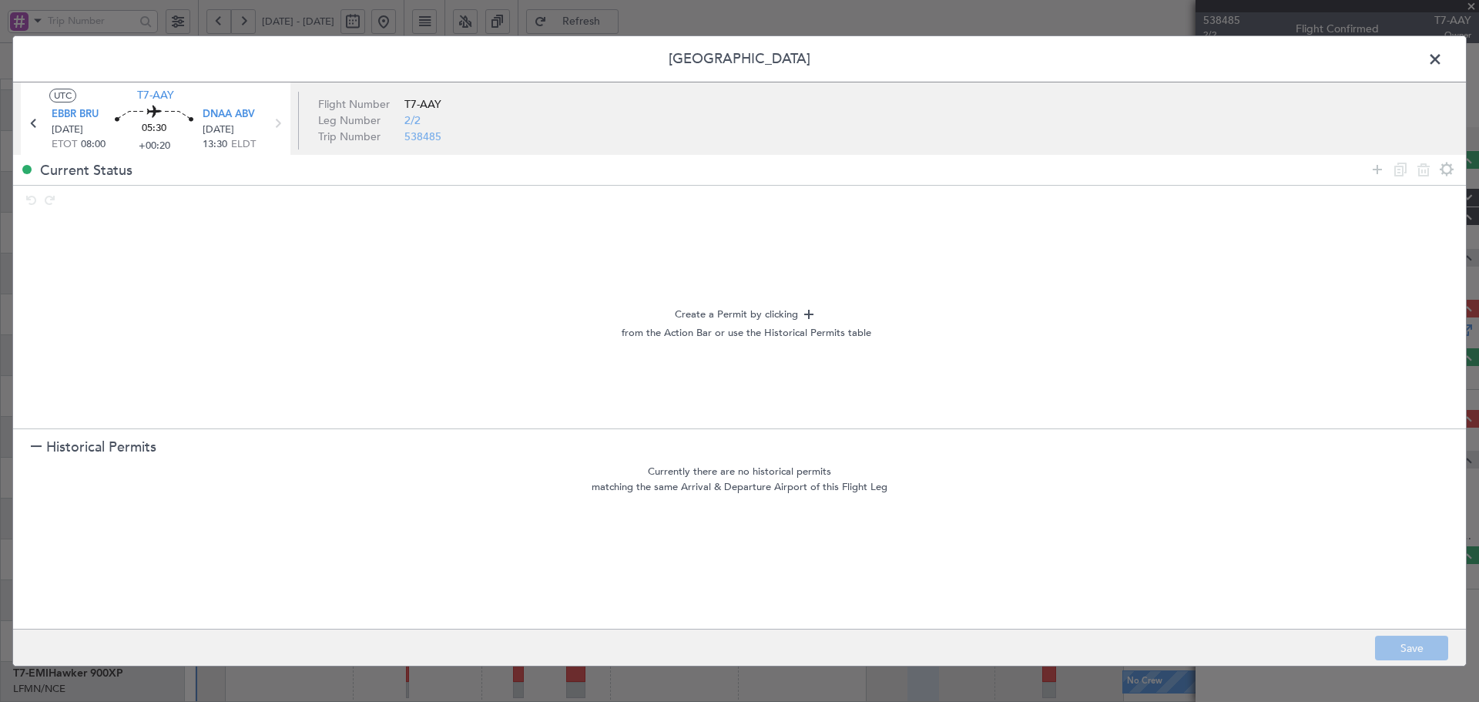
click at [99, 444] on span "Historical Permits" at bounding box center [101, 447] width 110 height 21
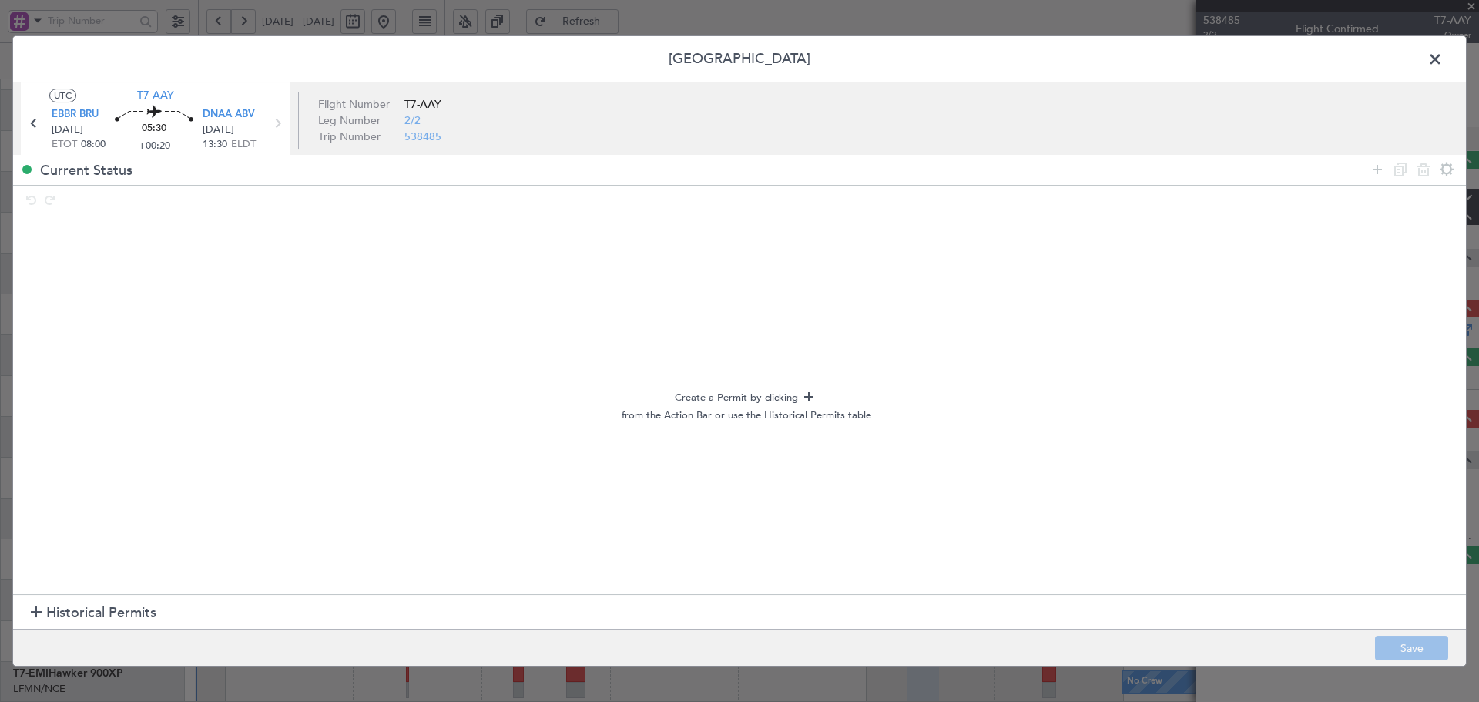
drag, startPoint x: 1374, startPoint y: 174, endPoint x: 1131, endPoint y: 205, distance: 244.5
click at [1374, 174] on icon at bounding box center [1377, 169] width 18 height 18
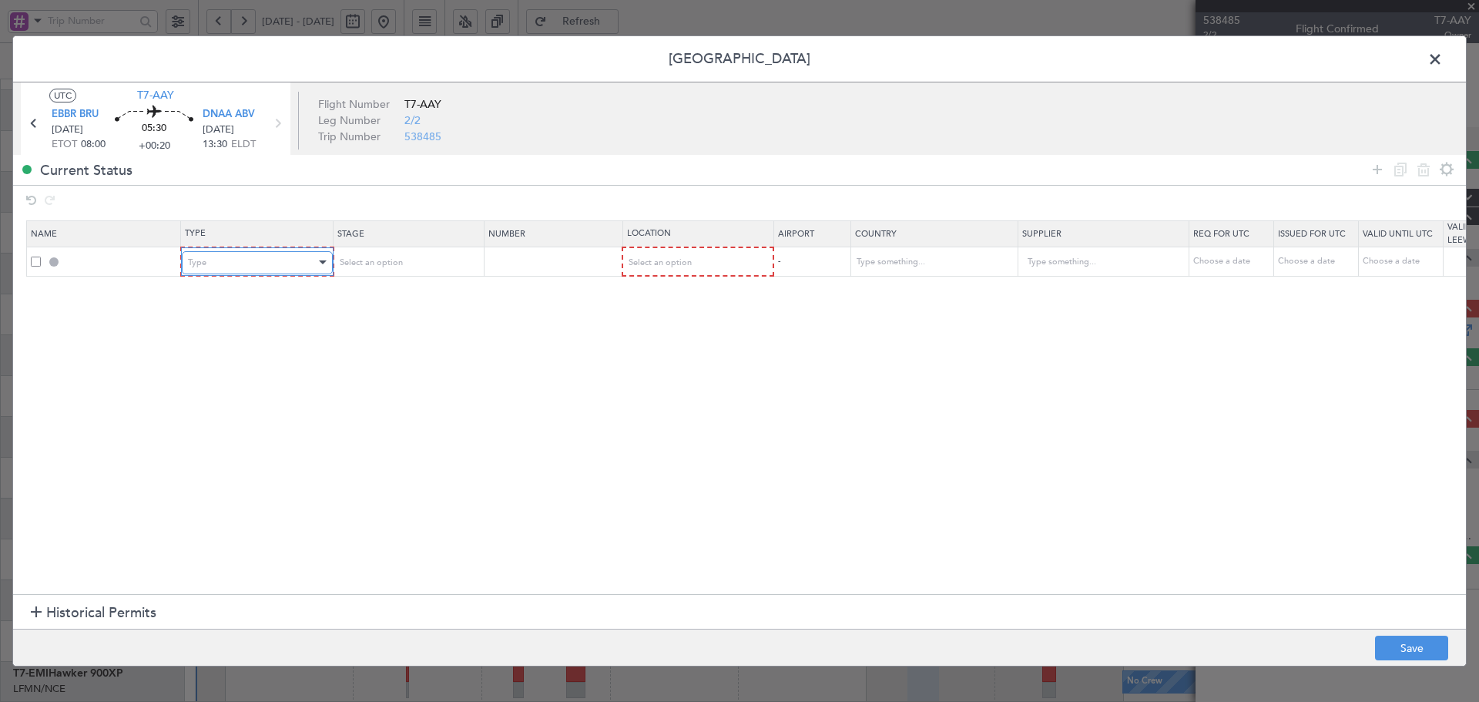
click at [283, 261] on div "Type" at bounding box center [252, 262] width 128 height 23
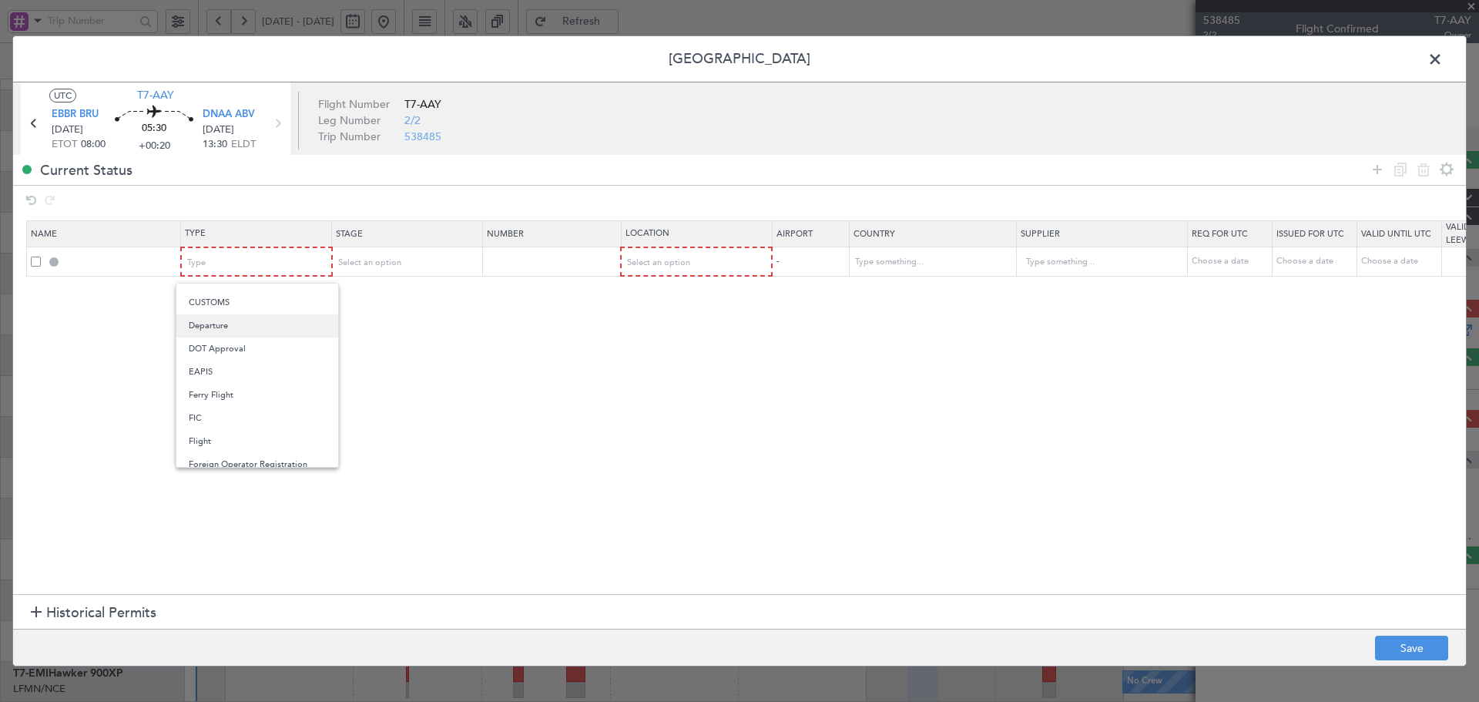
click at [226, 330] on span "Departure" at bounding box center [257, 325] width 137 height 23
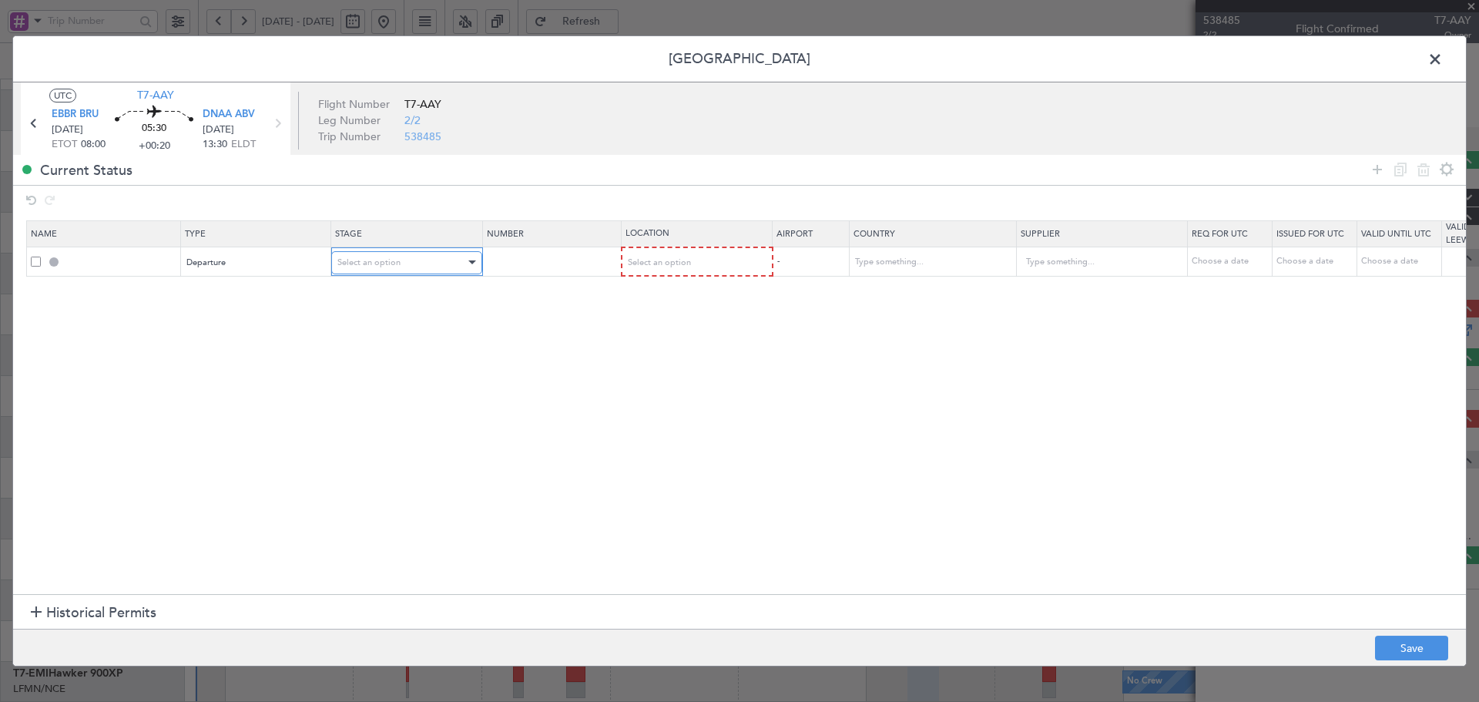
click at [377, 271] on div "Select an option" at bounding box center [401, 262] width 128 height 23
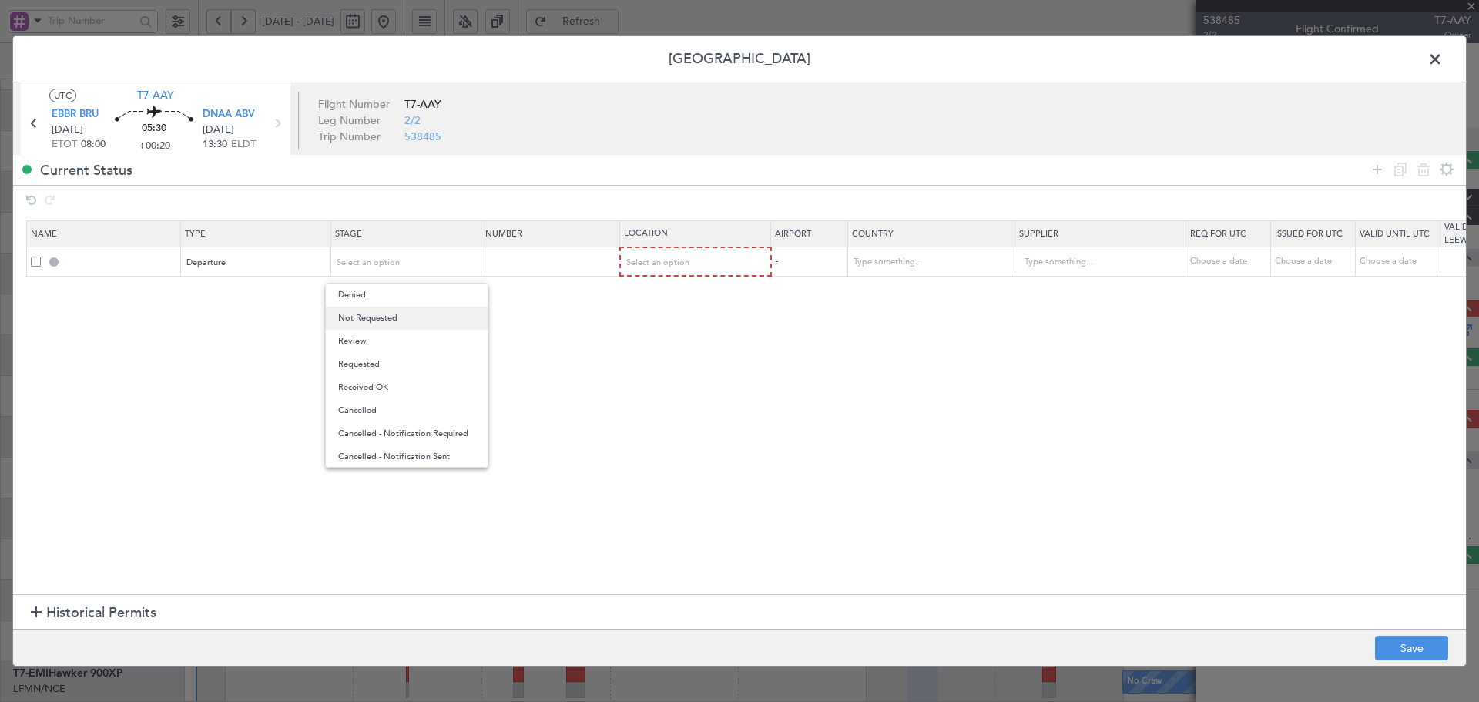
click at [374, 316] on span "Not Requested" at bounding box center [406, 318] width 137 height 23
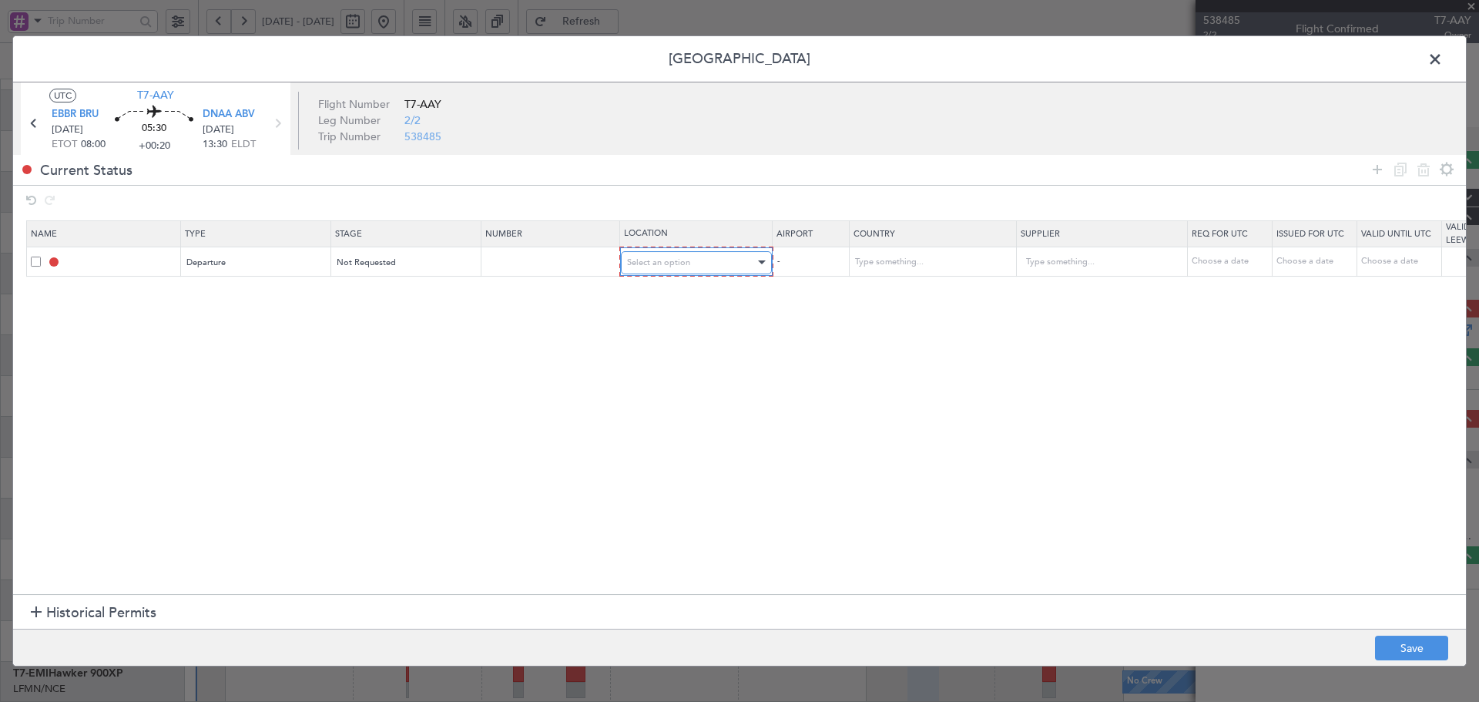
click at [677, 266] on span "Select an option" at bounding box center [658, 262] width 63 height 12
click at [663, 296] on span "Departure" at bounding box center [696, 294] width 137 height 23
click at [1378, 173] on icon at bounding box center [1377, 169] width 18 height 18
click at [268, 296] on div "Type" at bounding box center [252, 291] width 128 height 23
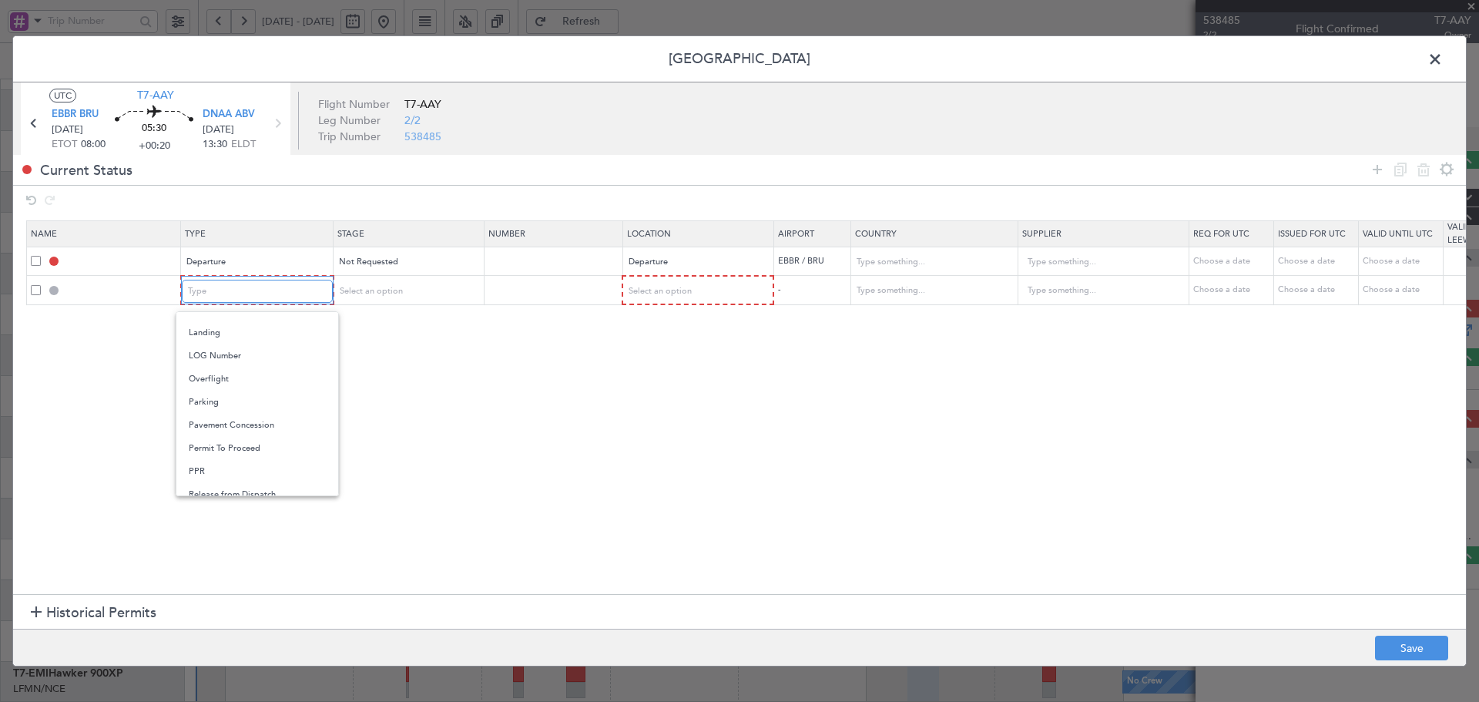
scroll to position [361, 0]
click at [219, 385] on span "Overflight" at bounding box center [257, 378] width 137 height 23
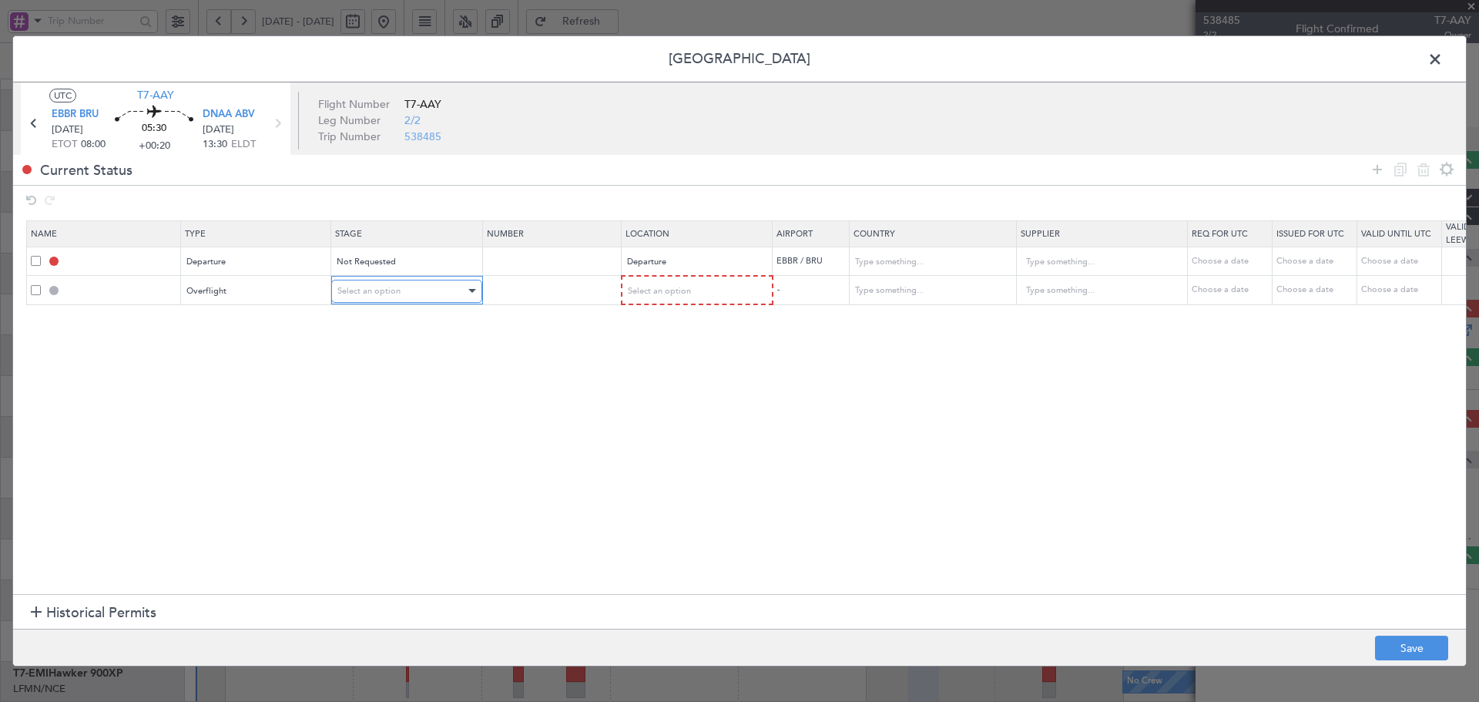
click at [357, 293] on span "Select an option" at bounding box center [368, 291] width 63 height 12
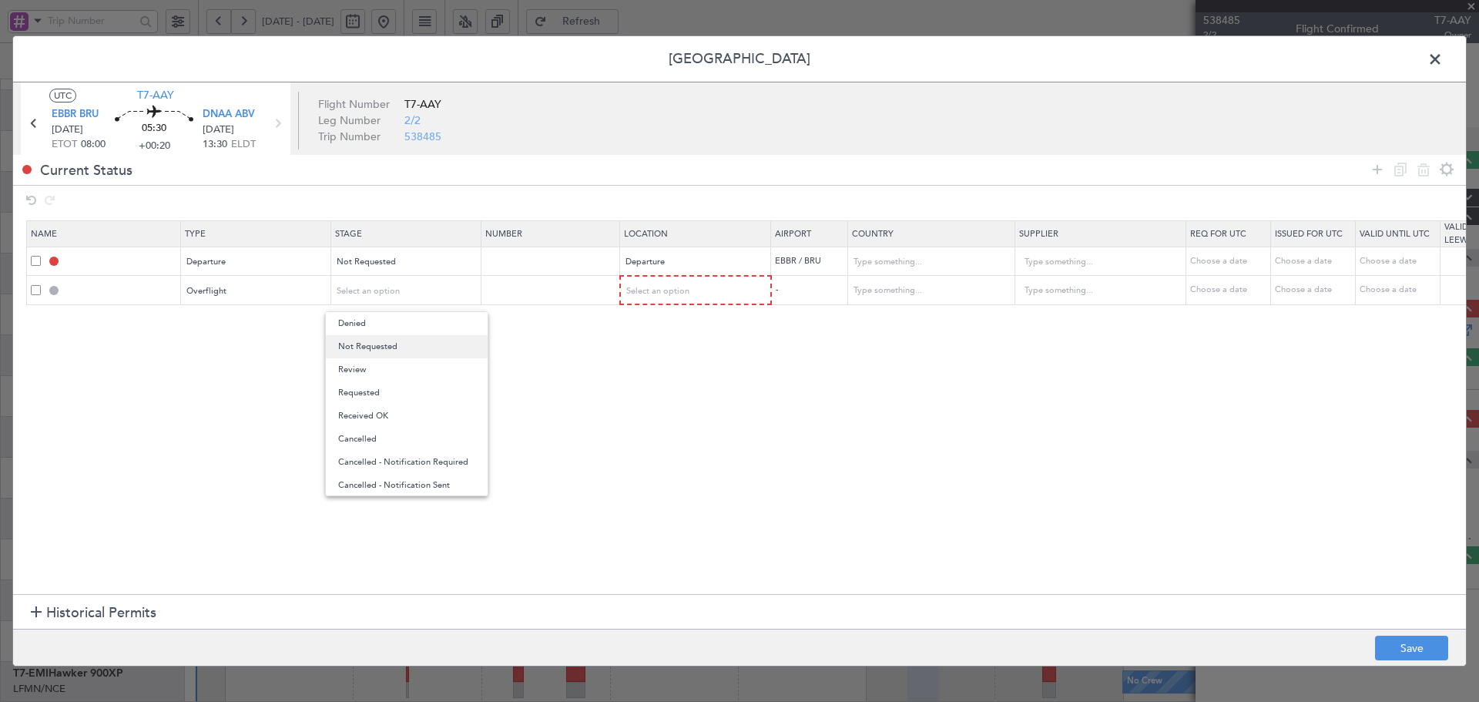
click at [358, 350] on span "Not Requested" at bounding box center [406, 346] width 137 height 23
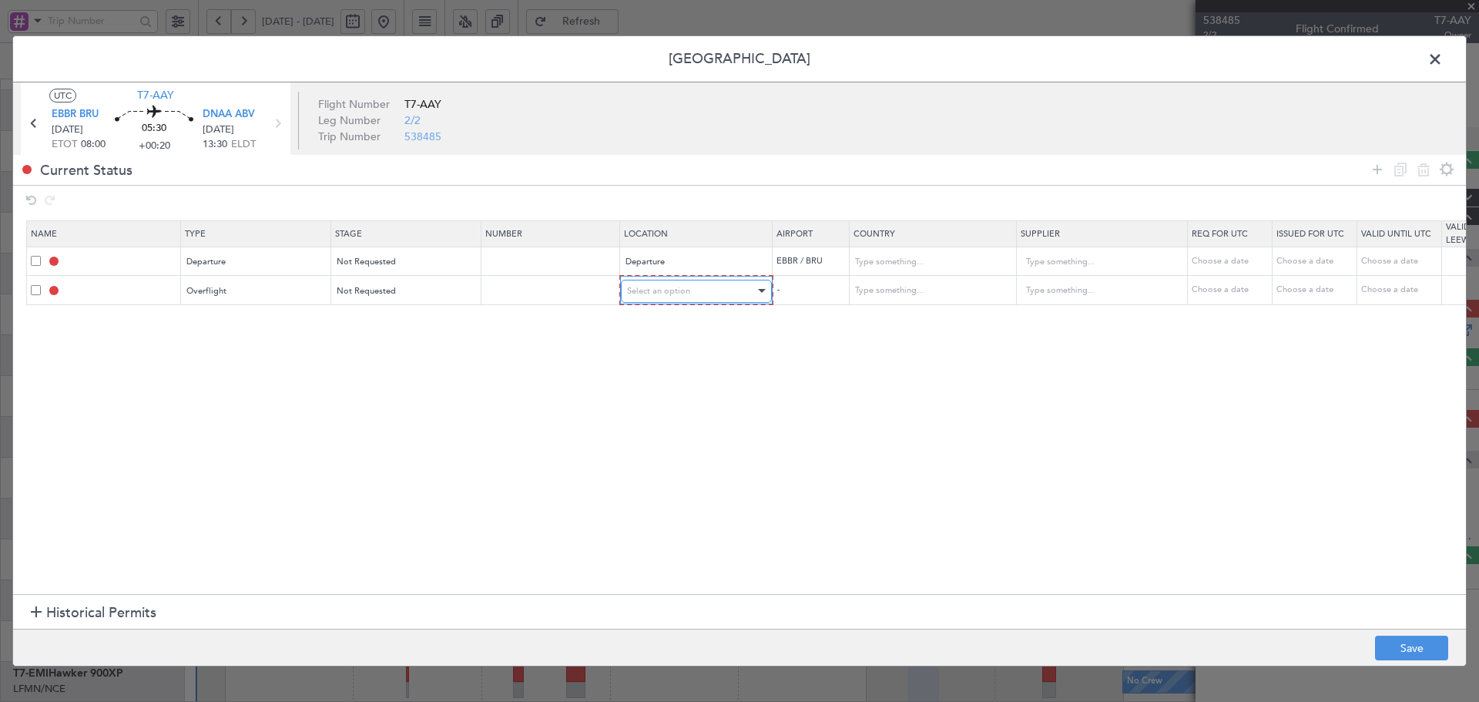
click at [725, 292] on div "Select an option" at bounding box center [691, 291] width 128 height 23
click at [651, 376] on span "Arrival" at bounding box center [696, 369] width 137 height 23
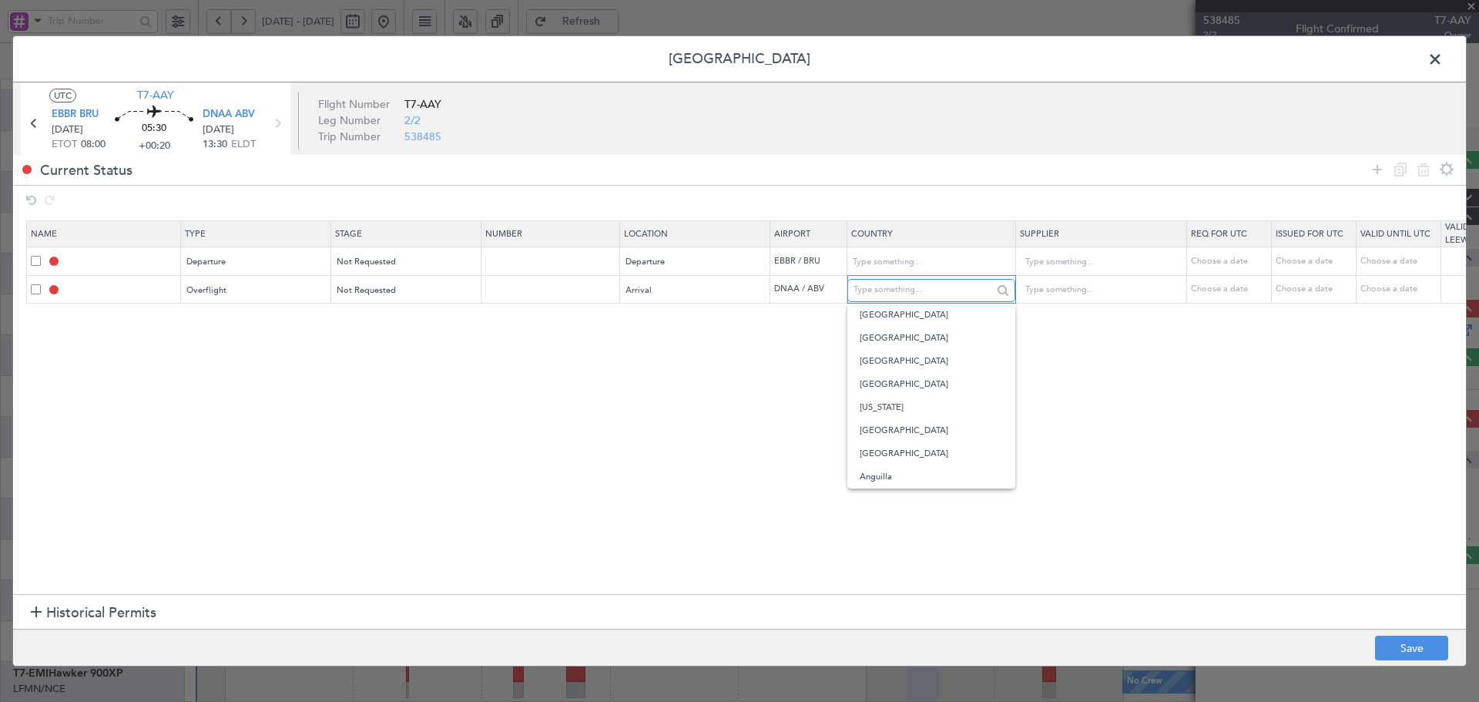
click at [950, 297] on input "text" at bounding box center [922, 290] width 139 height 23
click at [893, 313] on span "Niger" at bounding box center [930, 314] width 143 height 23
type input "Niger"
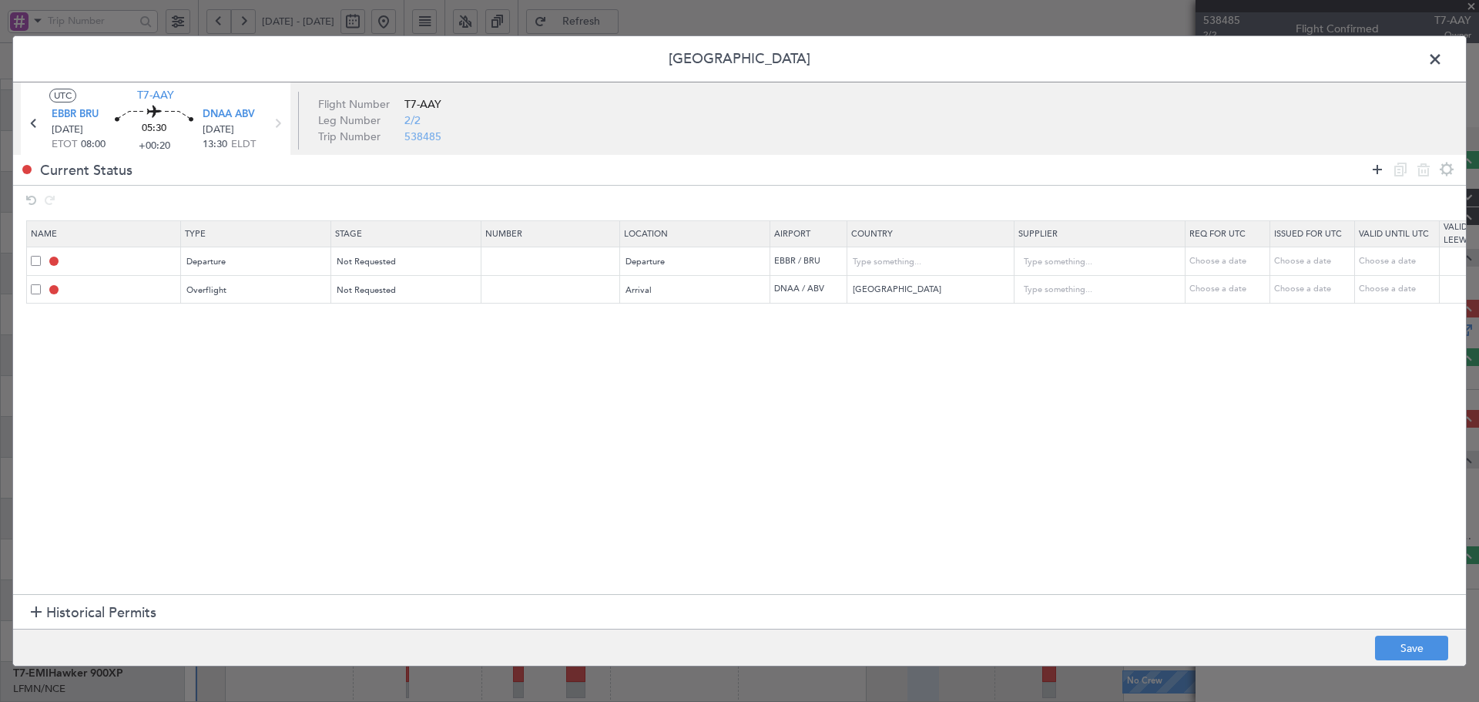
click at [1379, 166] on icon at bounding box center [1377, 169] width 18 height 18
click at [289, 312] on div "Type" at bounding box center [252, 318] width 128 height 23
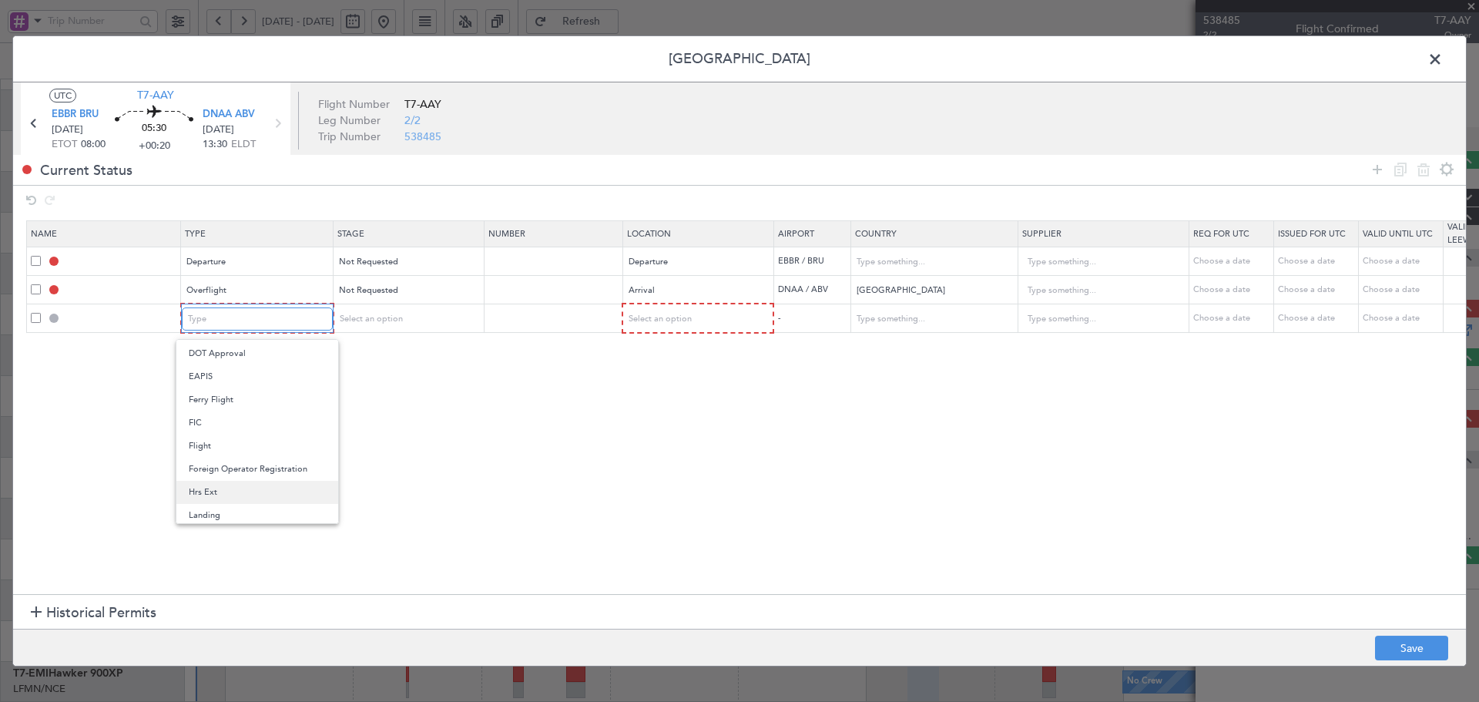
scroll to position [410, 0]
click at [220, 362] on span "Overflight" at bounding box center [257, 356] width 137 height 23
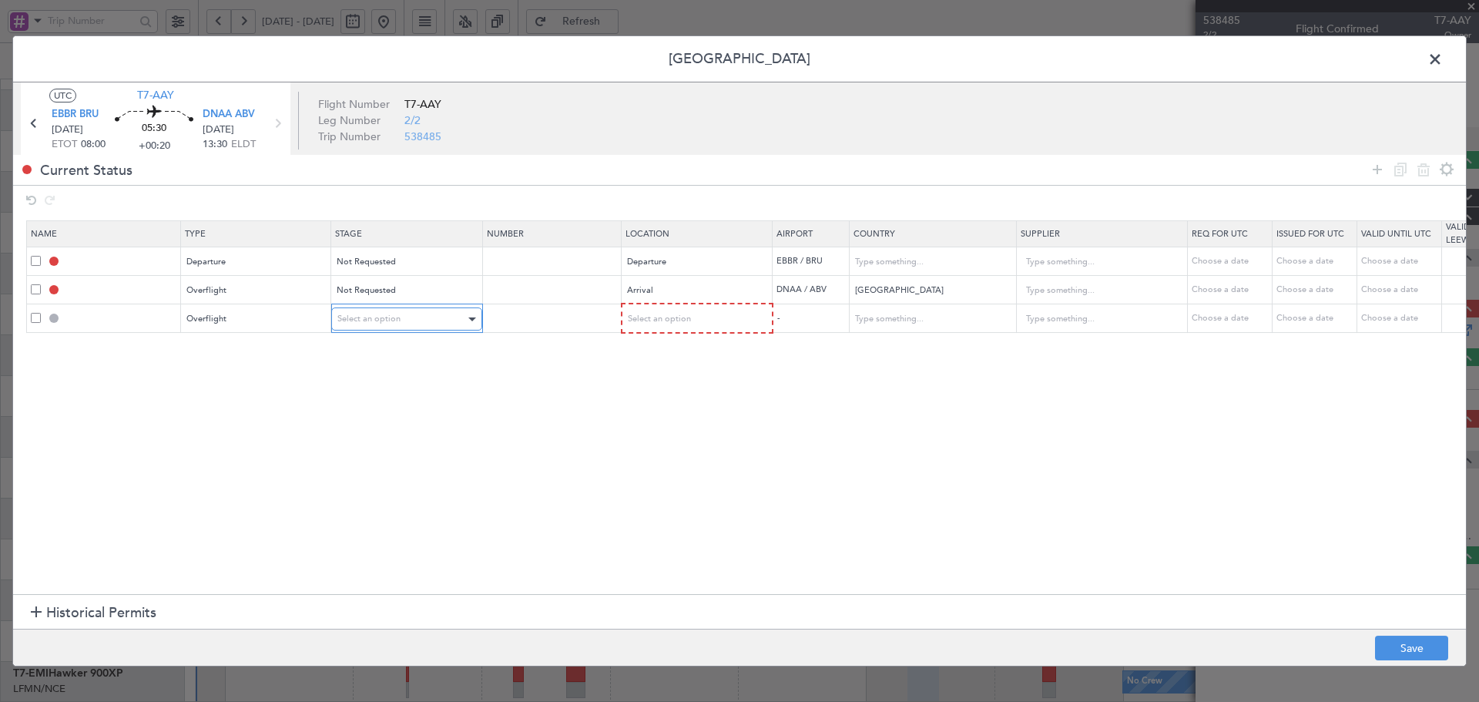
click at [362, 311] on div "Select an option" at bounding box center [401, 318] width 128 height 23
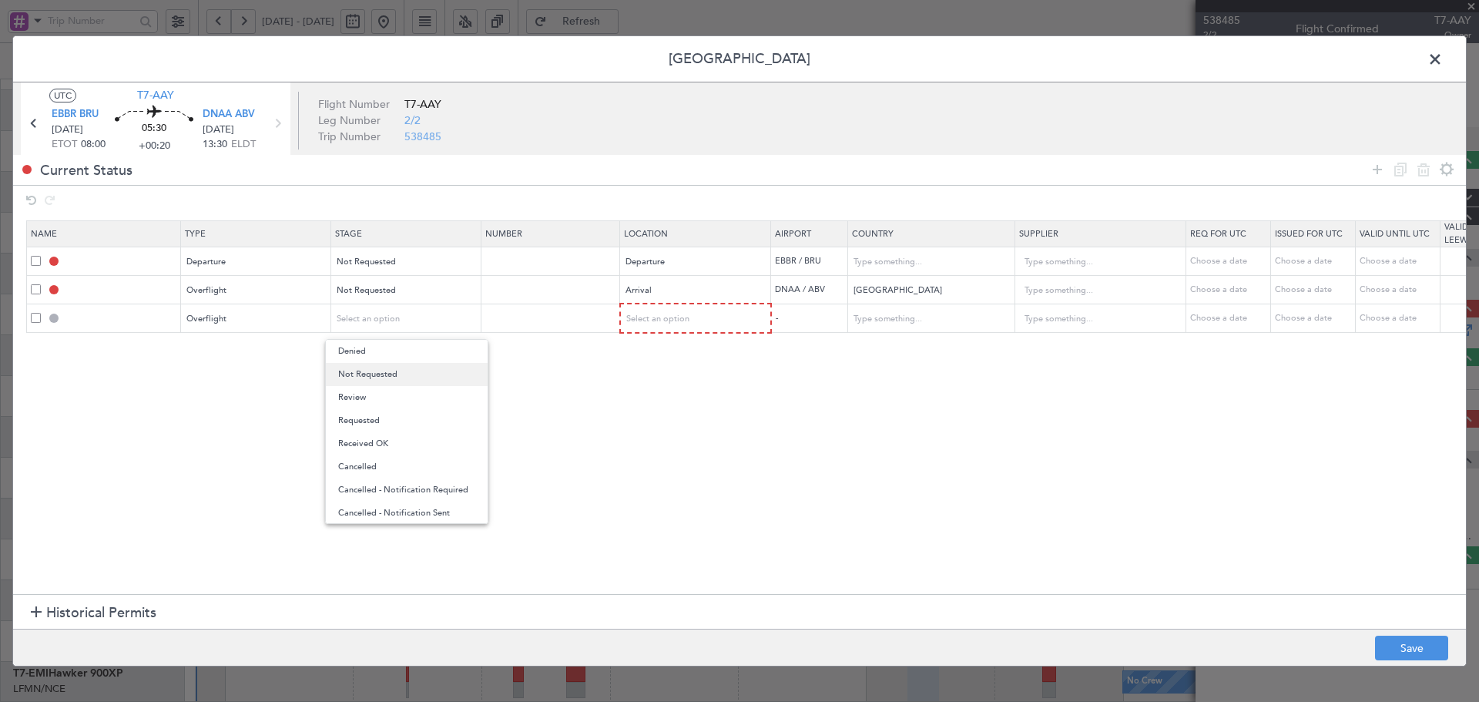
click at [377, 370] on span "Not Requested" at bounding box center [406, 374] width 137 height 23
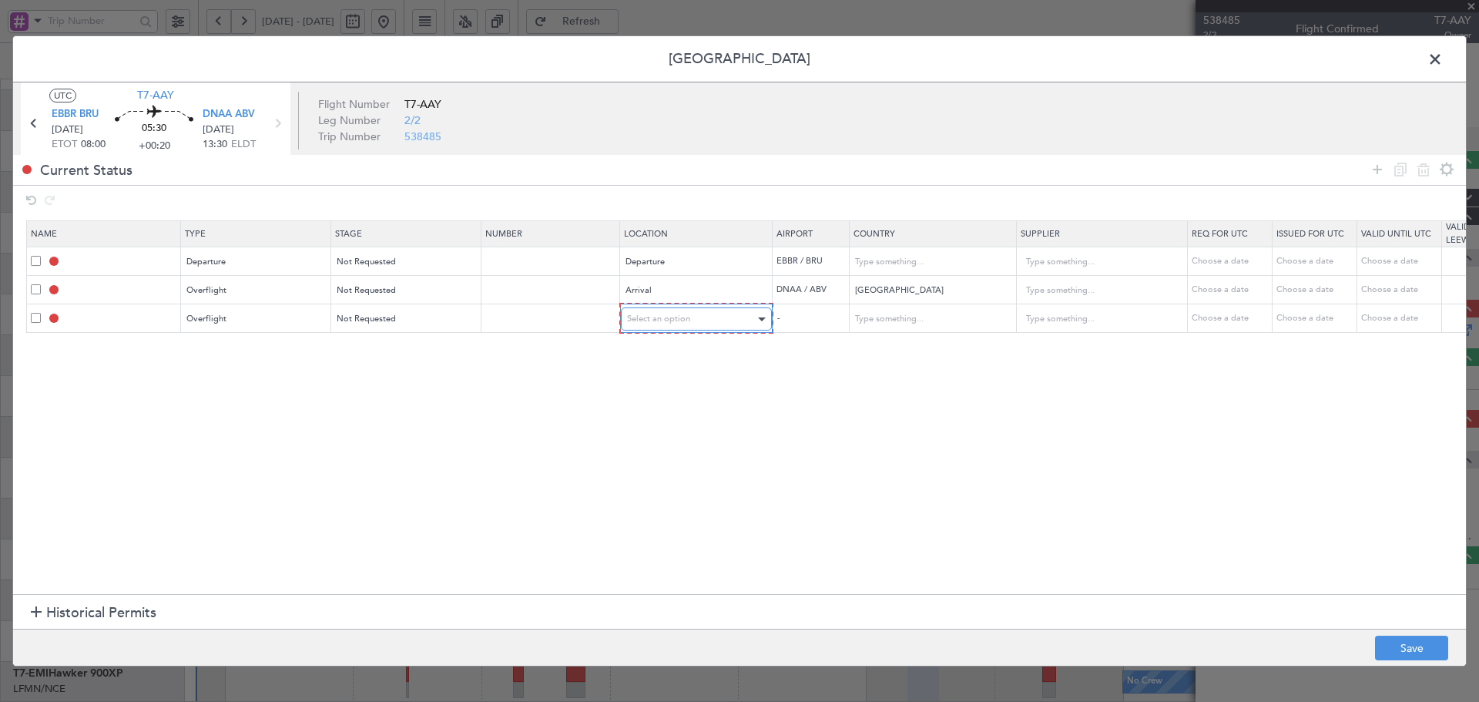
click at [658, 320] on span "Select an option" at bounding box center [658, 319] width 63 height 12
click at [652, 400] on span "Arrival" at bounding box center [696, 397] width 137 height 23
click at [634, 284] on span "Arrival" at bounding box center [639, 290] width 26 height 12
drag, startPoint x: 652, startPoint y: 414, endPoint x: 663, endPoint y: 382, distance: 33.4
click at [652, 412] on span "Enroute" at bounding box center [695, 415] width 137 height 23
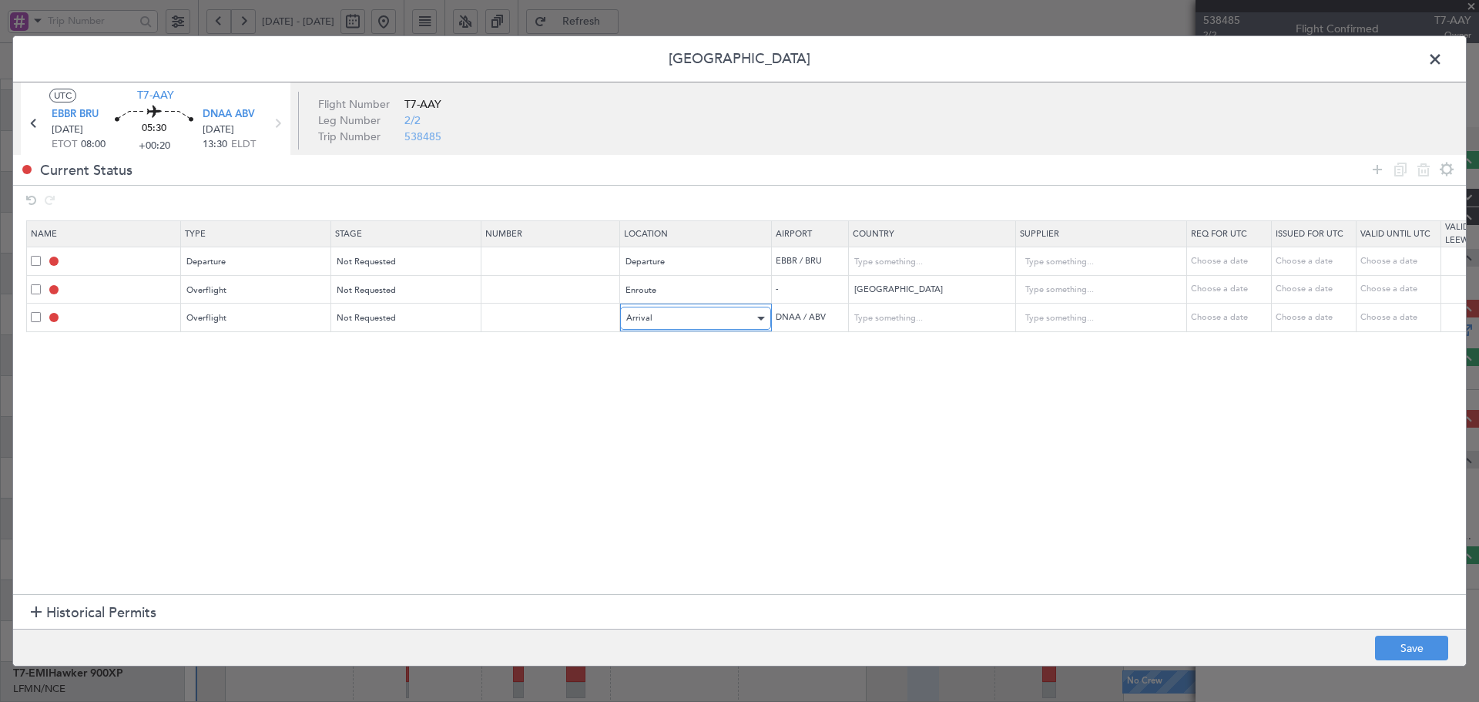
click at [680, 320] on div "Arrival" at bounding box center [690, 318] width 128 height 23
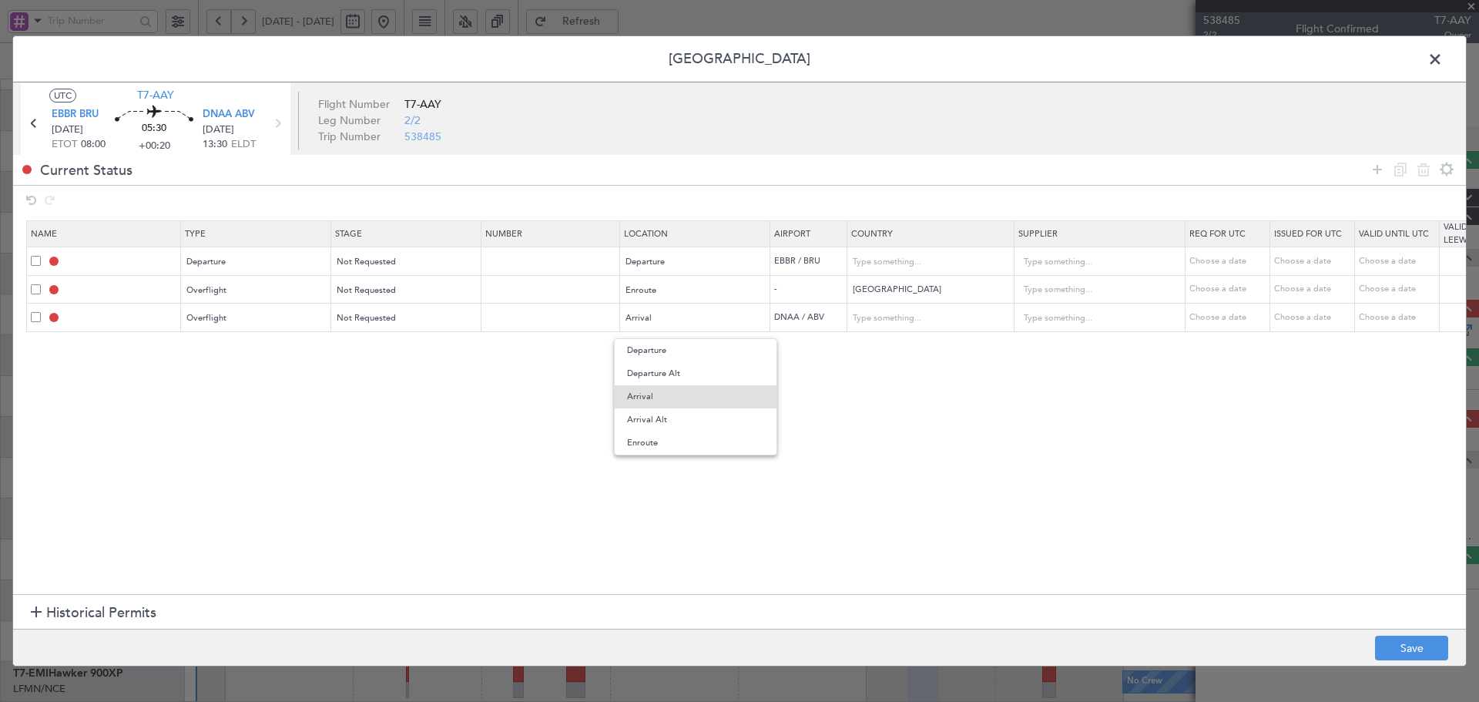
click at [650, 441] on span "Enroute" at bounding box center [695, 442] width 137 height 23
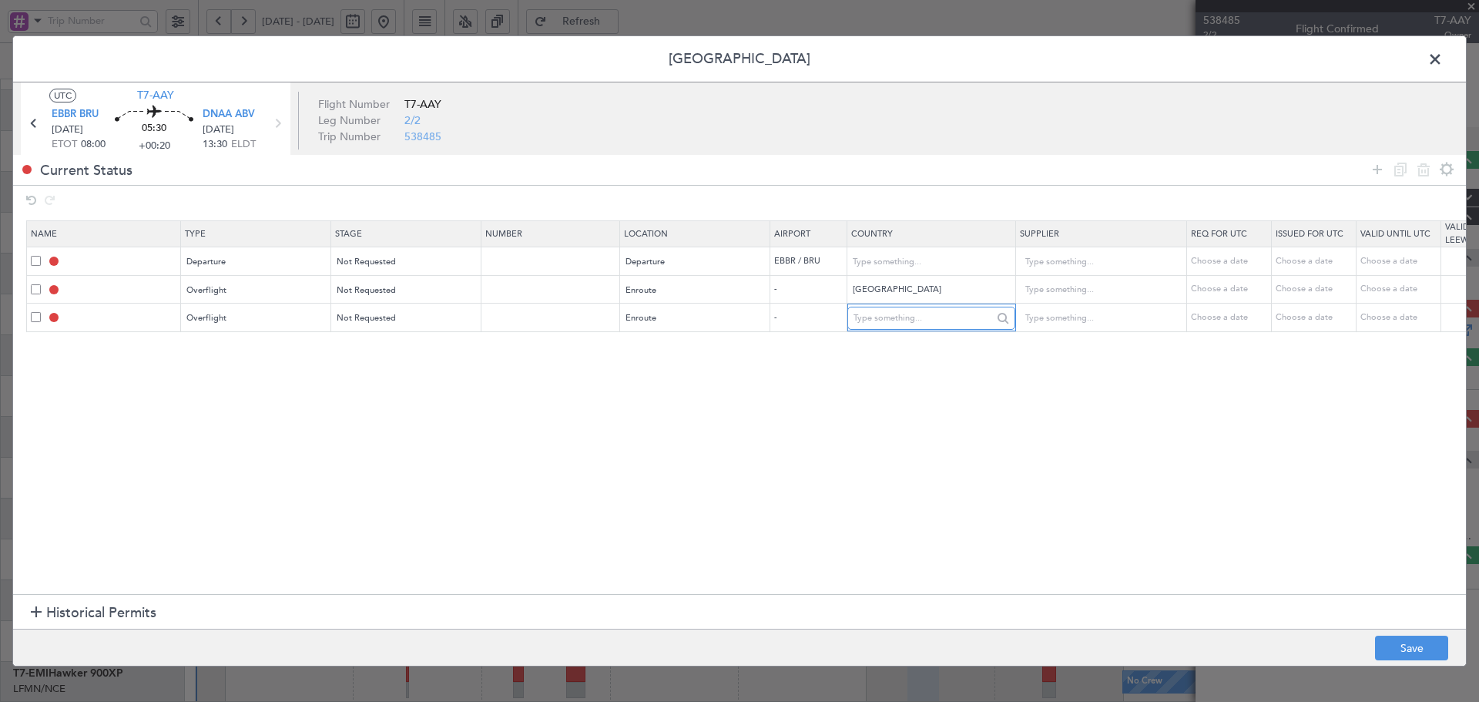
click at [926, 320] on input "text" at bounding box center [922, 318] width 139 height 23
click at [879, 343] on span "Algeria" at bounding box center [930, 342] width 143 height 23
type input "Algeria"
drag, startPoint x: 1382, startPoint y: 166, endPoint x: 575, endPoint y: 283, distance: 814.7
click at [1381, 166] on icon at bounding box center [1377, 169] width 18 height 18
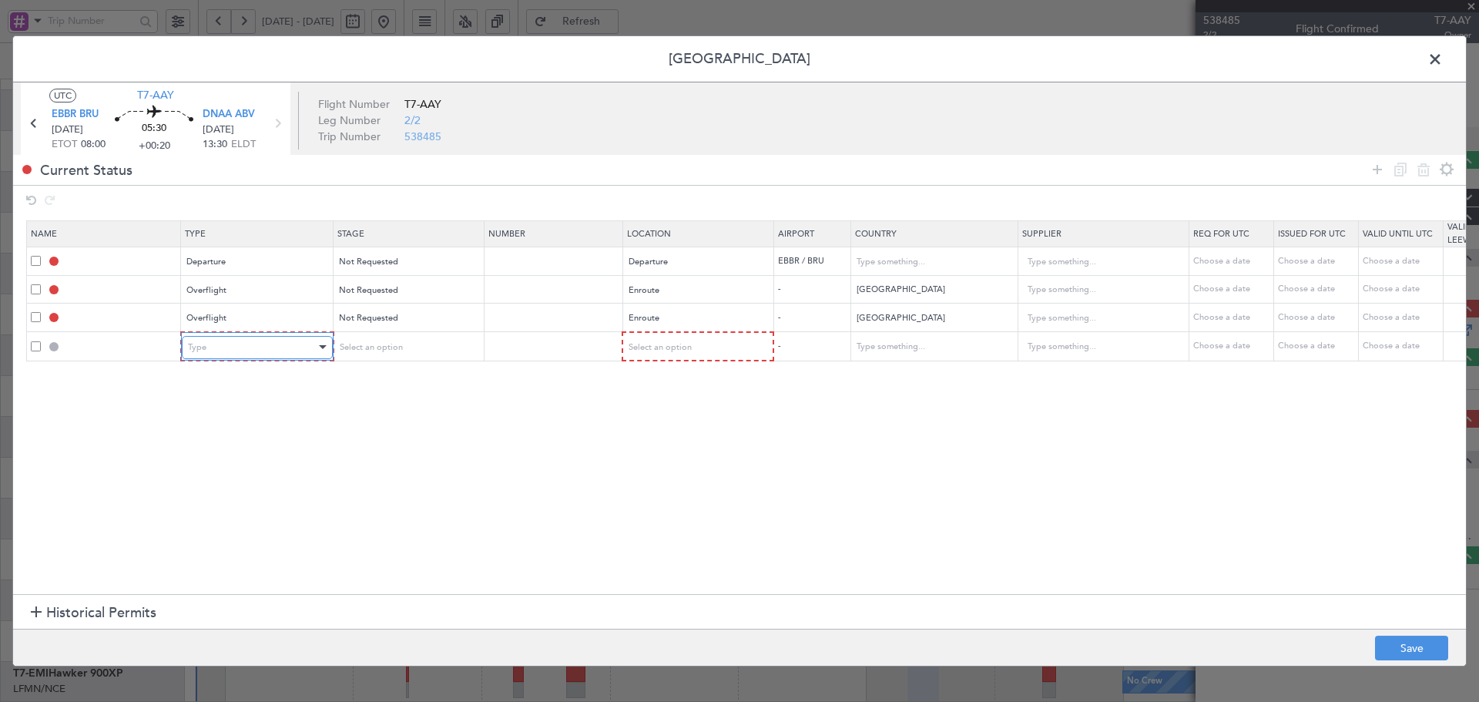
click at [263, 345] on div "Type" at bounding box center [252, 347] width 128 height 23
drag, startPoint x: 217, startPoint y: 491, endPoint x: 357, endPoint y: 380, distance: 178.6
click at [216, 491] on span "Landing" at bounding box center [257, 491] width 137 height 23
click at [368, 353] on div "Select an option" at bounding box center [401, 347] width 128 height 23
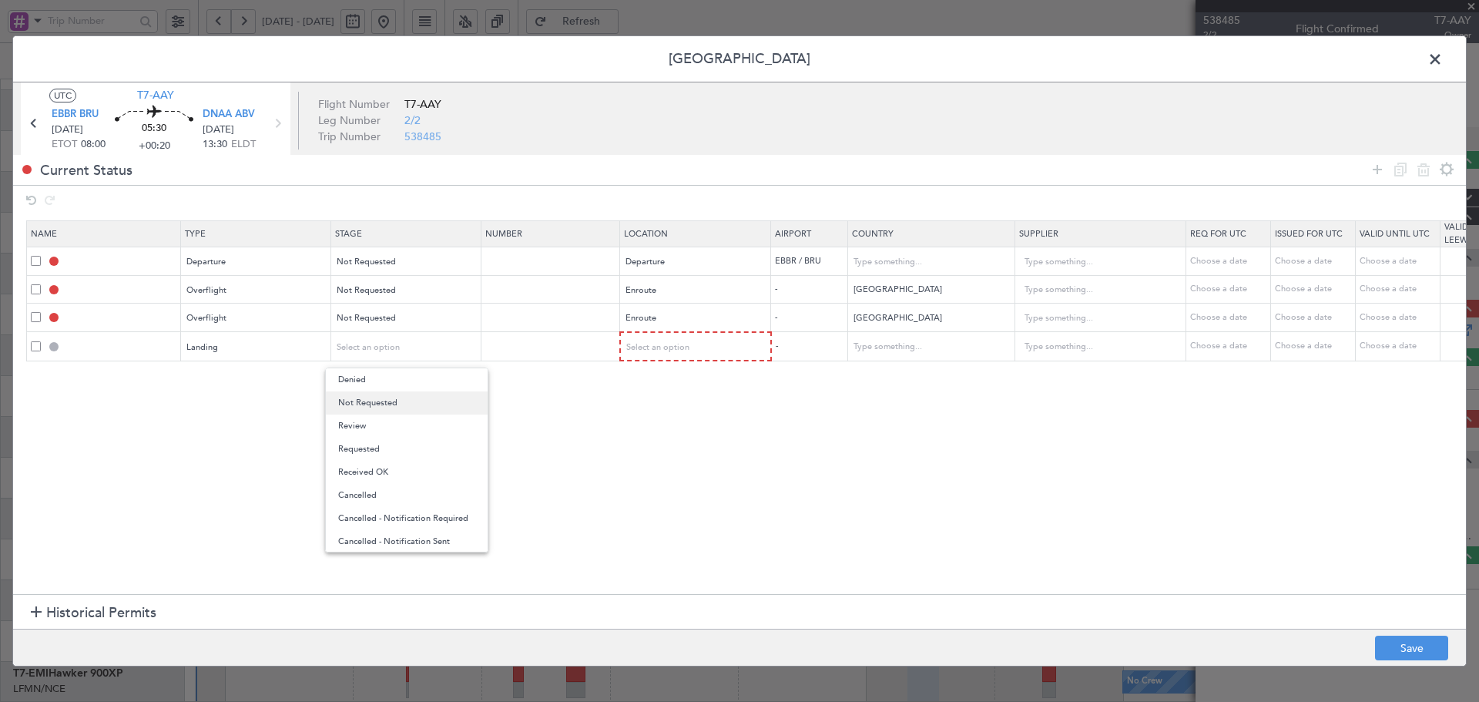
click at [370, 403] on span "Not Requested" at bounding box center [406, 402] width 137 height 23
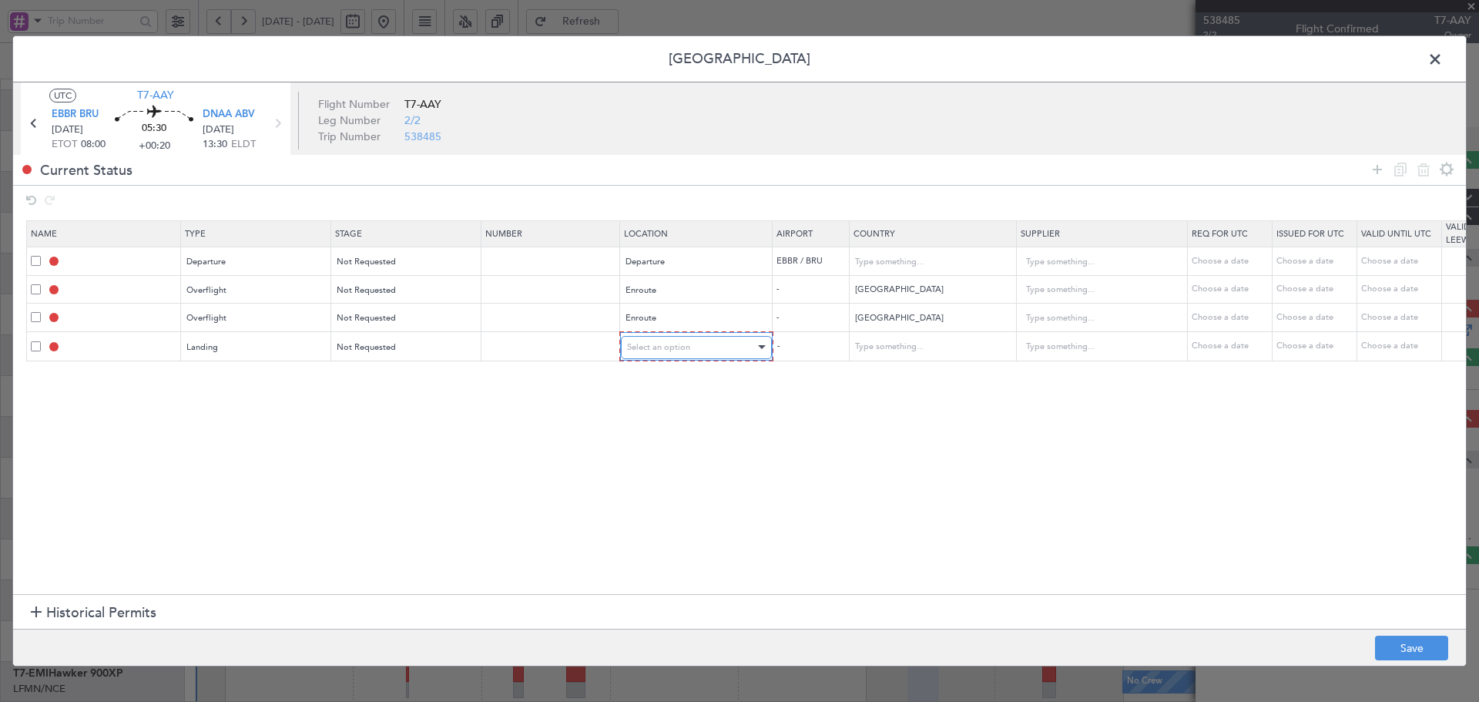
click at [632, 347] on span "Select an option" at bounding box center [658, 347] width 63 height 12
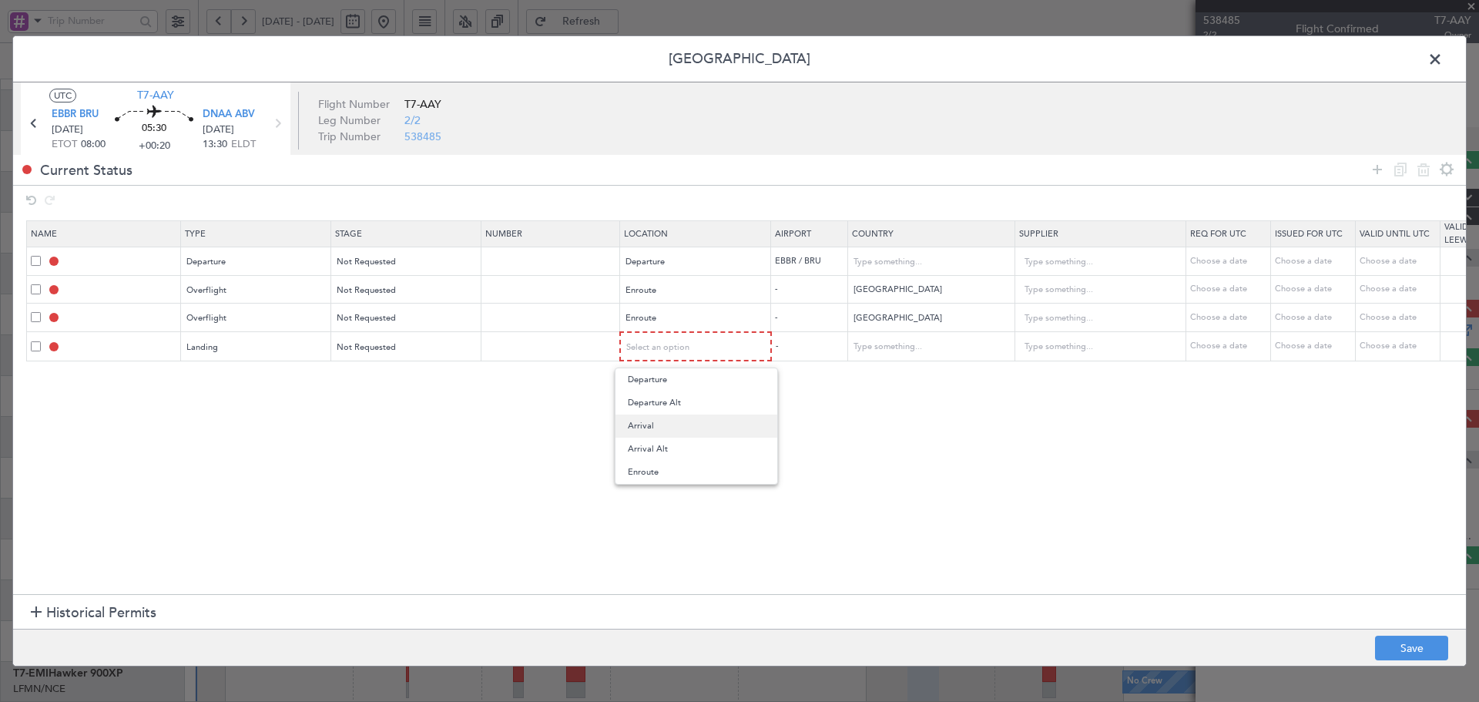
click at [648, 426] on span "Arrival" at bounding box center [696, 425] width 137 height 23
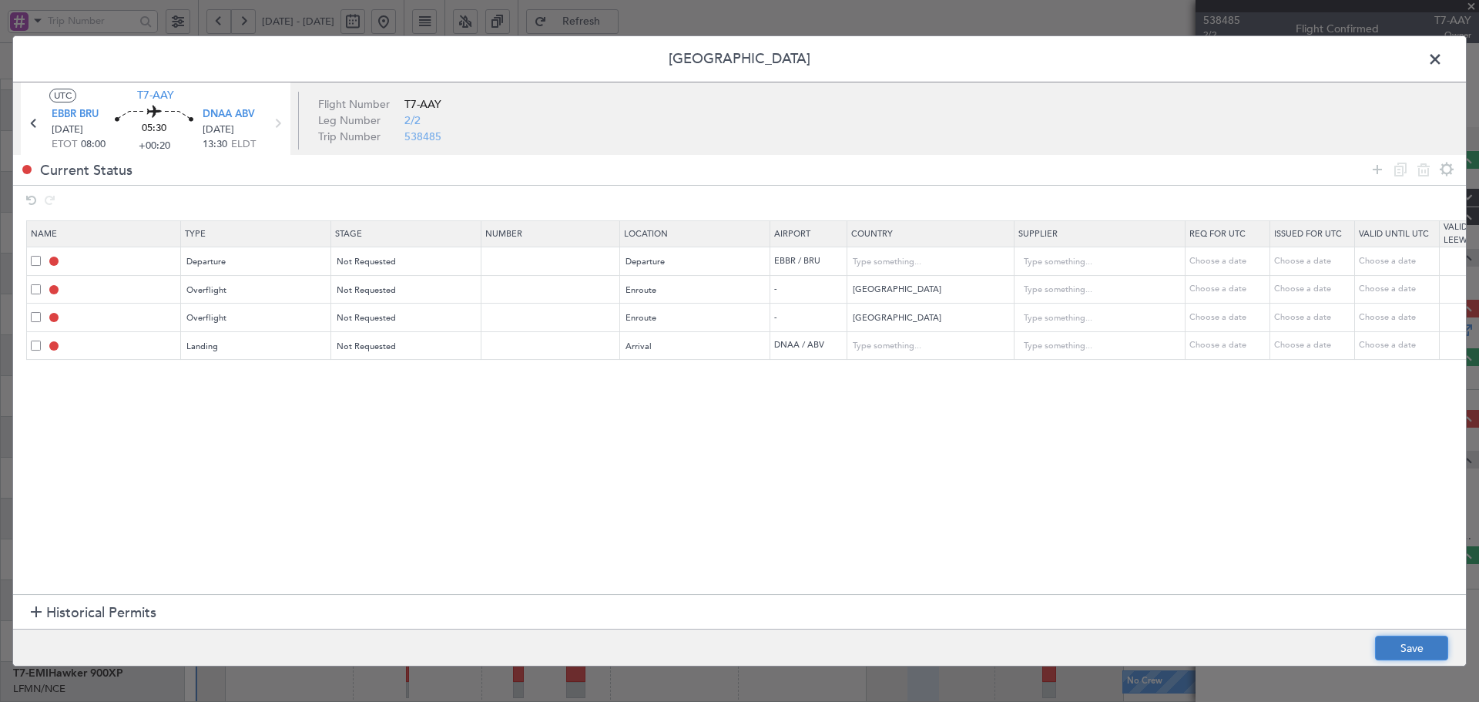
click at [1404, 646] on button "Save" at bounding box center [1411, 647] width 73 height 25
type input "DEPARTURE"
type input "Belgium"
type input "NNN"
type input "NIGER OVF"
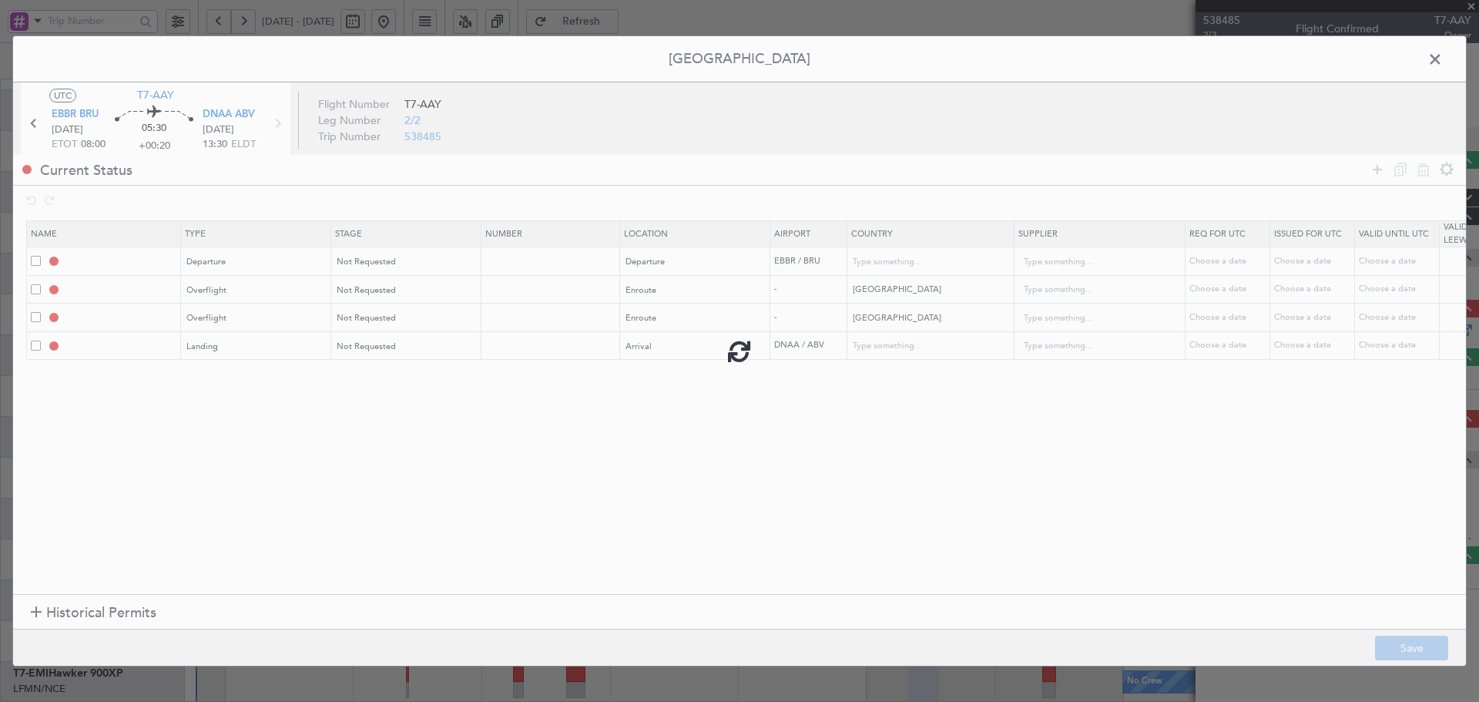
type input "NNN"
type input "ALGERIA OVF"
type input "NNN"
type input "DNAA LDG"
type input "Nigeria"
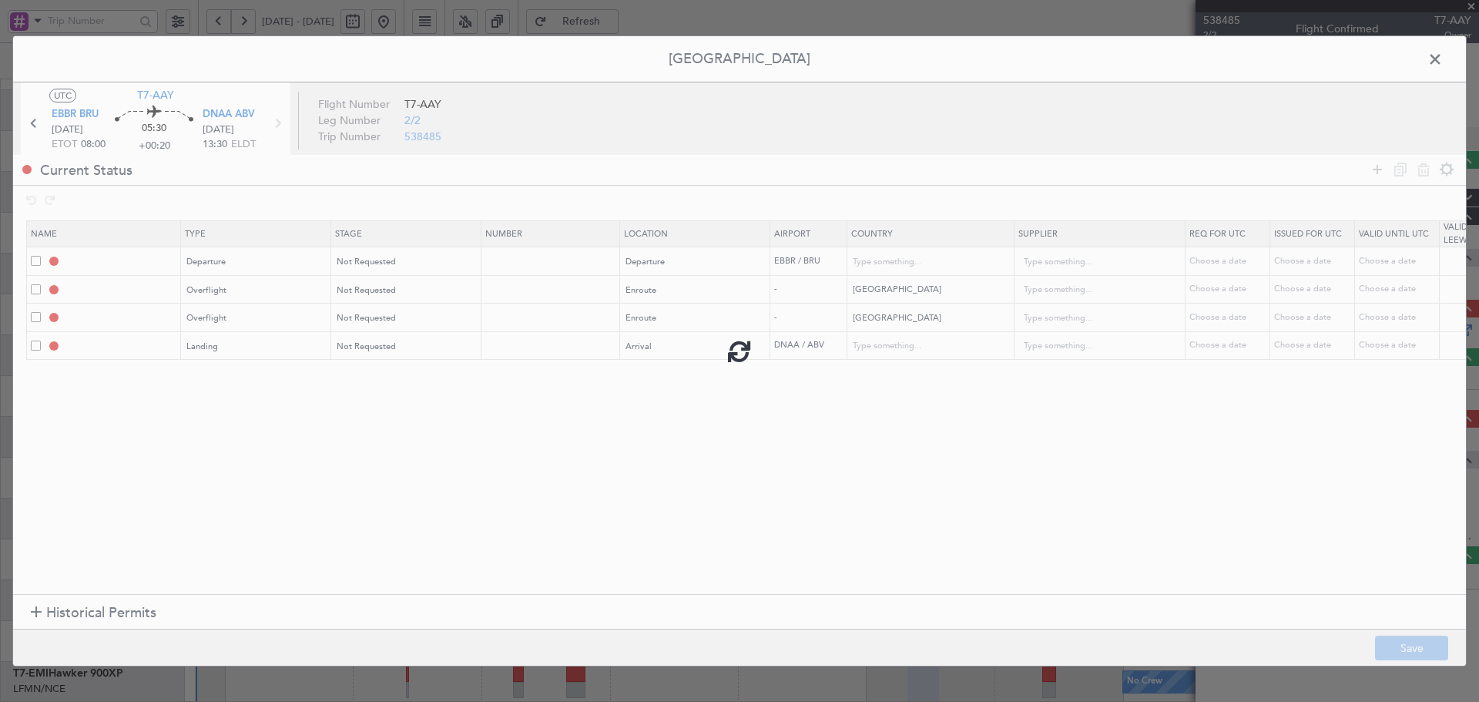
type input "NNN"
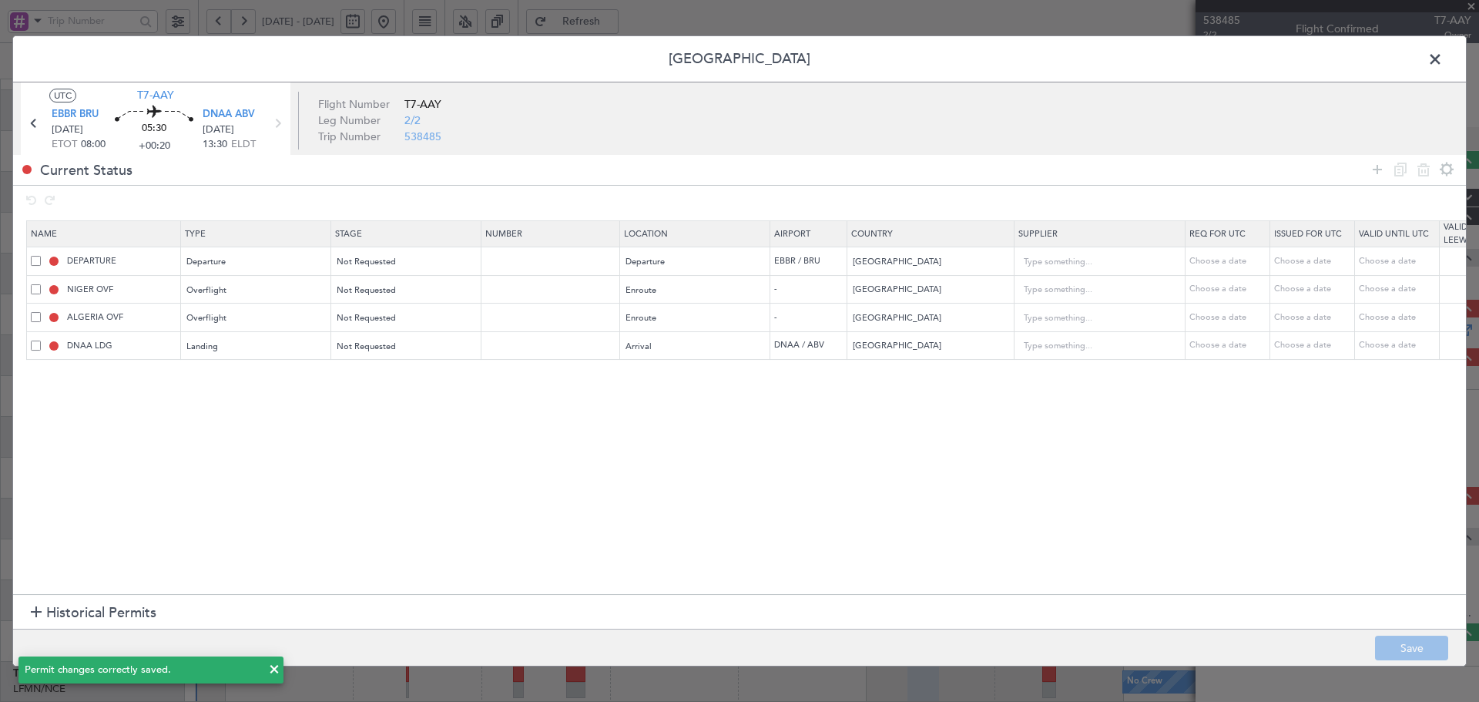
click at [1442, 55] on span at bounding box center [1442, 63] width 0 height 31
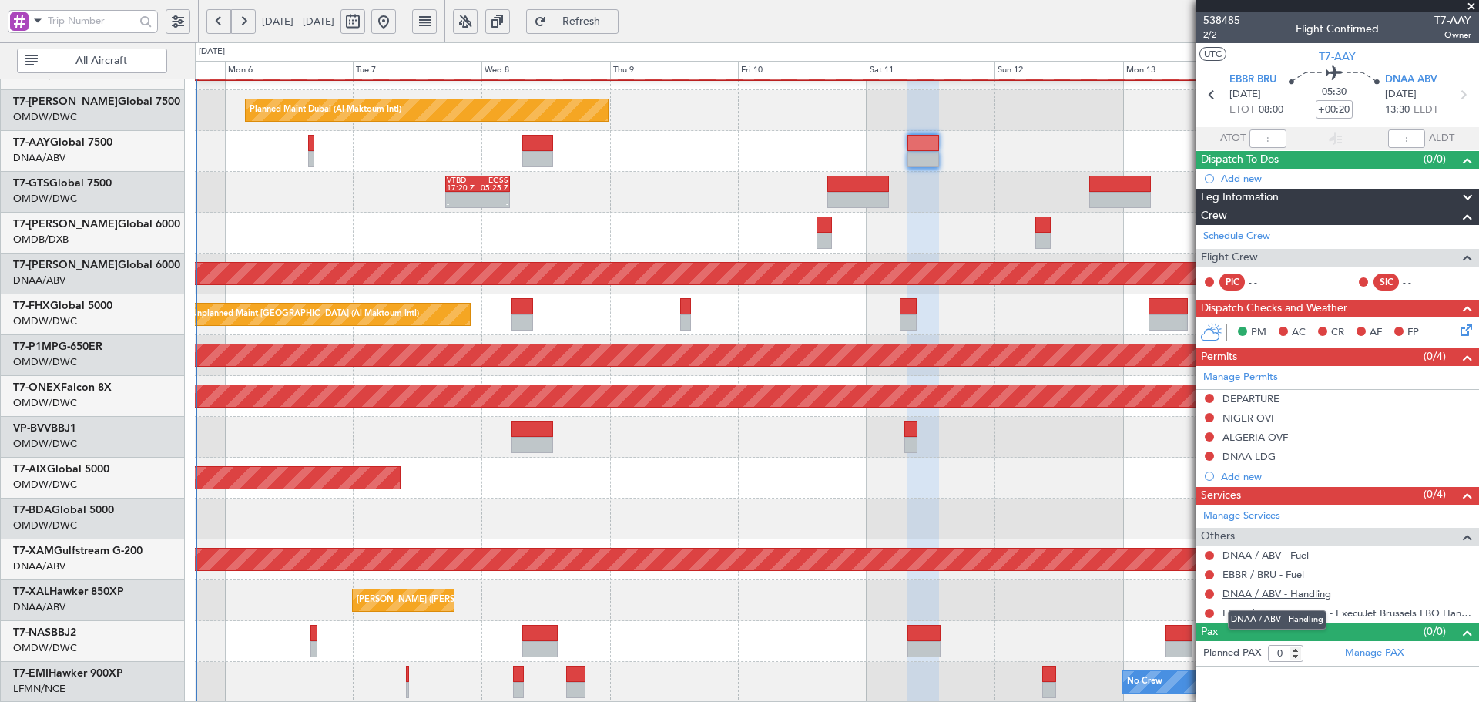
click at [1308, 592] on link "DNAA / ABV - Handling" at bounding box center [1276, 593] width 109 height 13
click at [1249, 551] on link "DNAA / ABV - Fuel" at bounding box center [1265, 554] width 86 height 13
click at [613, 18] on span "Refresh" at bounding box center [581, 21] width 63 height 11
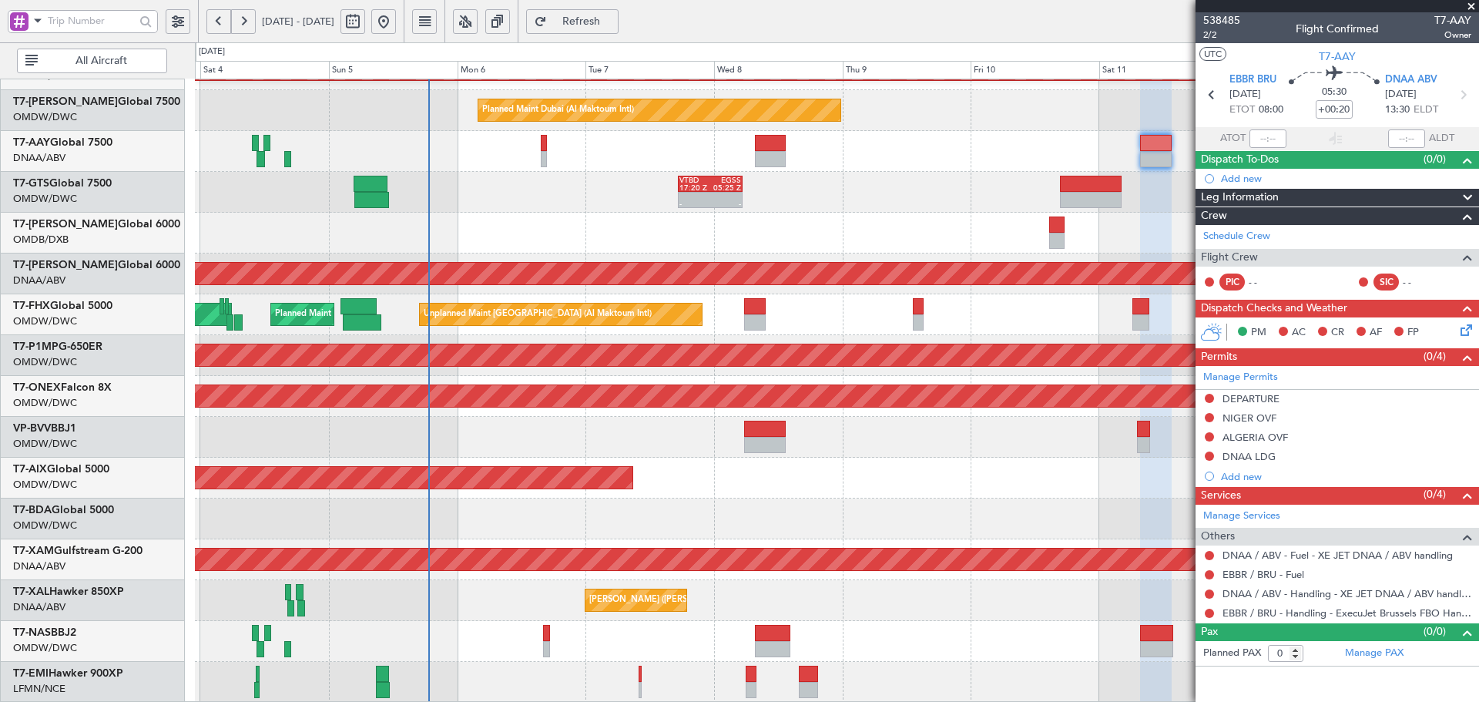
click at [640, 458] on div "Planned Maint Dubai (Al Maktoum Intl)" at bounding box center [836, 477] width 1283 height 41
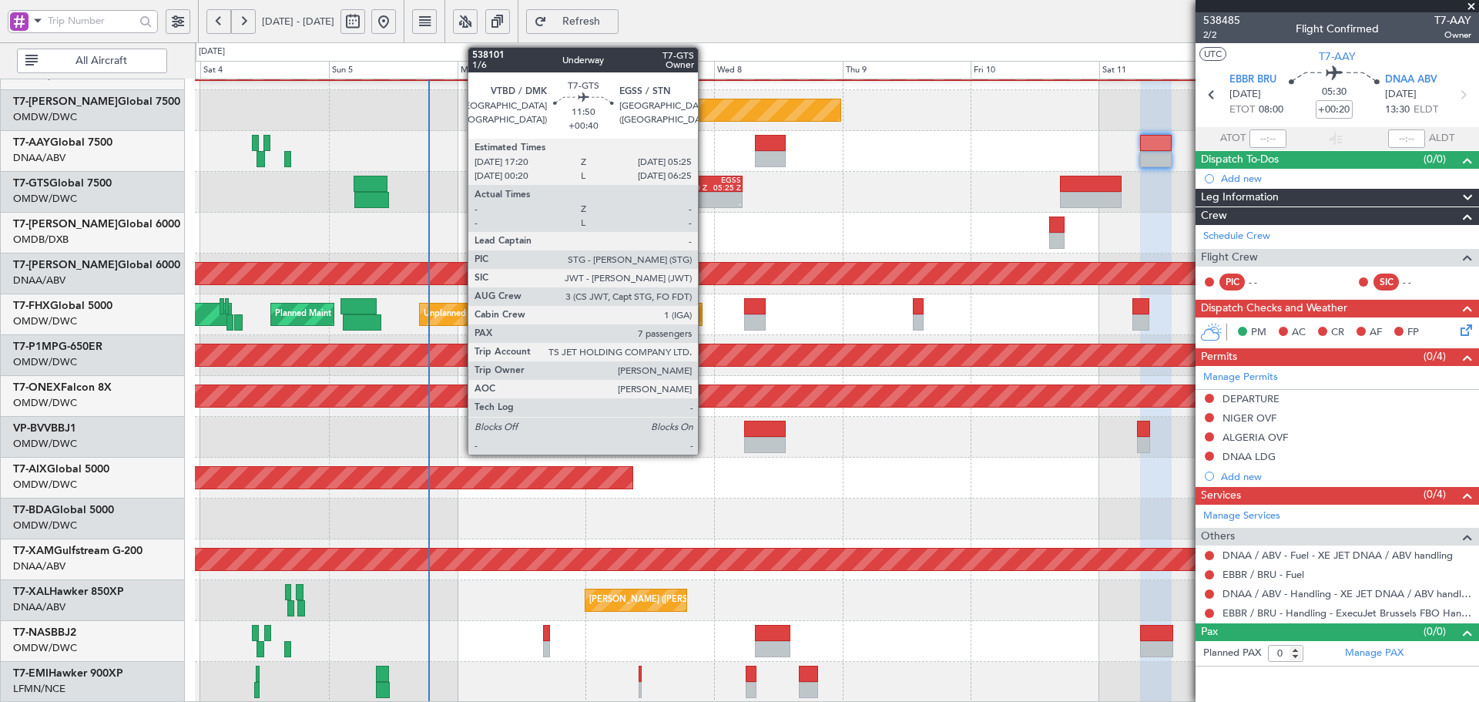
click at [705, 188] on div "17:20 Z" at bounding box center [694, 188] width 31 height 8
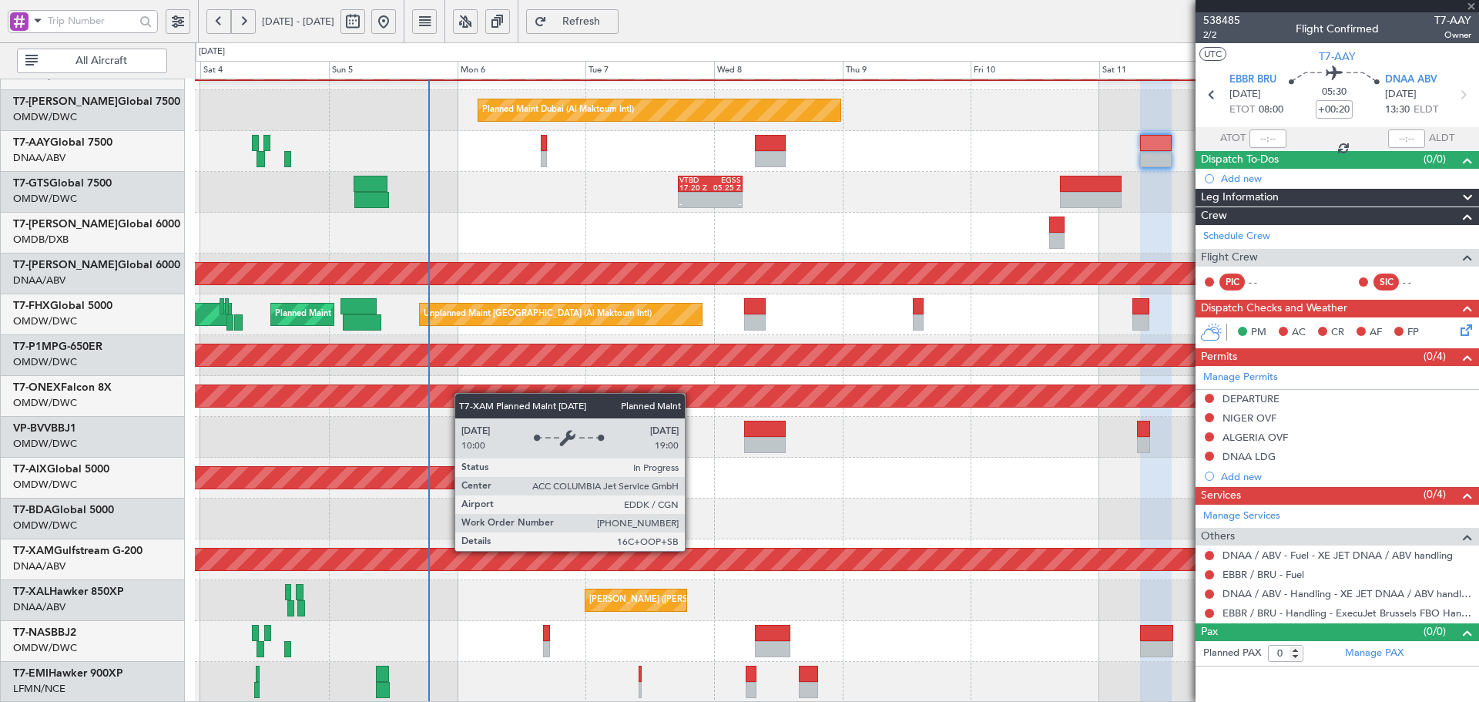
type input "+00:40"
type input "7"
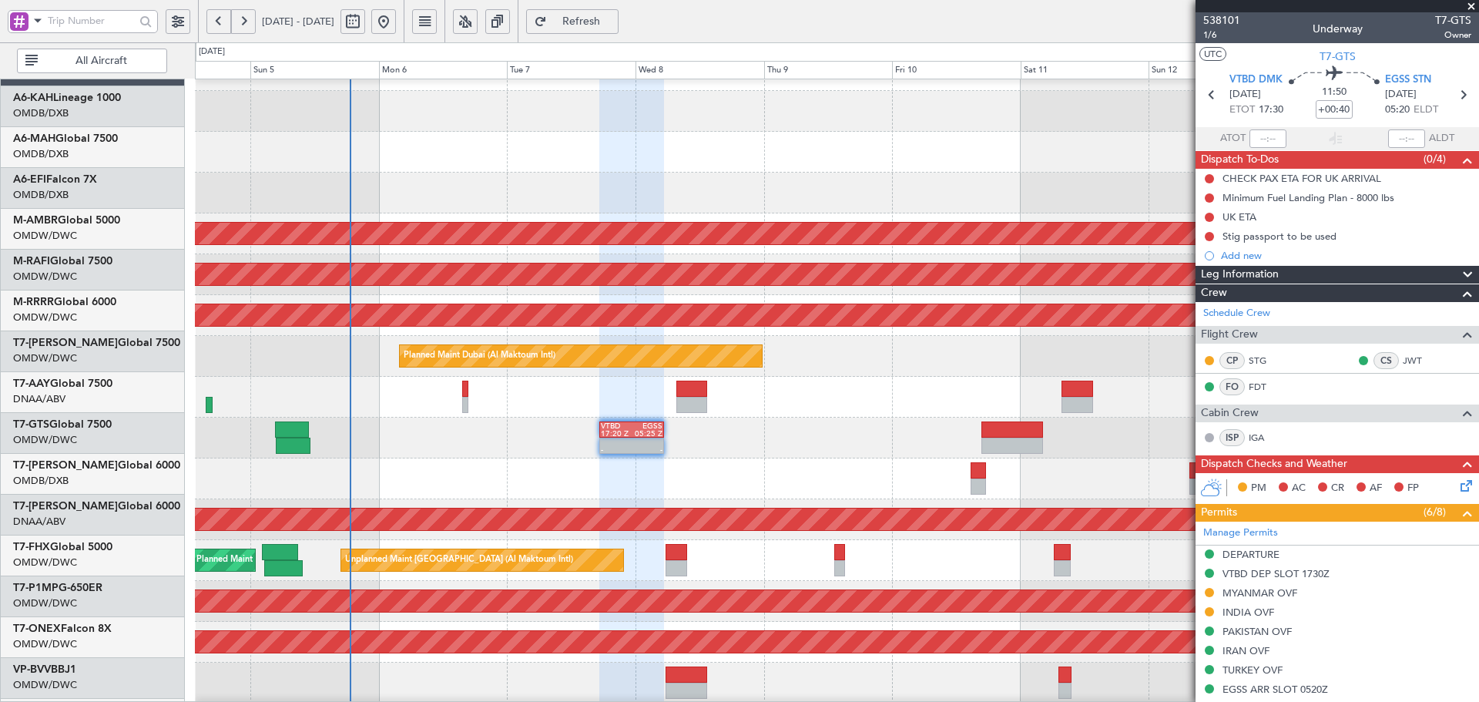
scroll to position [29, 0]
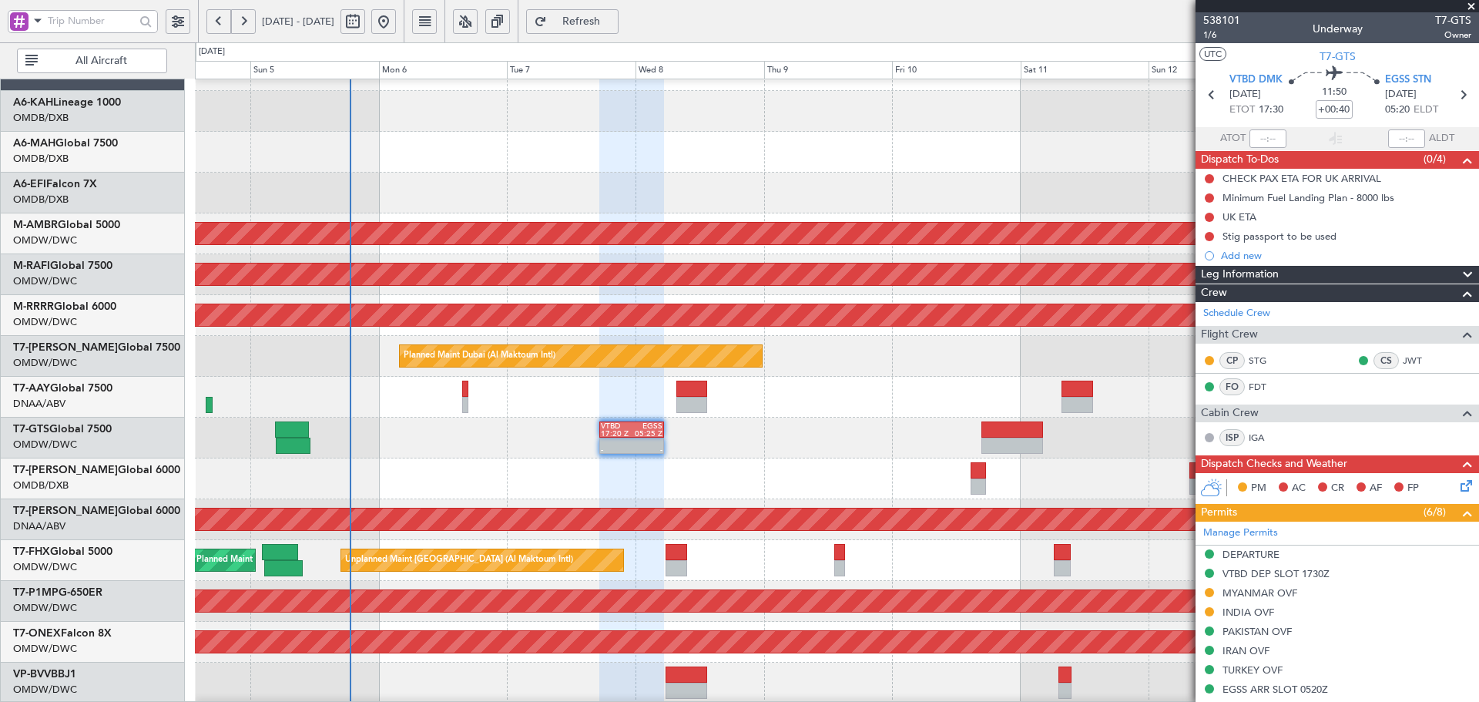
click at [740, 701] on html "03 Oct 2025 - 13 Oct 2025 Refresh Quick Links All Aircraft AOG Maint Dubai (Dub…" at bounding box center [739, 351] width 1479 height 702
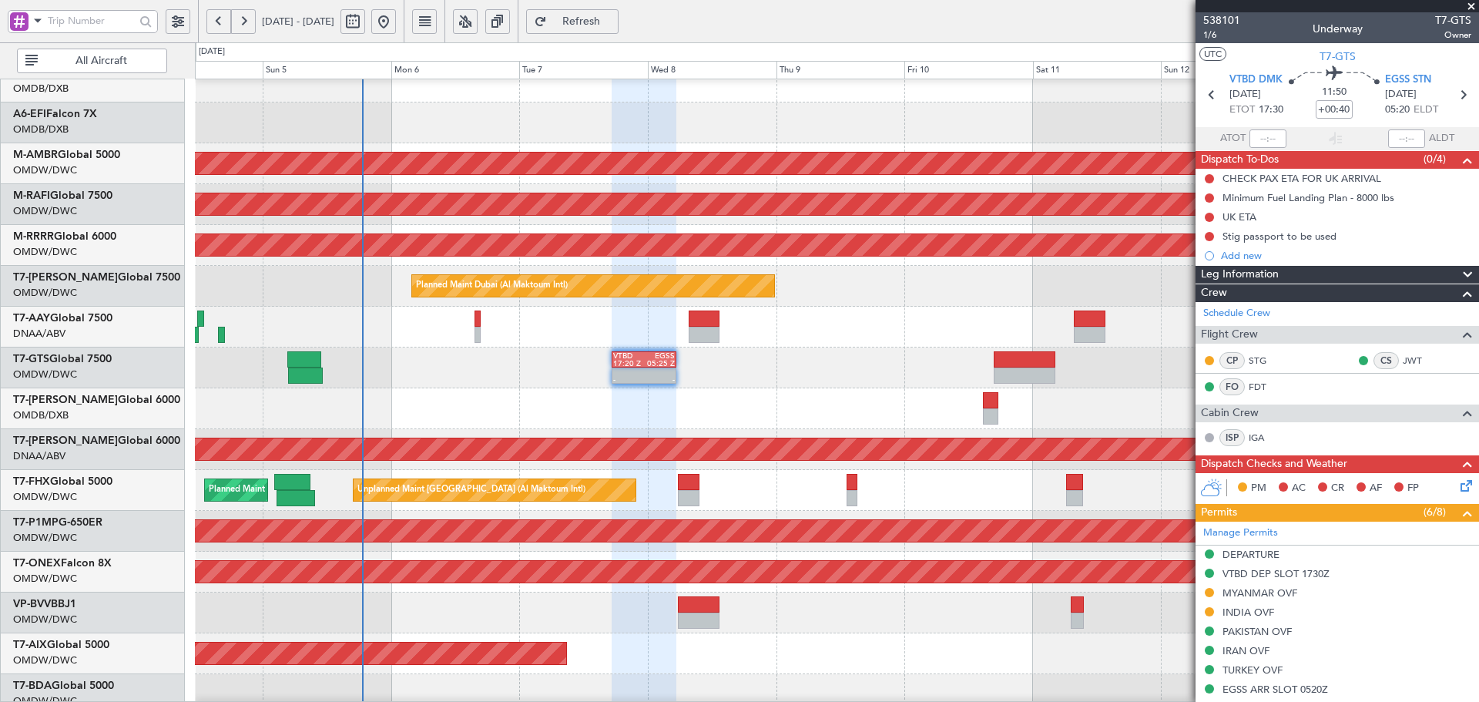
scroll to position [189, 0]
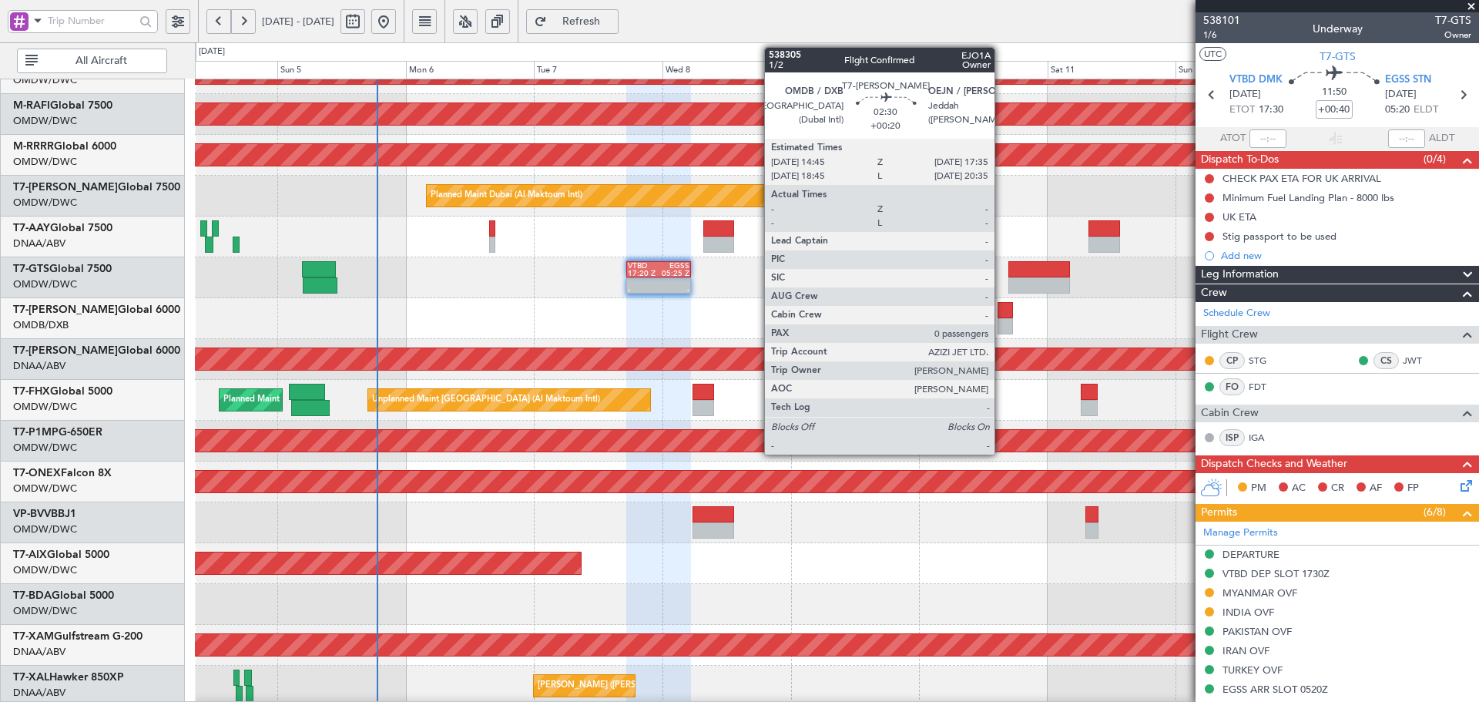
click at [1001, 310] on div at bounding box center [1004, 310] width 15 height 16
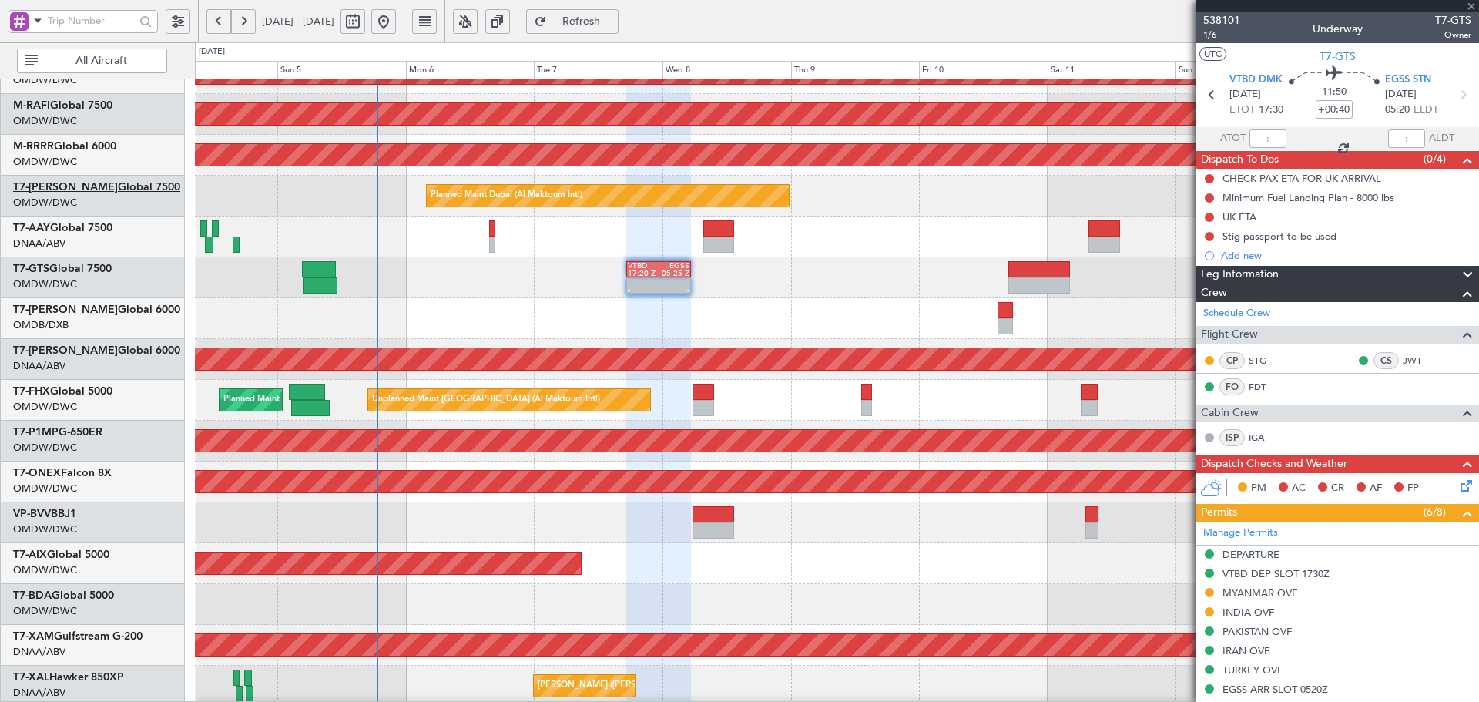
type input "+00:20"
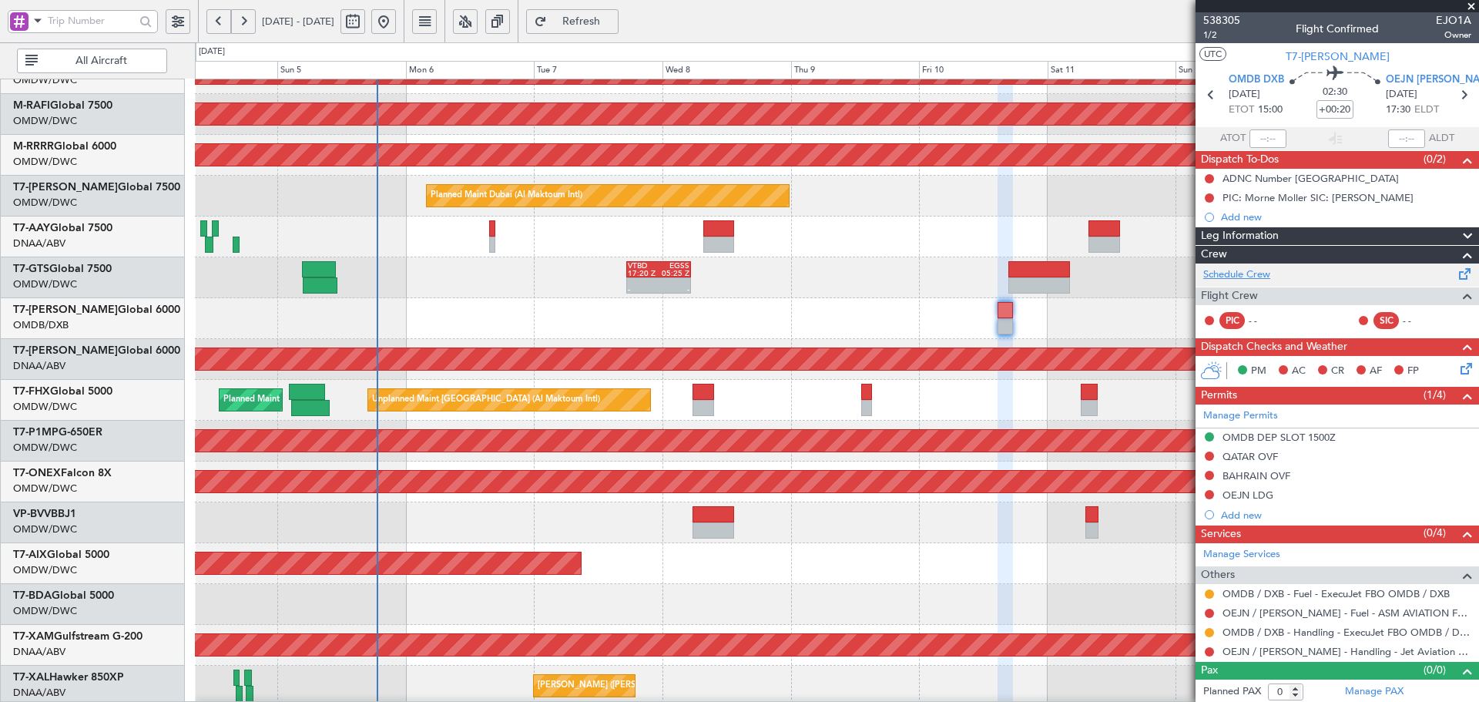
click at [1243, 274] on link "Schedule Crew" at bounding box center [1236, 274] width 67 height 15
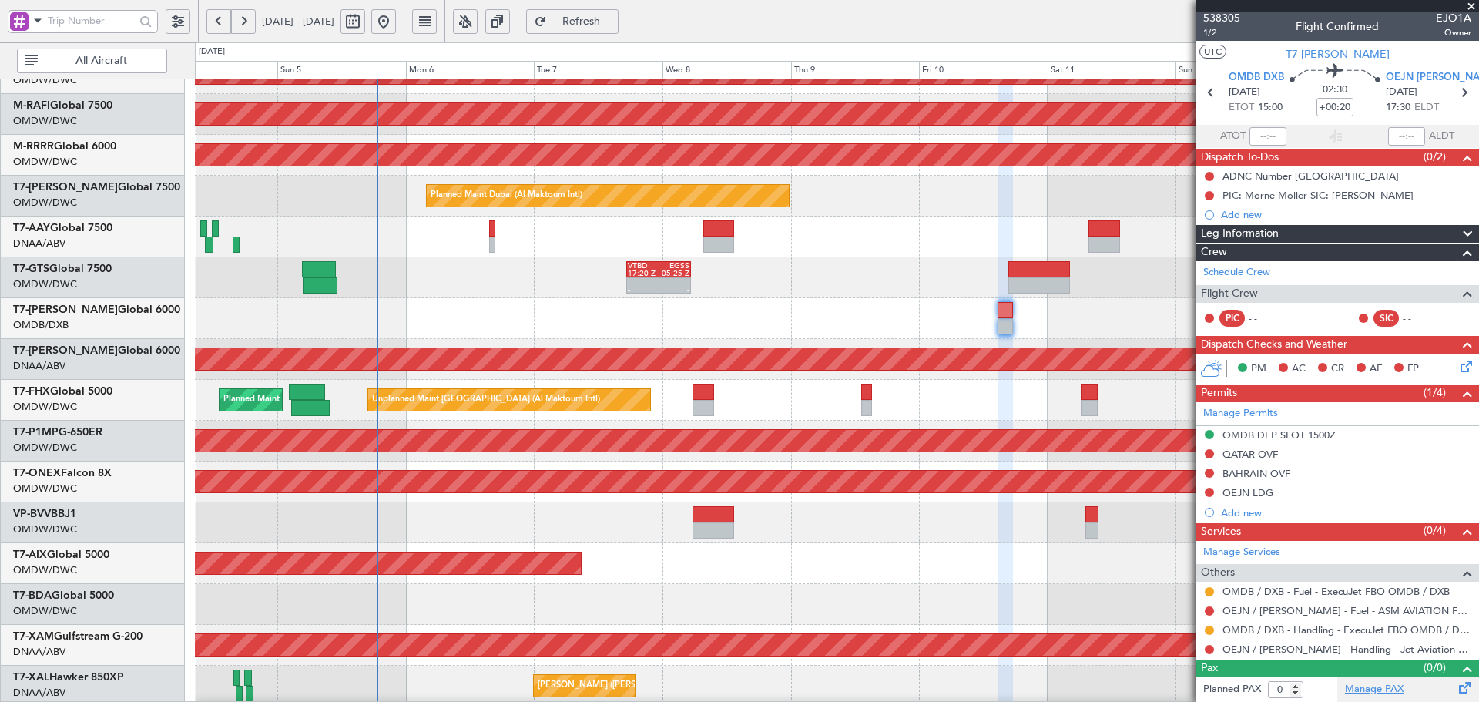
click at [1368, 687] on link "Manage PAX" at bounding box center [1374, 689] width 59 height 15
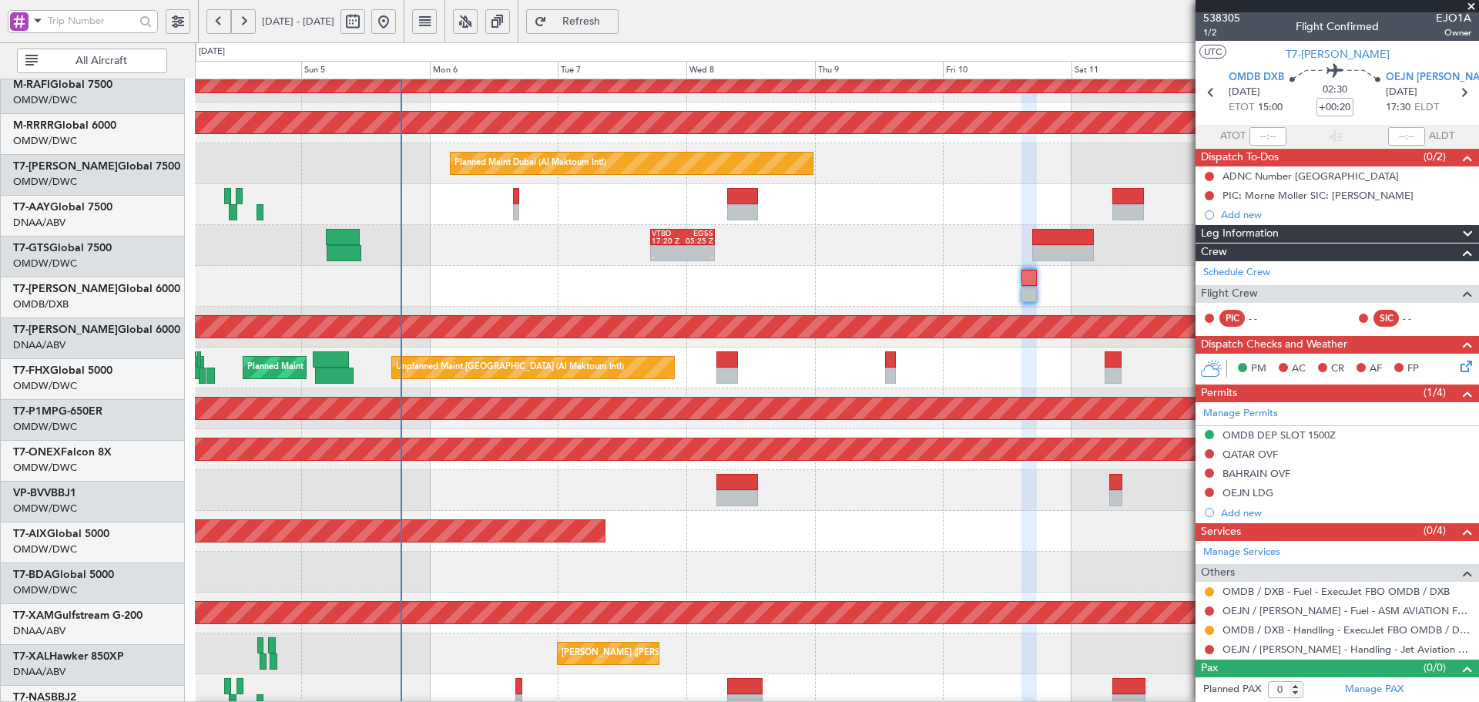
scroll to position [222, 0]
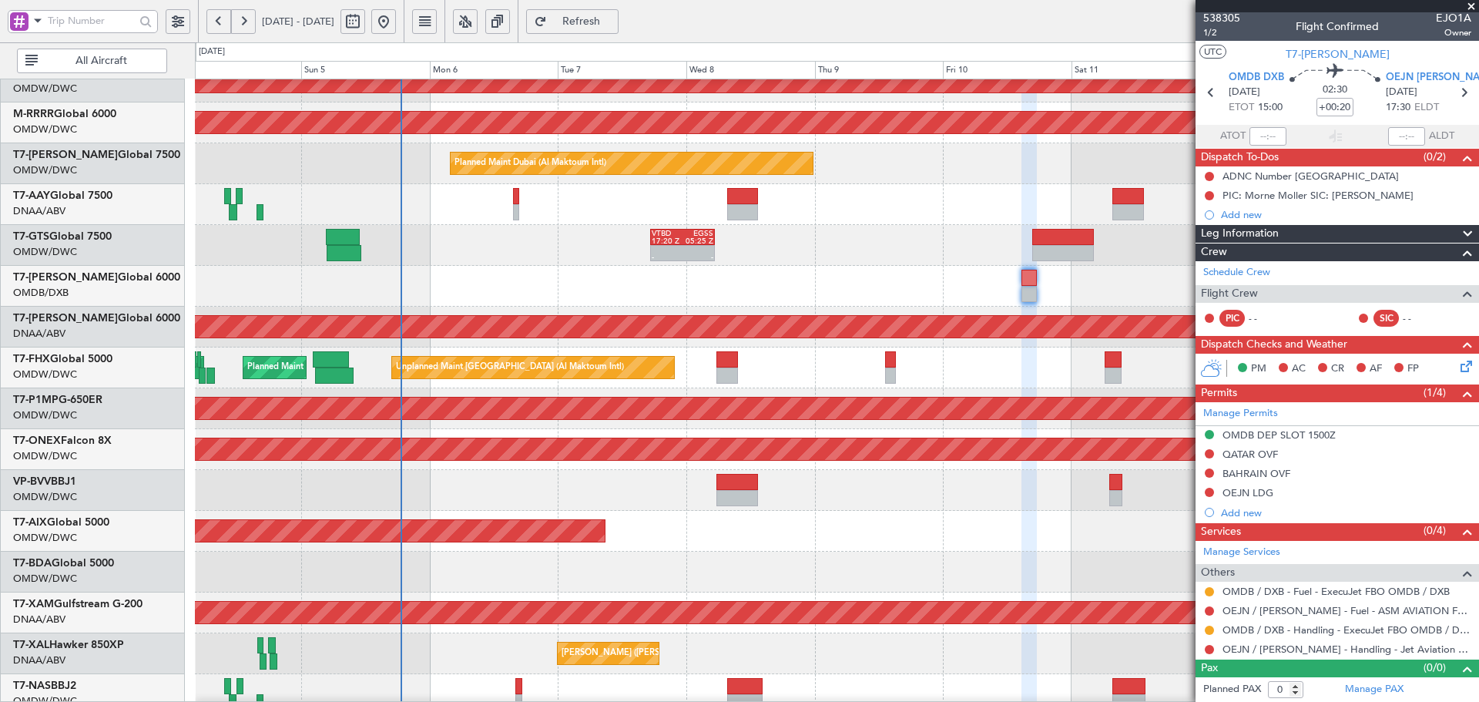
click at [969, 192] on div at bounding box center [836, 204] width 1283 height 41
type input "1"
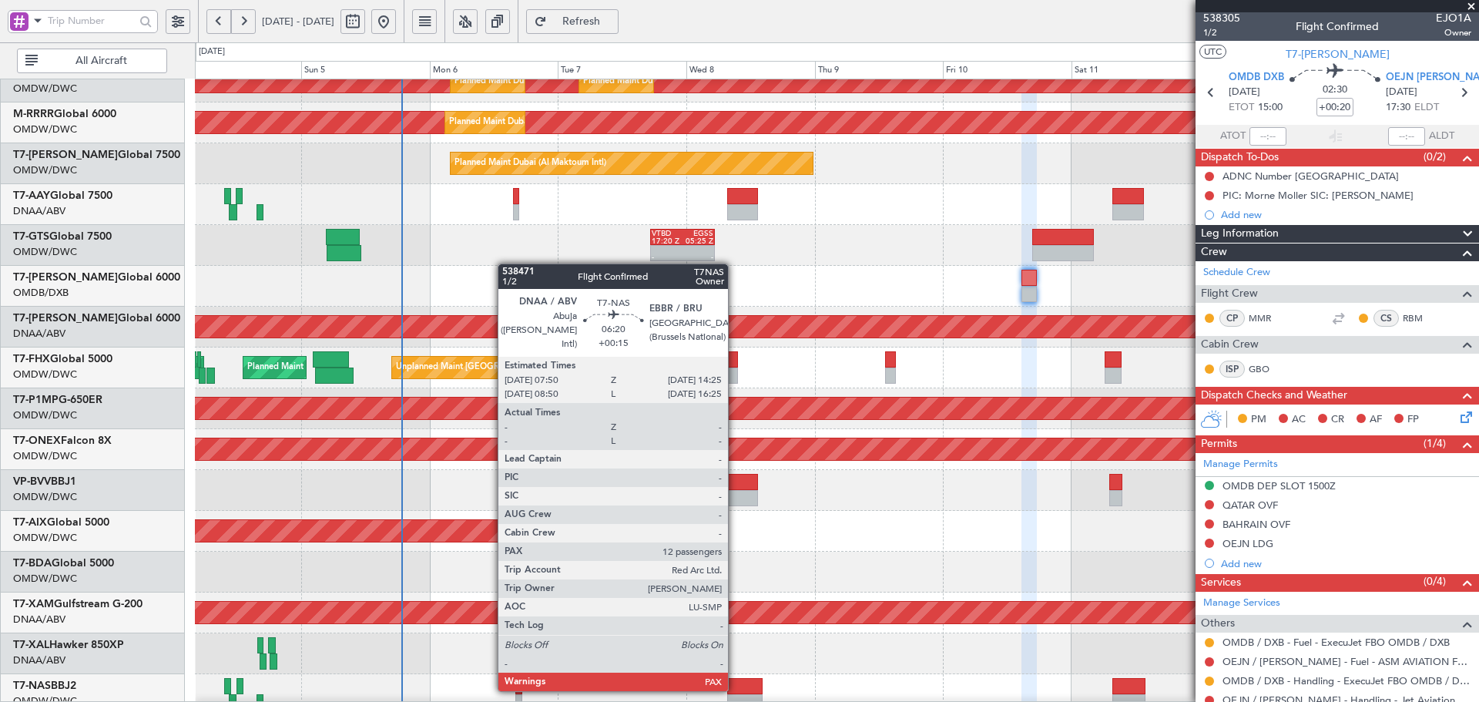
click at [735, 689] on div at bounding box center [744, 686] width 35 height 16
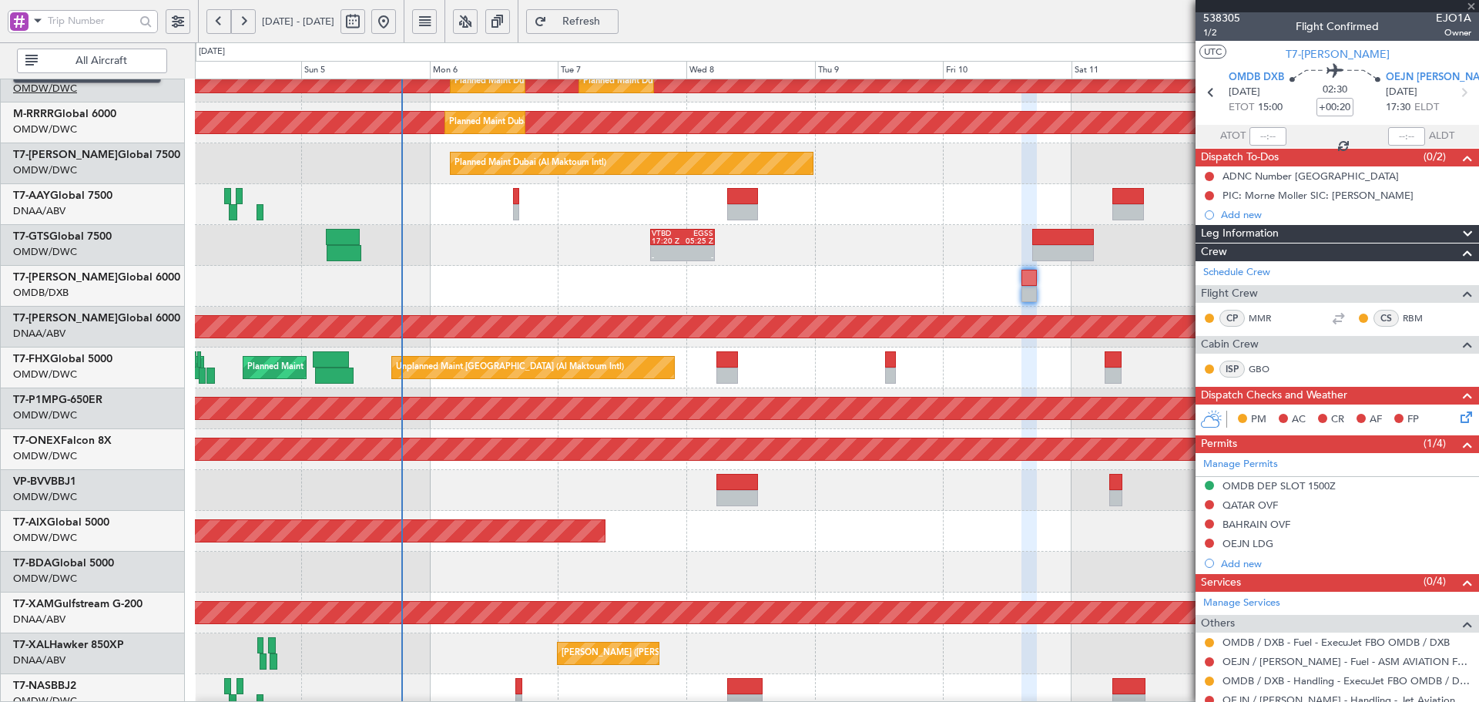
type input "+00:15"
type input "12"
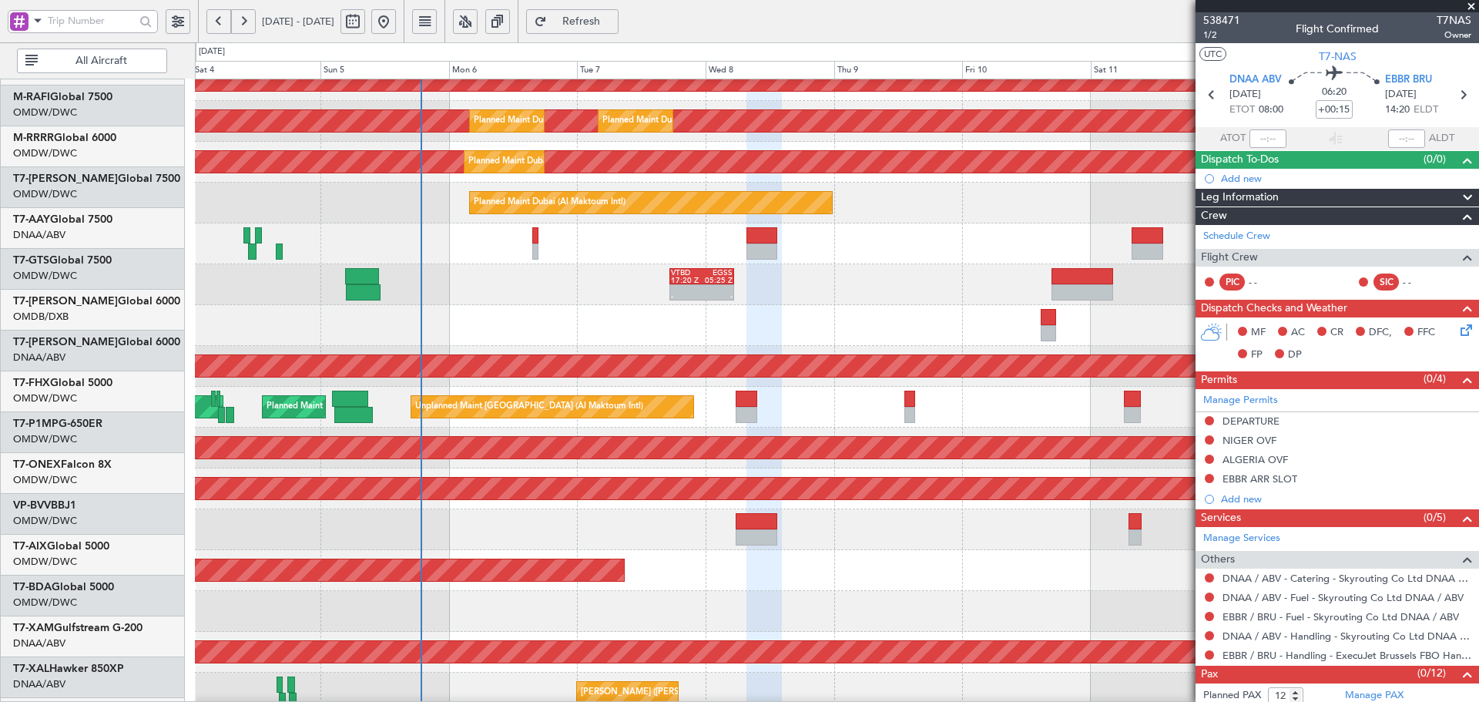
scroll to position [219, 0]
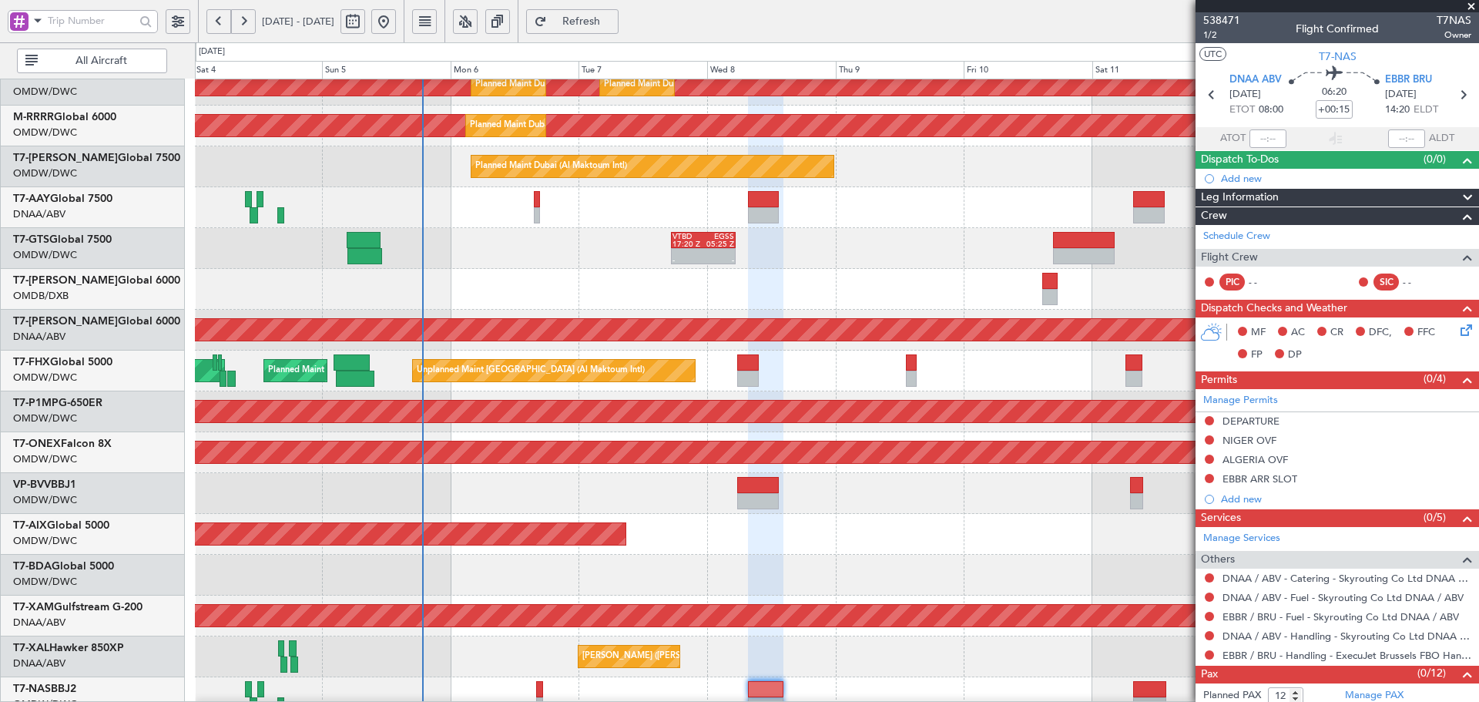
click at [494, 309] on div at bounding box center [836, 289] width 1283 height 41
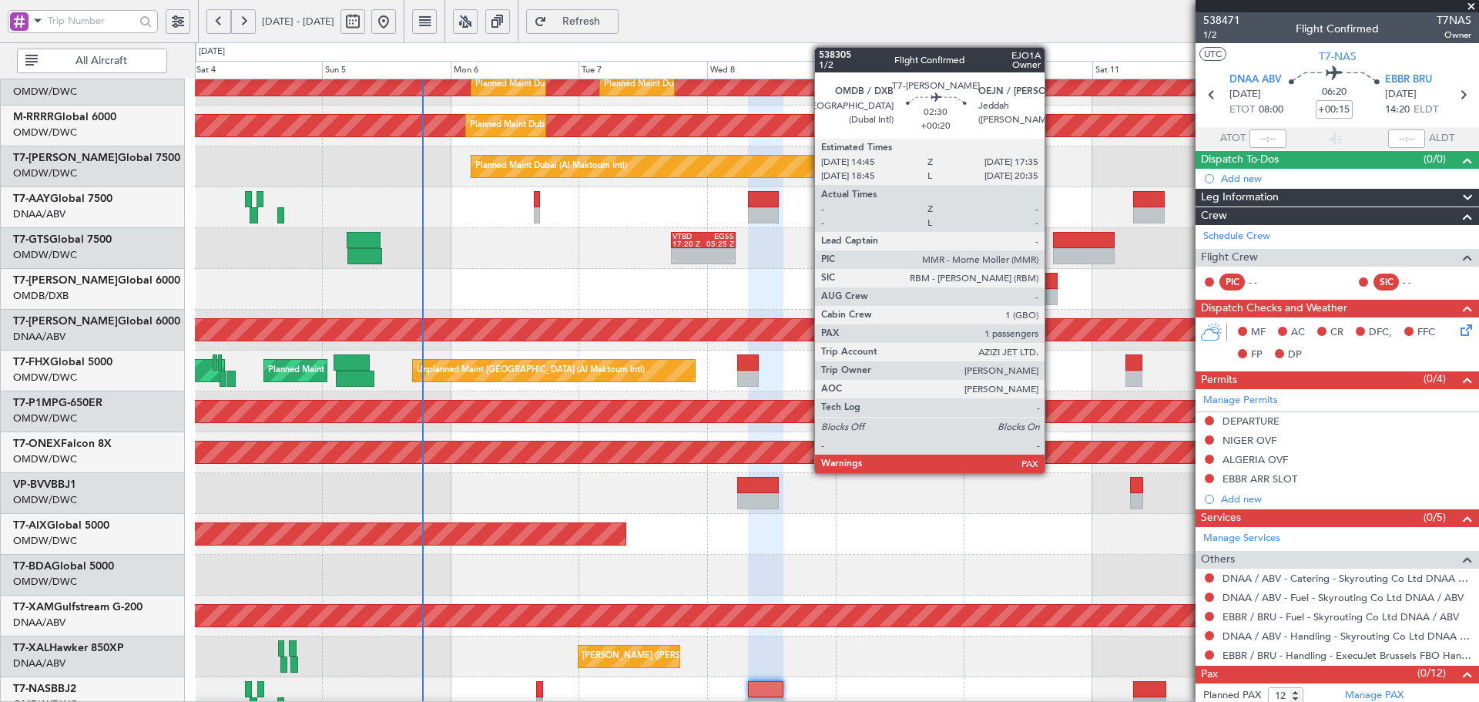
click at [1051, 283] on div at bounding box center [1049, 281] width 15 height 16
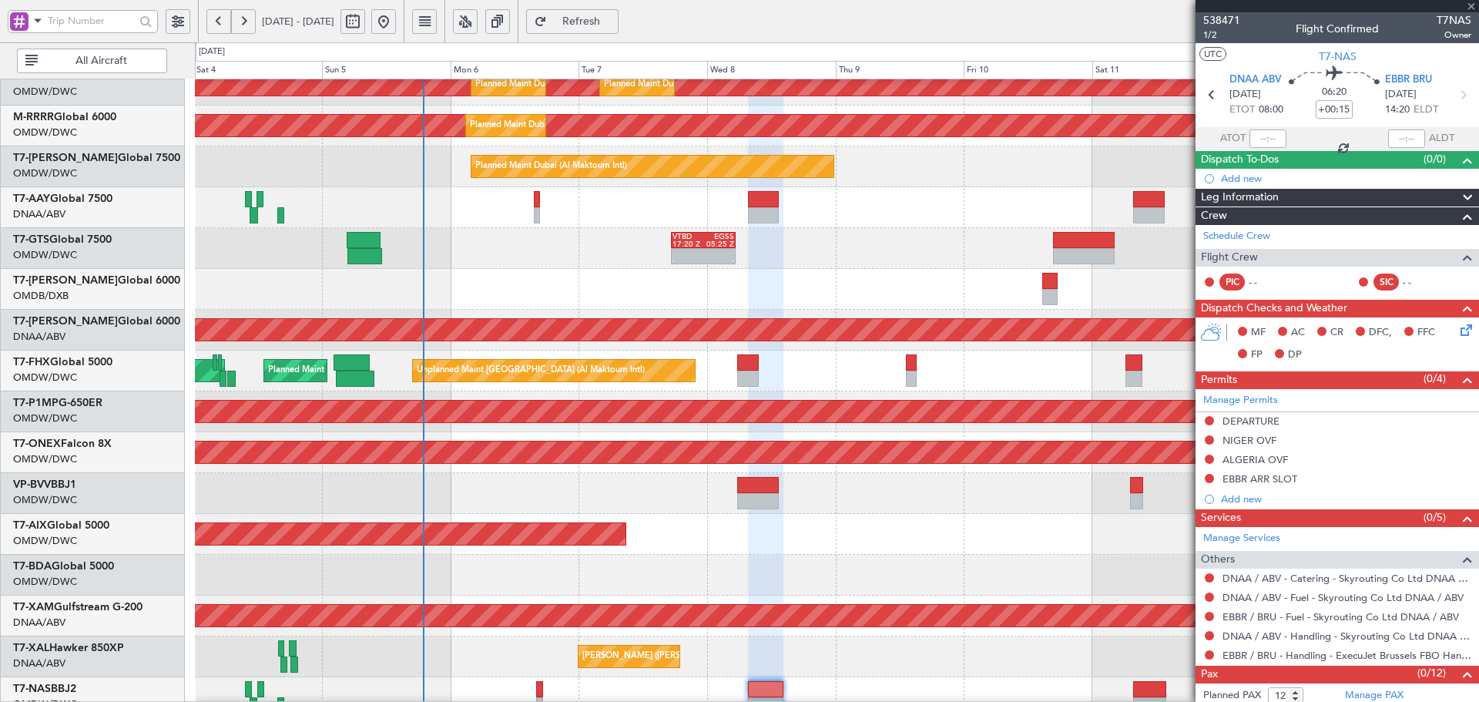
type input "+00:20"
type input "1"
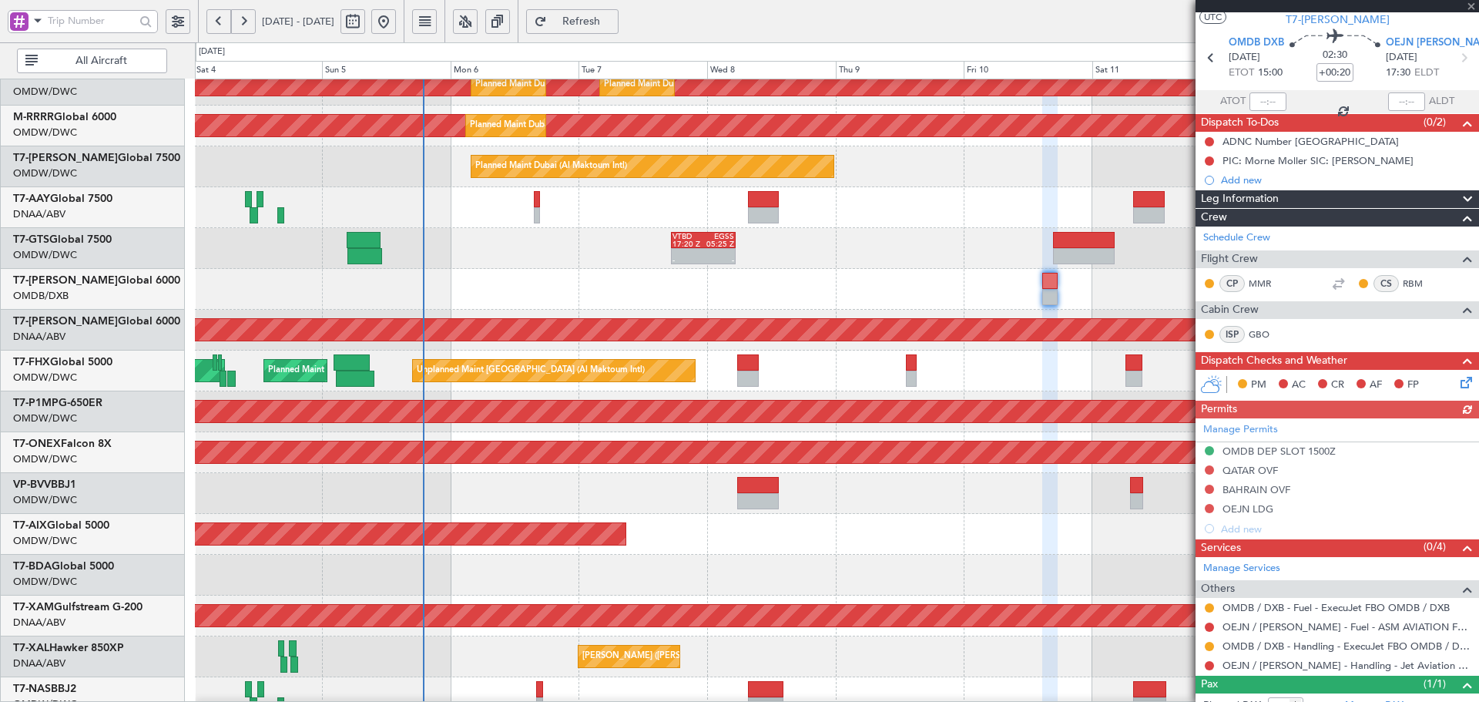
scroll to position [36, 0]
click at [1267, 669] on link "OEJN / [PERSON_NAME] - Handling - Jet Aviation OEJN / [PERSON_NAME]" at bounding box center [1346, 665] width 249 height 13
click at [595, 13] on button "Refresh" at bounding box center [572, 21] width 92 height 25
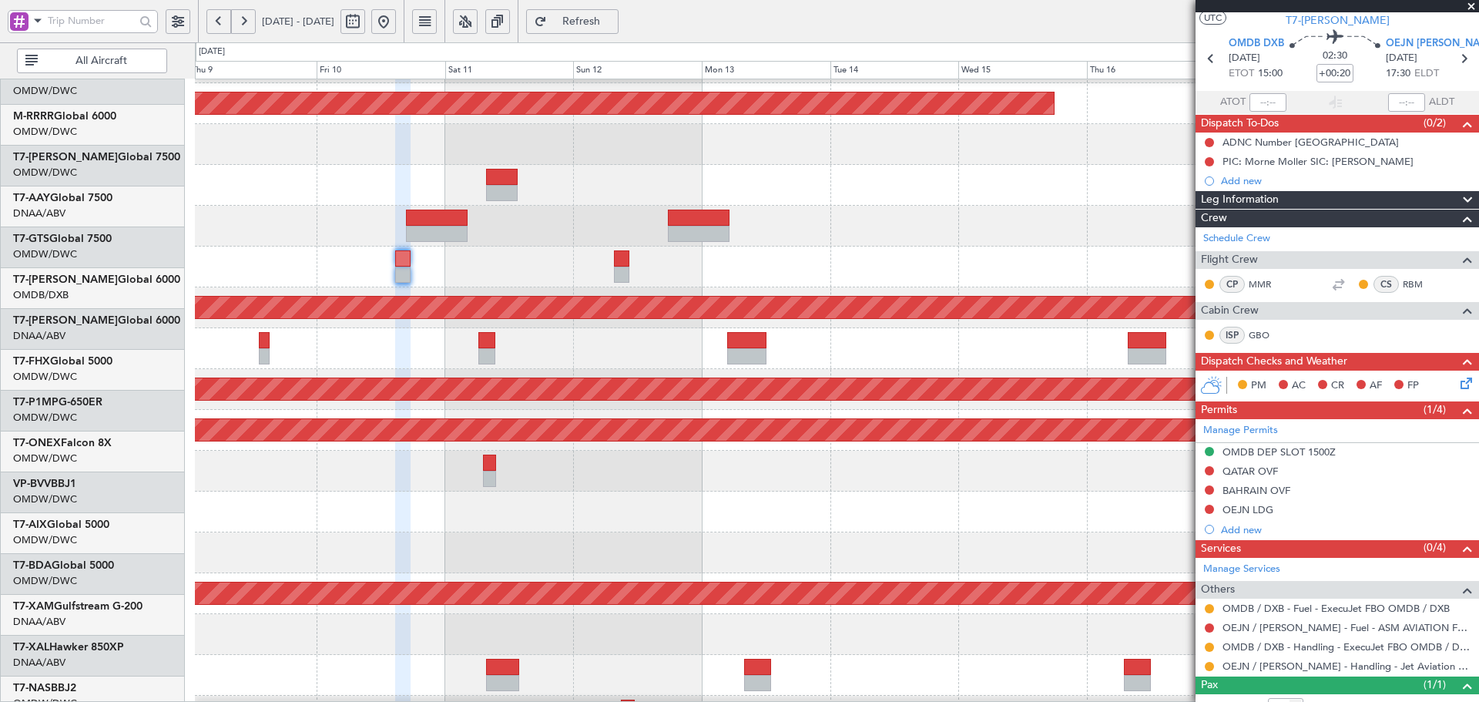
scroll to position [241, 0]
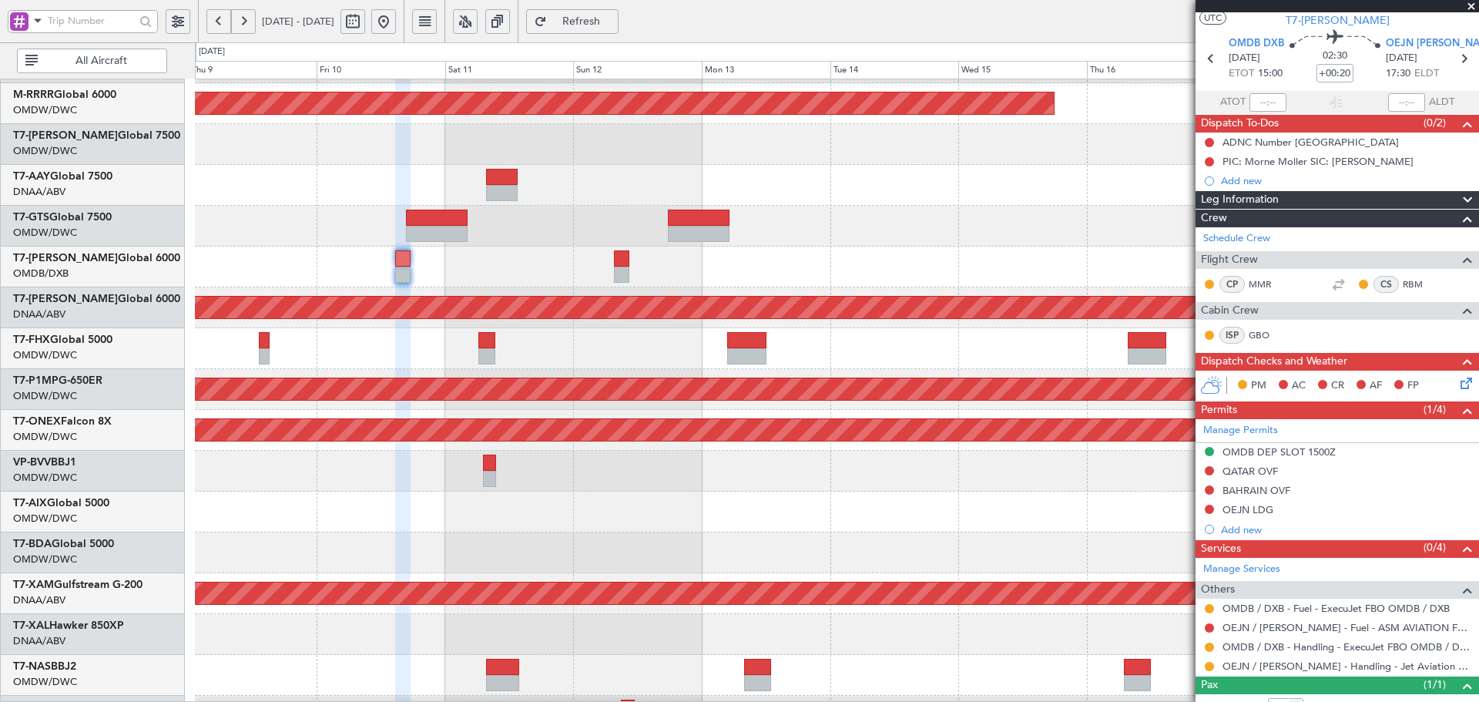
click at [439, 271] on div at bounding box center [836, 266] width 1283 height 41
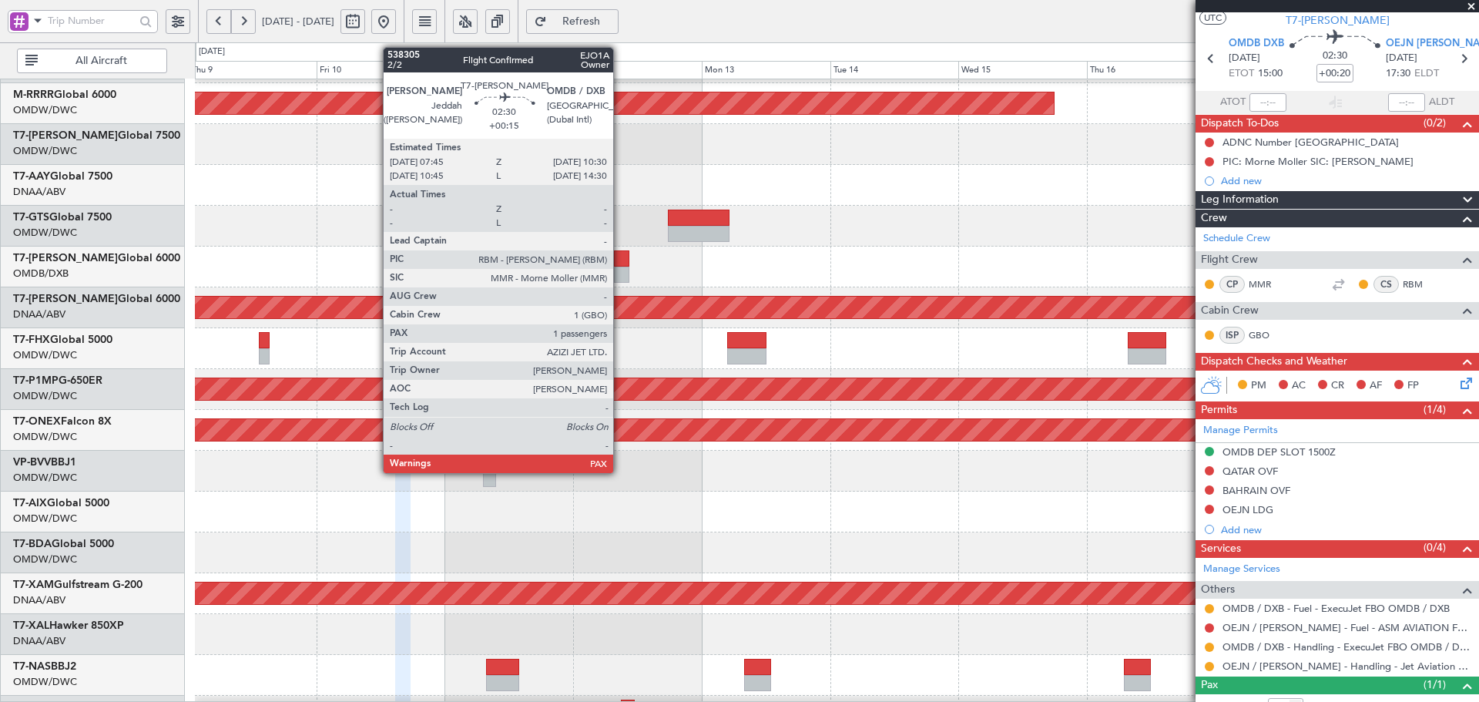
click at [620, 263] on div at bounding box center [621, 258] width 15 height 16
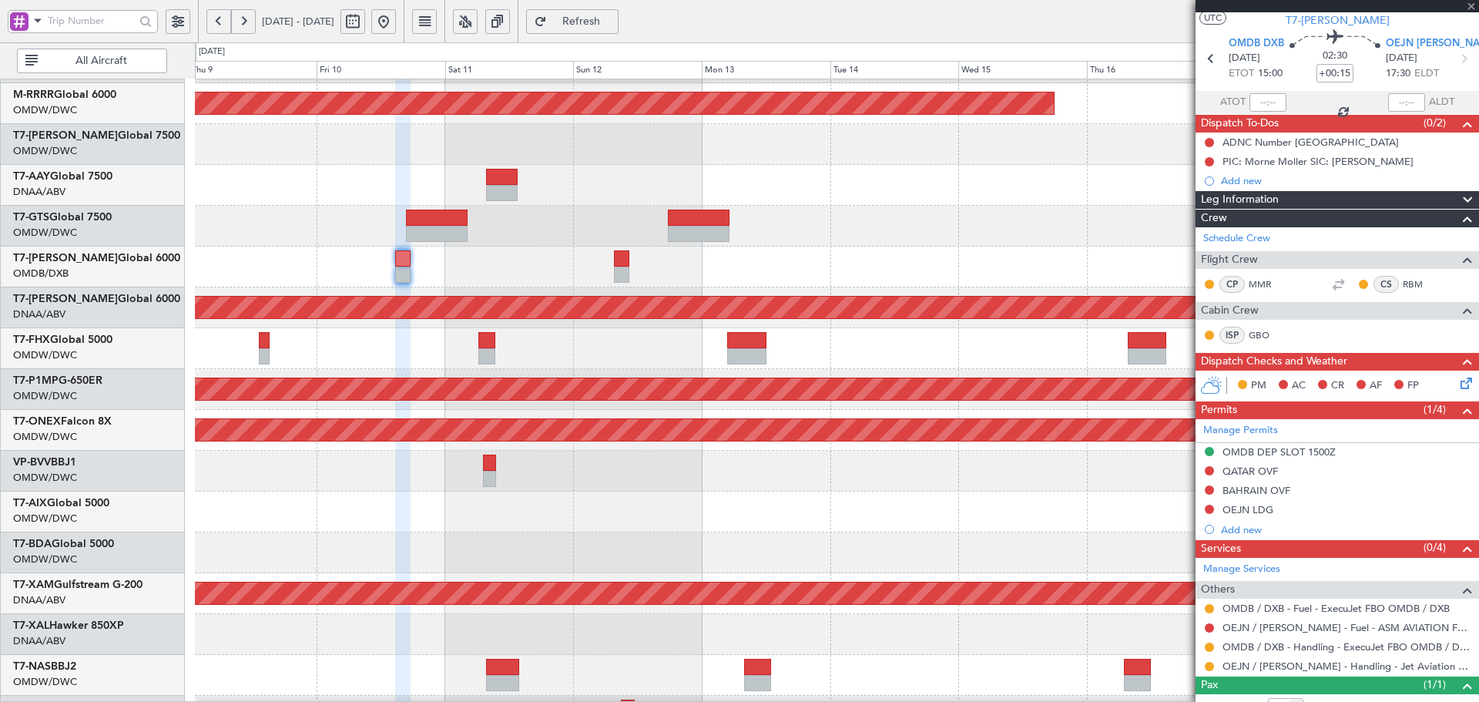
scroll to position [0, 0]
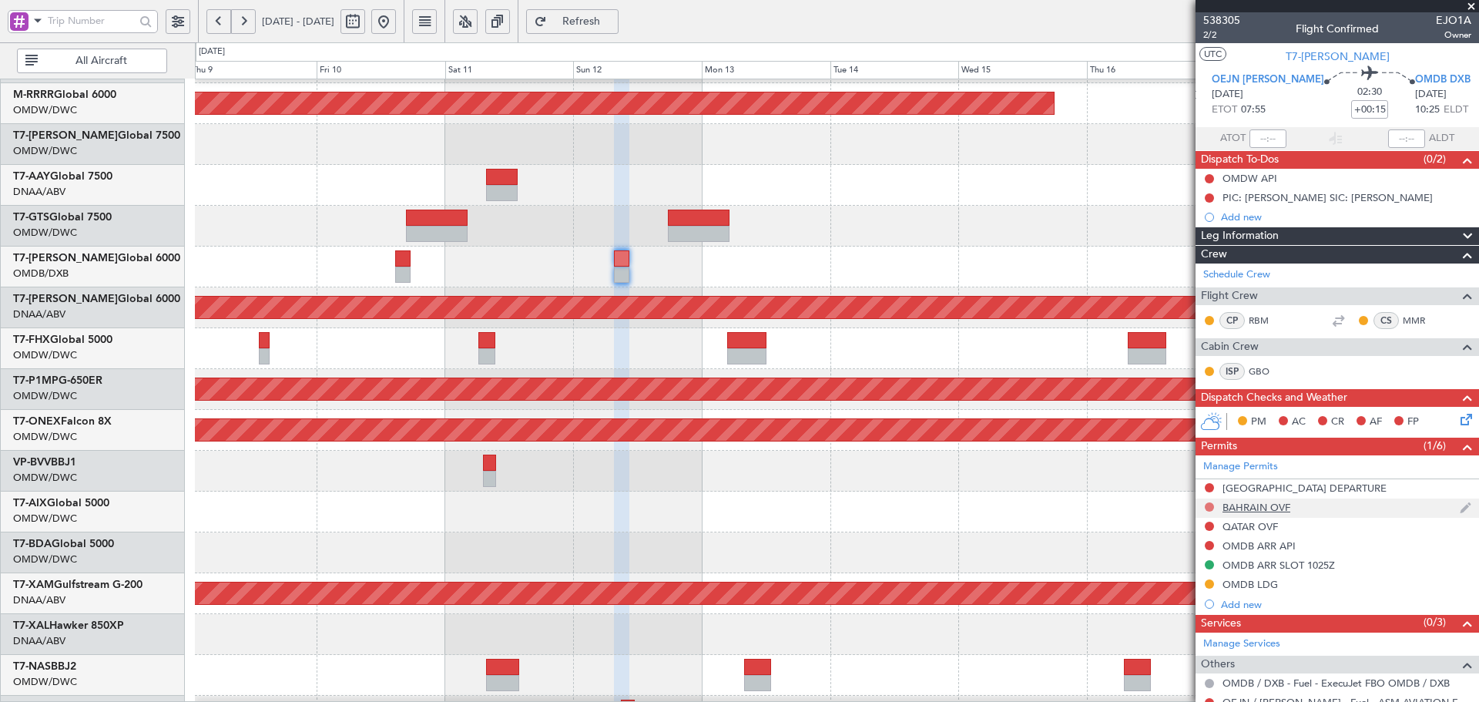
click at [1209, 507] on button at bounding box center [1208, 506] width 9 height 9
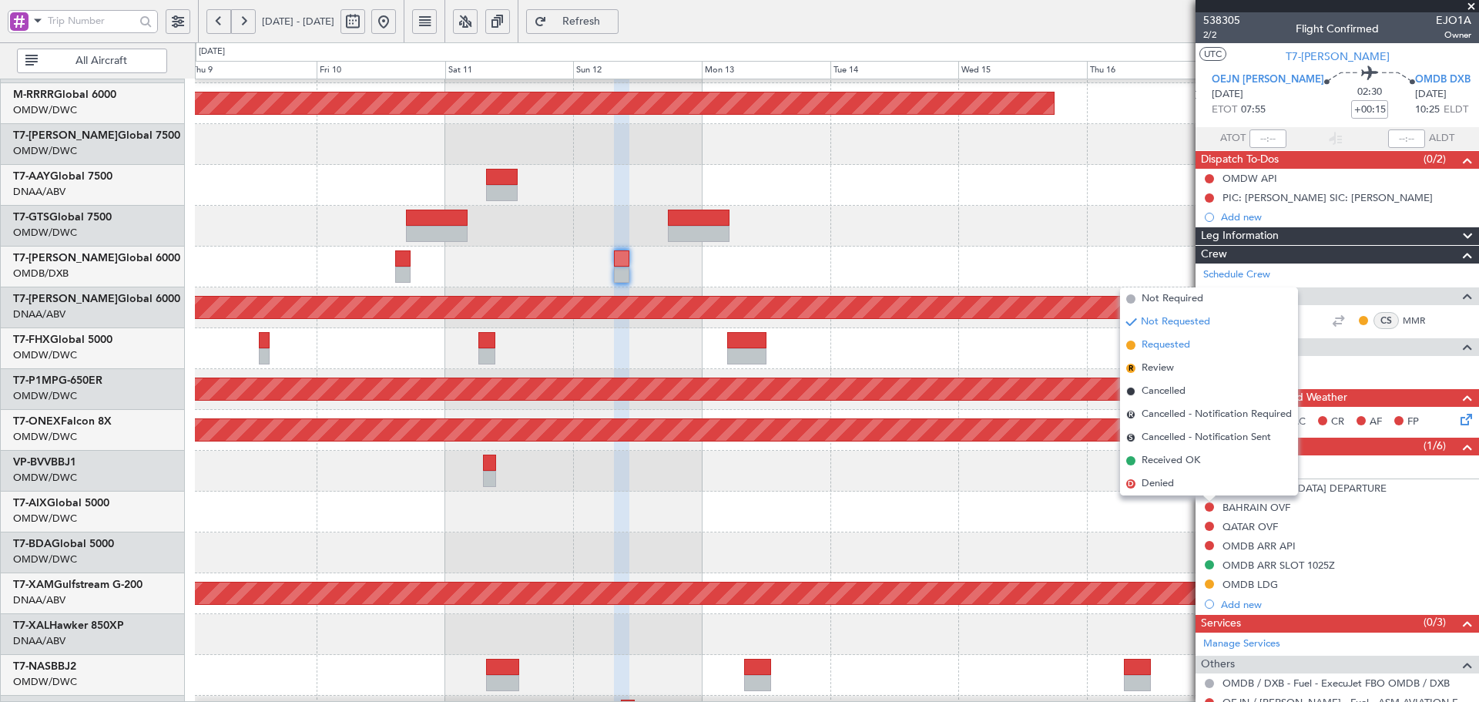
click at [1151, 343] on span "Requested" at bounding box center [1165, 344] width 49 height 15
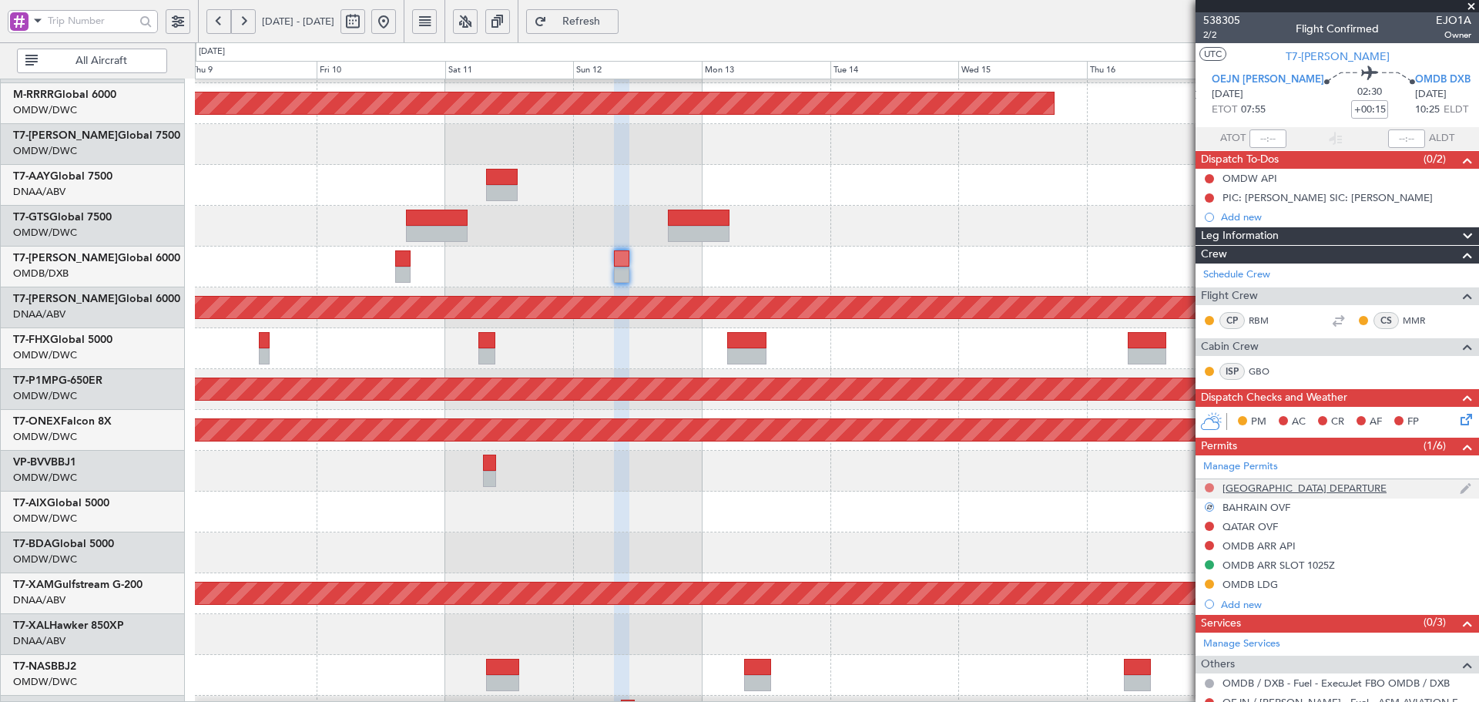
click at [1211, 486] on button at bounding box center [1208, 487] width 9 height 9
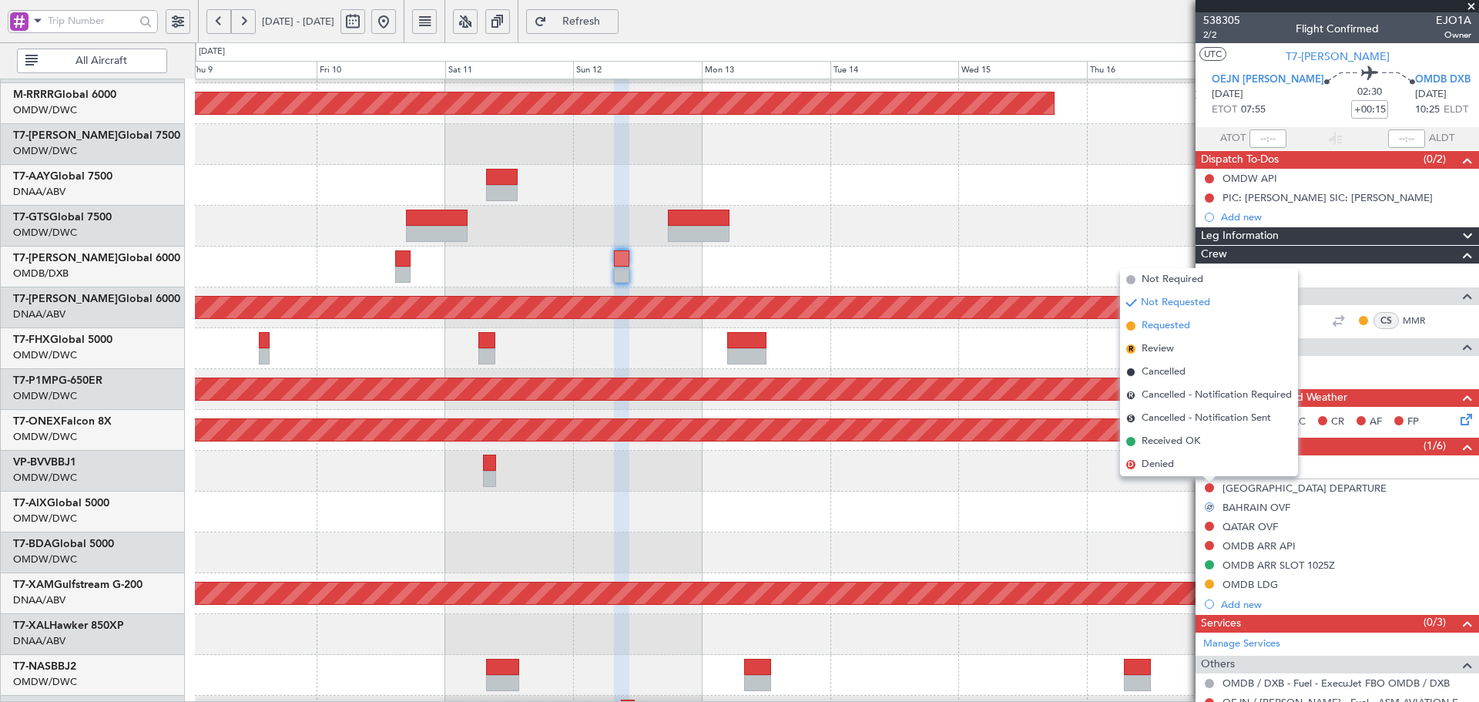
click at [1166, 325] on span "Requested" at bounding box center [1165, 325] width 49 height 15
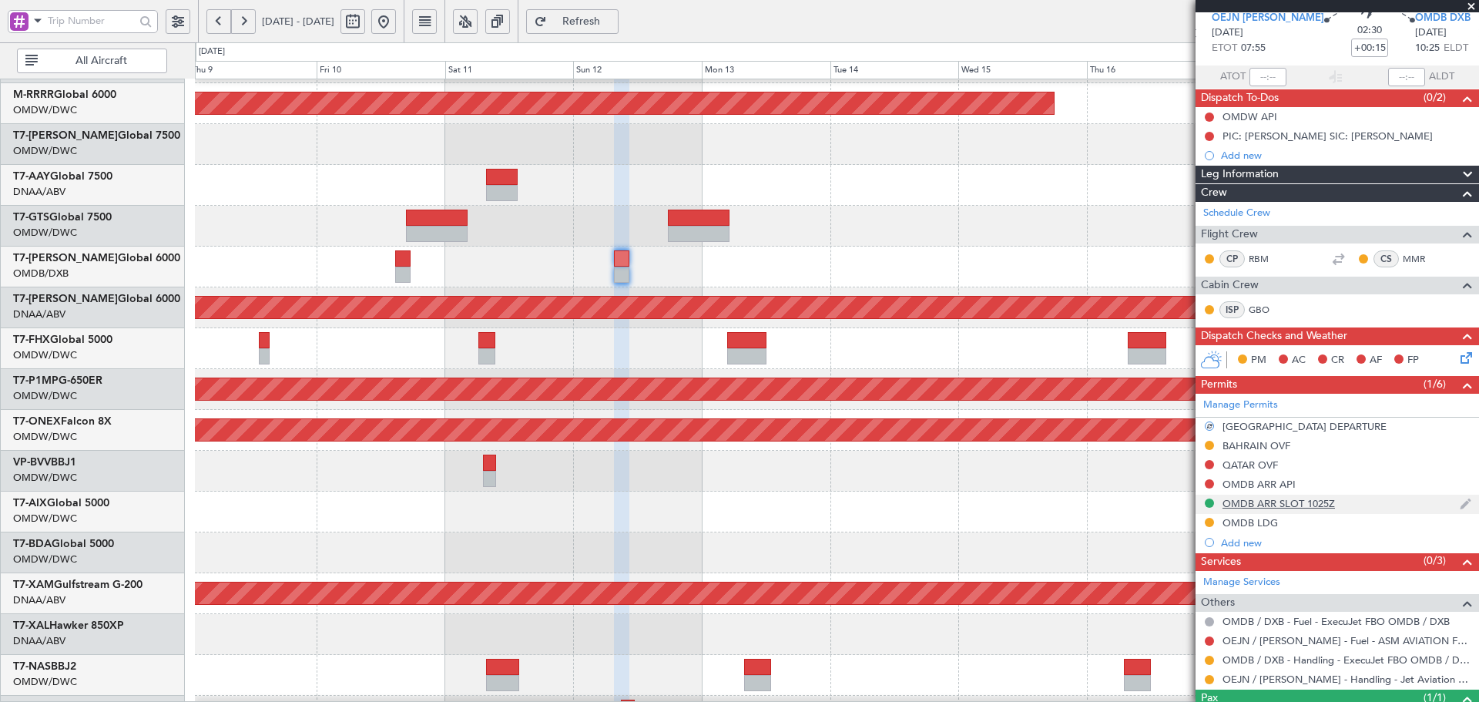
scroll to position [126, 0]
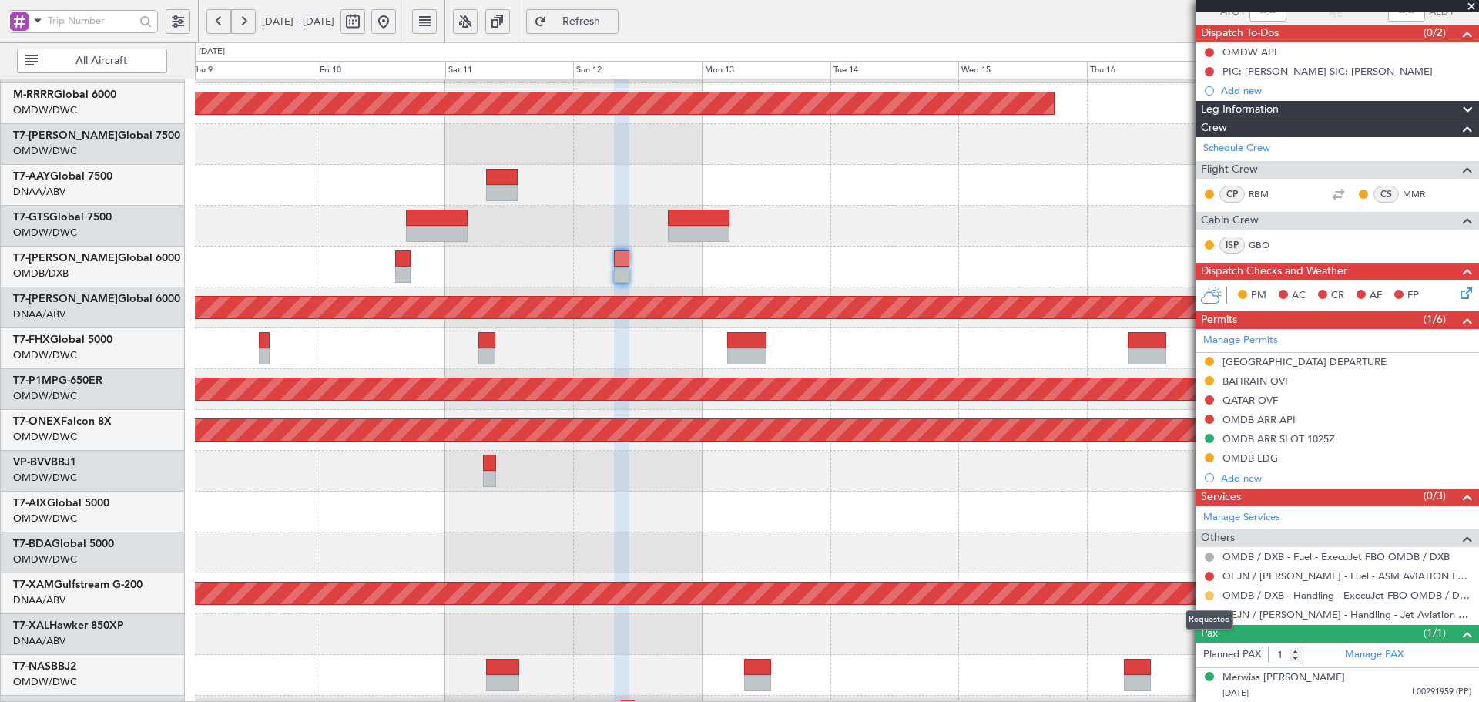
click at [1208, 593] on button at bounding box center [1208, 595] width 9 height 9
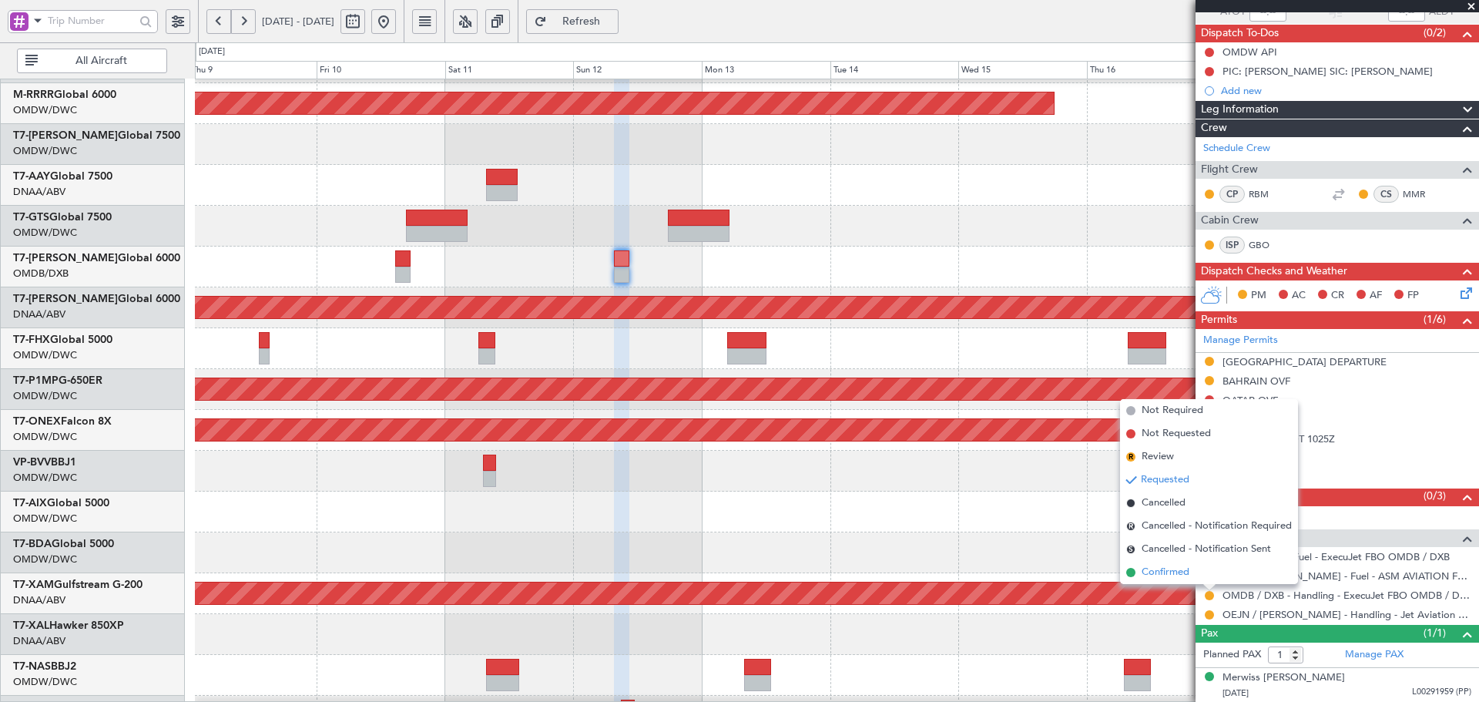
click at [1185, 573] on span "Confirmed" at bounding box center [1165, 572] width 48 height 15
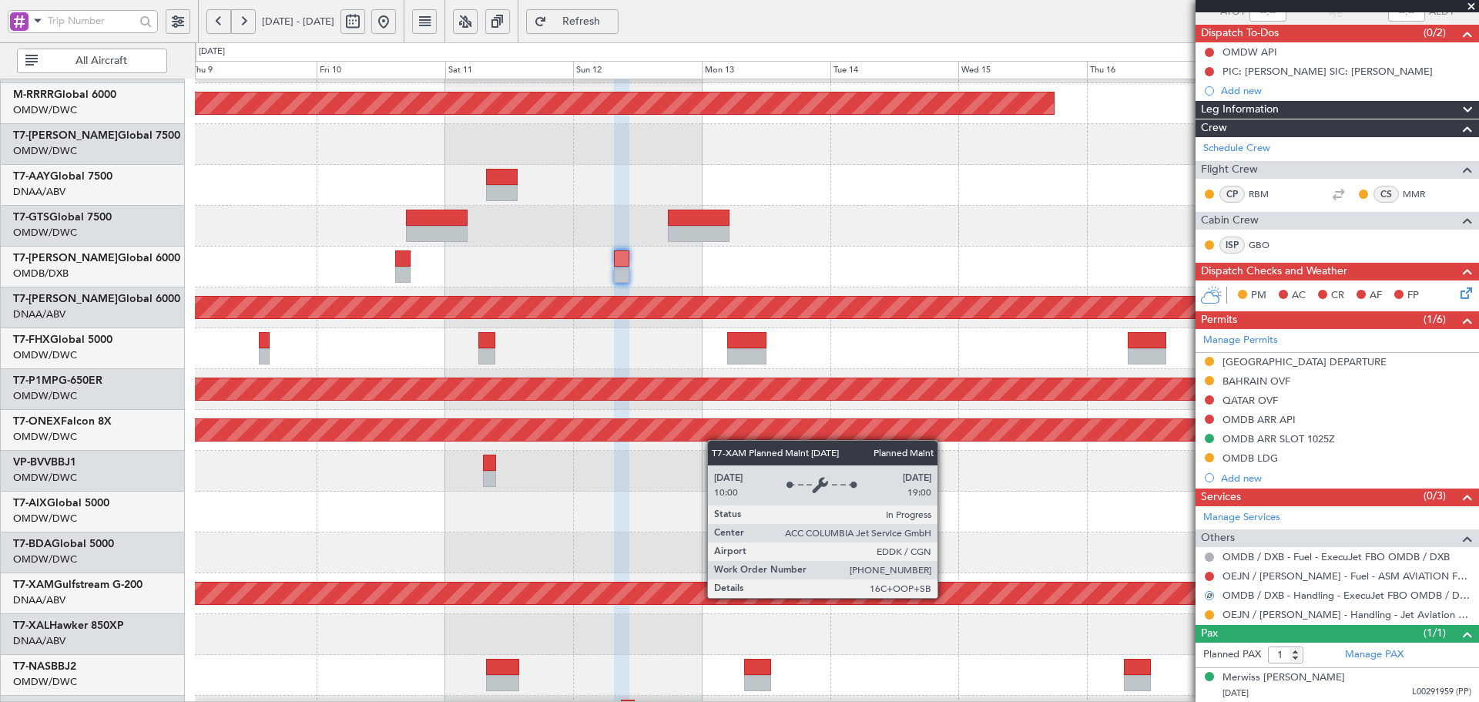
click at [944, 597] on div "Planned Maint Cologne-[GEOGRAPHIC_DATA]" at bounding box center [837, 593] width 3848 height 22
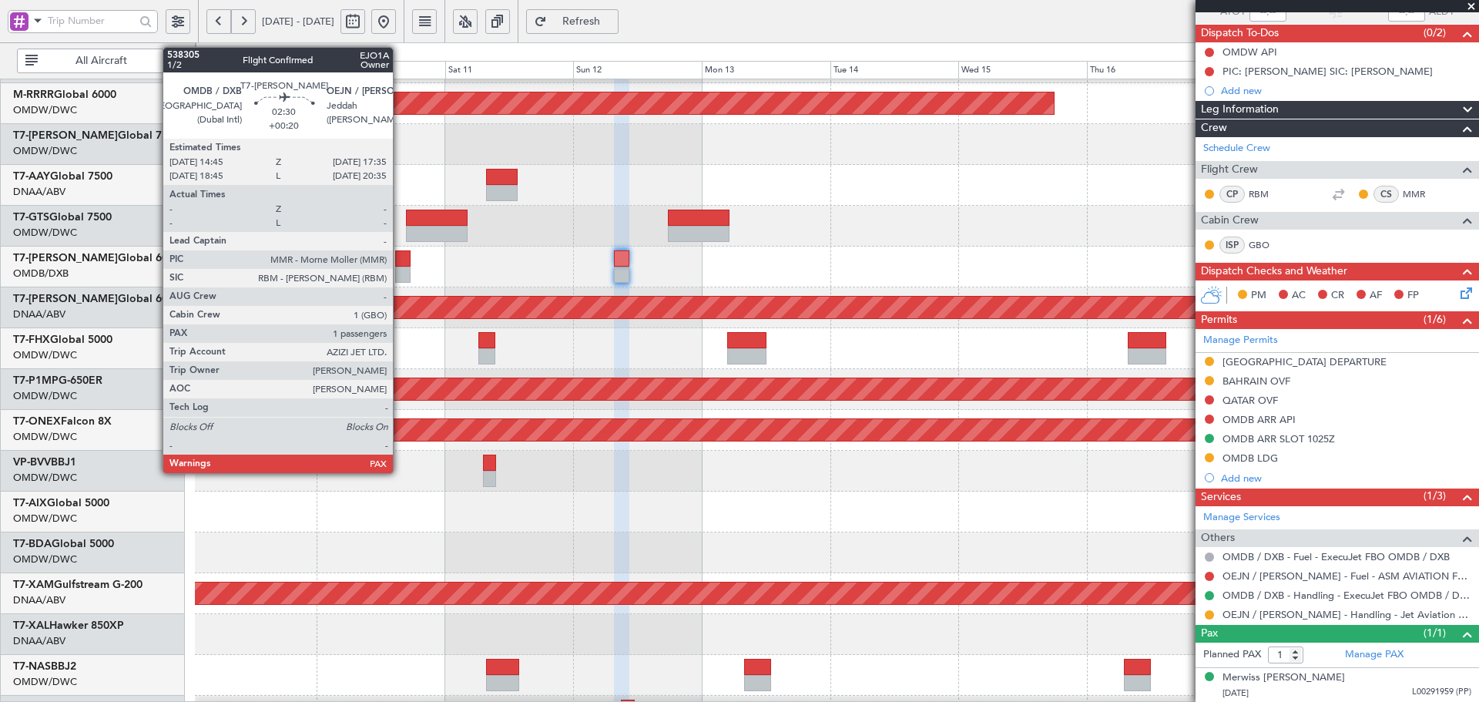
click at [400, 266] on div at bounding box center [402, 258] width 15 height 16
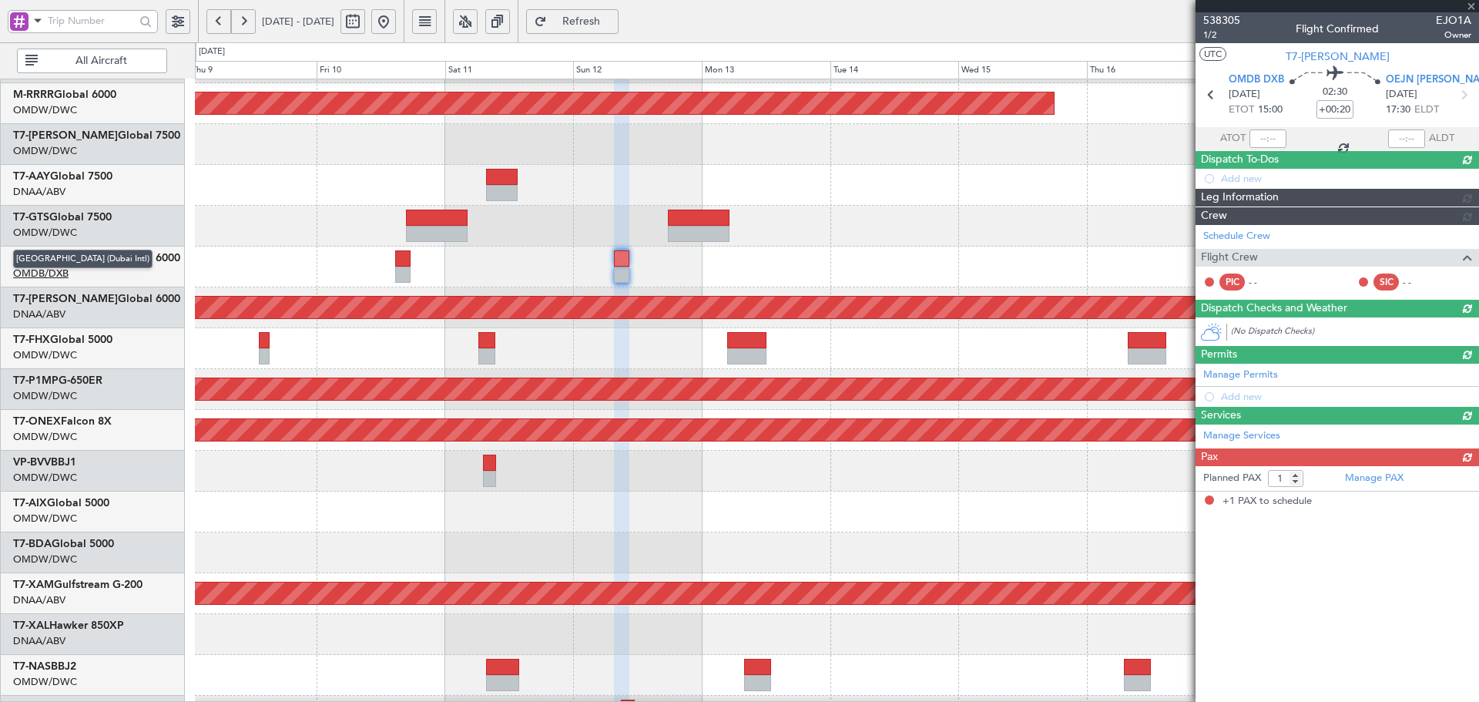
scroll to position [0, 0]
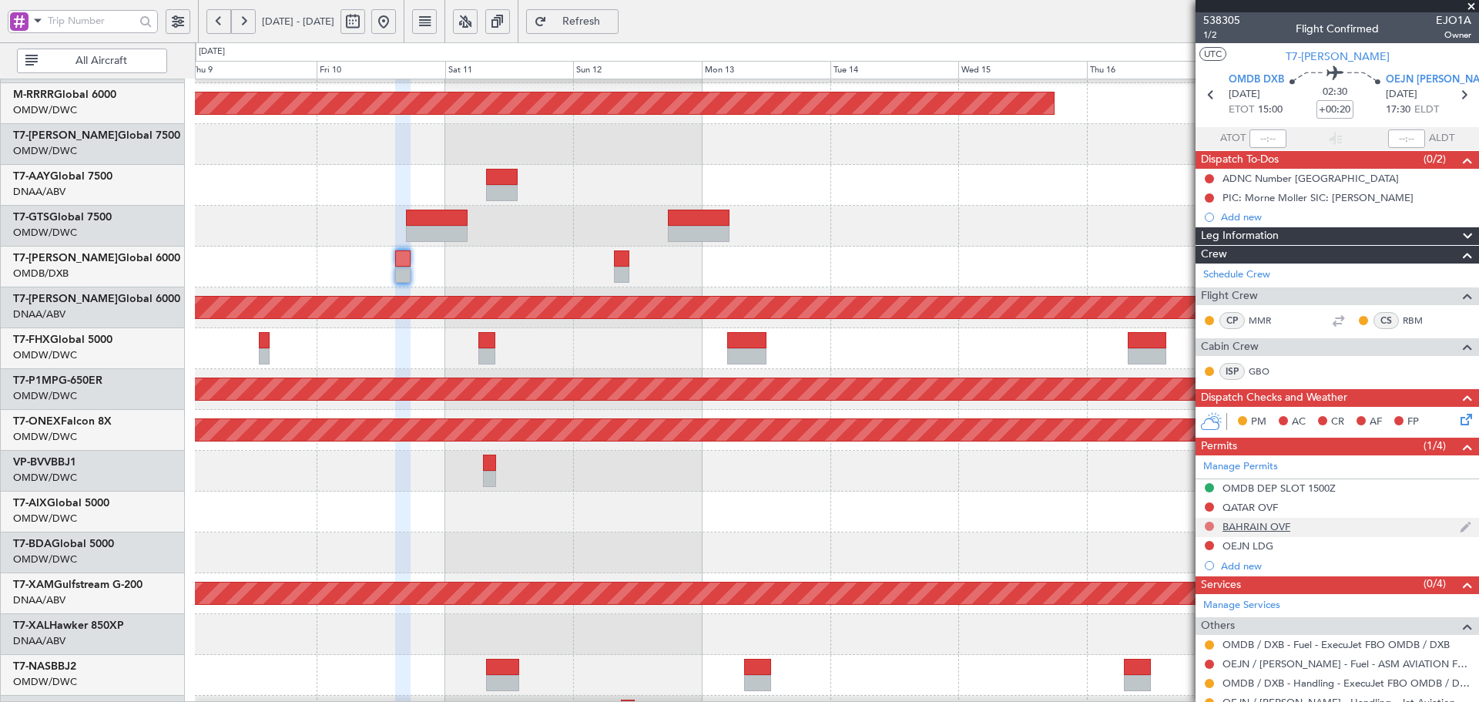
click at [1213, 527] on button at bounding box center [1208, 525] width 9 height 9
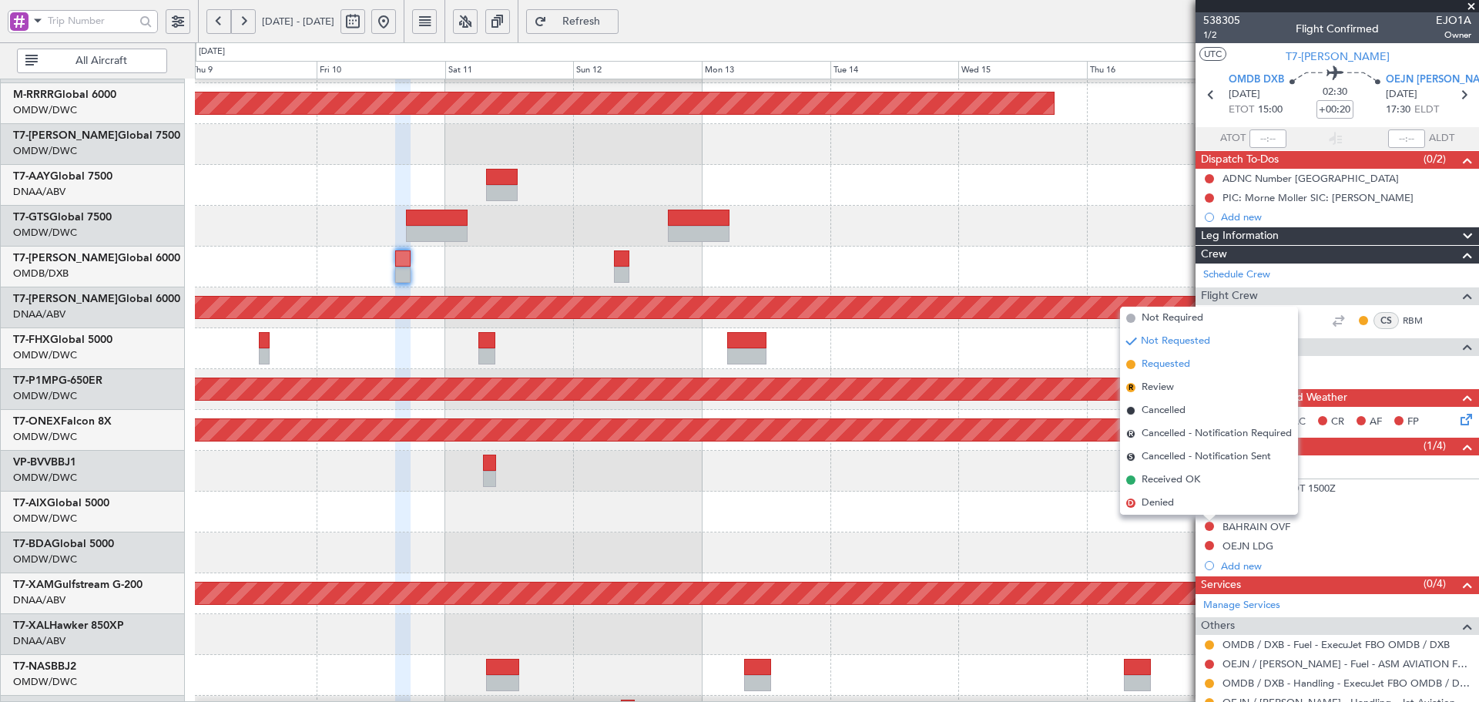
click at [1147, 364] on span "Requested" at bounding box center [1165, 364] width 49 height 15
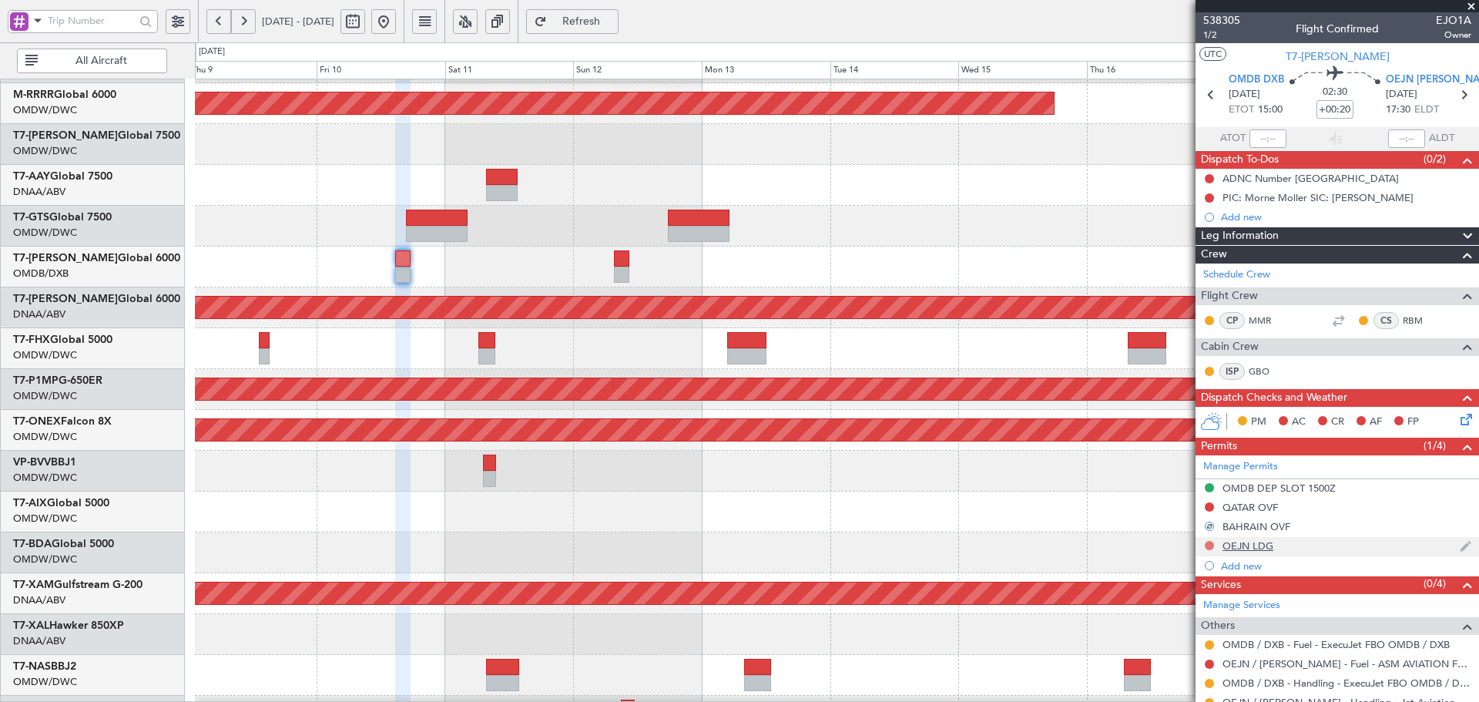
click at [1209, 544] on button at bounding box center [1208, 545] width 9 height 9
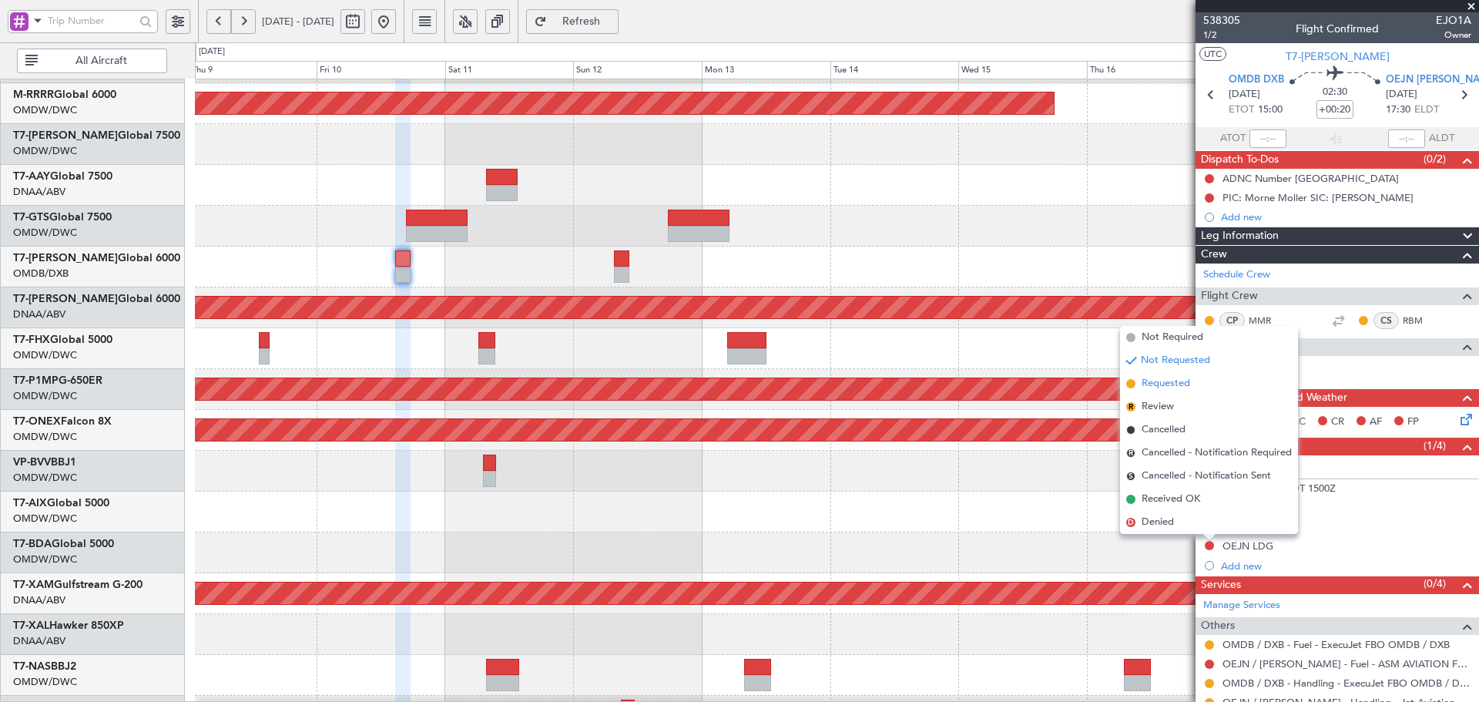
click at [1167, 387] on span "Requested" at bounding box center [1165, 383] width 49 height 15
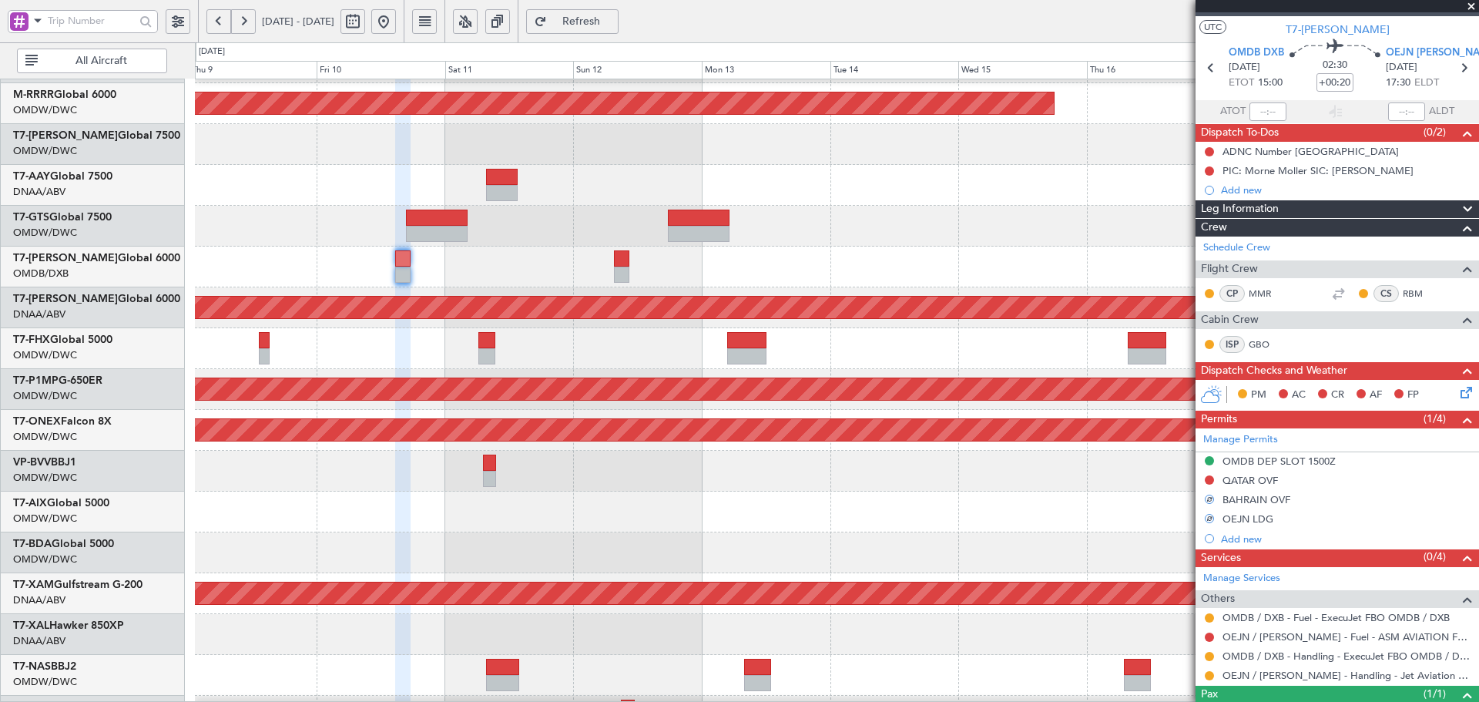
scroll to position [36, 0]
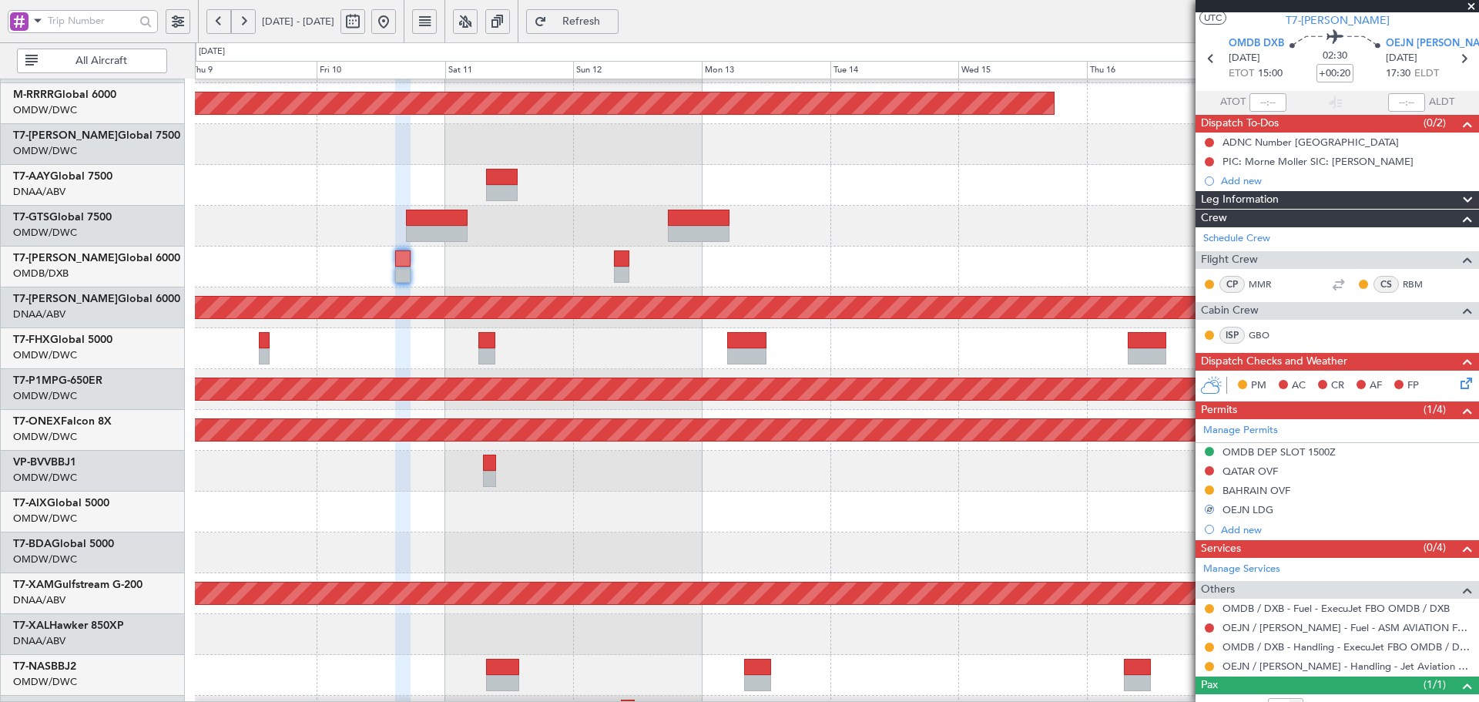
click at [934, 615] on div "[PERSON_NAME] ([PERSON_NAME] Intl)" at bounding box center [836, 634] width 1283 height 41
click at [611, 21] on span "Refresh" at bounding box center [581, 21] width 63 height 11
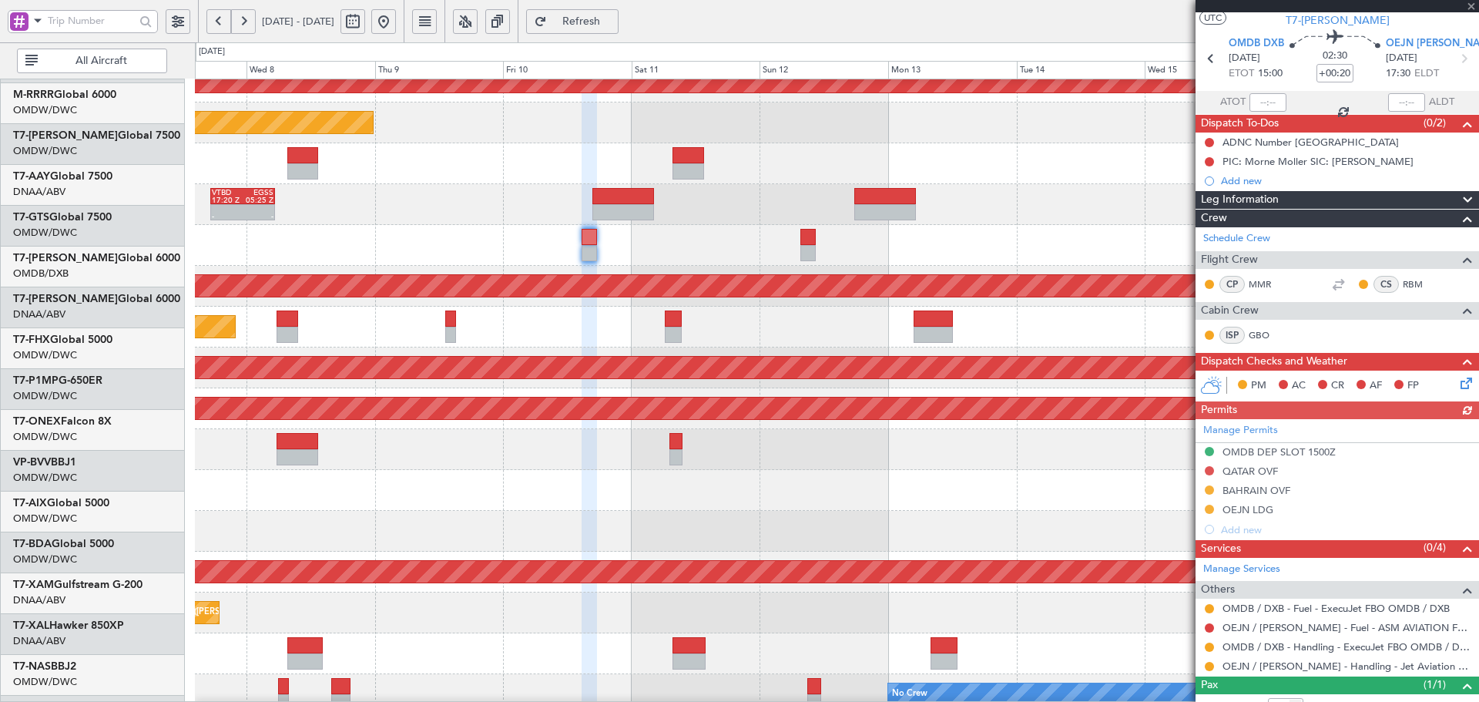
scroll to position [275, 0]
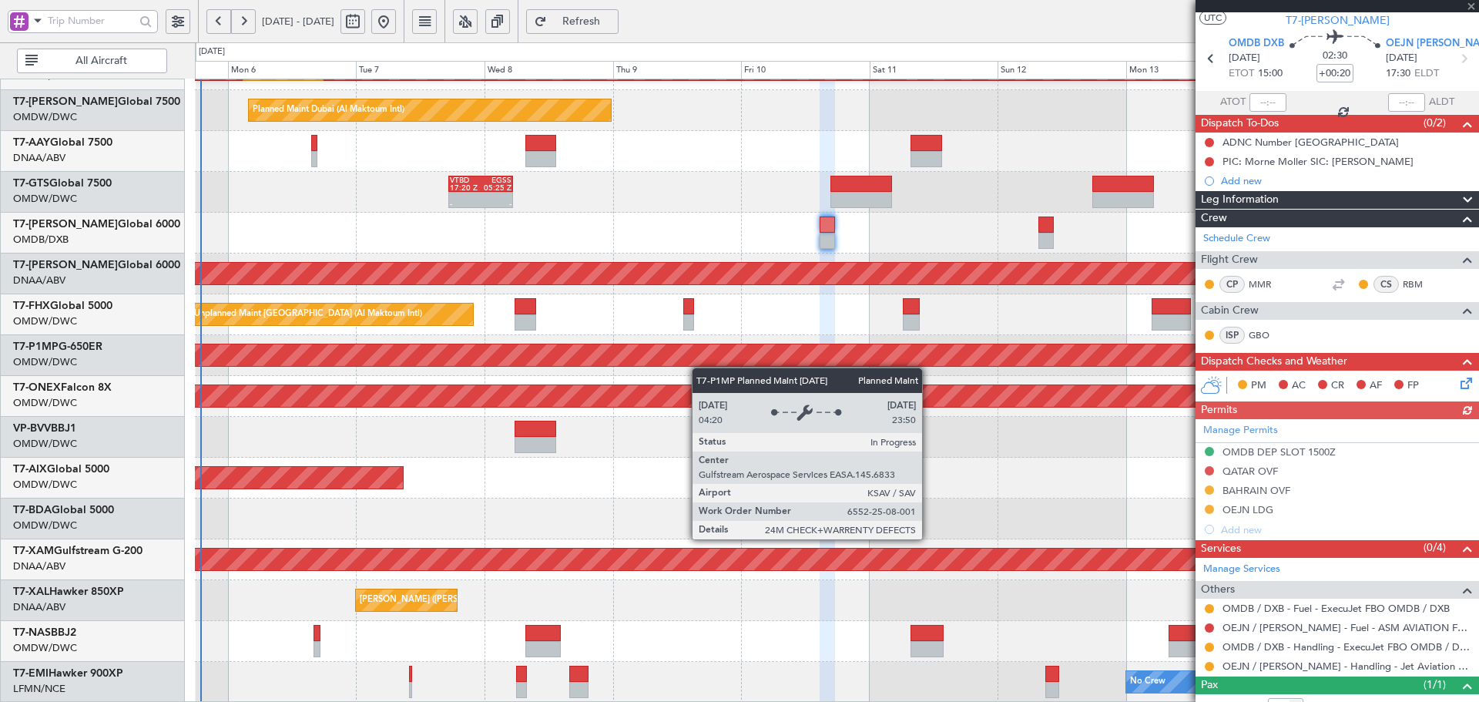
click at [817, 356] on div "Planned Maint Dubai (Al Maktoum Intl) Planned Maint Dubai (Al Maktoum Intl) Pla…" at bounding box center [836, 253] width 1283 height 898
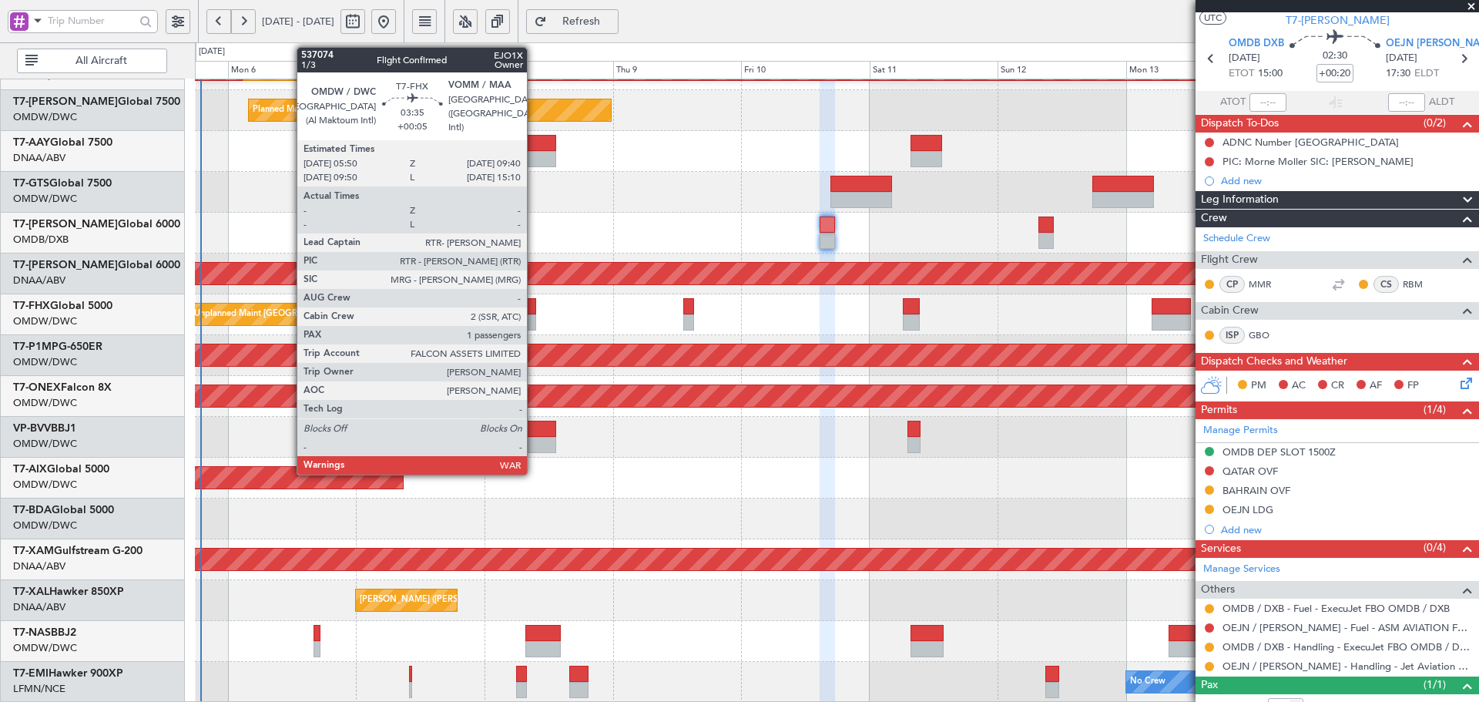
click at [534, 316] on div at bounding box center [524, 322] width 21 height 16
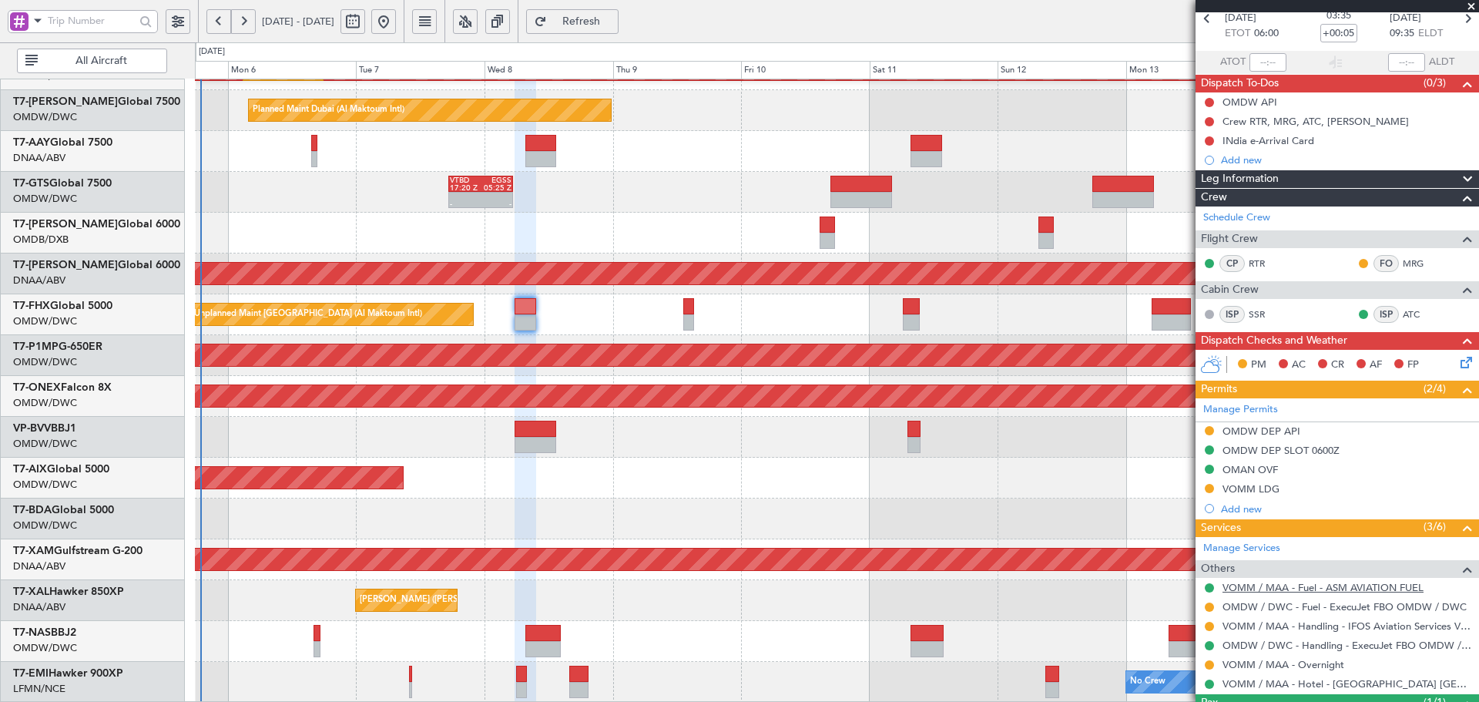
scroll to position [146, 0]
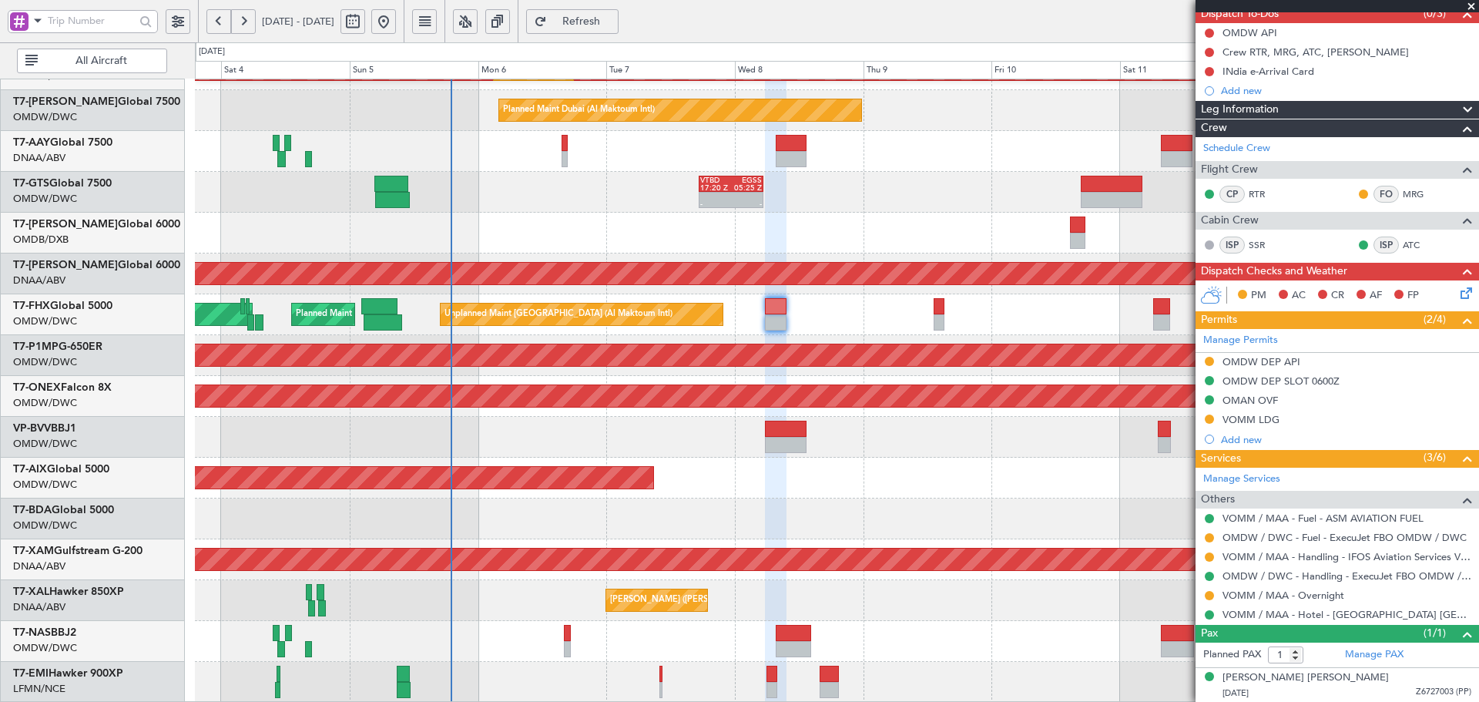
click at [678, 189] on div "Planned Maint Dubai (Al Maktoum Intl) Planned Maint [GEOGRAPHIC_DATA] (Al Makto…" at bounding box center [836, 253] width 1283 height 898
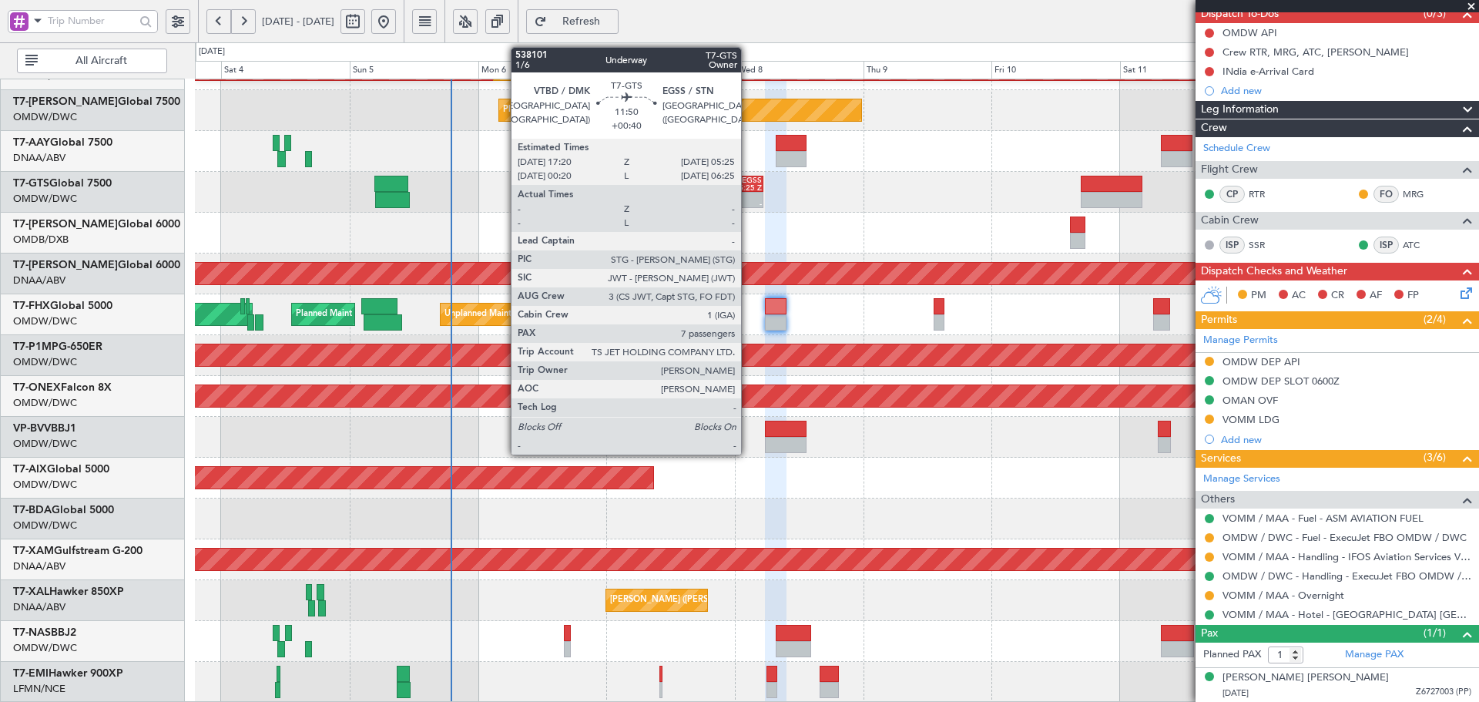
click at [747, 182] on div "EGSS" at bounding box center [746, 180] width 31 height 8
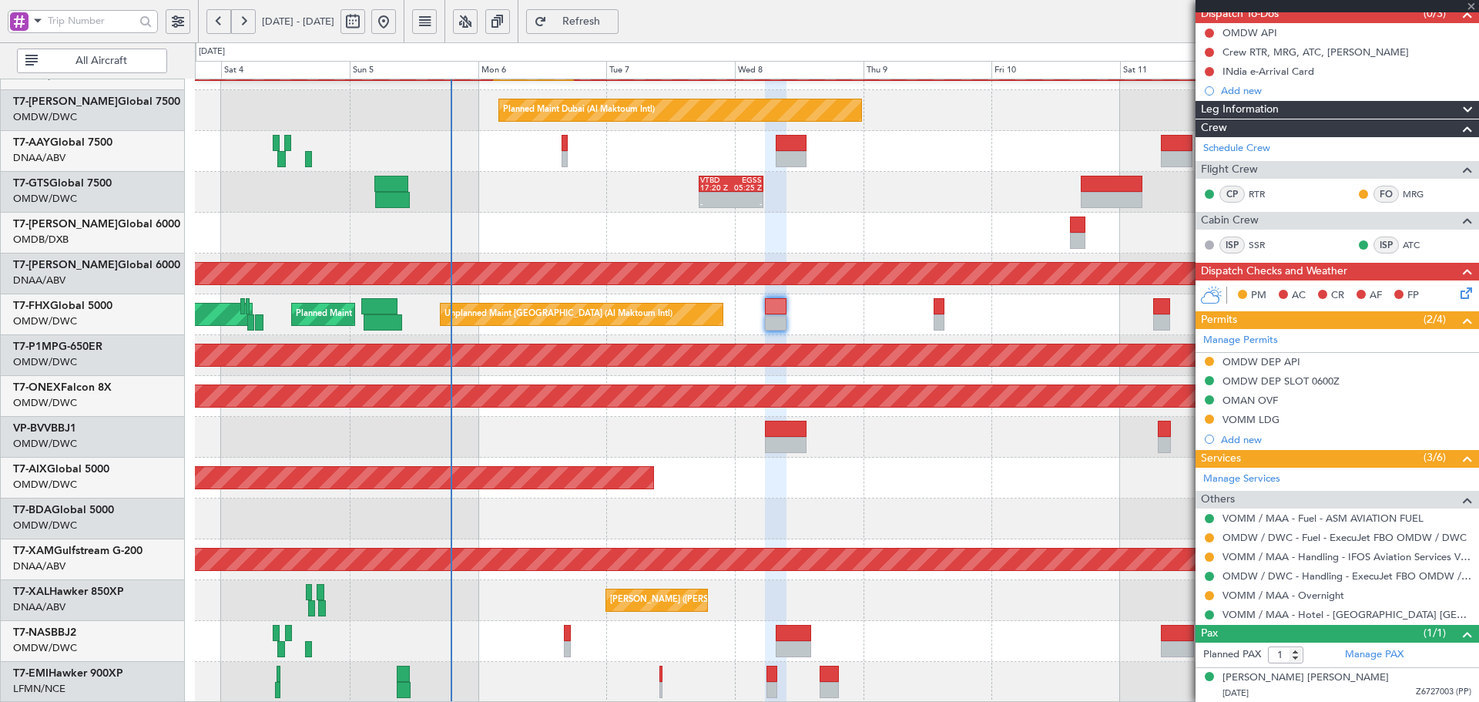
type input "+00:40"
type input "7"
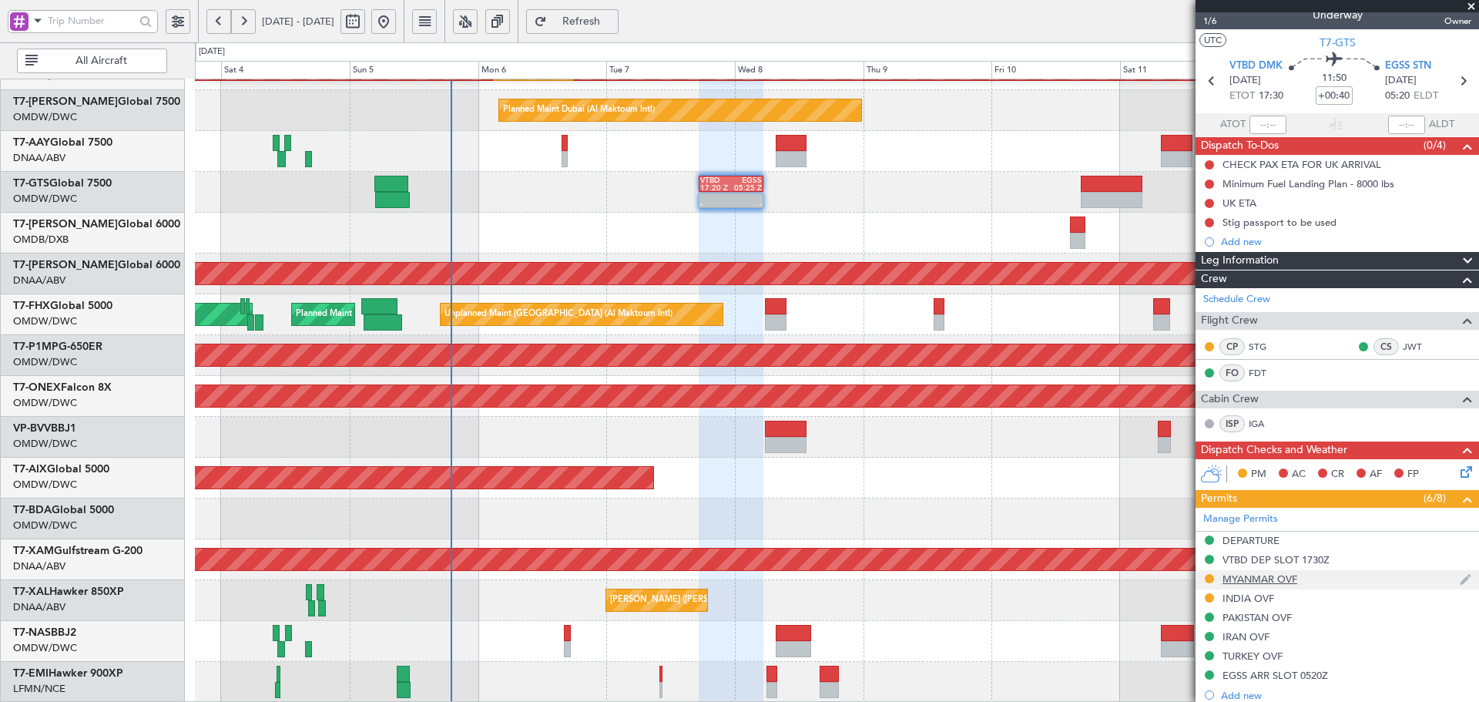
scroll to position [0, 0]
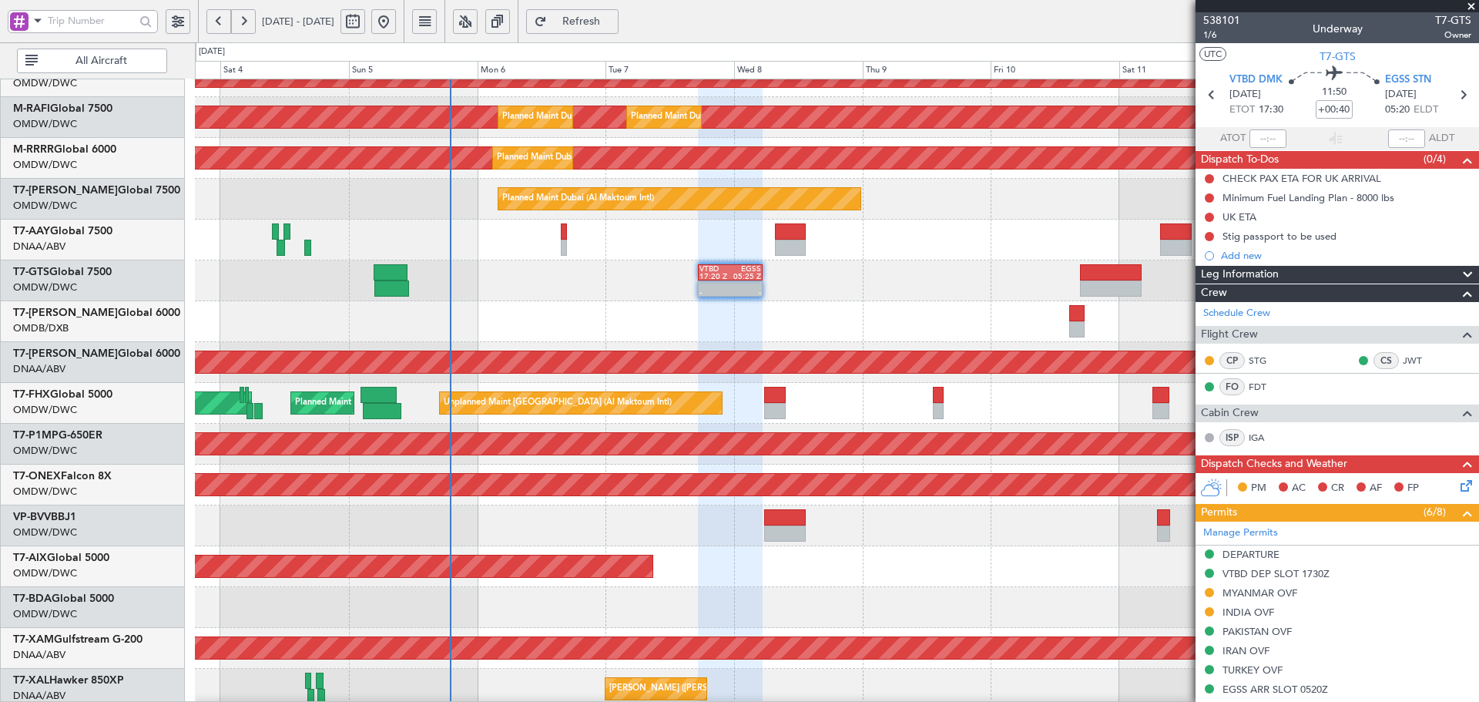
click at [655, 701] on html "03 Oct 2025 - 13 Oct 2025 Refresh Quick Links All Aircraft Planned Maint Singap…" at bounding box center [739, 351] width 1479 height 702
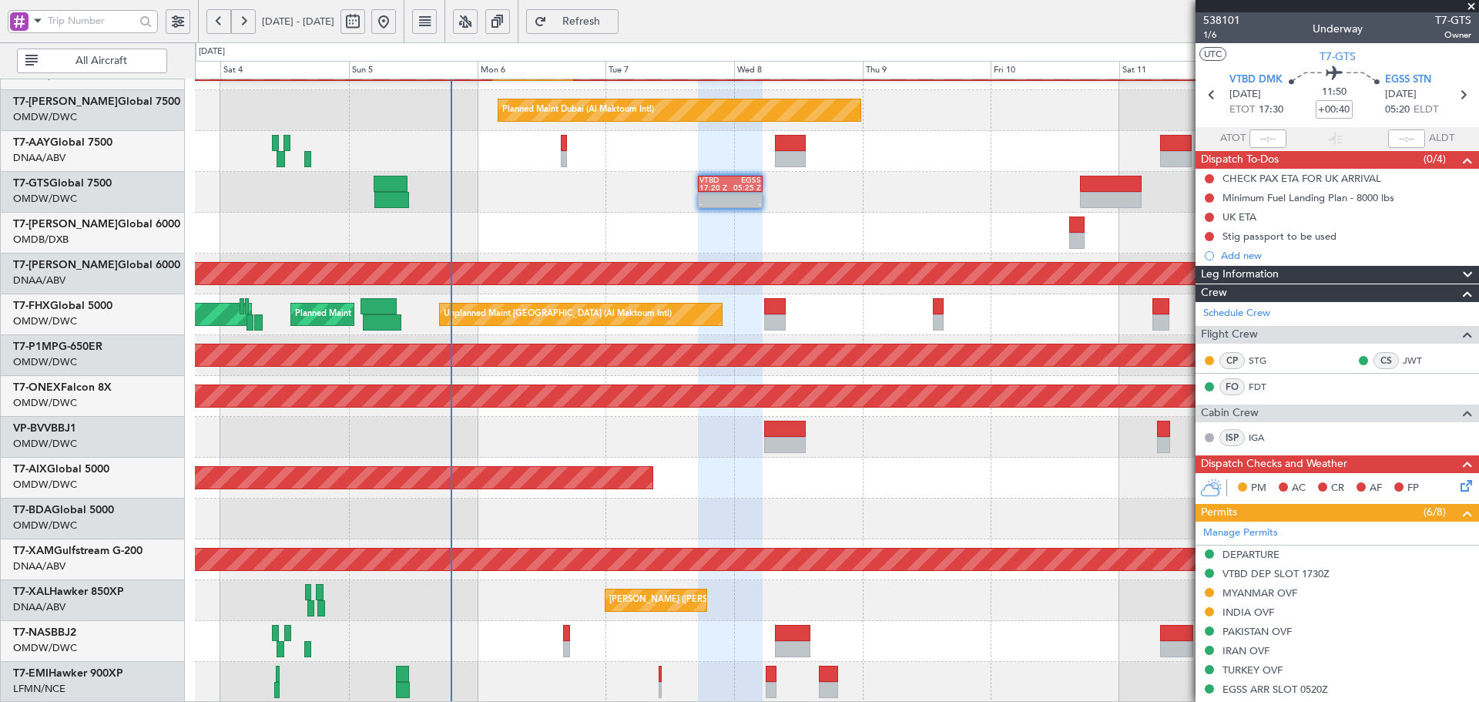
scroll to position [275, 0]
click at [100, 223] on link "T7-AZIZI Global 6000" at bounding box center [96, 224] width 167 height 11
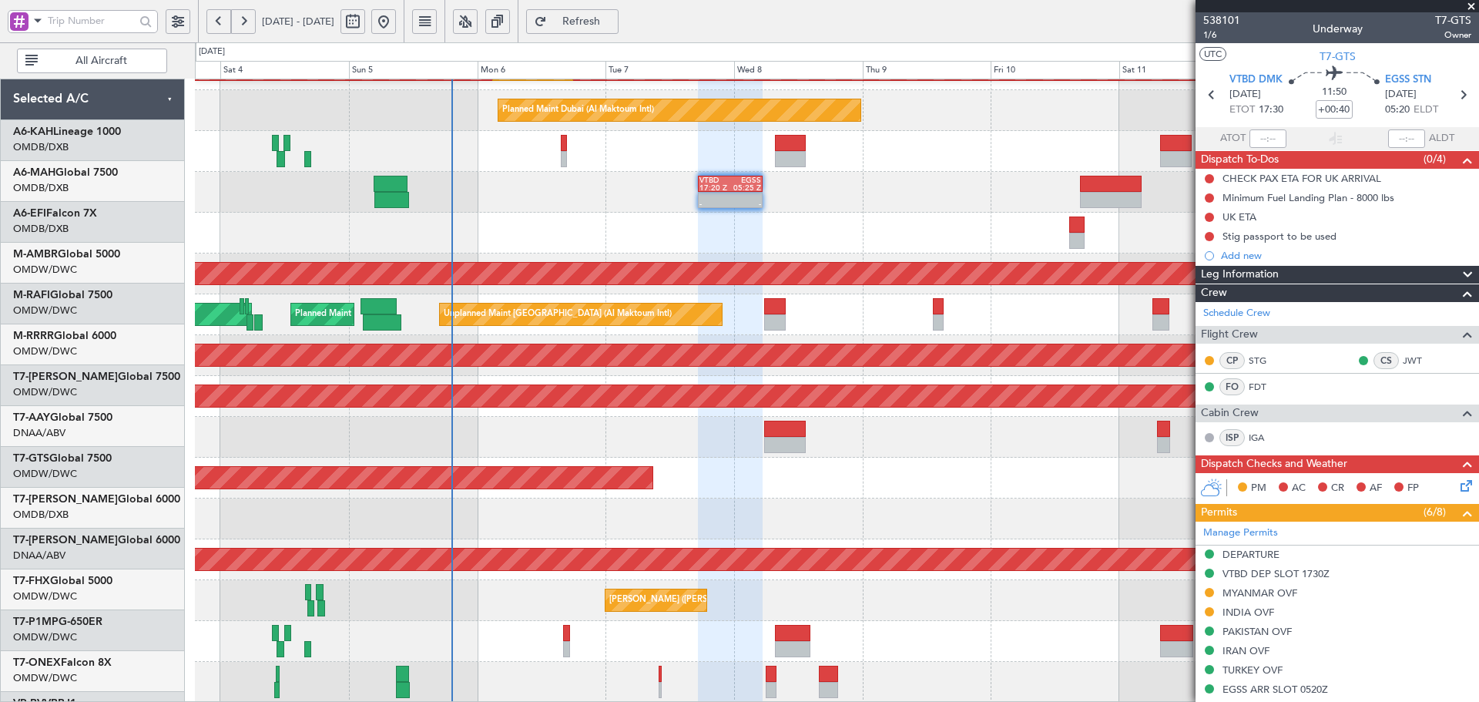
scroll to position [275, 0]
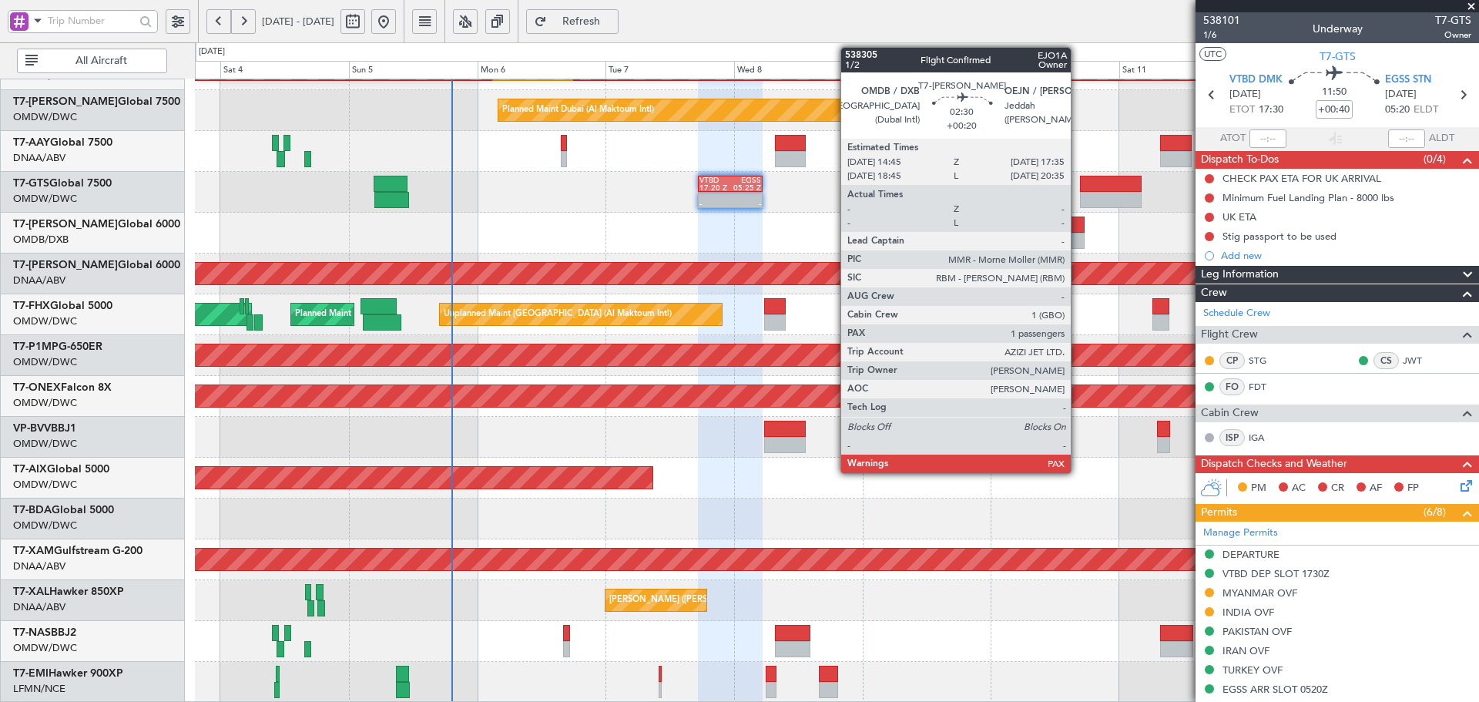
click at [1077, 226] on div at bounding box center [1076, 224] width 15 height 16
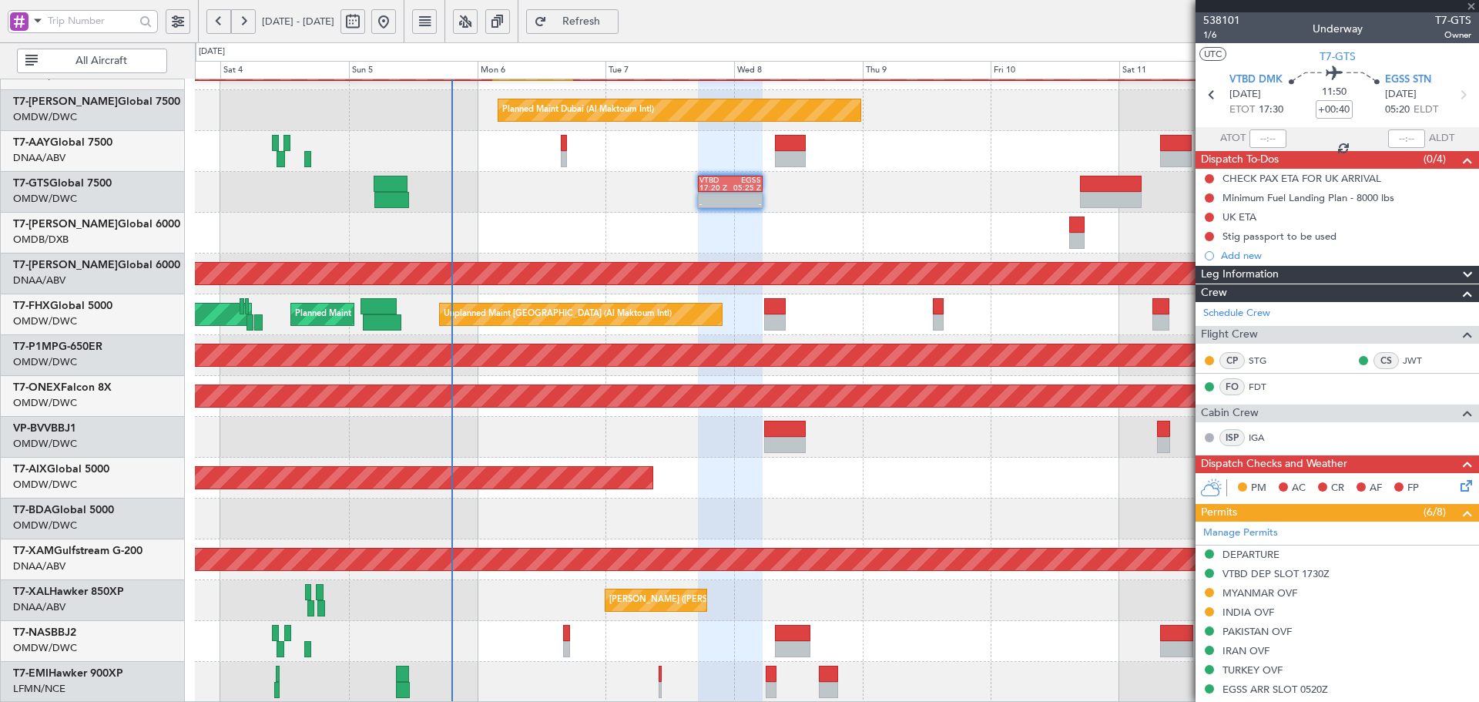
type input "+00:20"
type input "1"
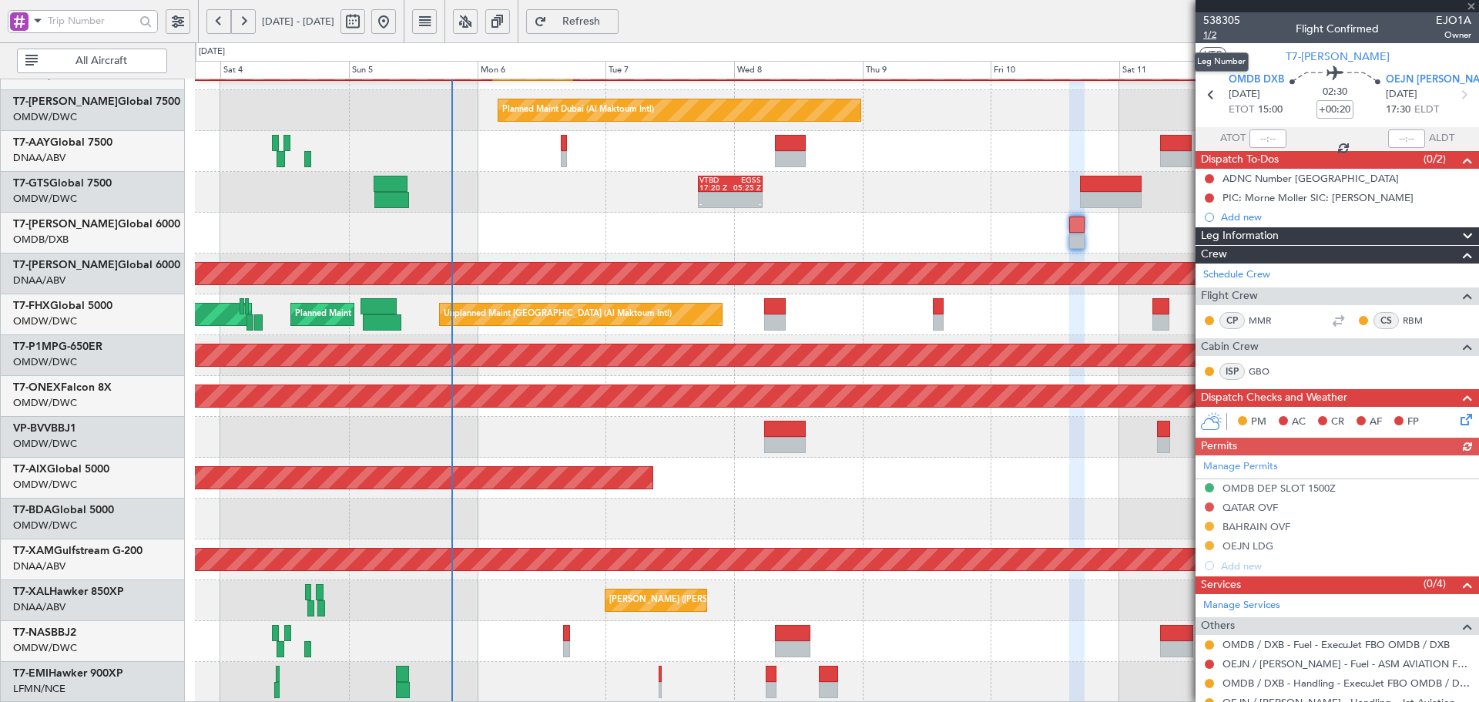
click at [1212, 35] on span "1/2" at bounding box center [1221, 34] width 37 height 13
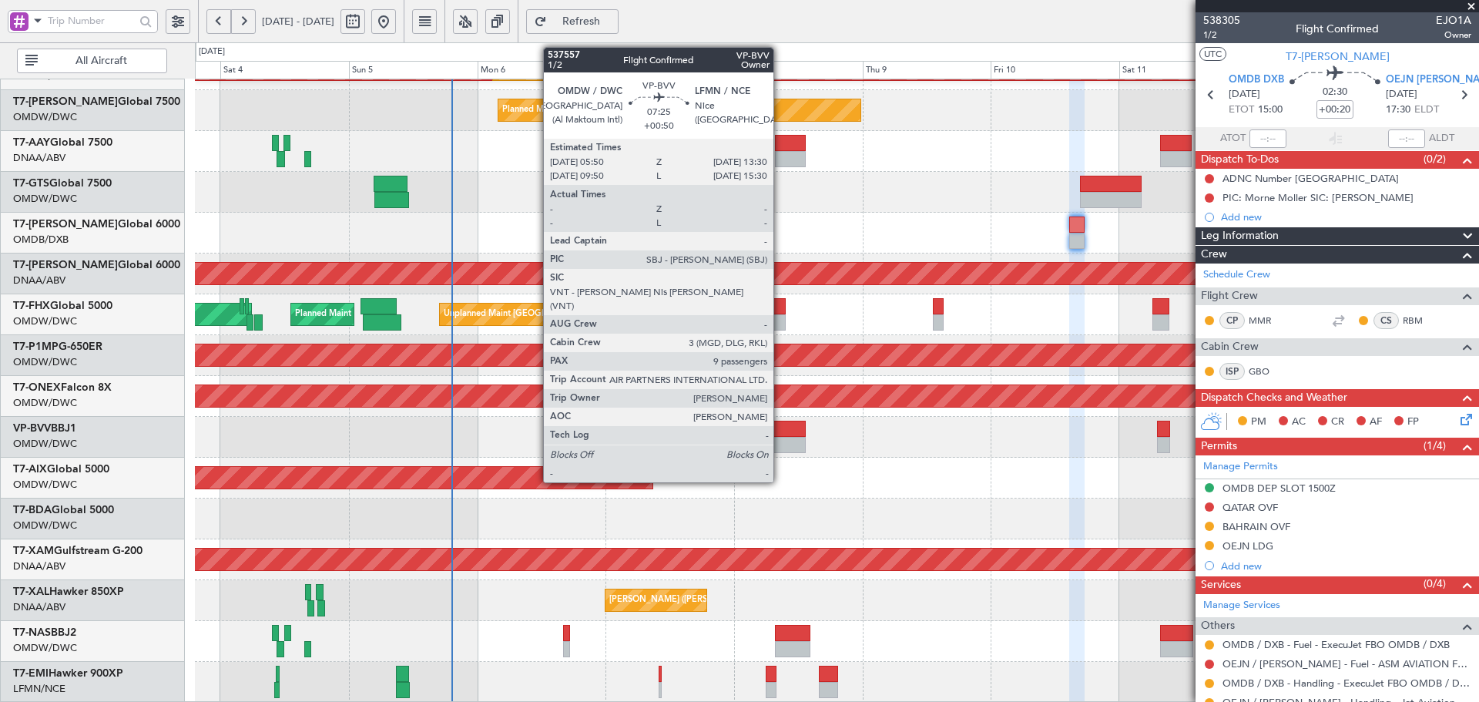
click at [780, 427] on div at bounding box center [785, 428] width 42 height 16
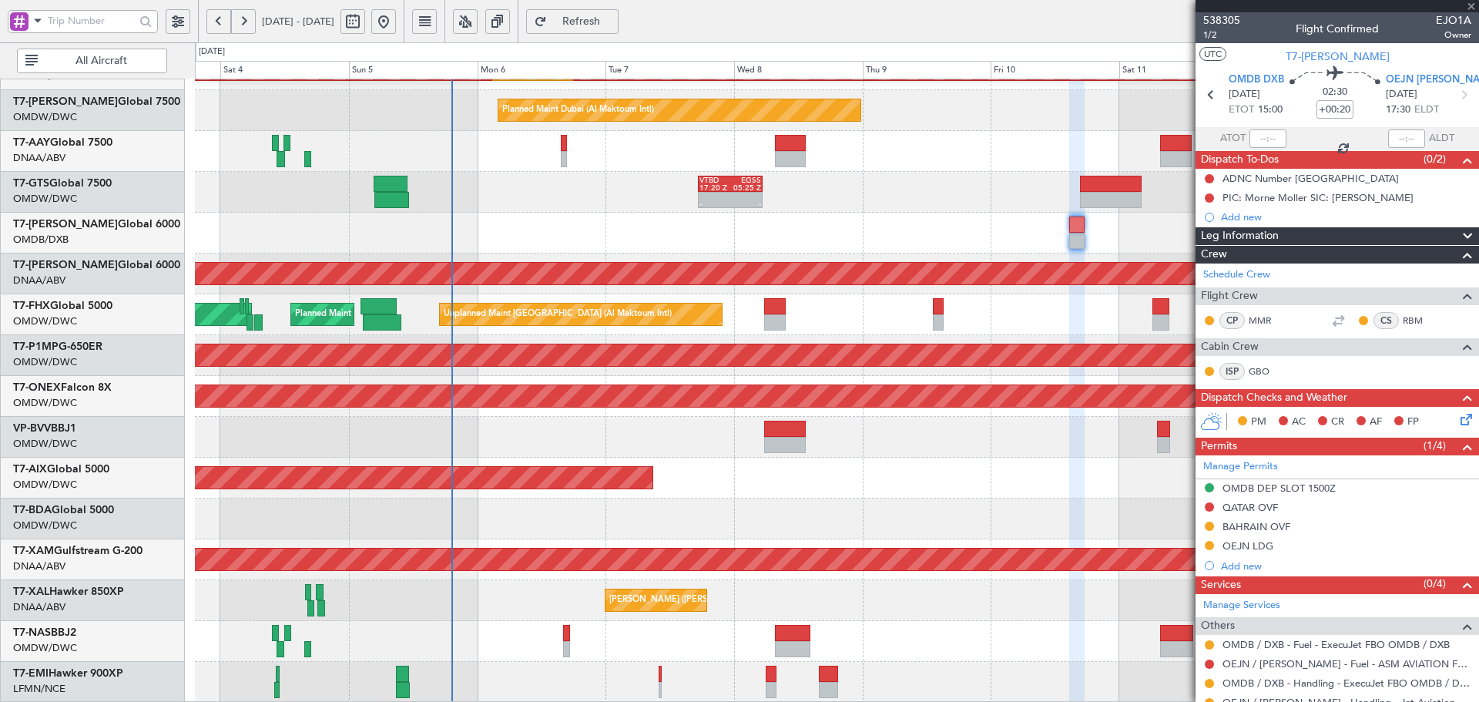
type input "+00:50"
type input "9"
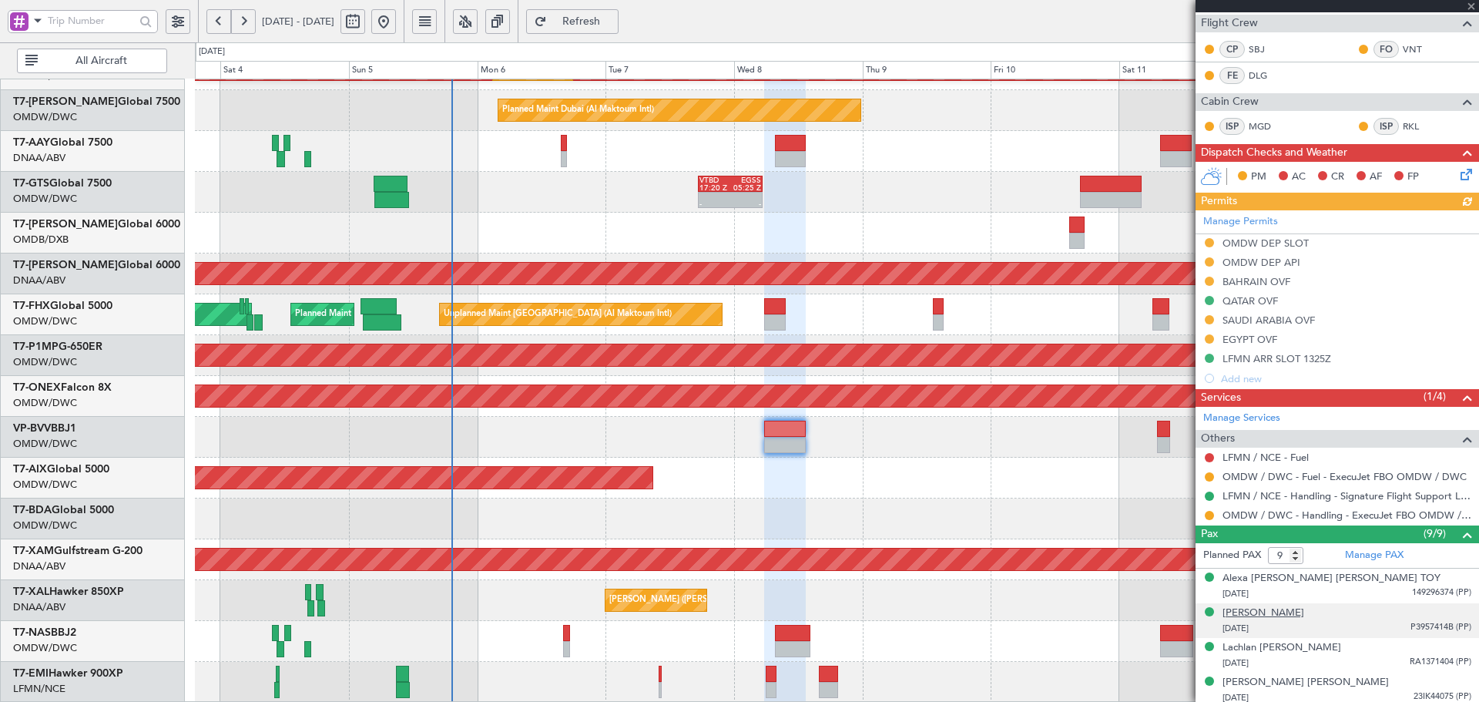
scroll to position [256, 0]
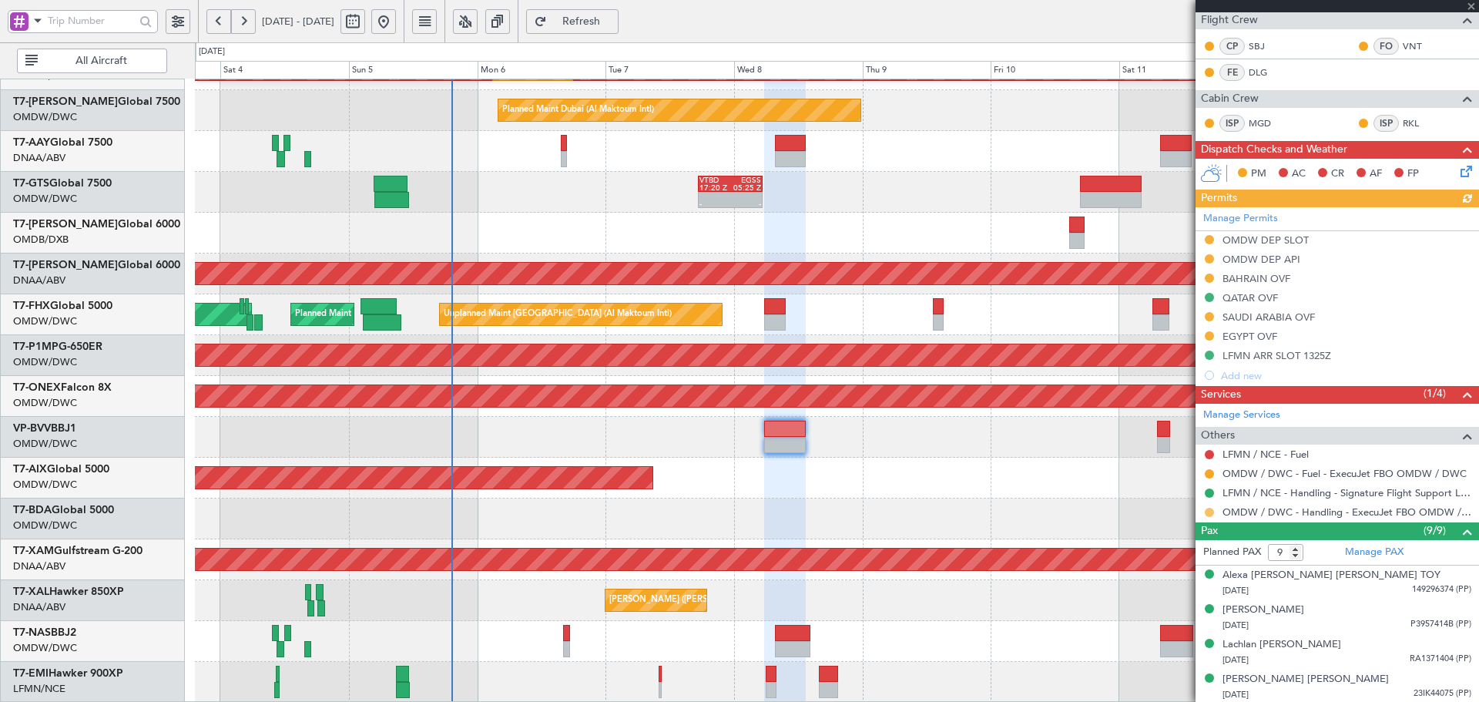
click at [1205, 511] on button at bounding box center [1208, 512] width 9 height 9
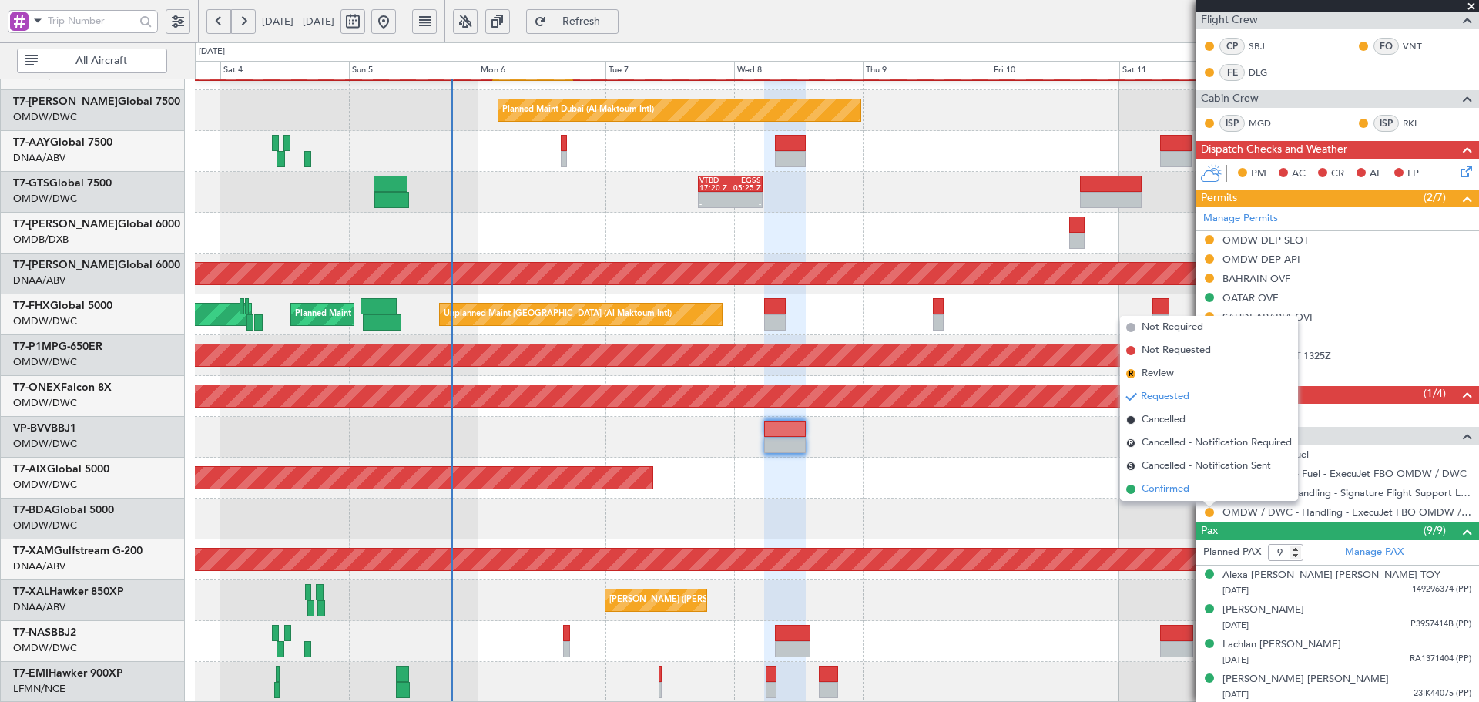
click at [1164, 493] on span "Confirmed" at bounding box center [1165, 488] width 48 height 15
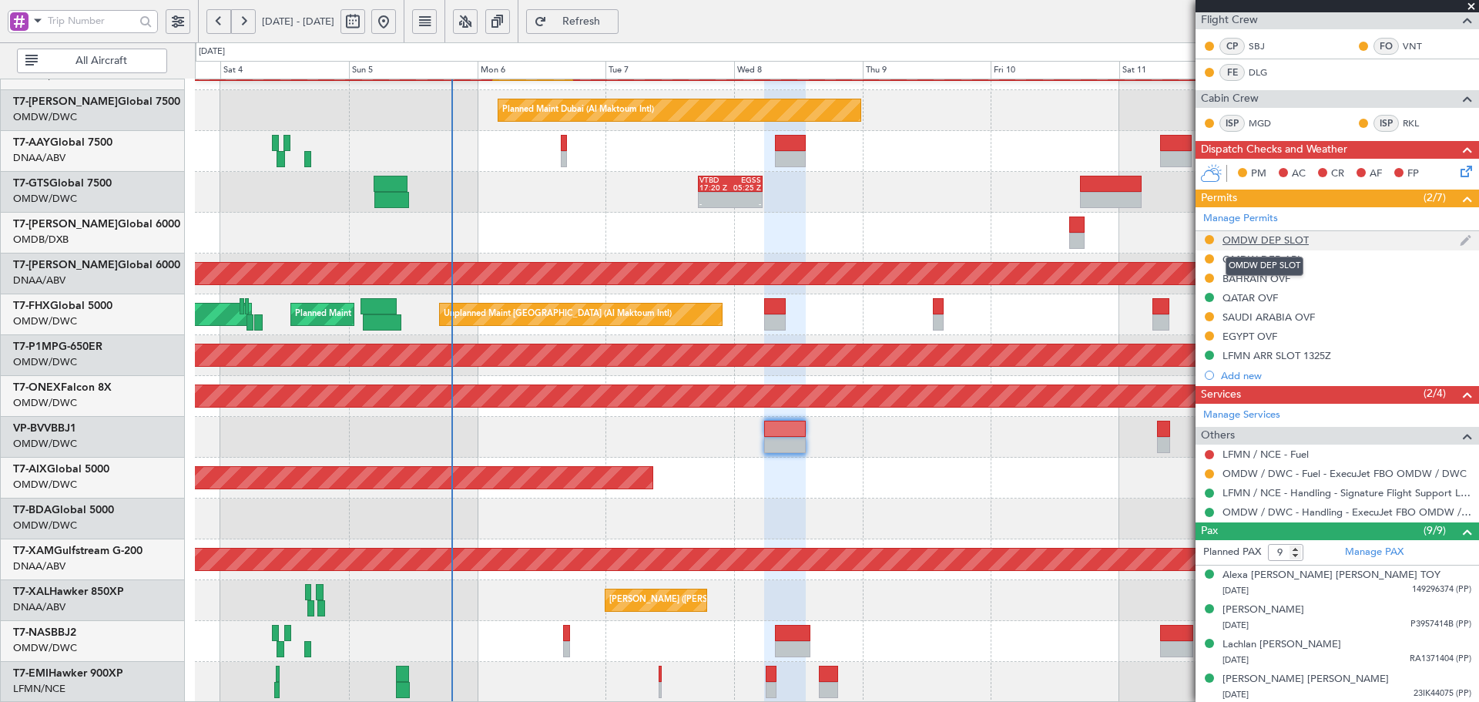
click at [1242, 240] on div "OMDW DEP SLOT" at bounding box center [1265, 239] width 86 height 13
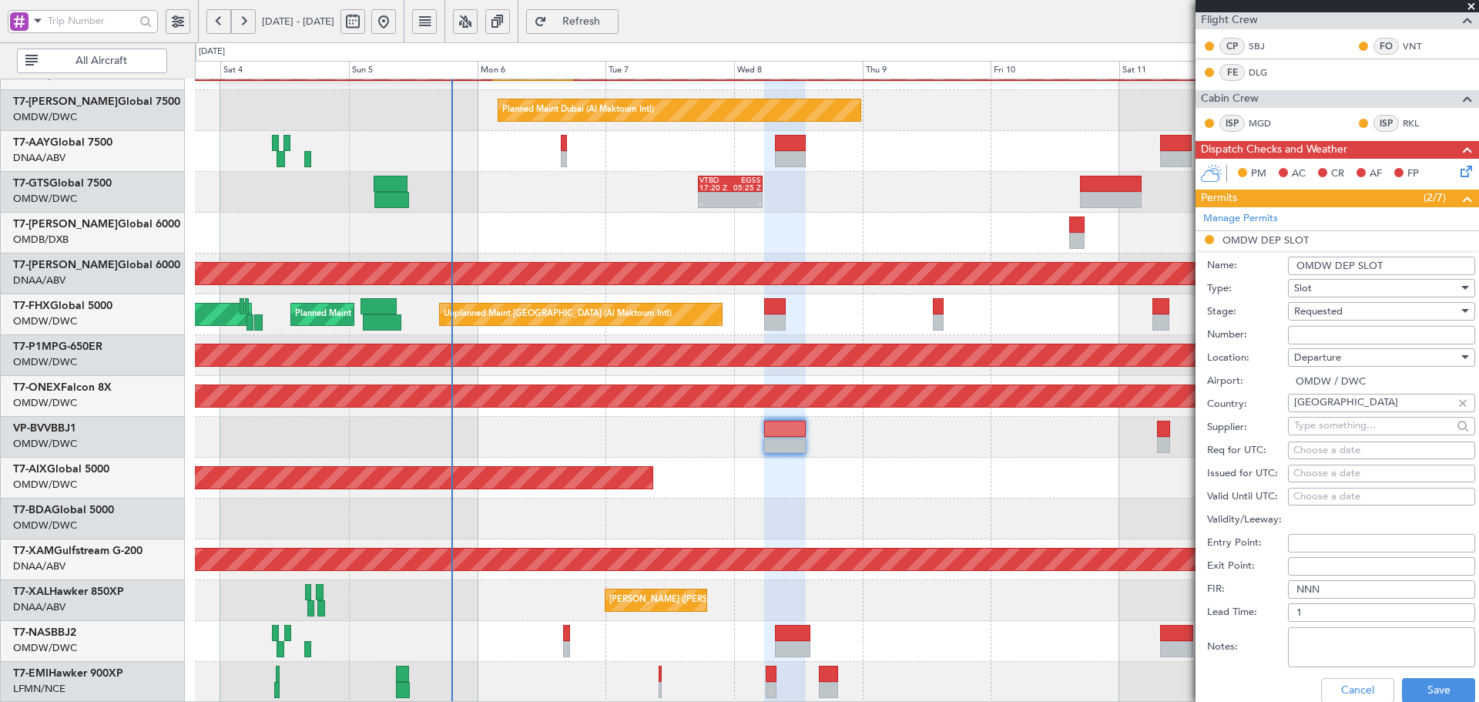
click at [1318, 310] on span "Requested" at bounding box center [1318, 311] width 49 height 14
click at [1322, 425] on span "Received OK" at bounding box center [1376, 427] width 162 height 23
click at [1322, 331] on input "Number:" at bounding box center [1381, 335] width 187 height 18
paste input "EJO154"
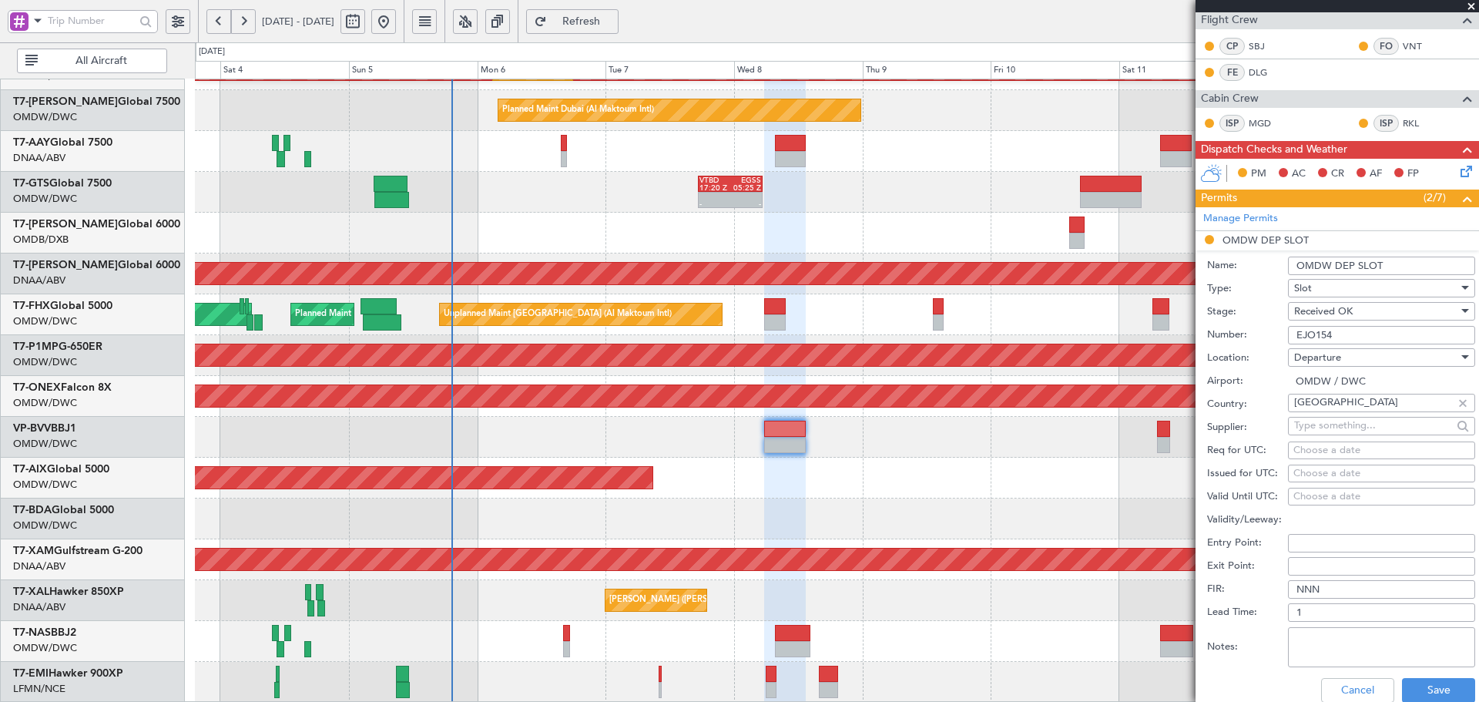
type input "EJO154"
click at [1302, 431] on input "text" at bounding box center [1373, 425] width 158 height 23
click at [1314, 457] on fb-calendar-cell "Choose a date" at bounding box center [1381, 450] width 187 height 18
click at [1314, 446] on div "Choose a date" at bounding box center [1381, 450] width 176 height 15
select select "10"
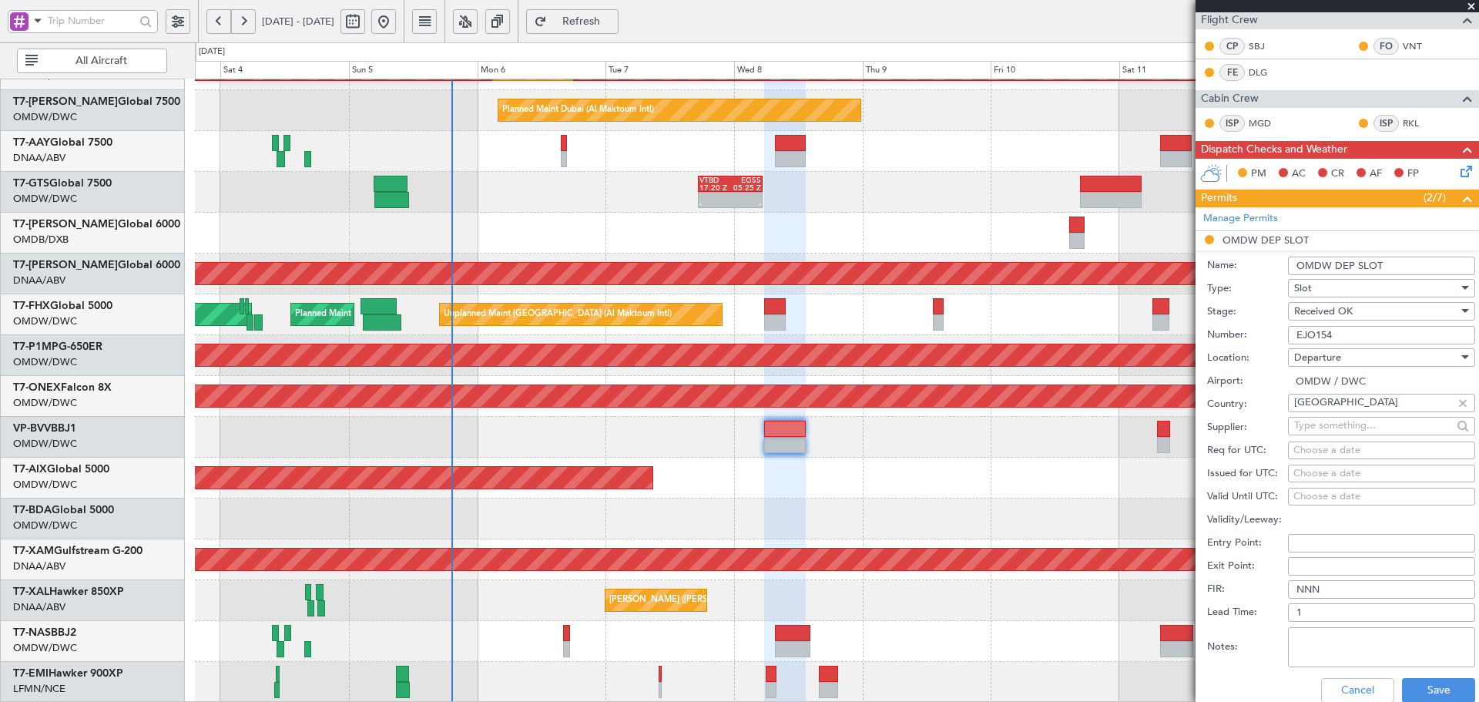
select select "2025"
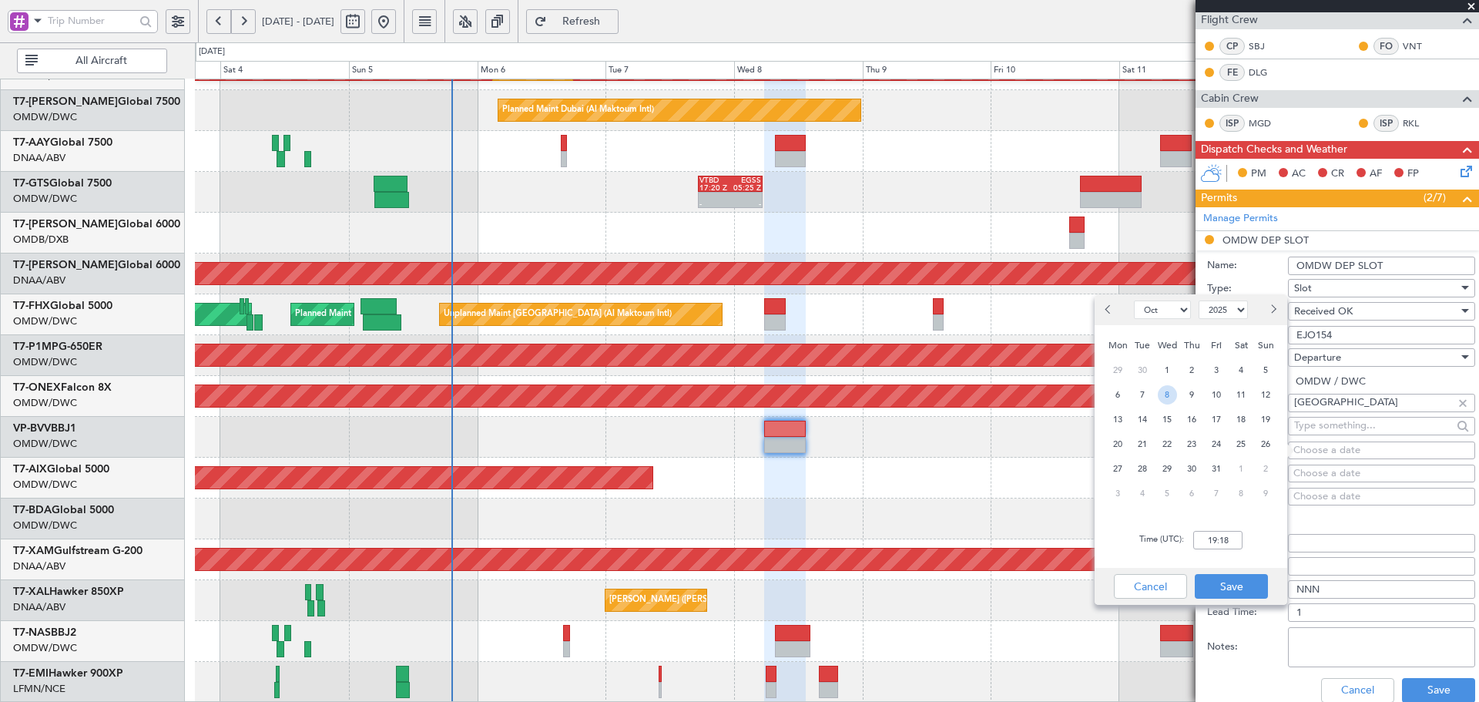
click at [1174, 396] on span "8" at bounding box center [1167, 394] width 19 height 19
click at [1207, 541] on input "00:00" at bounding box center [1217, 540] width 49 height 18
type input "06:00"
click at [1231, 583] on button "Save" at bounding box center [1230, 586] width 73 height 25
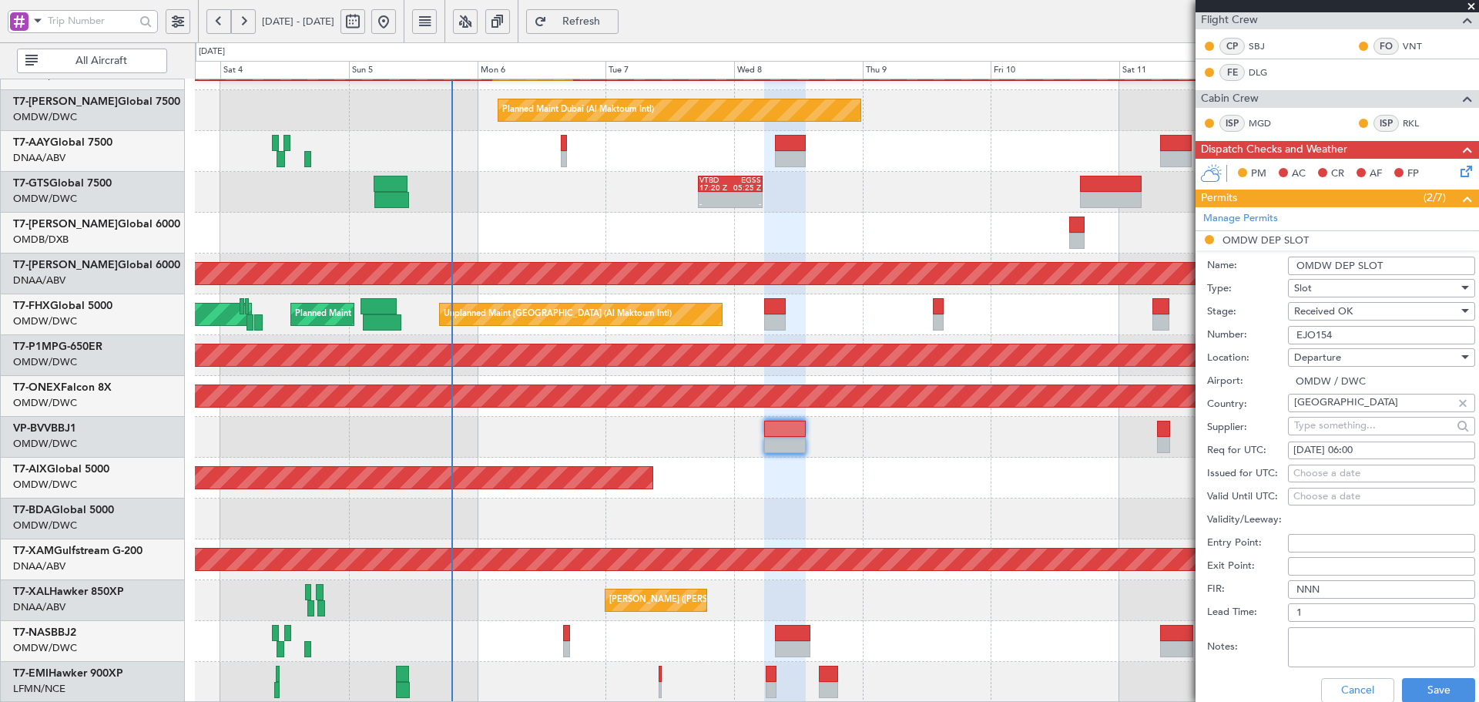
click at [1318, 472] on div "Choose a date" at bounding box center [1381, 473] width 176 height 15
select select "10"
select select "2025"
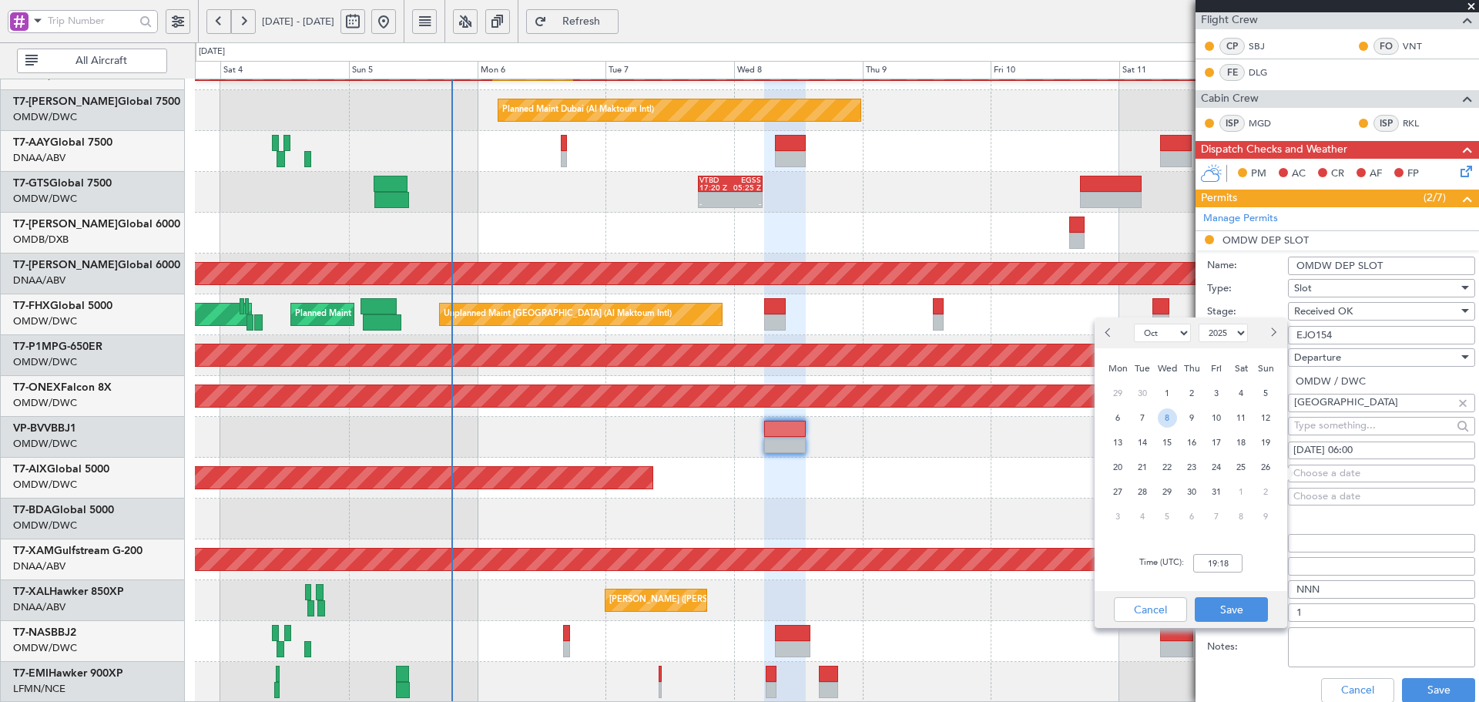
click at [1174, 417] on span "8" at bounding box center [1167, 417] width 19 height 19
click at [1212, 558] on input "00:00" at bounding box center [1217, 563] width 49 height 18
type input "06:00"
drag, startPoint x: 1228, startPoint y: 601, endPoint x: 1271, endPoint y: 622, distance: 47.9
click at [1229, 601] on button "Save" at bounding box center [1230, 609] width 73 height 25
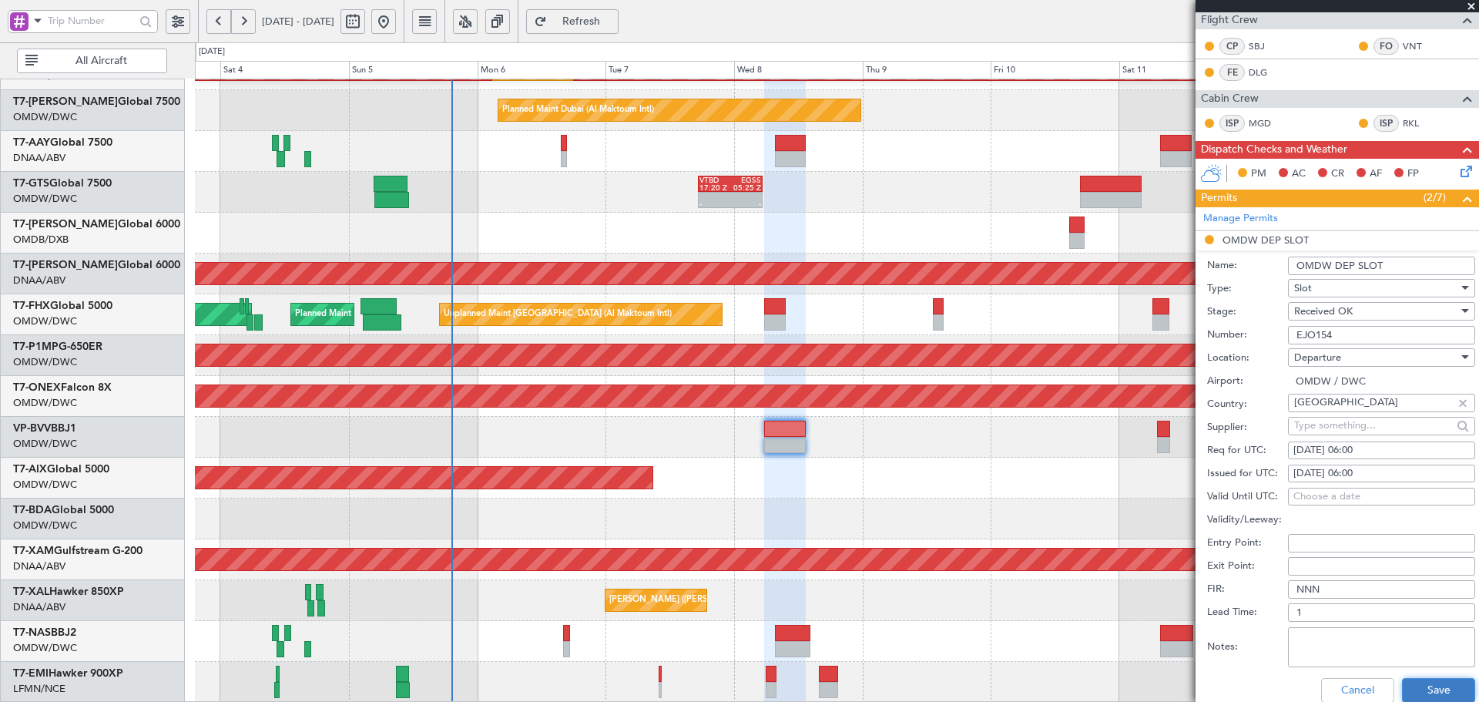
click at [1427, 686] on button "Save" at bounding box center [1438, 690] width 73 height 25
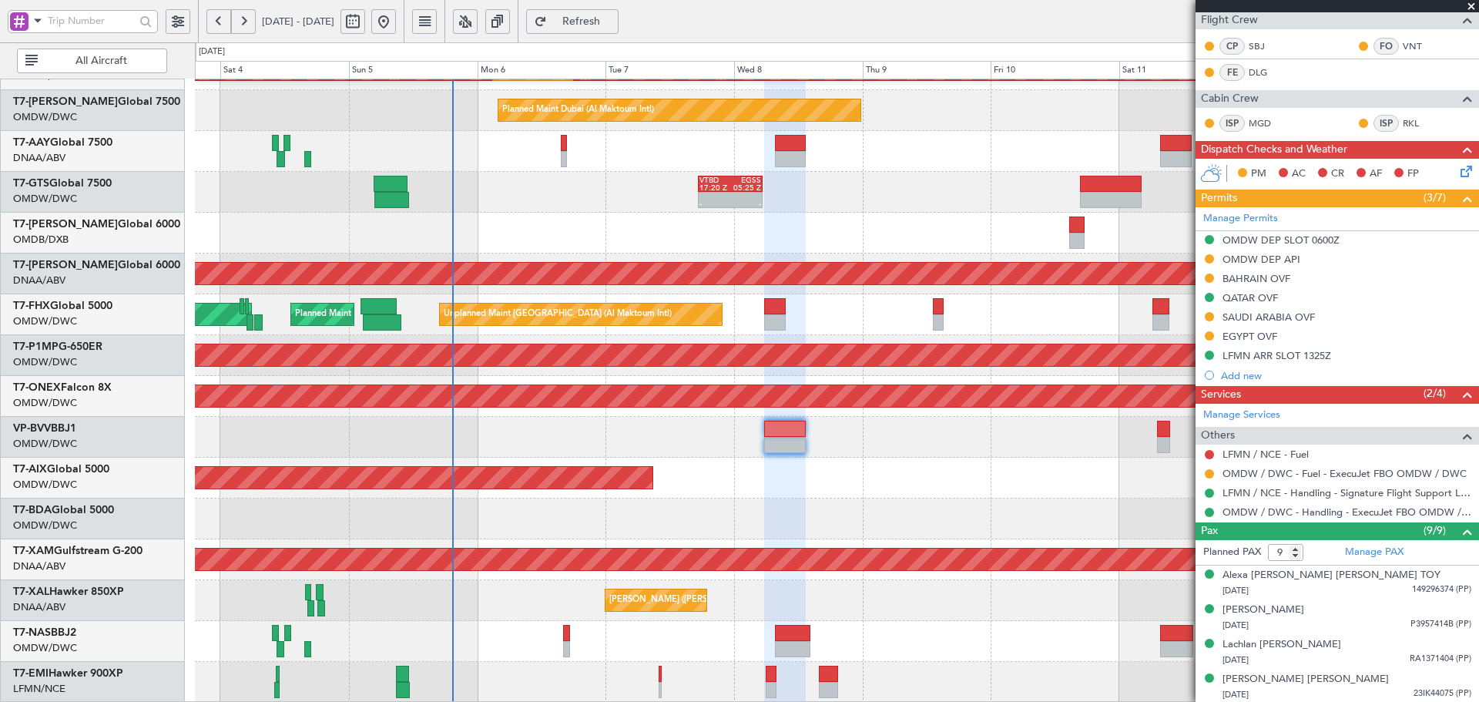
click at [1209, 258] on button at bounding box center [1208, 258] width 9 height 9
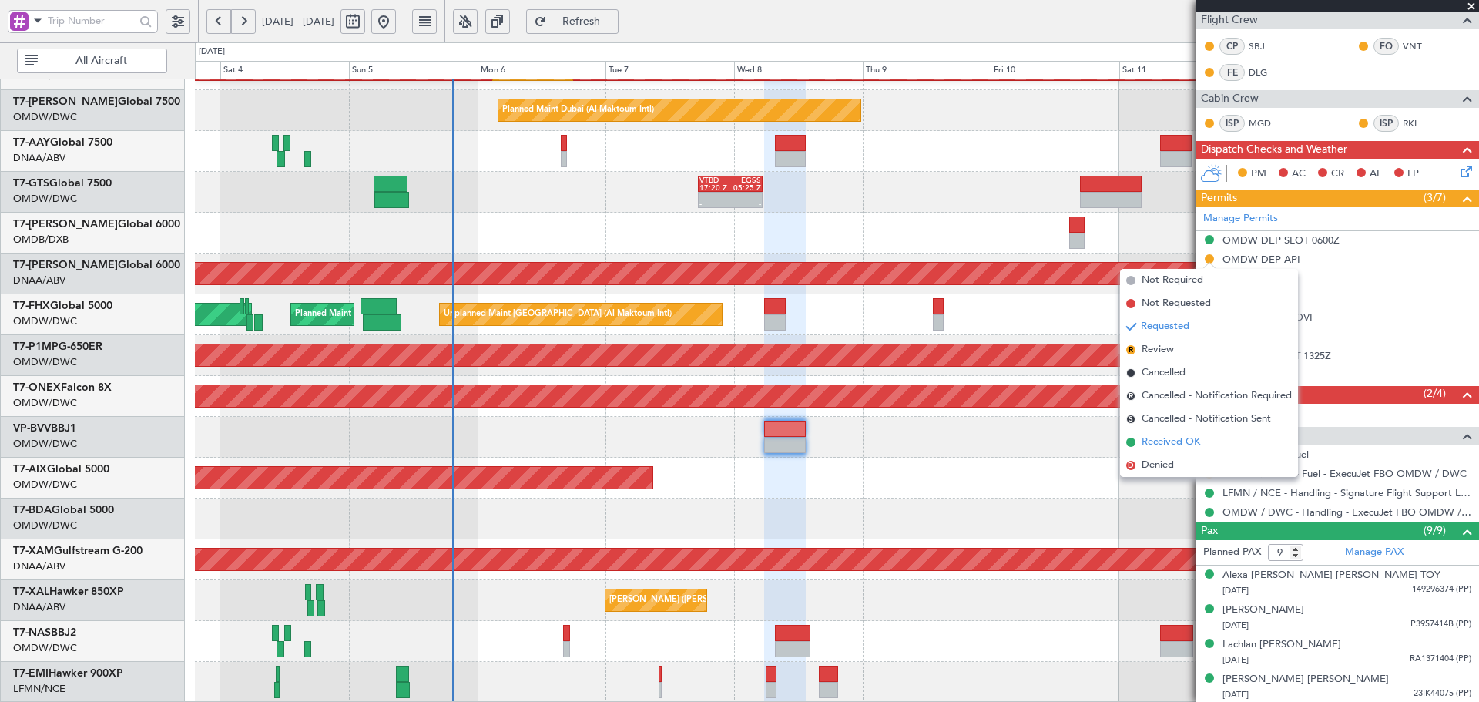
click at [1160, 433] on li "Received OK" at bounding box center [1209, 442] width 178 height 23
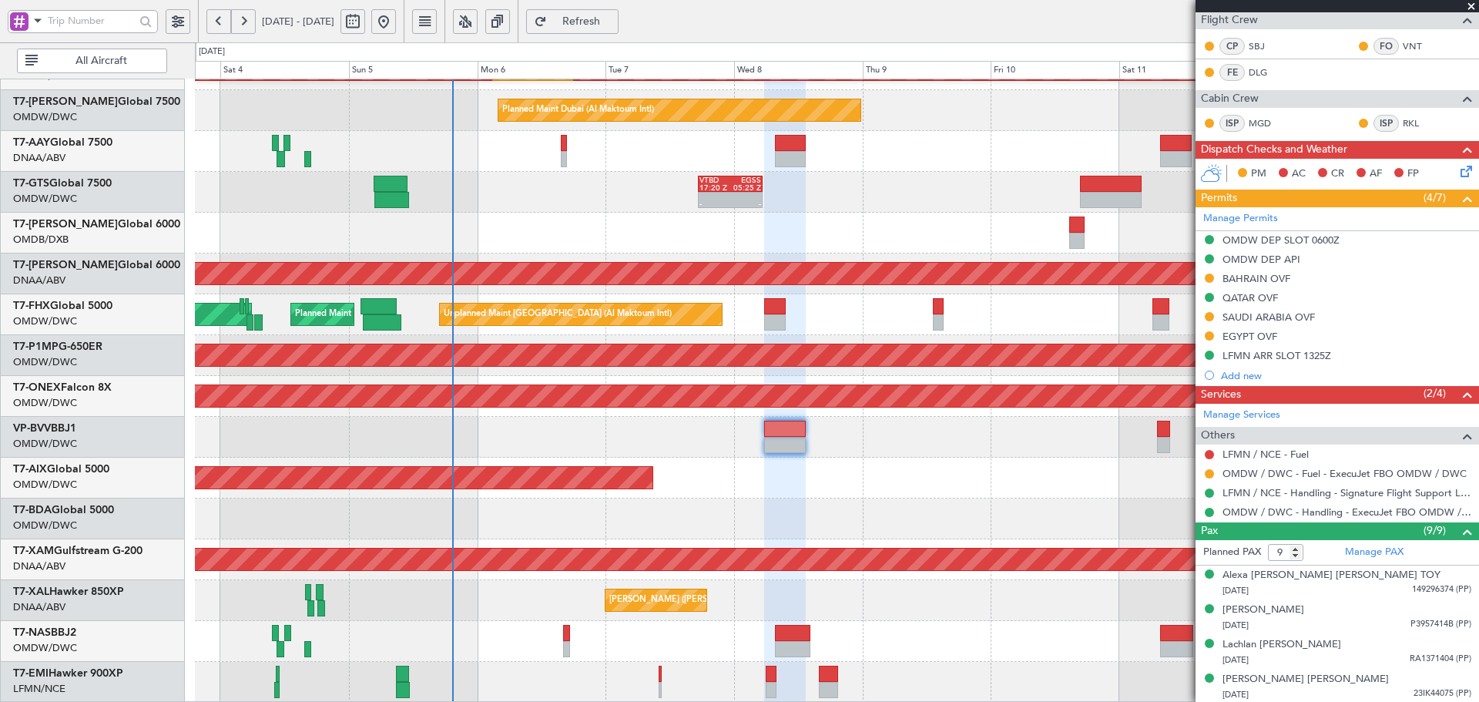
click at [613, 23] on span "Refresh" at bounding box center [581, 21] width 63 height 11
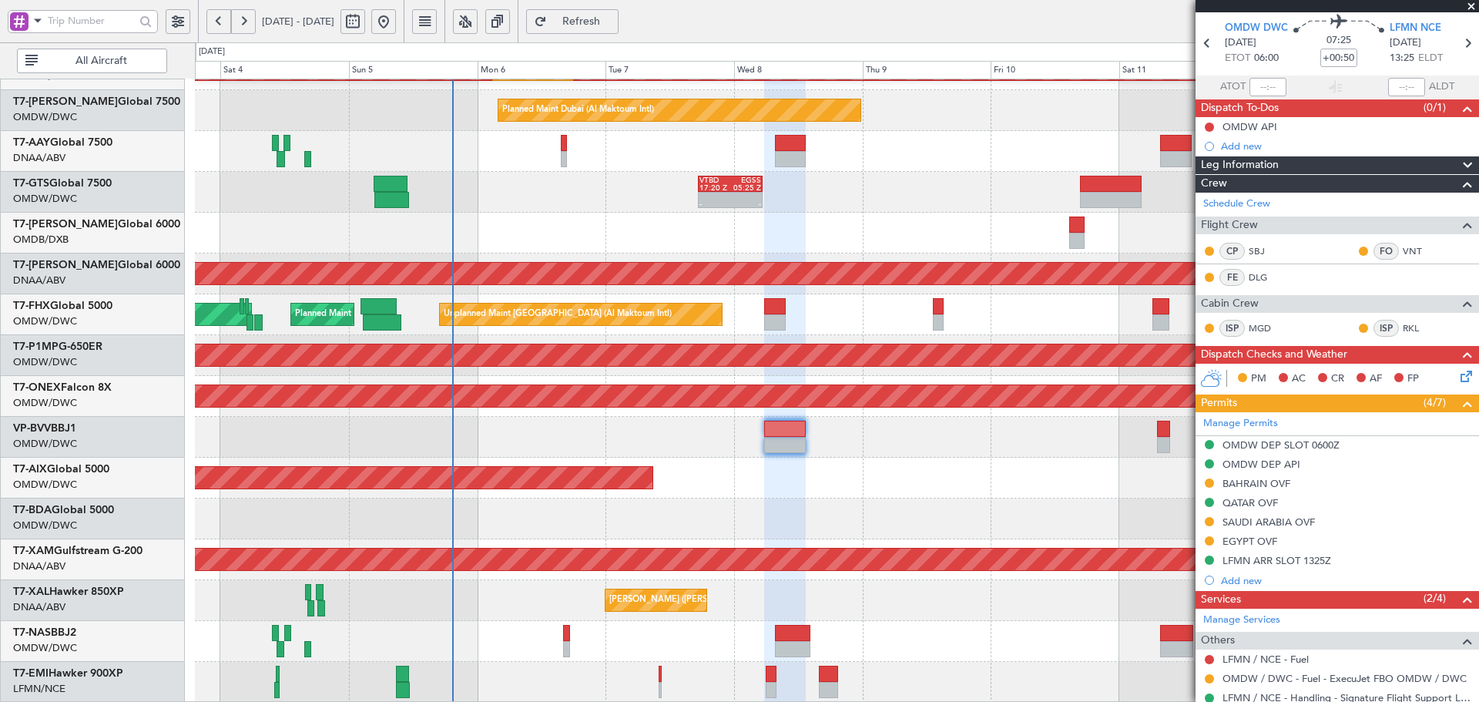
scroll to position [0, 0]
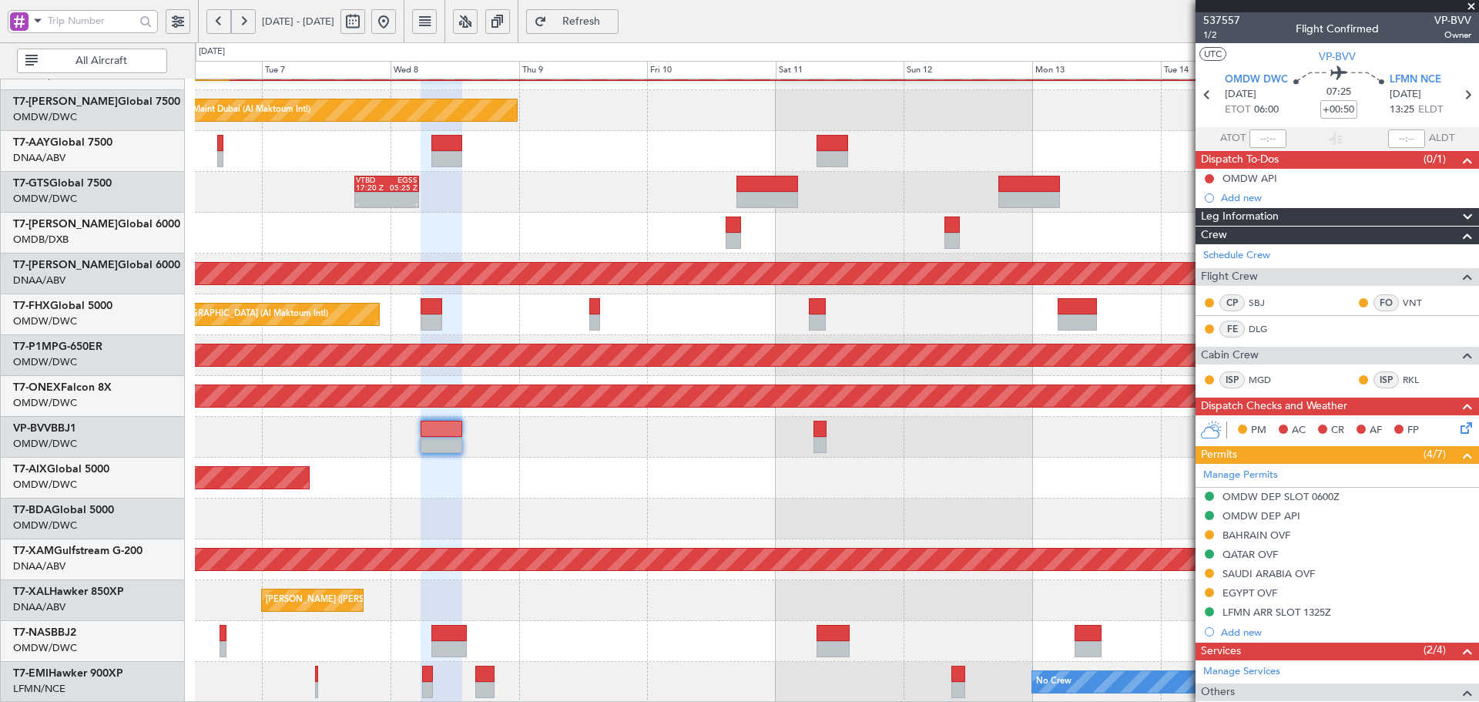
click at [572, 367] on div "Planned Maint Dubai (Al Maktoum Intl) Planned Maint [GEOGRAPHIC_DATA] (Al Makto…" at bounding box center [836, 253] width 1283 height 898
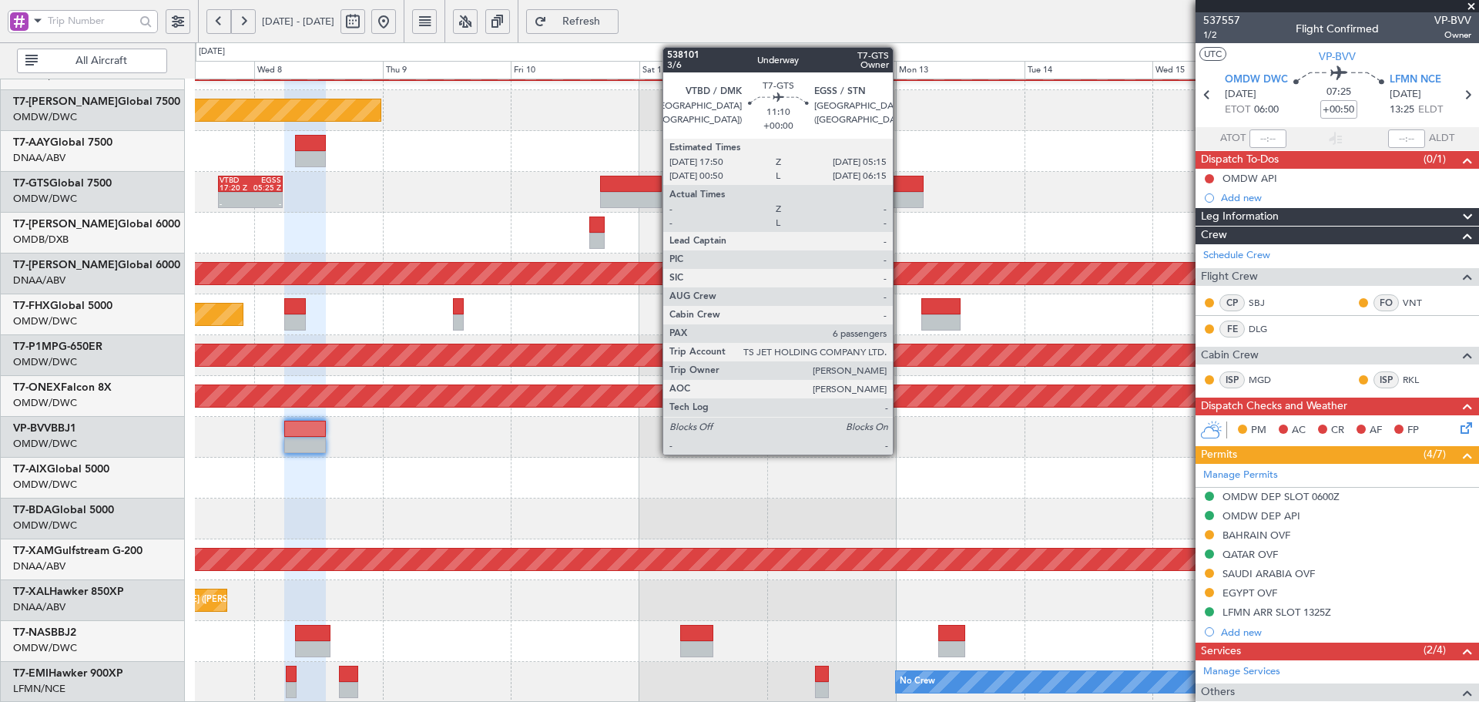
click at [895, 184] on div at bounding box center [893, 184] width 62 height 16
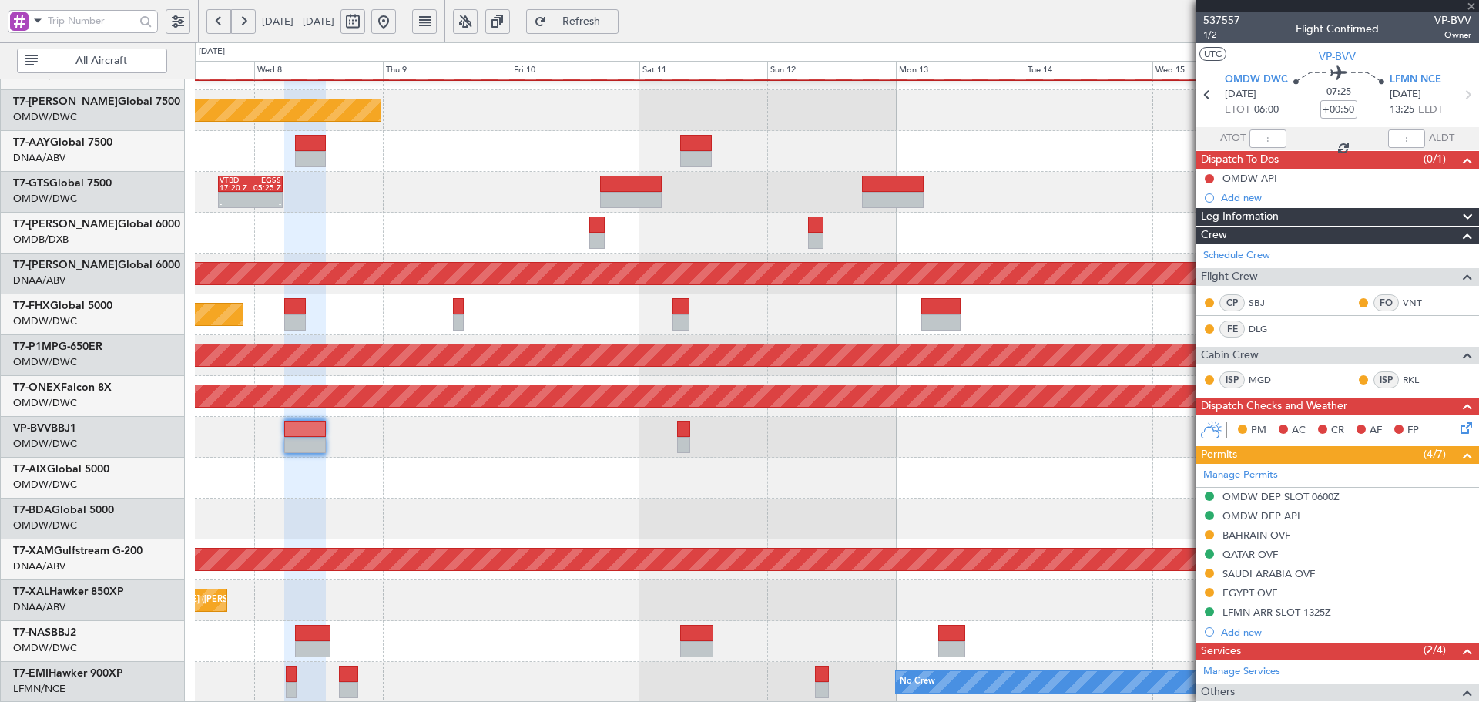
type input "6"
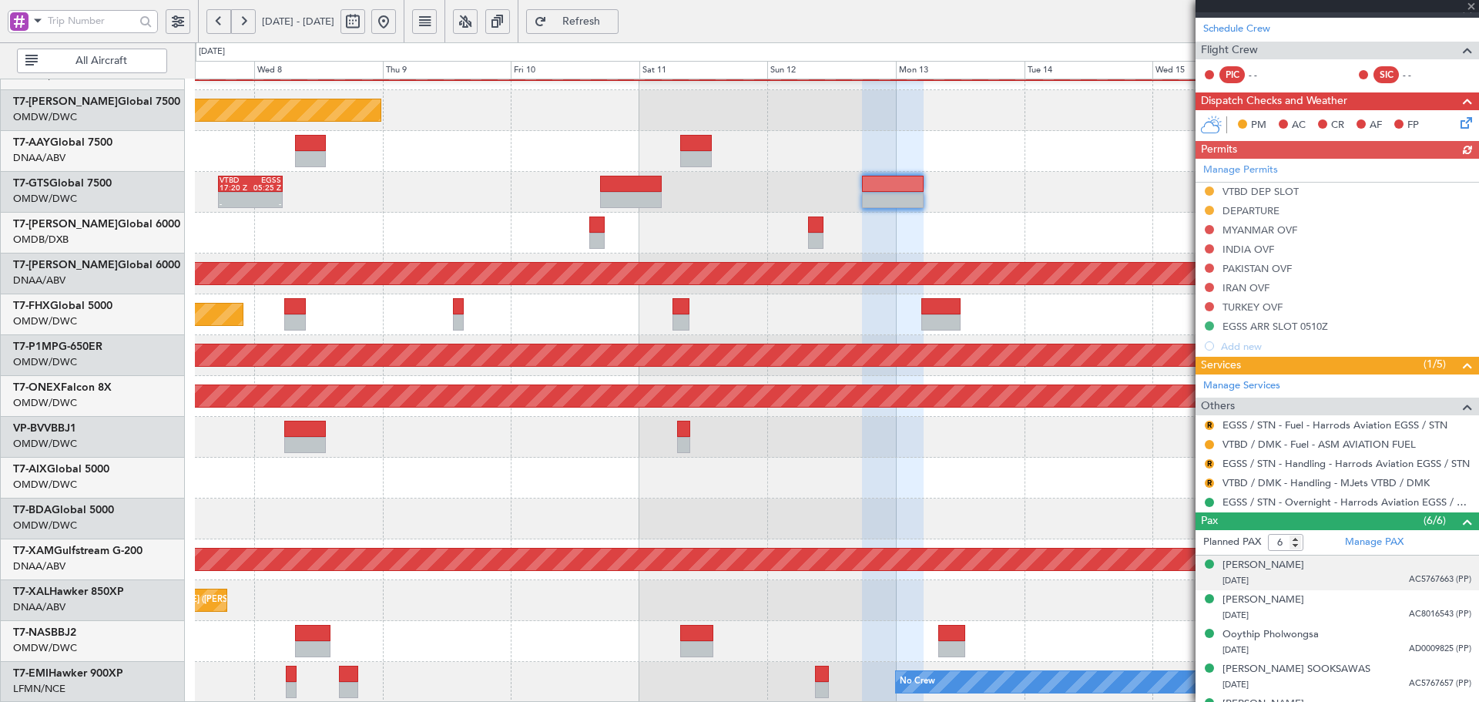
scroll to position [345, 0]
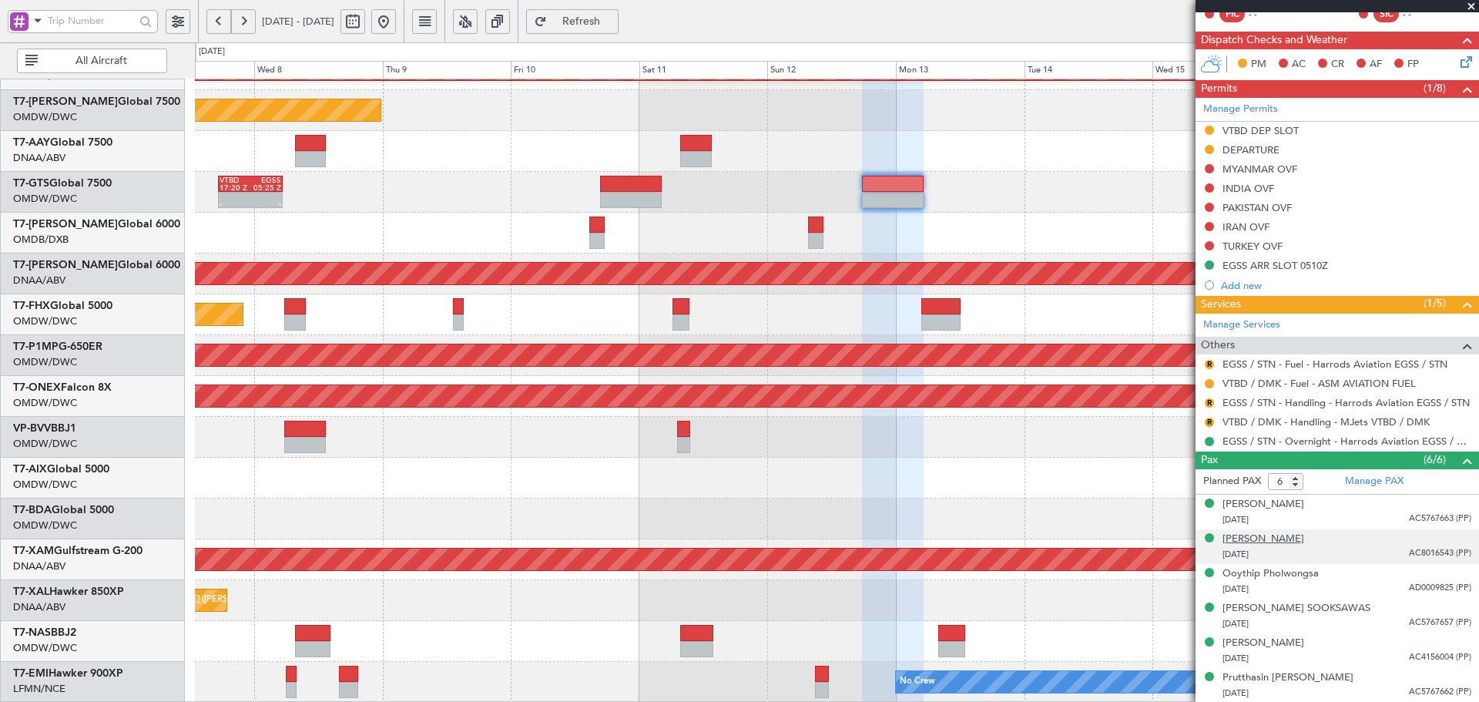
click at [1302, 535] on div "[PERSON_NAME]" at bounding box center [1263, 538] width 82 height 15
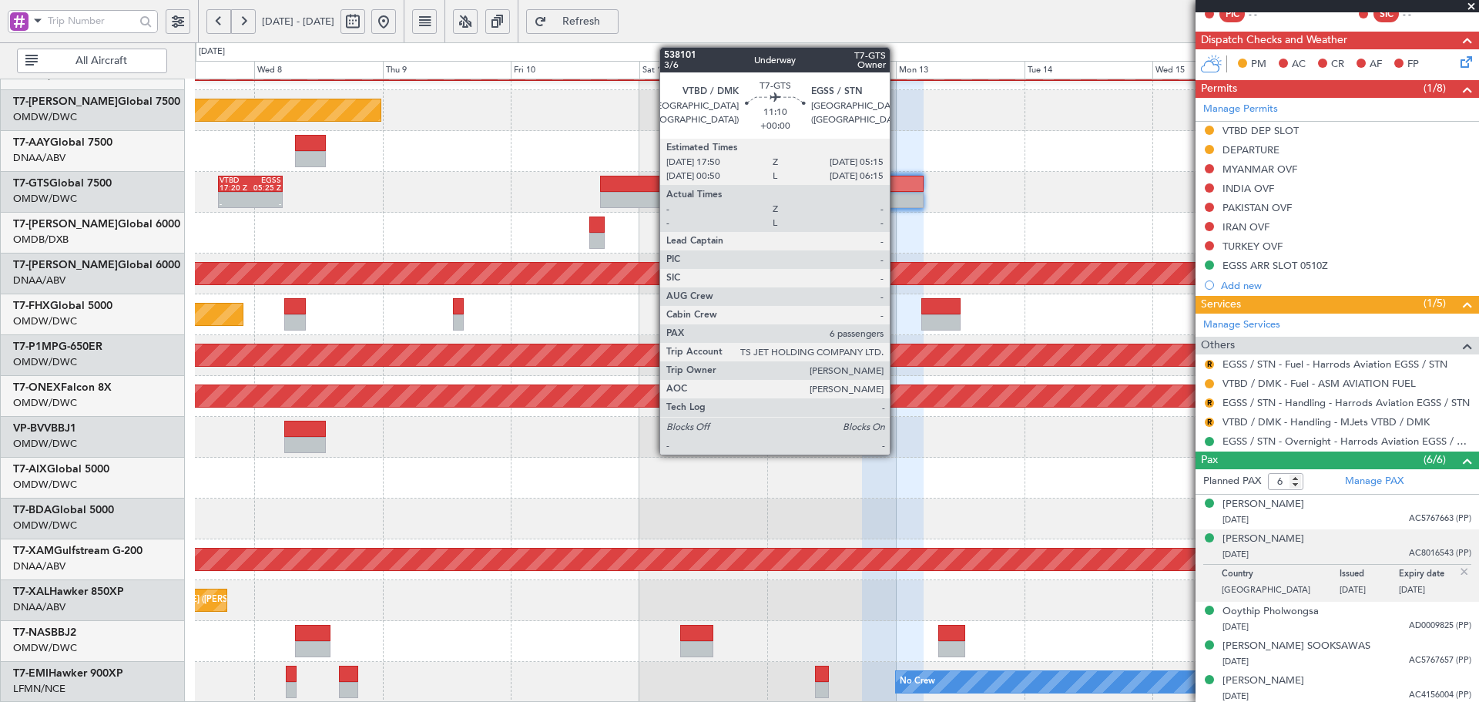
click at [896, 193] on div at bounding box center [893, 200] width 62 height 16
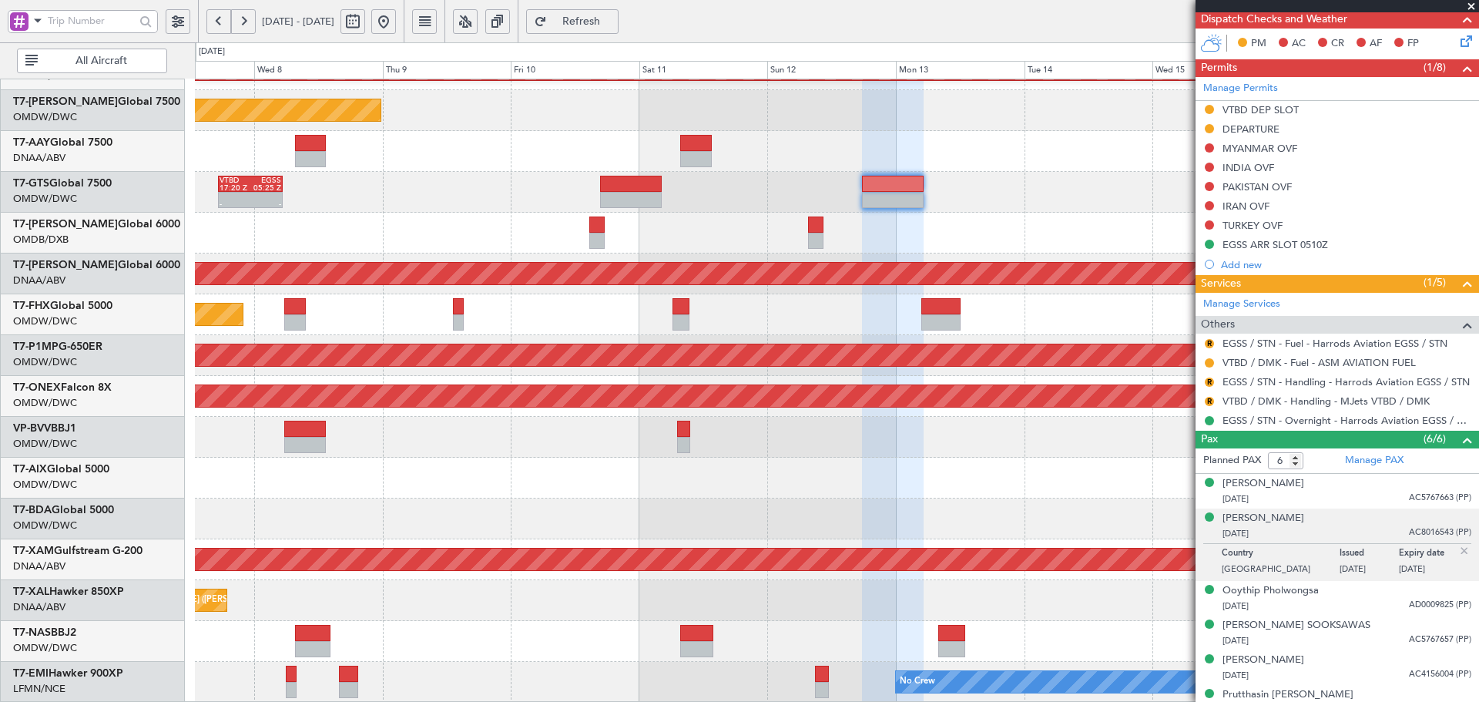
scroll to position [383, 0]
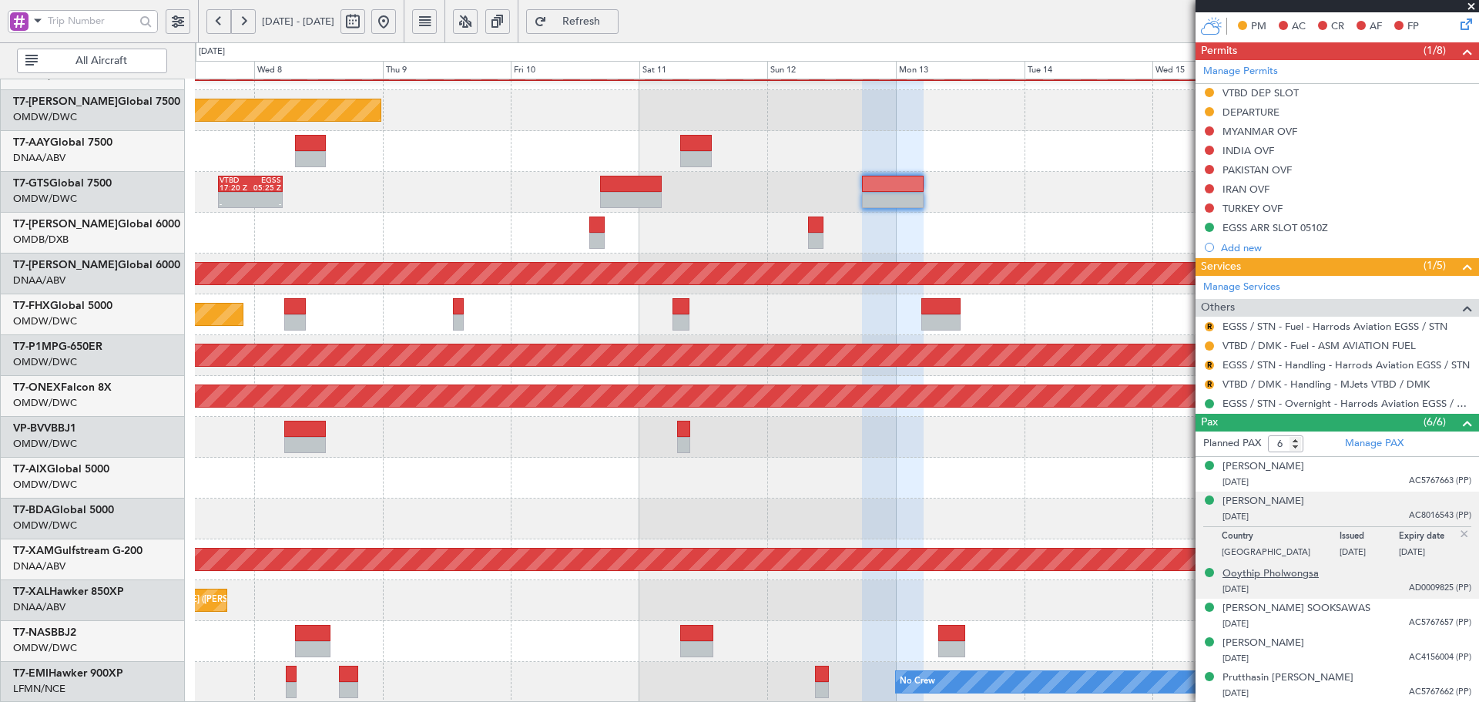
click at [1272, 573] on div "Ooythip Pholwongsa" at bounding box center [1270, 573] width 96 height 15
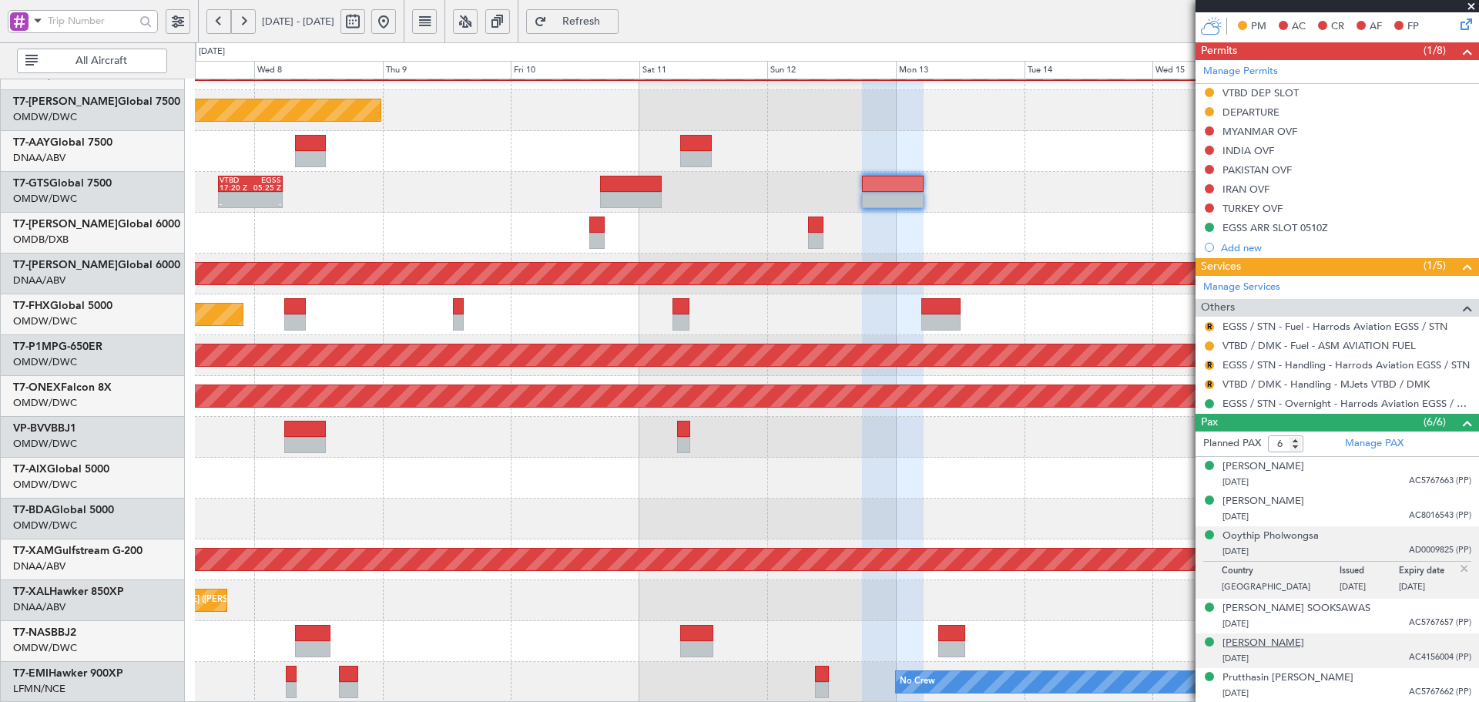
click at [1275, 645] on div "[PERSON_NAME]" at bounding box center [1263, 642] width 82 height 15
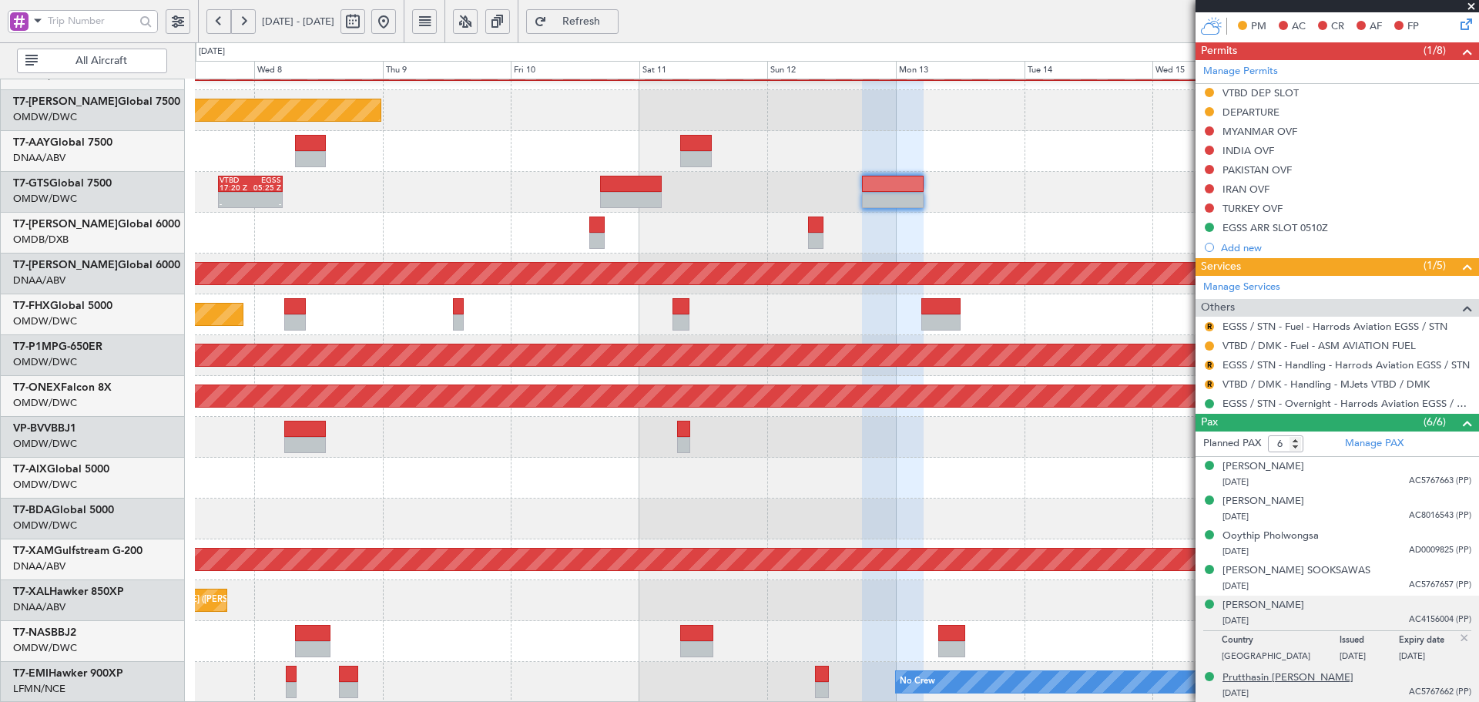
click at [1293, 676] on div "Prutthasin [PERSON_NAME]" at bounding box center [1287, 677] width 131 height 15
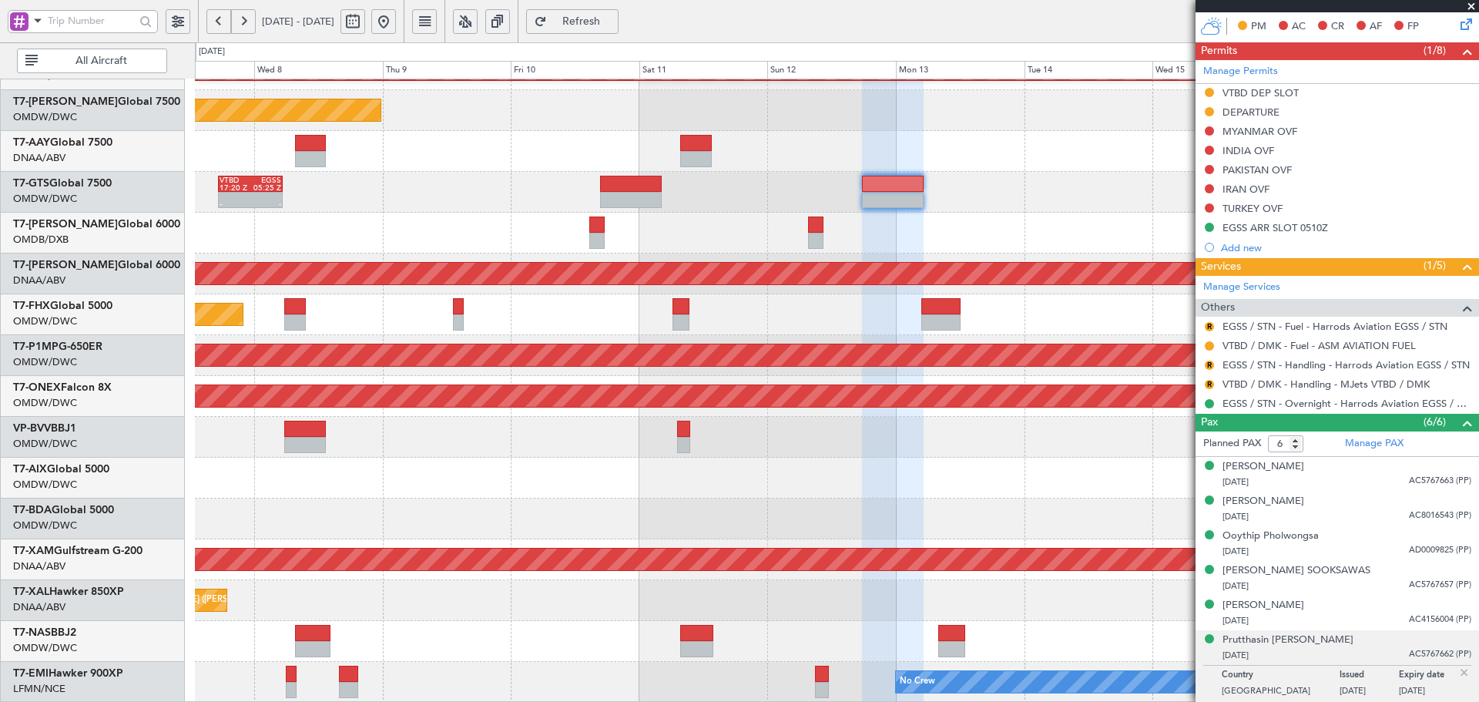
click at [613, 21] on span "Refresh" at bounding box center [581, 21] width 63 height 11
click at [1304, 470] on div "[PERSON_NAME]" at bounding box center [1263, 466] width 82 height 15
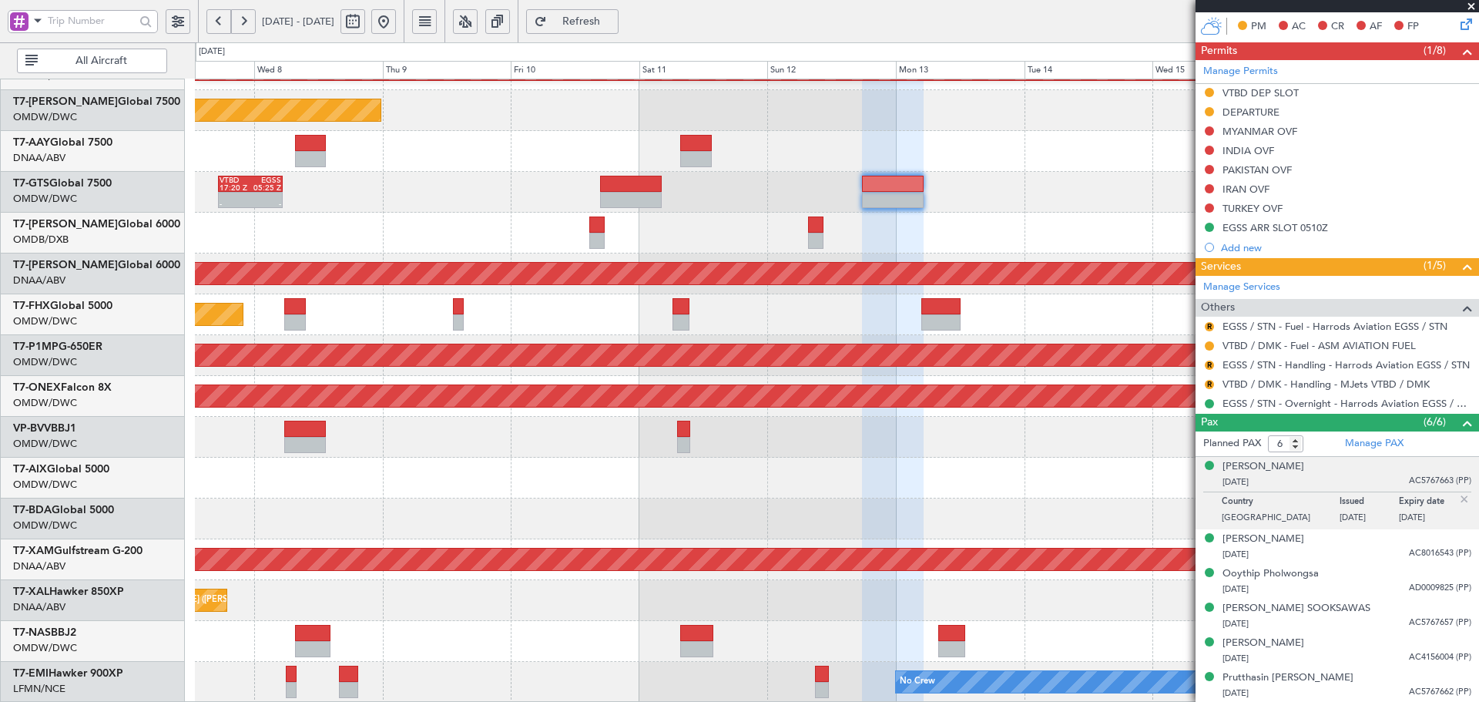
click at [613, 23] on span "Refresh" at bounding box center [581, 21] width 63 height 11
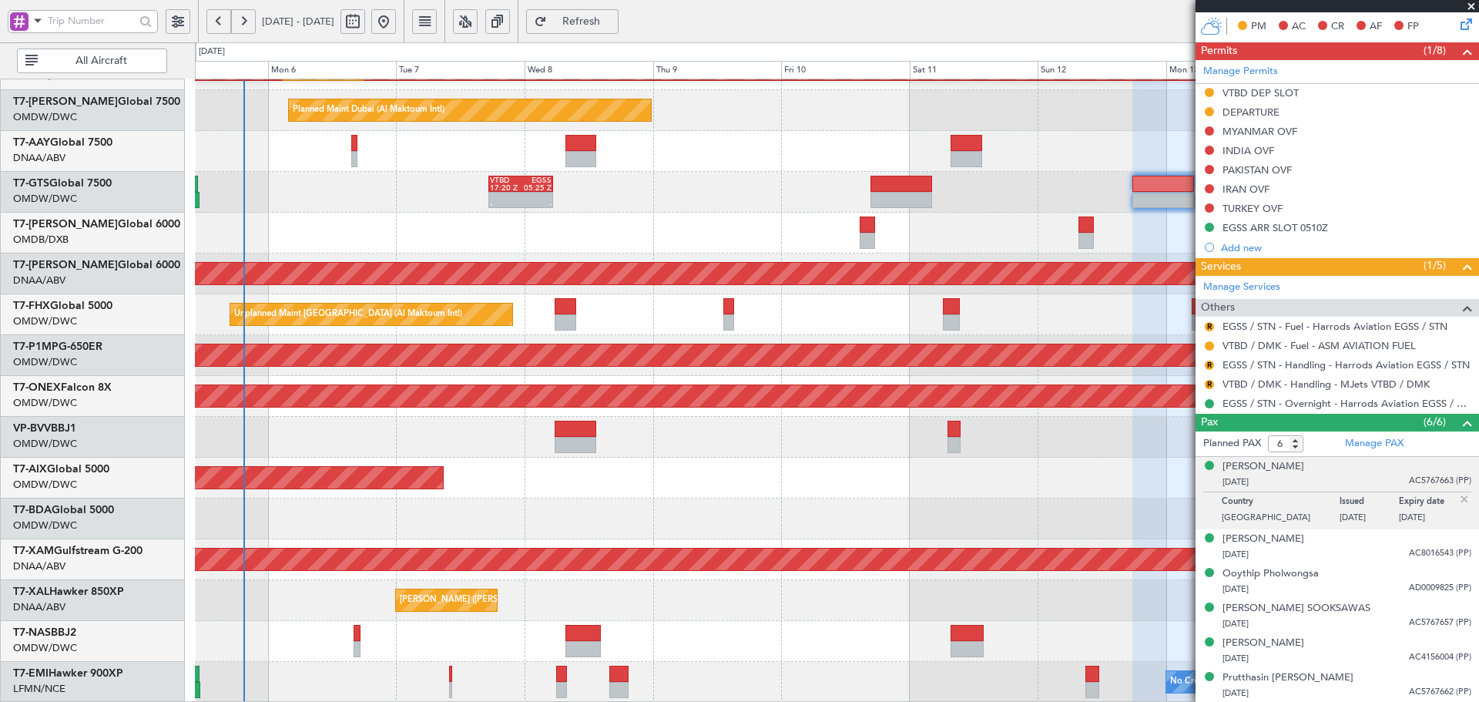
click at [789, 517] on div "Planned Maint Dubai (Al Maktoum Intl) Planned Maint [GEOGRAPHIC_DATA] (Al Makto…" at bounding box center [836, 253] width 1283 height 898
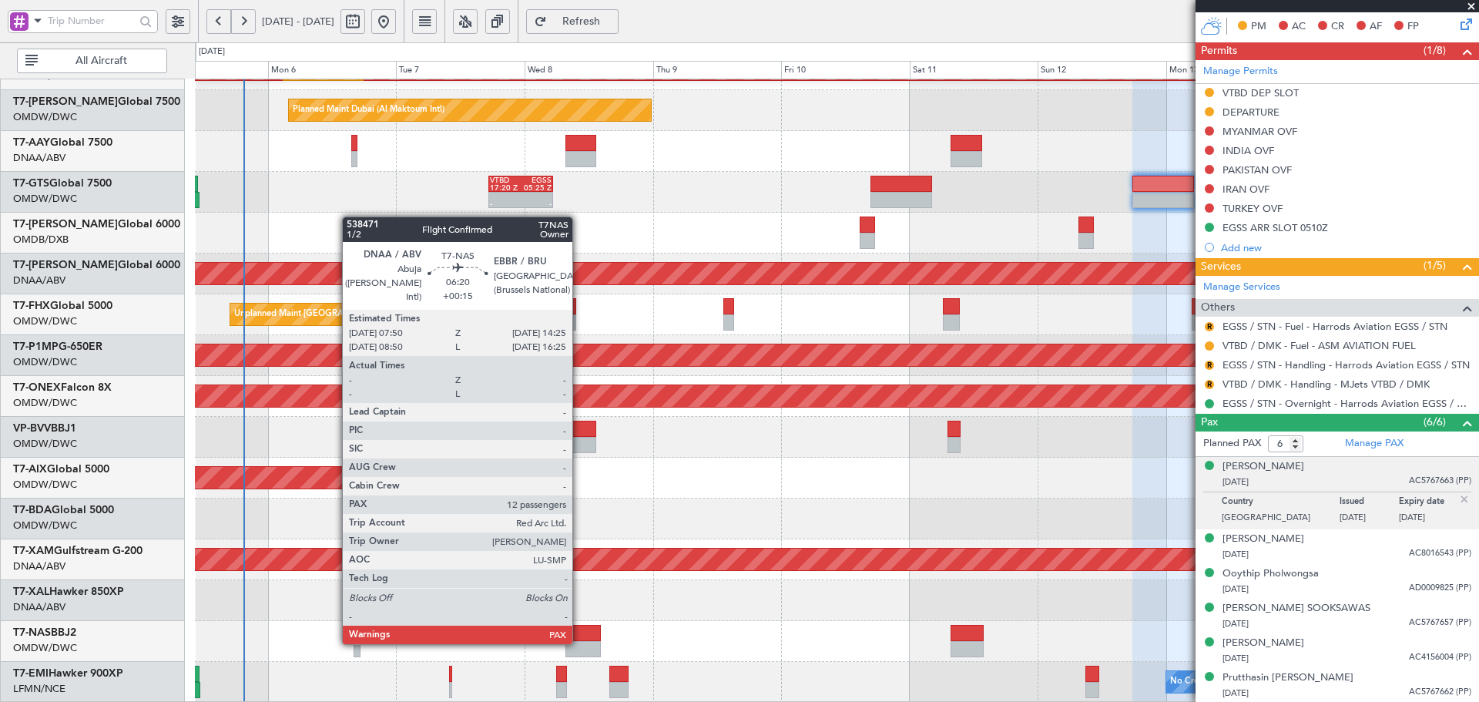
click at [579, 642] on div at bounding box center [582, 649] width 35 height 16
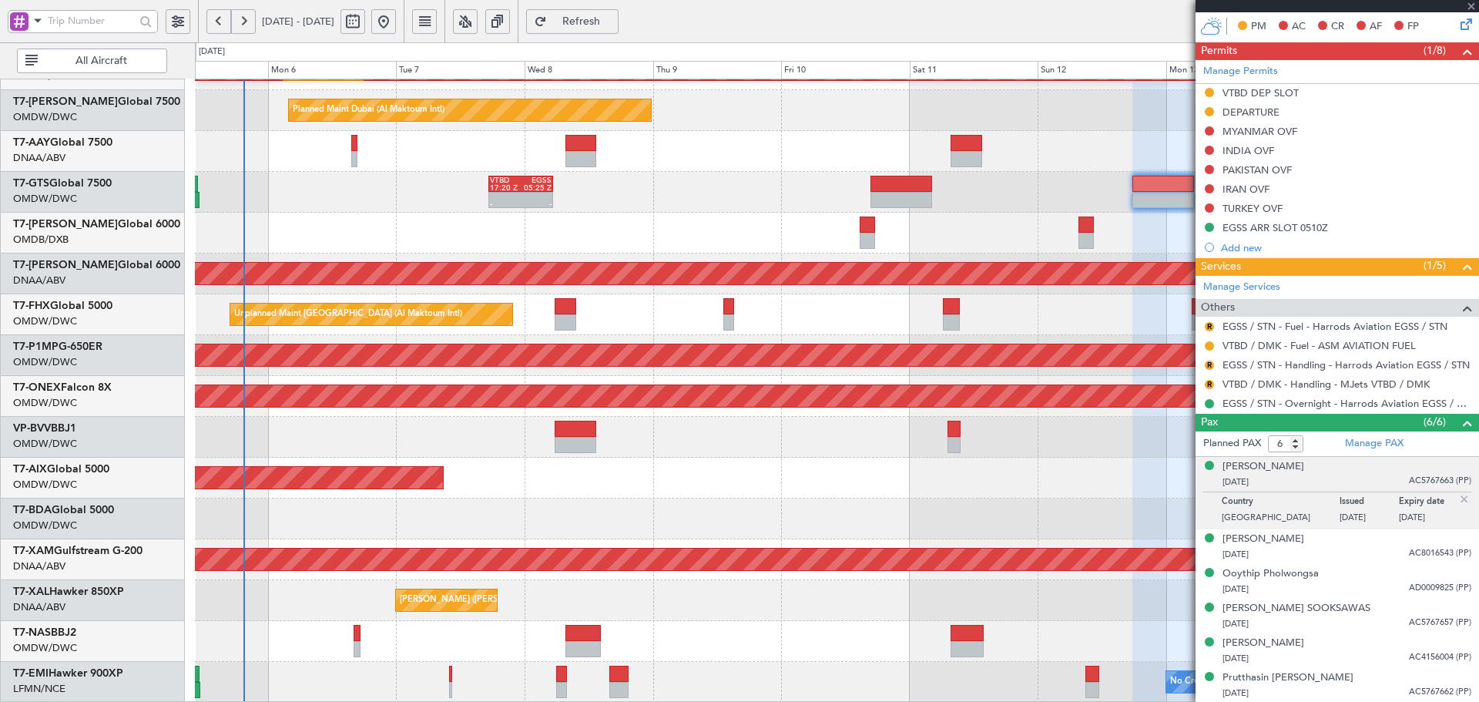
type input "+00:15"
type input "12"
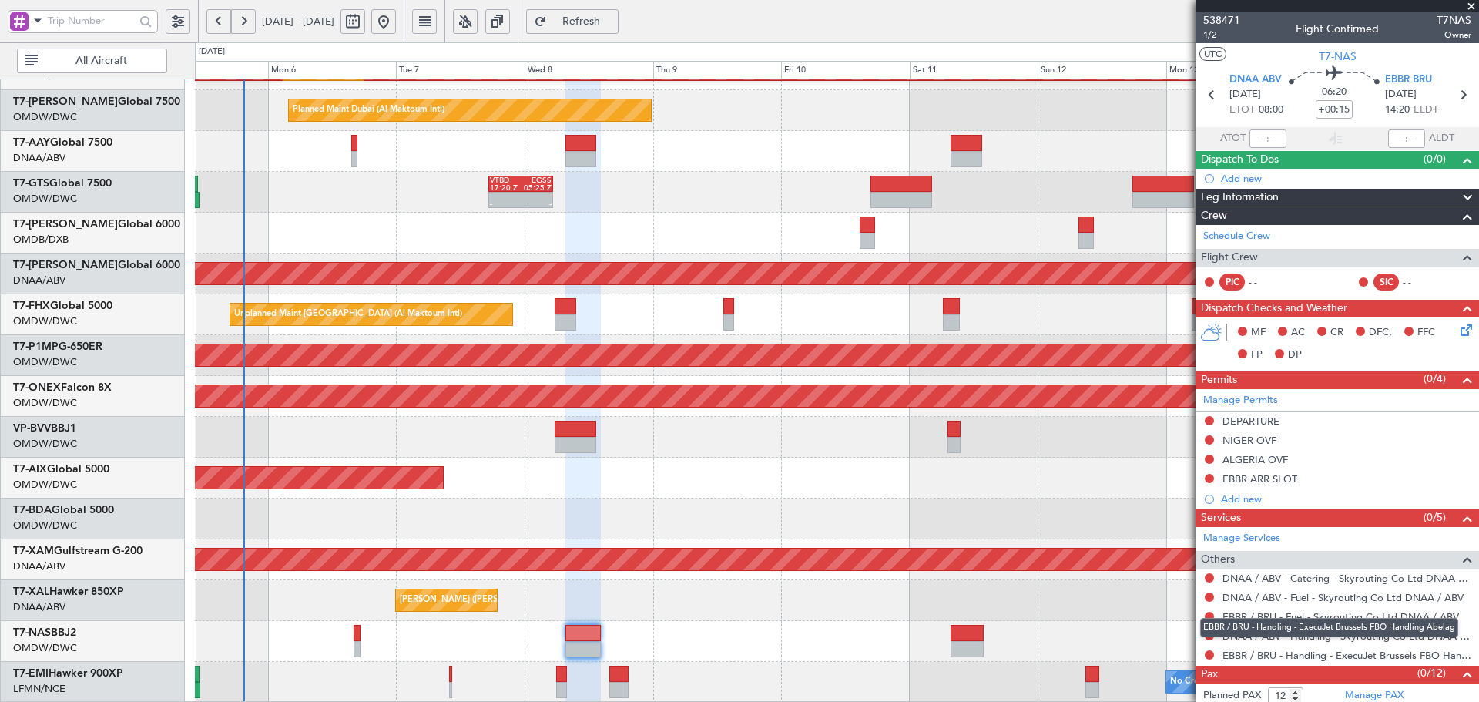
click at [1271, 653] on link "EBBR / BRU - Handling - ExecuJet Brussels FBO Handling Abelag" at bounding box center [1346, 654] width 249 height 13
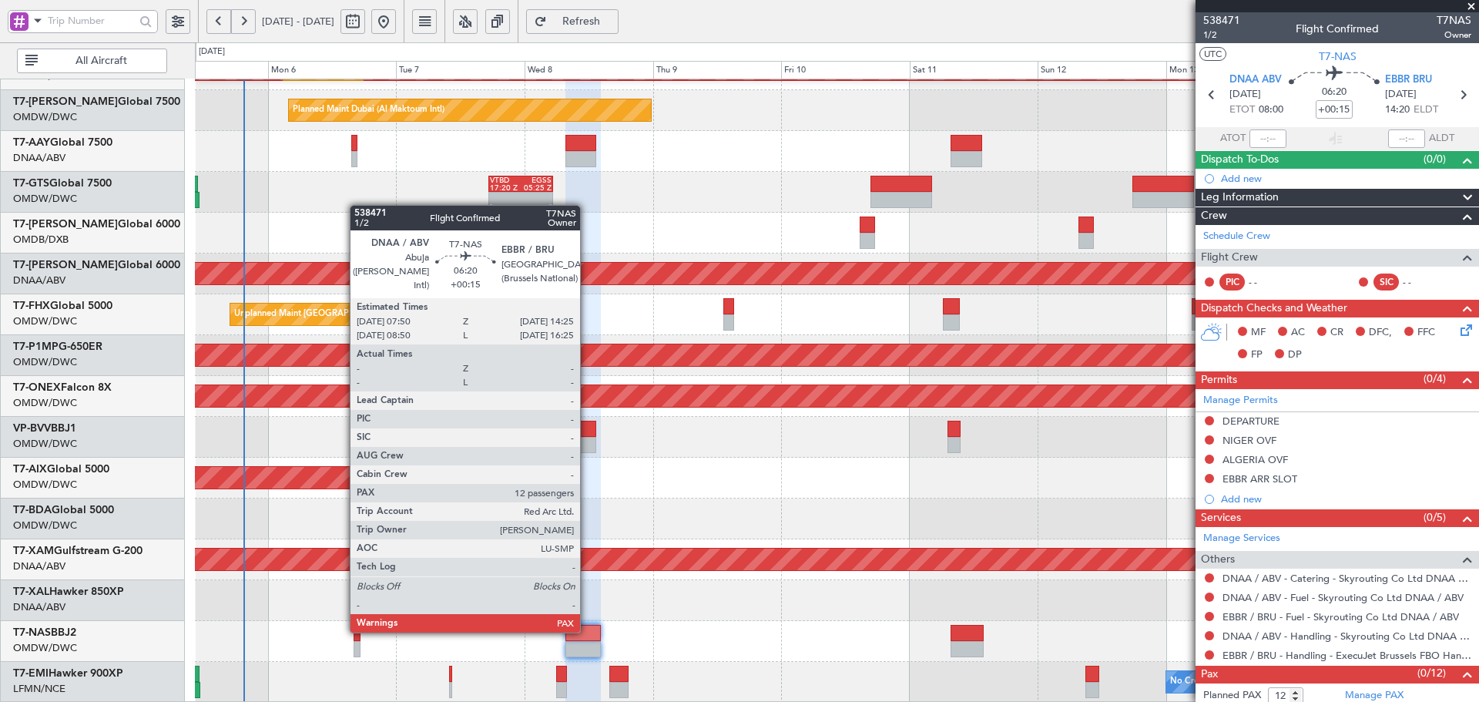
click at [587, 631] on div at bounding box center [582, 633] width 35 height 16
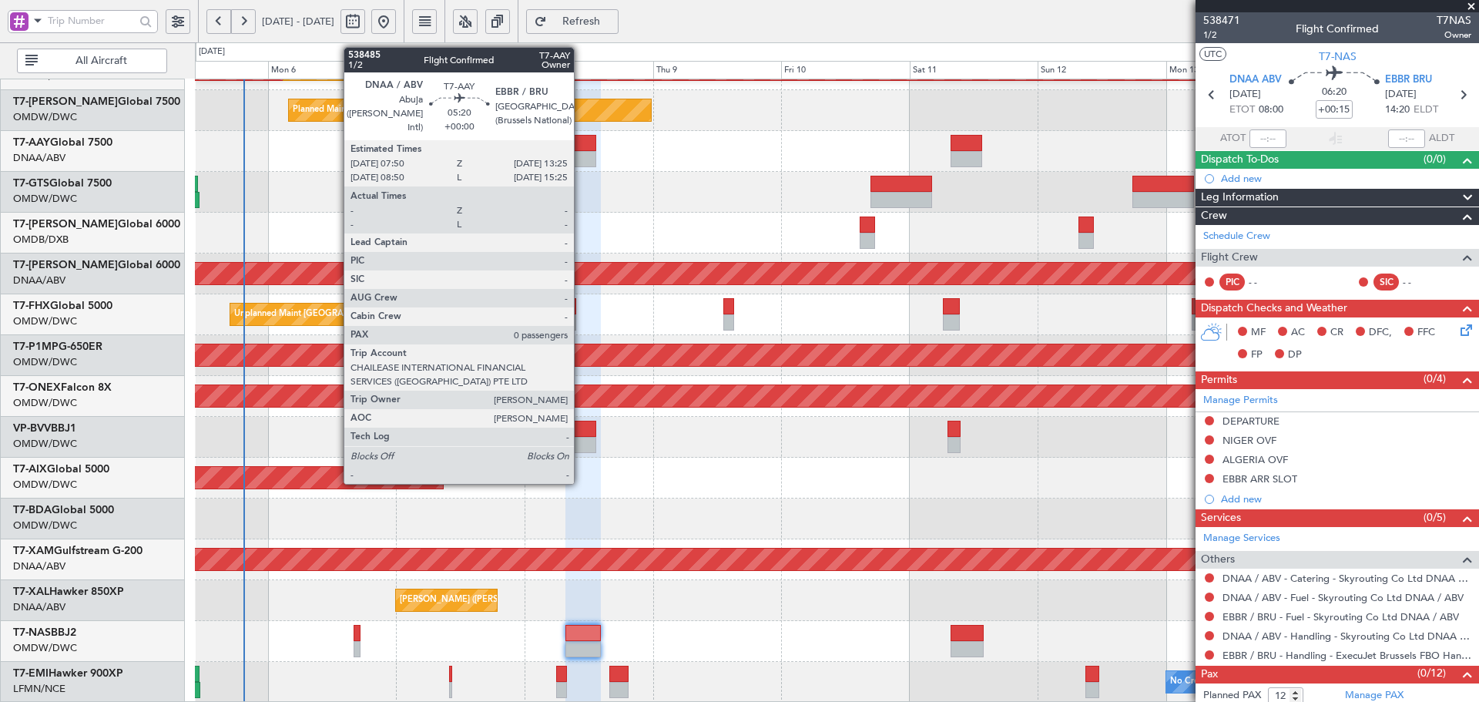
click at [581, 146] on div at bounding box center [580, 143] width 30 height 16
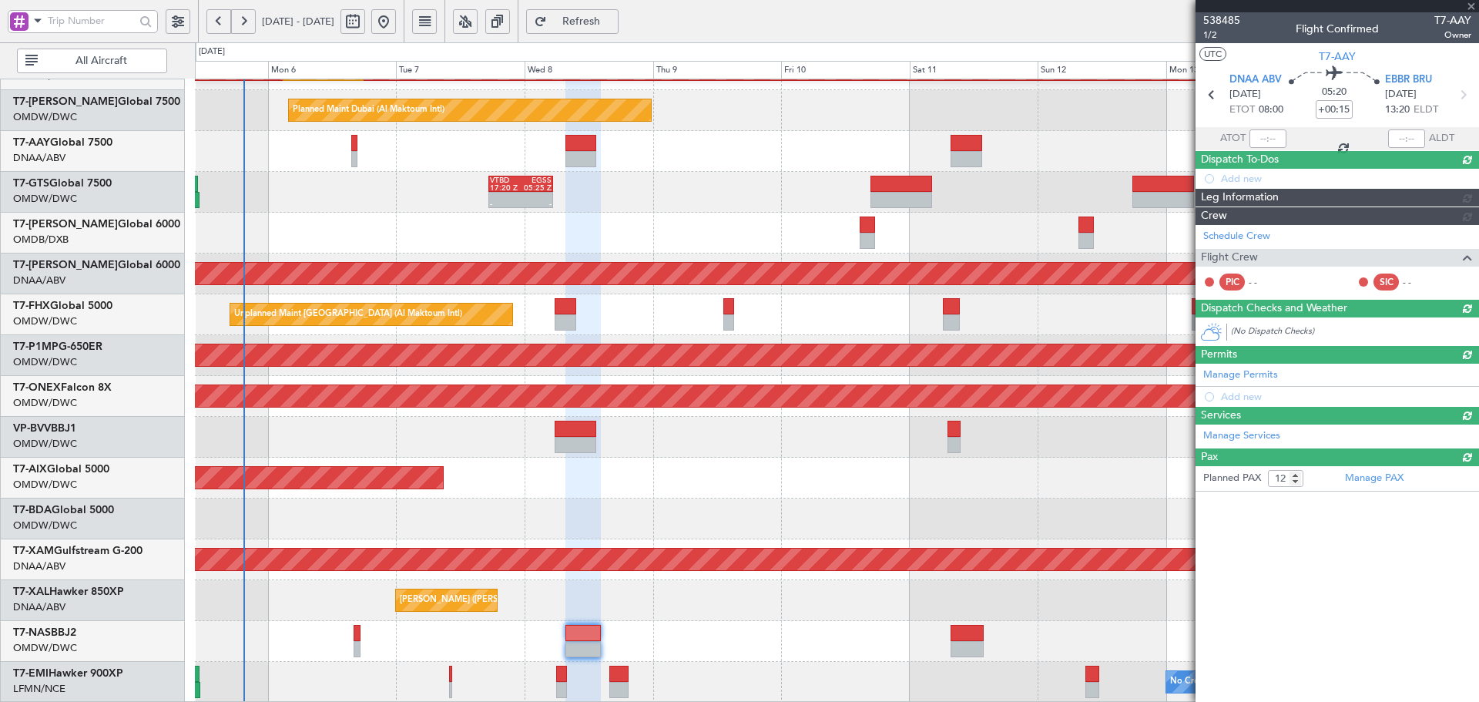
type input "0"
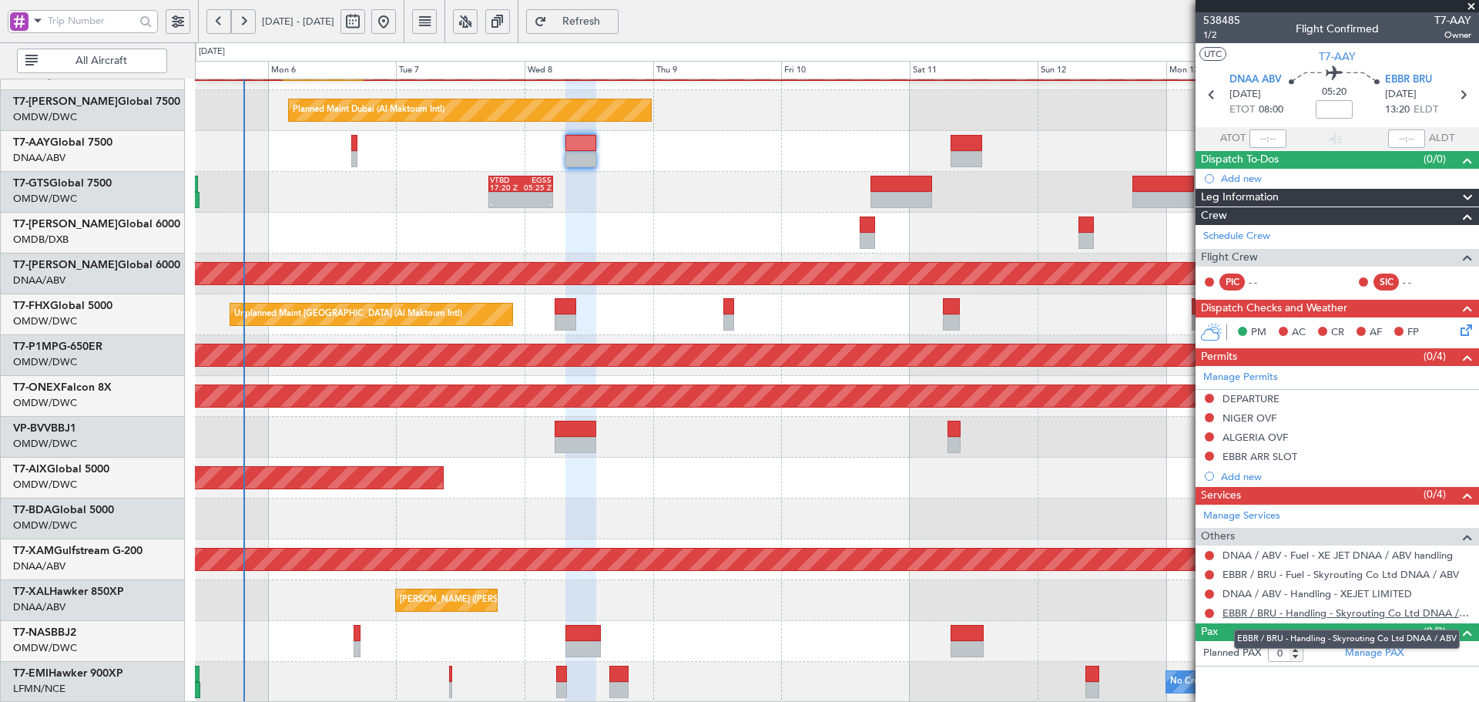
click at [1422, 613] on link "EBBR / BRU - Handling - Skyrouting Co Ltd DNAA / ABV" at bounding box center [1346, 612] width 249 height 13
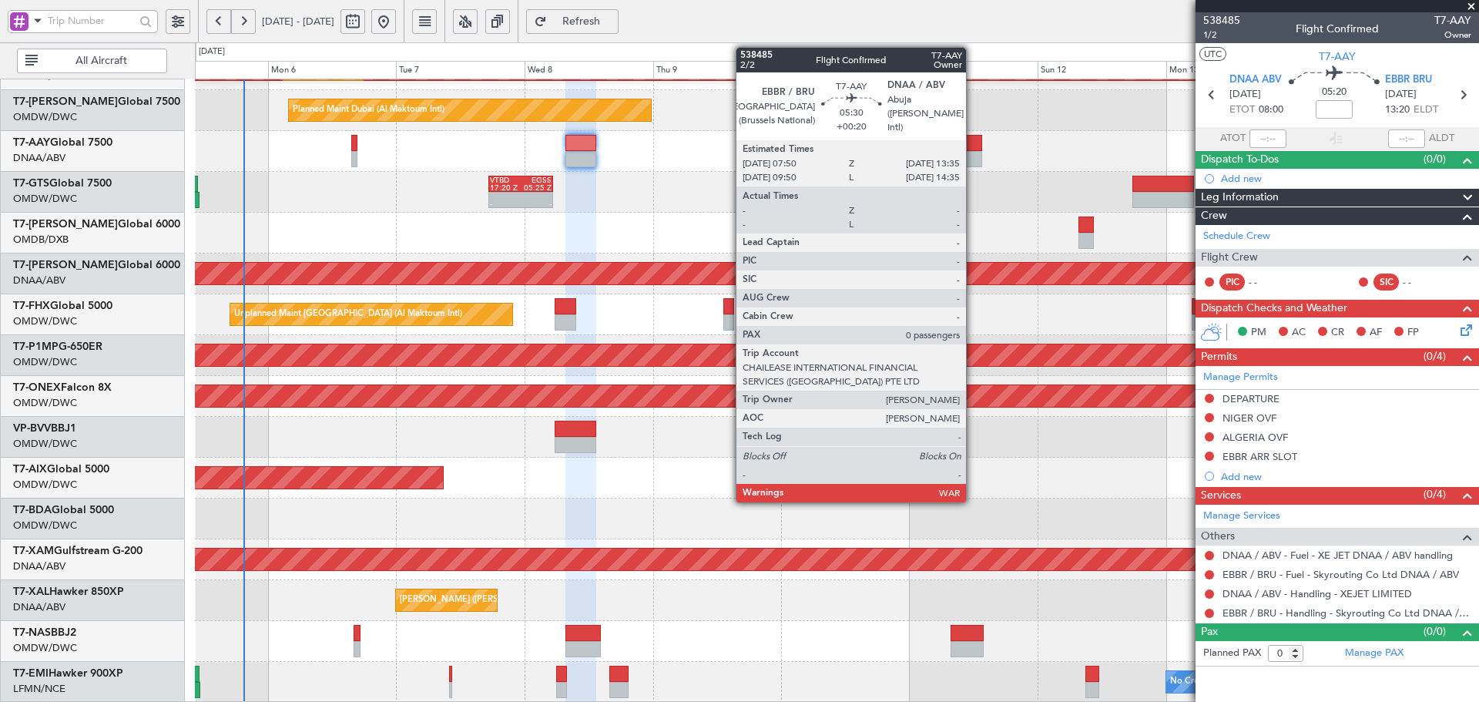
click at [970, 149] on div at bounding box center [965, 143] width 31 height 16
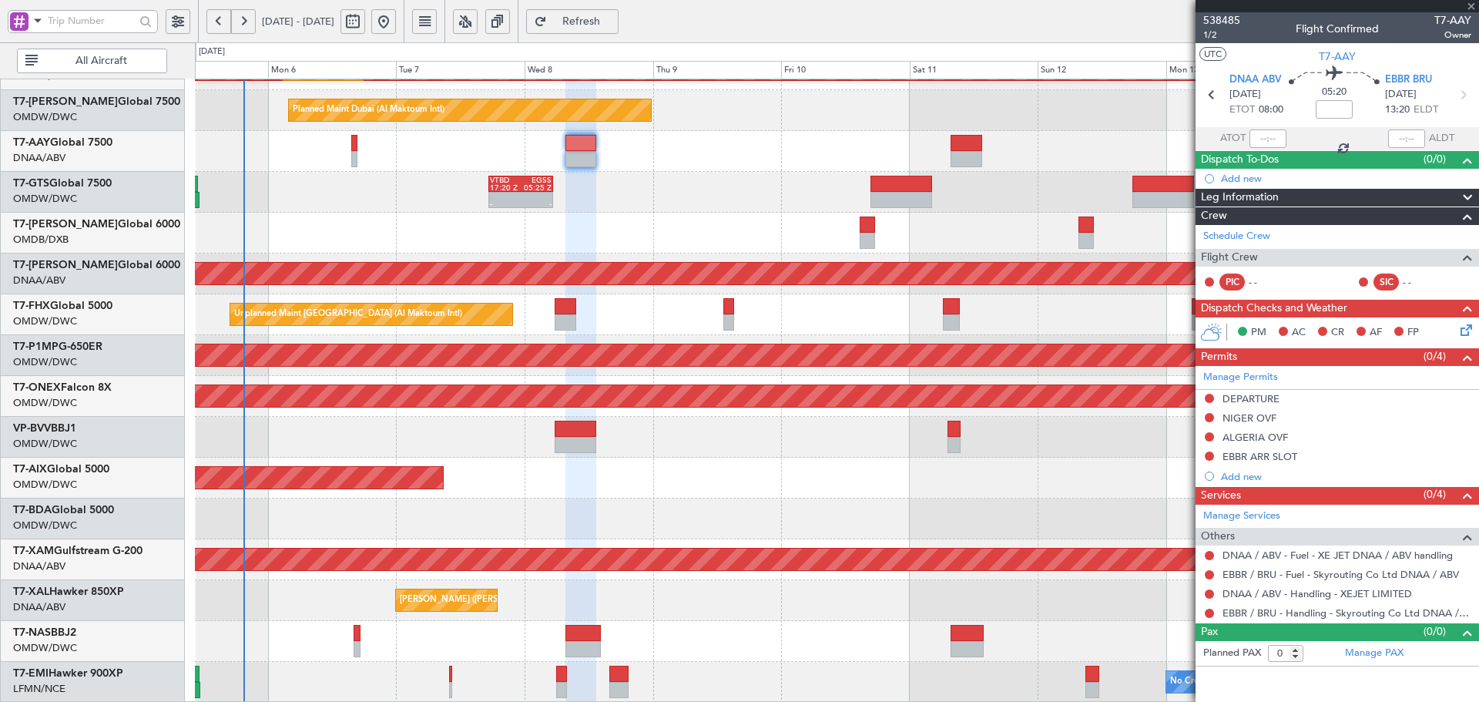
type input "+00:20"
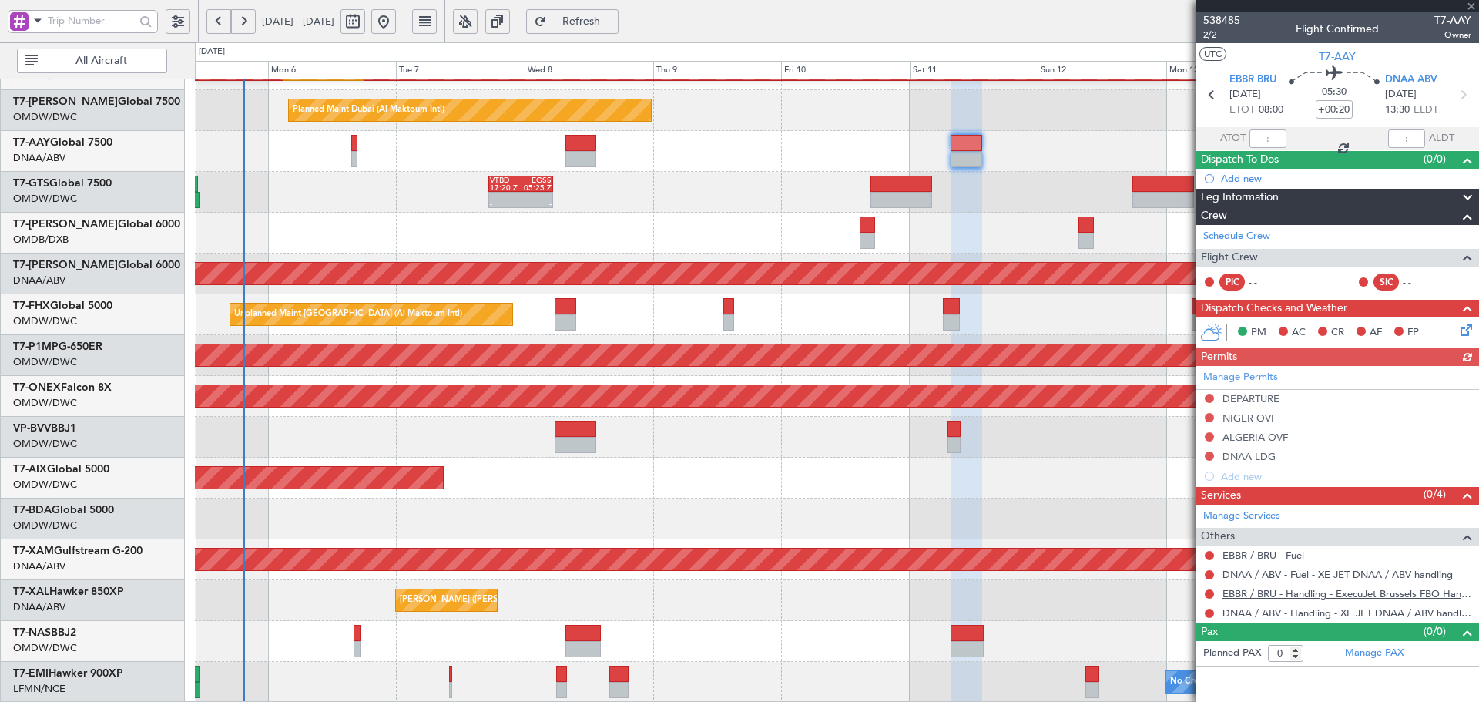
click at [1420, 595] on link "EBBR / BRU - Handling - ExecuJet Brussels FBO Handling Abelag" at bounding box center [1346, 593] width 249 height 13
click at [613, 24] on span "Refresh" at bounding box center [581, 21] width 63 height 11
click at [1209, 611] on button at bounding box center [1208, 612] width 9 height 9
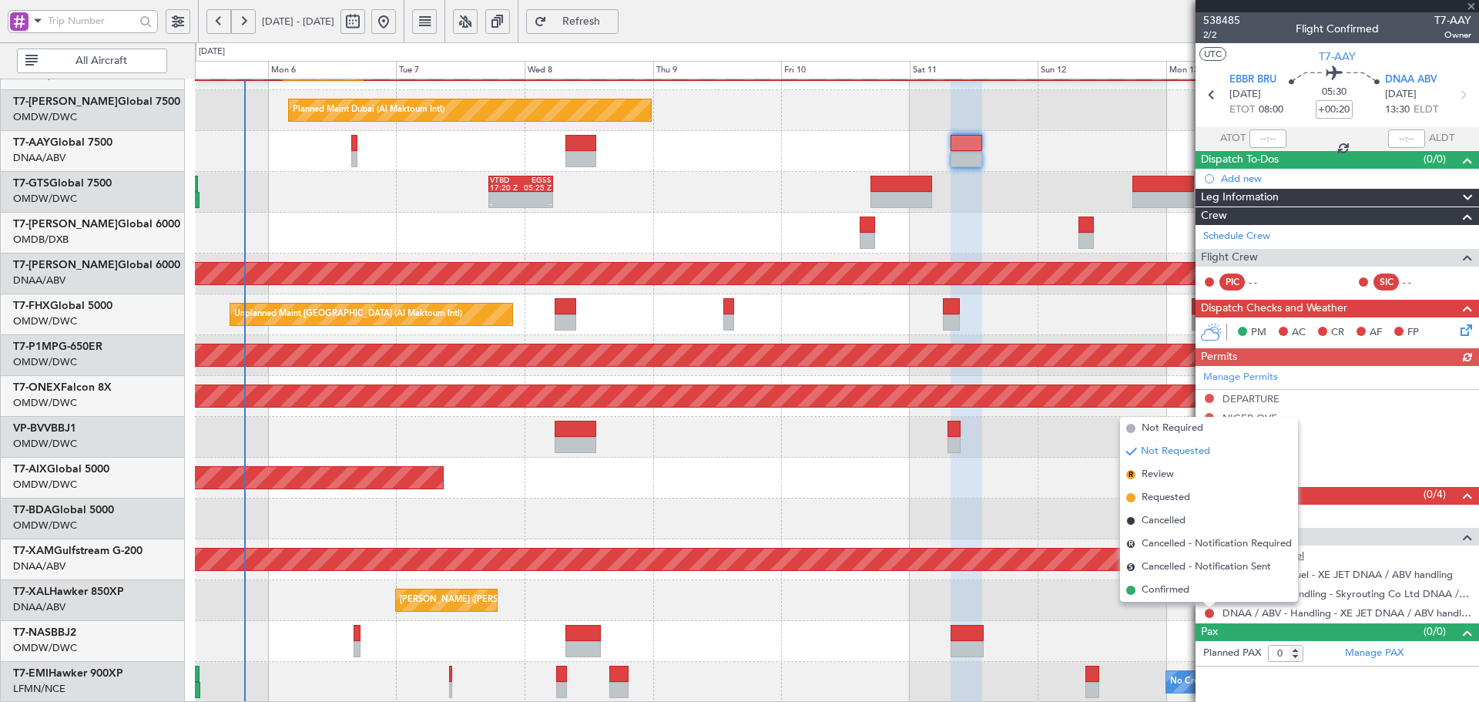
drag, startPoint x: 1174, startPoint y: 493, endPoint x: 1226, endPoint y: 557, distance: 82.1
click at [1175, 493] on span "Requested" at bounding box center [1165, 497] width 49 height 15
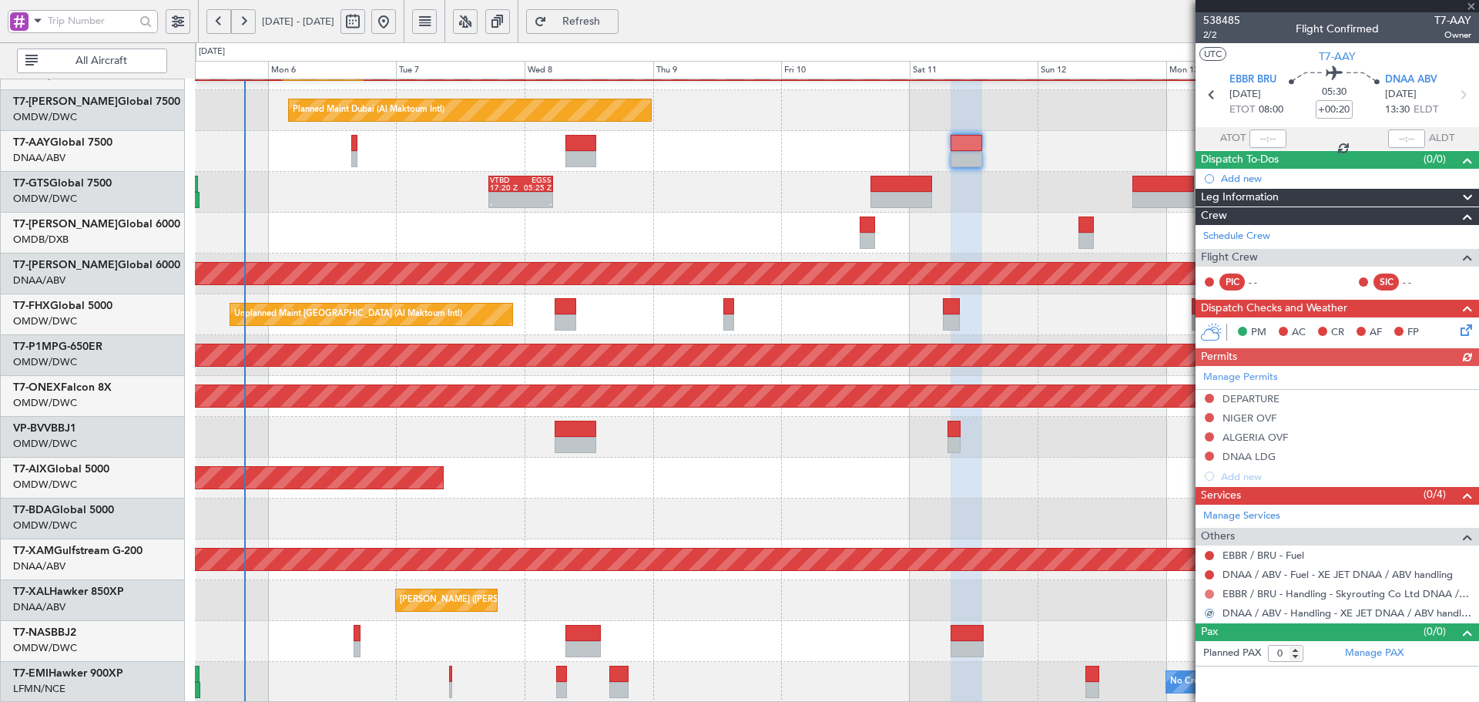
click at [1207, 595] on button at bounding box center [1208, 593] width 9 height 9
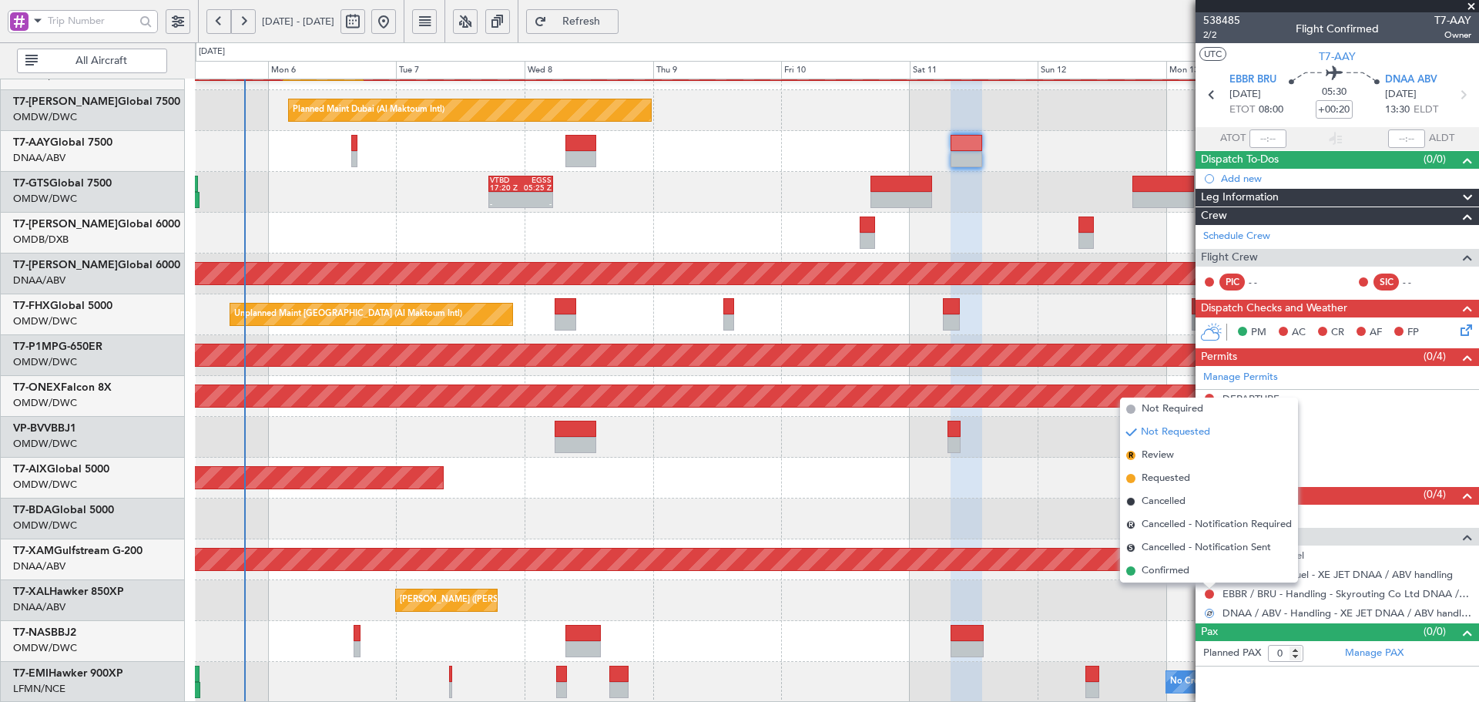
drag, startPoint x: 1160, startPoint y: 481, endPoint x: 1177, endPoint y: 524, distance: 45.6
click at [1161, 481] on span "Requested" at bounding box center [1165, 478] width 49 height 15
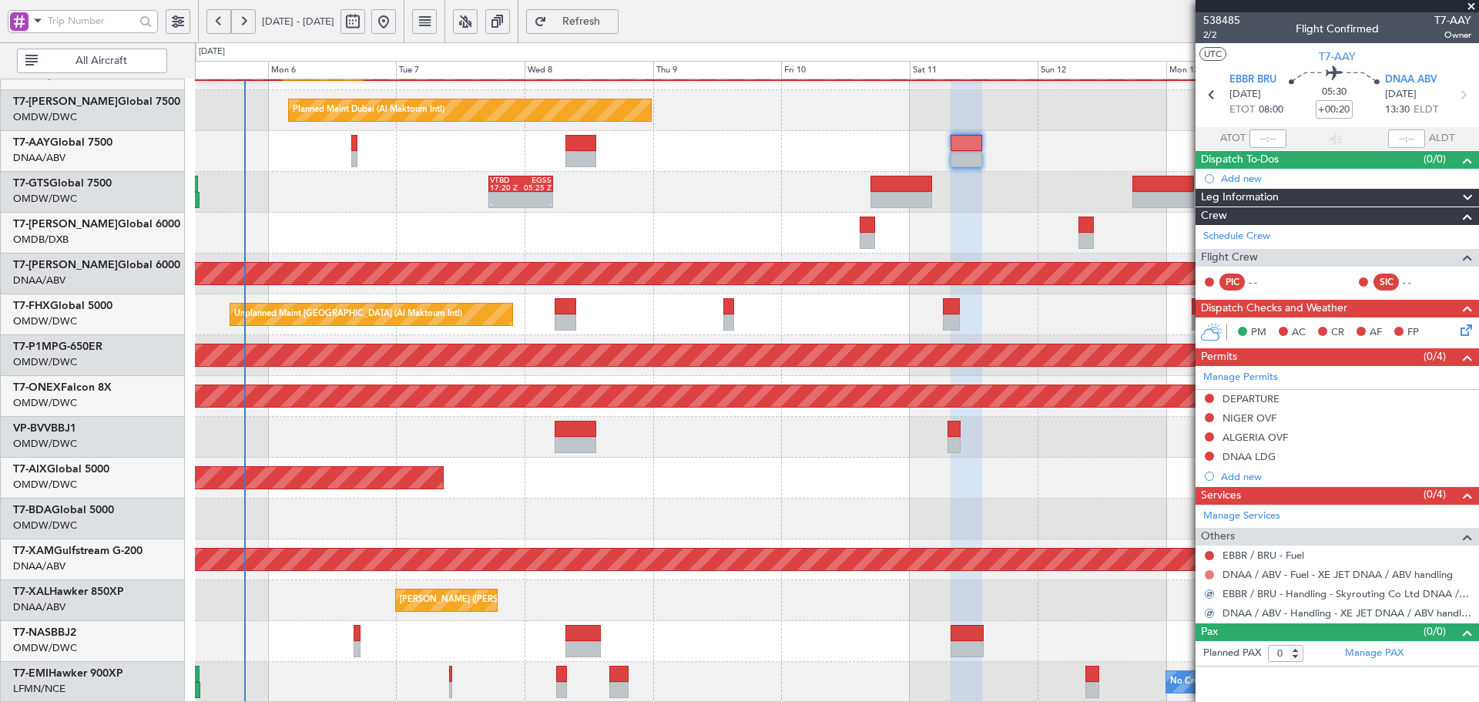
click at [1210, 575] on button at bounding box center [1208, 574] width 9 height 9
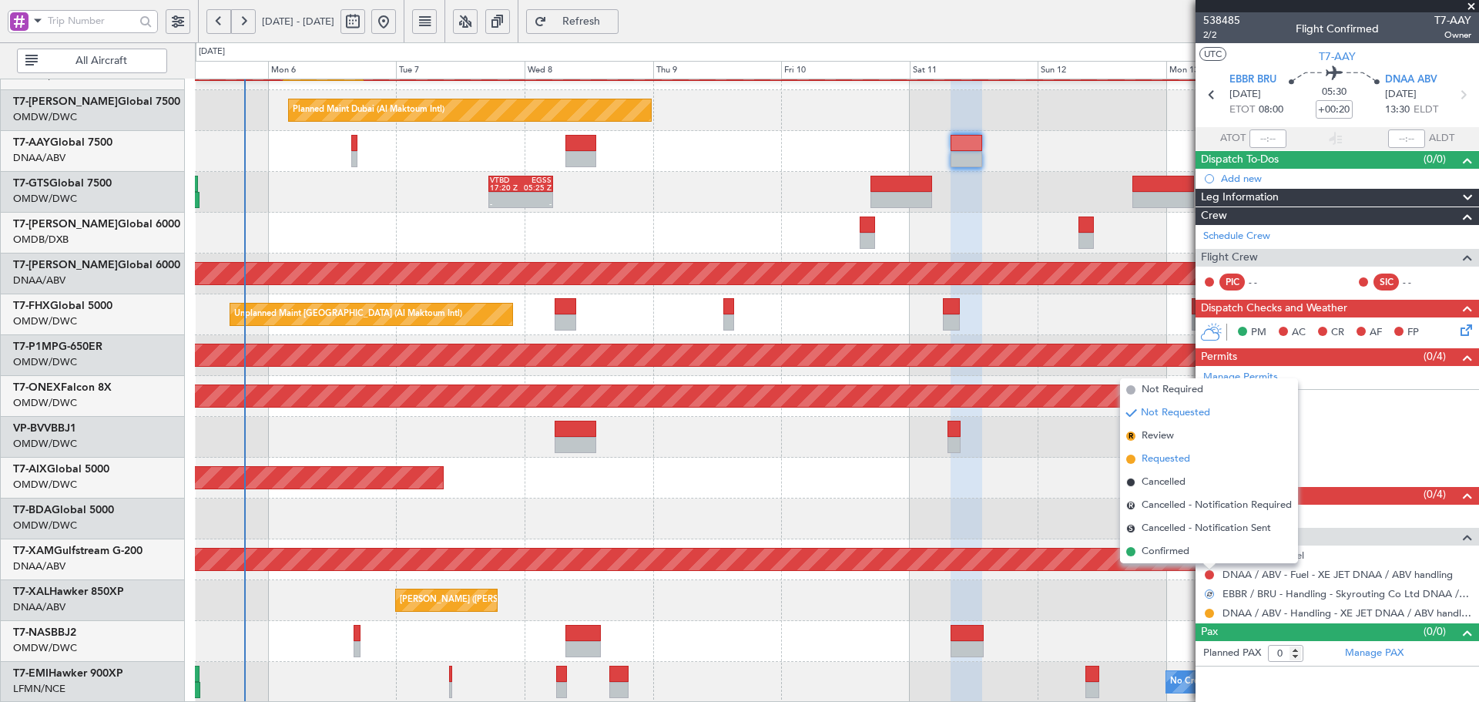
click at [1156, 457] on span "Requested" at bounding box center [1165, 458] width 49 height 15
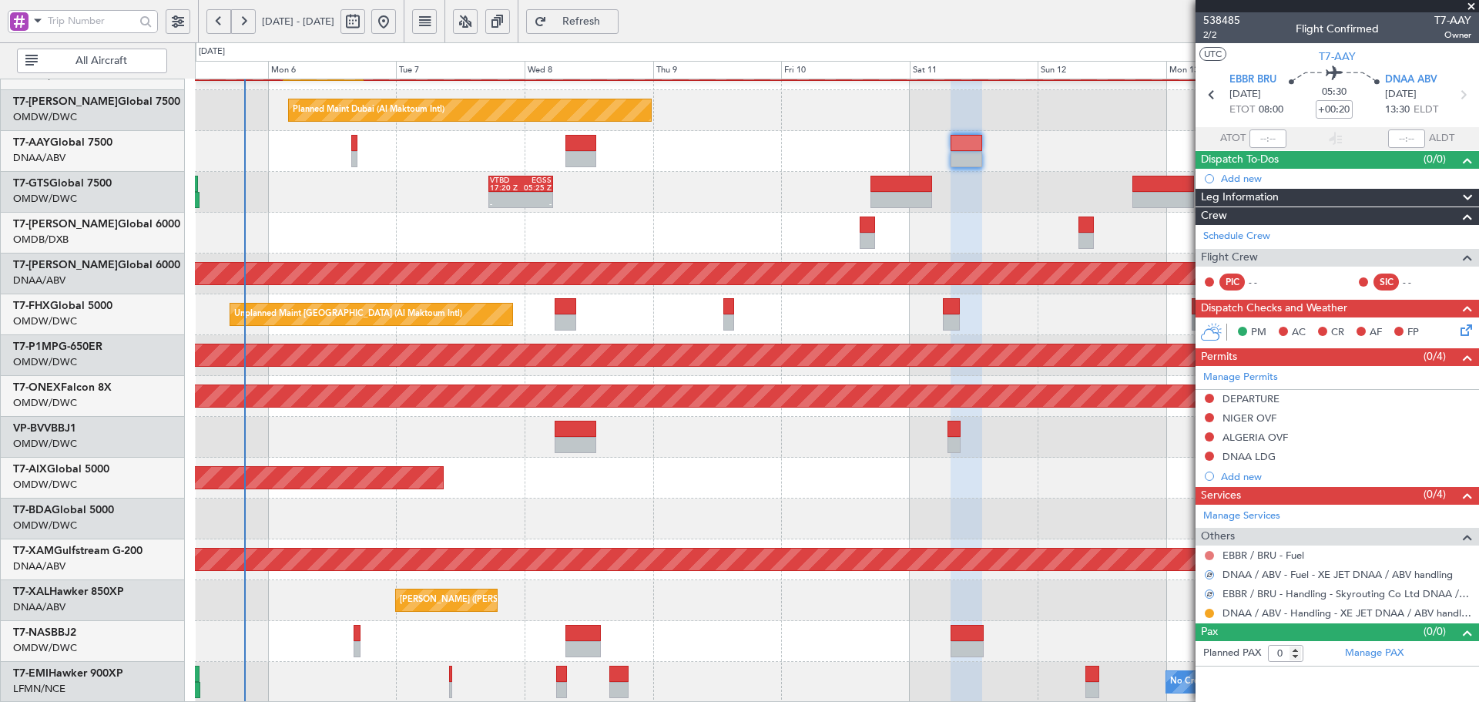
click at [1207, 556] on button at bounding box center [1208, 555] width 9 height 9
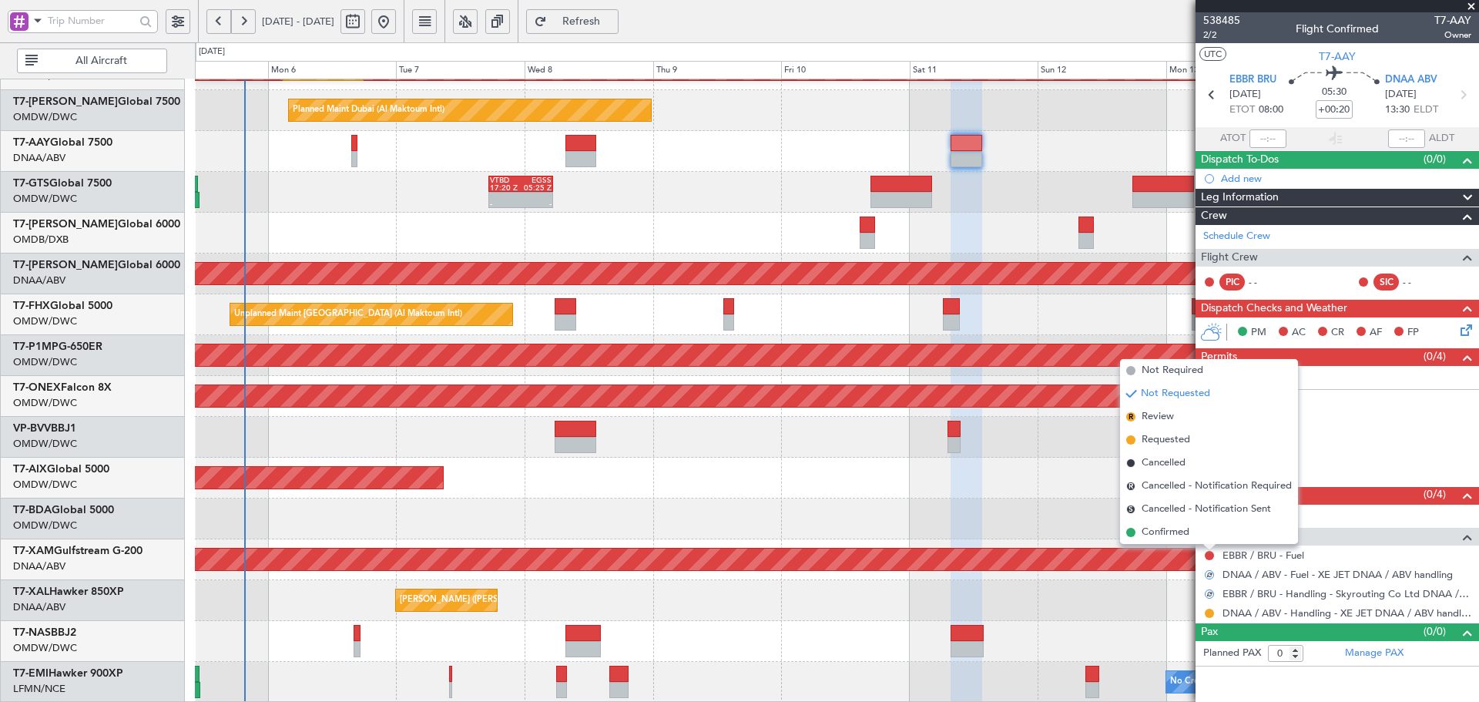
drag, startPoint x: 1164, startPoint y: 439, endPoint x: 1188, endPoint y: 447, distance: 24.4
click at [1166, 439] on span "Requested" at bounding box center [1165, 439] width 49 height 15
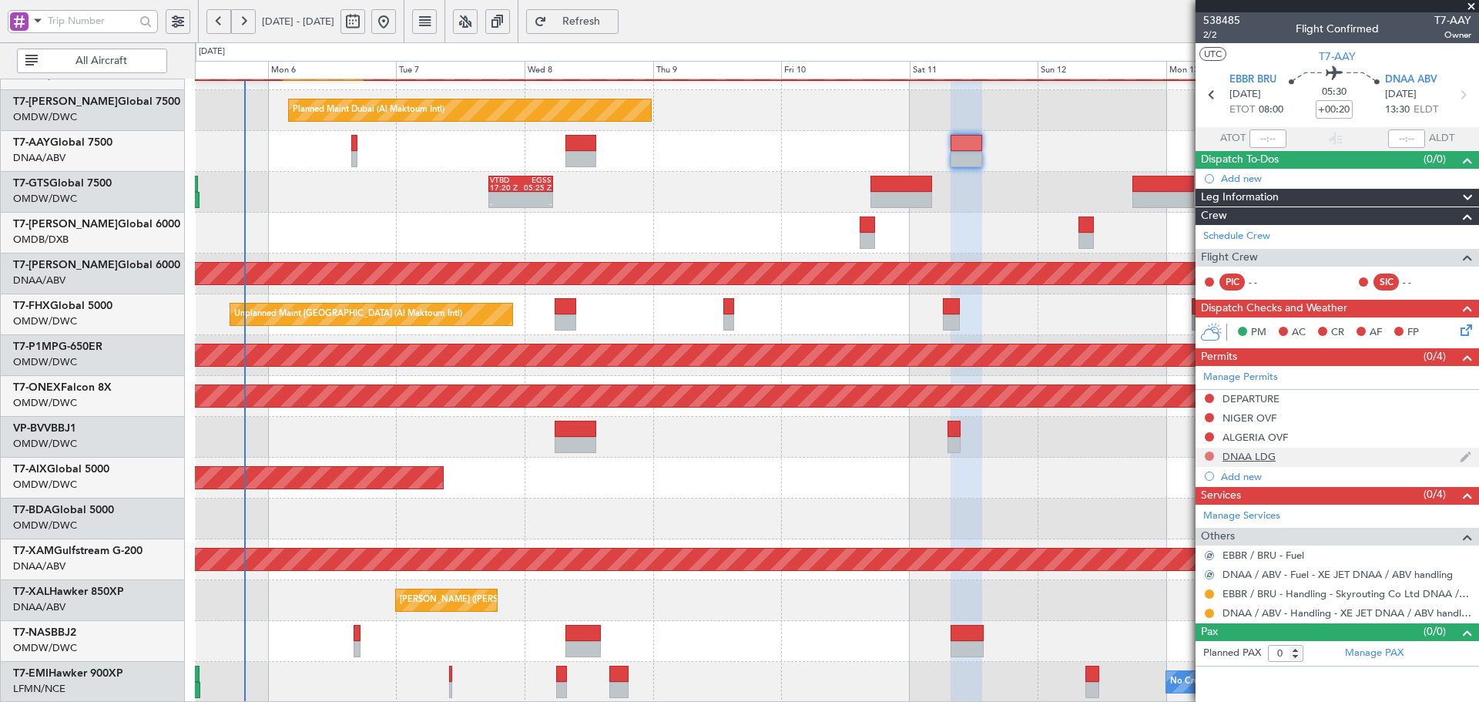
click at [1210, 456] on button at bounding box center [1208, 455] width 9 height 9
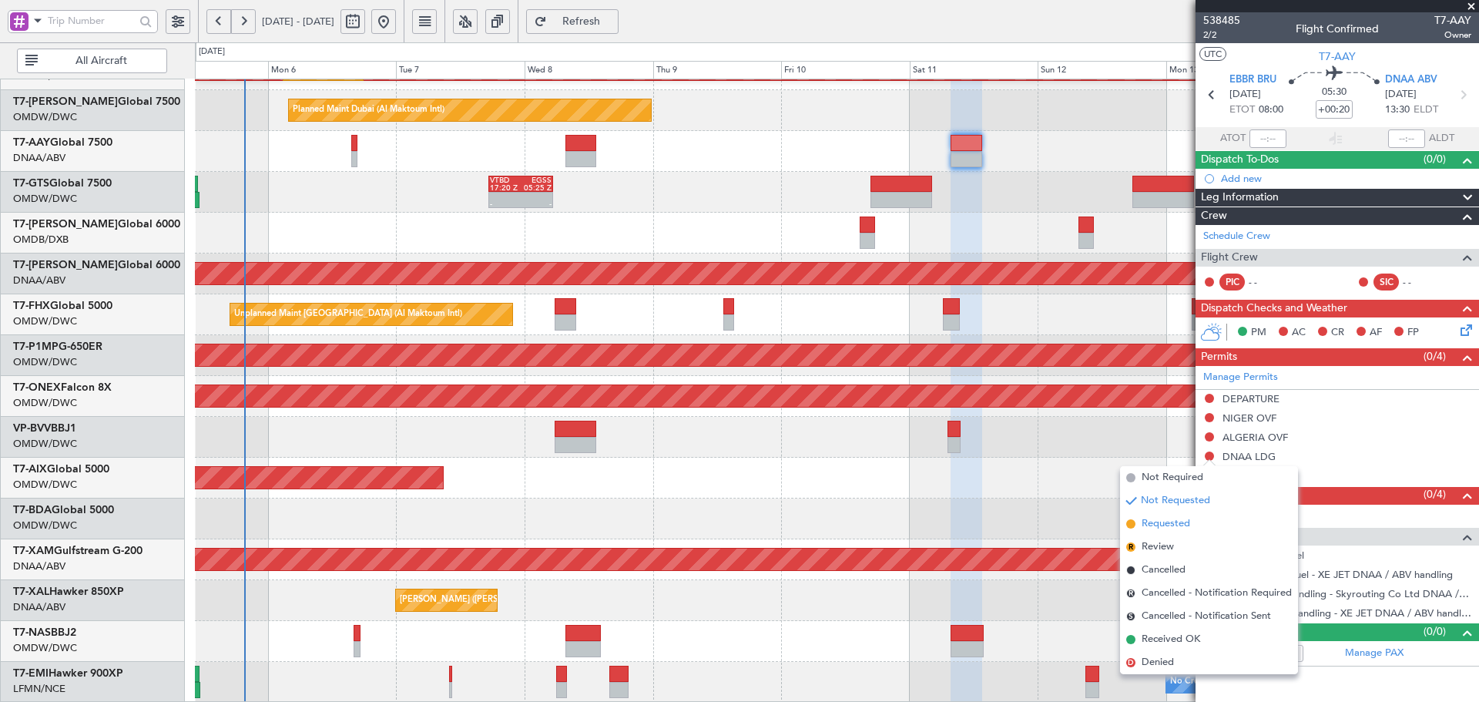
click at [1158, 522] on span "Requested" at bounding box center [1165, 523] width 49 height 15
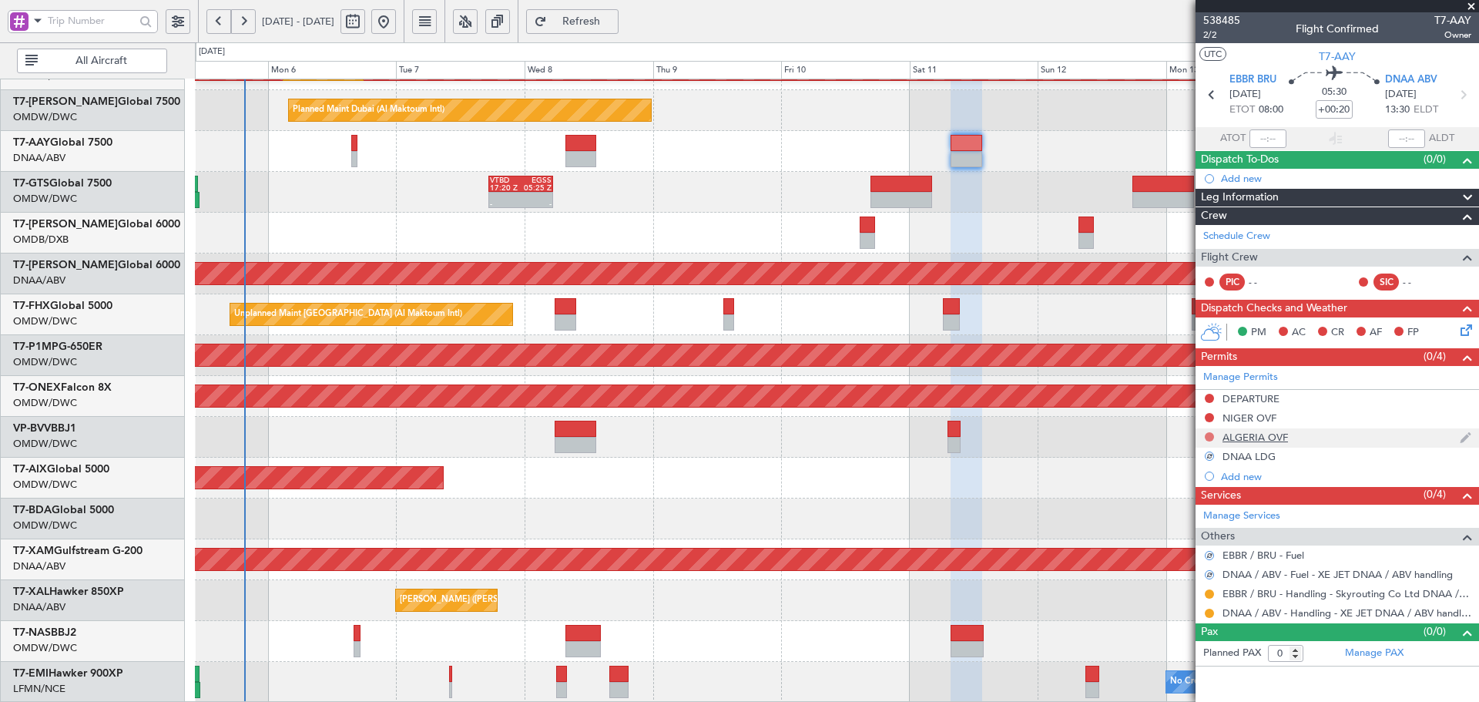
click at [1207, 435] on button at bounding box center [1208, 436] width 9 height 9
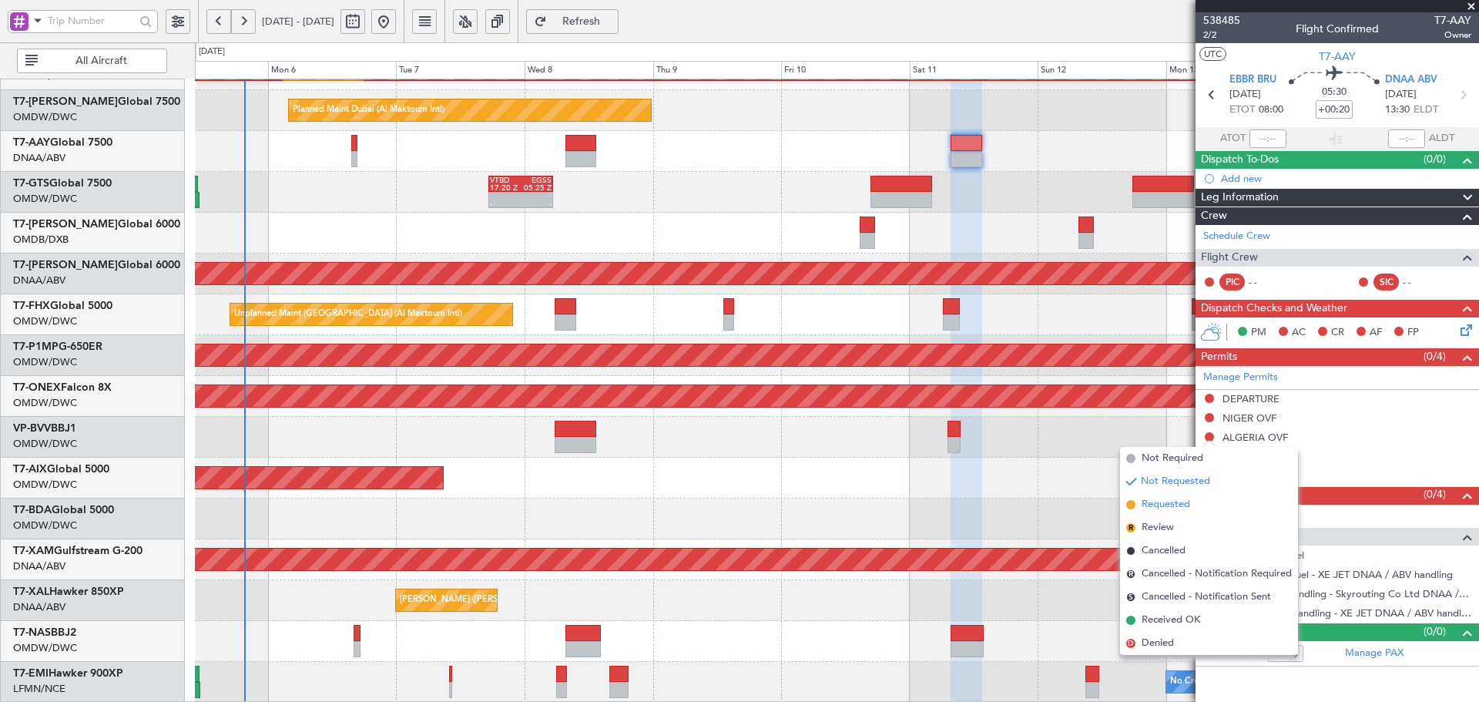
click at [1152, 504] on span "Requested" at bounding box center [1165, 504] width 49 height 15
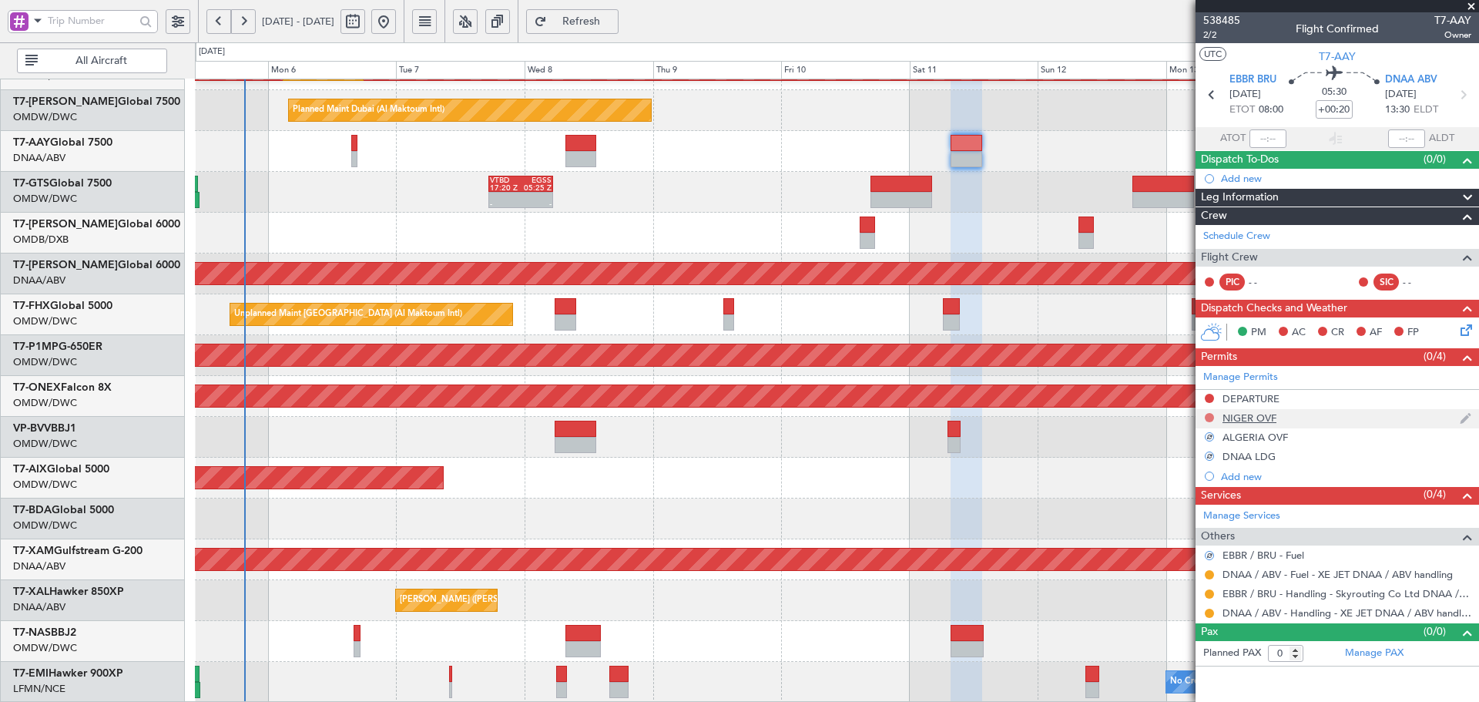
click at [1210, 417] on button at bounding box center [1208, 417] width 9 height 9
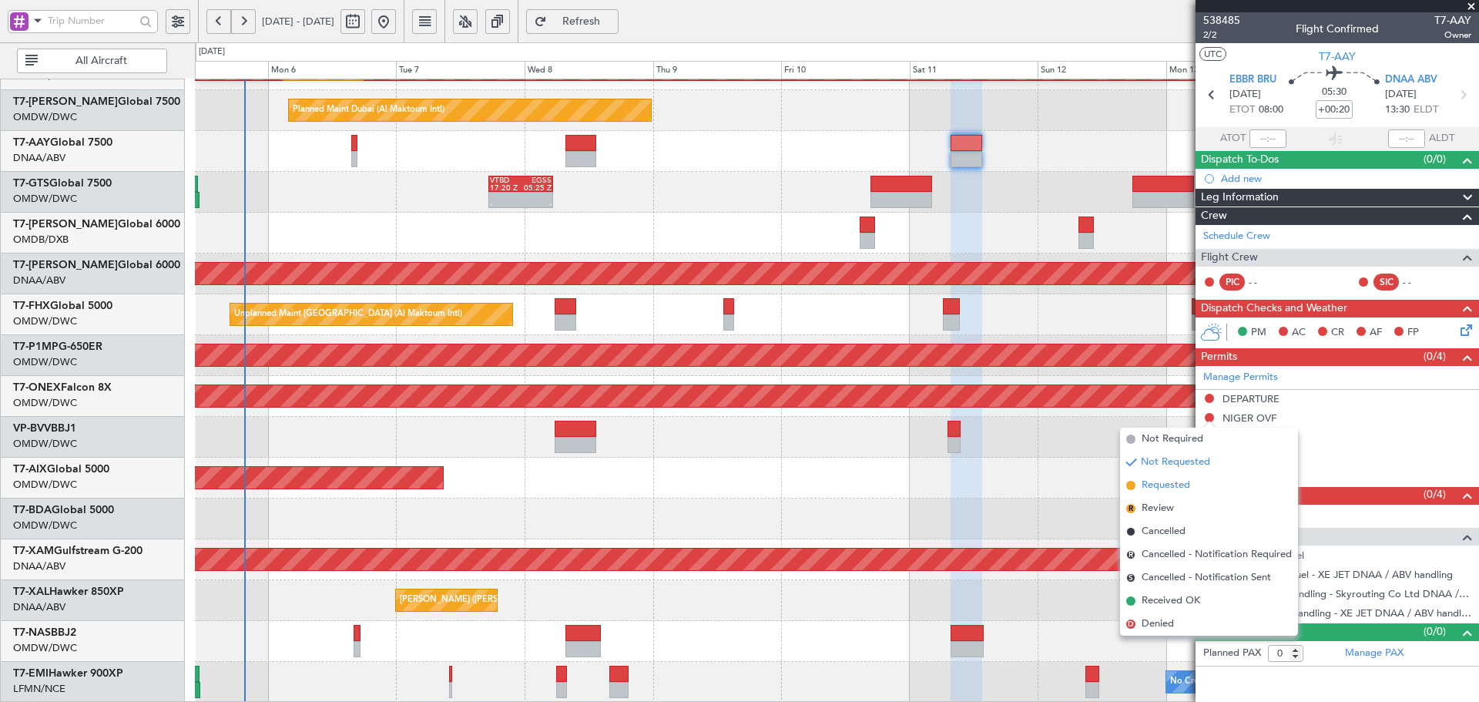
click at [1146, 488] on span "Requested" at bounding box center [1165, 484] width 49 height 15
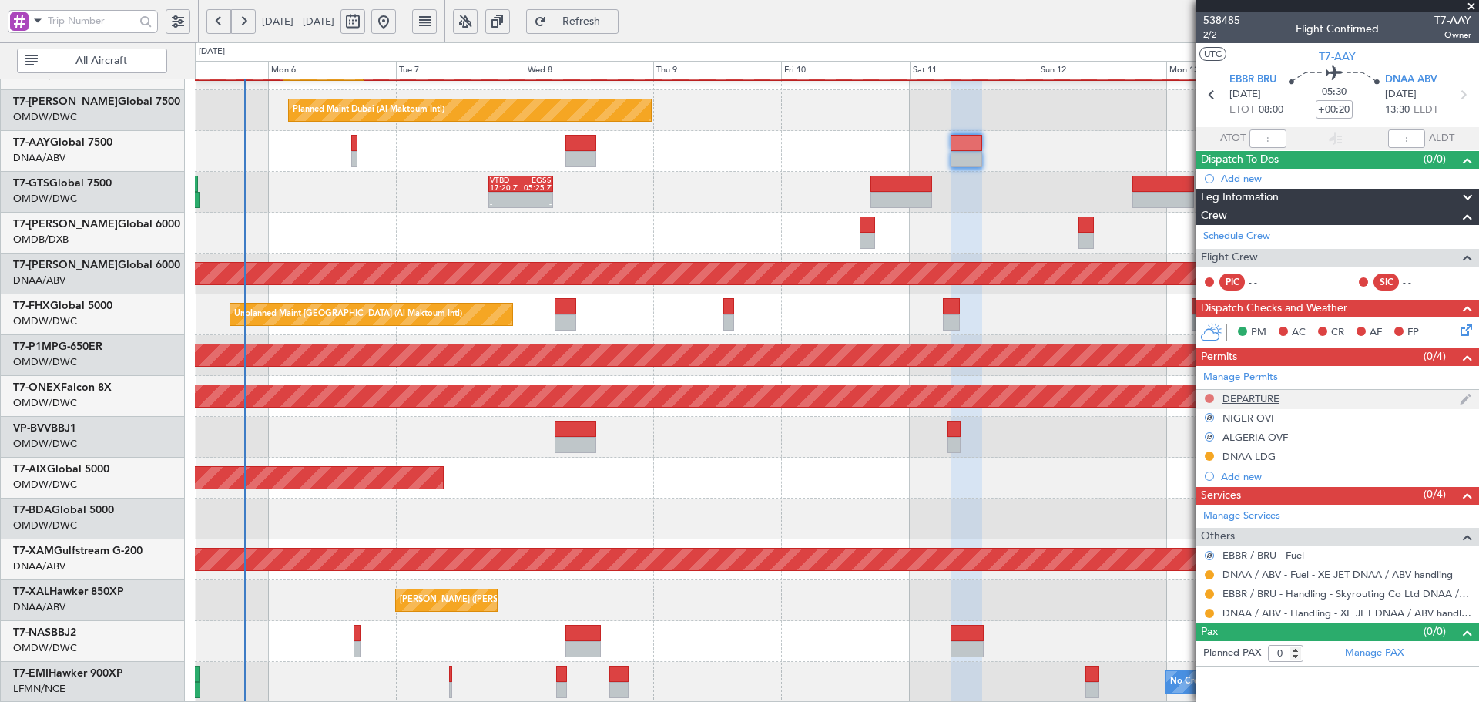
click at [1208, 395] on button at bounding box center [1208, 398] width 9 height 9
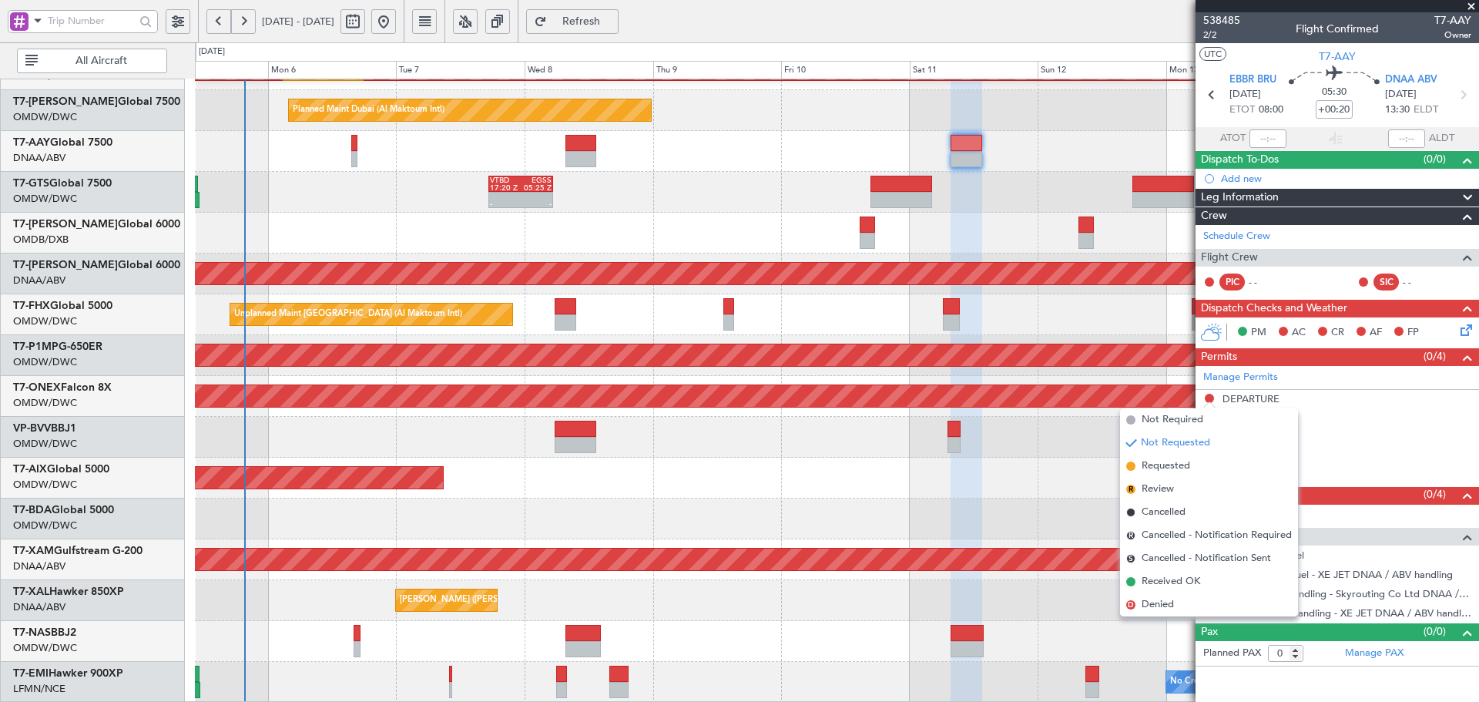
click at [1152, 470] on span "Requested" at bounding box center [1165, 465] width 49 height 15
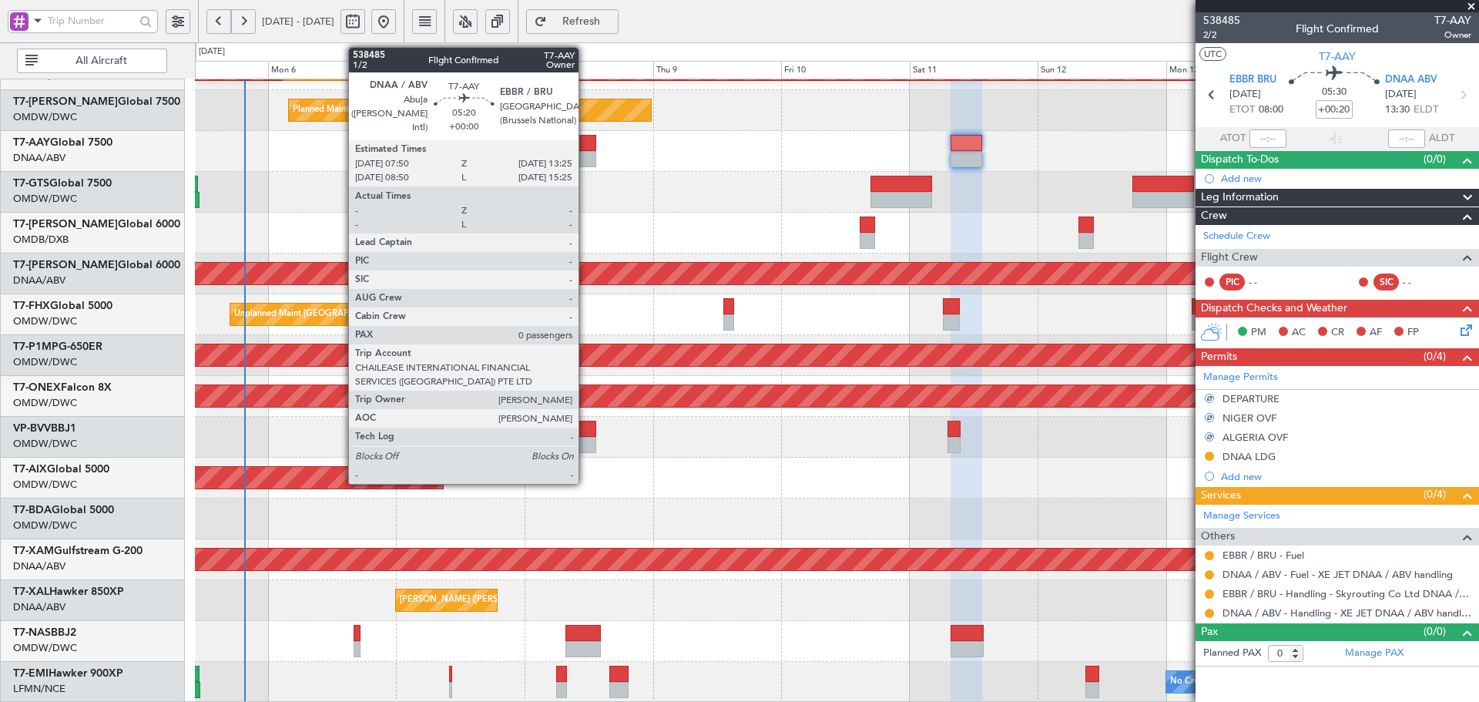
click at [585, 143] on div at bounding box center [580, 143] width 30 height 16
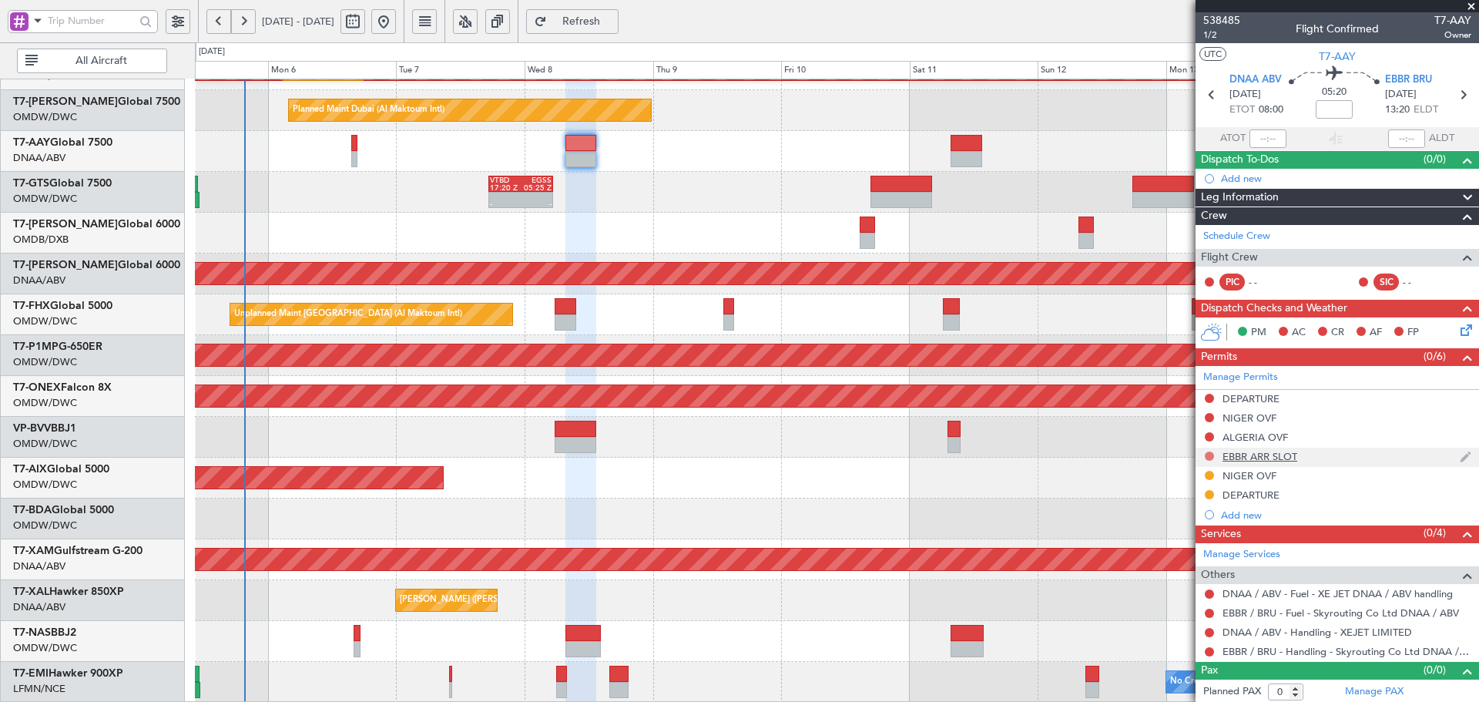
click at [1213, 457] on button at bounding box center [1208, 455] width 9 height 9
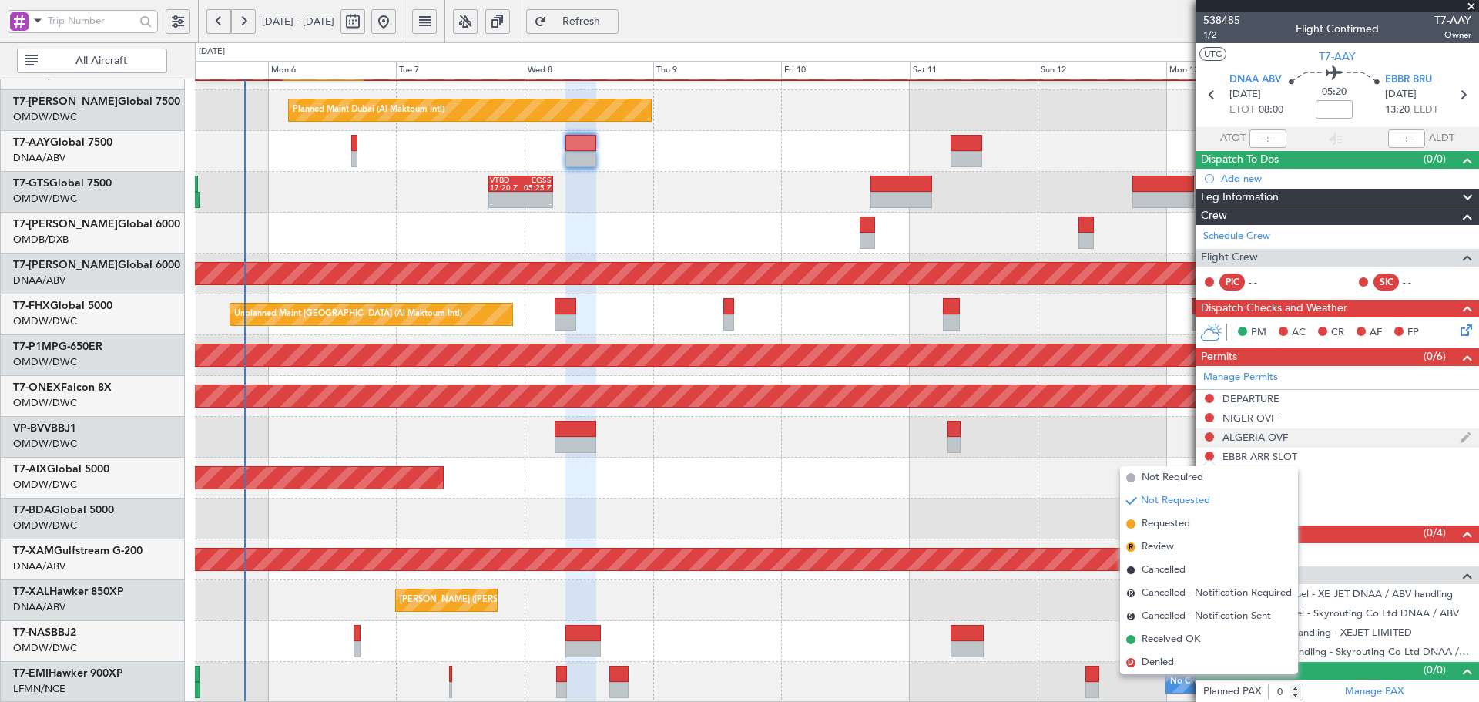
drag, startPoint x: 1175, startPoint y: 519, endPoint x: 1241, endPoint y: 435, distance: 106.5
click at [1178, 518] on span "Requested" at bounding box center [1165, 523] width 49 height 15
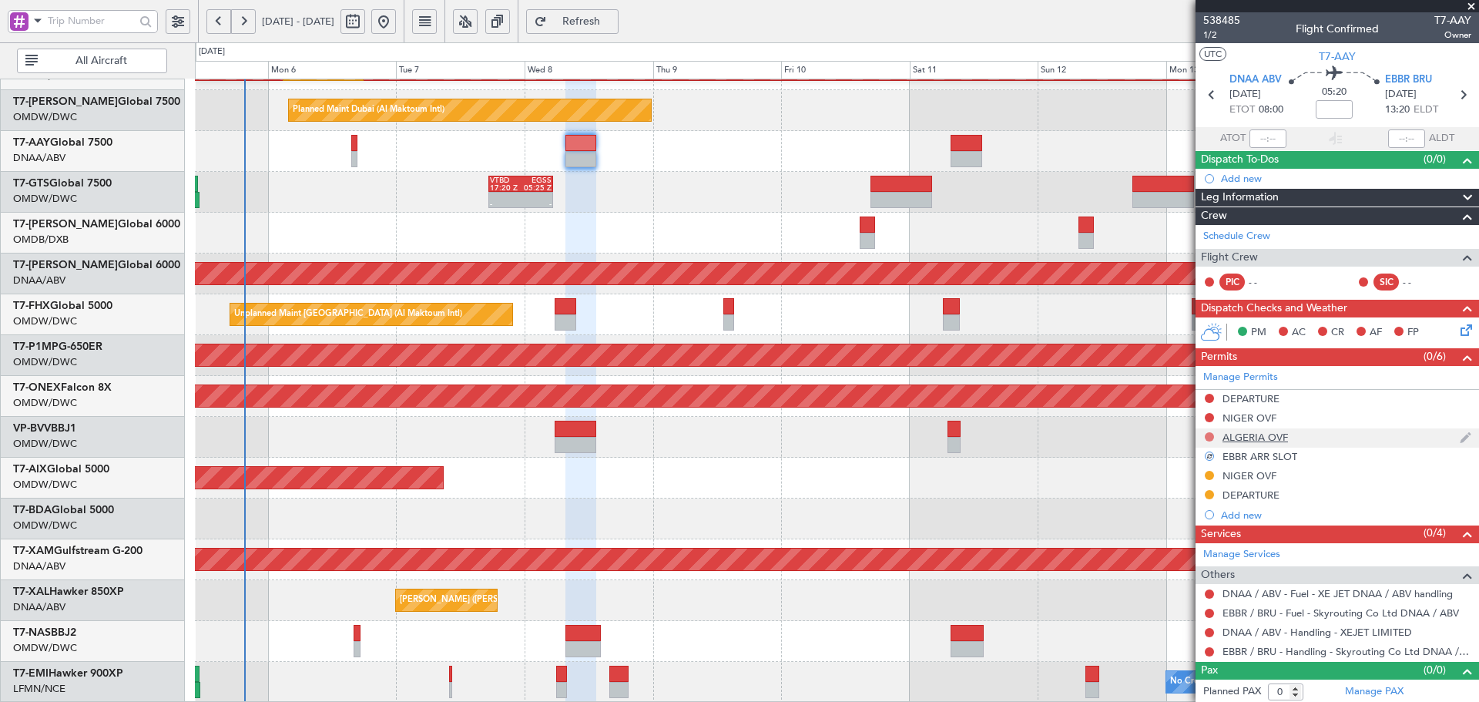
click at [1211, 436] on button at bounding box center [1208, 436] width 9 height 9
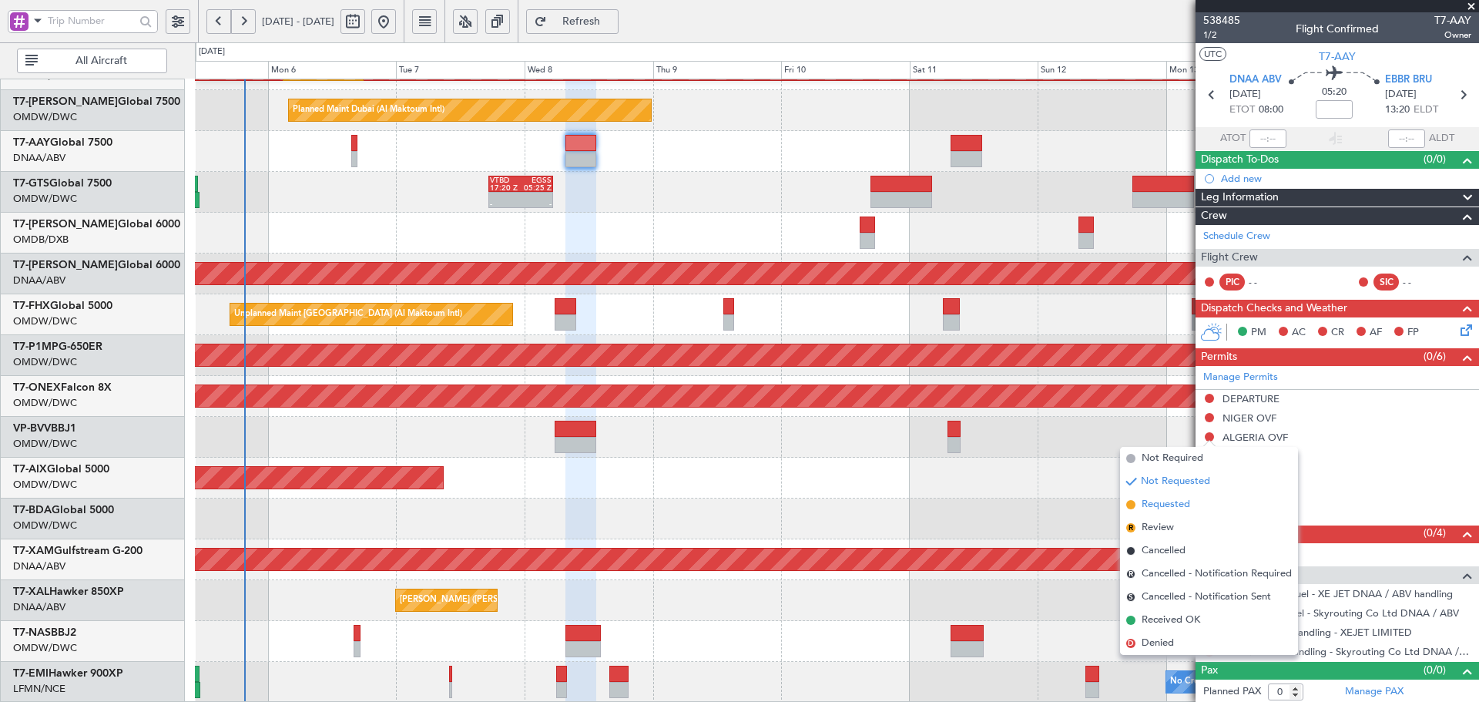
click at [1158, 499] on span "Requested" at bounding box center [1165, 504] width 49 height 15
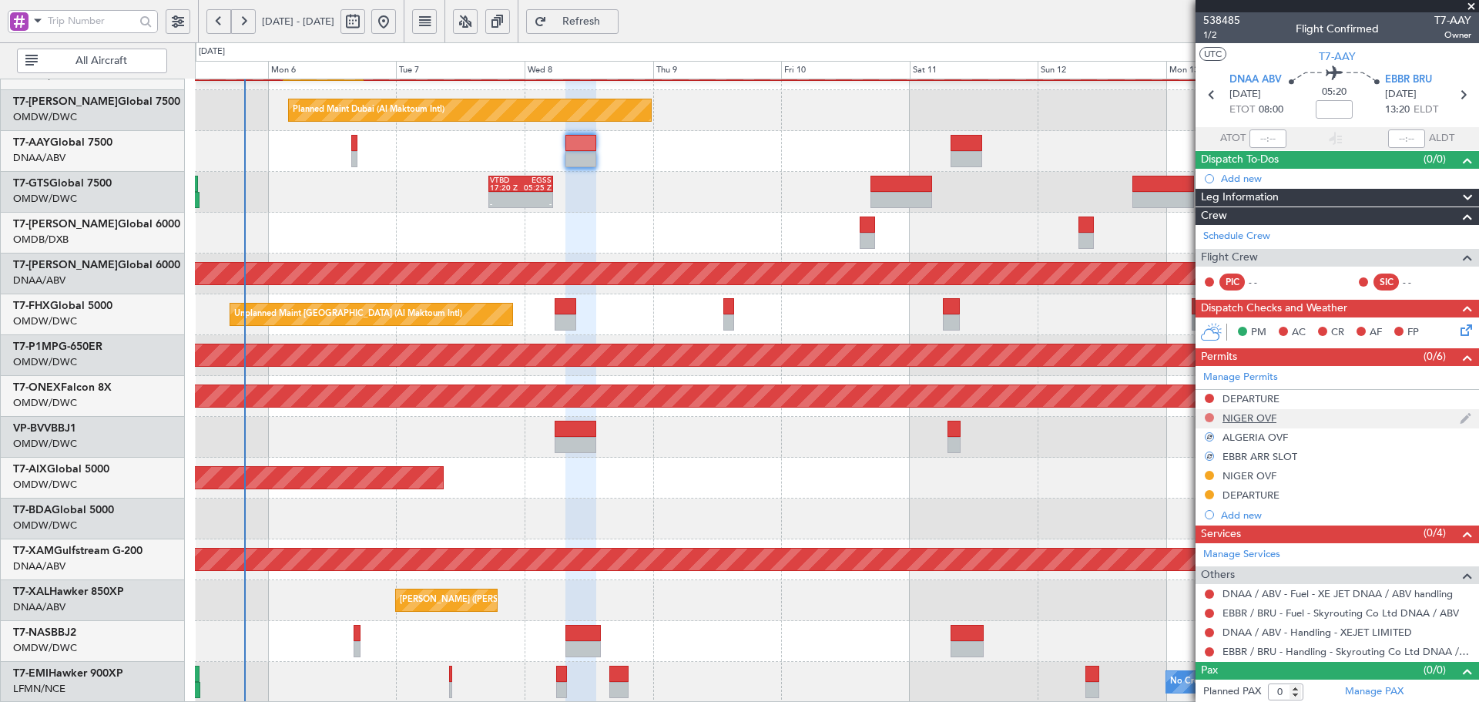
click at [1211, 415] on button at bounding box center [1208, 417] width 9 height 9
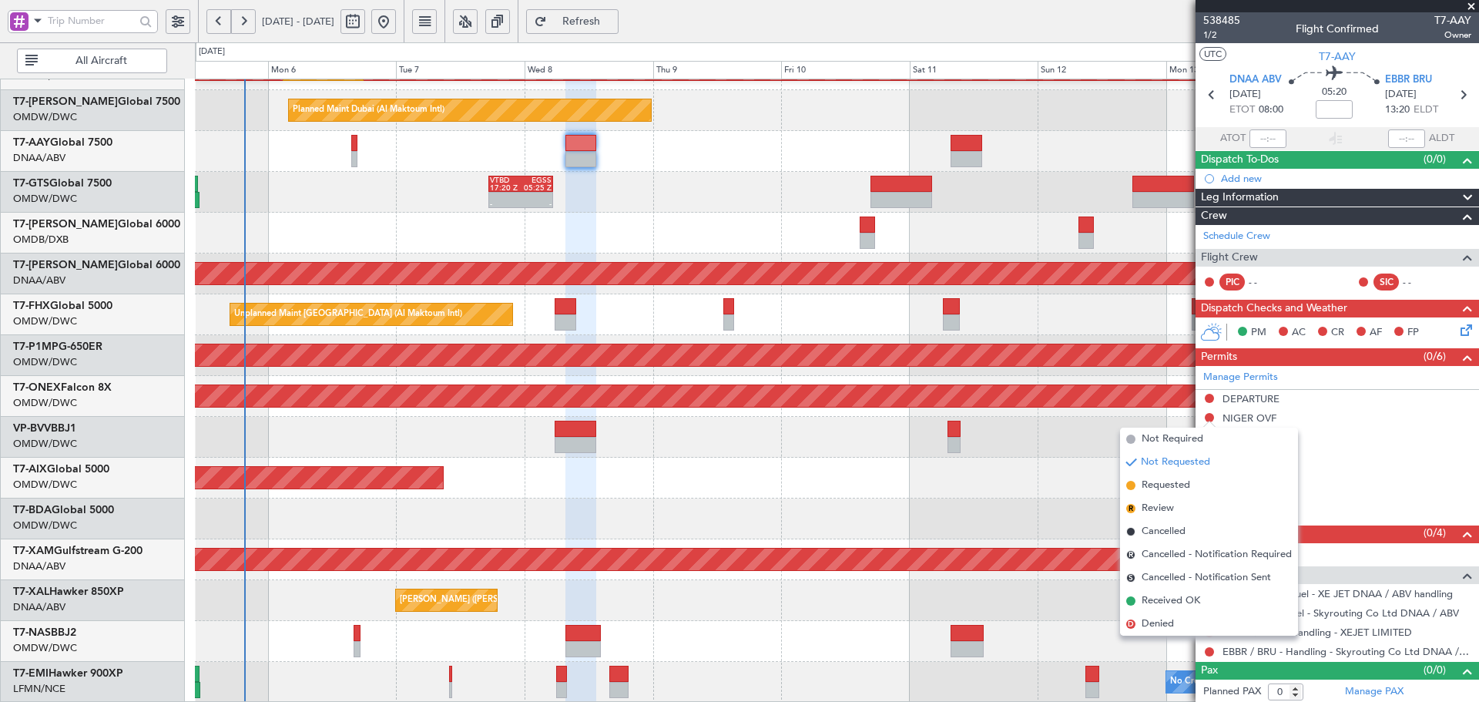
drag, startPoint x: 1159, startPoint y: 489, endPoint x: 1184, endPoint y: 451, distance: 45.5
click at [1159, 488] on span "Requested" at bounding box center [1165, 484] width 49 height 15
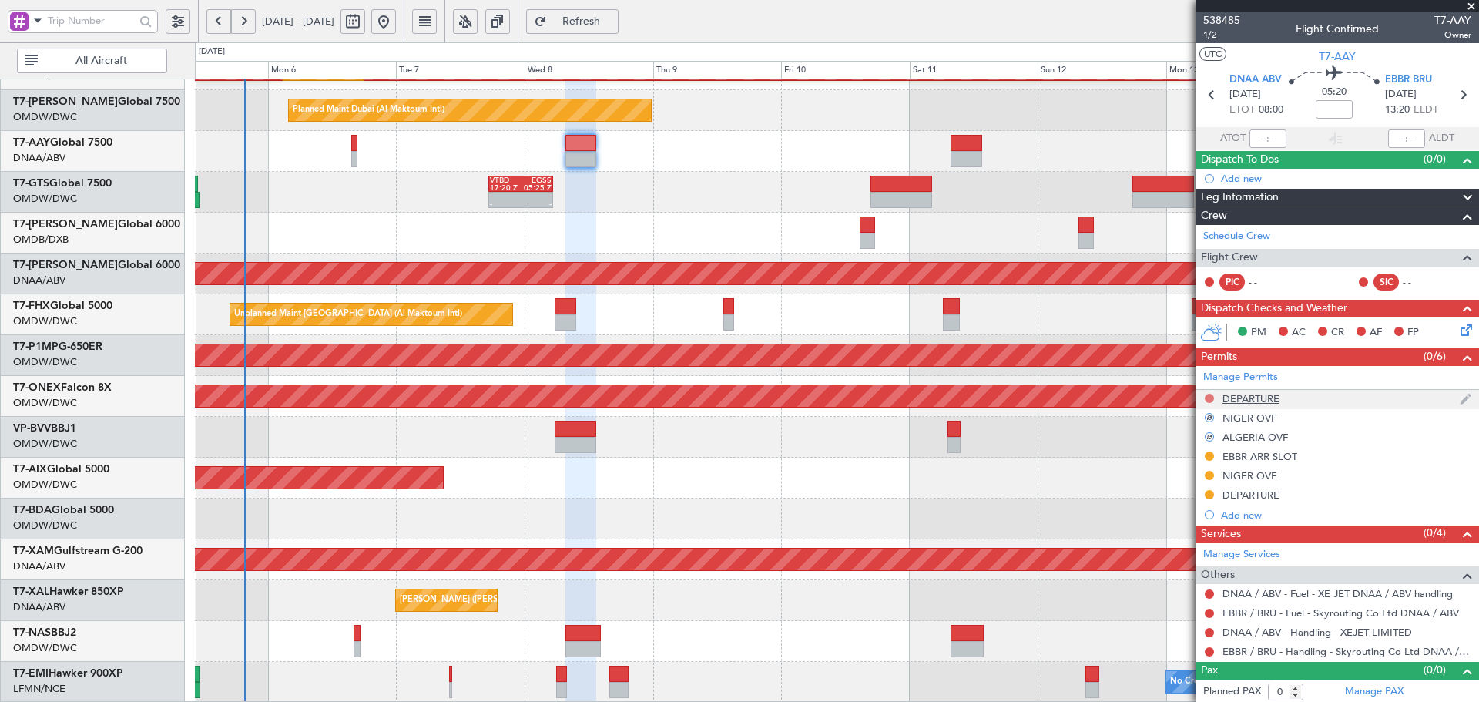
click at [1208, 396] on button at bounding box center [1208, 398] width 9 height 9
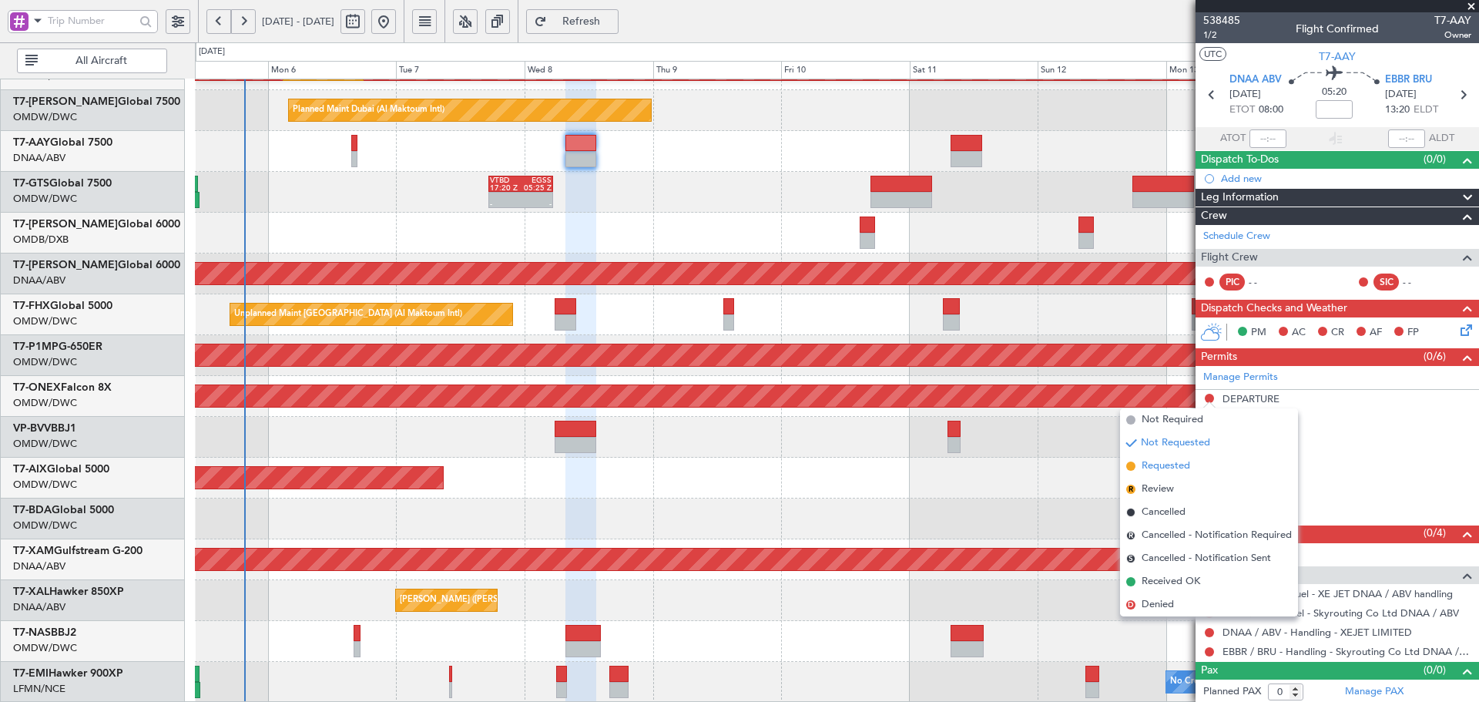
click at [1163, 454] on li "Requested" at bounding box center [1209, 465] width 178 height 23
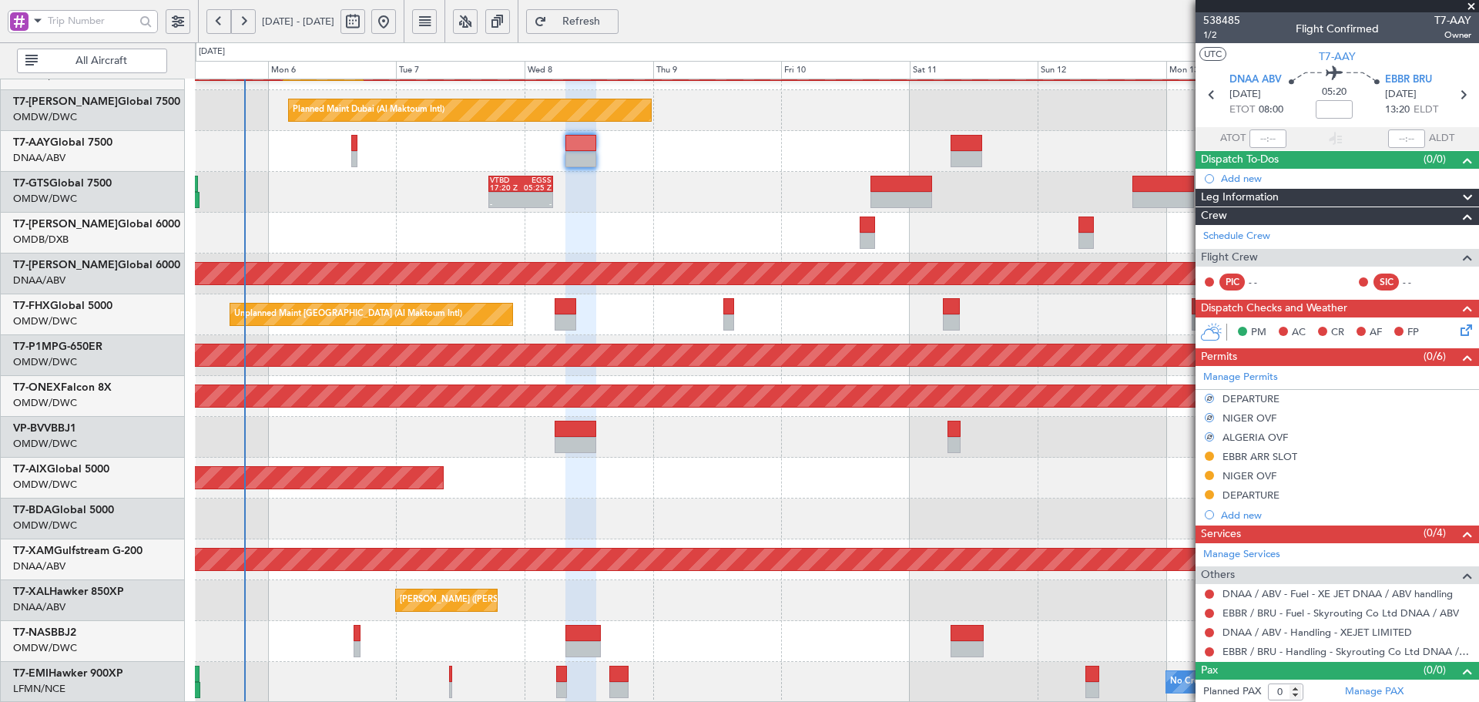
click at [936, 501] on div "AOG Maint Dubai (Al Maktoum Intl)" at bounding box center [836, 518] width 1283 height 41
click at [1208, 653] on button at bounding box center [1208, 651] width 9 height 9
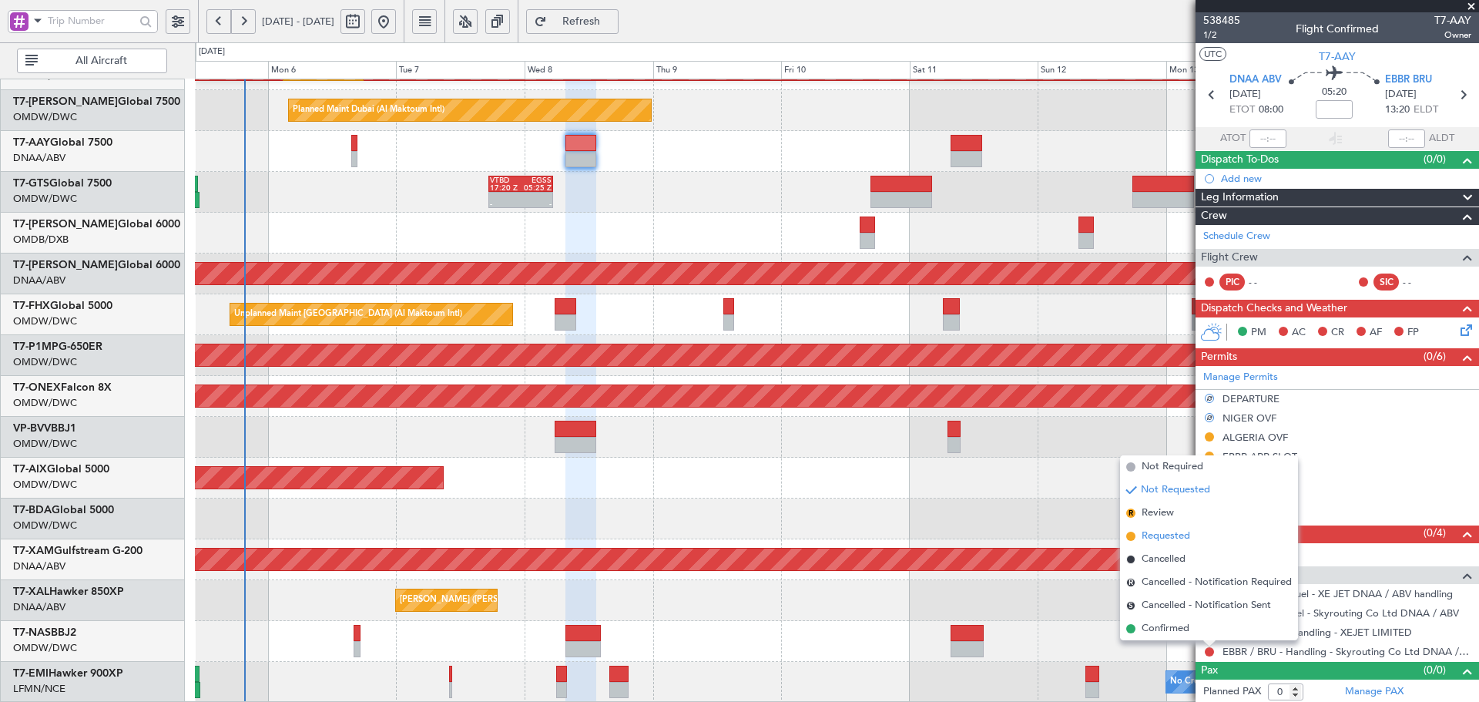
click at [1142, 536] on span "Requested" at bounding box center [1165, 535] width 49 height 15
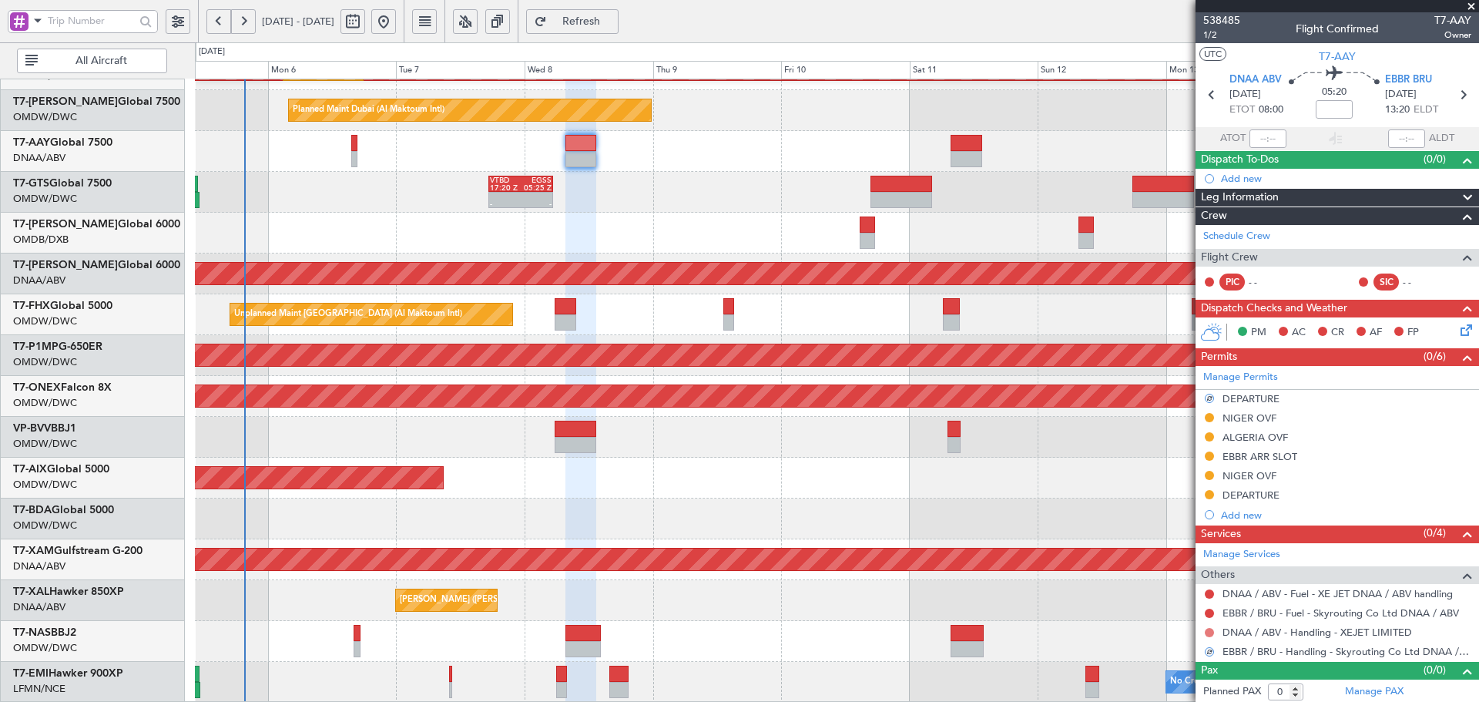
click at [1209, 635] on button at bounding box center [1208, 632] width 9 height 9
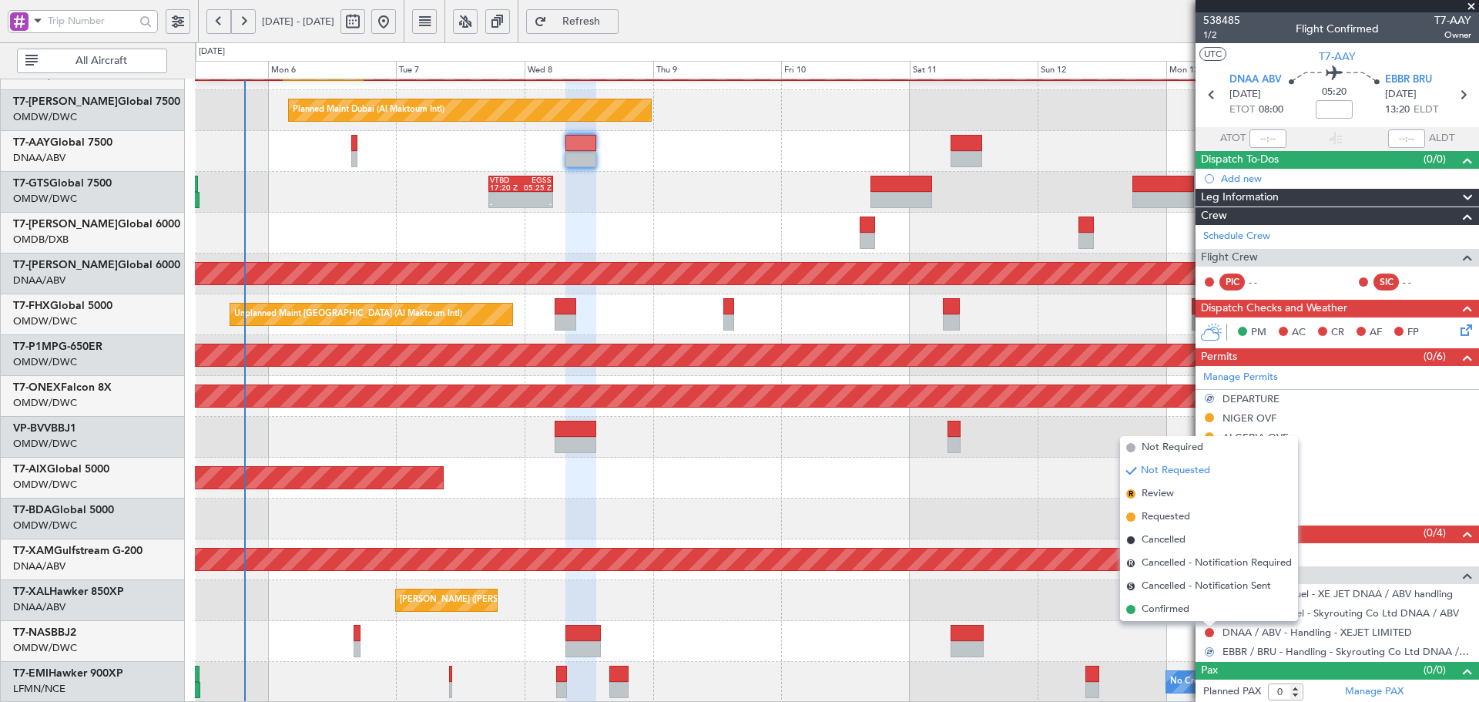
click at [1166, 514] on span "Requested" at bounding box center [1165, 516] width 49 height 15
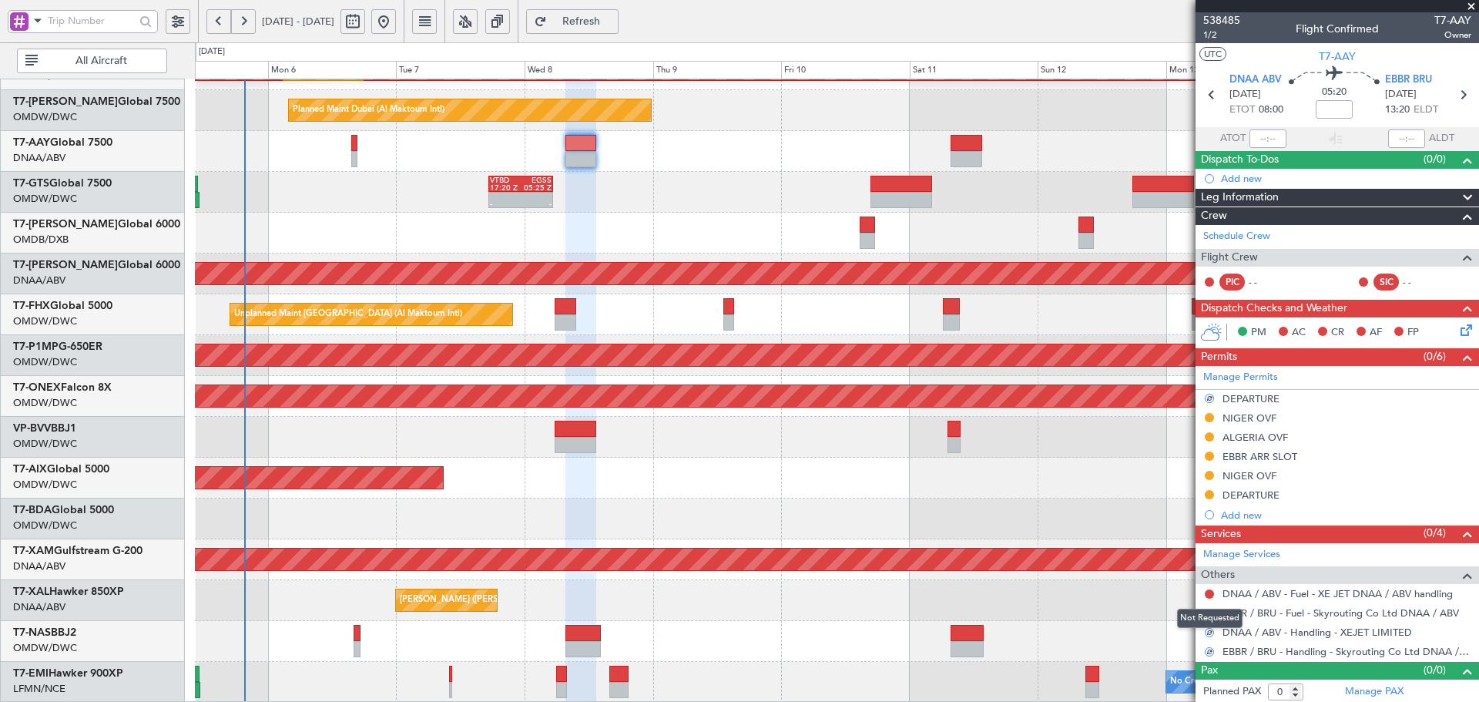
click at [1211, 611] on div "Not Requested" at bounding box center [1209, 617] width 65 height 19
click at [1208, 611] on button at bounding box center [1208, 612] width 9 height 9
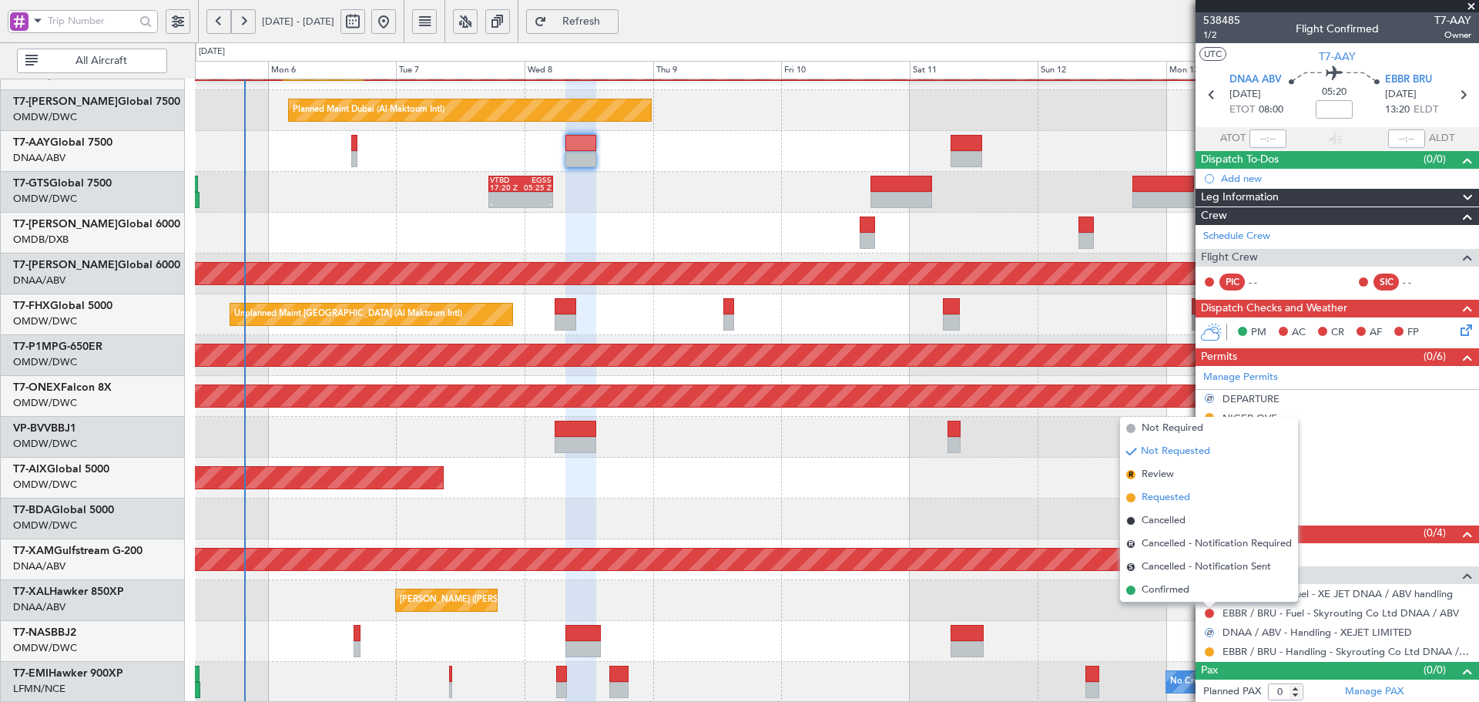
click at [1137, 497] on li "Requested" at bounding box center [1209, 497] width 178 height 23
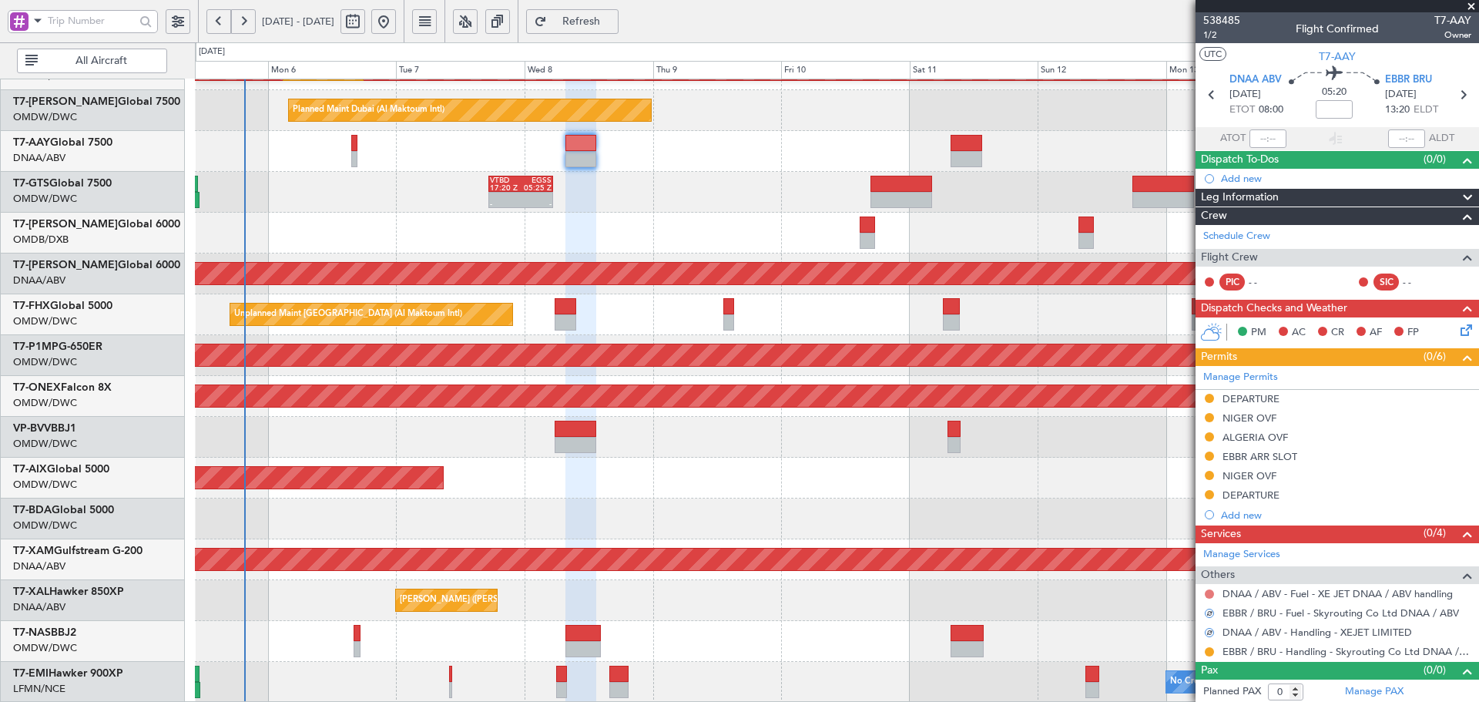
click at [1211, 593] on button at bounding box center [1208, 593] width 9 height 9
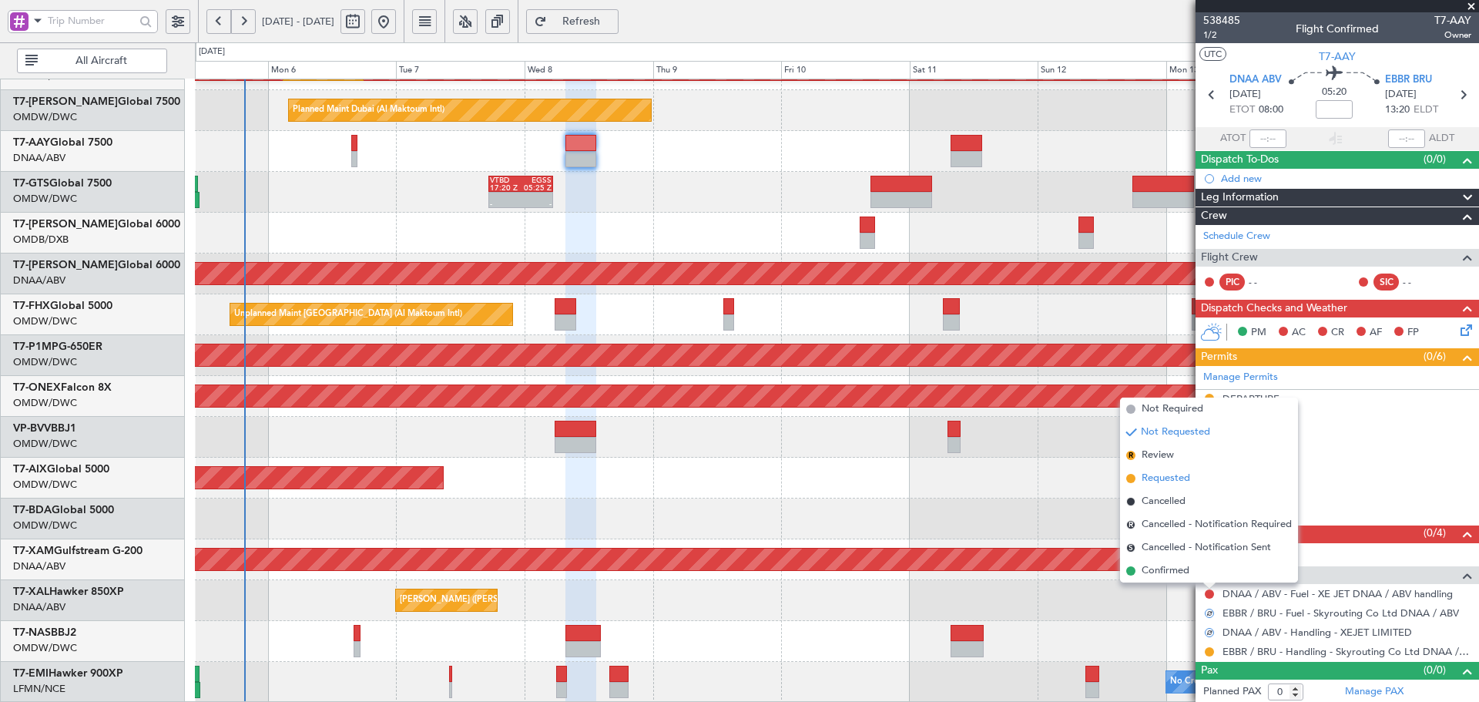
click at [1164, 475] on span "Requested" at bounding box center [1165, 478] width 49 height 15
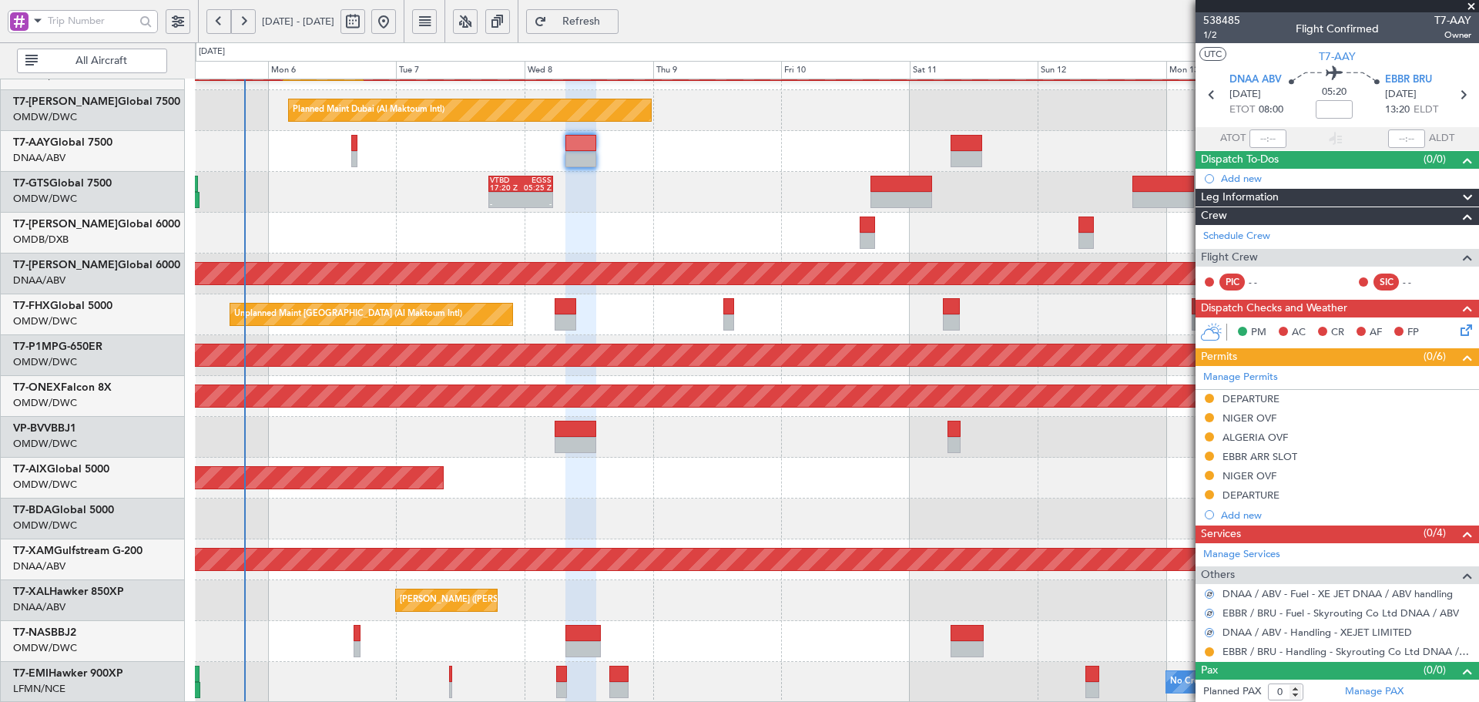
click at [946, 504] on div "AOG Maint Dubai (Al Maktoum Intl)" at bounding box center [836, 518] width 1283 height 41
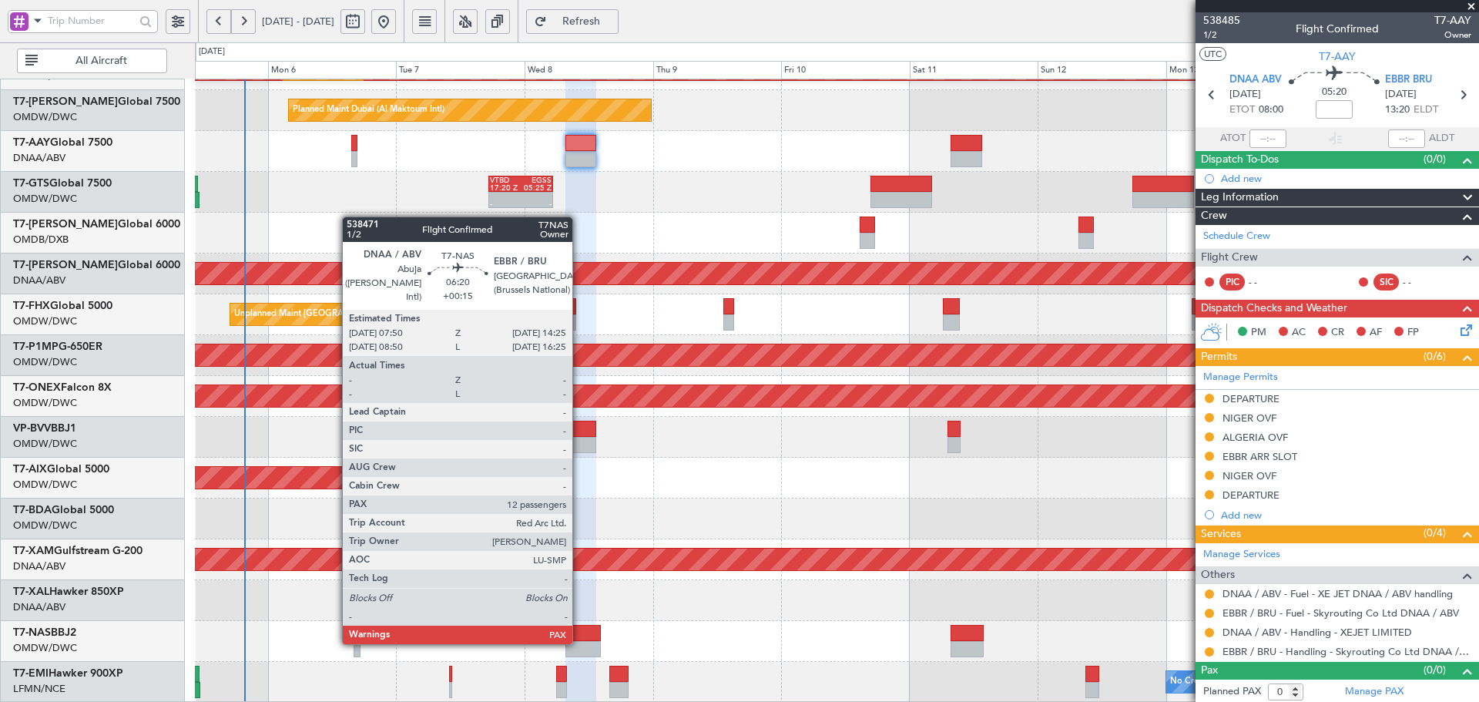
click at [579, 642] on div at bounding box center [582, 649] width 35 height 16
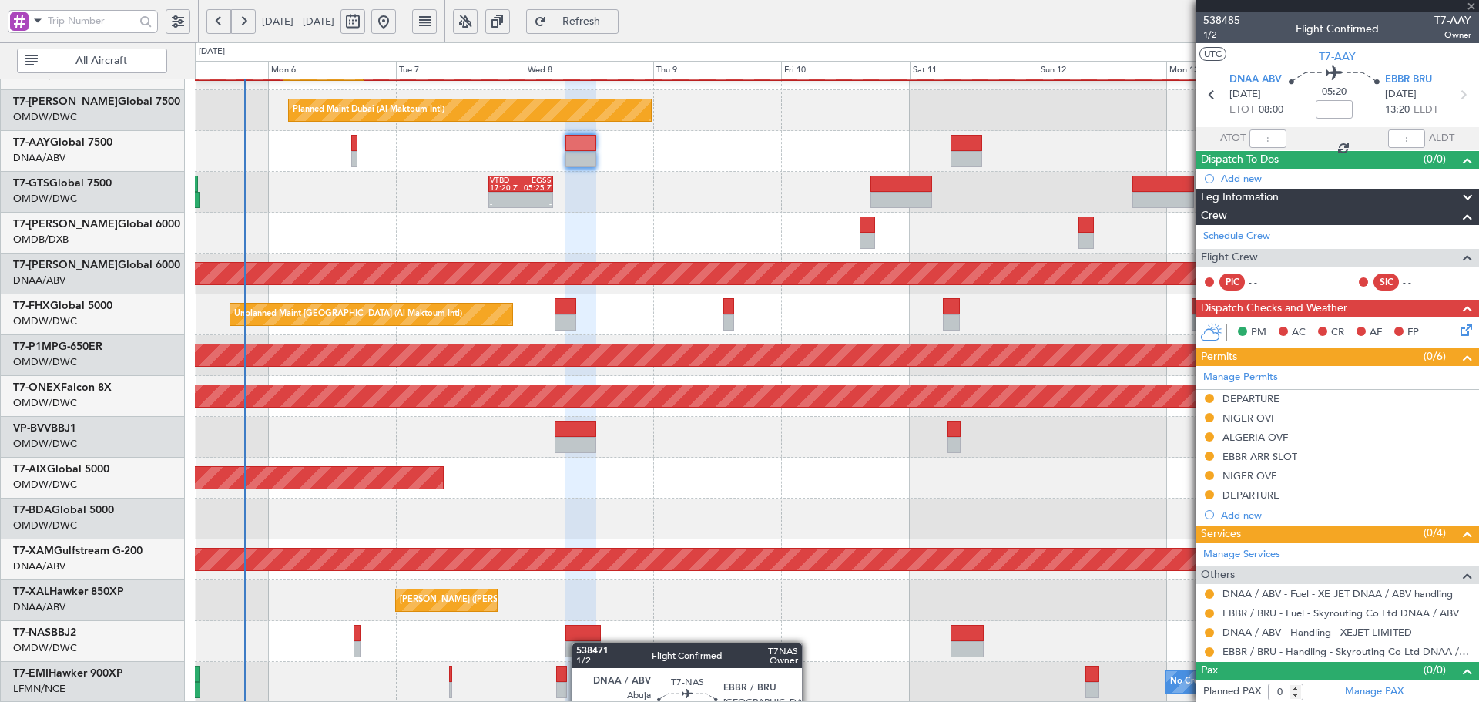
type input "+00:15"
type input "12"
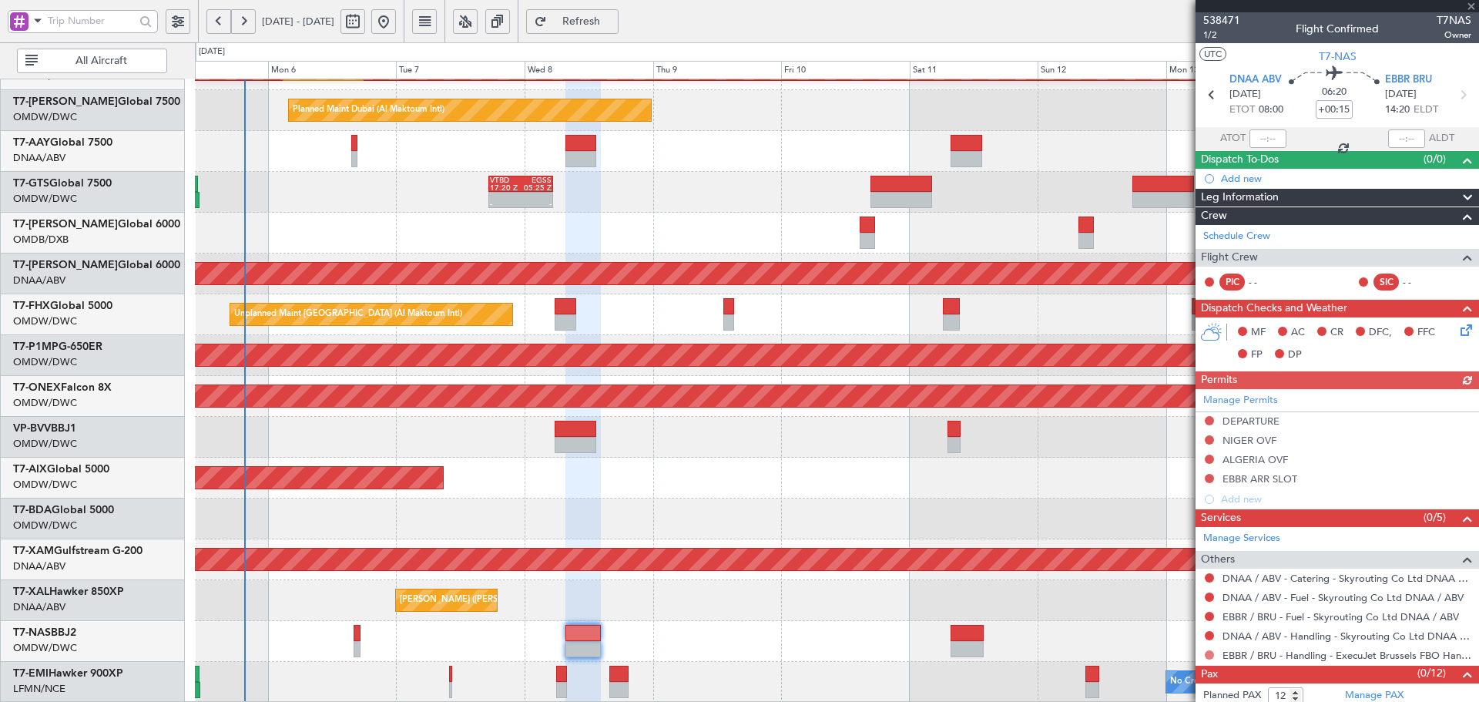
click at [1209, 654] on button at bounding box center [1208, 654] width 9 height 9
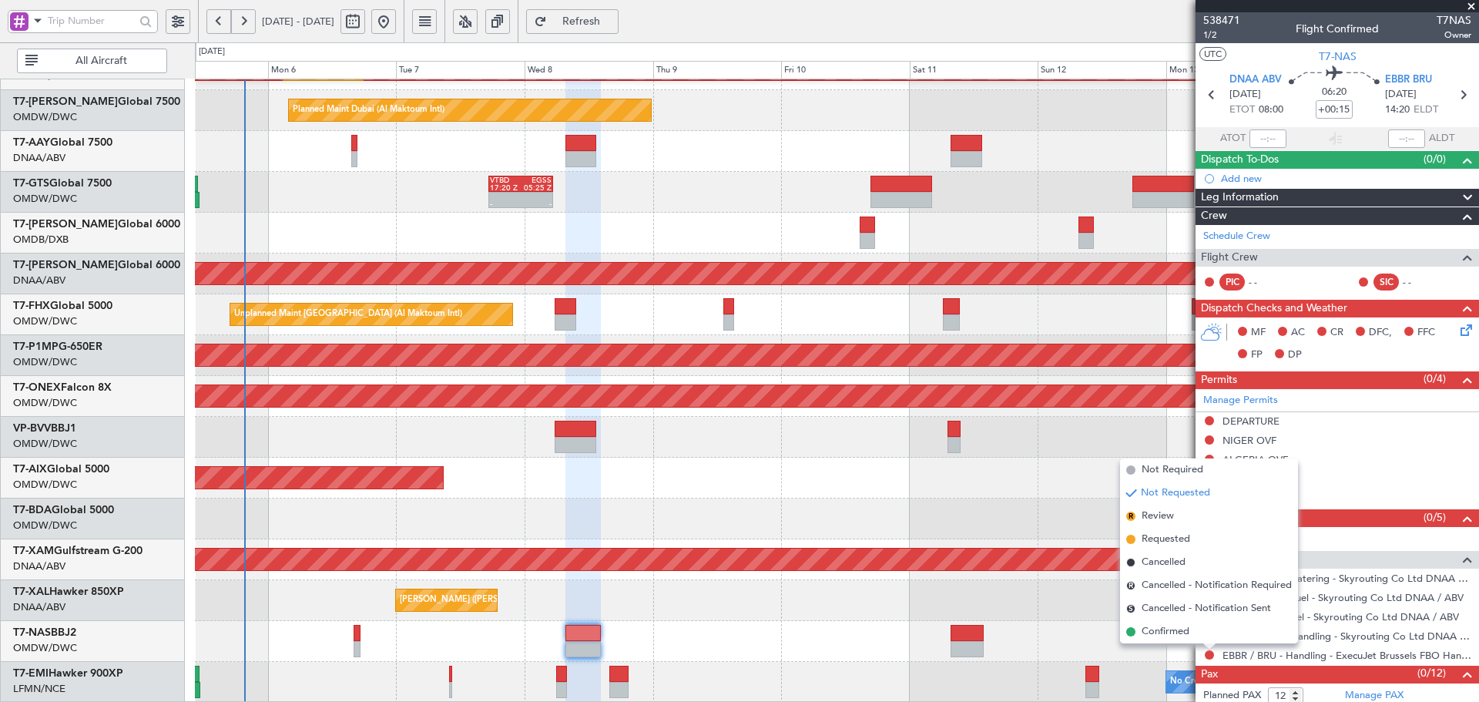
drag, startPoint x: 1157, startPoint y: 540, endPoint x: 1198, endPoint y: 659, distance: 126.4
click at [1158, 540] on span "Requested" at bounding box center [1165, 538] width 49 height 15
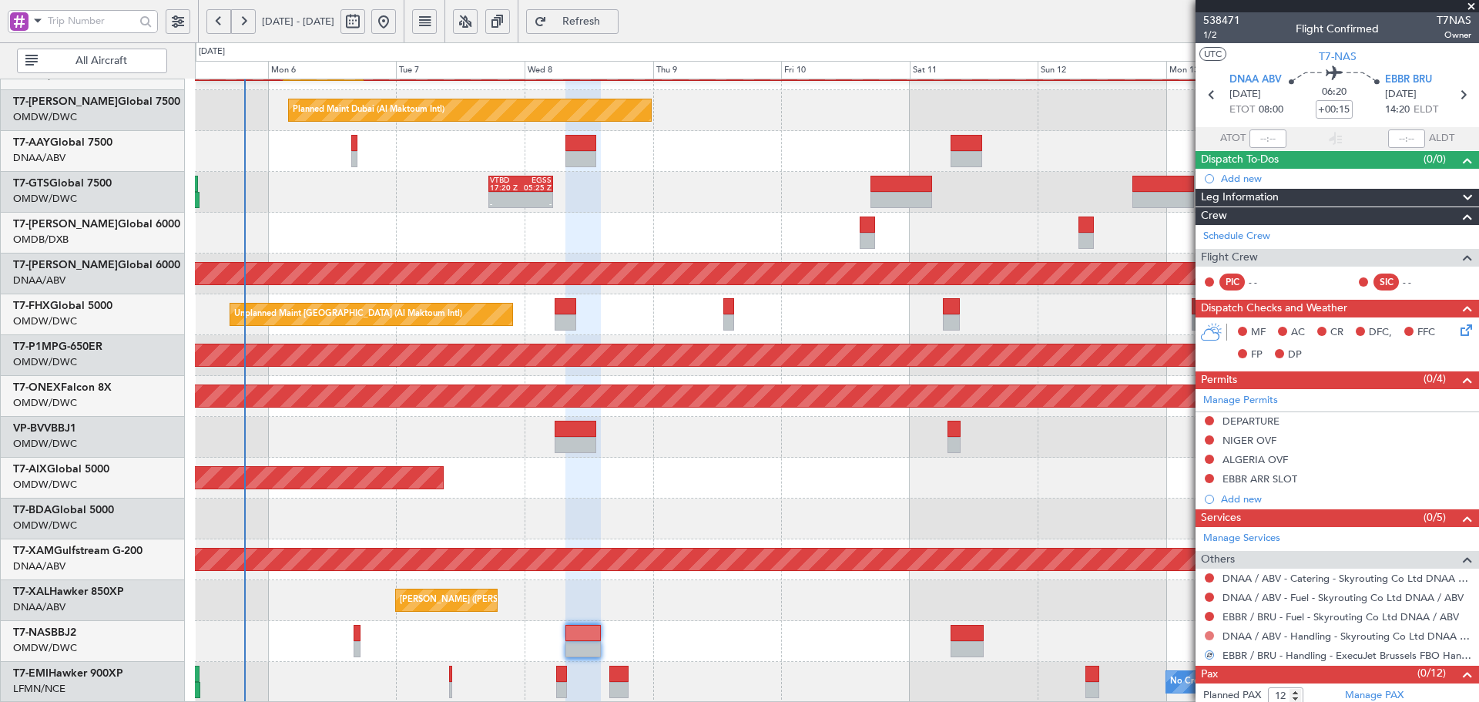
click at [1208, 635] on button at bounding box center [1208, 635] width 9 height 9
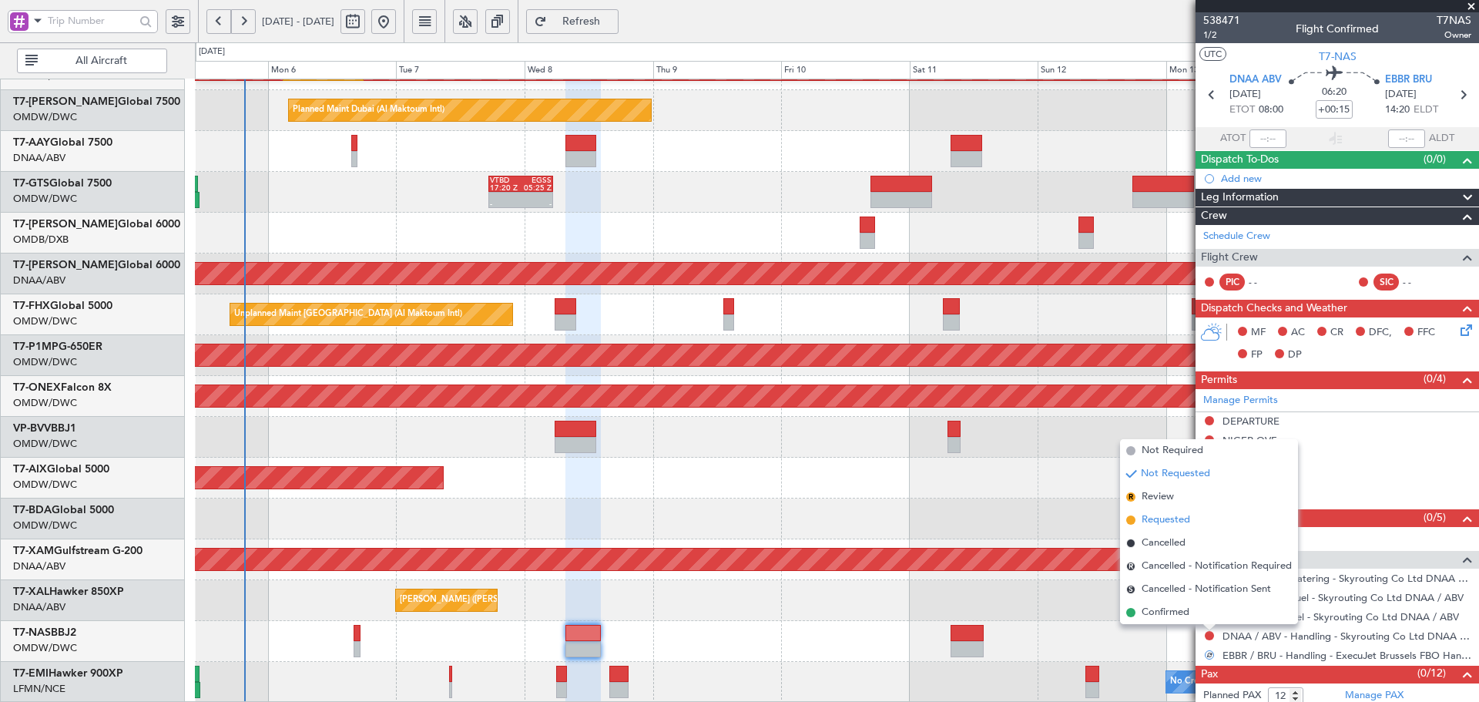
click at [1155, 518] on span "Requested" at bounding box center [1165, 519] width 49 height 15
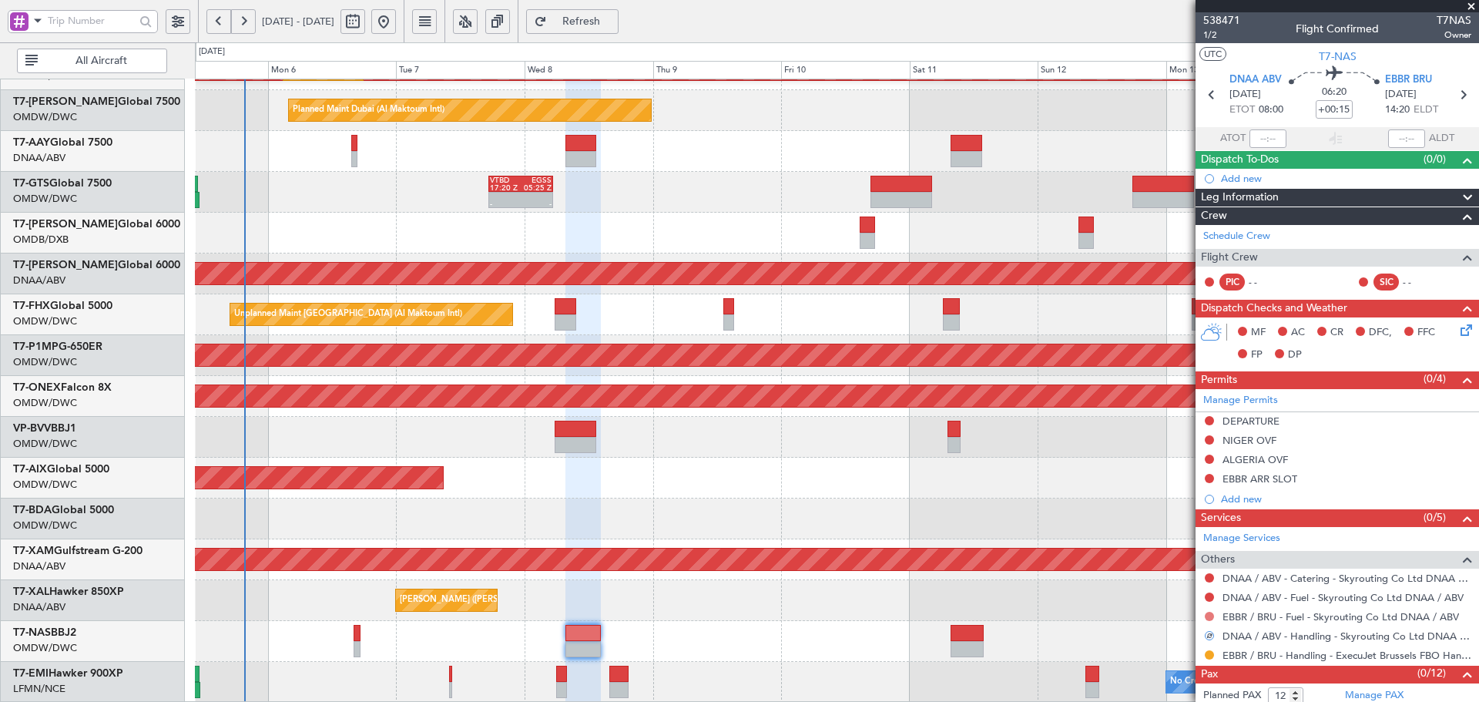
click at [1208, 615] on button at bounding box center [1208, 615] width 9 height 9
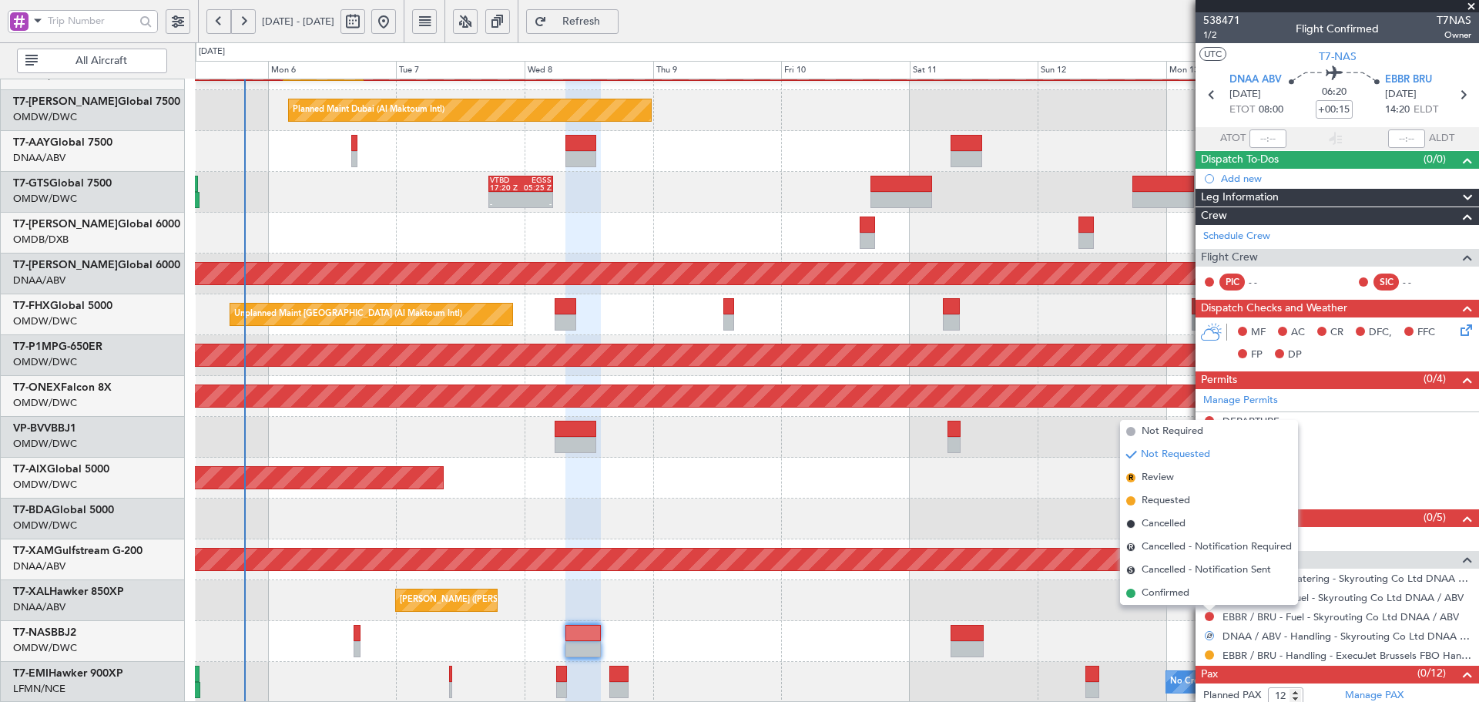
click at [1170, 496] on span "Requested" at bounding box center [1165, 500] width 49 height 15
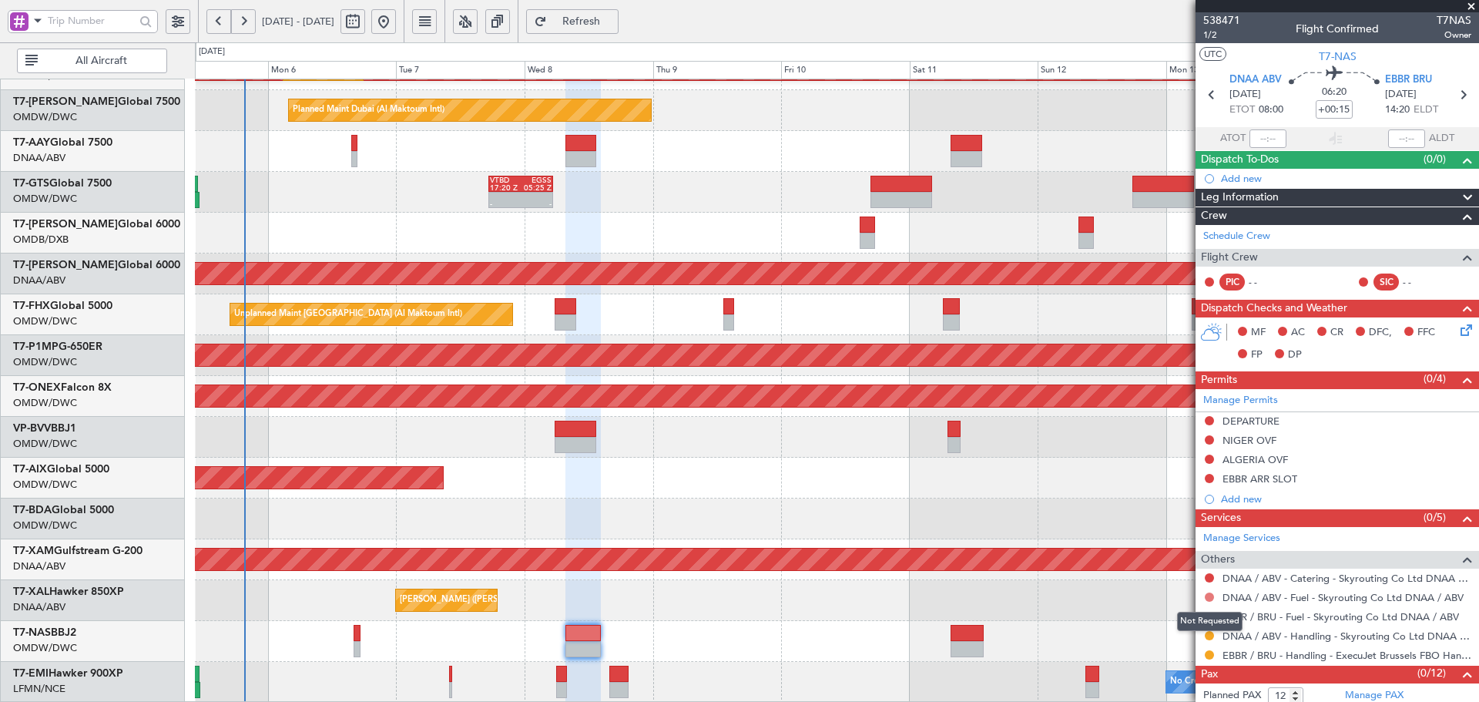
click at [1207, 597] on button at bounding box center [1208, 596] width 9 height 9
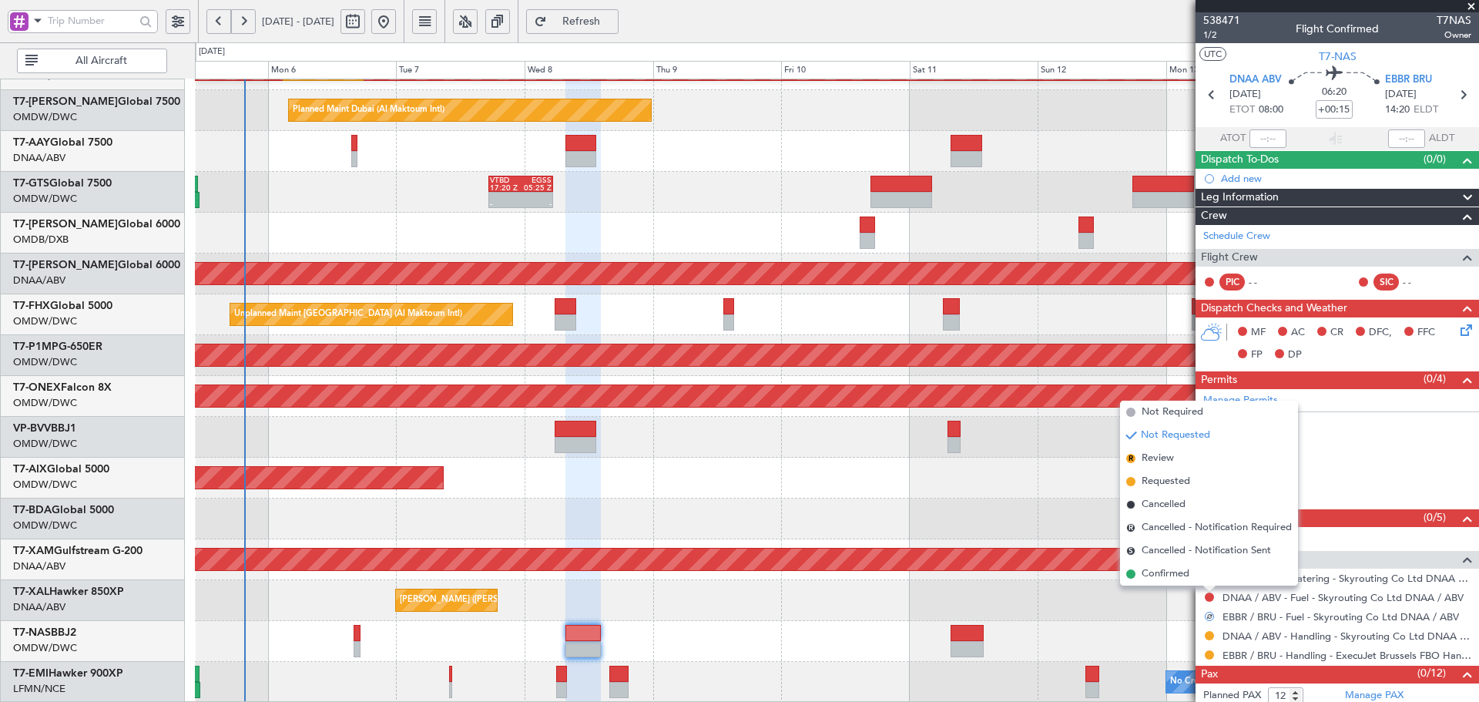
drag, startPoint x: 1141, startPoint y: 484, endPoint x: 1178, endPoint y: 496, distance: 39.0
click at [1141, 484] on li "Requested" at bounding box center [1209, 481] width 178 height 23
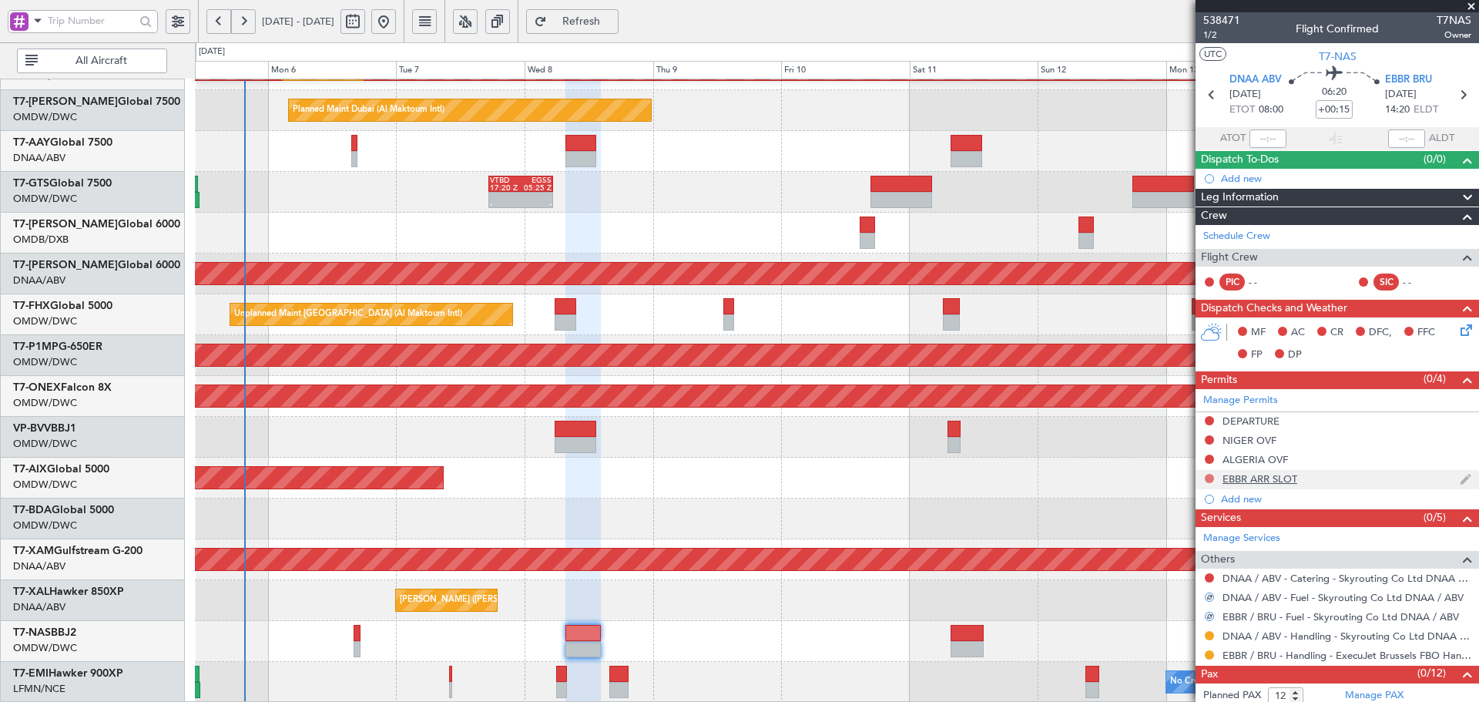
click at [1211, 474] on button at bounding box center [1208, 478] width 9 height 9
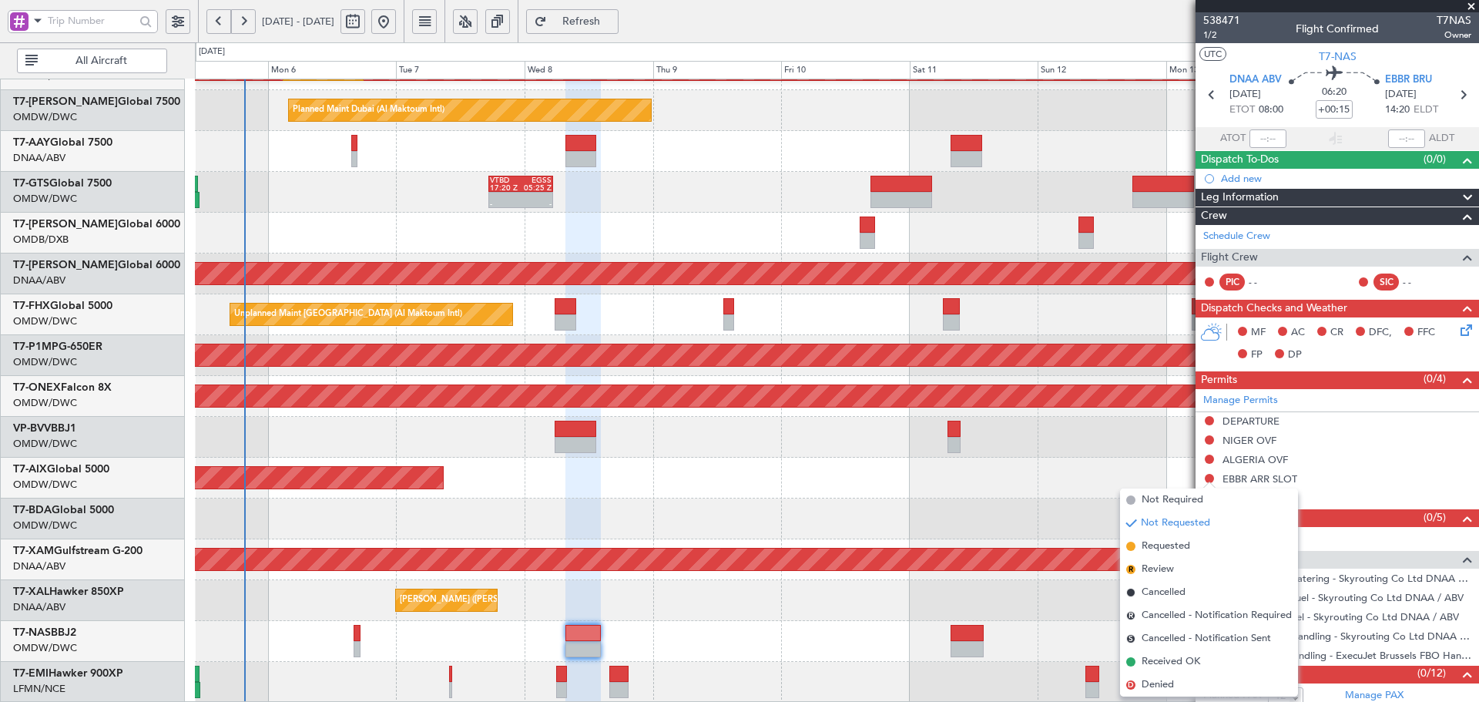
drag, startPoint x: 1151, startPoint y: 545, endPoint x: 1154, endPoint y: 534, distance: 11.2
click at [1151, 544] on span "Requested" at bounding box center [1165, 545] width 49 height 15
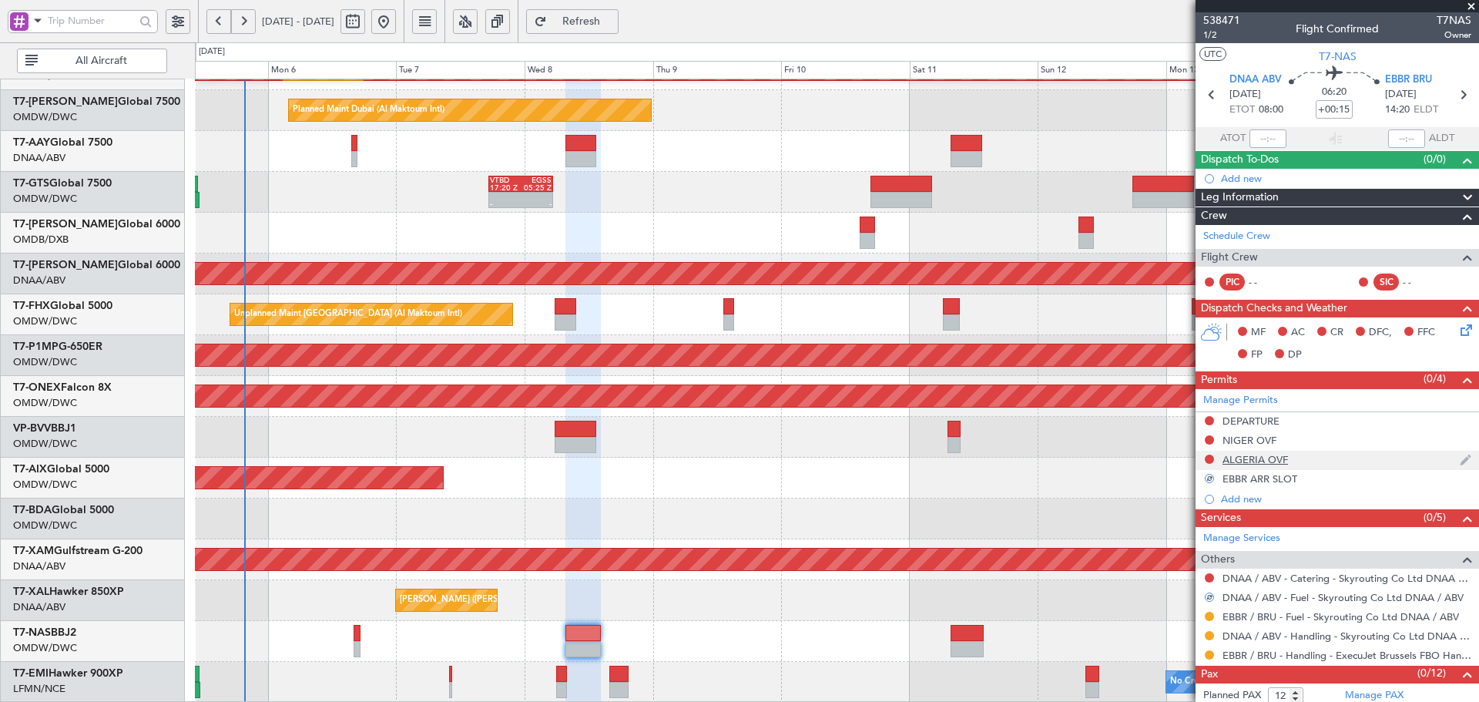
click at [1203, 456] on div at bounding box center [1209, 459] width 12 height 12
click at [1206, 457] on button at bounding box center [1208, 458] width 9 height 9
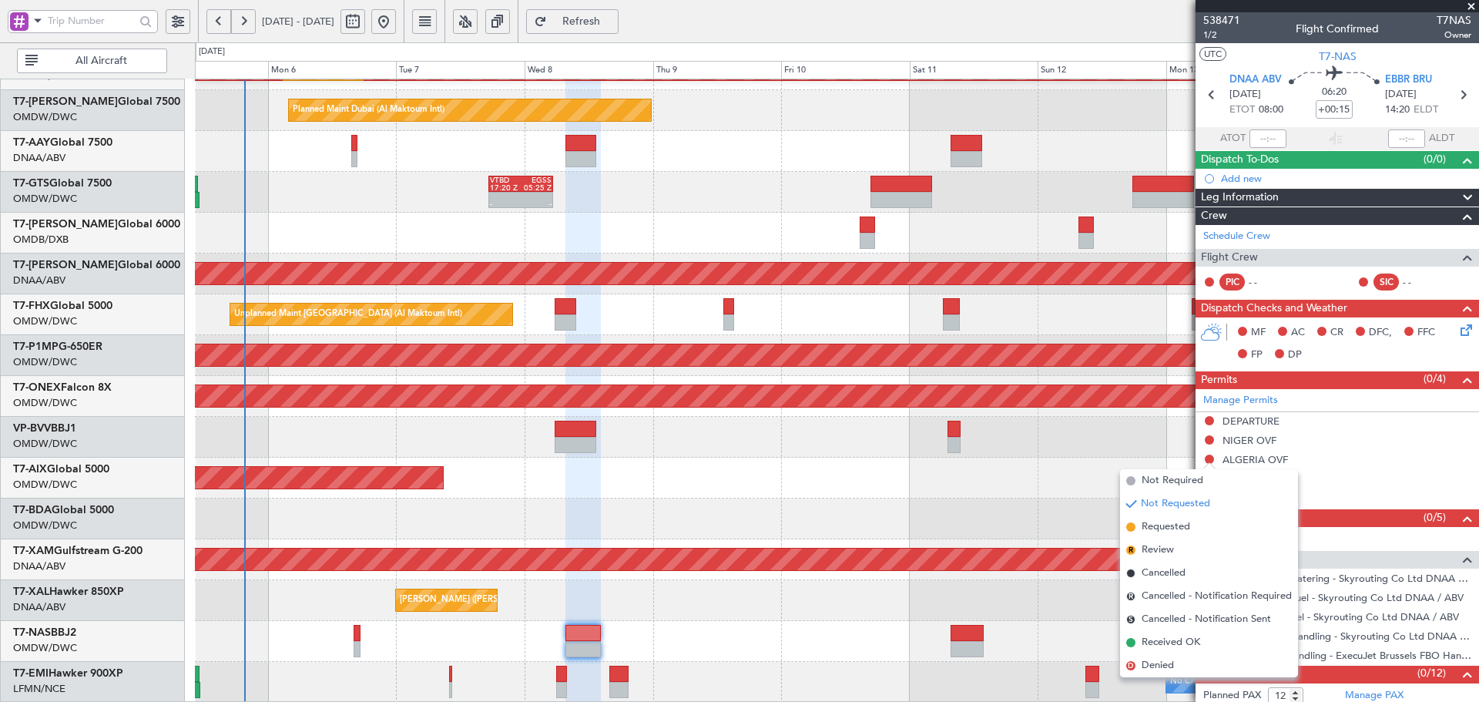
drag, startPoint x: 1159, startPoint y: 524, endPoint x: 1194, endPoint y: 444, distance: 88.0
click at [1160, 522] on span "Requested" at bounding box center [1165, 526] width 49 height 15
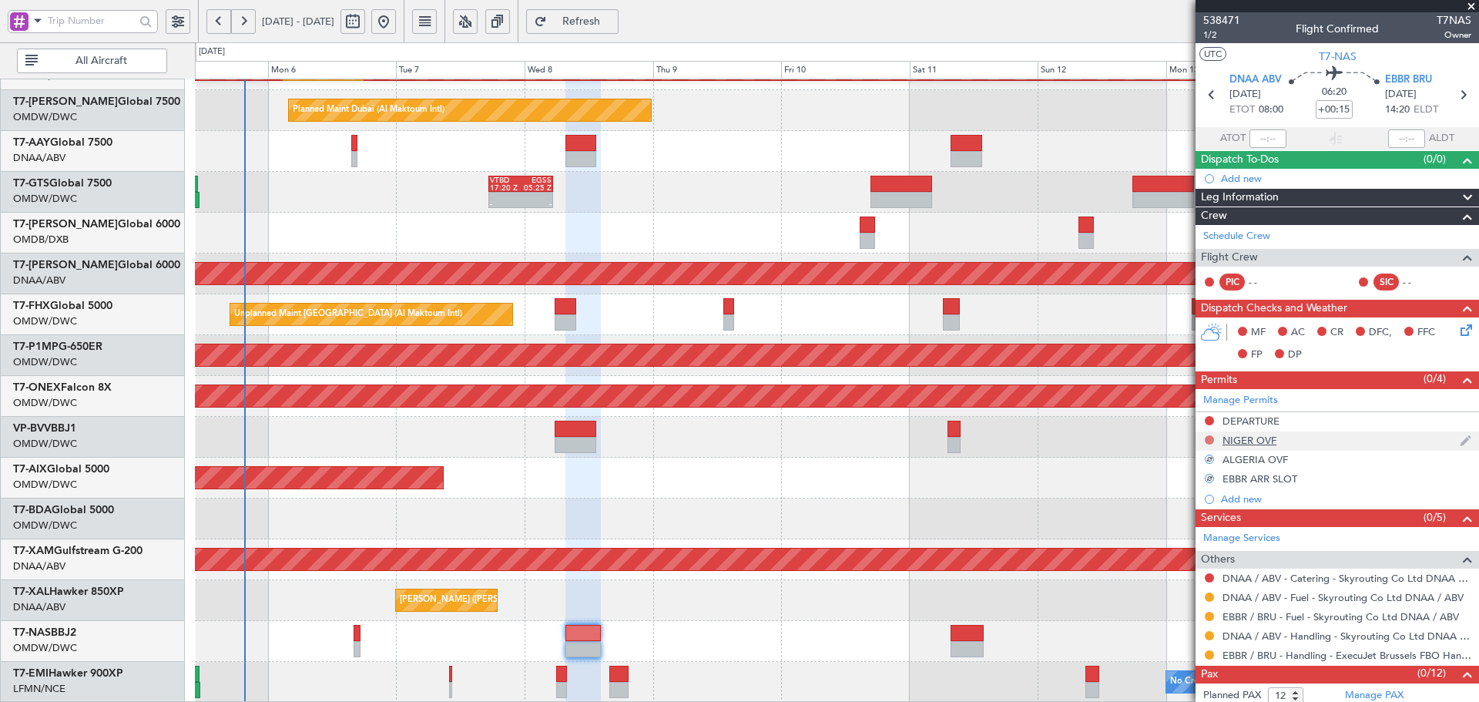
click at [1205, 438] on button at bounding box center [1208, 439] width 9 height 9
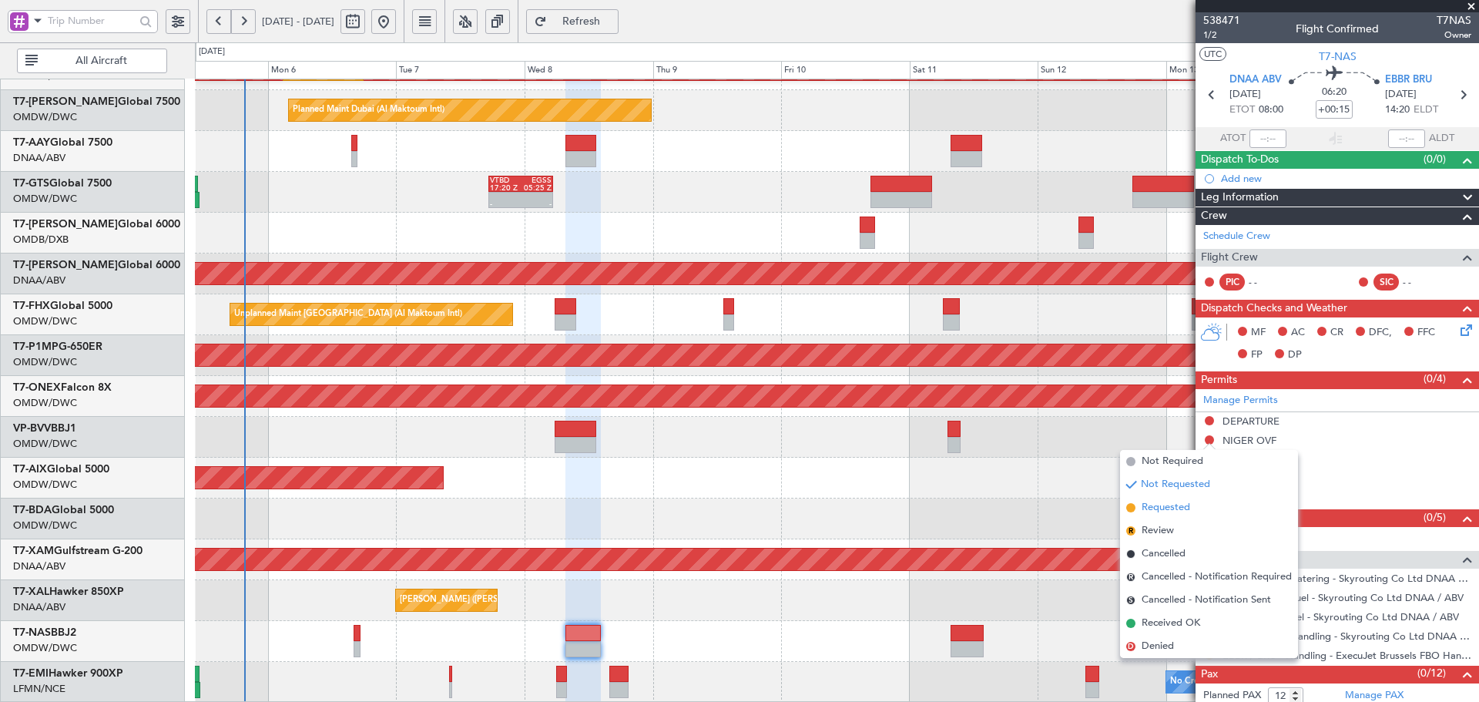
drag, startPoint x: 1158, startPoint y: 508, endPoint x: 1188, endPoint y: 464, distance: 53.4
click at [1159, 507] on span "Requested" at bounding box center [1165, 507] width 49 height 15
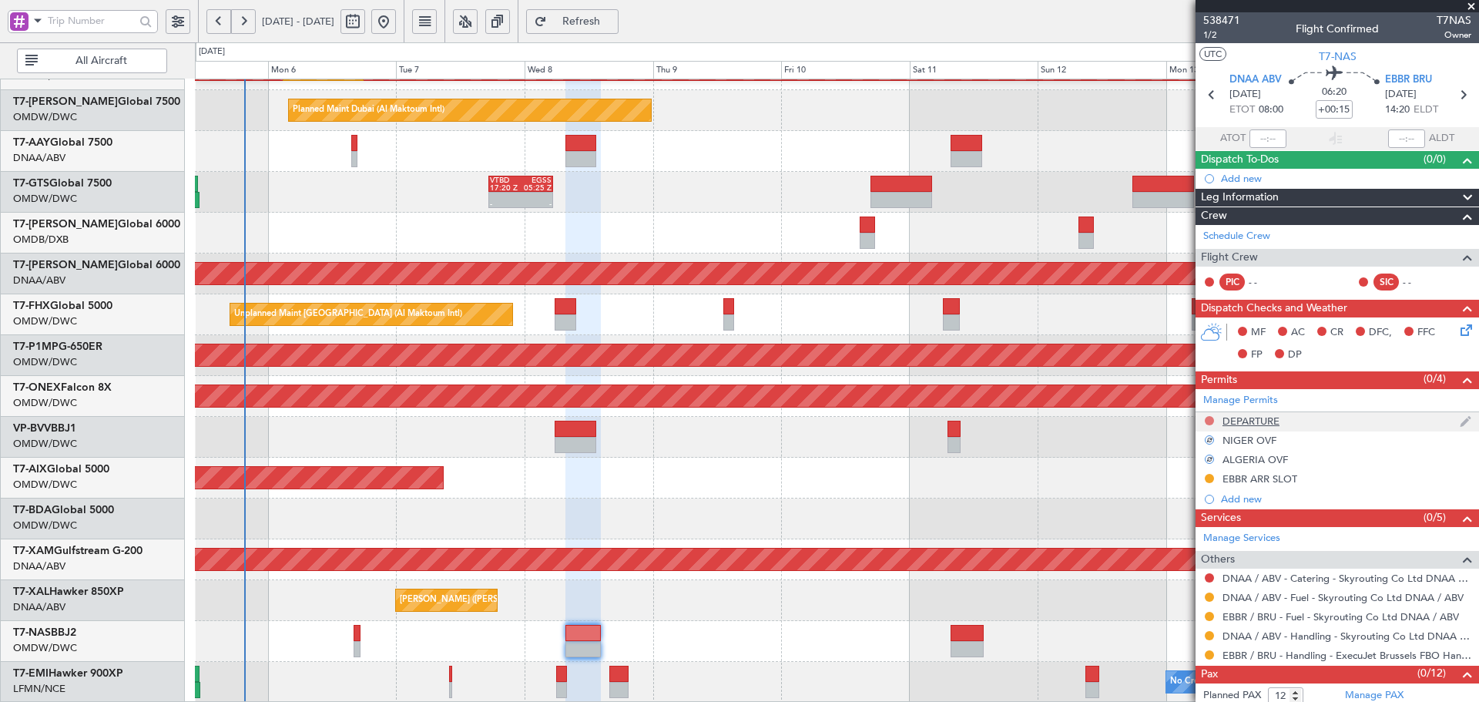
click at [1206, 419] on button at bounding box center [1208, 420] width 9 height 9
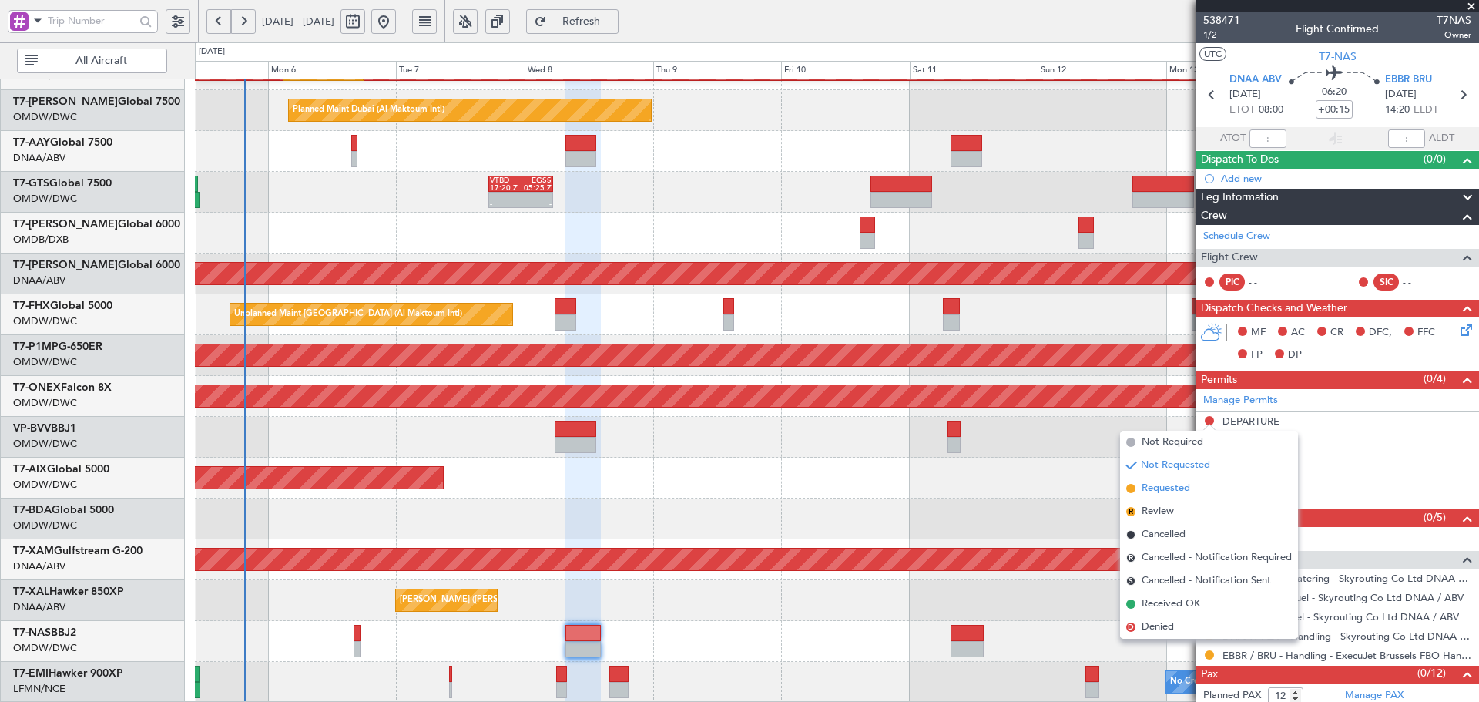
click at [1167, 491] on span "Requested" at bounding box center [1165, 488] width 49 height 15
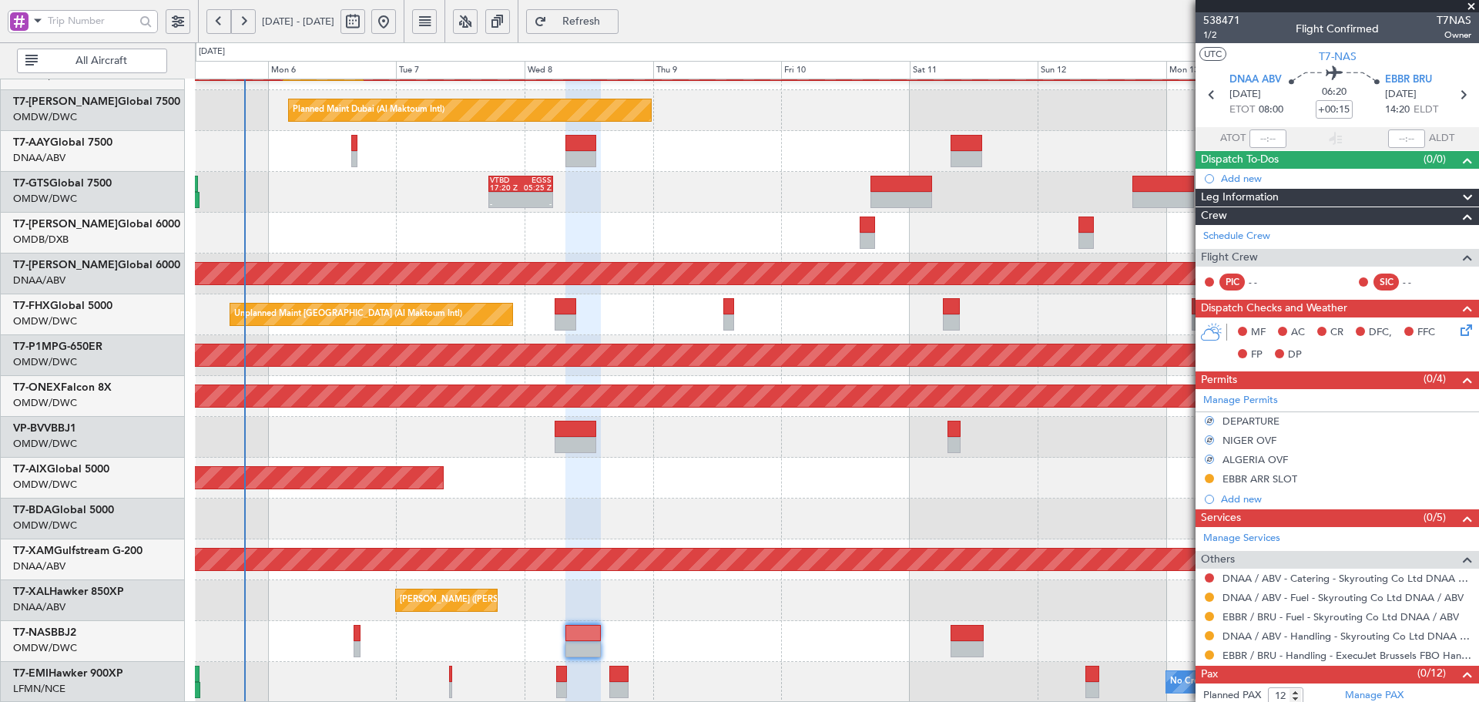
click at [1037, 500] on div "AOG Maint Dubai (Al Maktoum Intl)" at bounding box center [836, 518] width 1283 height 41
click at [1461, 92] on icon at bounding box center [1462, 95] width 20 height 20
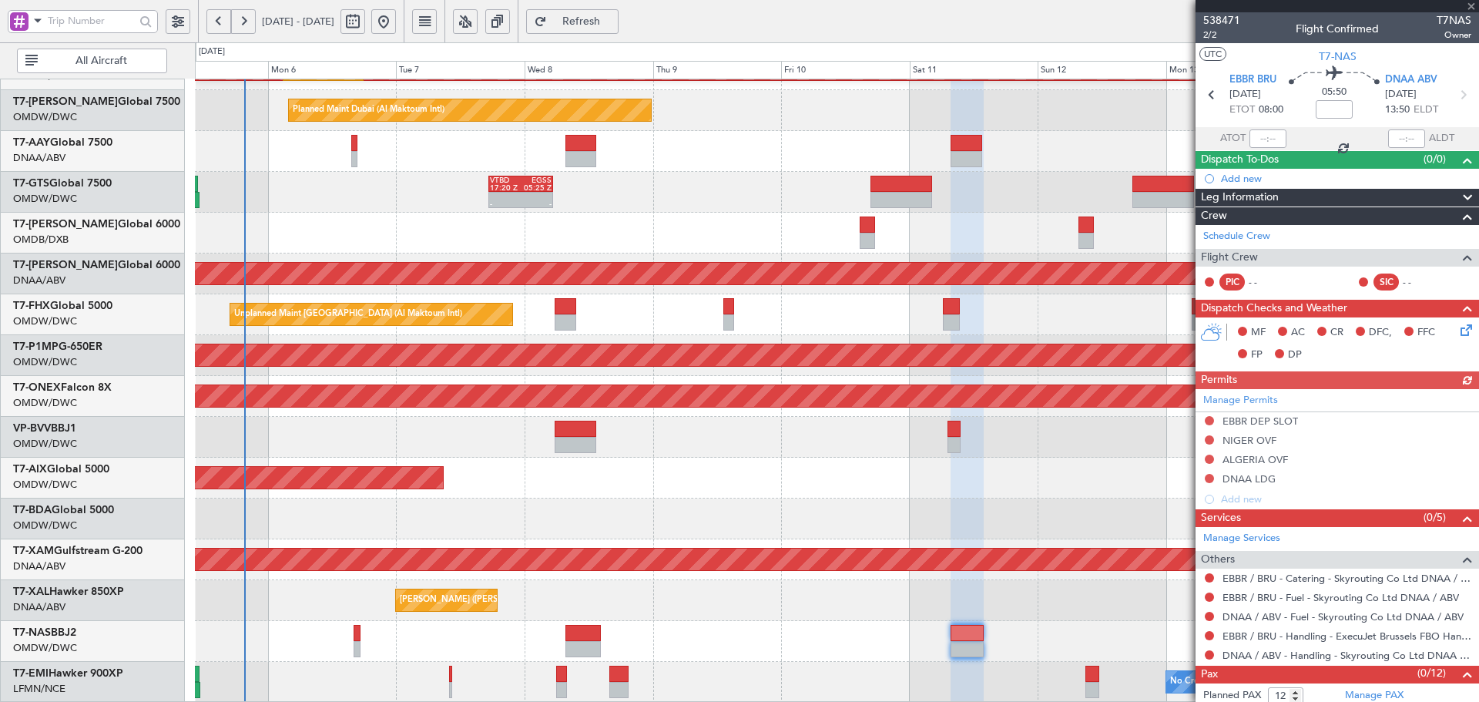
click at [1208, 418] on div "Manage Permits EBBR DEP SLOT [GEOGRAPHIC_DATA] OVF ALGERIA OVF DNAA LDG Add new" at bounding box center [1336, 449] width 283 height 120
click at [1210, 416] on button at bounding box center [1208, 420] width 9 height 9
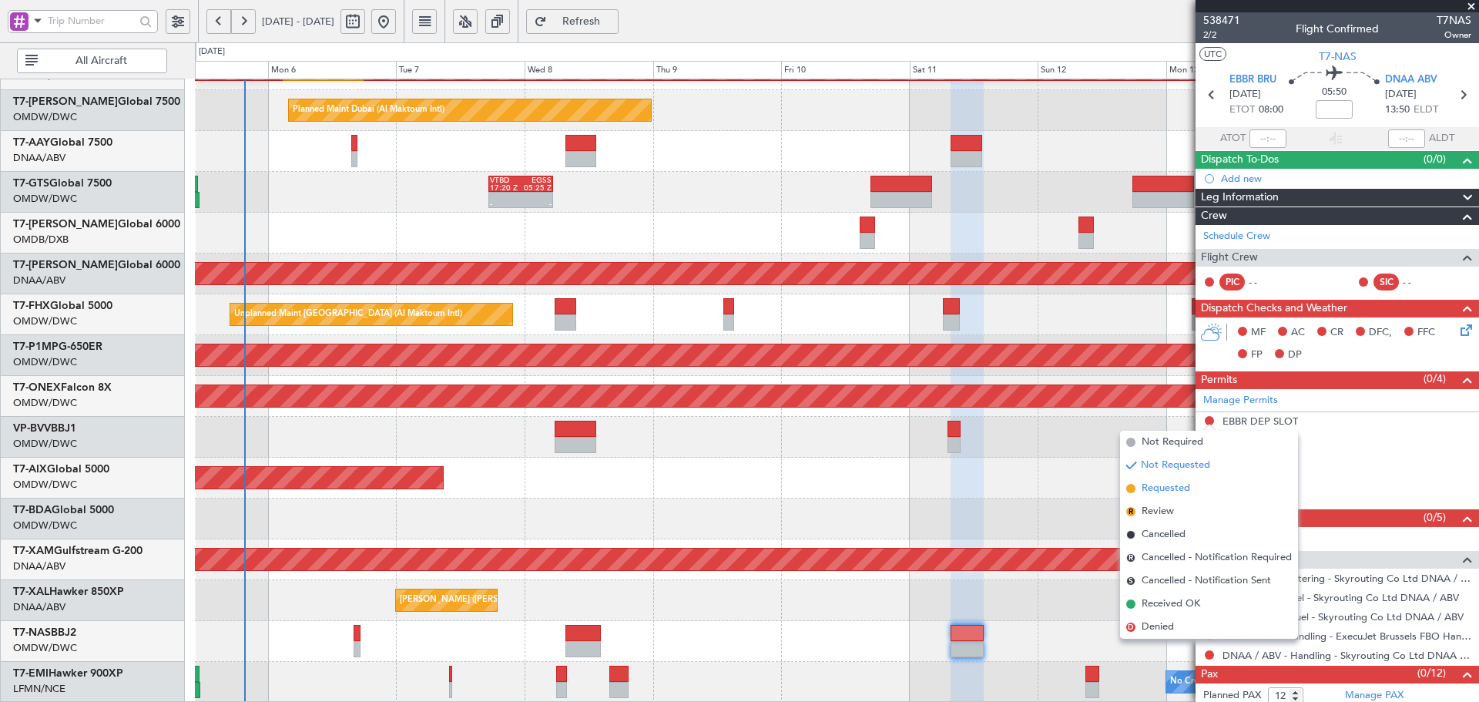
click at [1177, 486] on span "Requested" at bounding box center [1165, 488] width 49 height 15
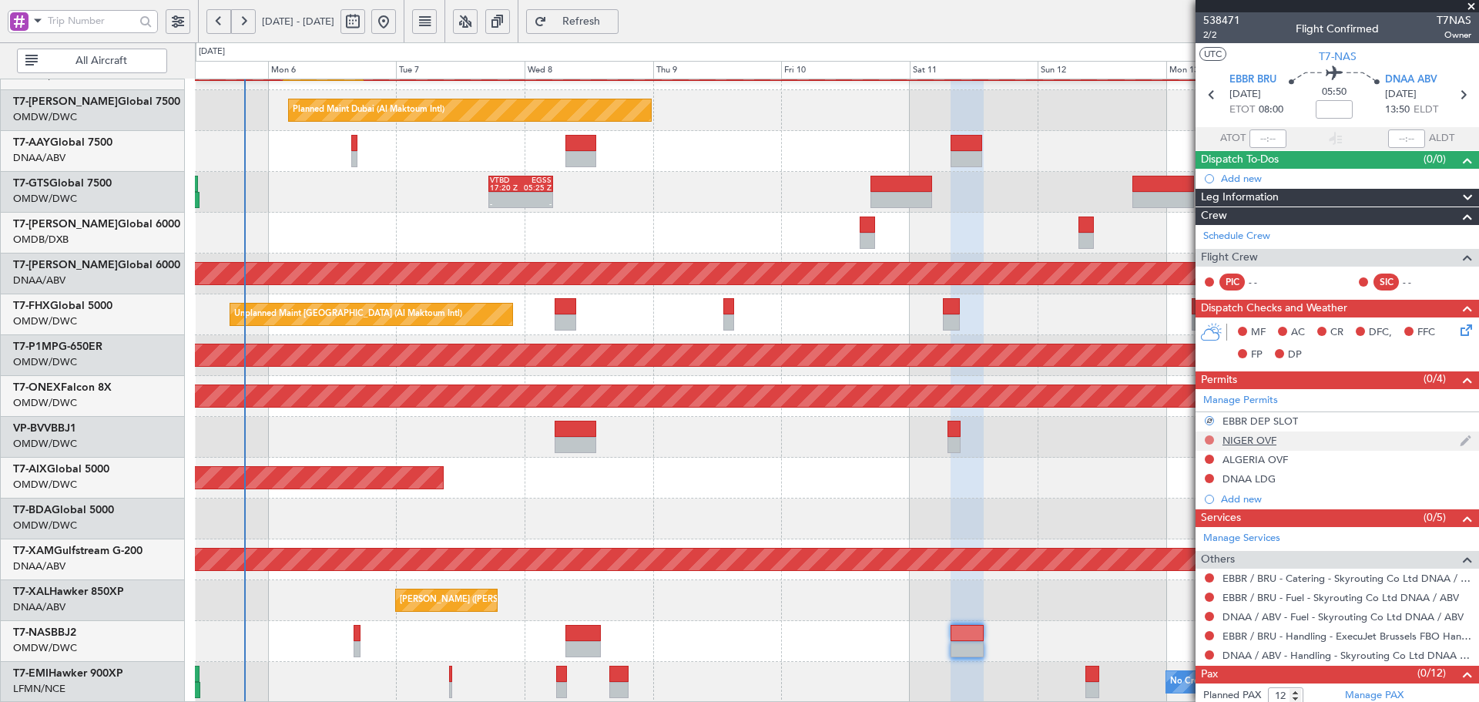
click at [1208, 436] on button at bounding box center [1208, 439] width 9 height 9
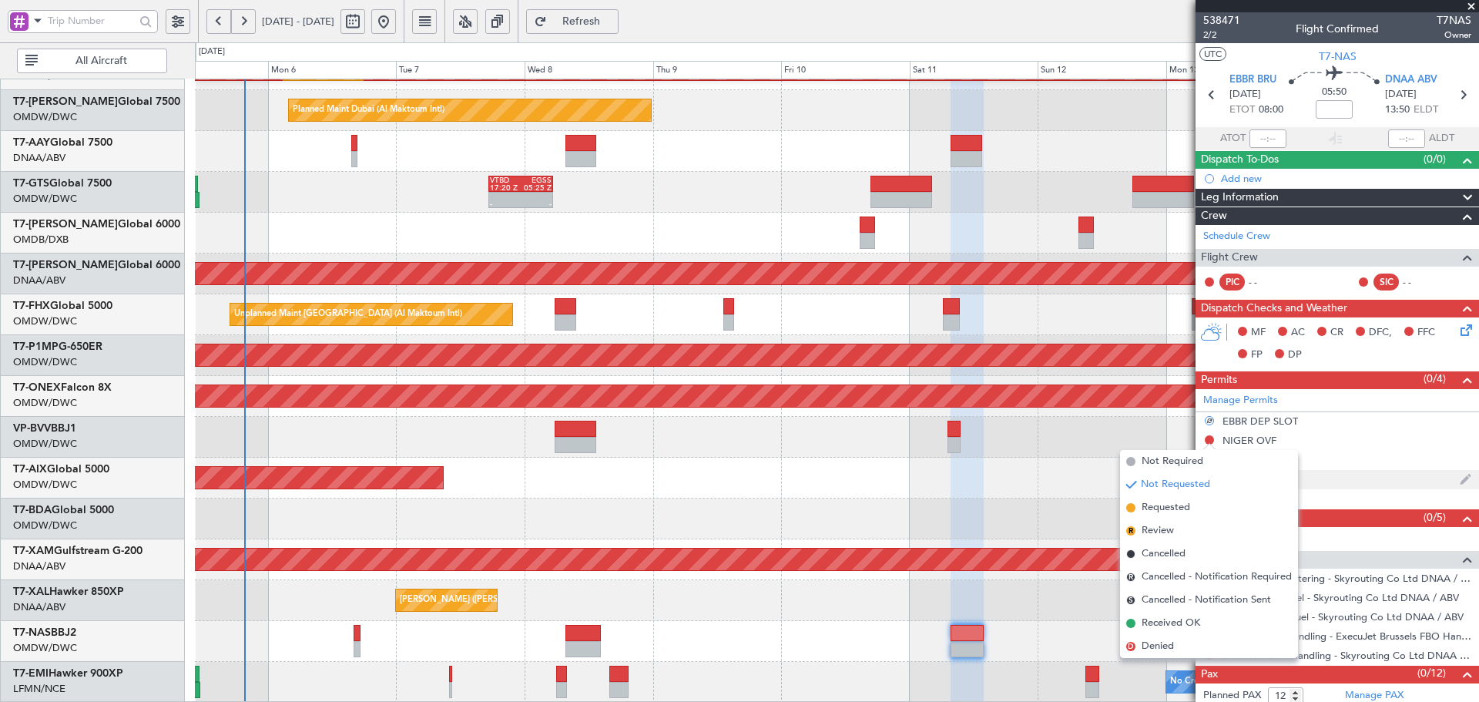
drag, startPoint x: 1173, startPoint y: 504, endPoint x: 1208, endPoint y: 469, distance: 49.0
click at [1175, 502] on span "Requested" at bounding box center [1165, 507] width 49 height 15
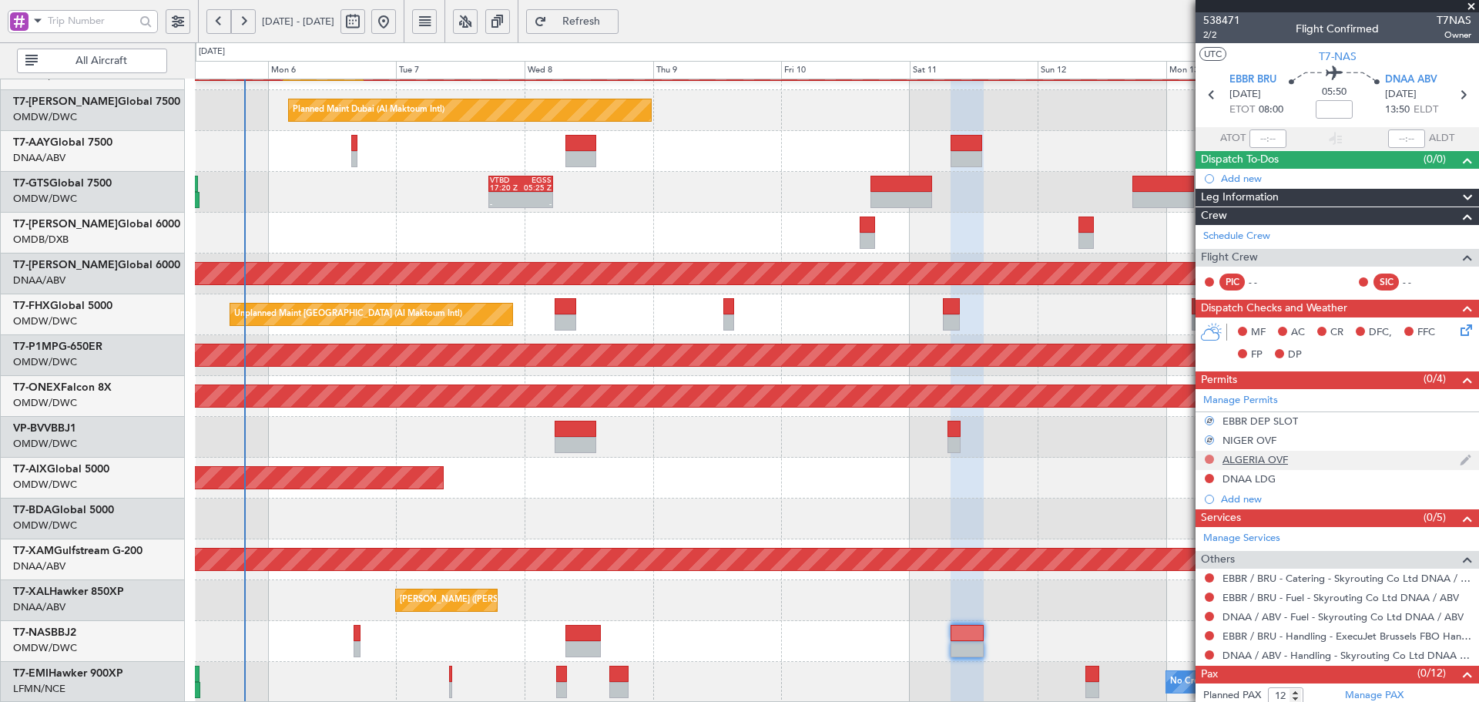
click at [1210, 457] on button at bounding box center [1208, 458] width 9 height 9
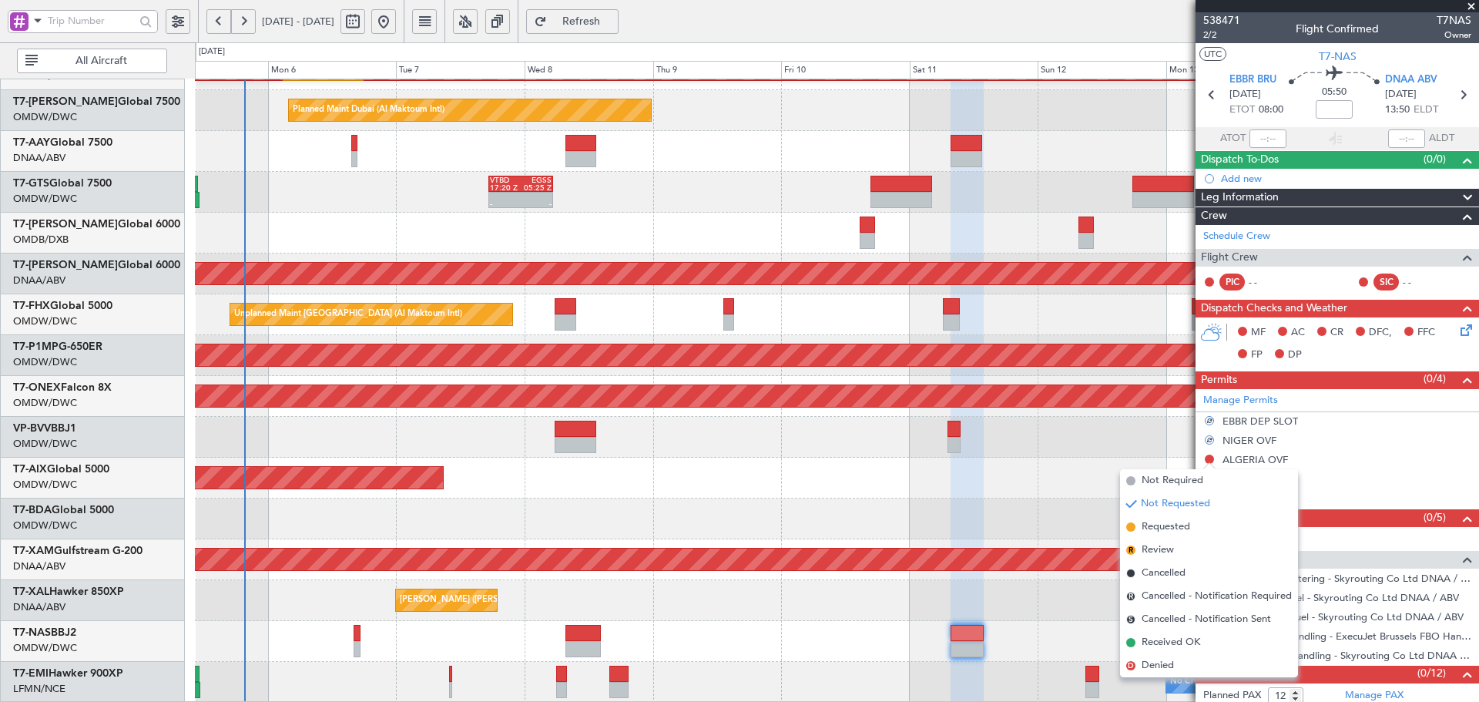
click at [1167, 528] on span "Requested" at bounding box center [1165, 526] width 49 height 15
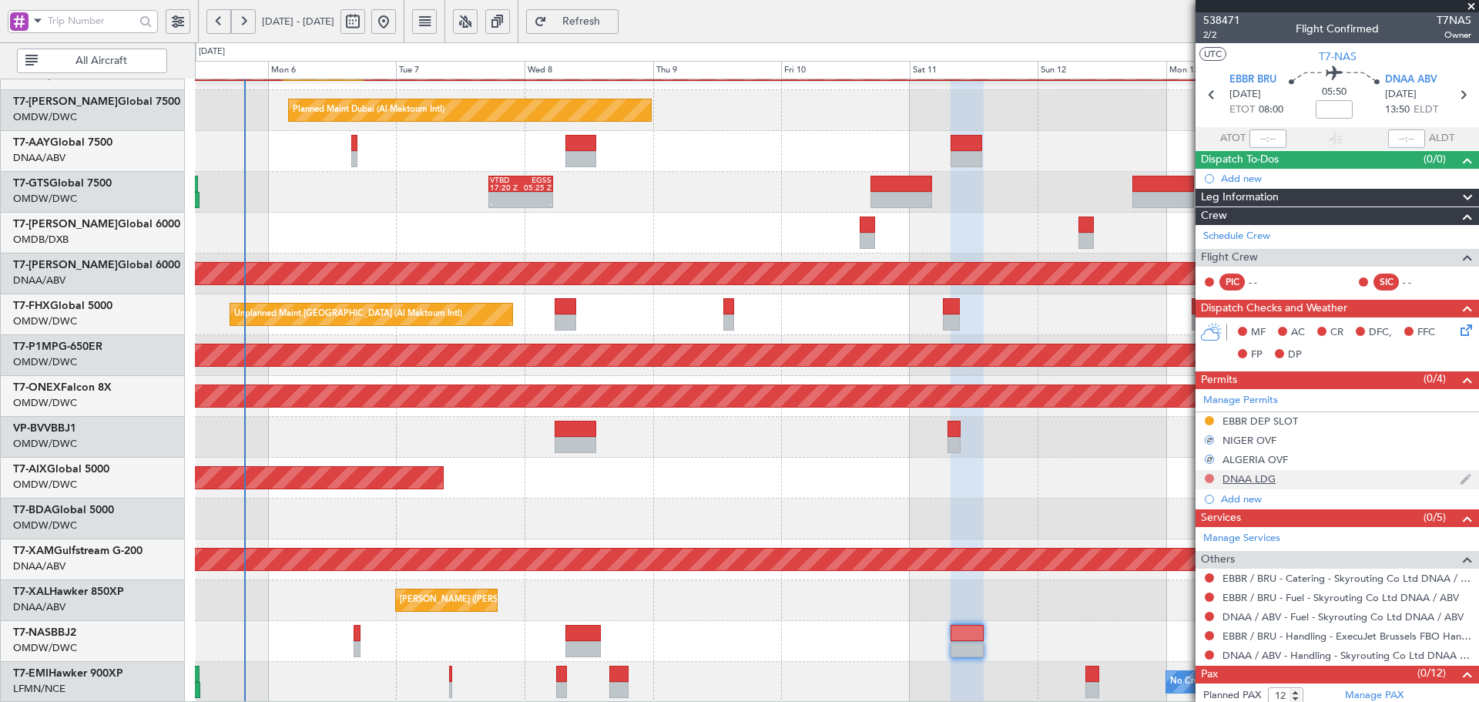
click at [1211, 477] on button at bounding box center [1208, 478] width 9 height 9
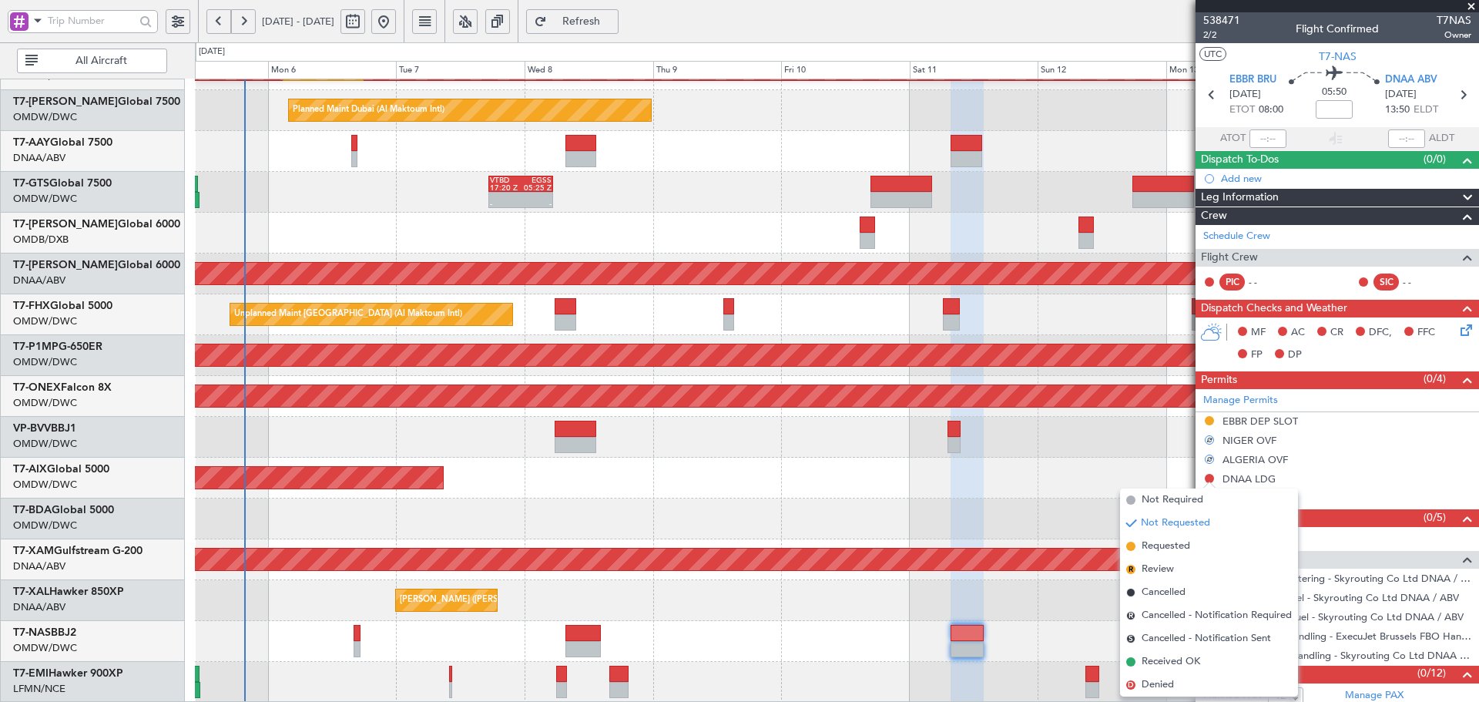
click at [1167, 549] on span "Requested" at bounding box center [1165, 545] width 49 height 15
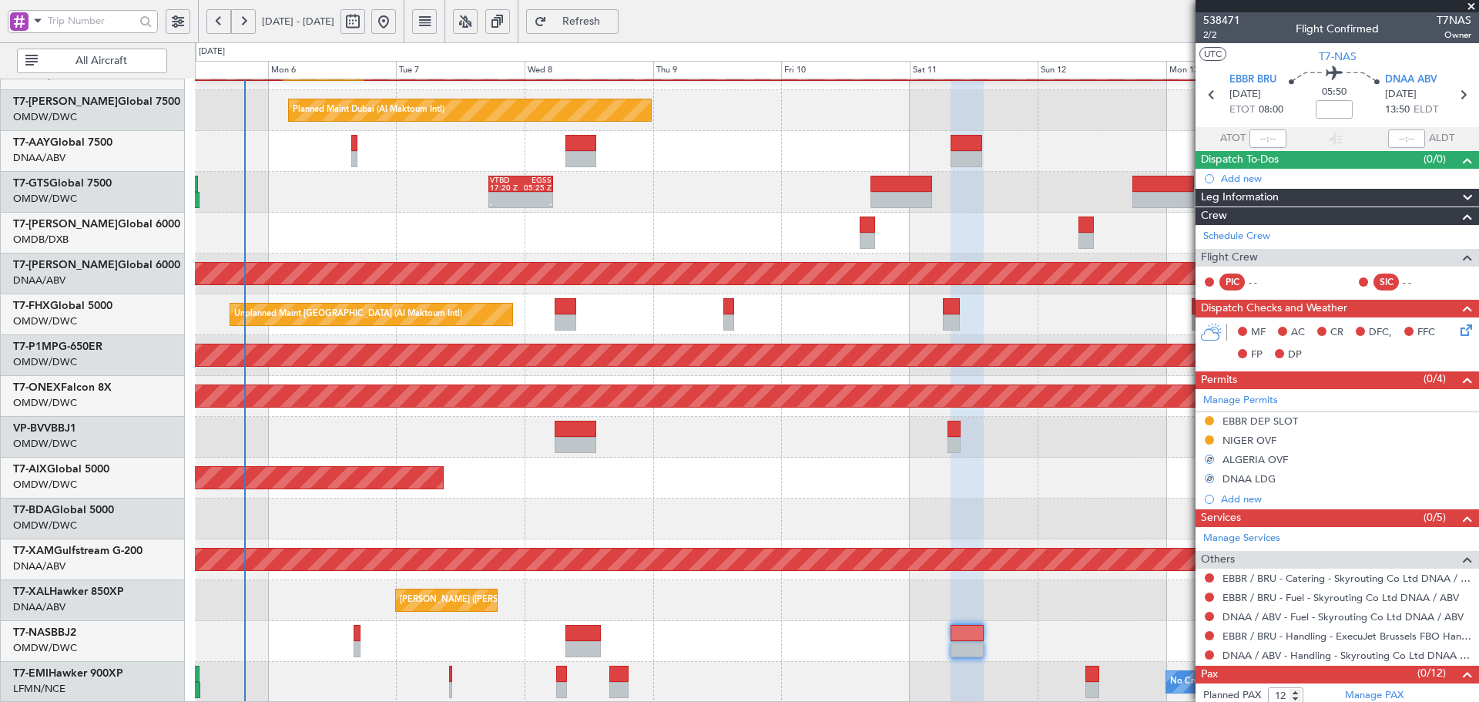
click at [793, 615] on div "[PERSON_NAME] ([PERSON_NAME] Intl)" at bounding box center [836, 600] width 1283 height 41
click at [1209, 597] on button at bounding box center [1208, 596] width 9 height 9
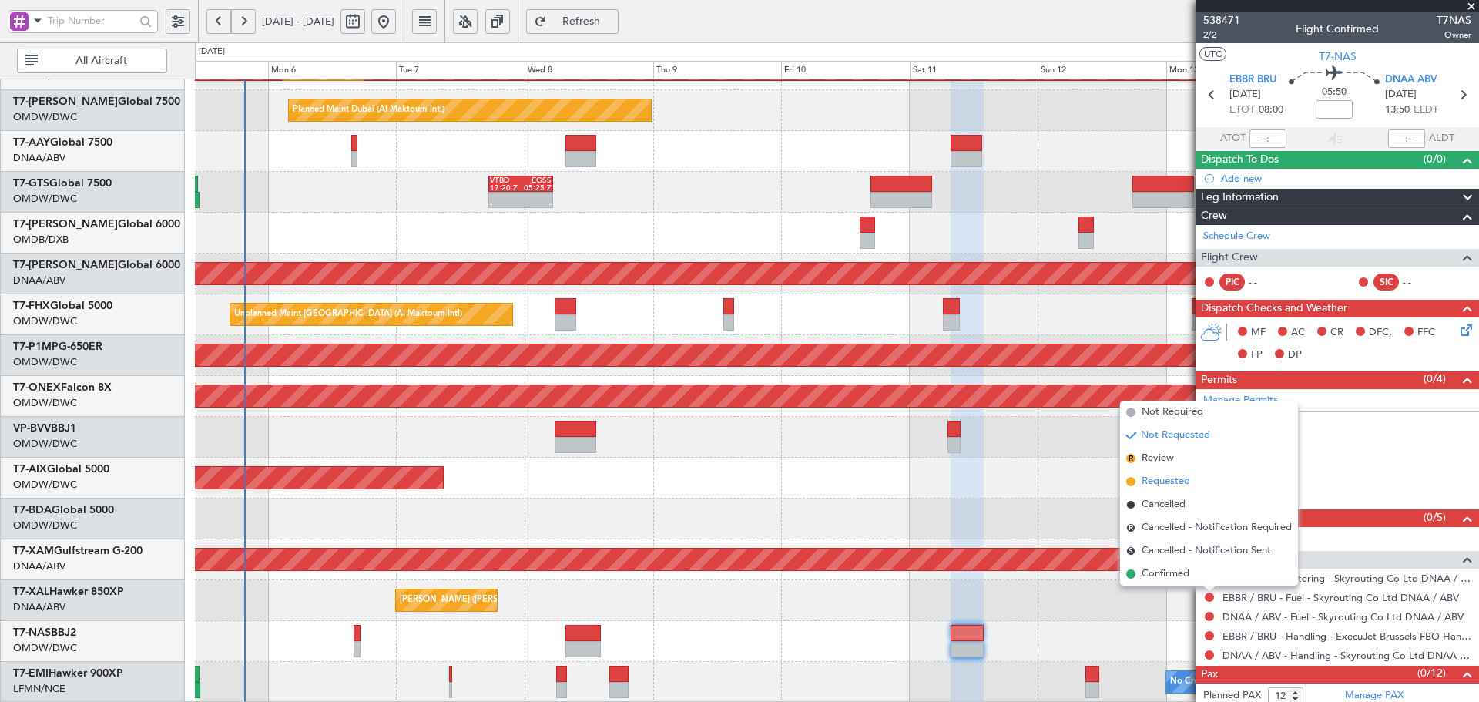
click at [1166, 481] on span "Requested" at bounding box center [1165, 481] width 49 height 15
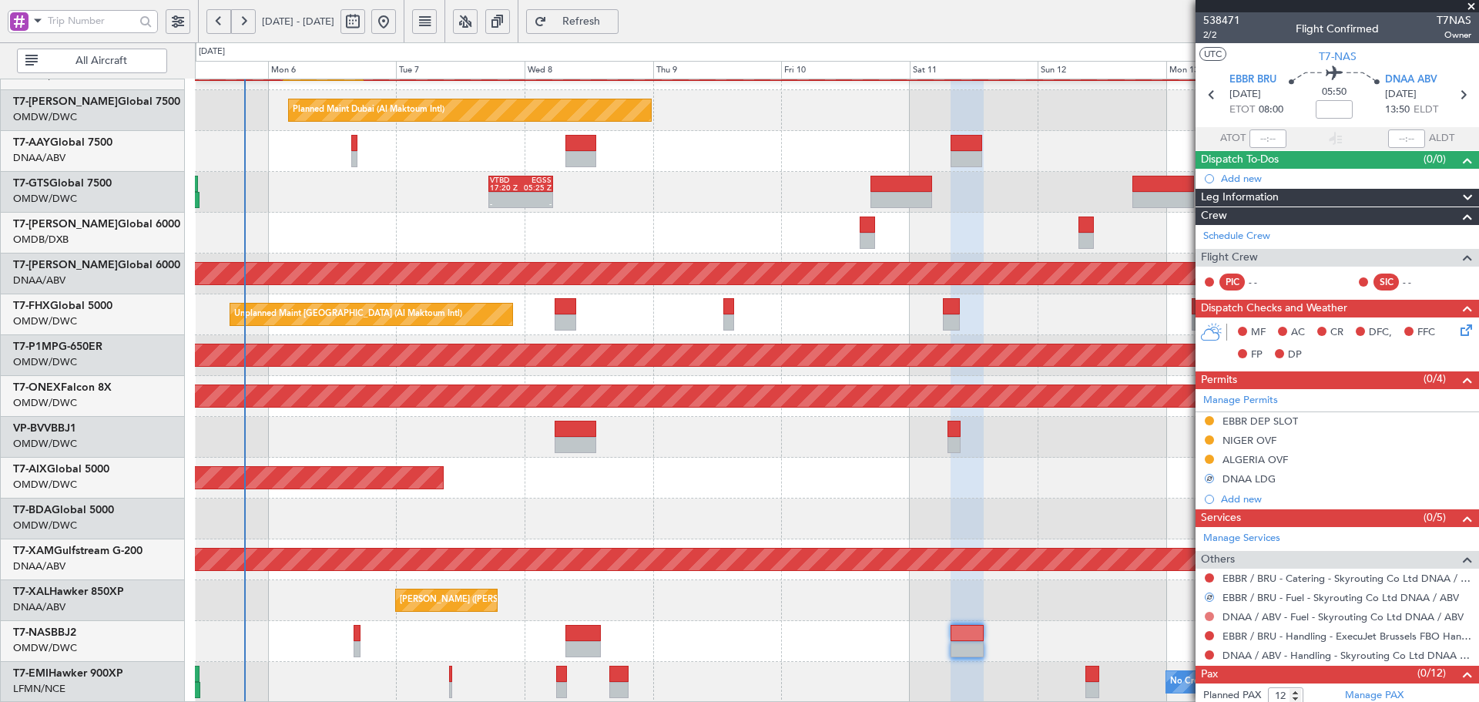
click at [1211, 612] on button at bounding box center [1208, 615] width 9 height 9
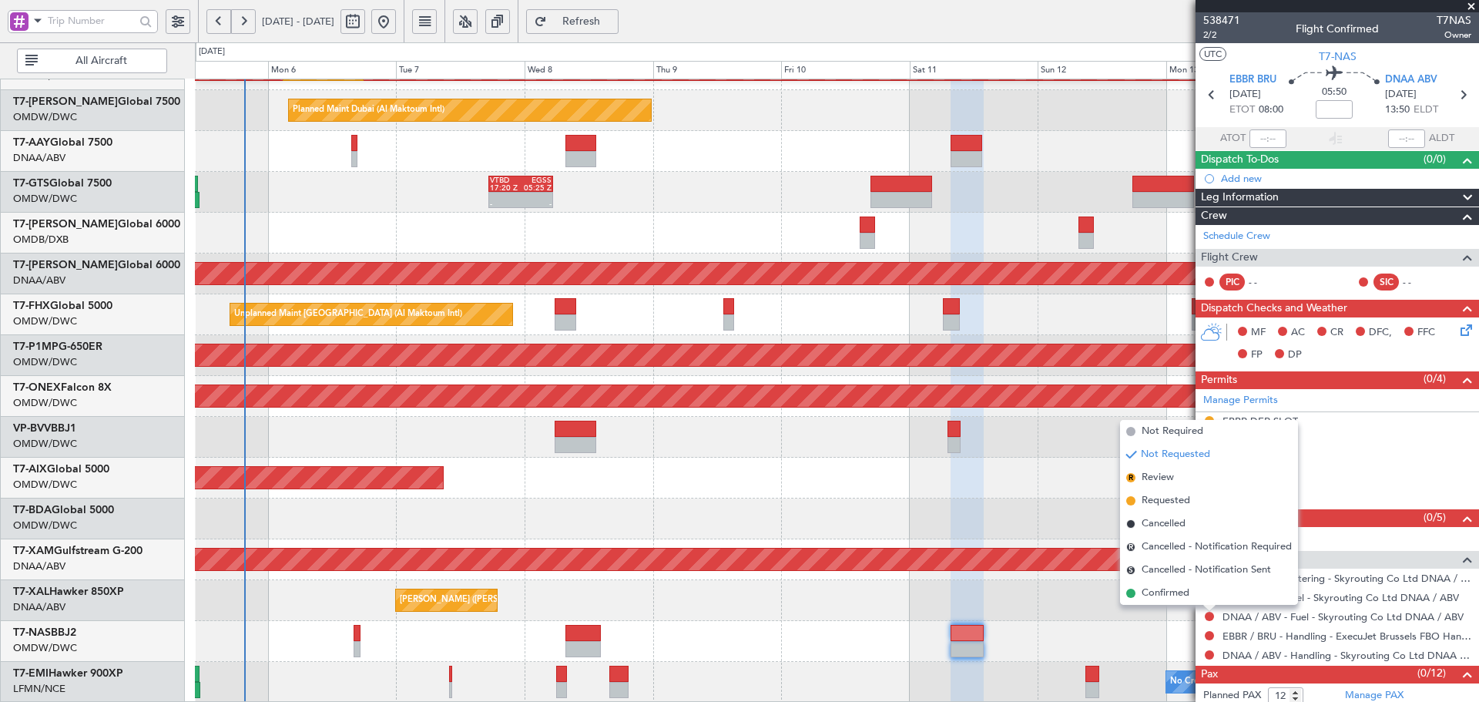
click at [1174, 497] on span "Requested" at bounding box center [1165, 500] width 49 height 15
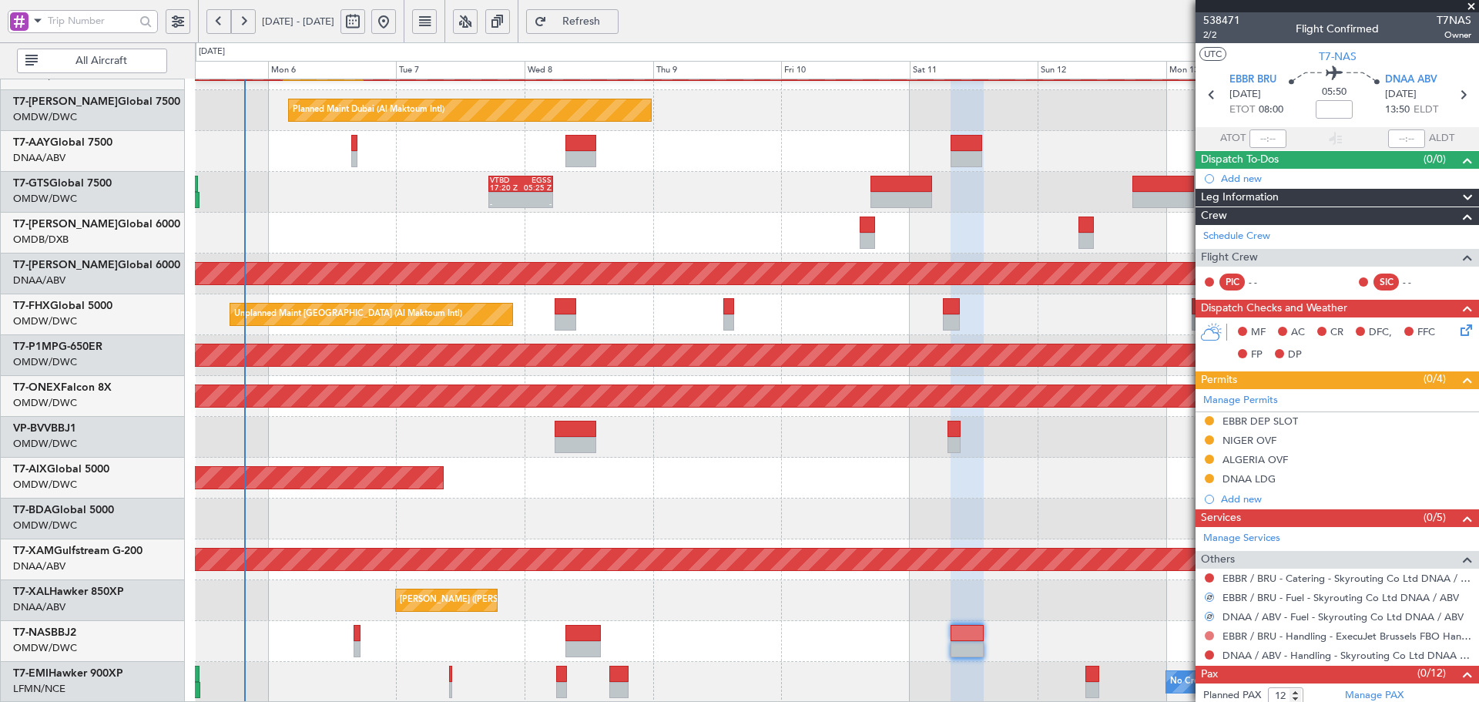
click at [1210, 633] on button at bounding box center [1208, 635] width 9 height 9
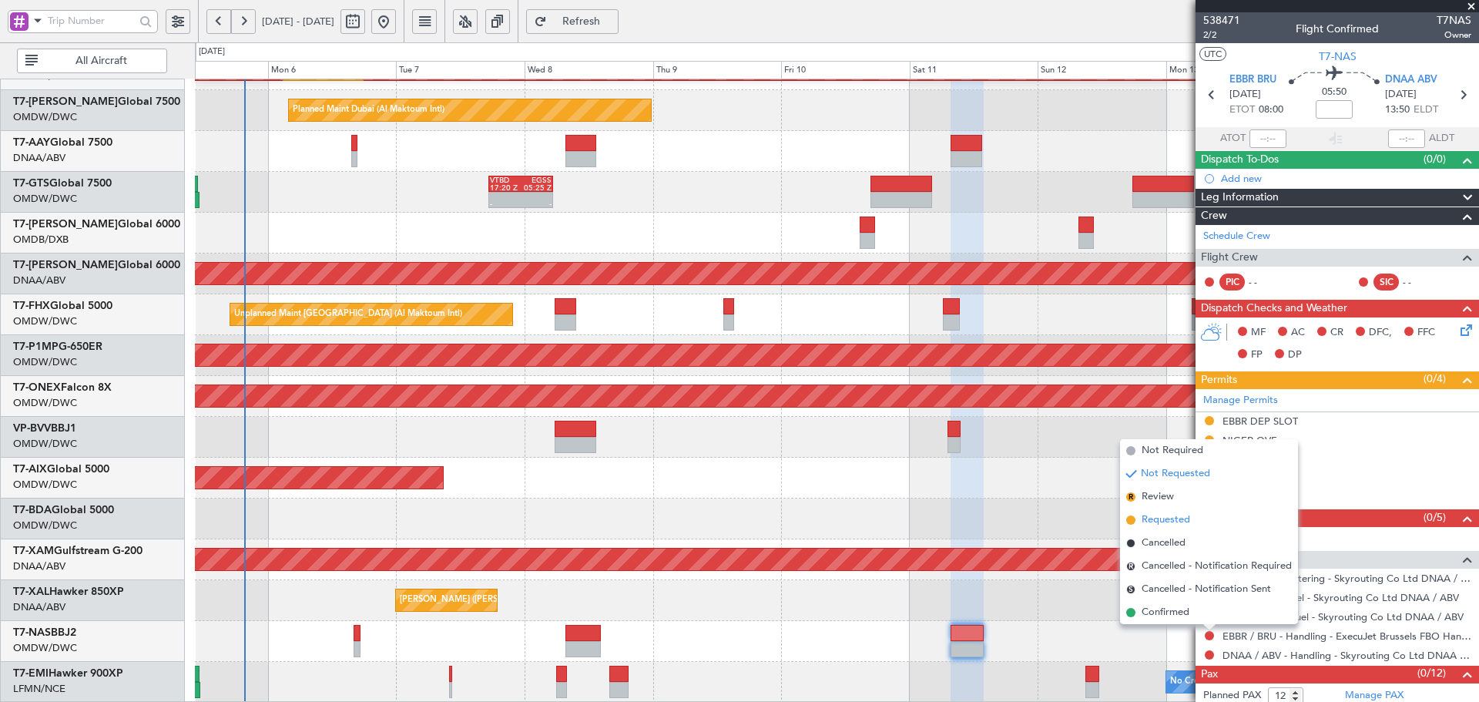
click at [1173, 521] on span "Requested" at bounding box center [1165, 519] width 49 height 15
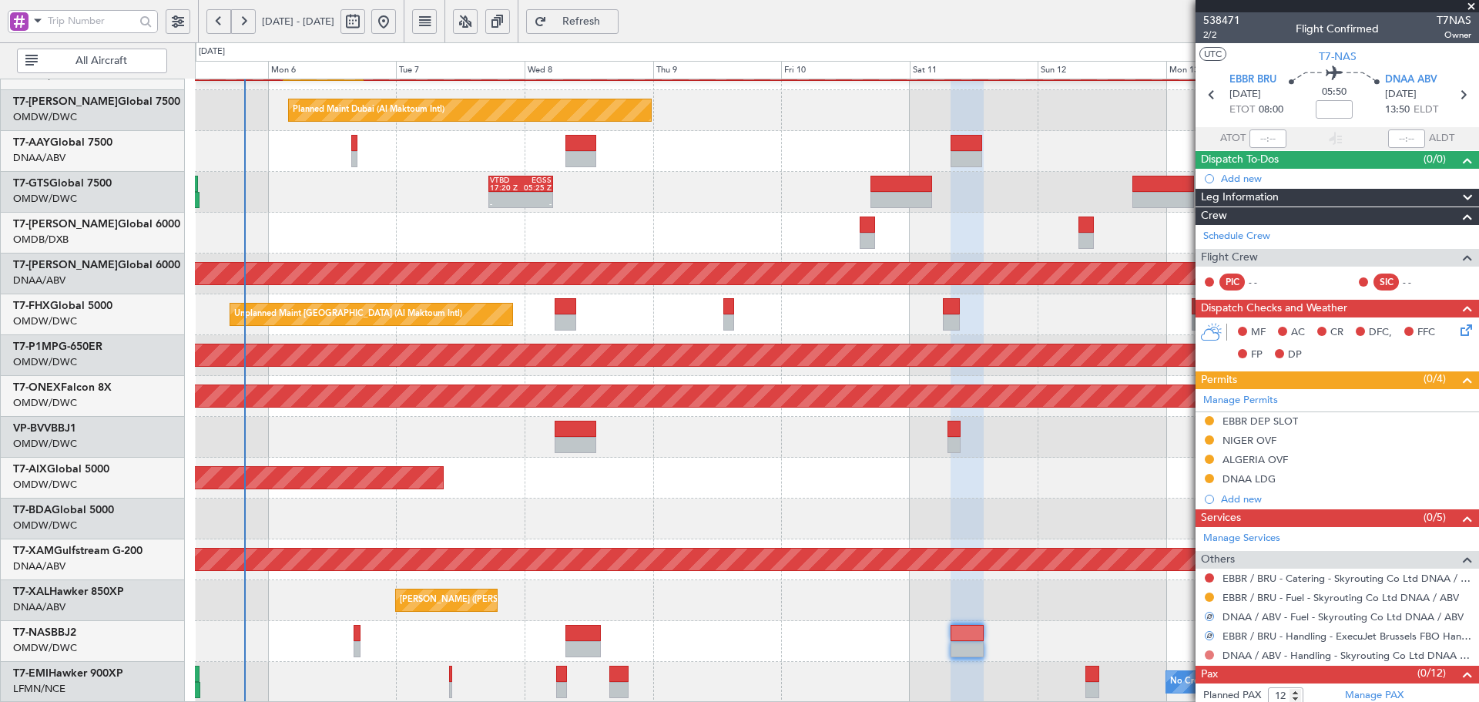
click at [1211, 655] on button at bounding box center [1208, 654] width 9 height 9
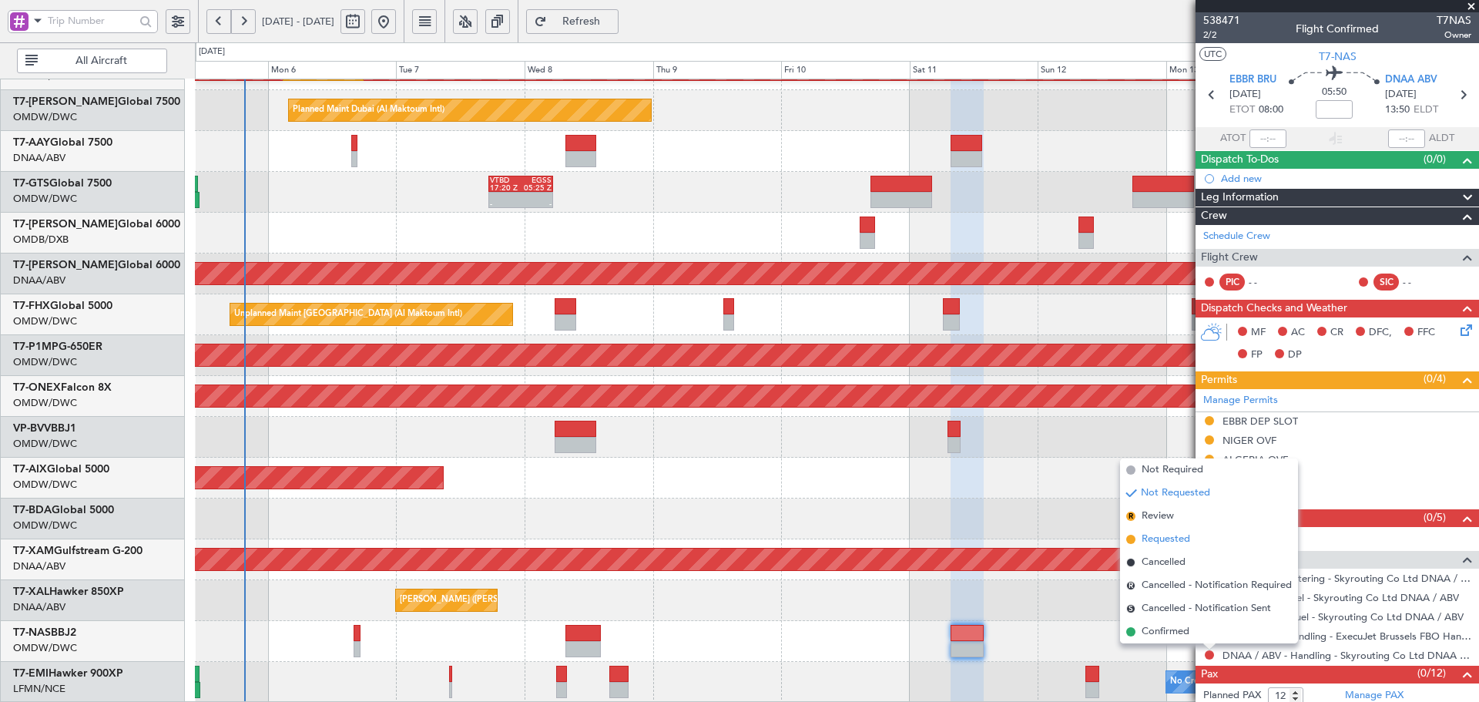
click at [1162, 539] on span "Requested" at bounding box center [1165, 538] width 49 height 15
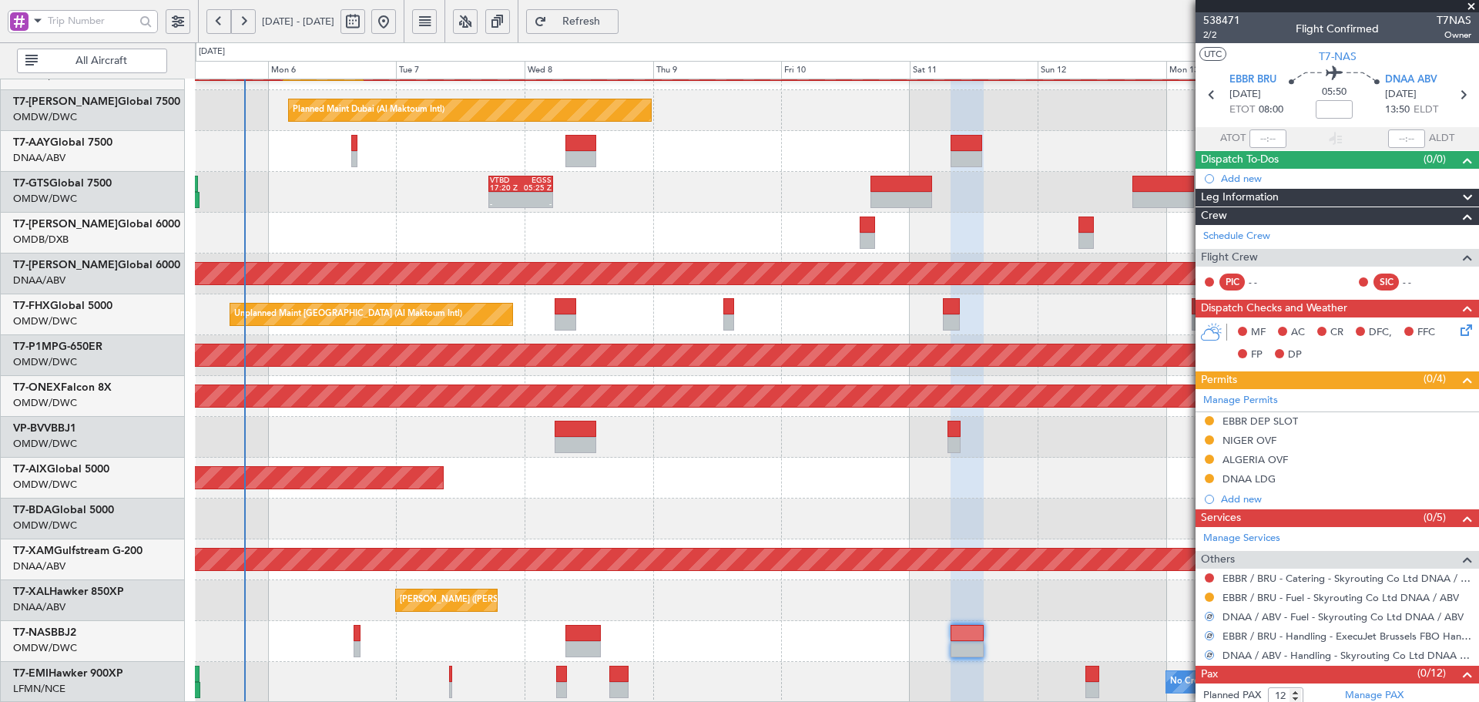
click at [1088, 619] on div "[PERSON_NAME] ([PERSON_NAME] Intl)" at bounding box center [836, 600] width 1283 height 41
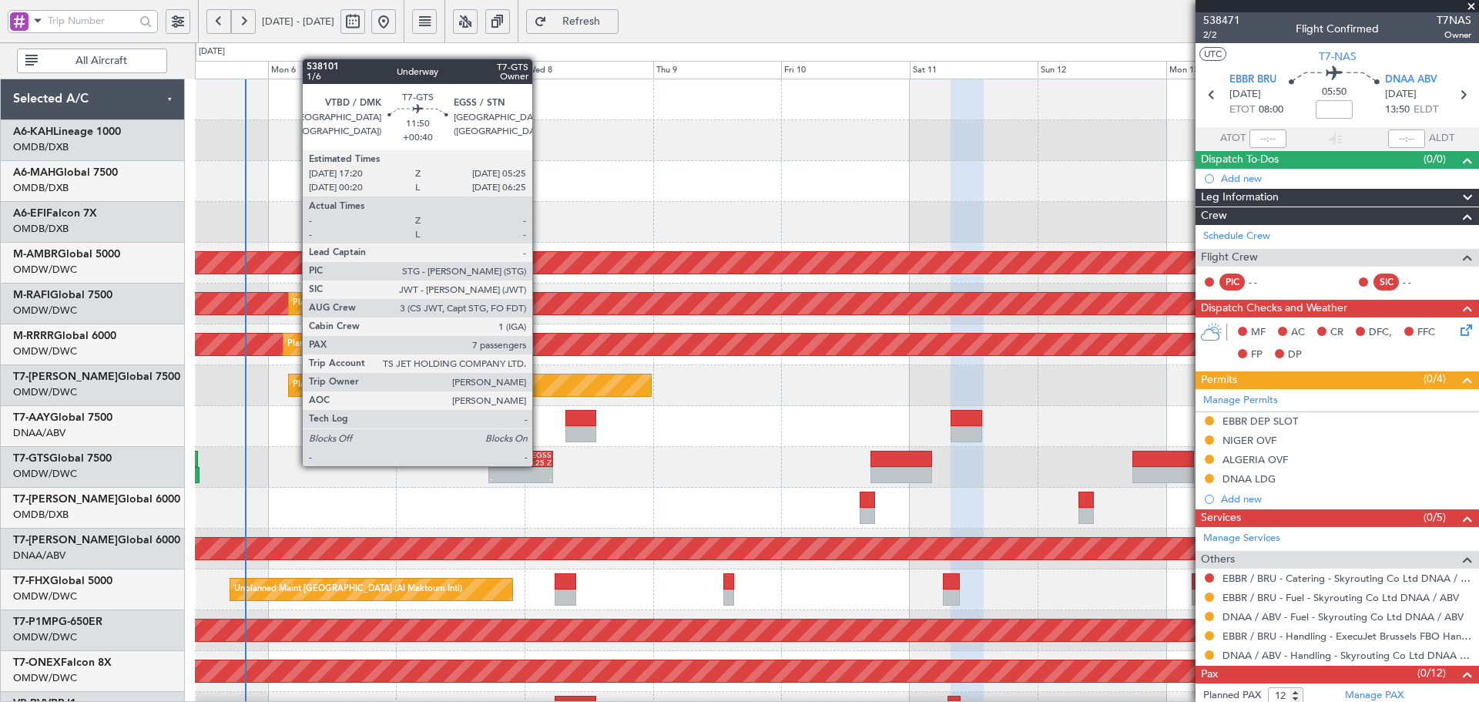
click at [539, 464] on div "05:25 Z" at bounding box center [536, 463] width 31 height 8
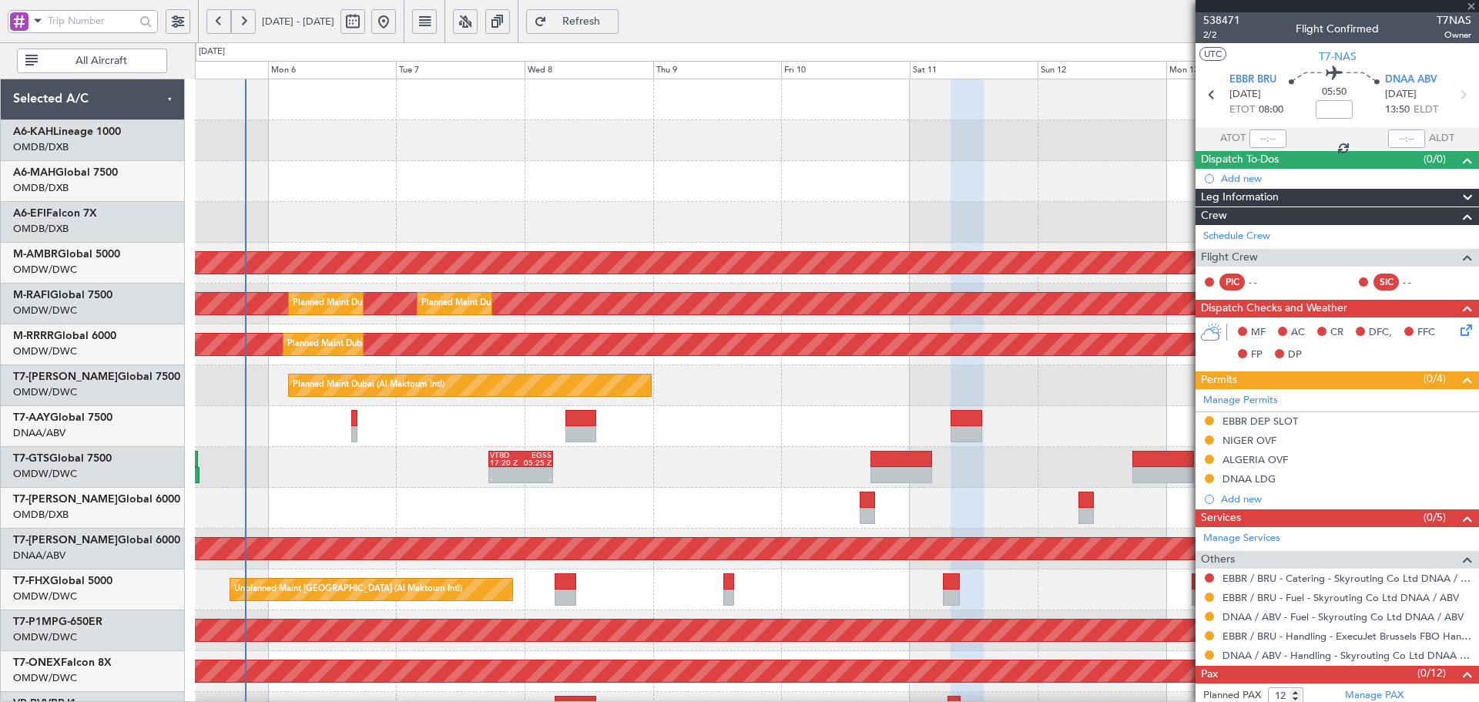
type input "+00:40"
type input "7"
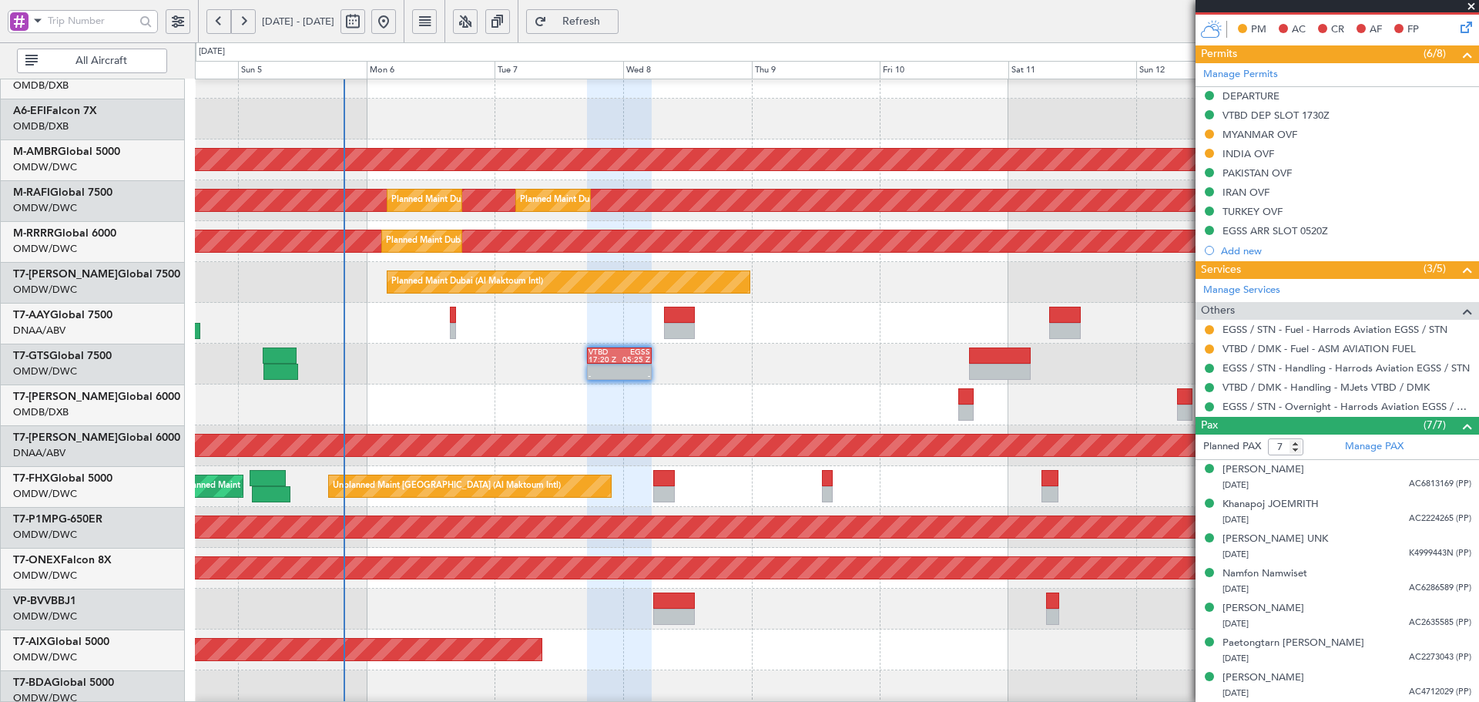
scroll to position [122, 0]
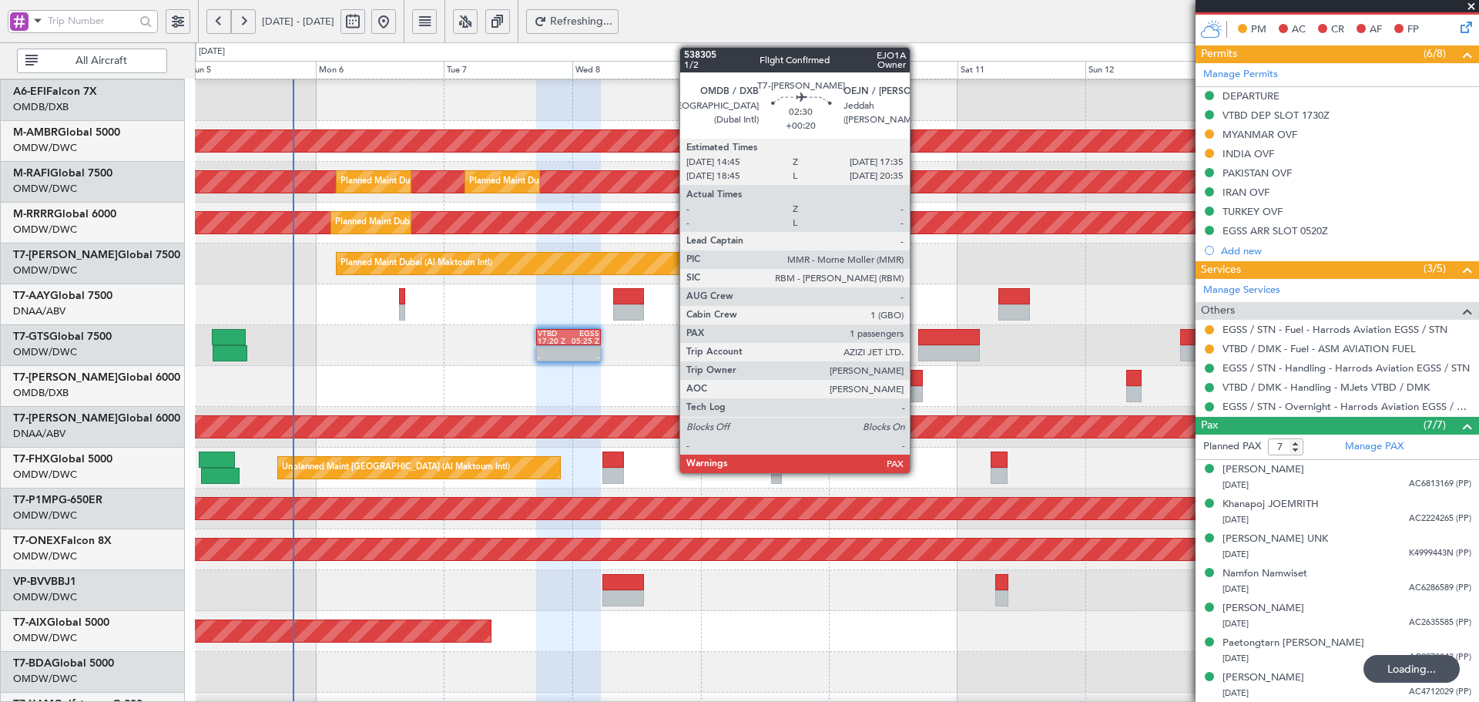
click at [916, 377] on div at bounding box center [914, 378] width 15 height 16
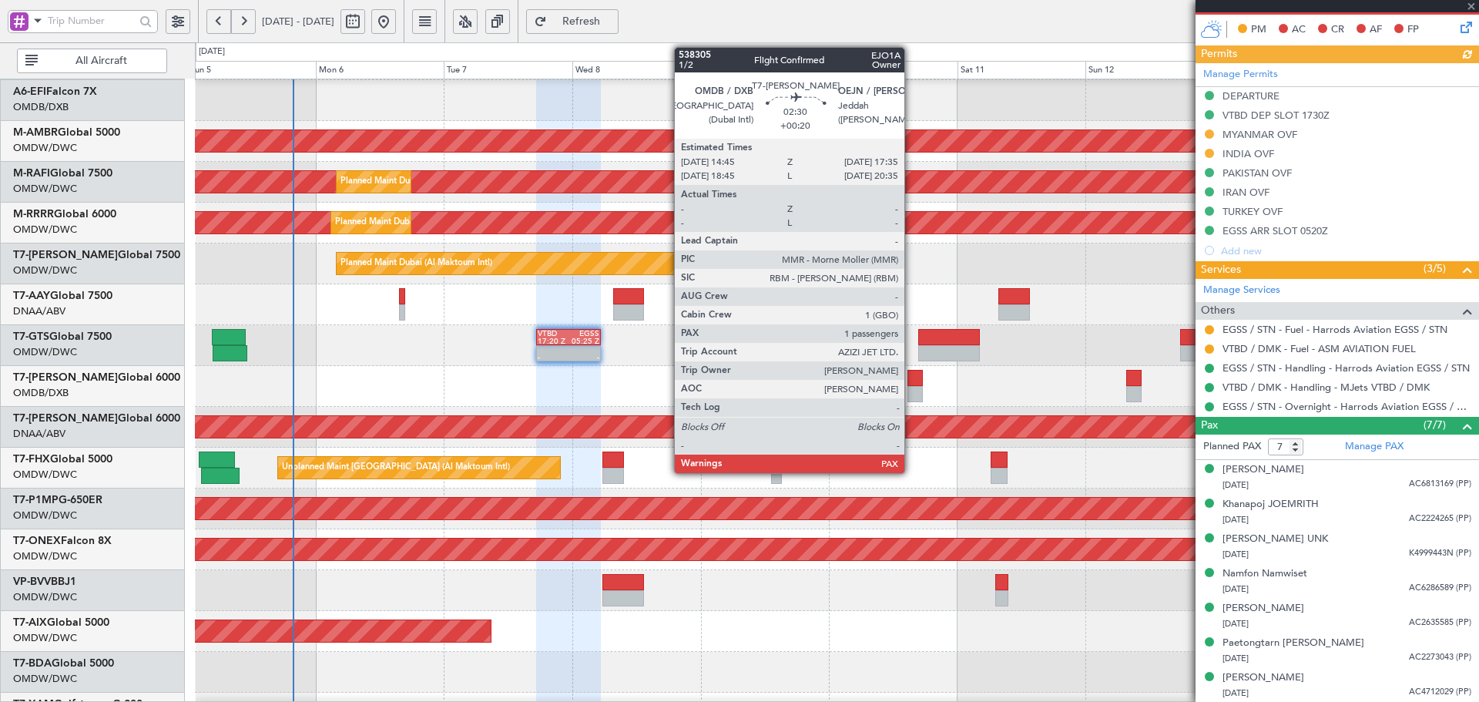
type input "+00:20"
type input "1"
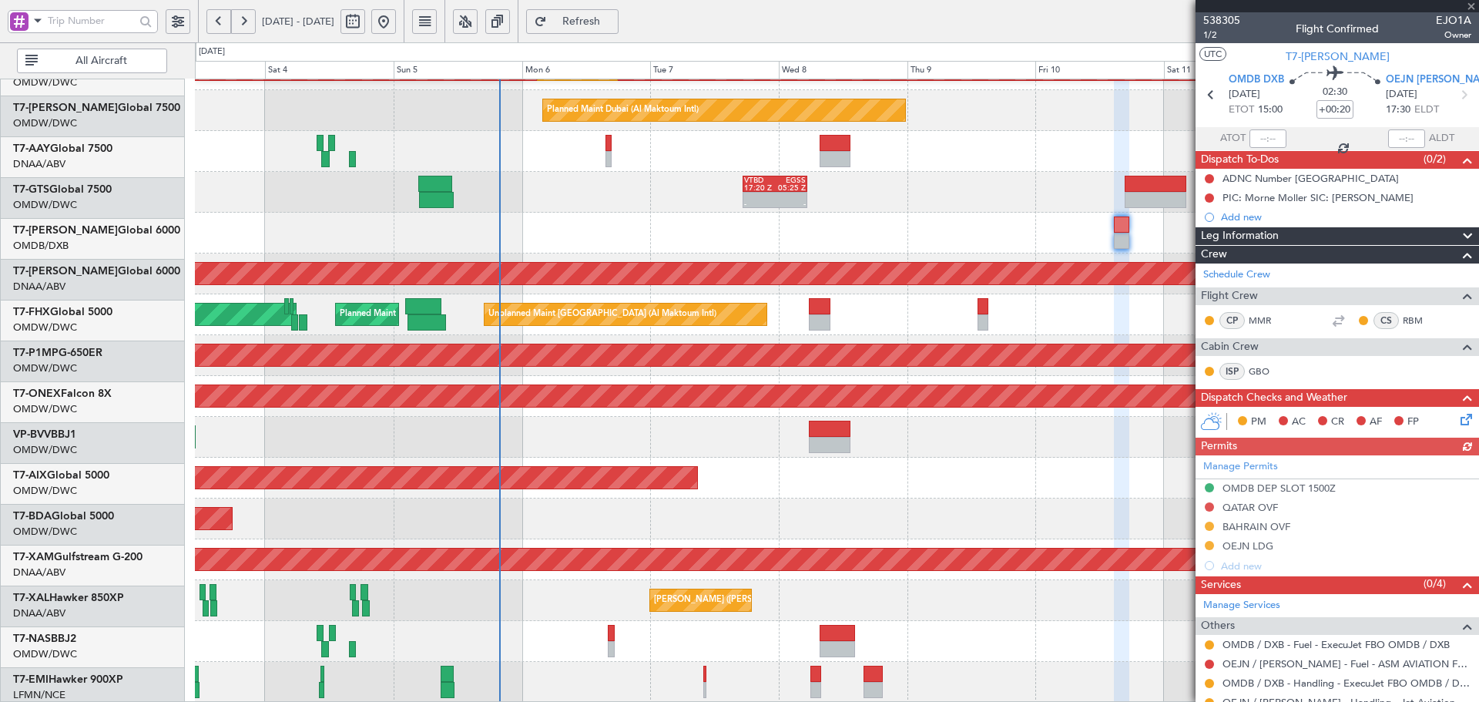
scroll to position [275, 0]
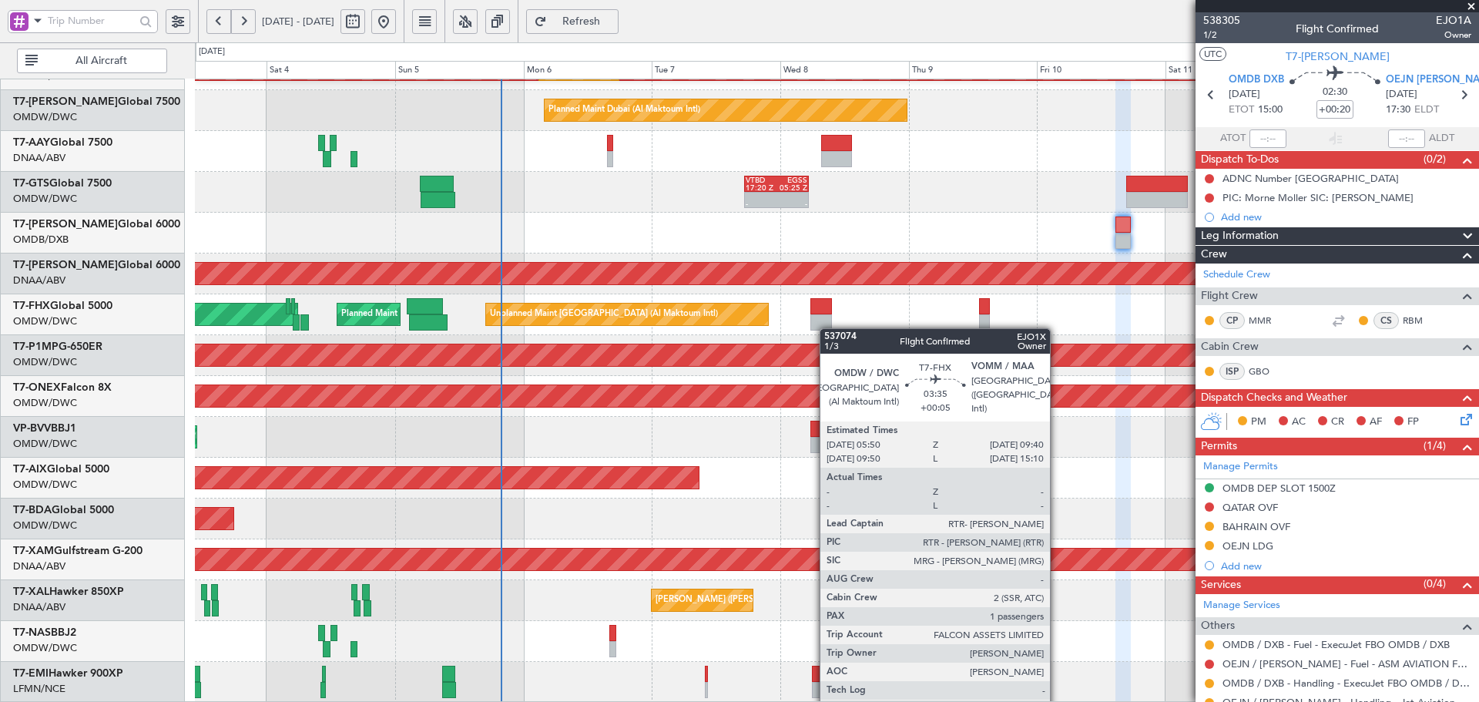
click at [827, 328] on div "Planned Maint Dubai (Al Maktoum Intl) Planned Maint [GEOGRAPHIC_DATA] (Al Makto…" at bounding box center [836, 253] width 1283 height 898
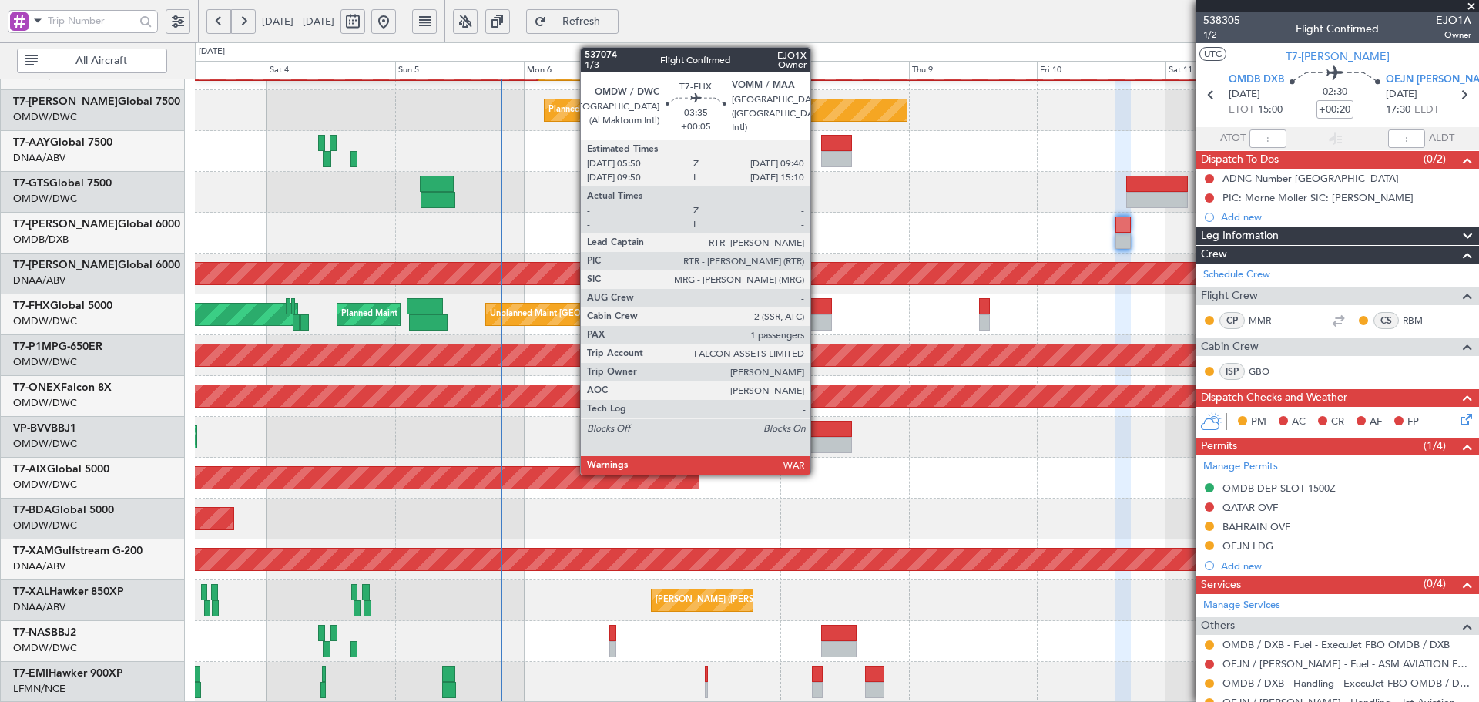
click at [817, 310] on div at bounding box center [820, 306] width 21 height 16
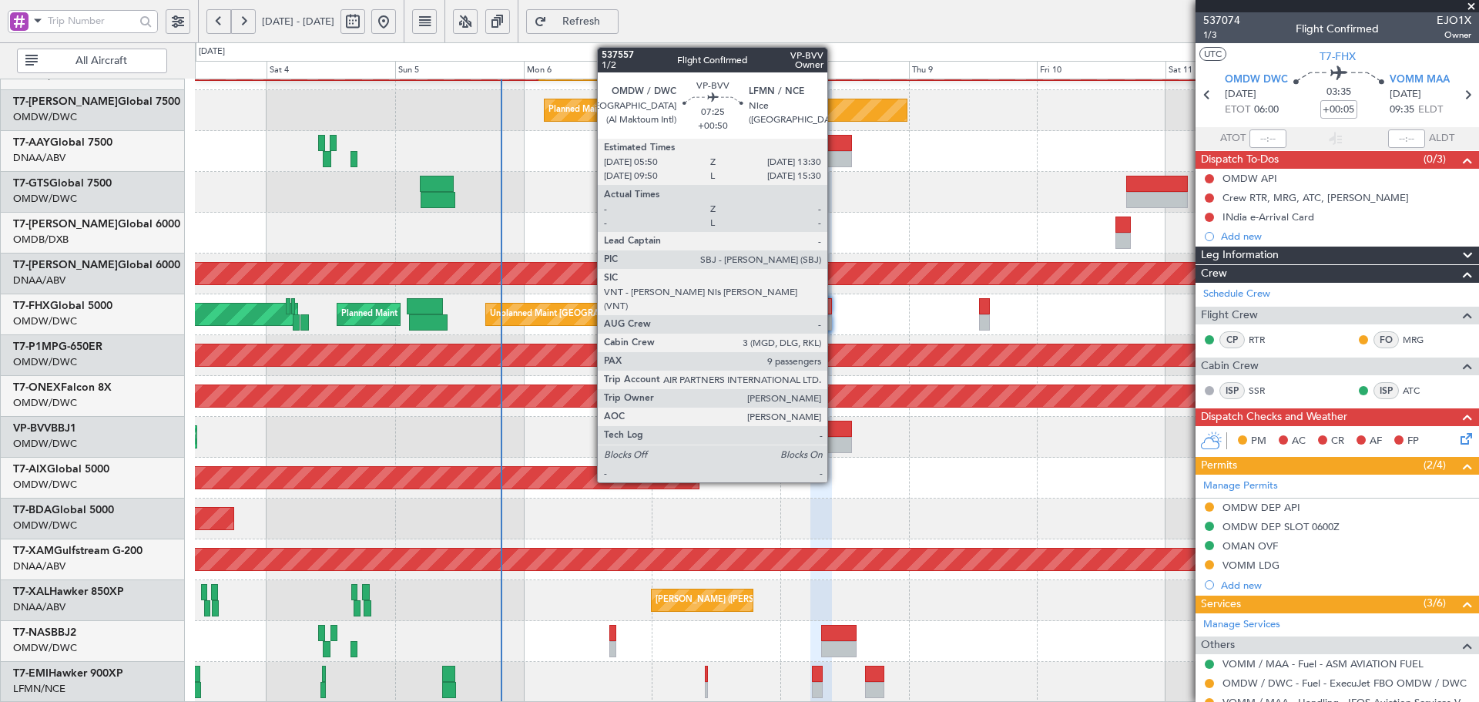
click at [834, 441] on div at bounding box center [831, 445] width 42 height 16
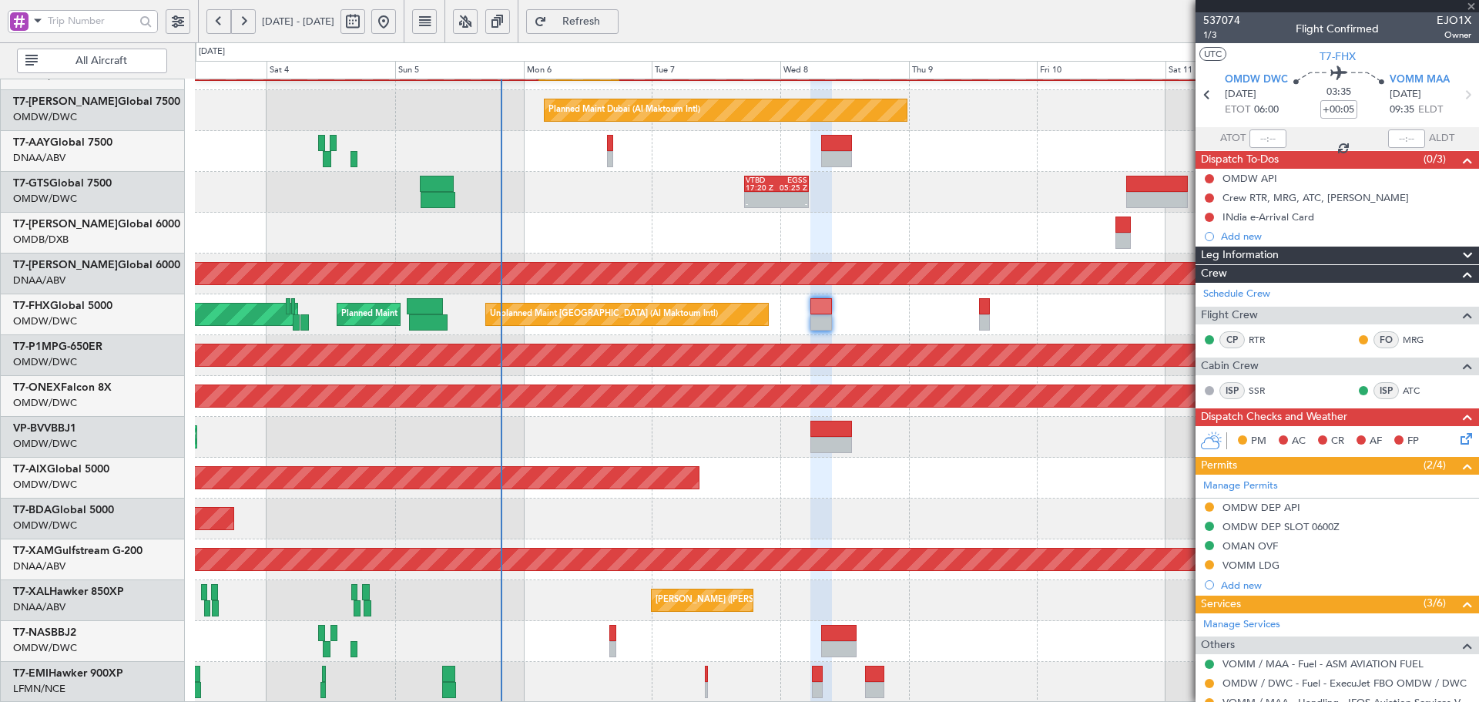
type input "+00:50"
type input "9"
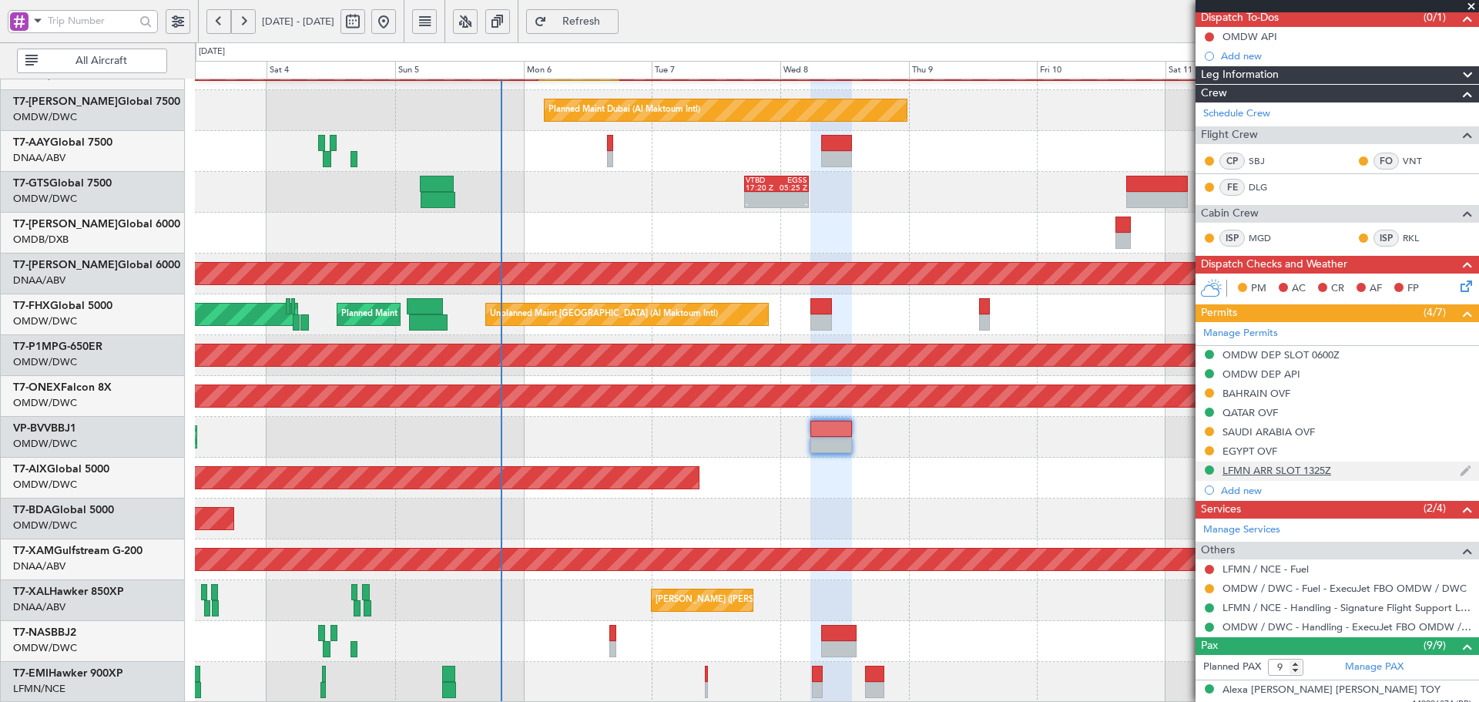
scroll to position [256, 0]
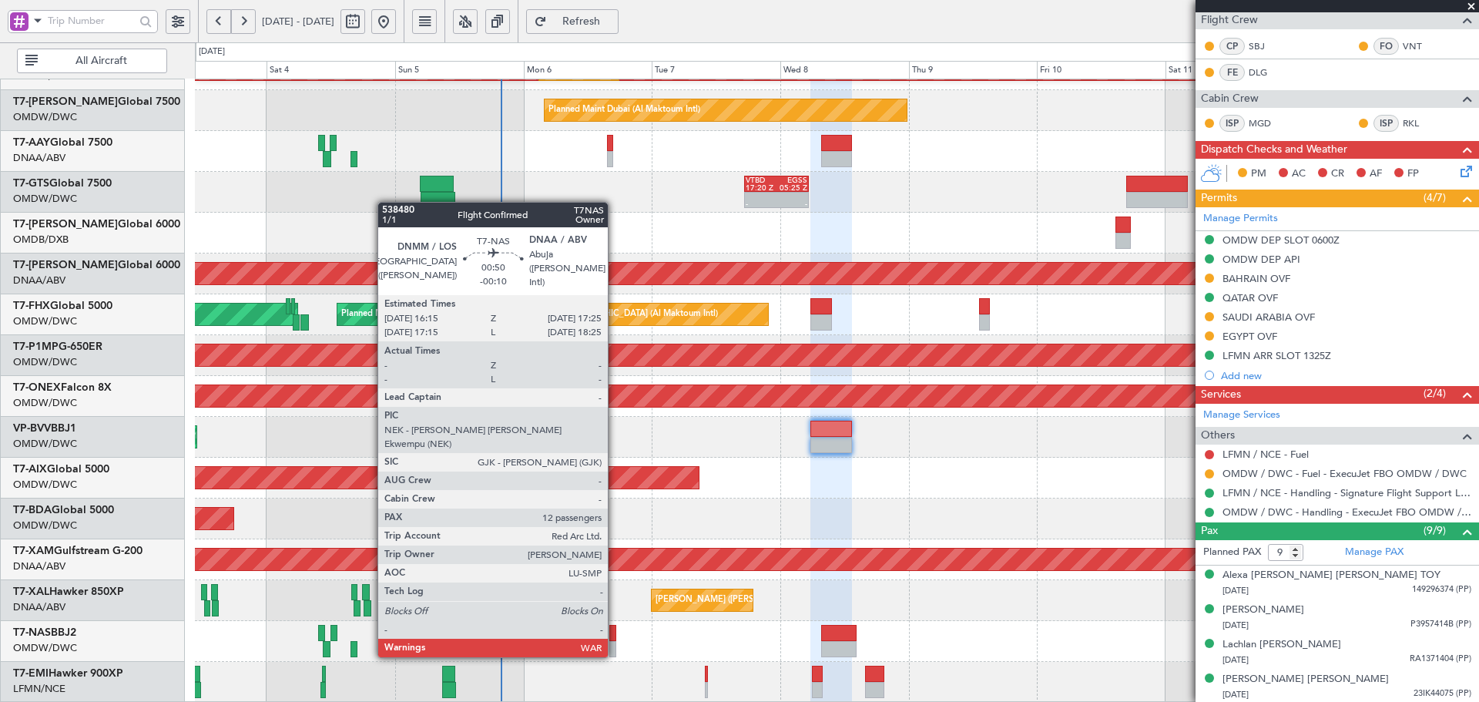
click at [615, 640] on div at bounding box center [612, 633] width 7 height 16
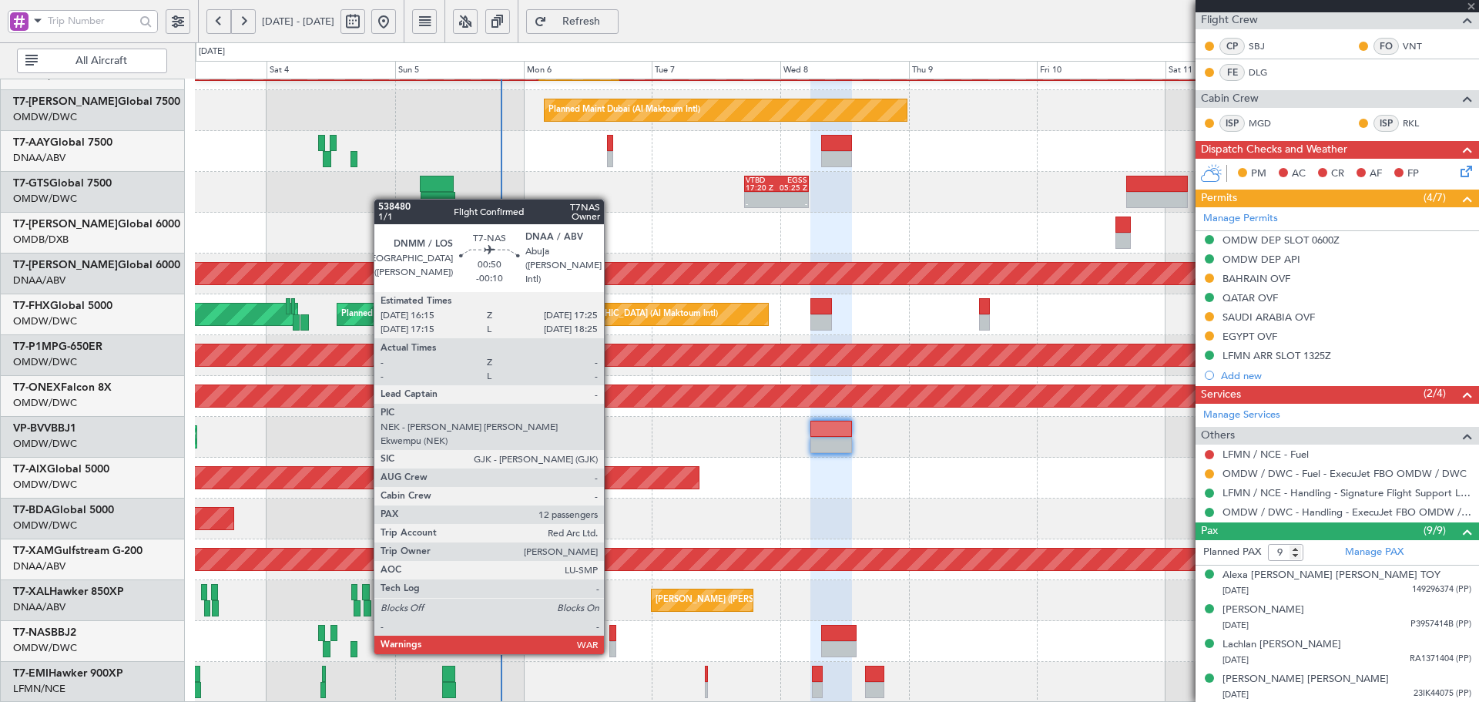
type input "-00:10"
type input "12"
